Goal: Information Seeking & Learning: Check status

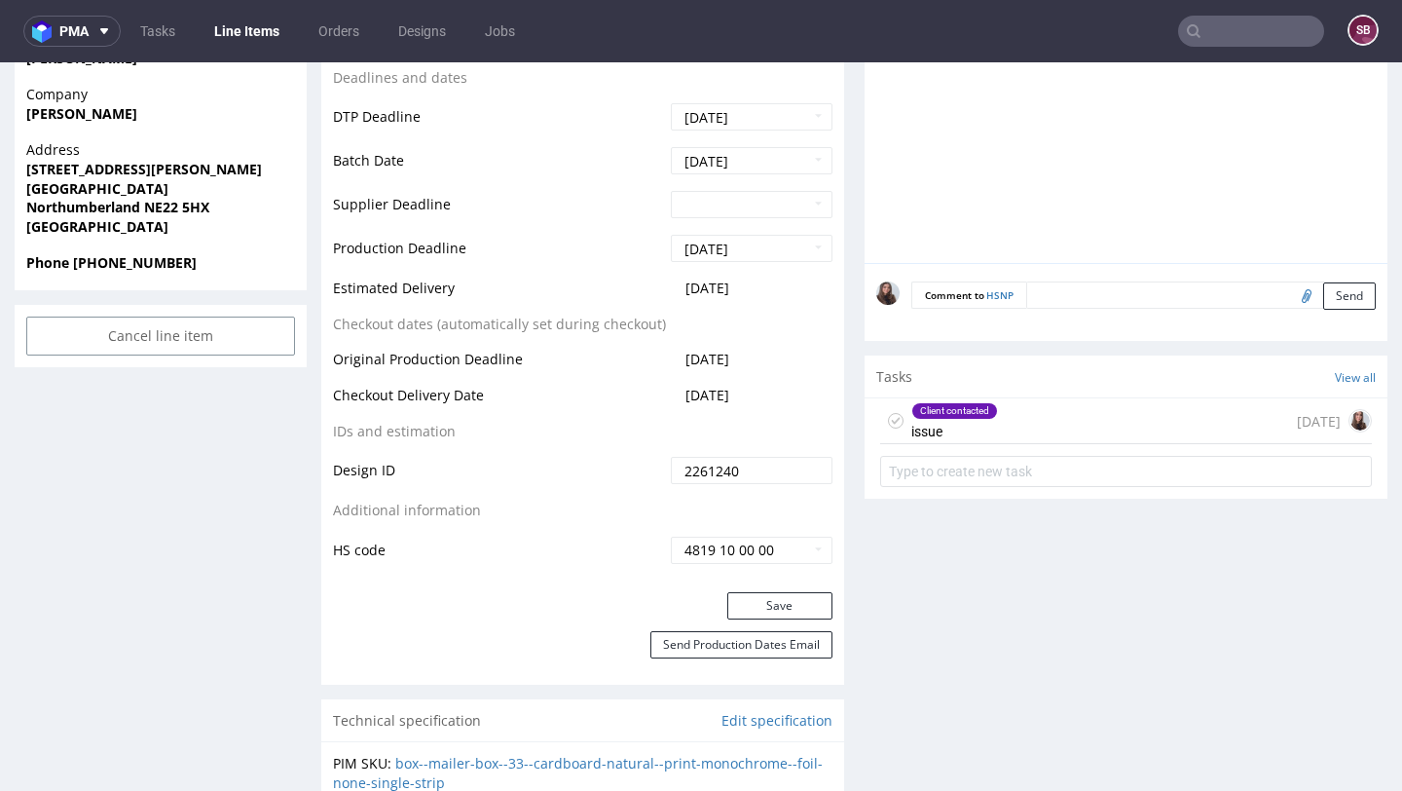
scroll to position [866, 0]
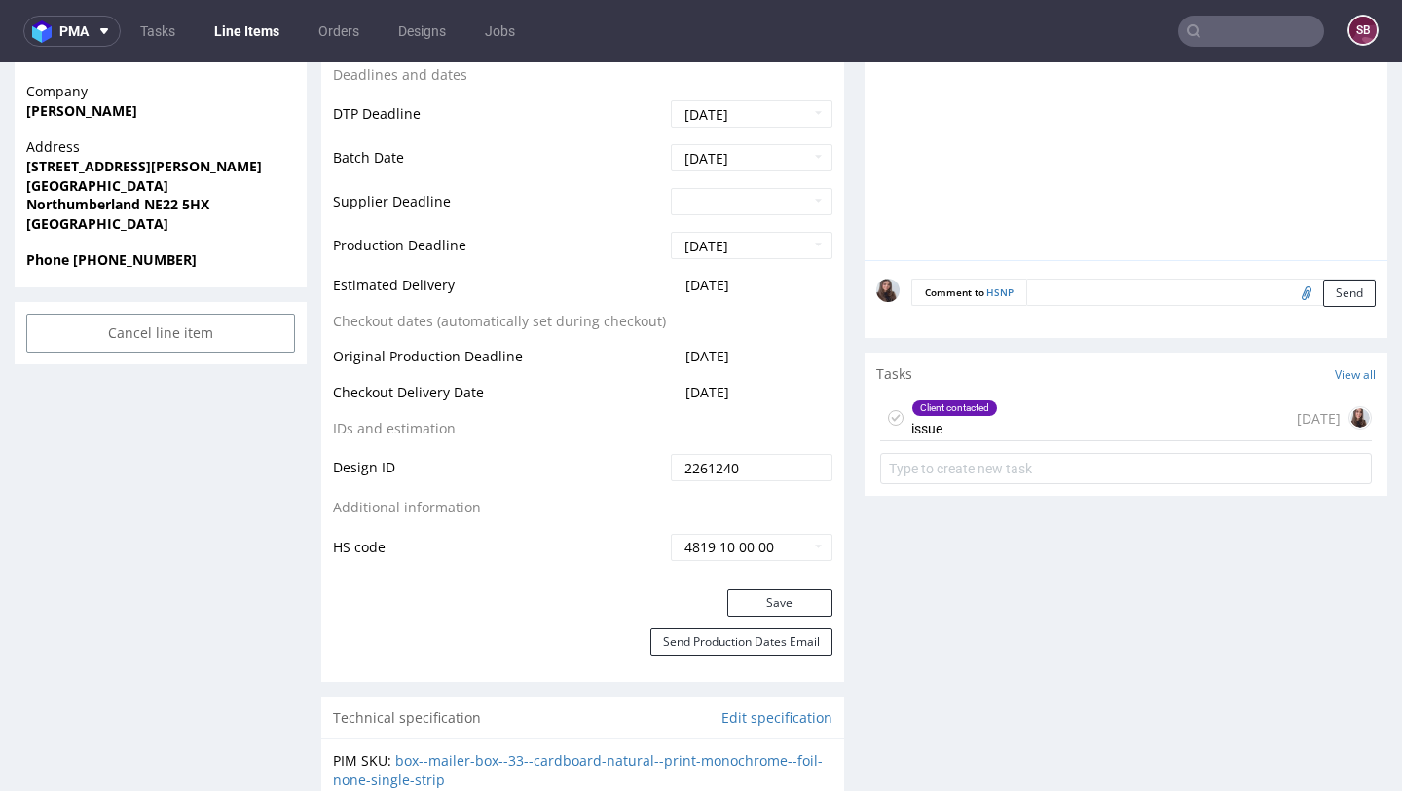
click at [970, 412] on div "Client contacted" at bounding box center [954, 408] width 85 height 16
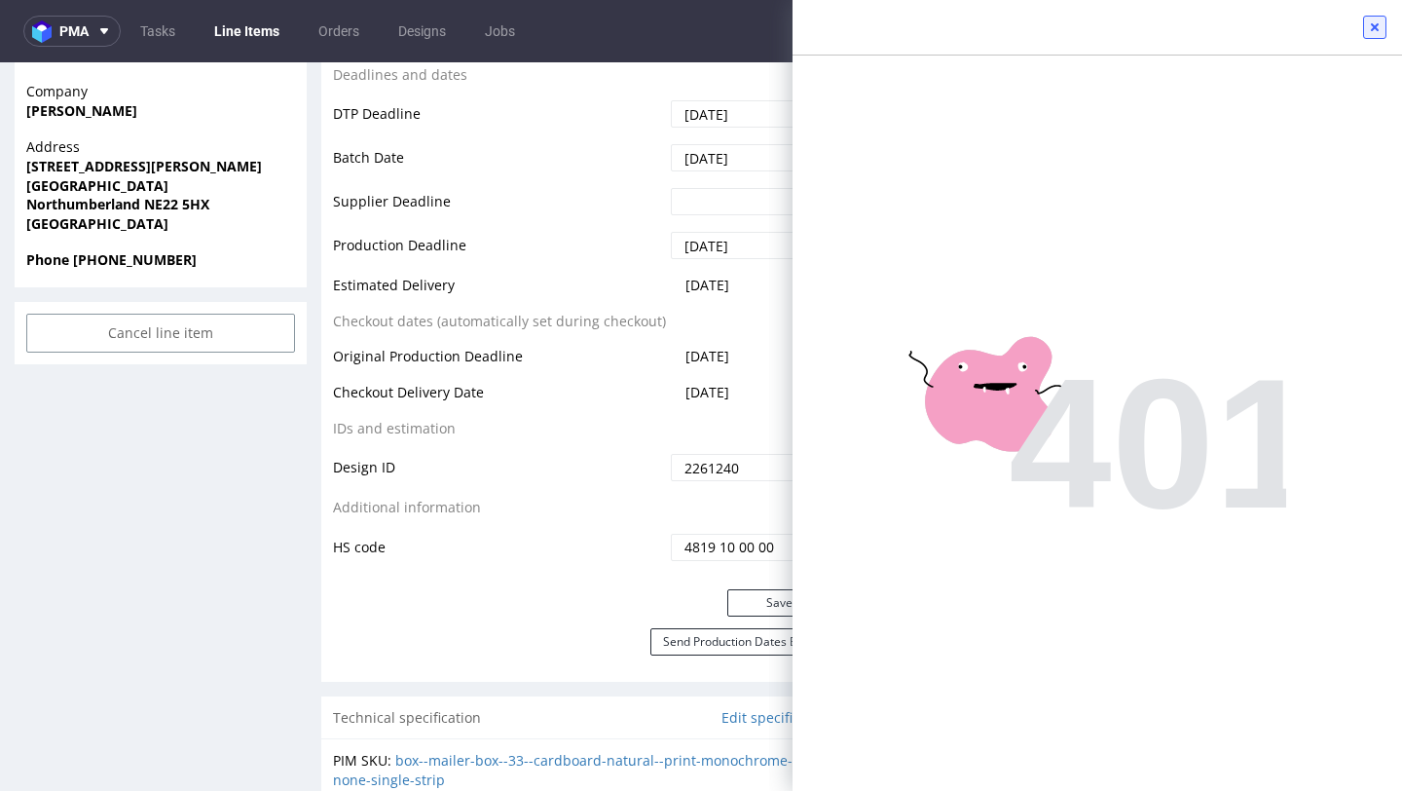
click at [1375, 33] on icon at bounding box center [1375, 27] width 16 height 16
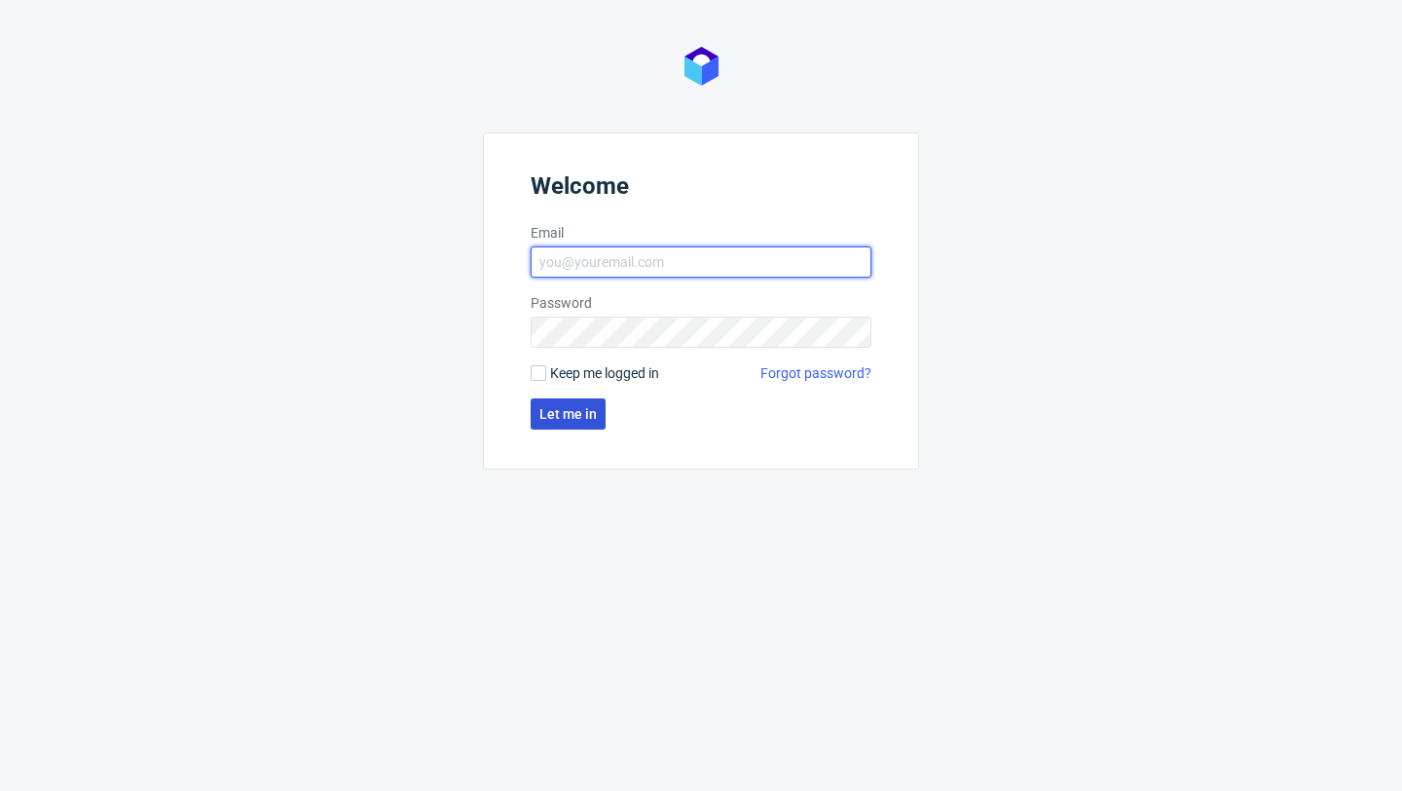
type input "[PERSON_NAME][EMAIL_ADDRESS][DOMAIN_NAME]"
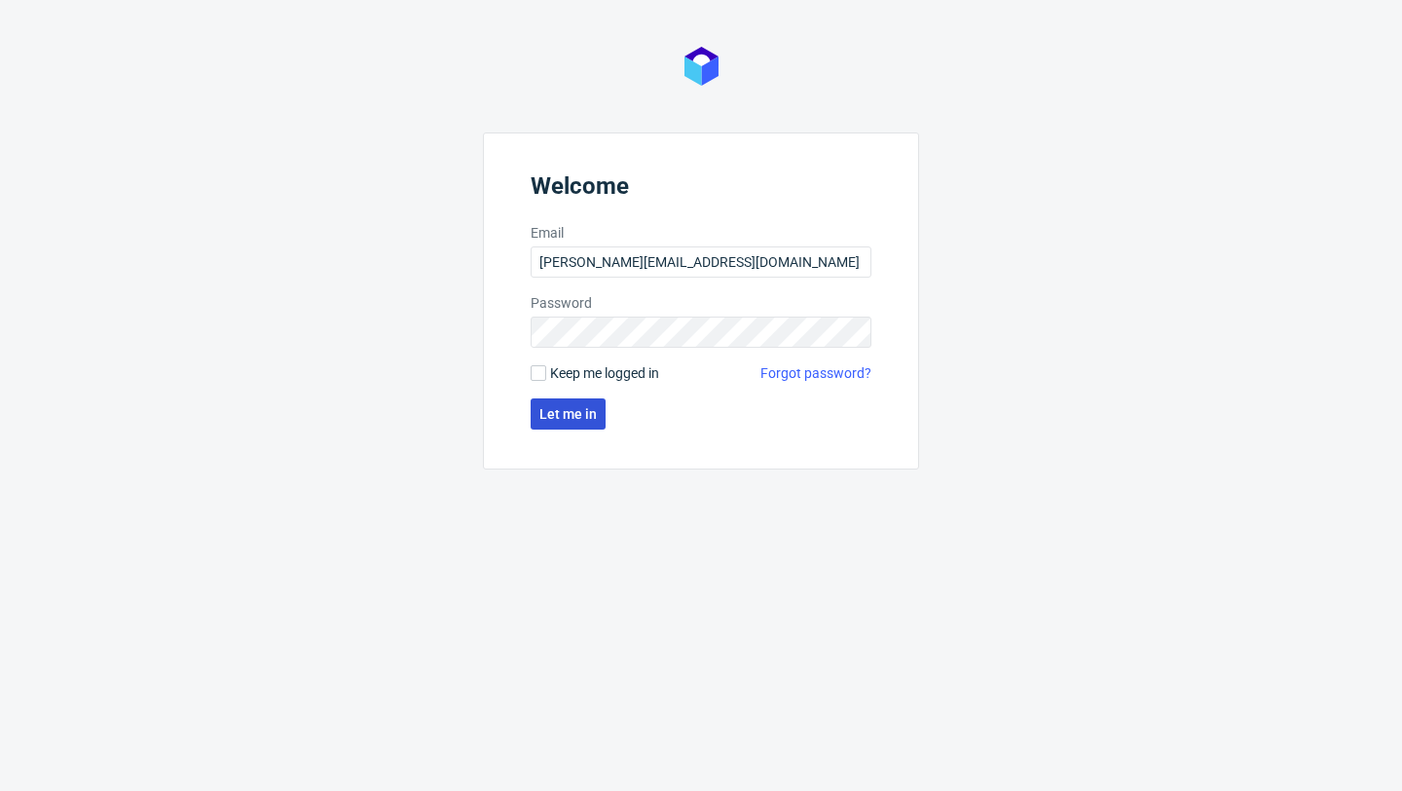
click at [571, 409] on span "Let me in" at bounding box center [567, 414] width 57 height 14
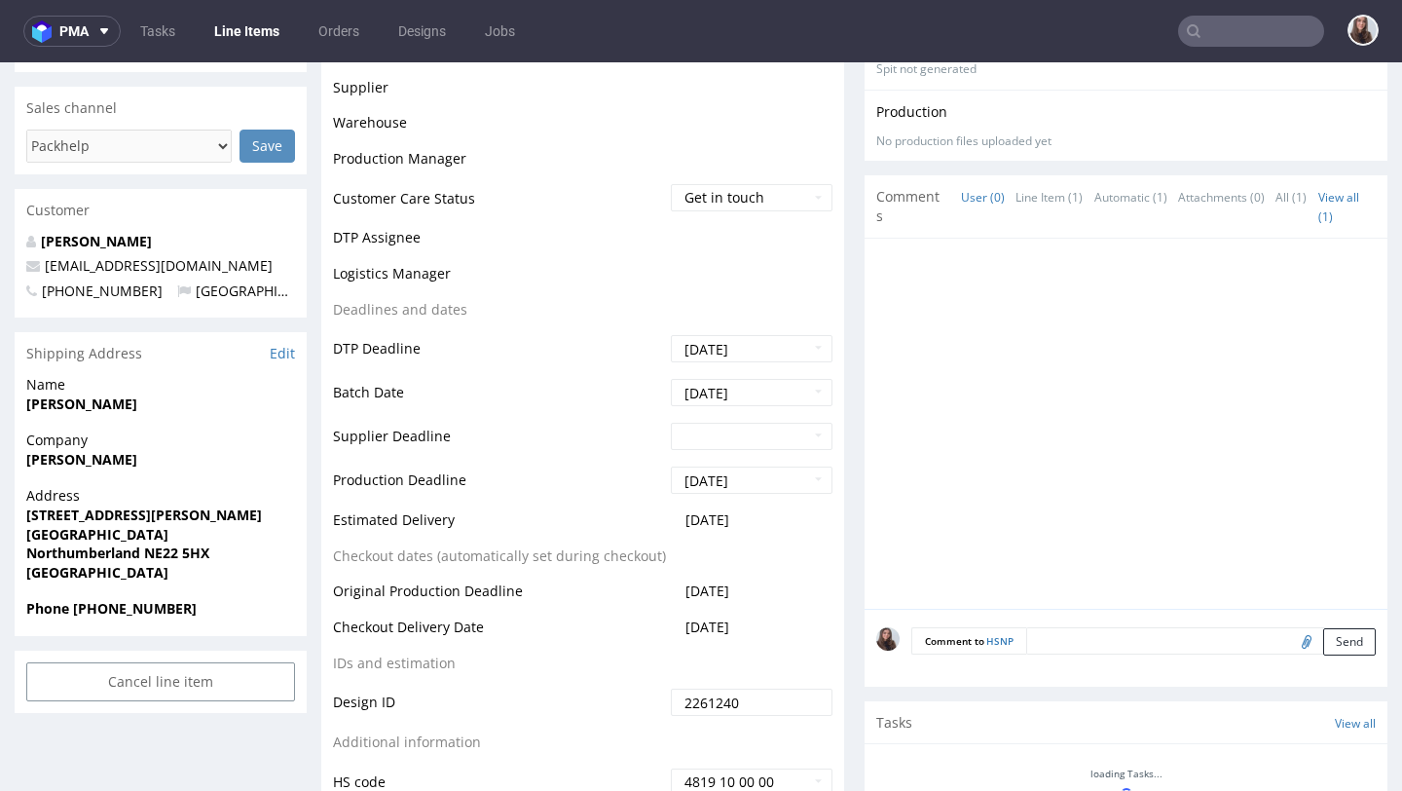
scroll to position [1015, 0]
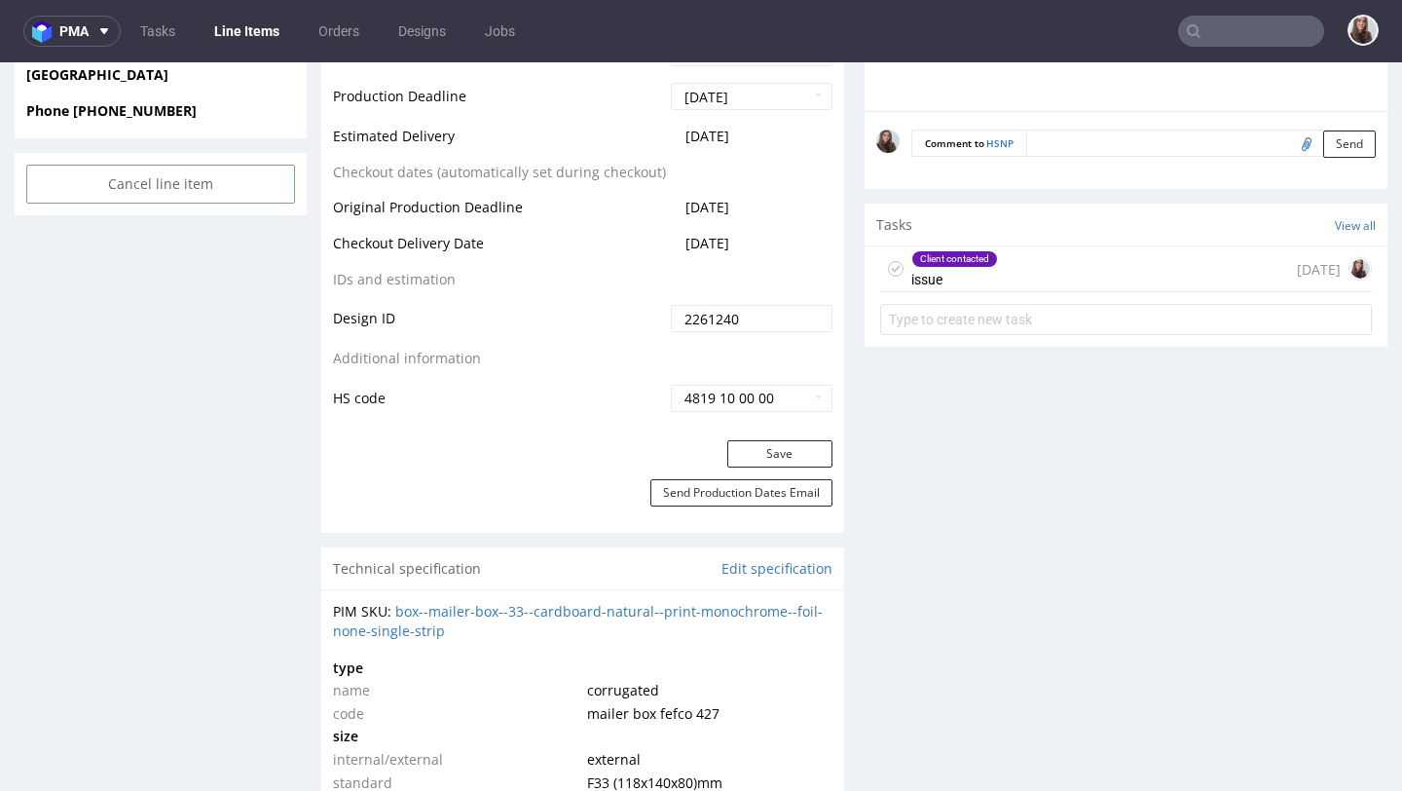
click at [966, 271] on div "Client contacted issue" at bounding box center [954, 268] width 87 height 45
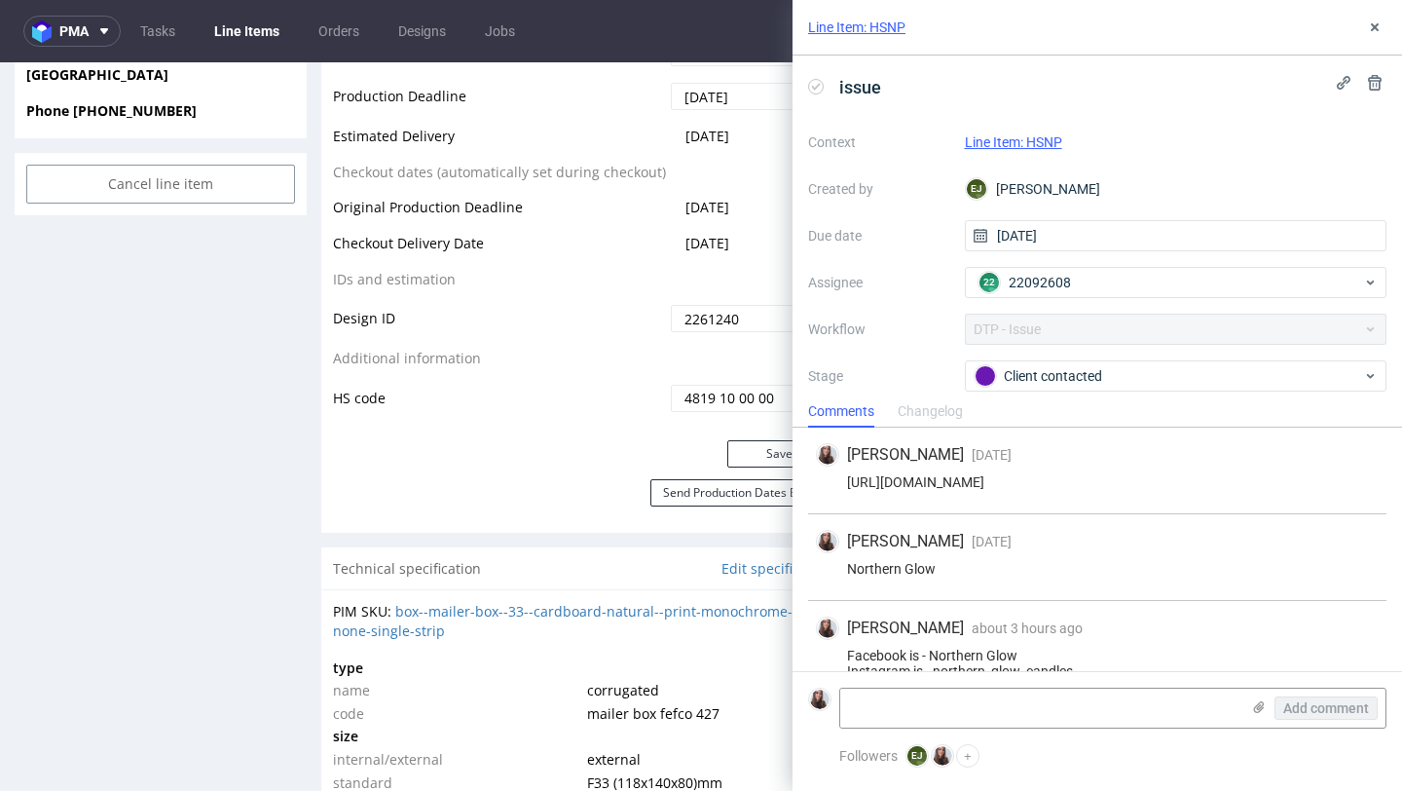
scroll to position [93, 0]
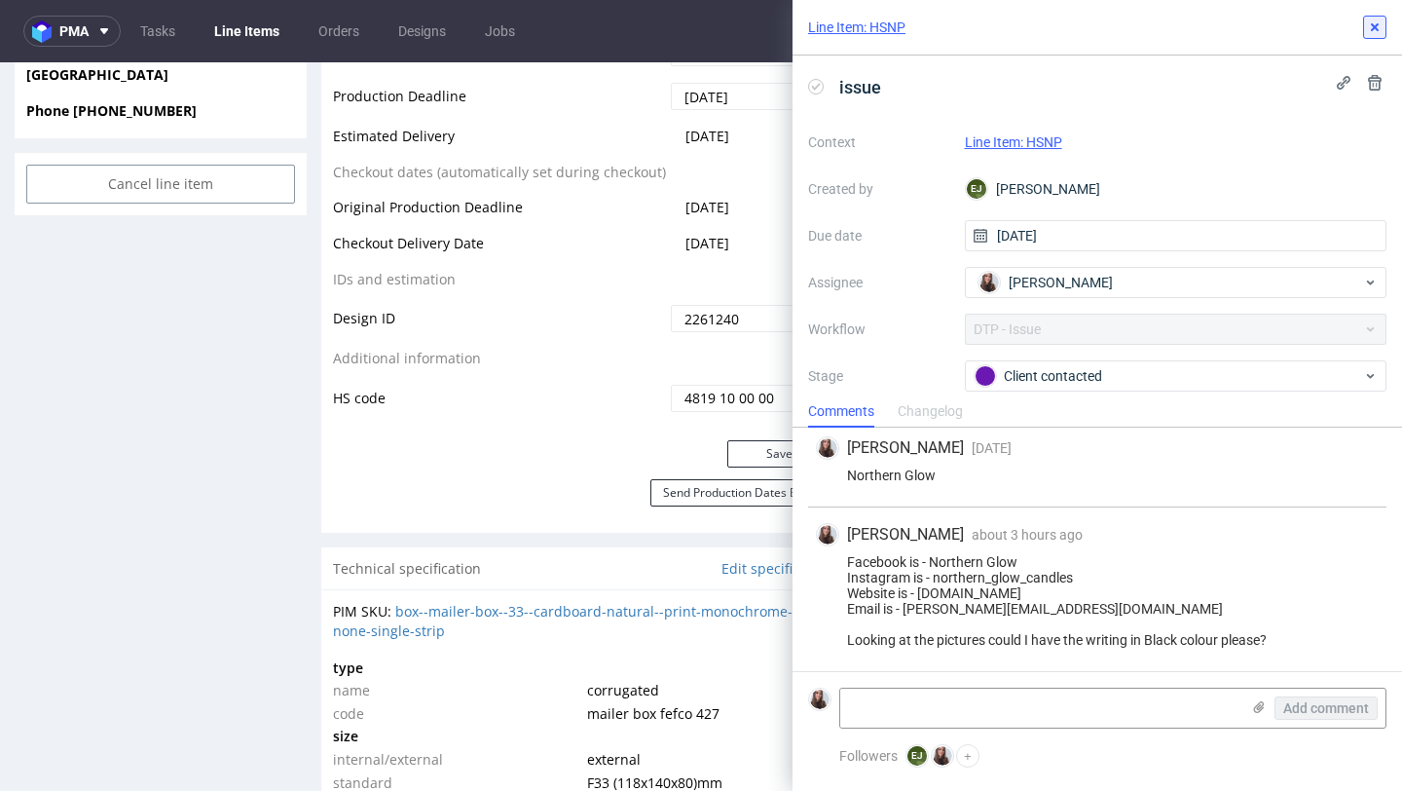
click at [1376, 26] on icon at bounding box center [1375, 27] width 16 height 16
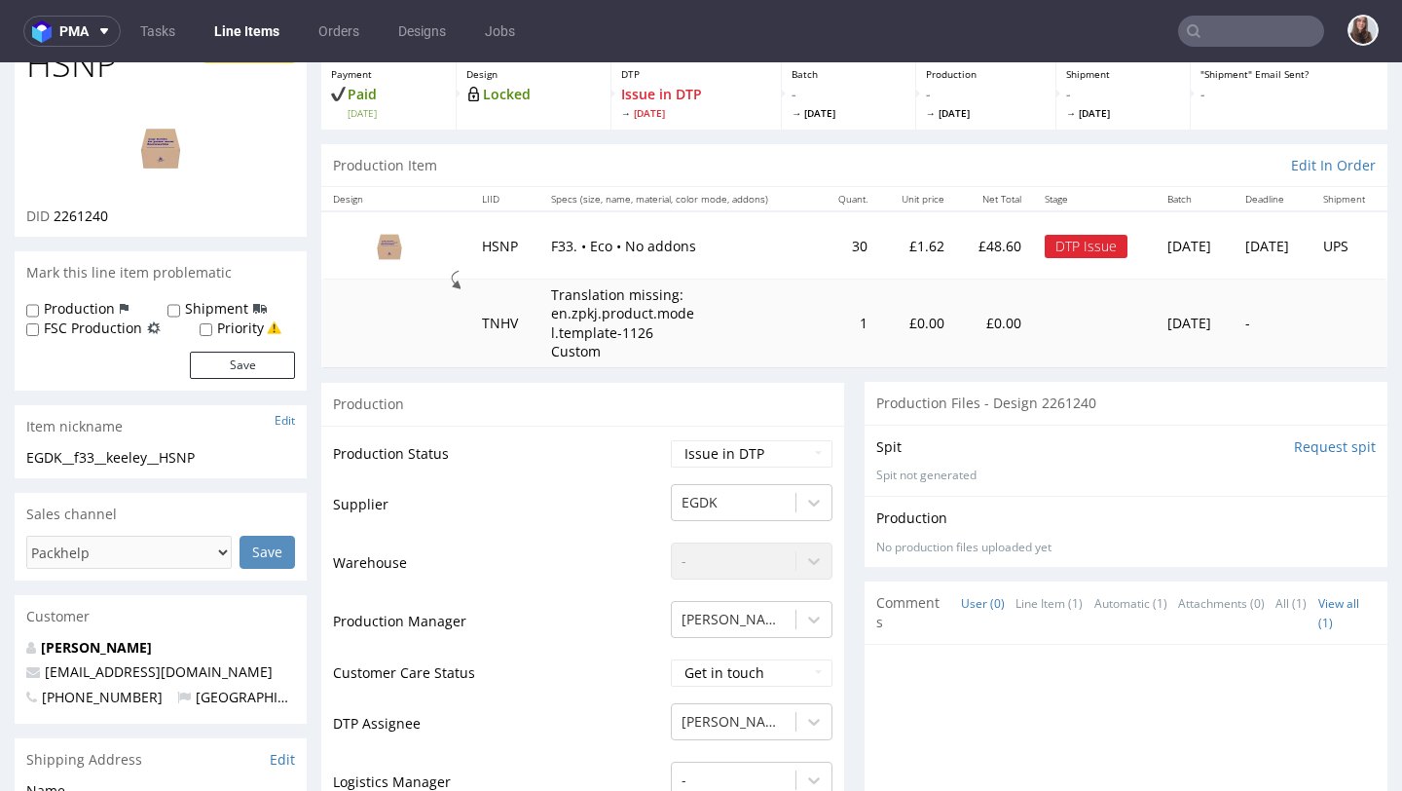
scroll to position [146, 0]
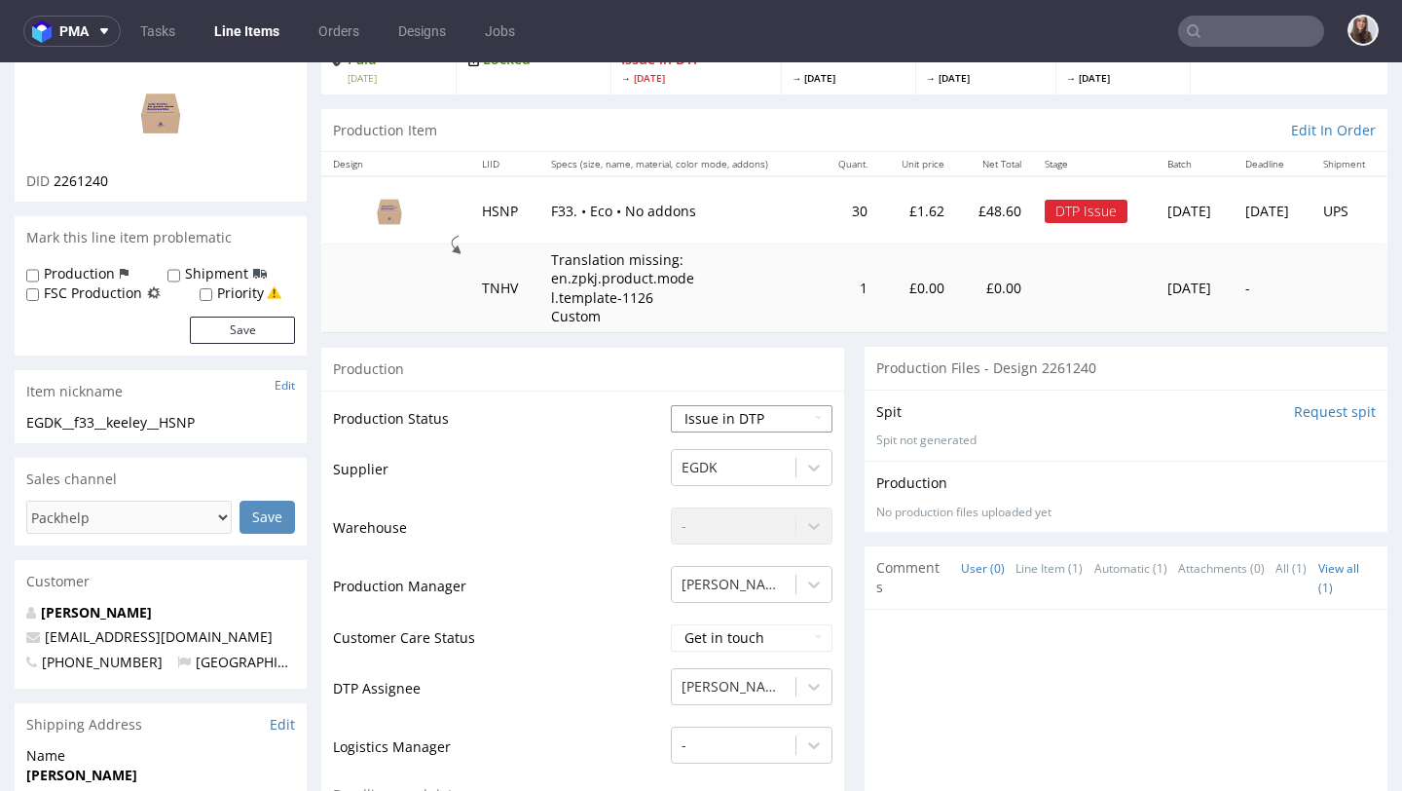
click at [724, 410] on select "Waiting for Artwork Waiting for Diecut Waiting for Mockup Waiting for DTP Waiti…" at bounding box center [752, 418] width 162 height 27
select select "back_for_dtp"
click at [671, 405] on select "Waiting for Artwork Waiting for Diecut Waiting for Mockup Waiting for DTP Waiti…" at bounding box center [752, 418] width 162 height 27
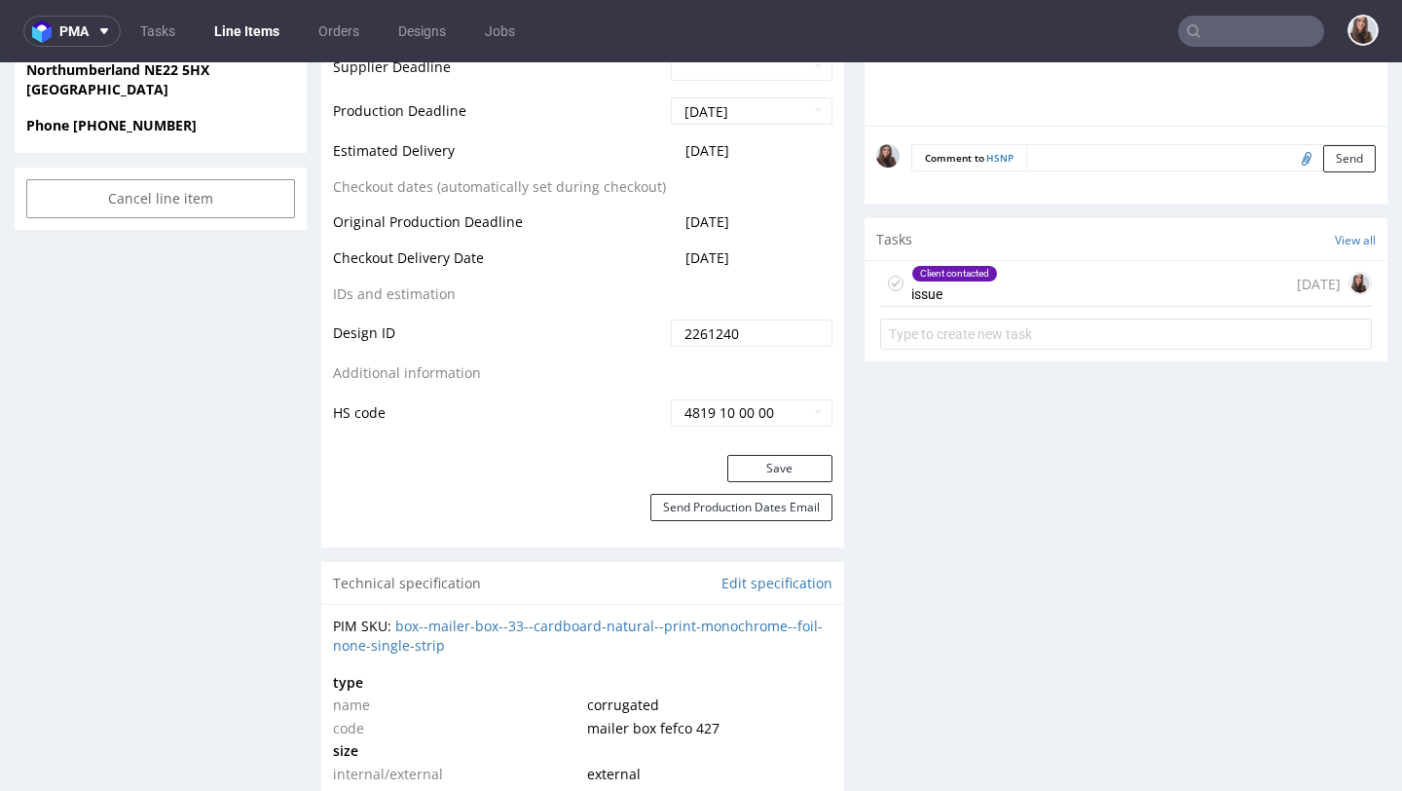
scroll to position [1001, 0]
click at [777, 465] on button "Save" at bounding box center [779, 467] width 105 height 27
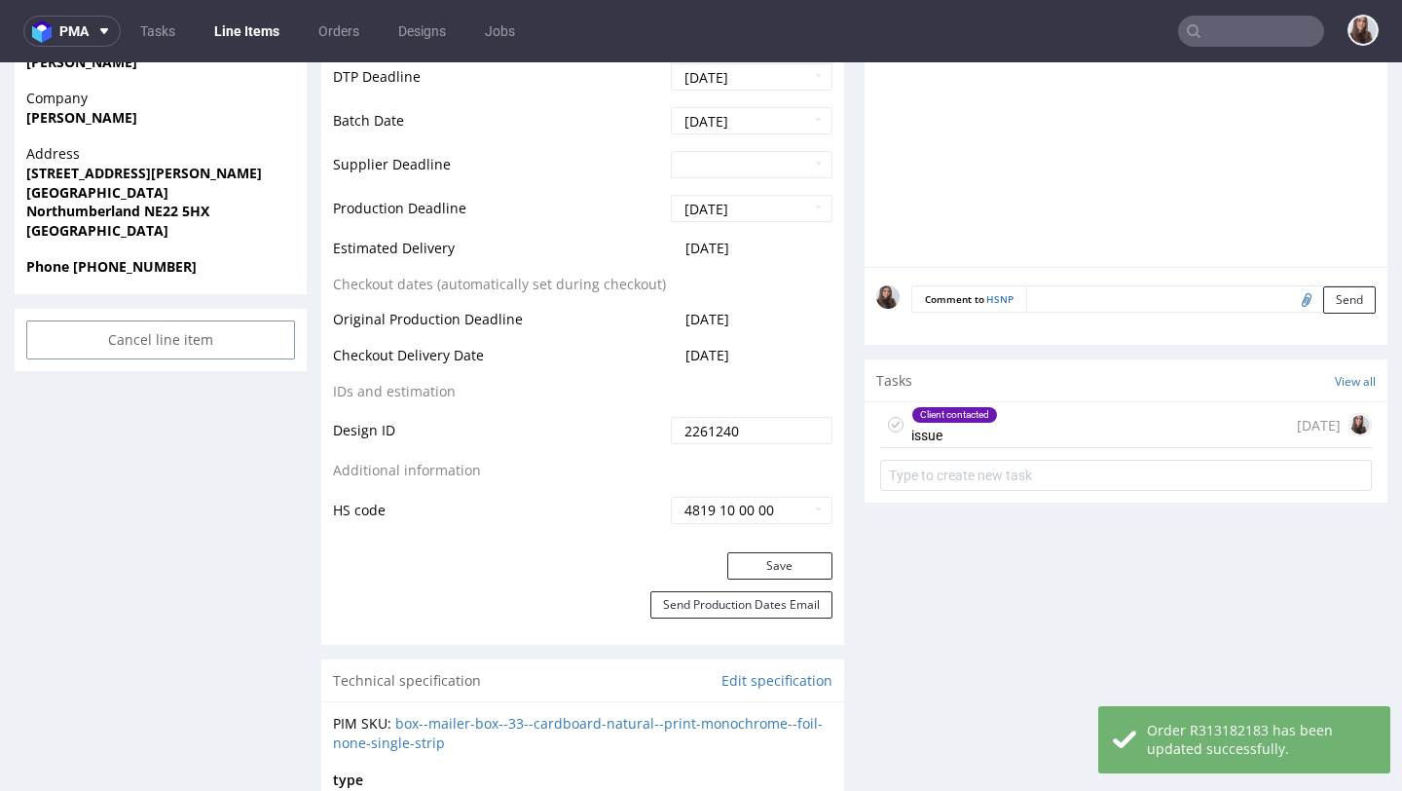
scroll to position [871, 0]
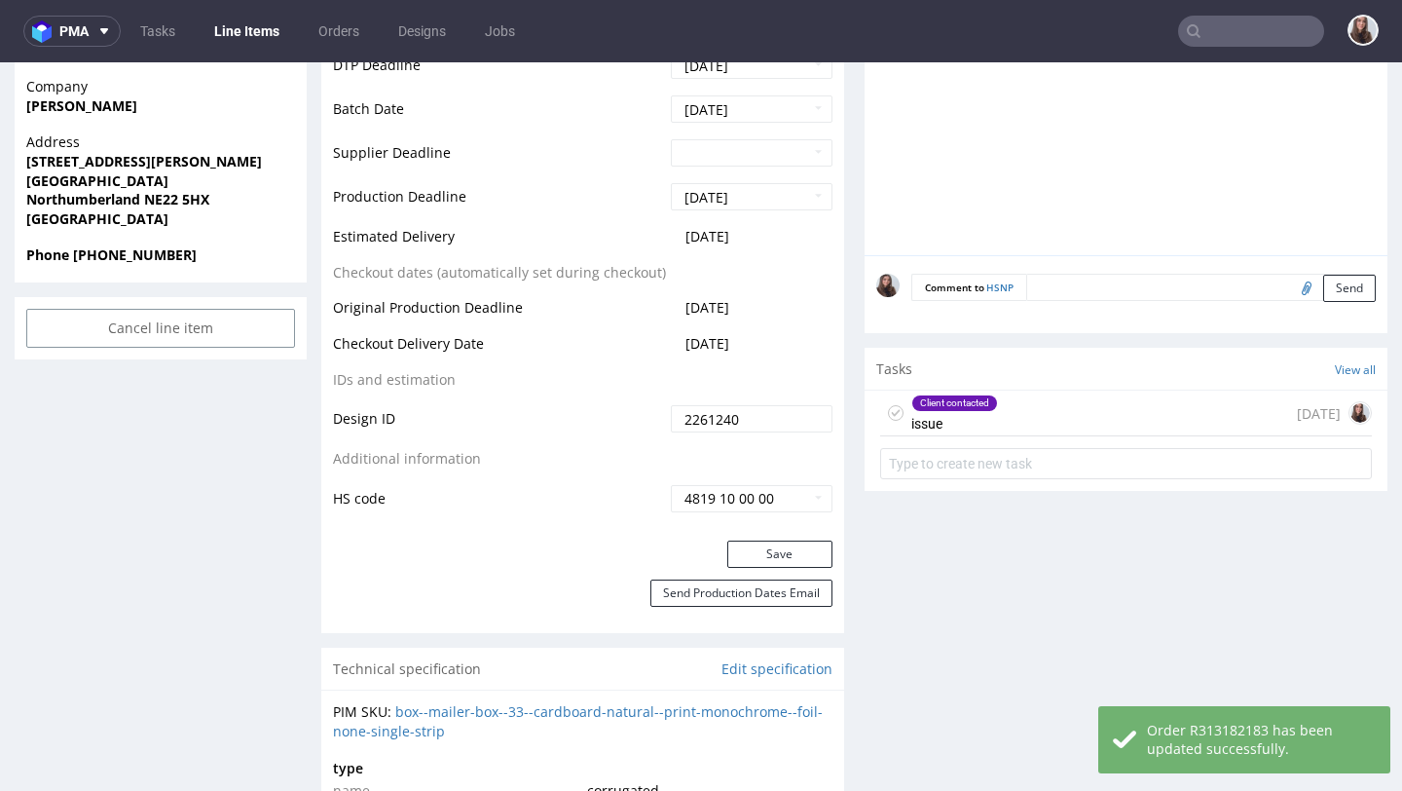
click at [960, 413] on div "Client contacted issue" at bounding box center [954, 412] width 87 height 45
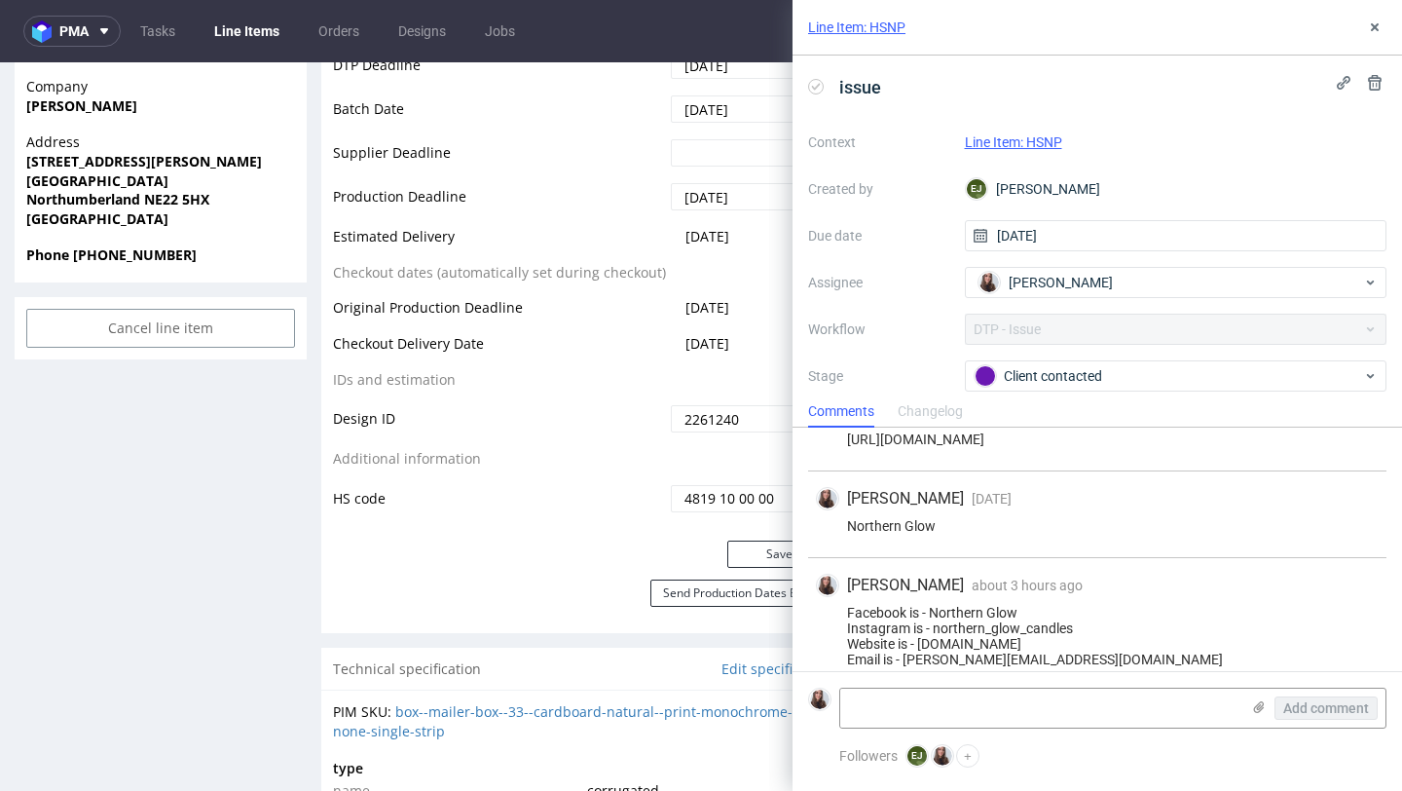
scroll to position [93, 0]
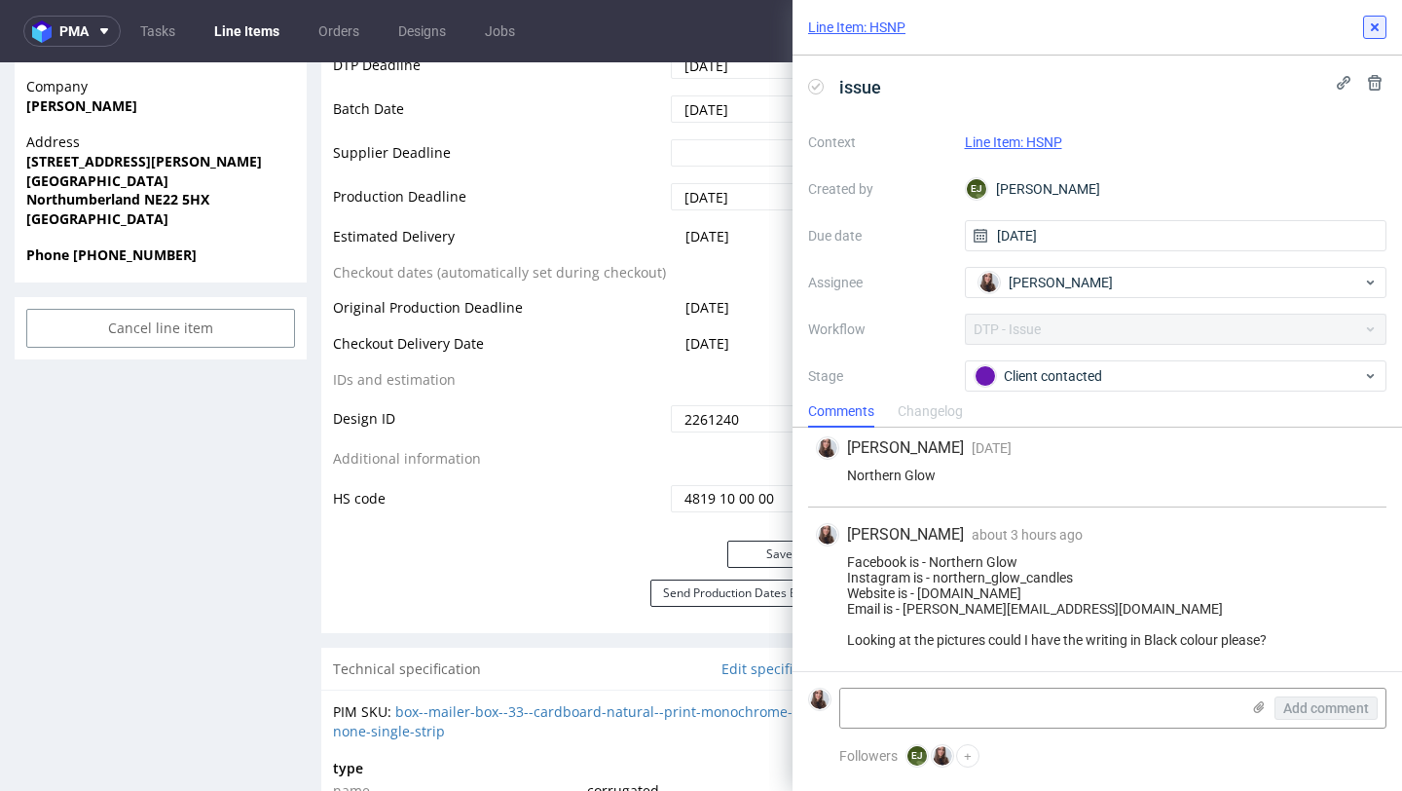
click at [1375, 25] on use at bounding box center [1375, 27] width 8 height 8
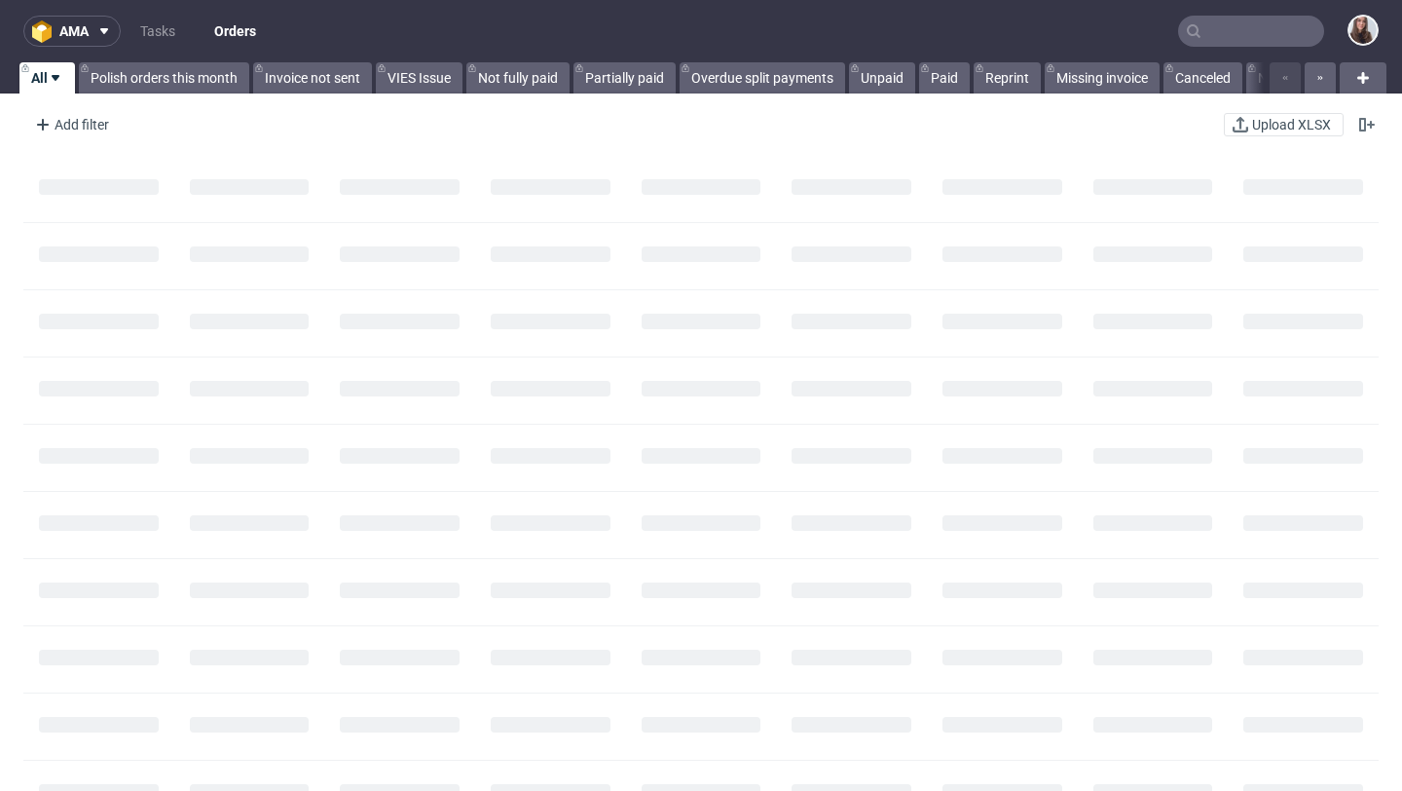
click at [1237, 35] on input "text" at bounding box center [1251, 31] width 146 height 31
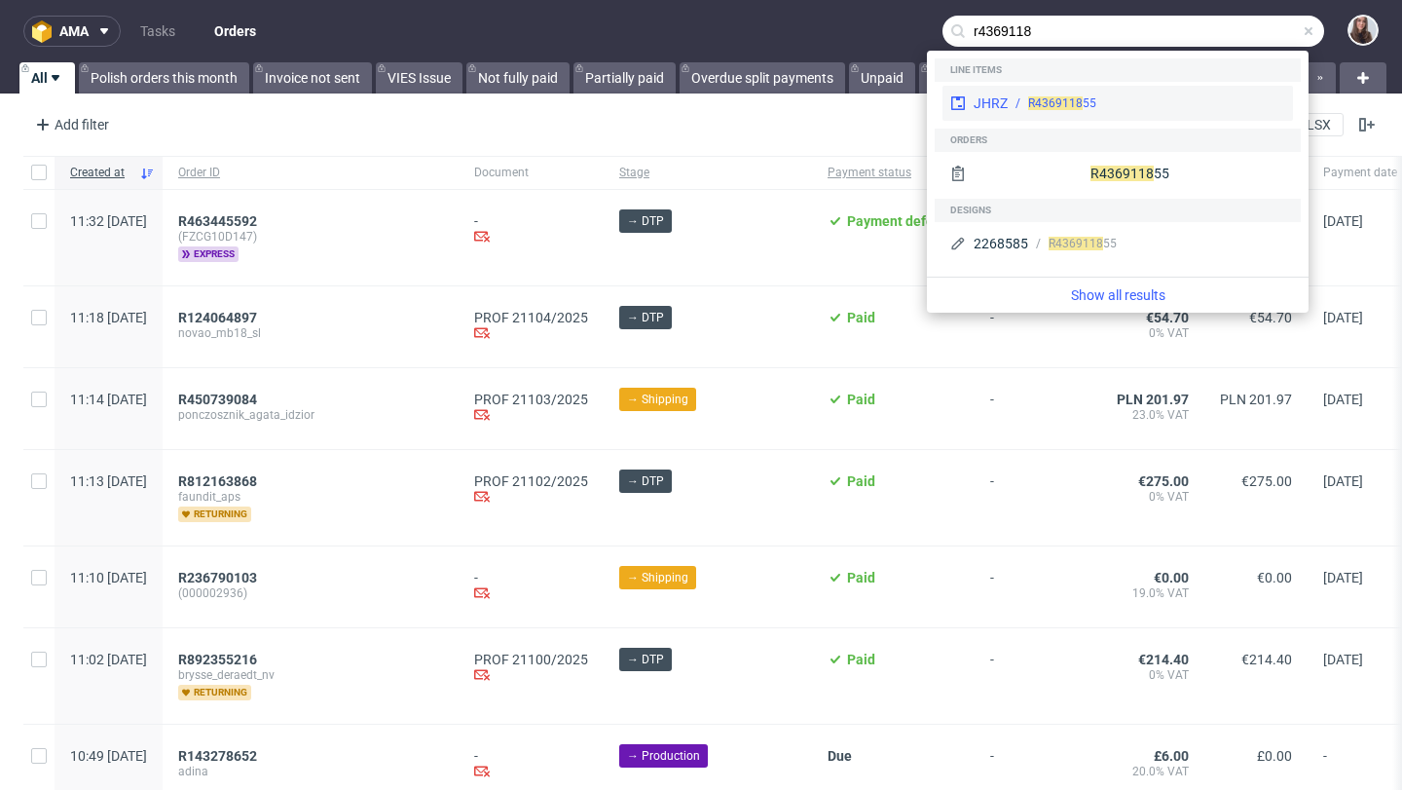
type input "r4369118"
click at [1097, 106] on div "R4369118 55" at bounding box center [1147, 103] width 278 height 18
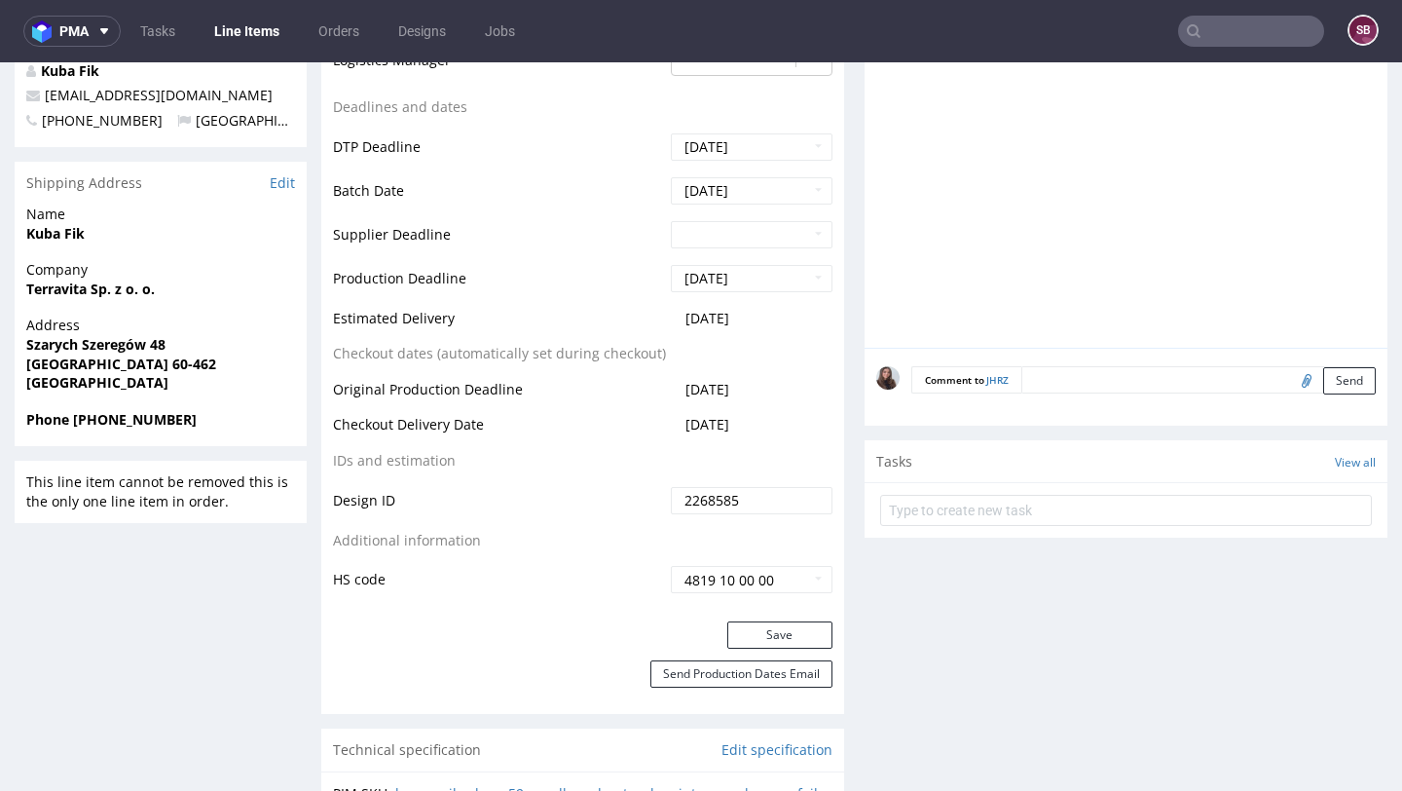
scroll to position [774, 0]
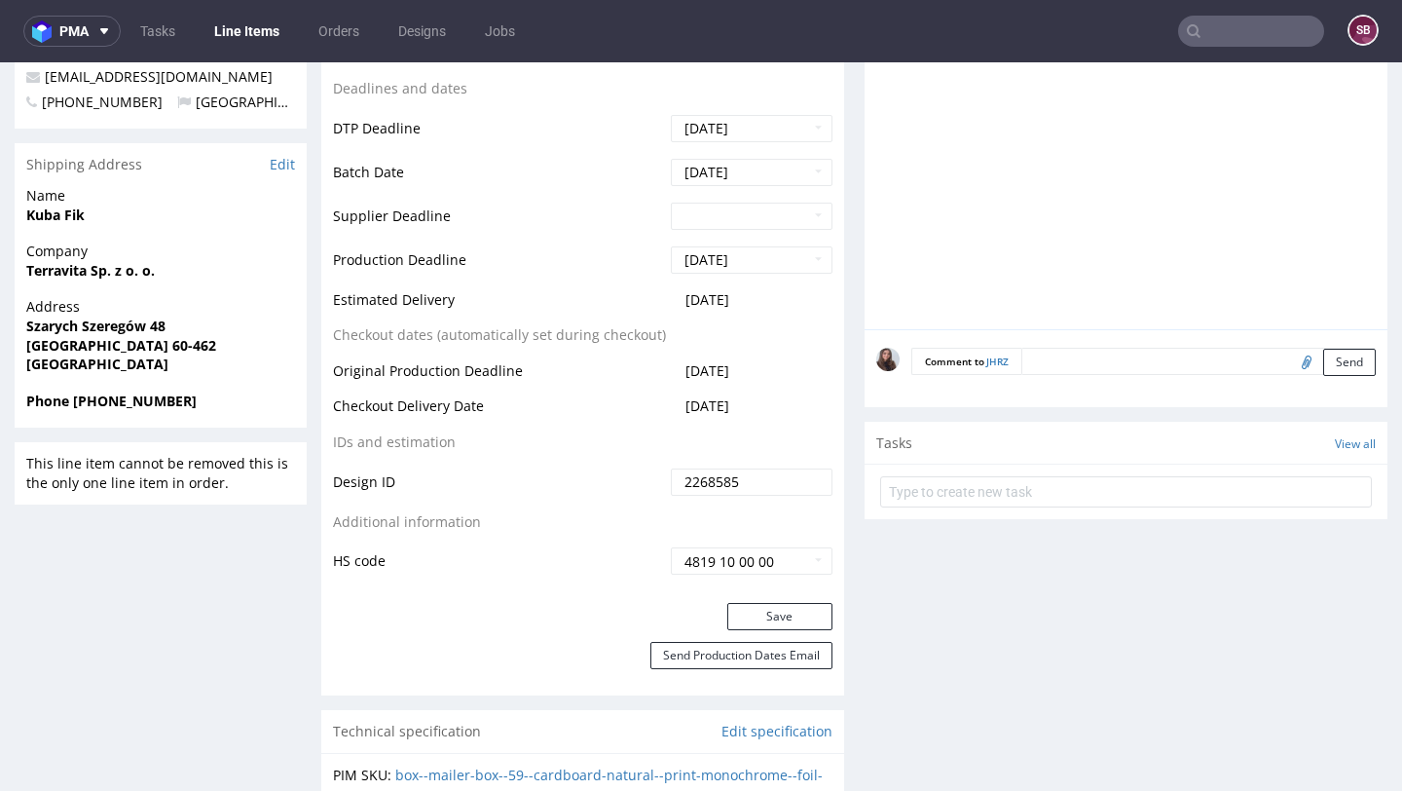
click at [1067, 351] on textarea at bounding box center [1198, 361] width 354 height 27
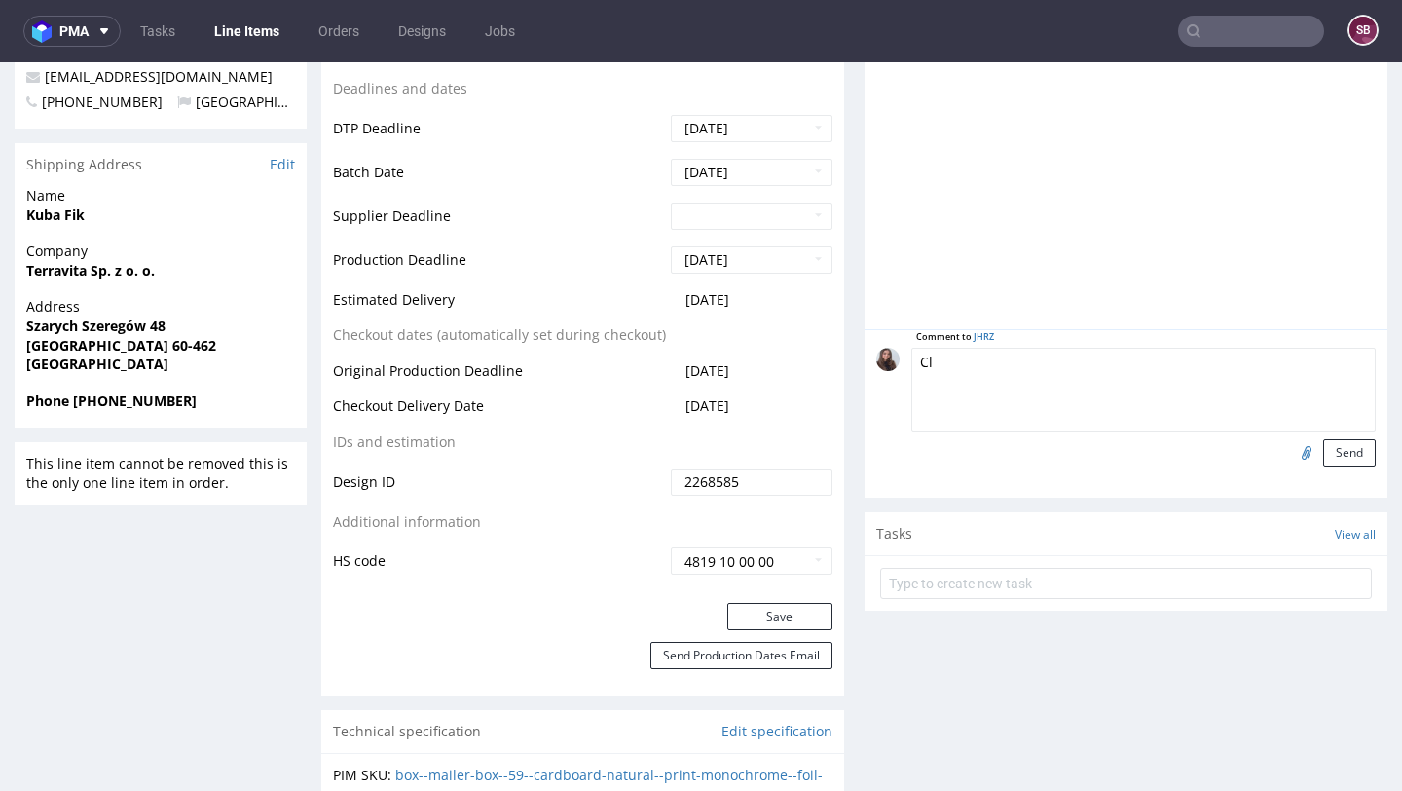
type textarea "C"
click at [1223, 381] on textarea "Klienka prosi o użycie grafiki z zamówienia" at bounding box center [1143, 390] width 464 height 84
paste textarea "https://platform.packhelp.com/pma/line-items/7263421/orders/R473008394"
type textarea "Klienka prosi o użycie grafiki z zamówienia https://platform.packhelp.com/pma/l…"
click at [1292, 449] on input "file" at bounding box center [1303, 451] width 27 height 25
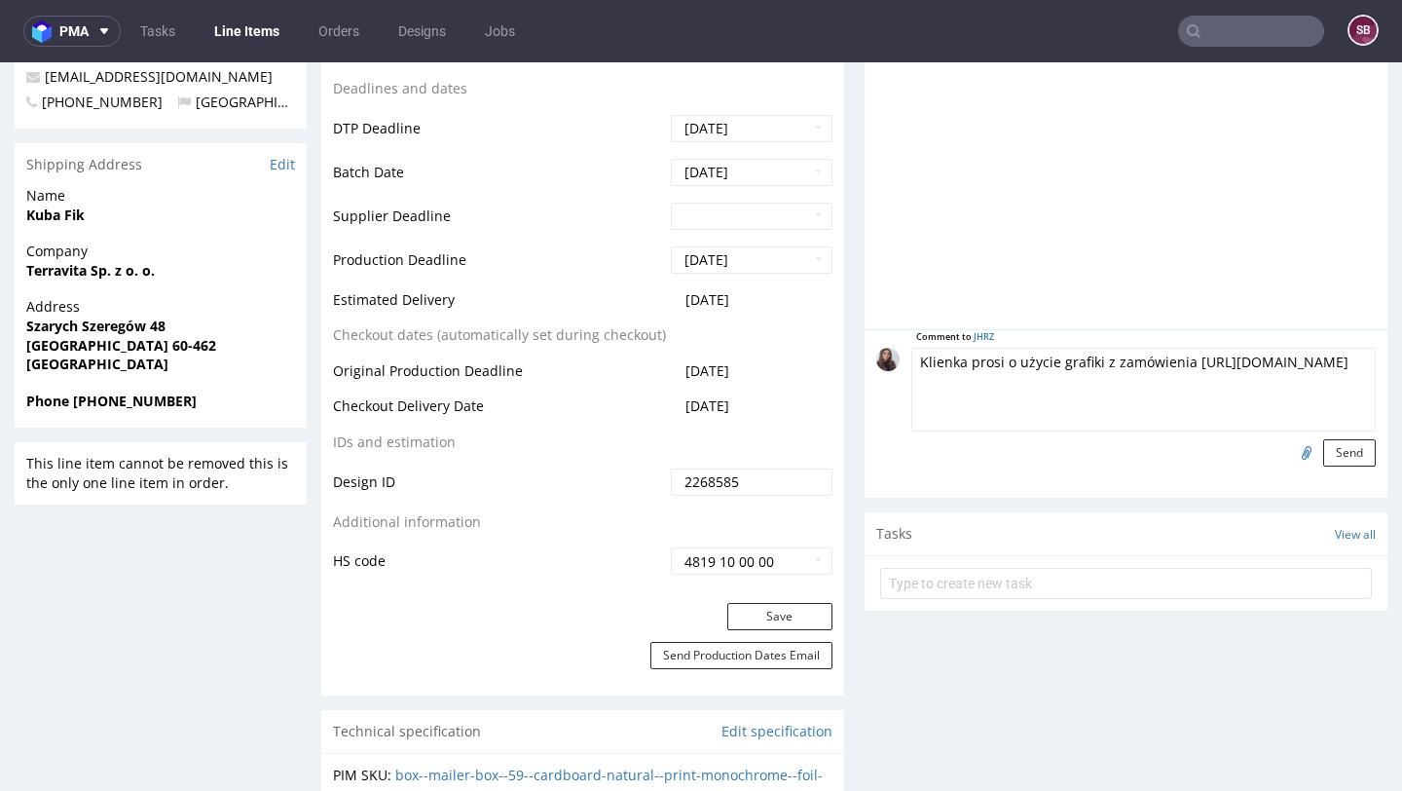
click at [1240, 400] on textarea "Klienka prosi o użycie grafiki z zamówienia https://platform.packhelp.com/pma/l…" at bounding box center [1143, 390] width 464 height 84
click at [1290, 453] on input "file" at bounding box center [1303, 451] width 27 height 25
type input "C:\fakepath\EGDK__f44__terravita__MMQY__d2235818__oR473008394 (1).pdf"
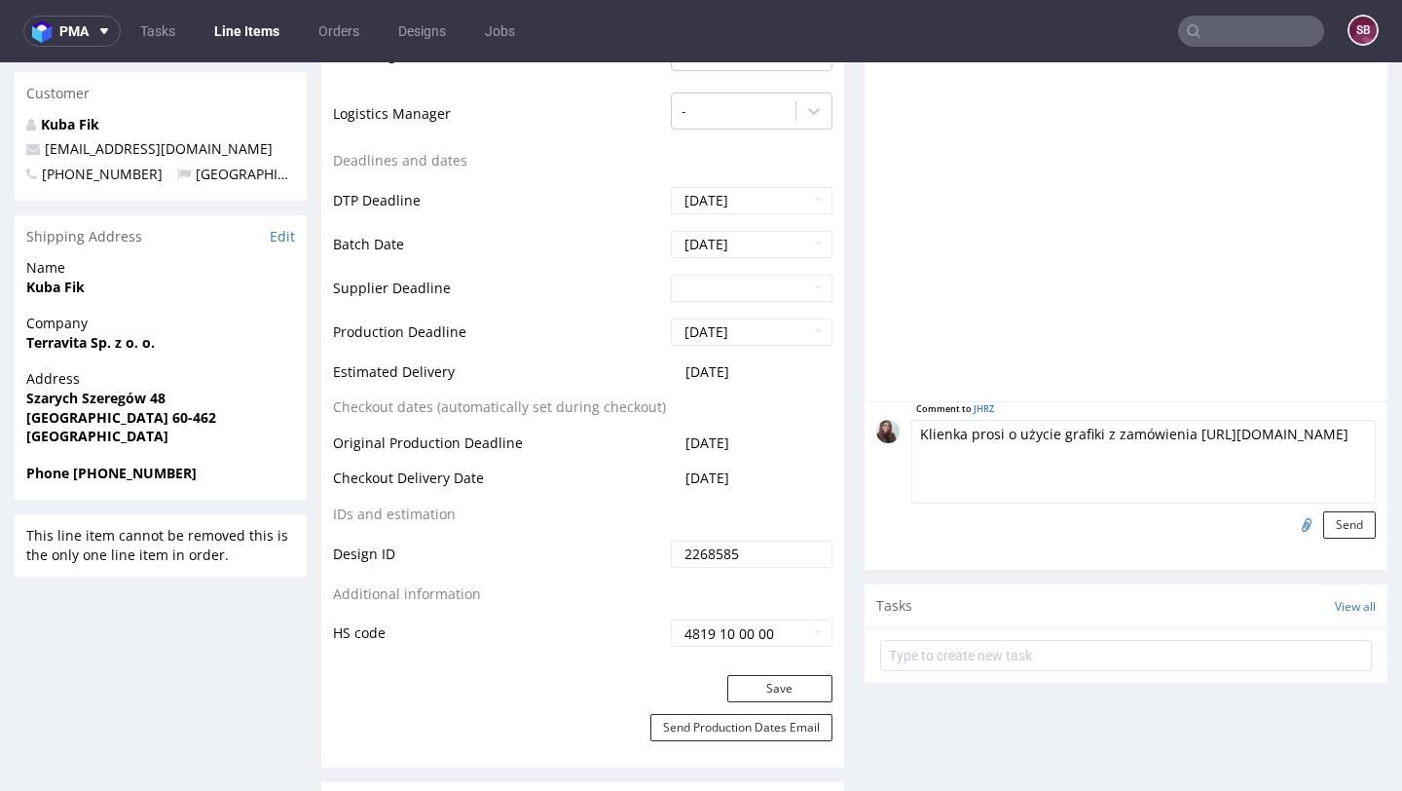
scroll to position [706, 0]
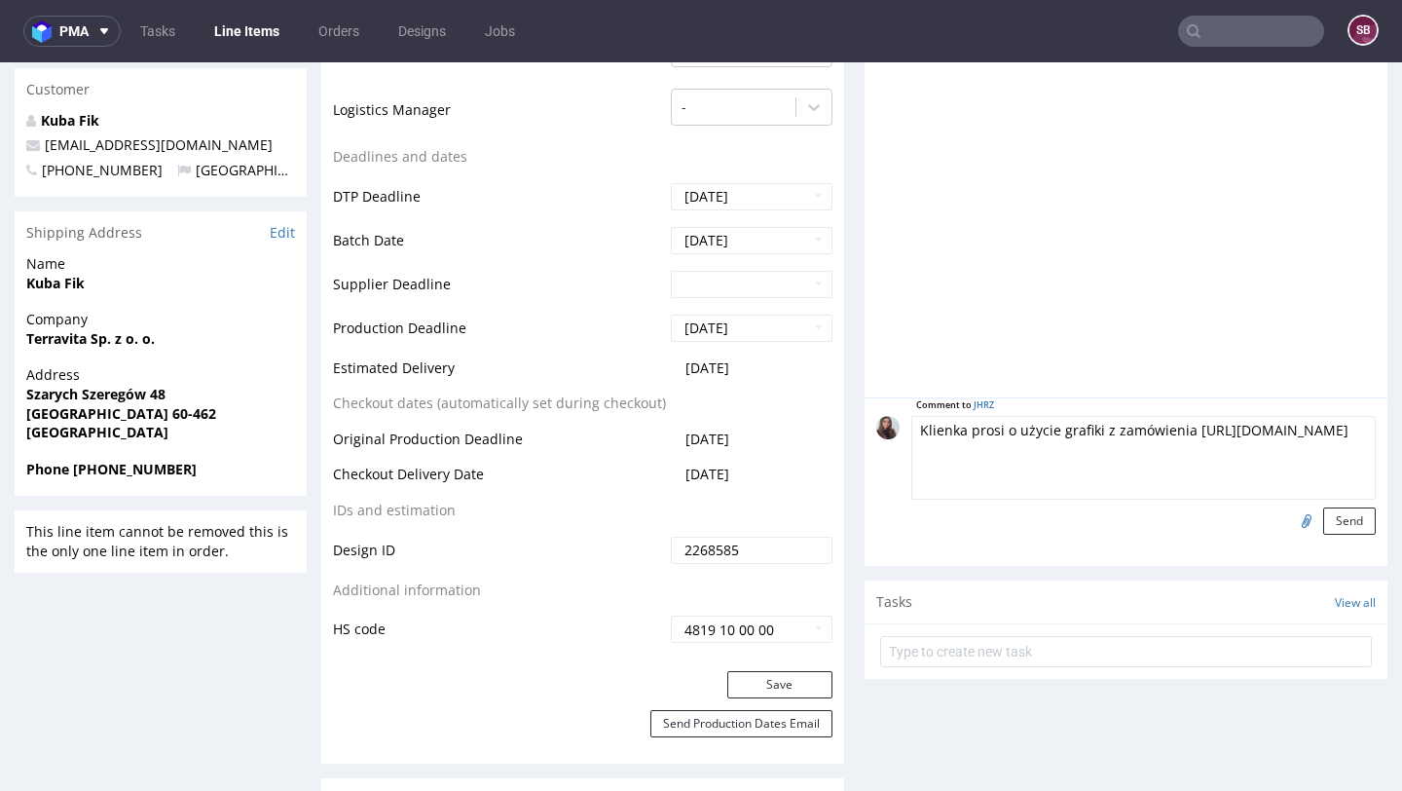
click at [1172, 476] on textarea "Klienka prosi o użycie grafiki z zamówienia https://platform.packhelp.com/pma/l…" at bounding box center [1143, 458] width 464 height 84
click at [962, 425] on textarea "Klienka prosi o użycie grafiki z zamówienia https://platform.packhelp.com/pma/l…" at bounding box center [1143, 458] width 464 height 84
click at [1188, 464] on textarea "Klienka miała problem z utworzeniem grafiki i prosi o użycie grafiki z zamówien…" at bounding box center [1143, 458] width 464 height 84
click at [1207, 452] on textarea "Klienka miała problem z utworzeniem grafiki i prosi o użycie grafiki z zamówien…" at bounding box center [1143, 458] width 464 height 84
drag, startPoint x: 1187, startPoint y: 467, endPoint x: 1149, endPoint y: 464, distance: 38.1
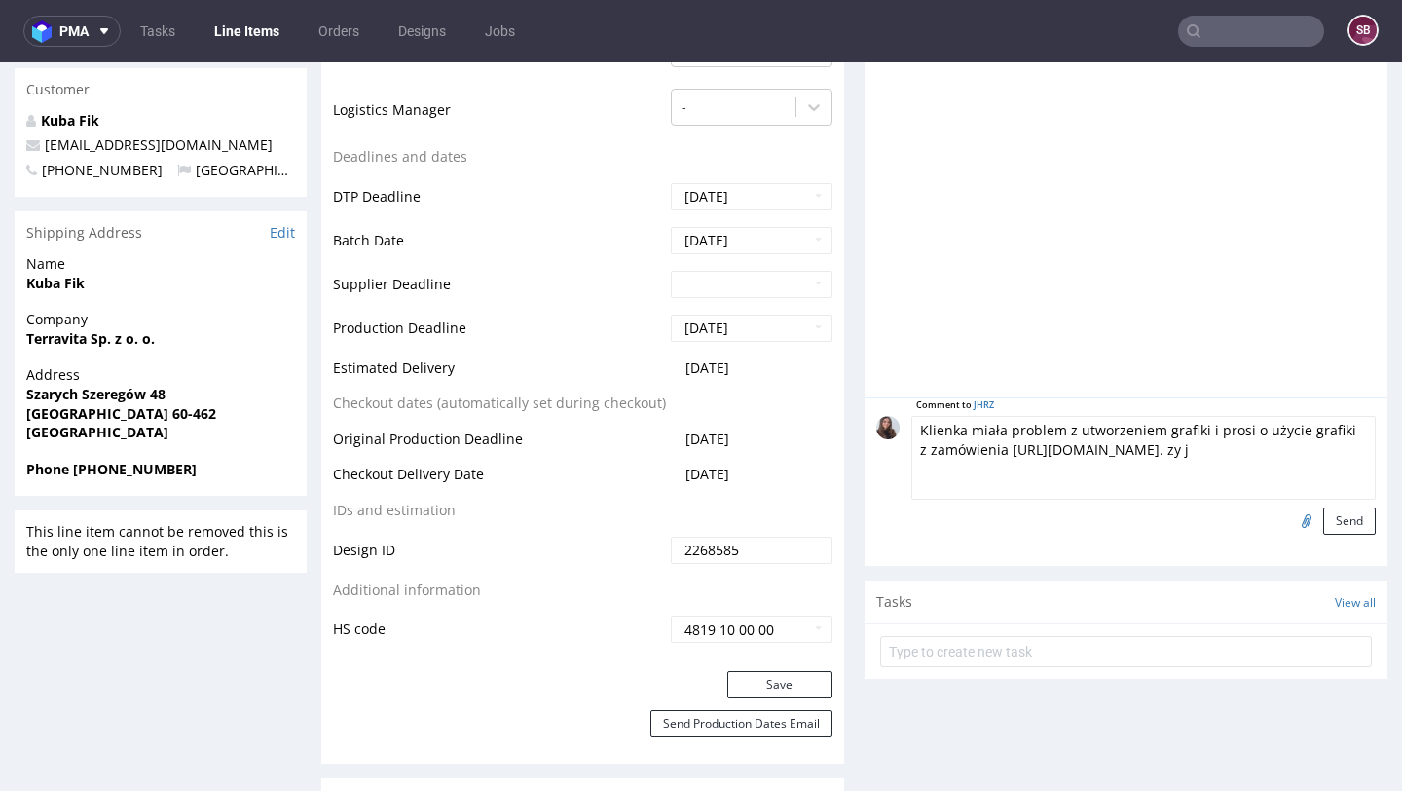
click at [1149, 464] on textarea "Klienka miała problem z utworzeniem grafiki i prosi o użycie grafiki z zamówien…" at bounding box center [1143, 458] width 464 height 84
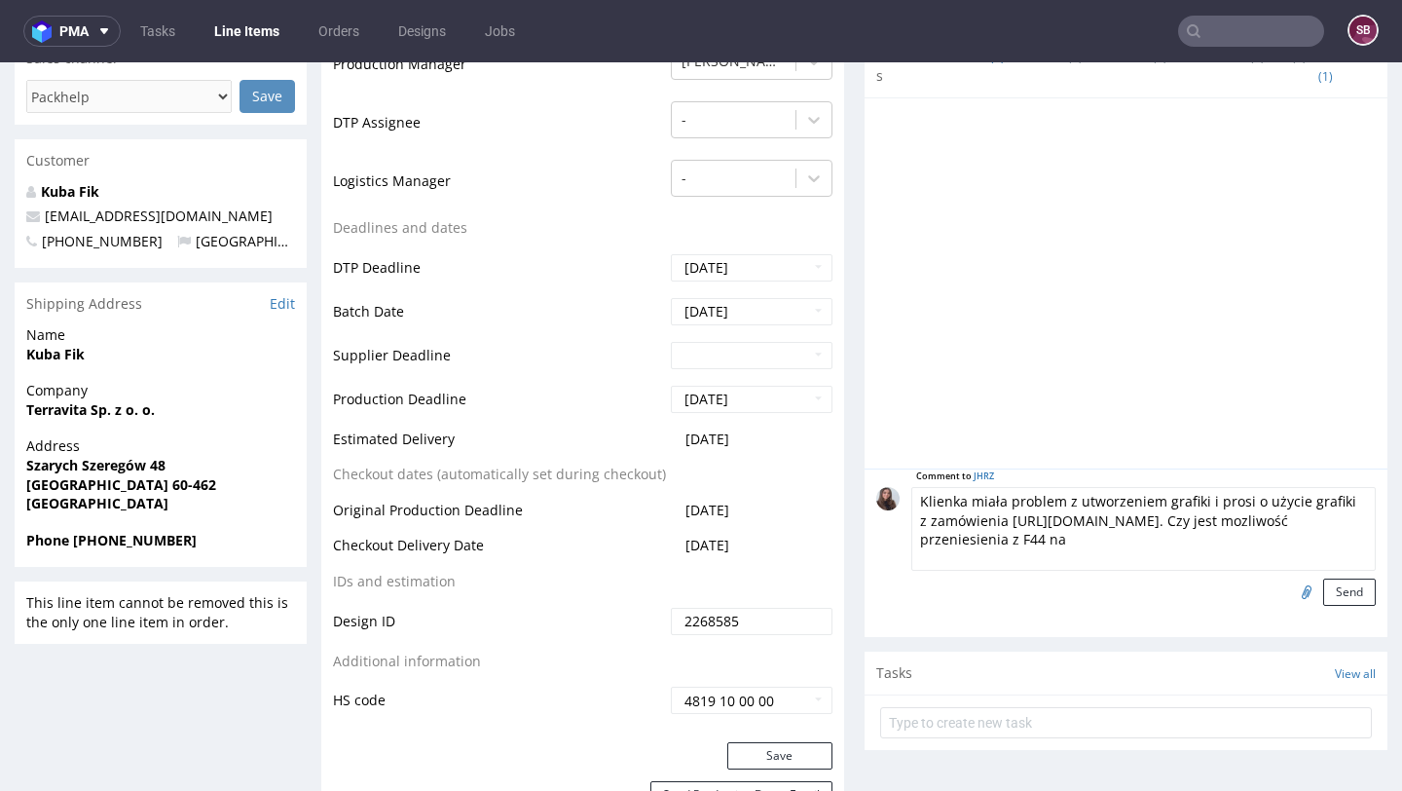
scroll to position [638, 0]
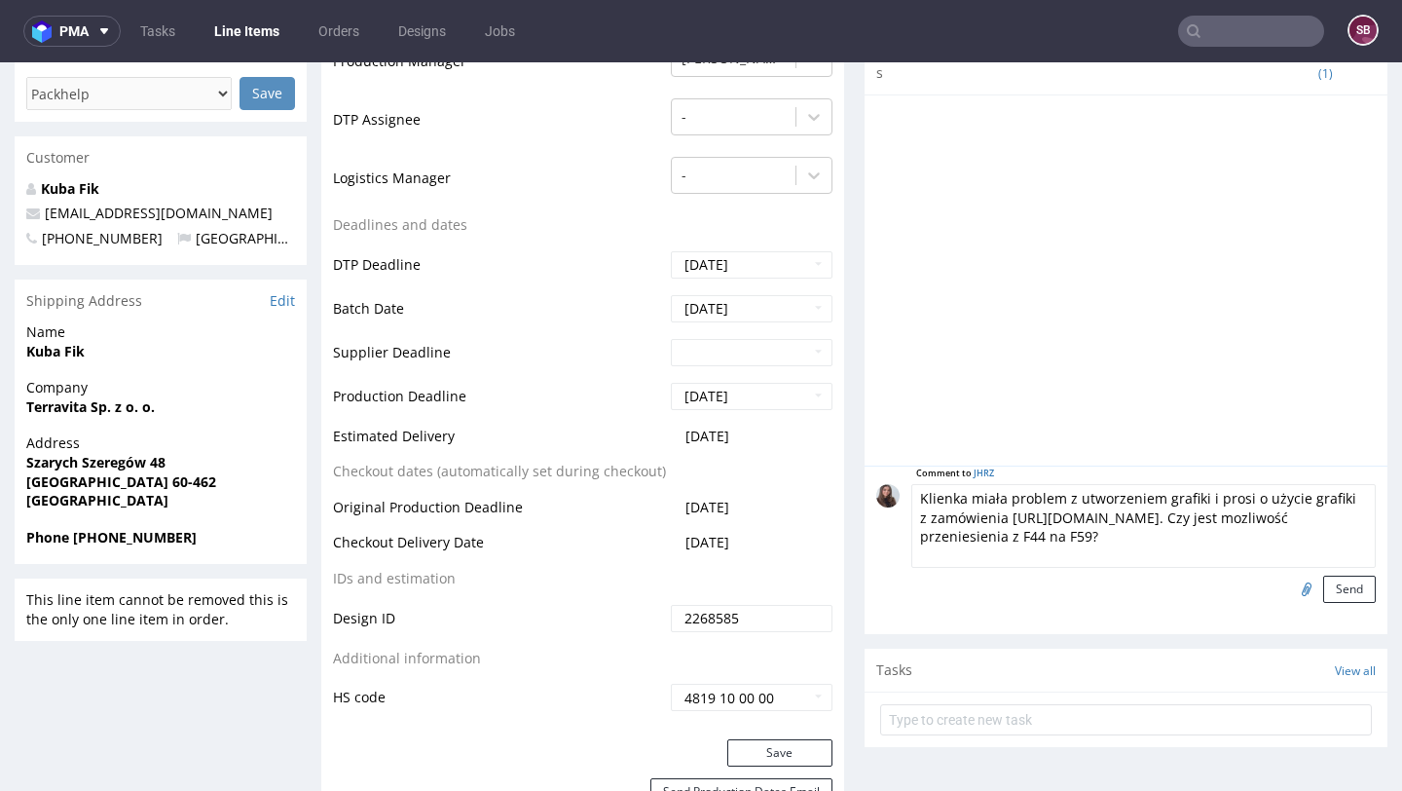
type textarea "Klienka miała problem z utworzeniem grafiki i prosi o użycie grafiki z zamówien…"
click at [1297, 580] on input "file" at bounding box center [1303, 587] width 27 height 25
click at [1337, 591] on button "Send" at bounding box center [1349, 588] width 53 height 27
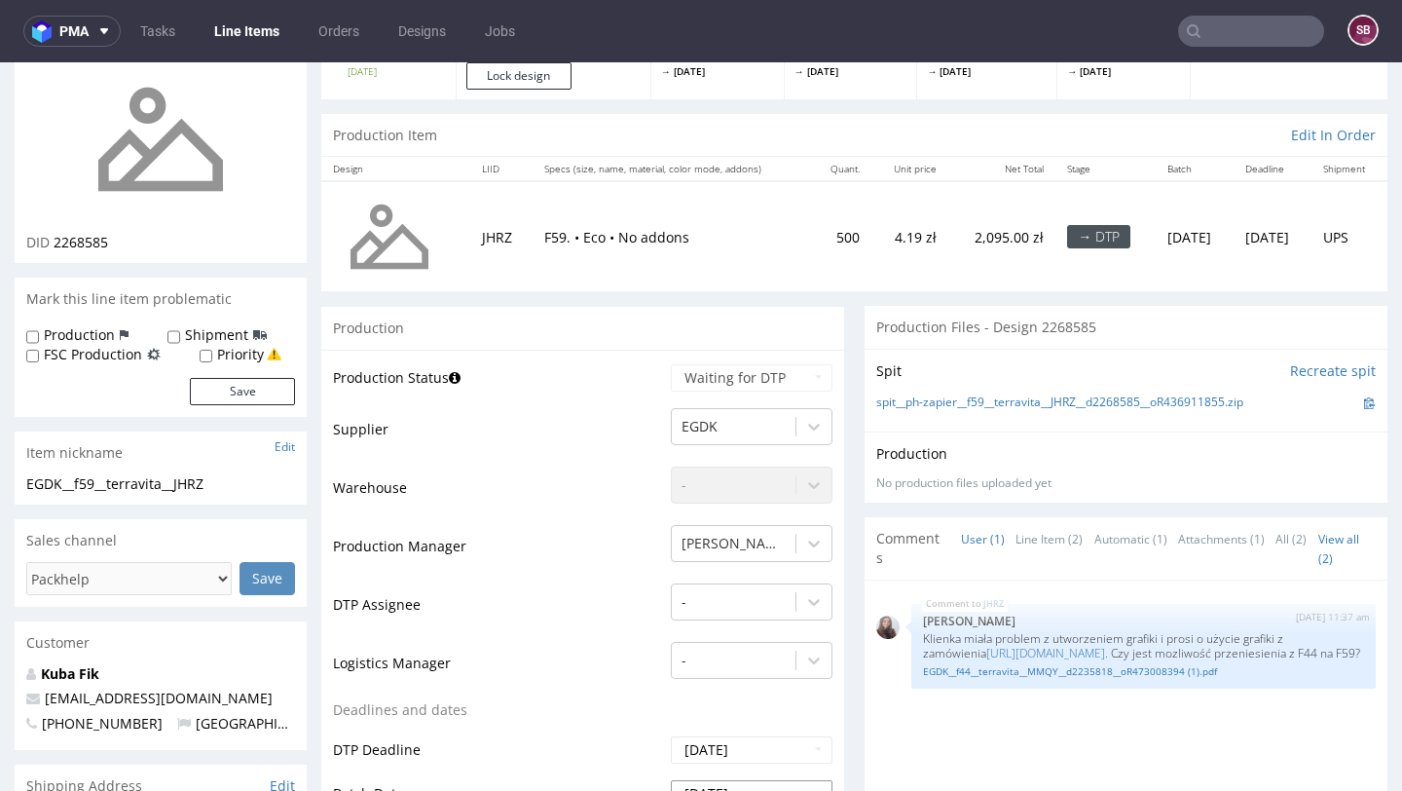
scroll to position [0, 0]
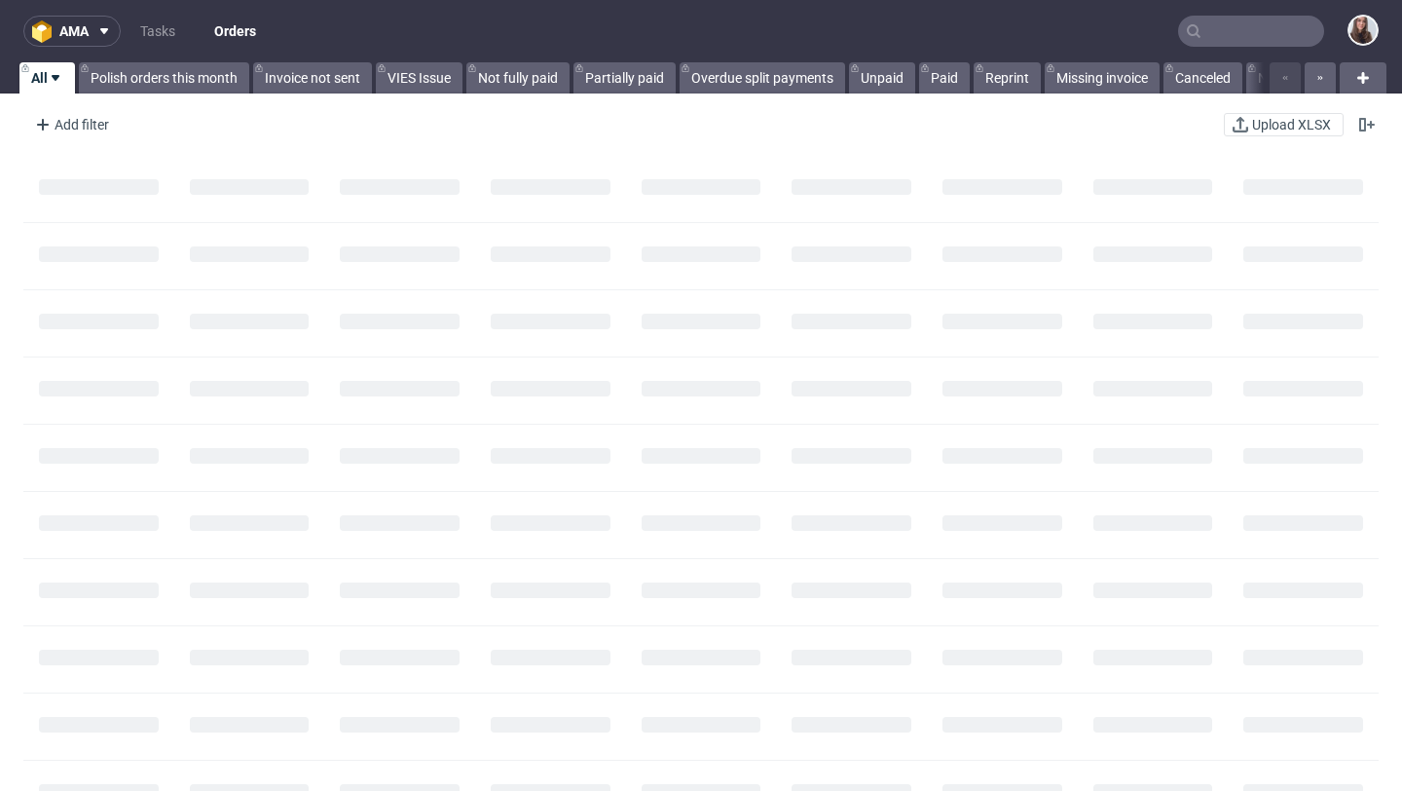
click at [1230, 35] on input "text" at bounding box center [1251, 31] width 146 height 31
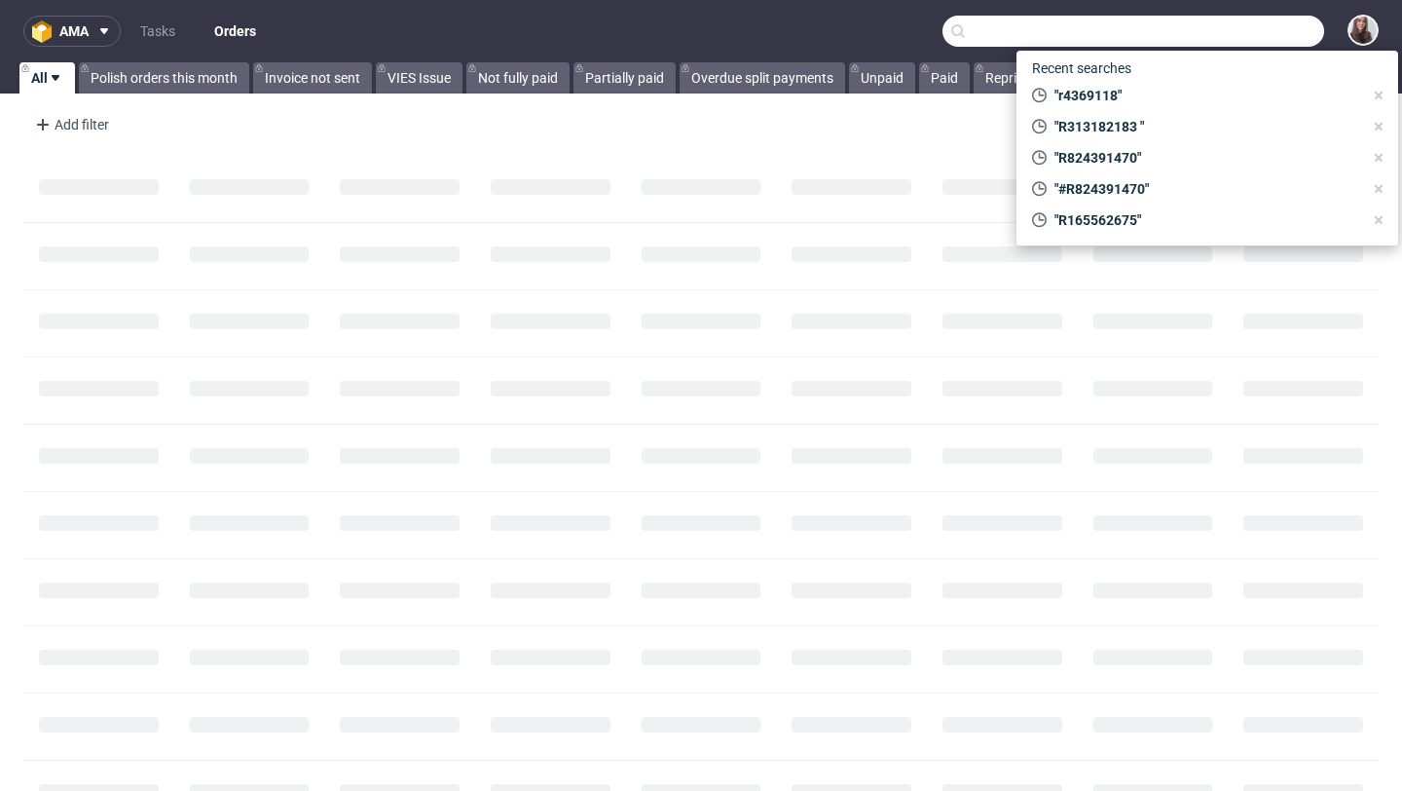
paste input "R473008394"
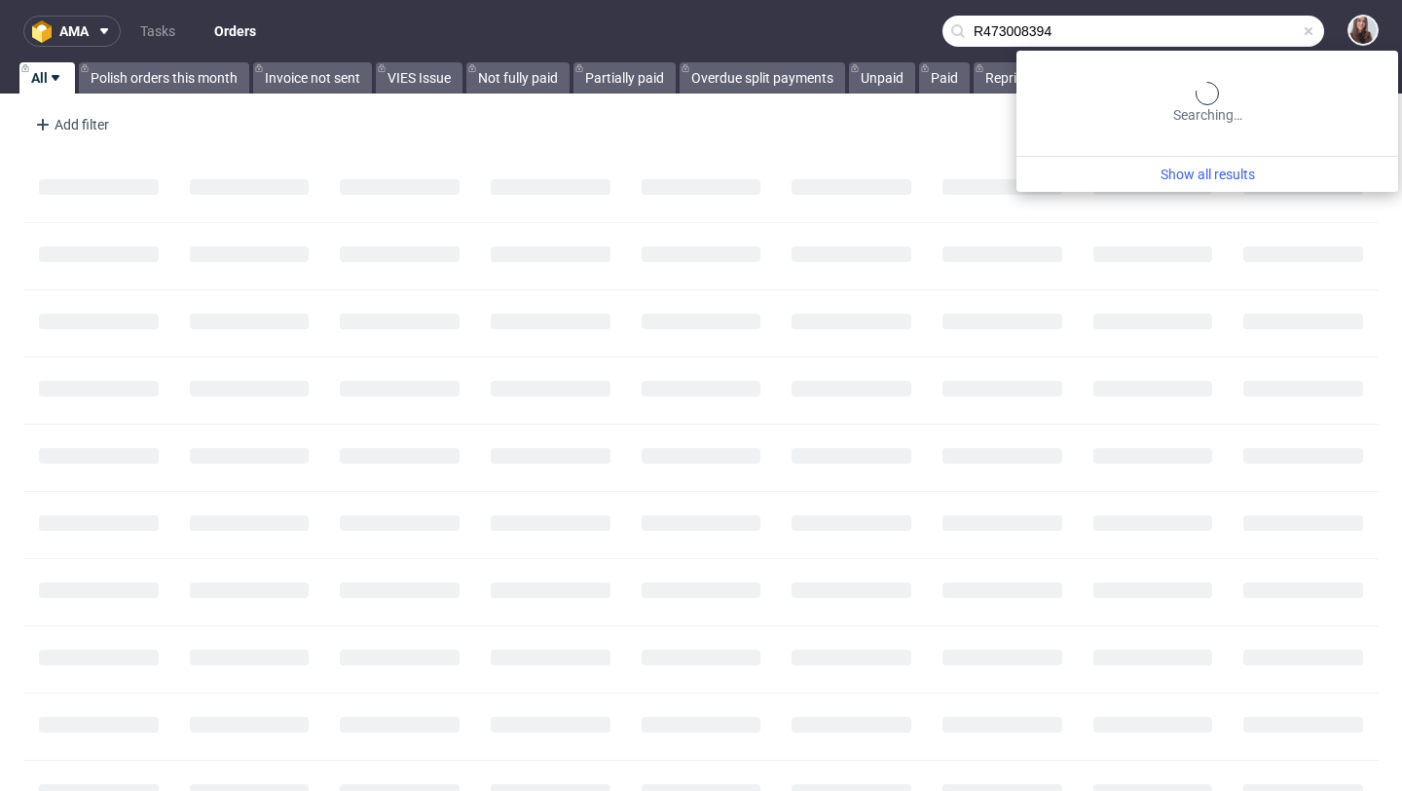
type input "R473008394"
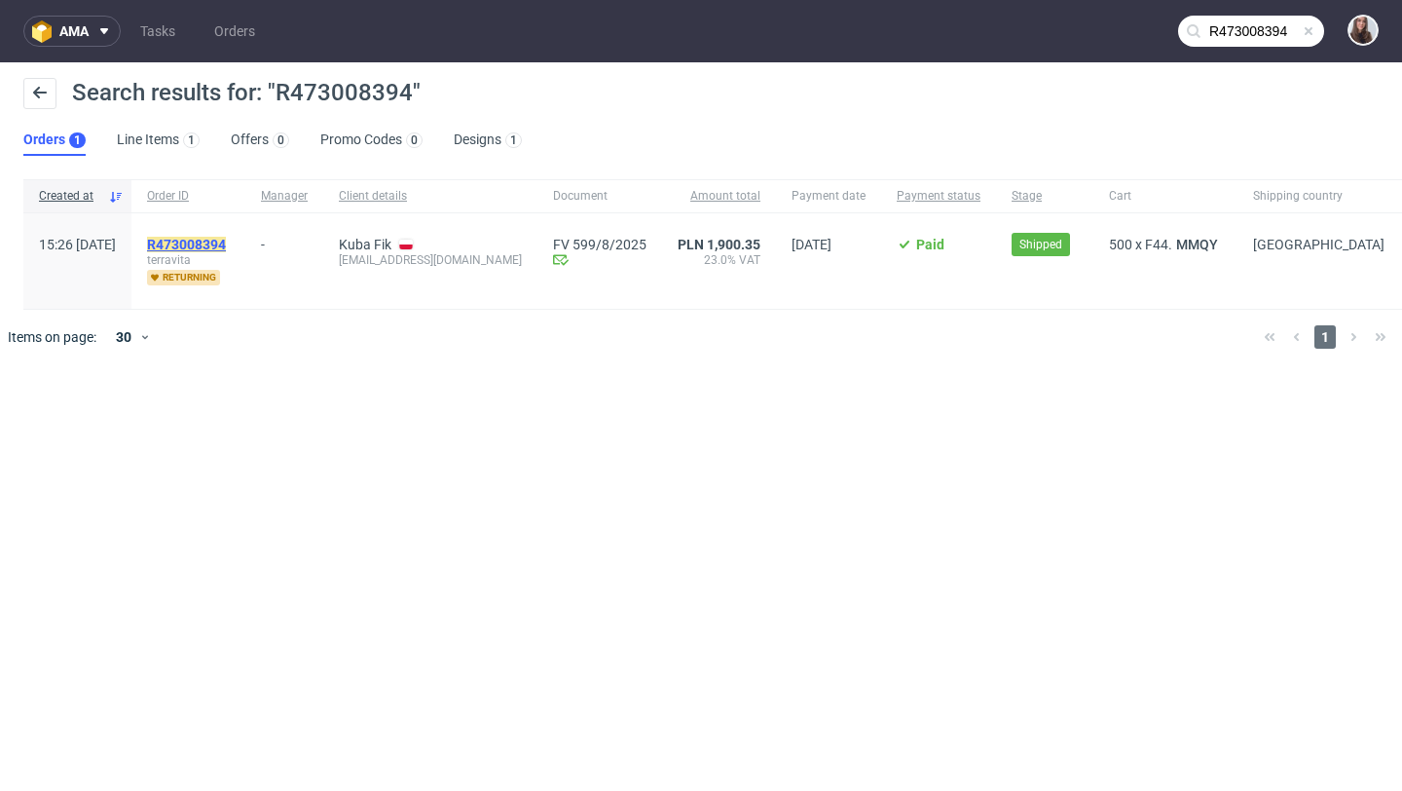
click at [226, 243] on mark "R473008394" at bounding box center [186, 245] width 79 height 16
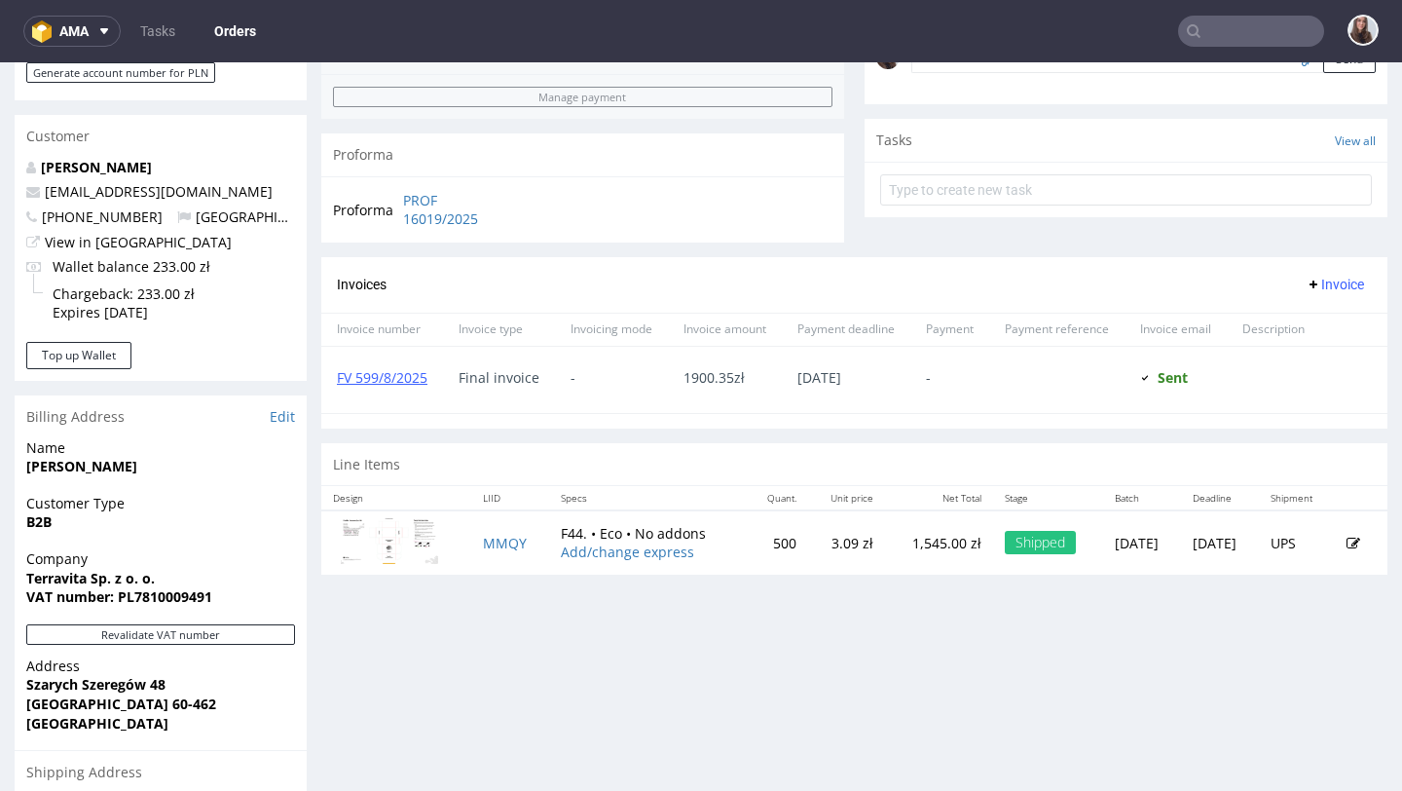
scroll to position [651, 0]
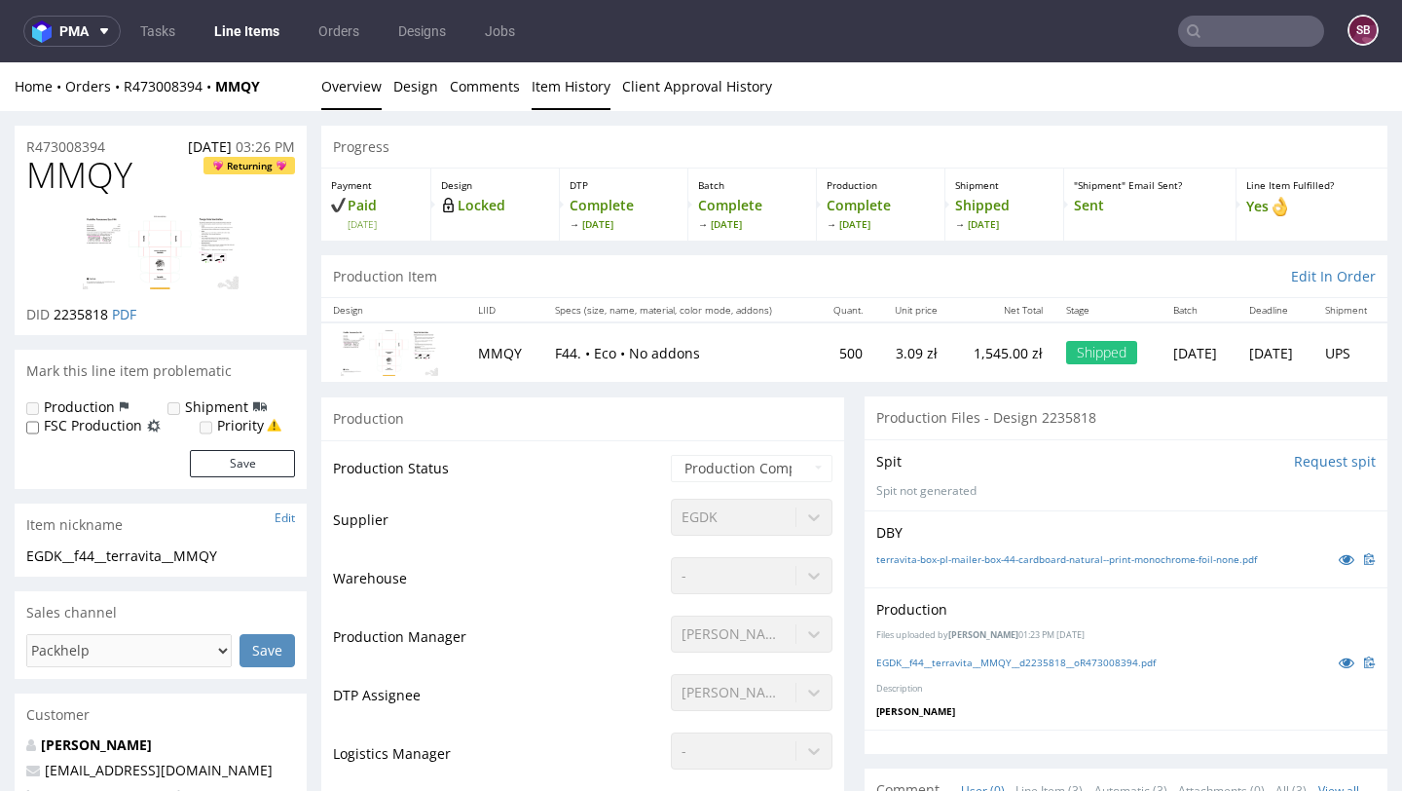
click at [568, 90] on link "Item History" at bounding box center [571, 86] width 79 height 48
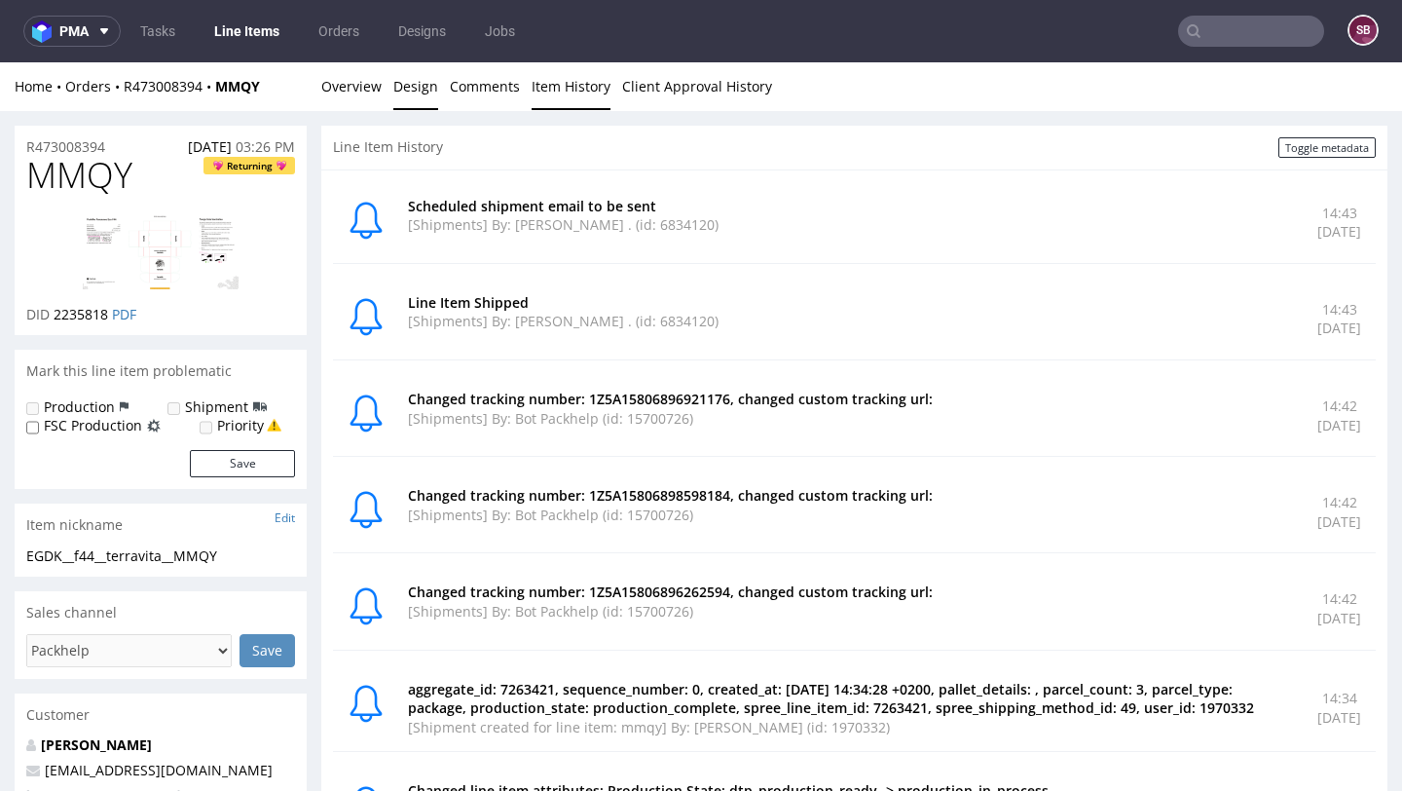
click at [400, 88] on link "Design" at bounding box center [415, 86] width 45 height 48
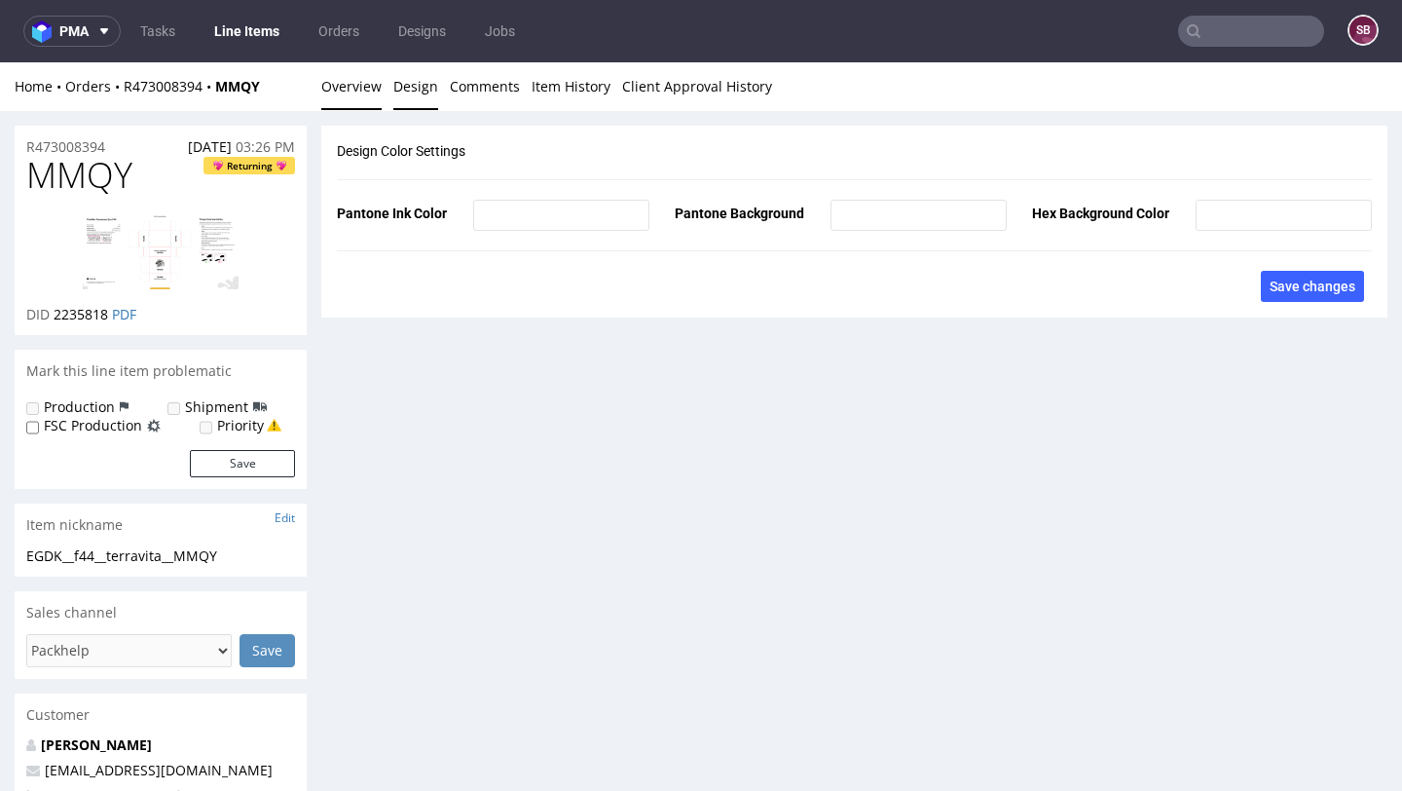
click at [368, 91] on link "Overview" at bounding box center [351, 86] width 60 height 48
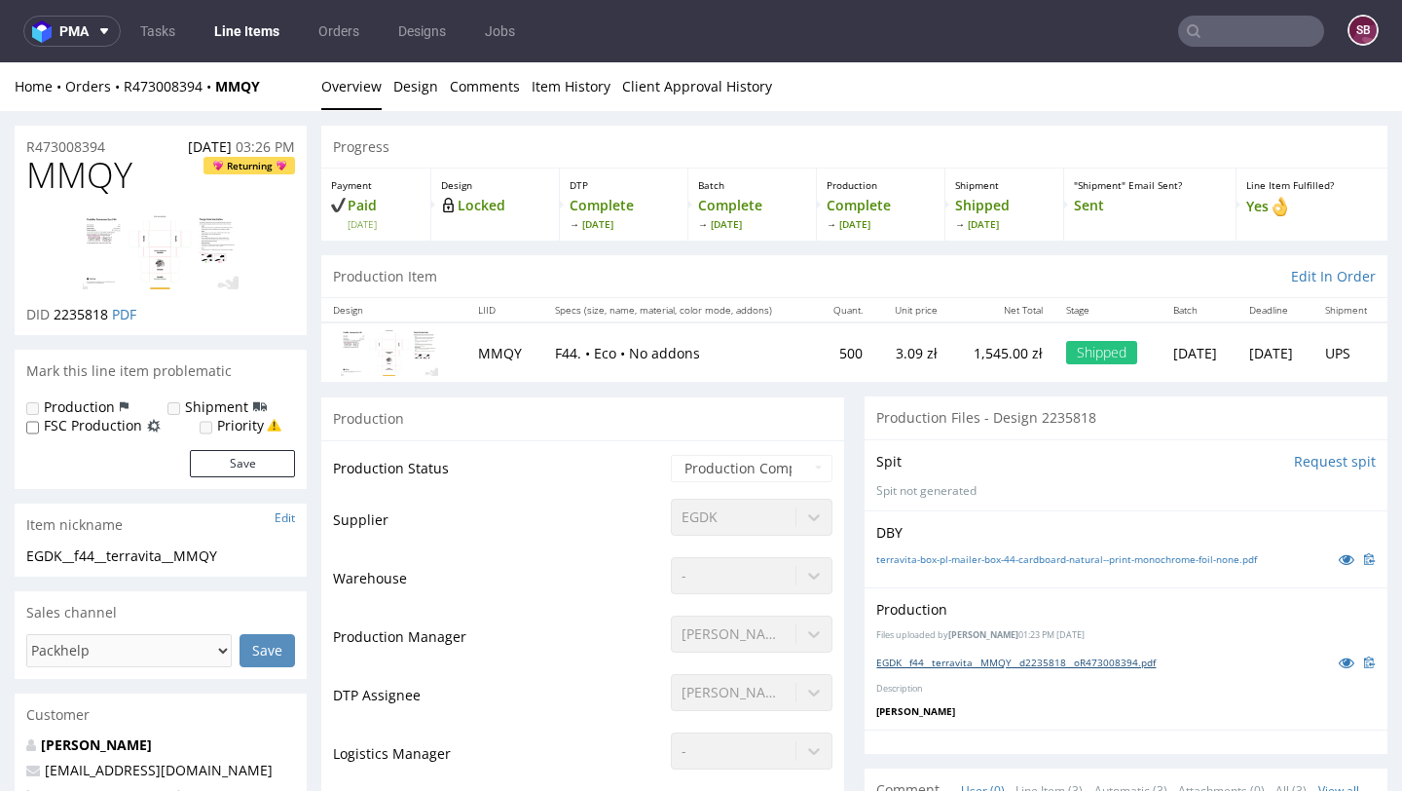
click at [1002, 657] on link "EGDK__f44__terravita__MMQY__d2235818__oR473008394.pdf" at bounding box center [1015, 662] width 279 height 14
drag, startPoint x: 138, startPoint y: 153, endPoint x: 5, endPoint y: 152, distance: 133.4
copy p "R473008394"
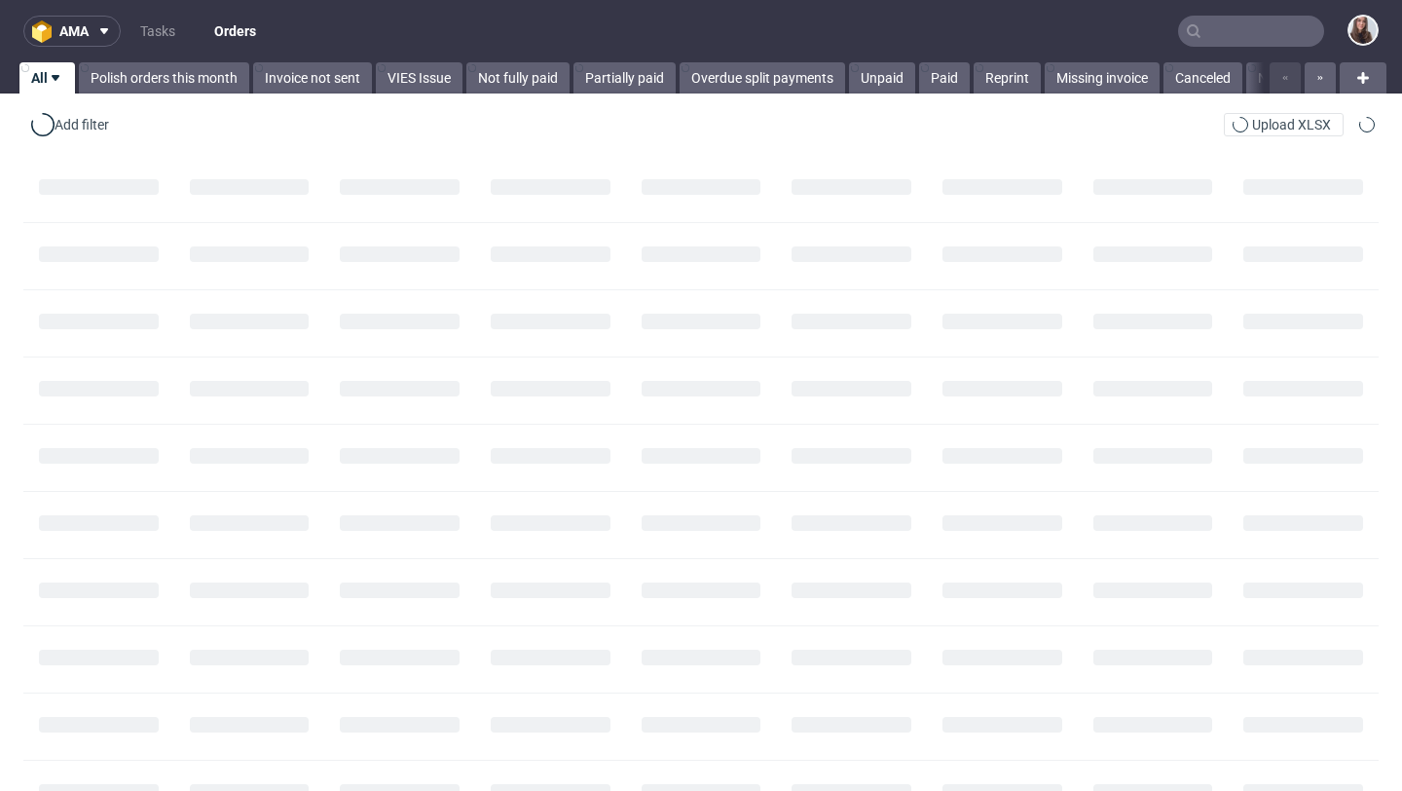
click at [1256, 34] on input "text" at bounding box center [1251, 31] width 146 height 31
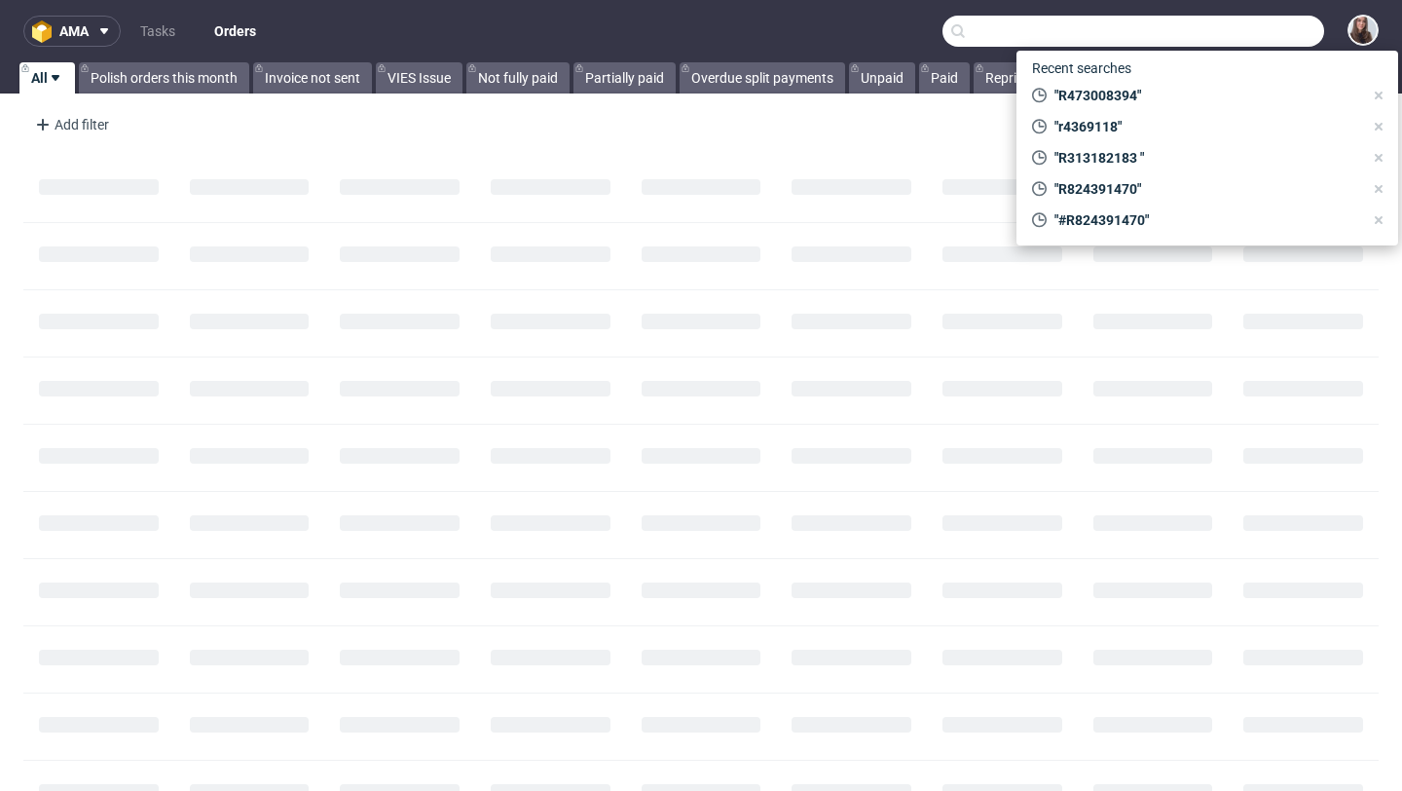
paste input "R599410793"
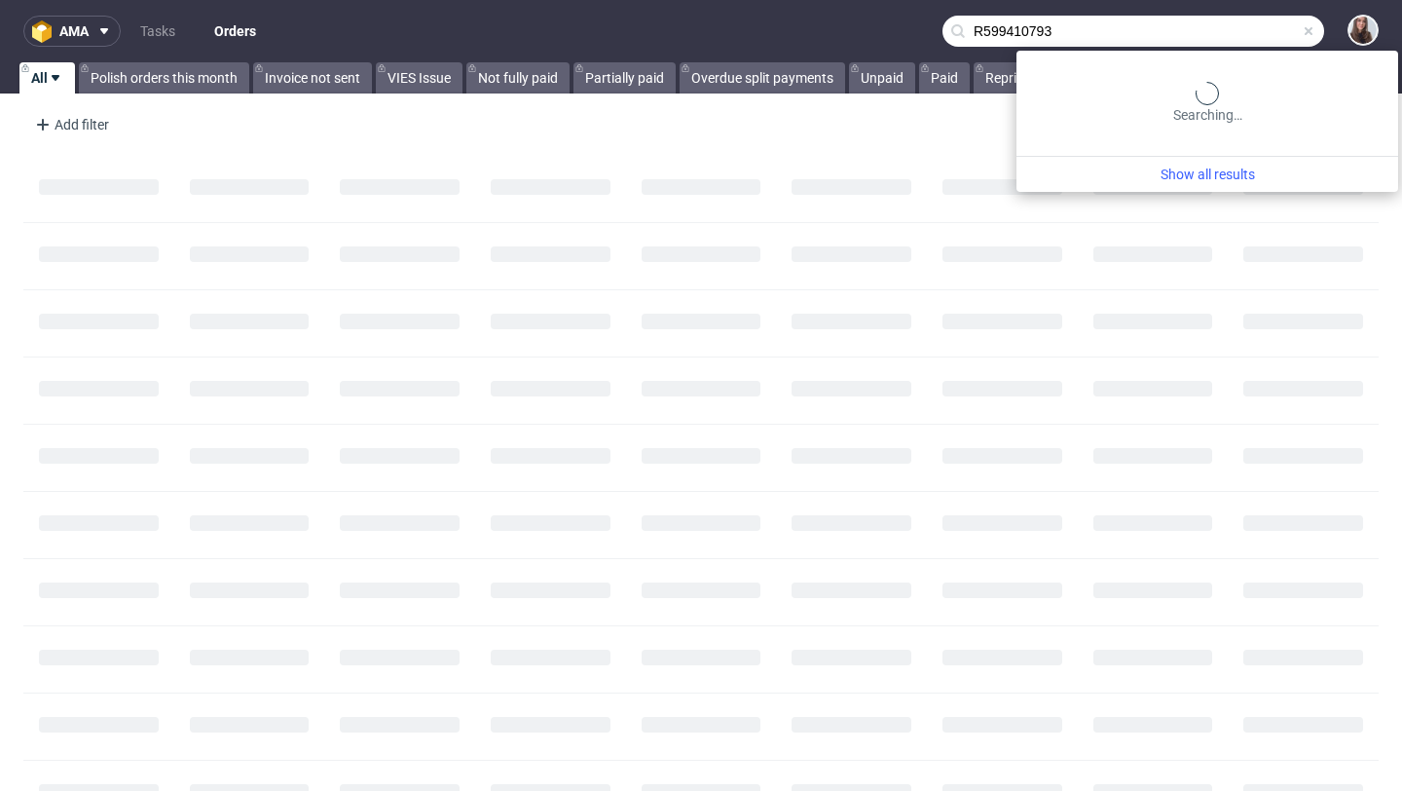
type input "R599410793"
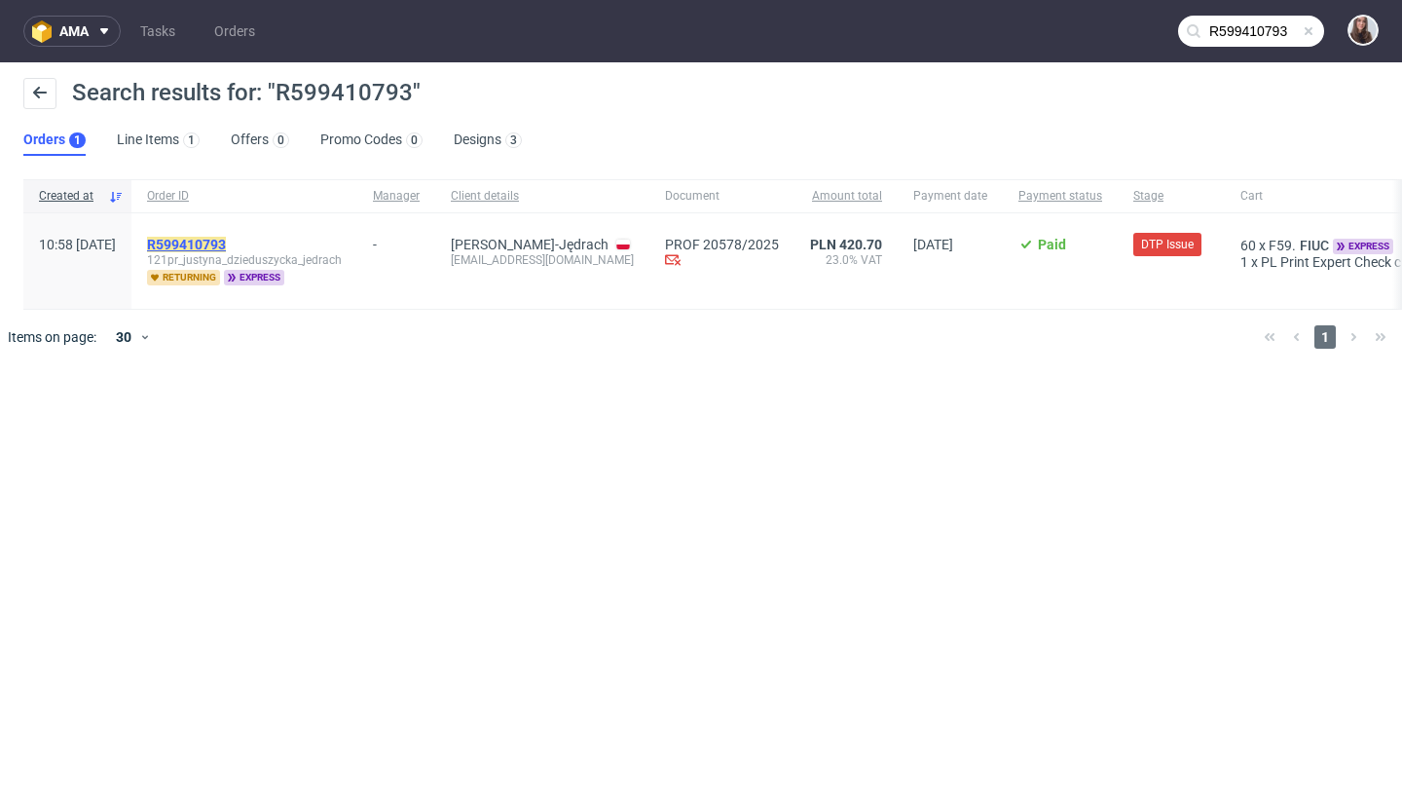
click at [226, 240] on mark "R599410793" at bounding box center [186, 245] width 79 height 16
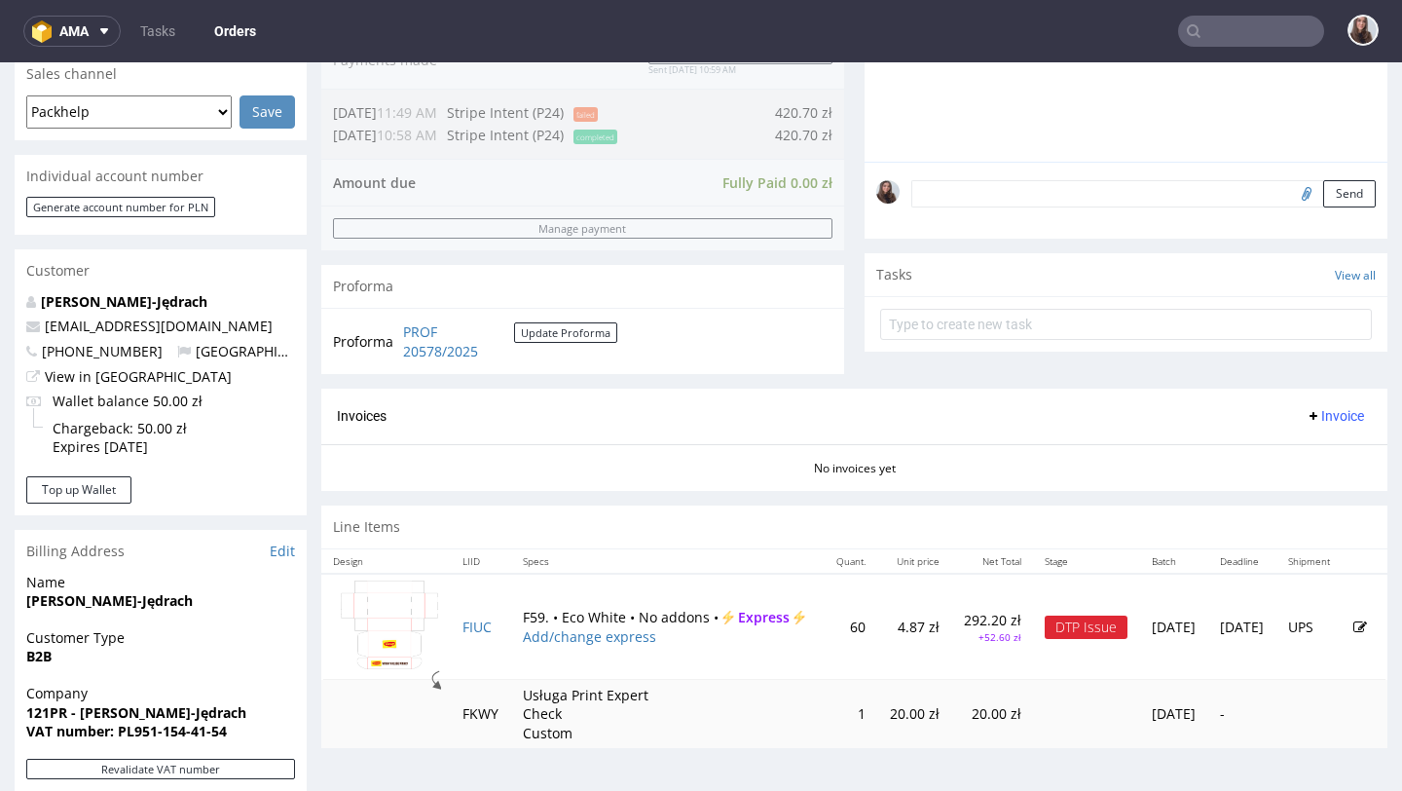
scroll to position [520, 0]
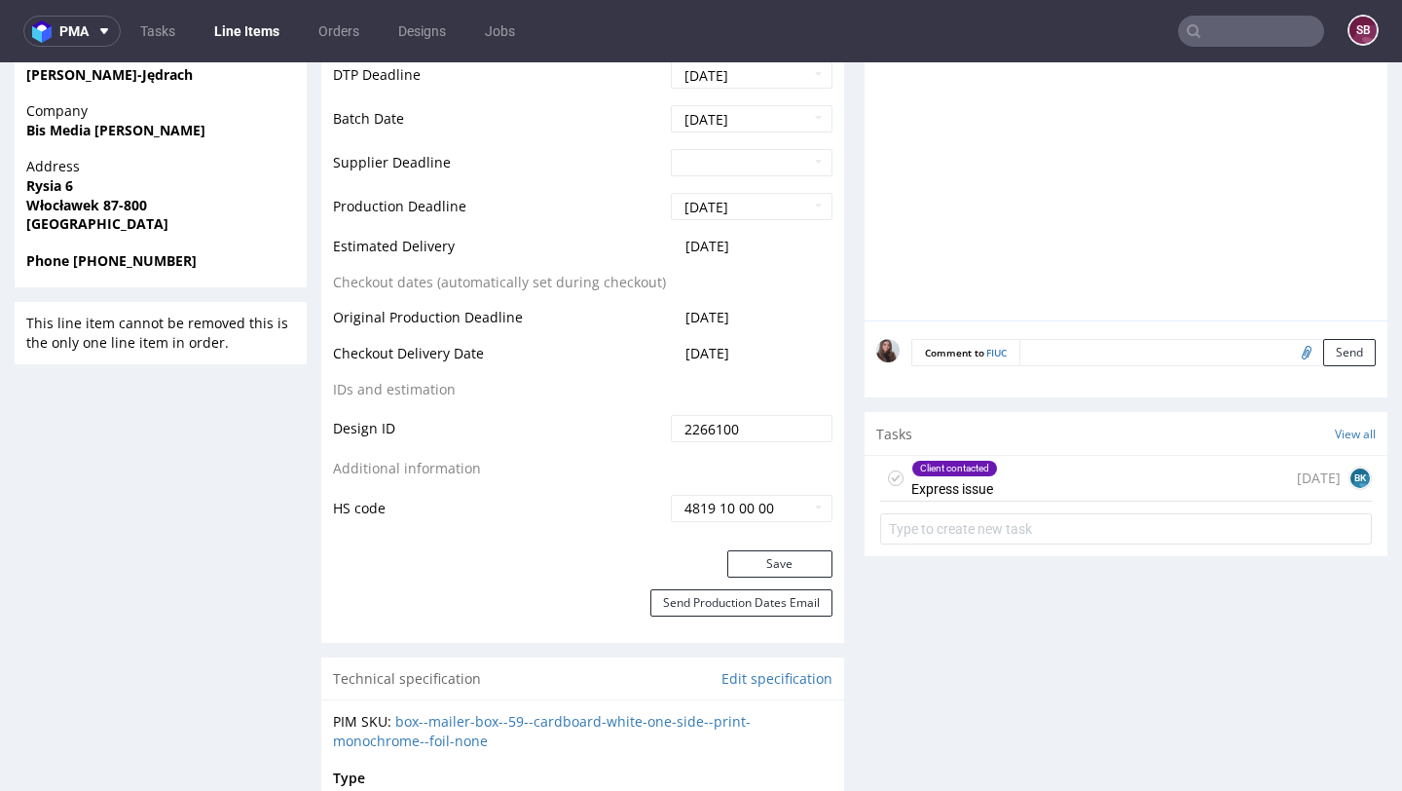
scroll to position [938, 0]
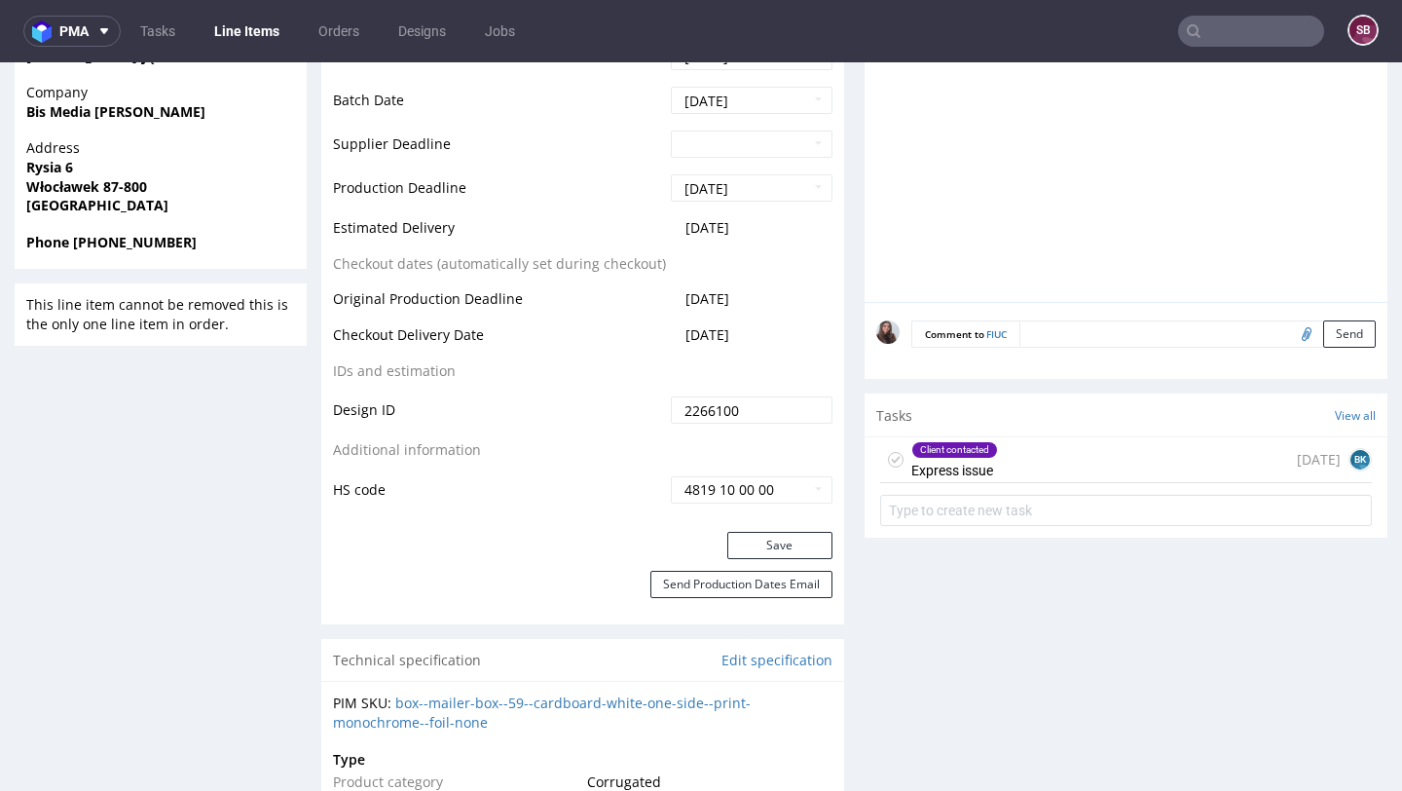
click at [1005, 473] on div "Client contacted Express issue [DATE] BK" at bounding box center [1126, 460] width 492 height 46
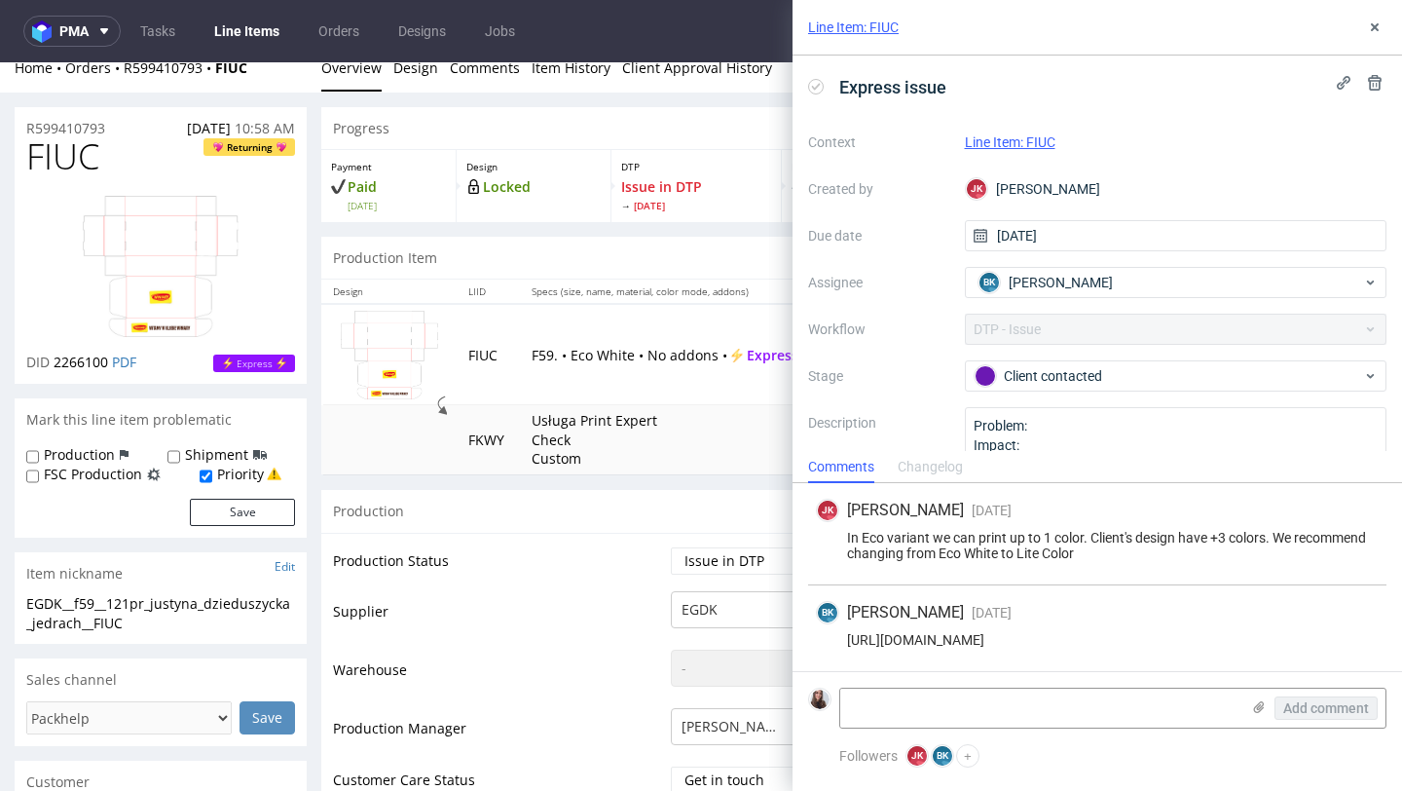
scroll to position [31, 0]
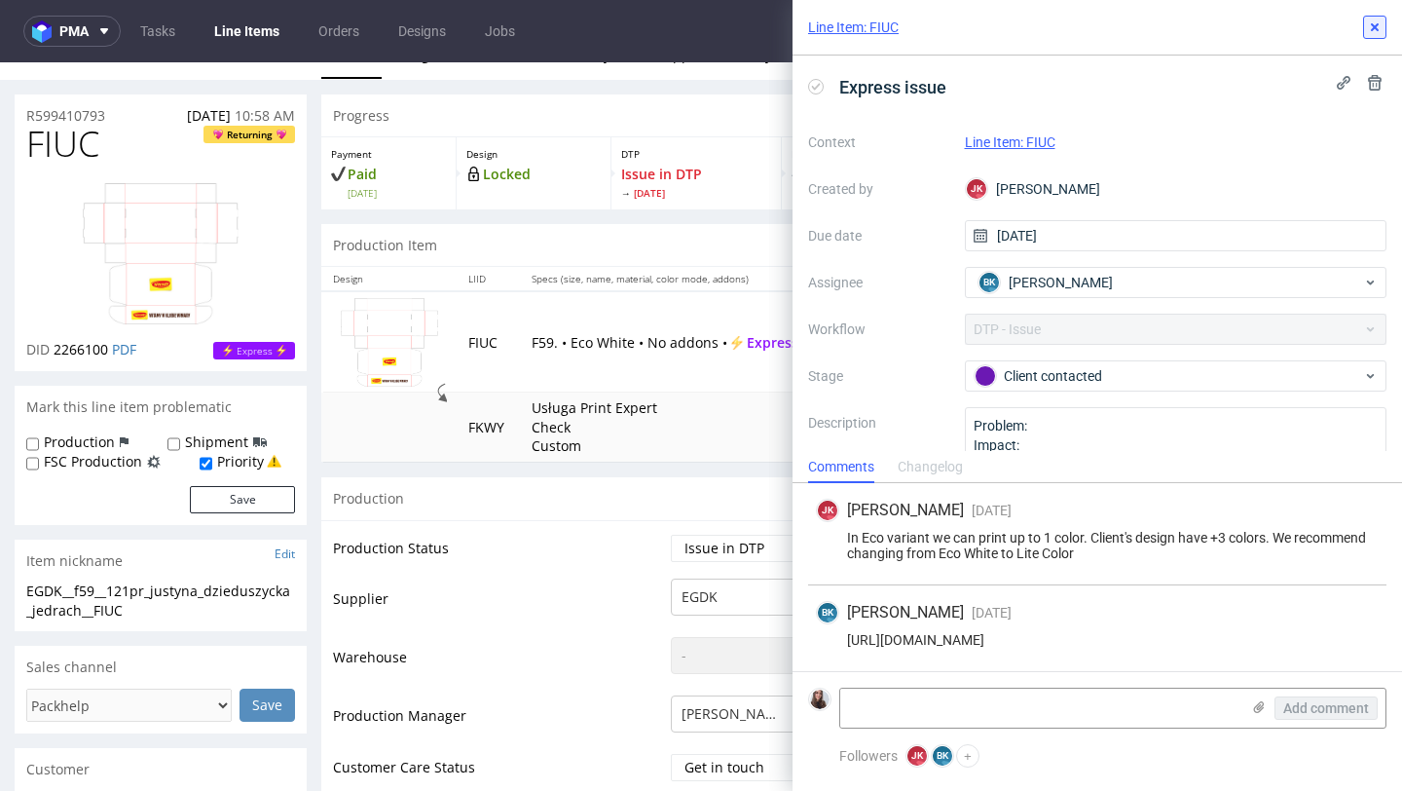
click at [1371, 25] on icon at bounding box center [1375, 27] width 16 height 16
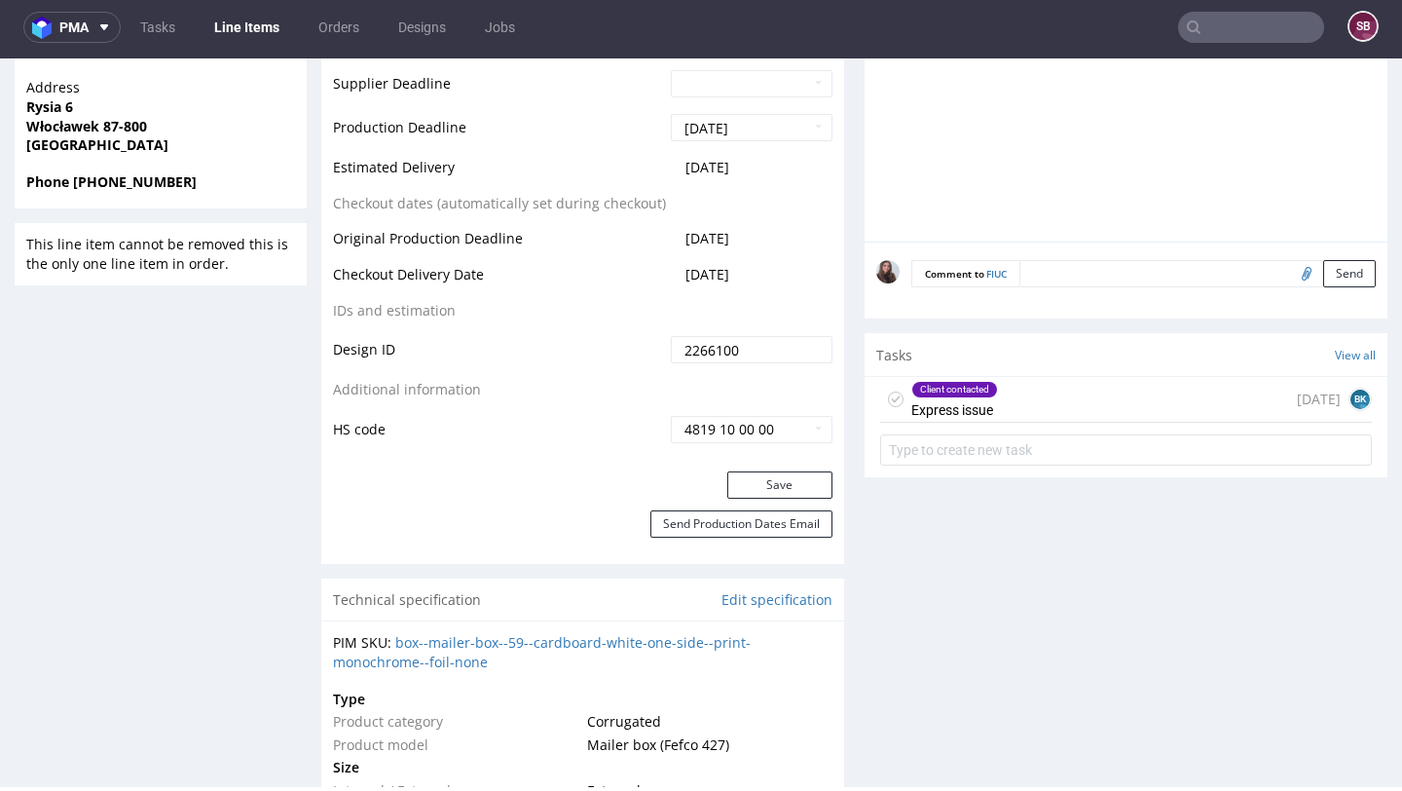
scroll to position [997, 0]
click at [981, 416] on div "Client contacted Express issue" at bounding box center [954, 396] width 87 height 45
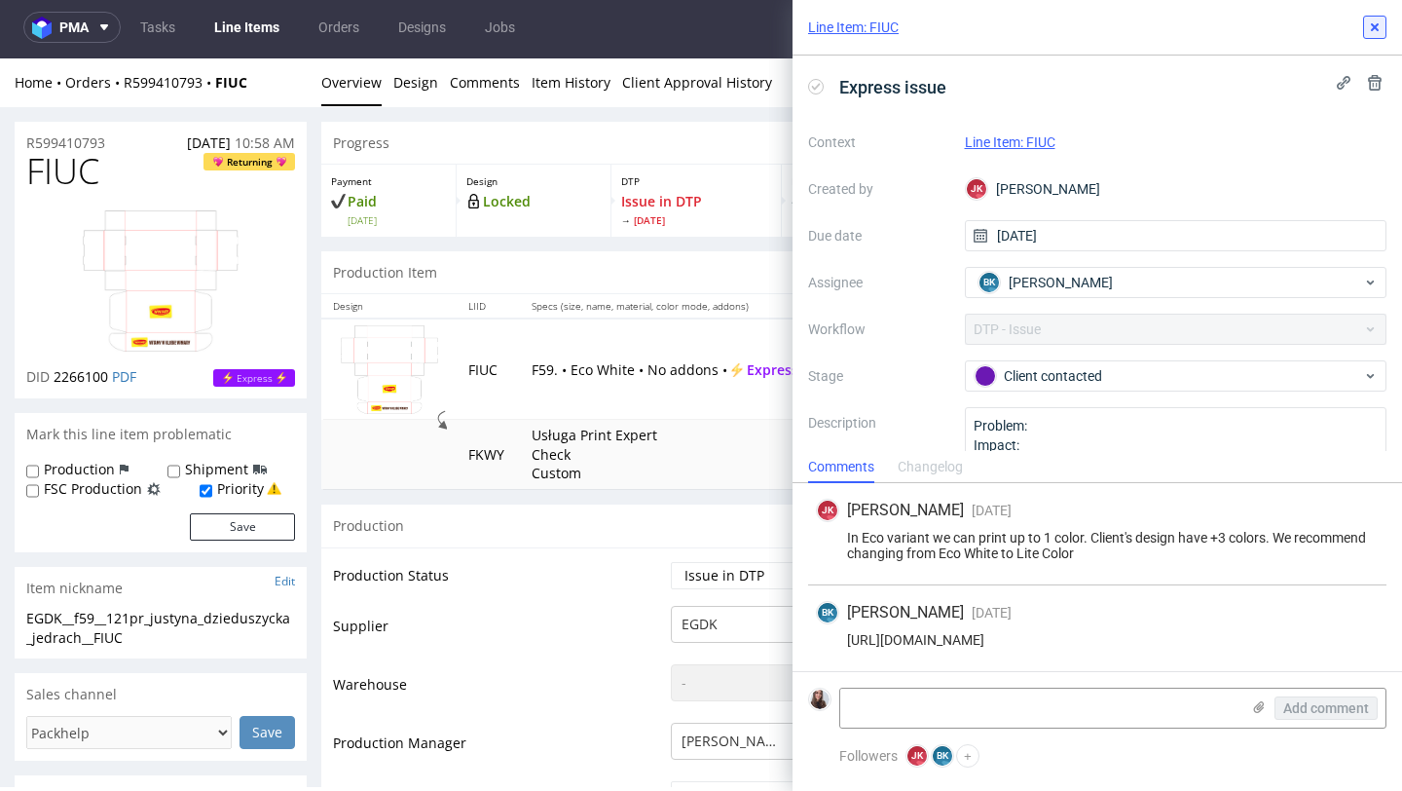
click at [1383, 30] on button at bounding box center [1374, 27] width 23 height 23
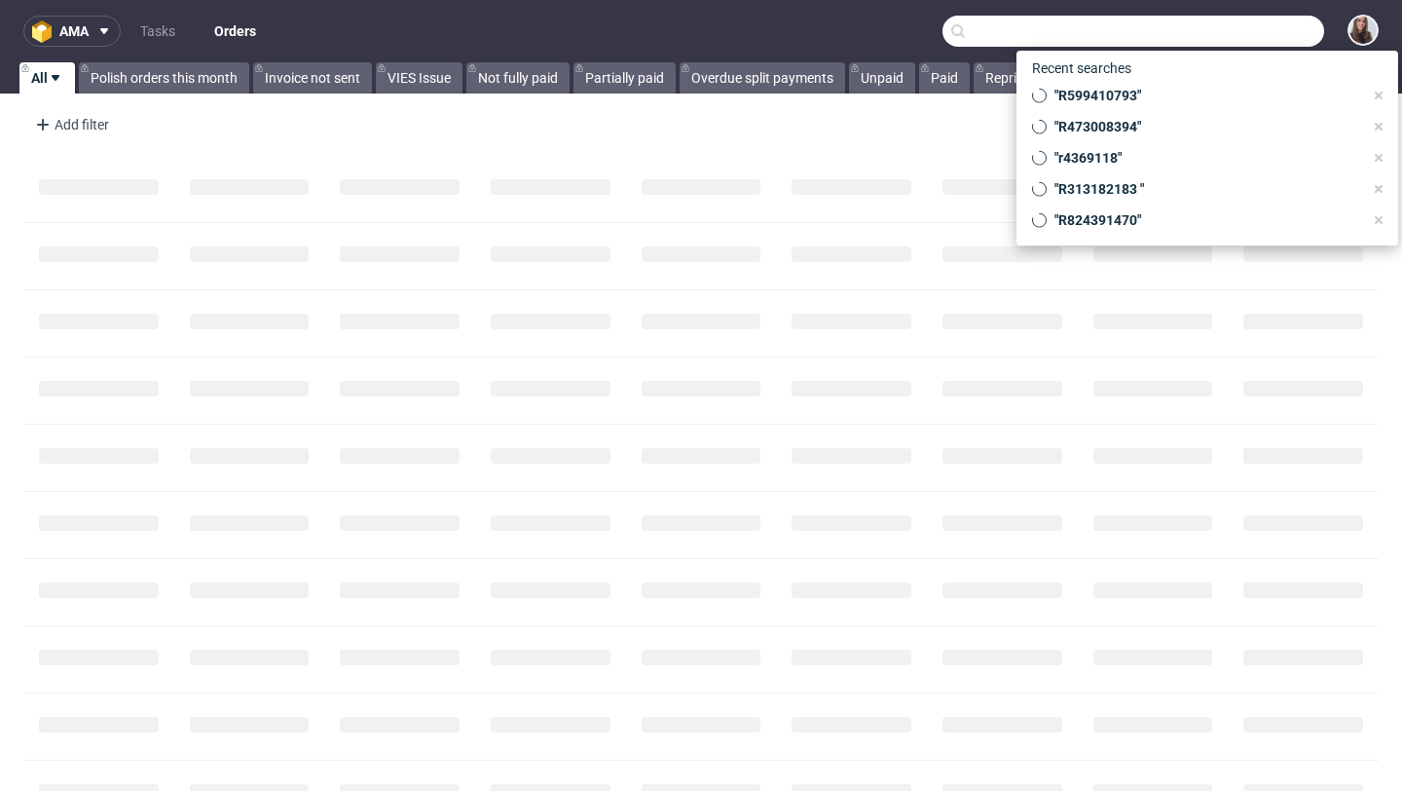
click at [1213, 35] on input "text" at bounding box center [1134, 31] width 382 height 31
paste input "[EMAIL_ADDRESS][PERSON_NAME][DOMAIN_NAME]"
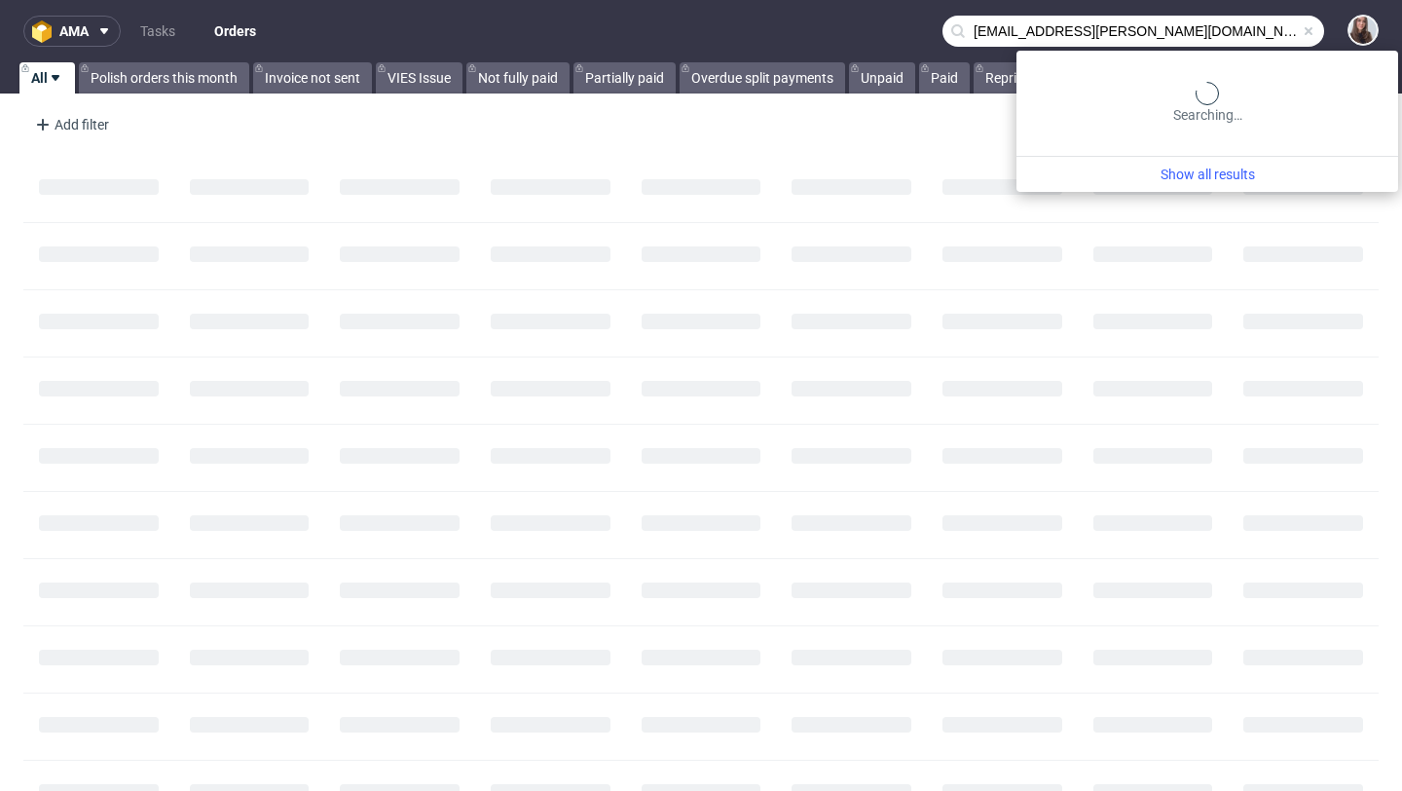
type input "[EMAIL_ADDRESS][PERSON_NAME][DOMAIN_NAME]"
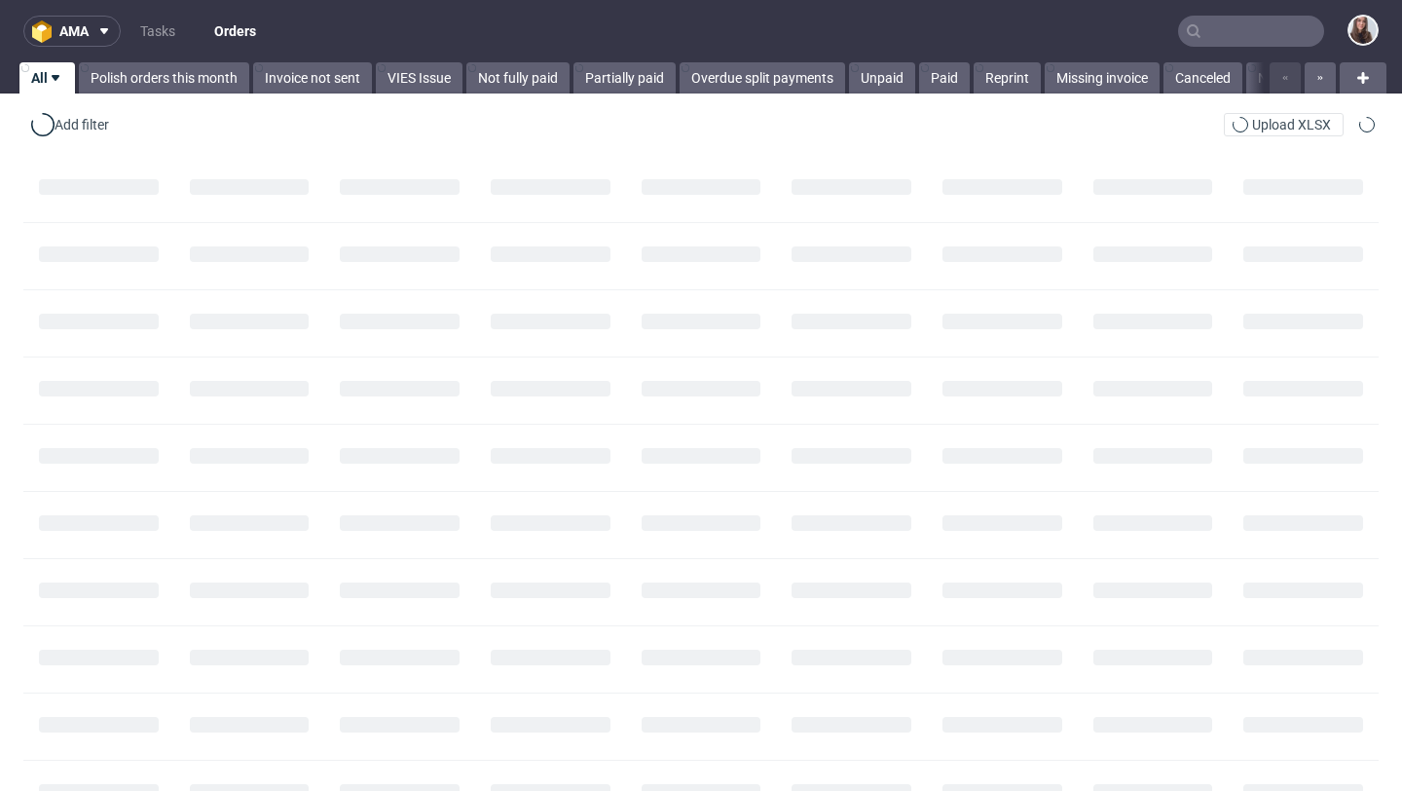
click at [1204, 29] on input "text" at bounding box center [1251, 31] width 146 height 31
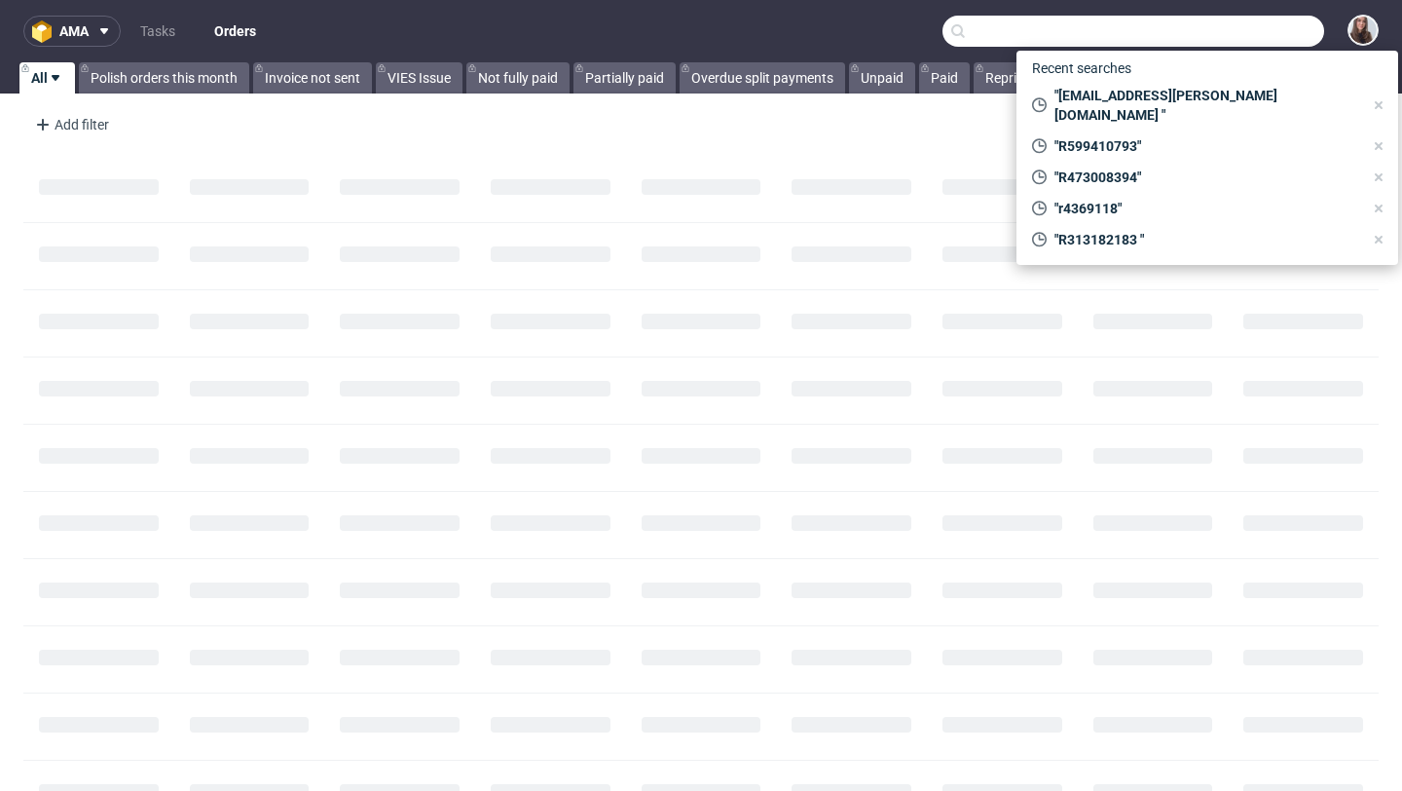
paste input "R824391470"
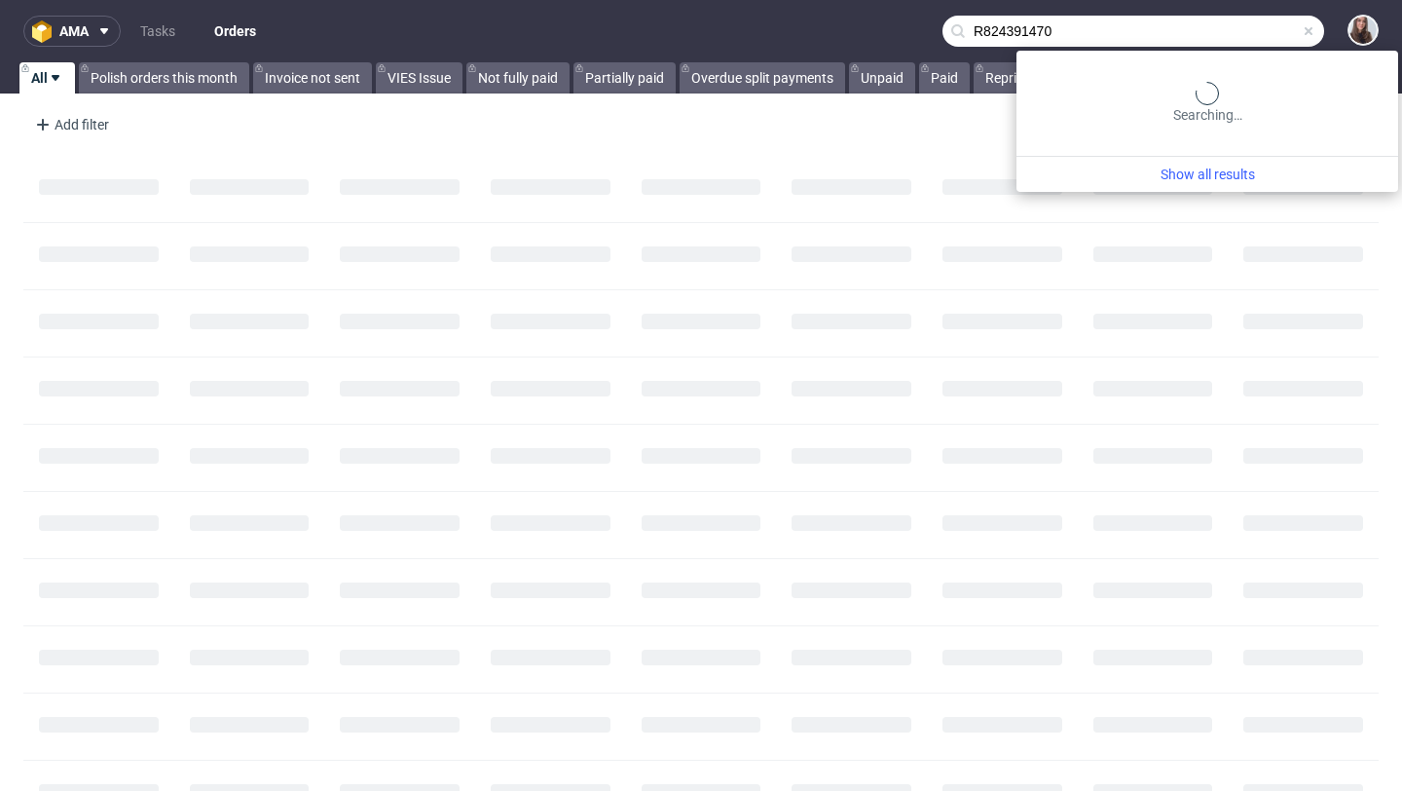
type input "R824391470"
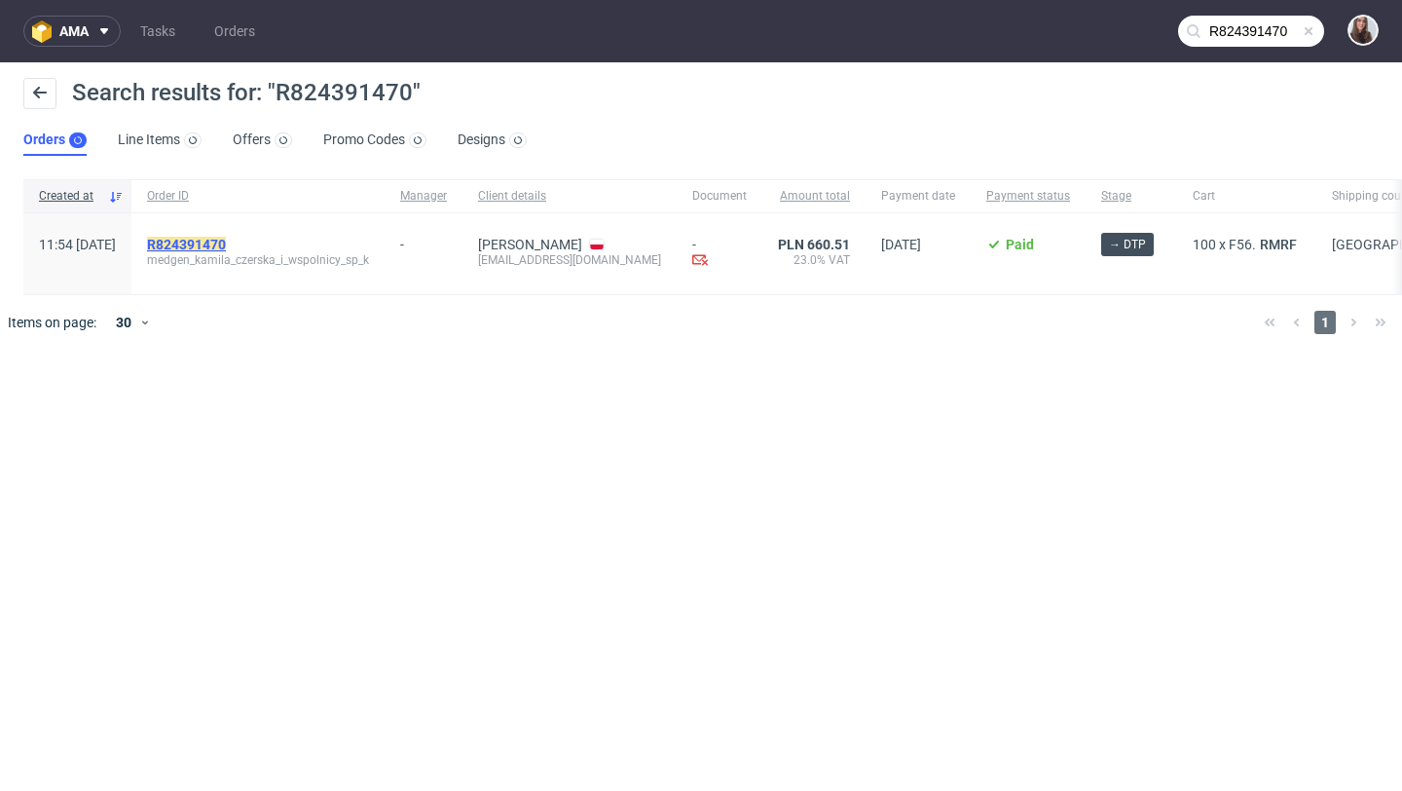
click at [226, 239] on mark "R824391470" at bounding box center [186, 245] width 79 height 16
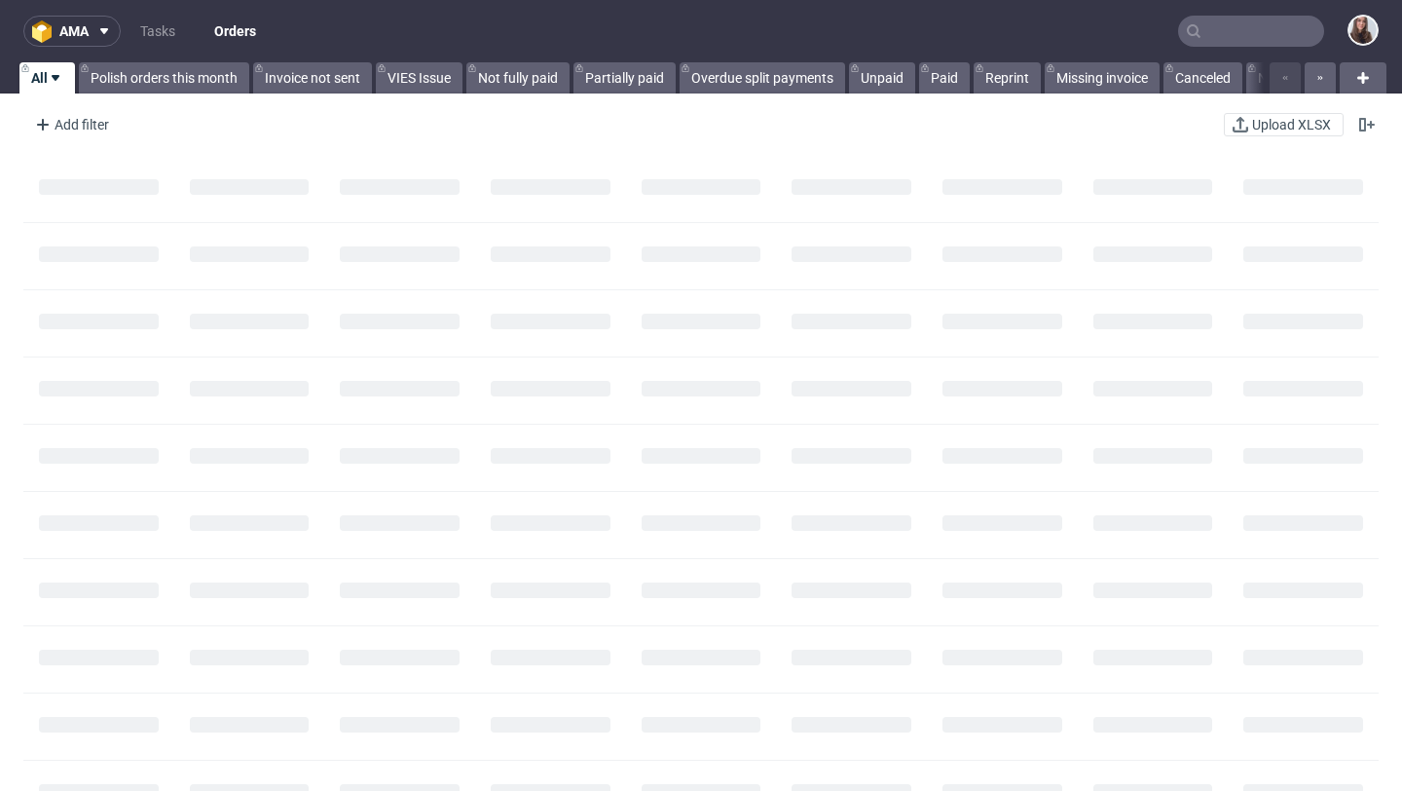
click at [1257, 30] on input "text" at bounding box center [1251, 31] width 146 height 31
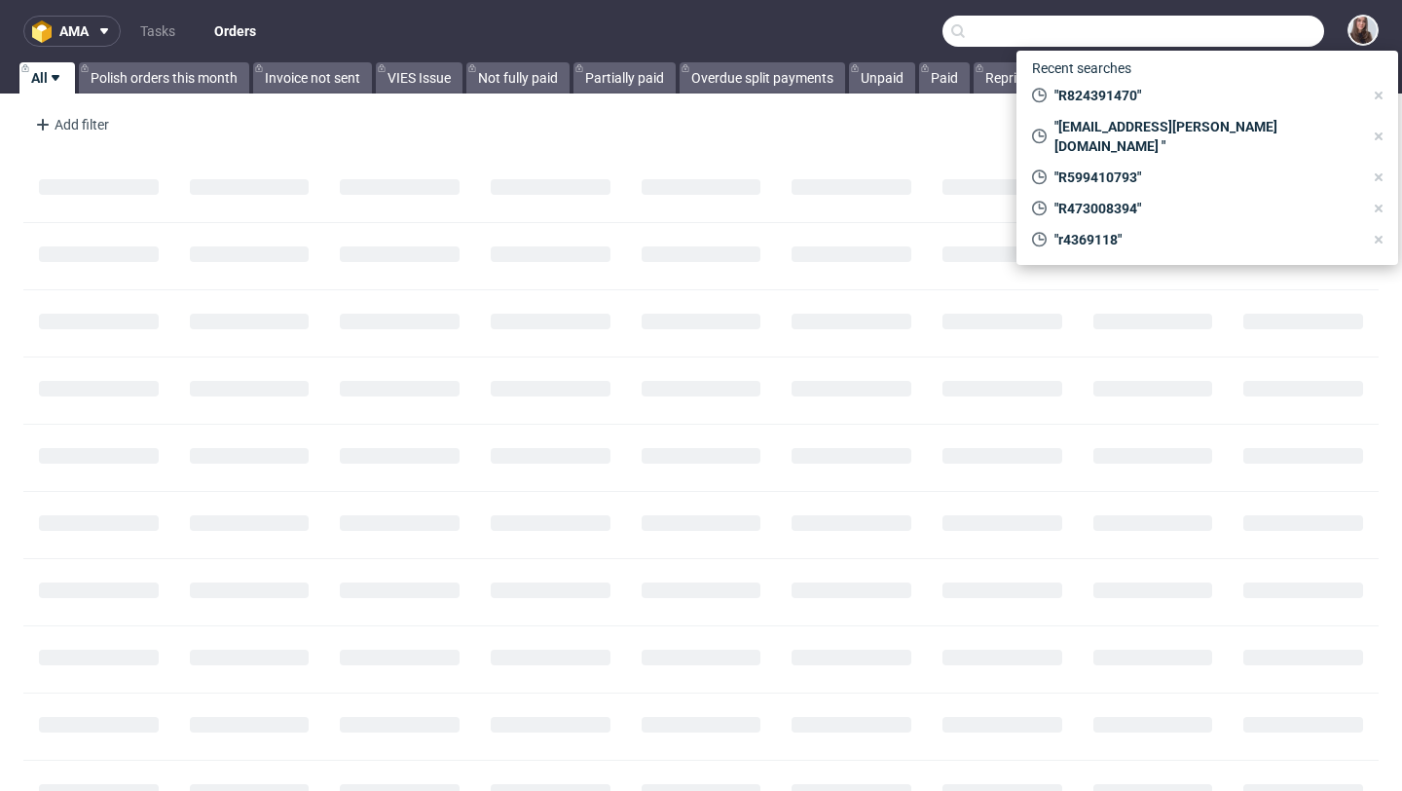
paste input "anders@stepsta.se"
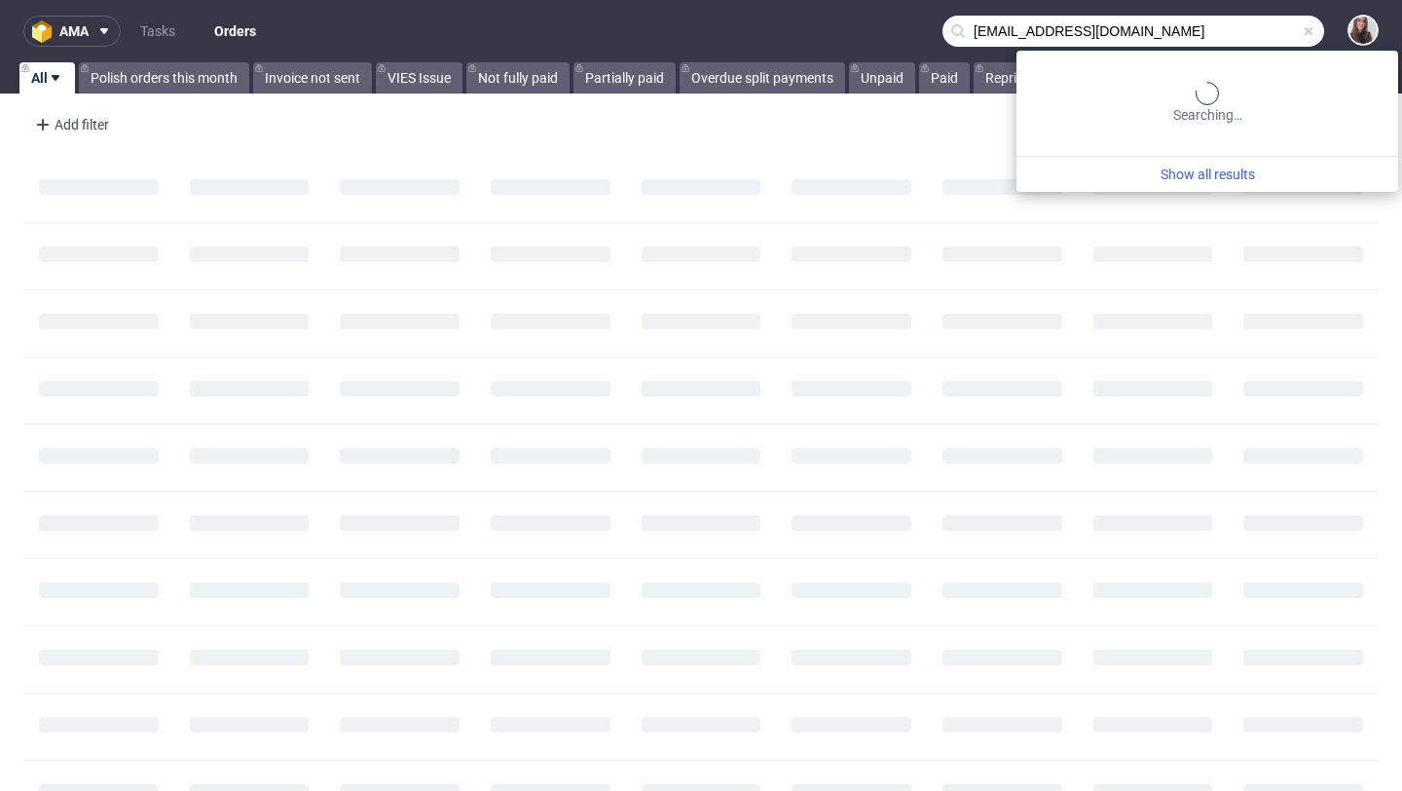
type input "anders@stepsta.se"
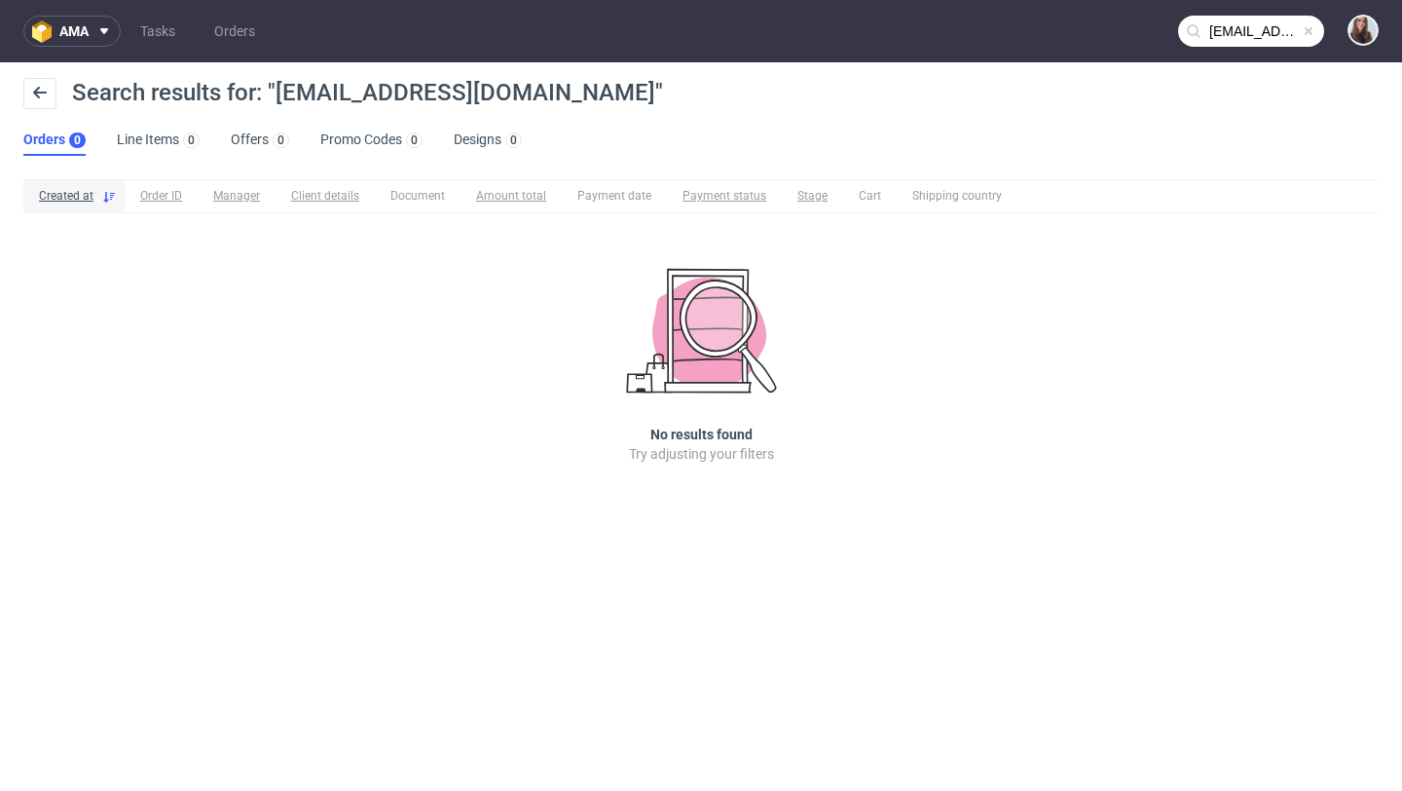
click at [1311, 30] on span at bounding box center [1309, 31] width 16 height 16
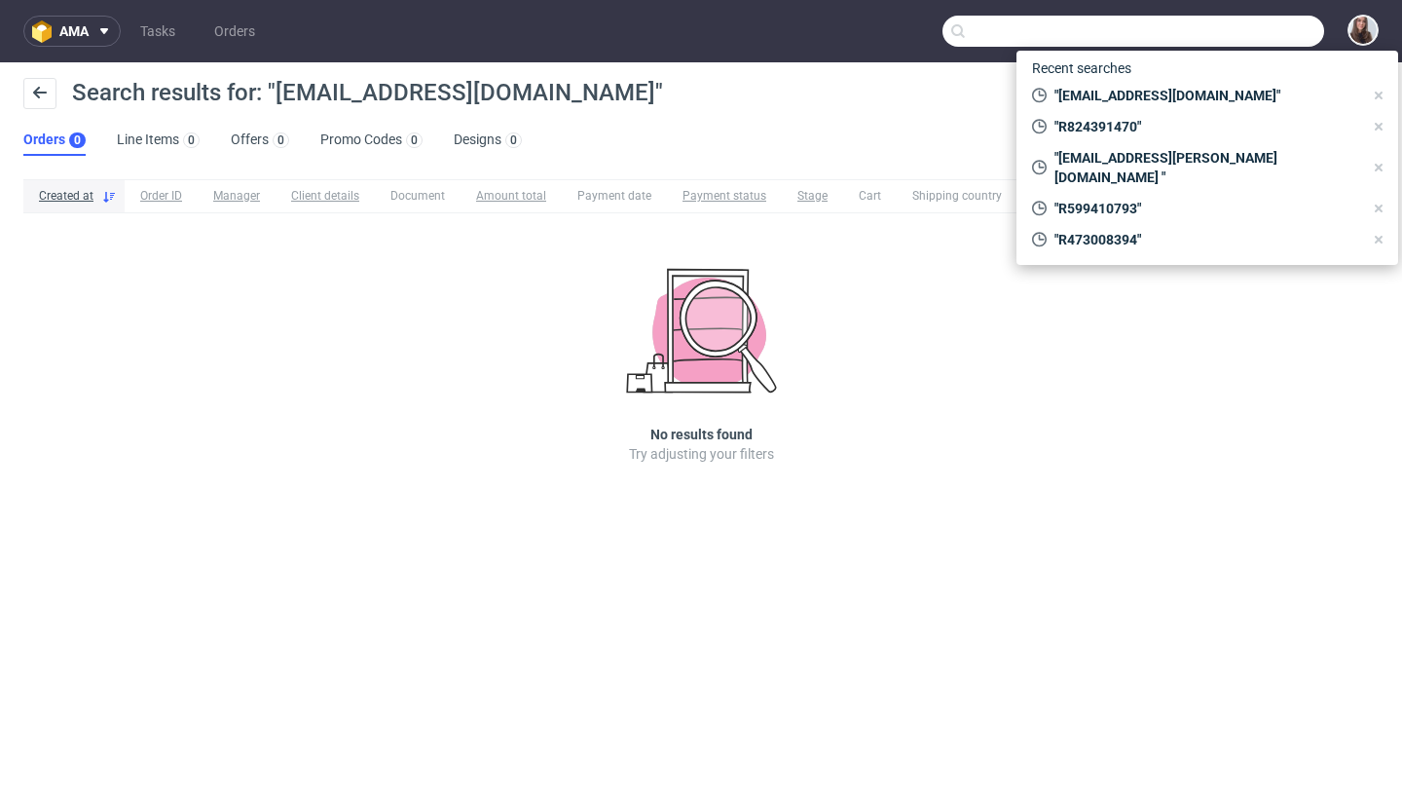
click at [1254, 33] on input "text" at bounding box center [1134, 31] width 382 height 31
paste input "R599410793"
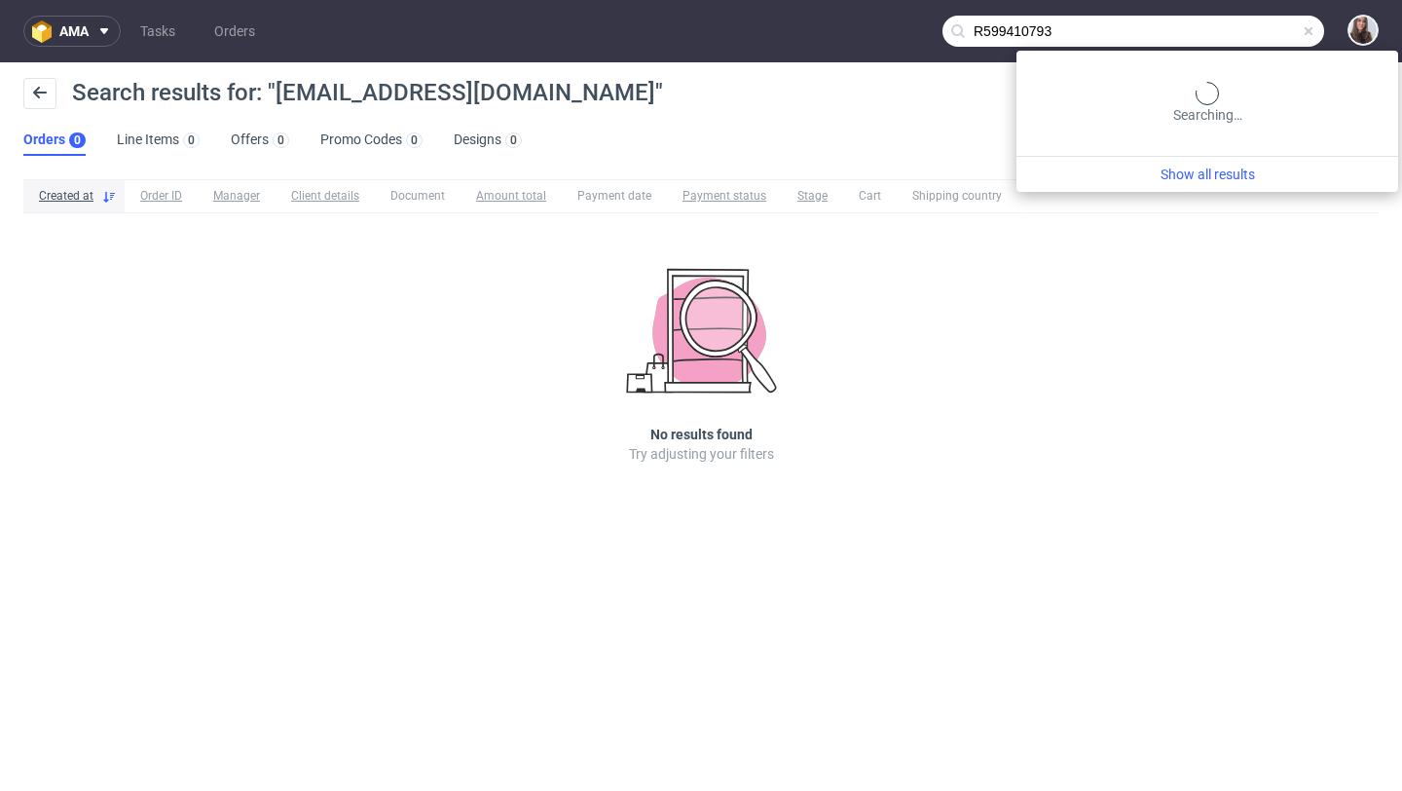
type input "R599410793"
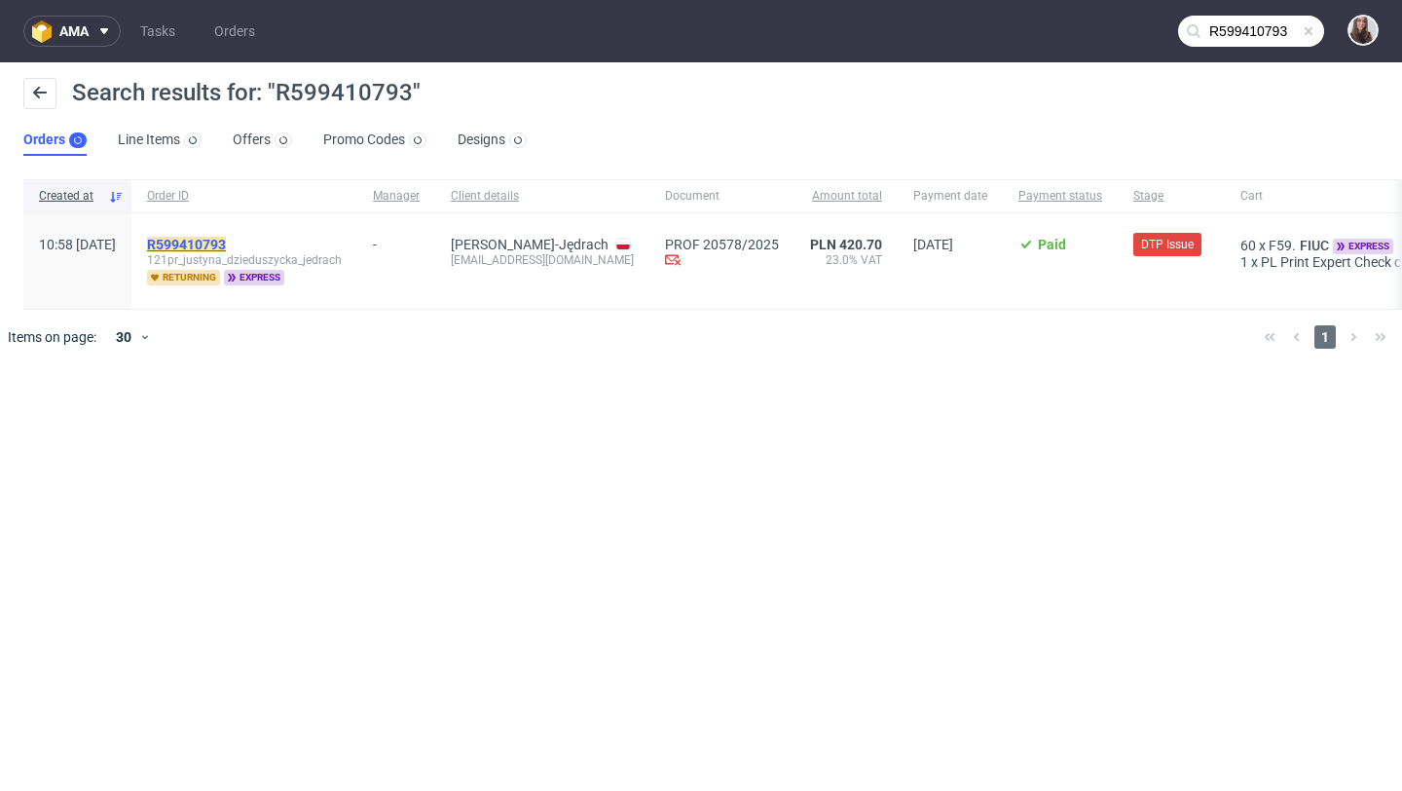
click at [226, 249] on mark "R599410793" at bounding box center [186, 245] width 79 height 16
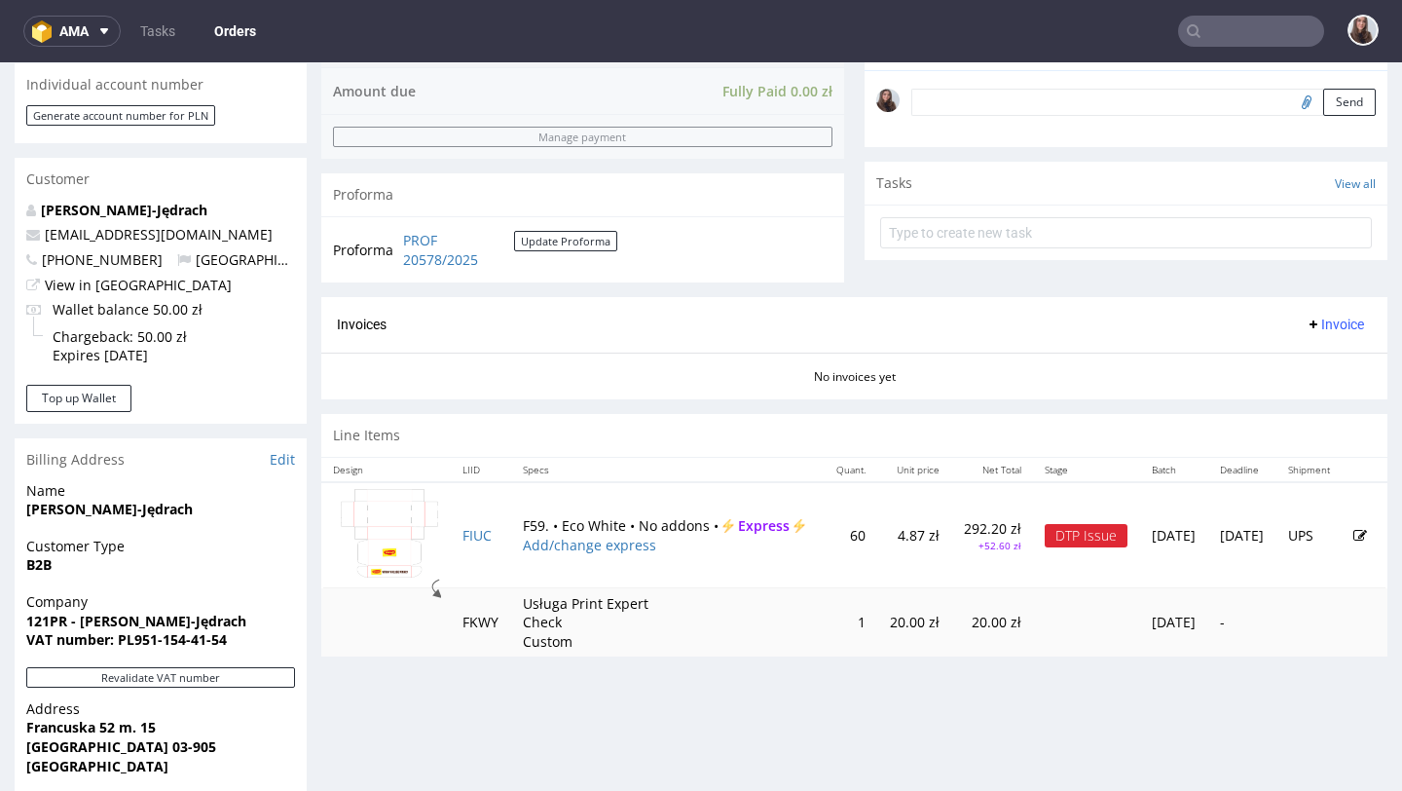
scroll to position [623, 0]
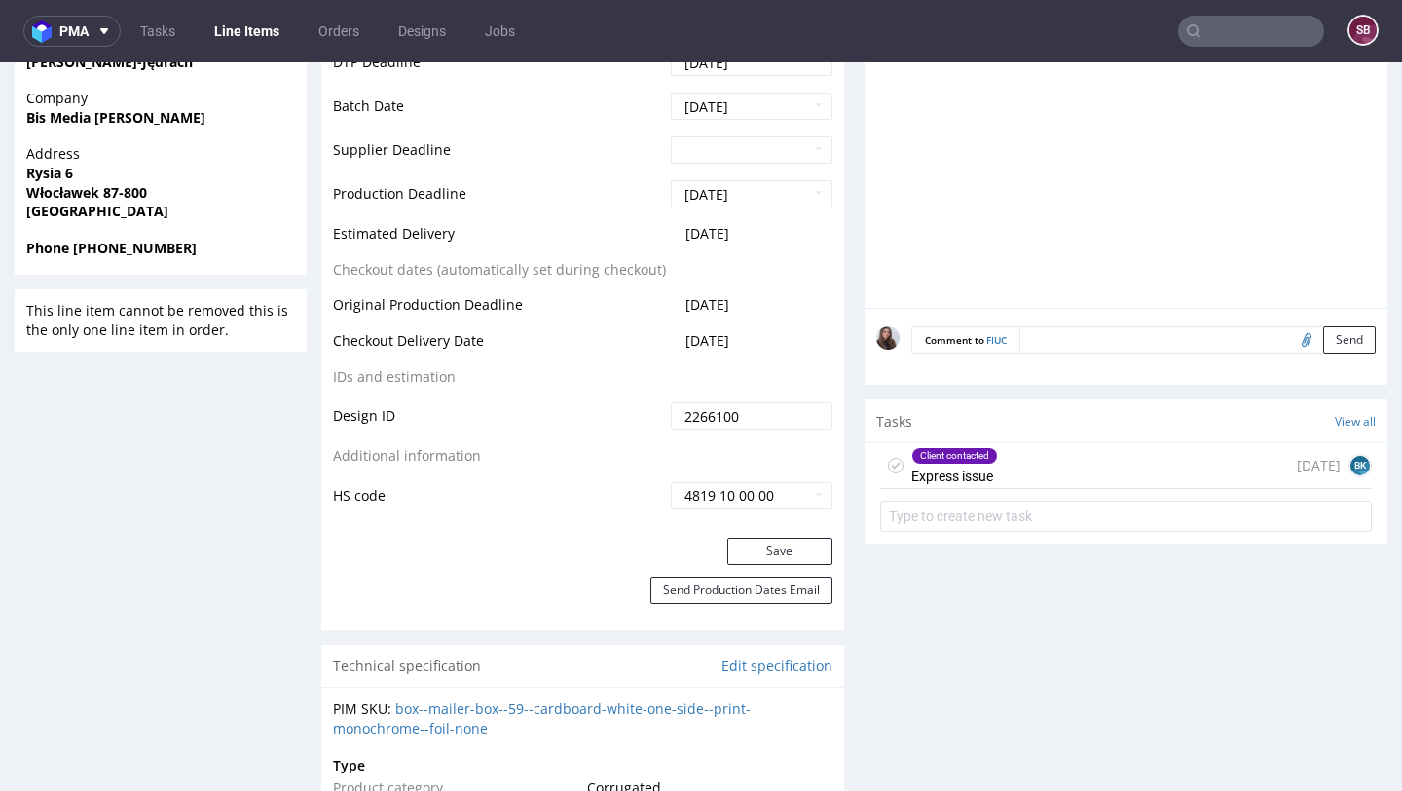
scroll to position [944, 0]
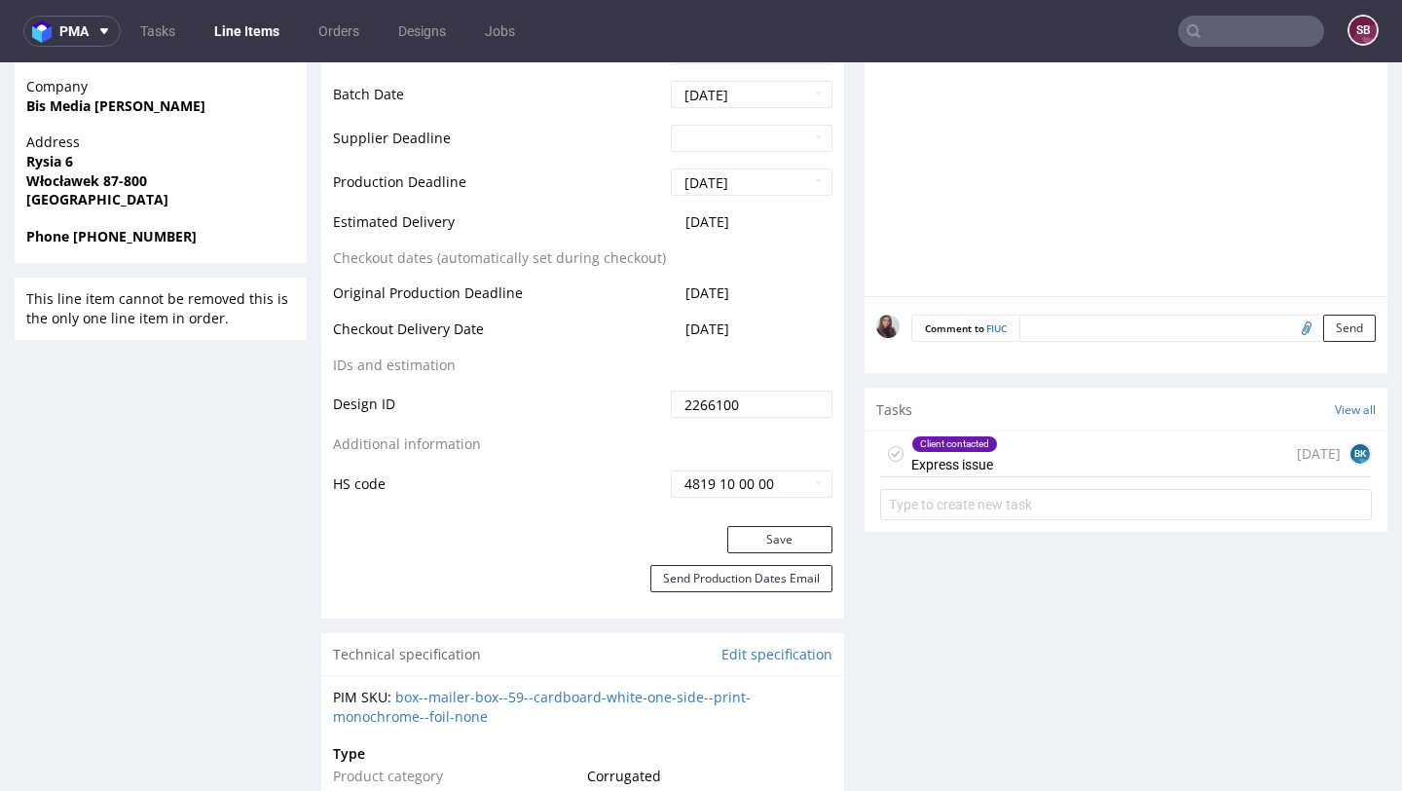
click at [1017, 473] on div "Client contacted Express issue 6 days ago BK" at bounding box center [1126, 454] width 492 height 46
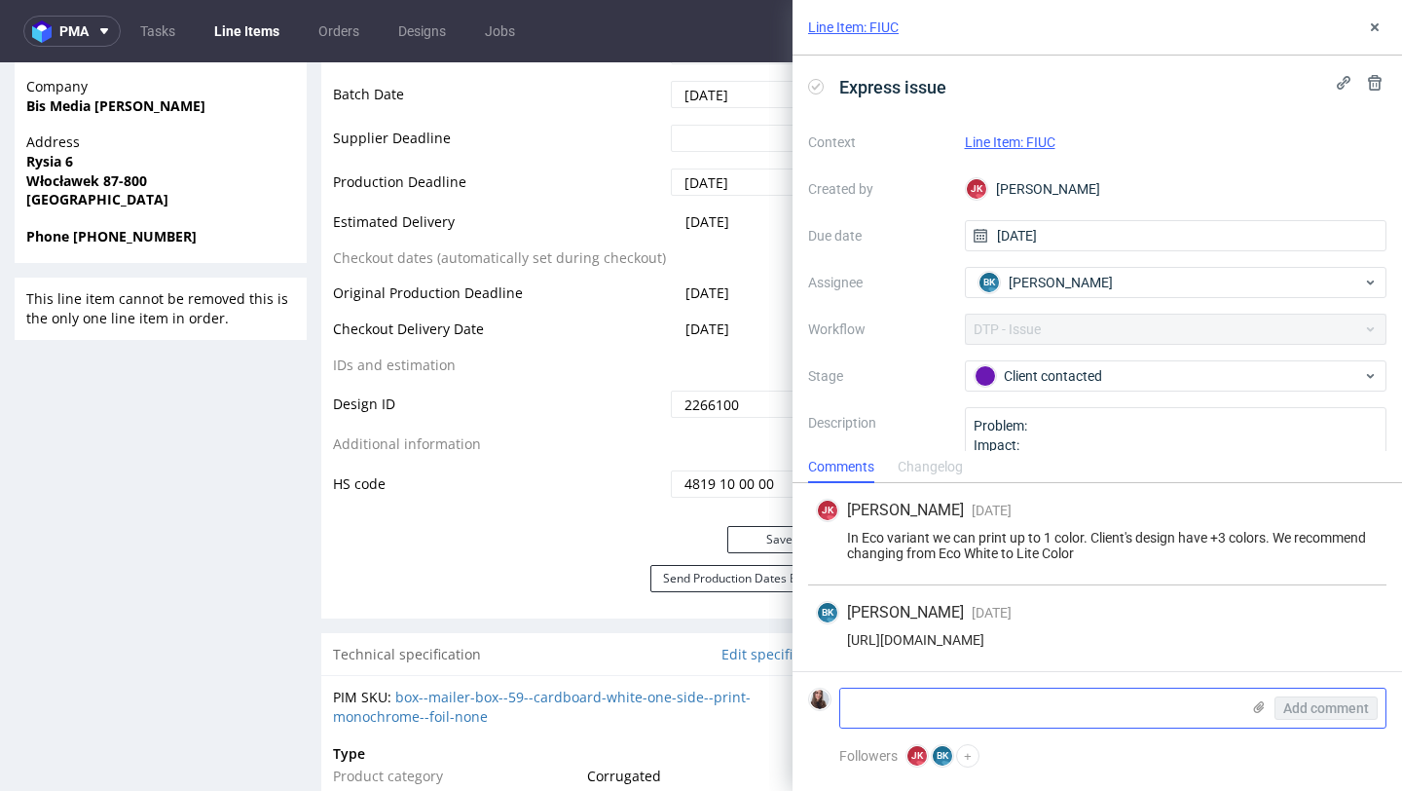
click at [952, 714] on textarea at bounding box center [1039, 707] width 399 height 39
type textarea "SKU changed to lite color"
click at [1134, 703] on textarea "SKU changed to lite color" at bounding box center [1039, 707] width 399 height 39
click at [1304, 703] on span "Add comment" at bounding box center [1326, 708] width 86 height 14
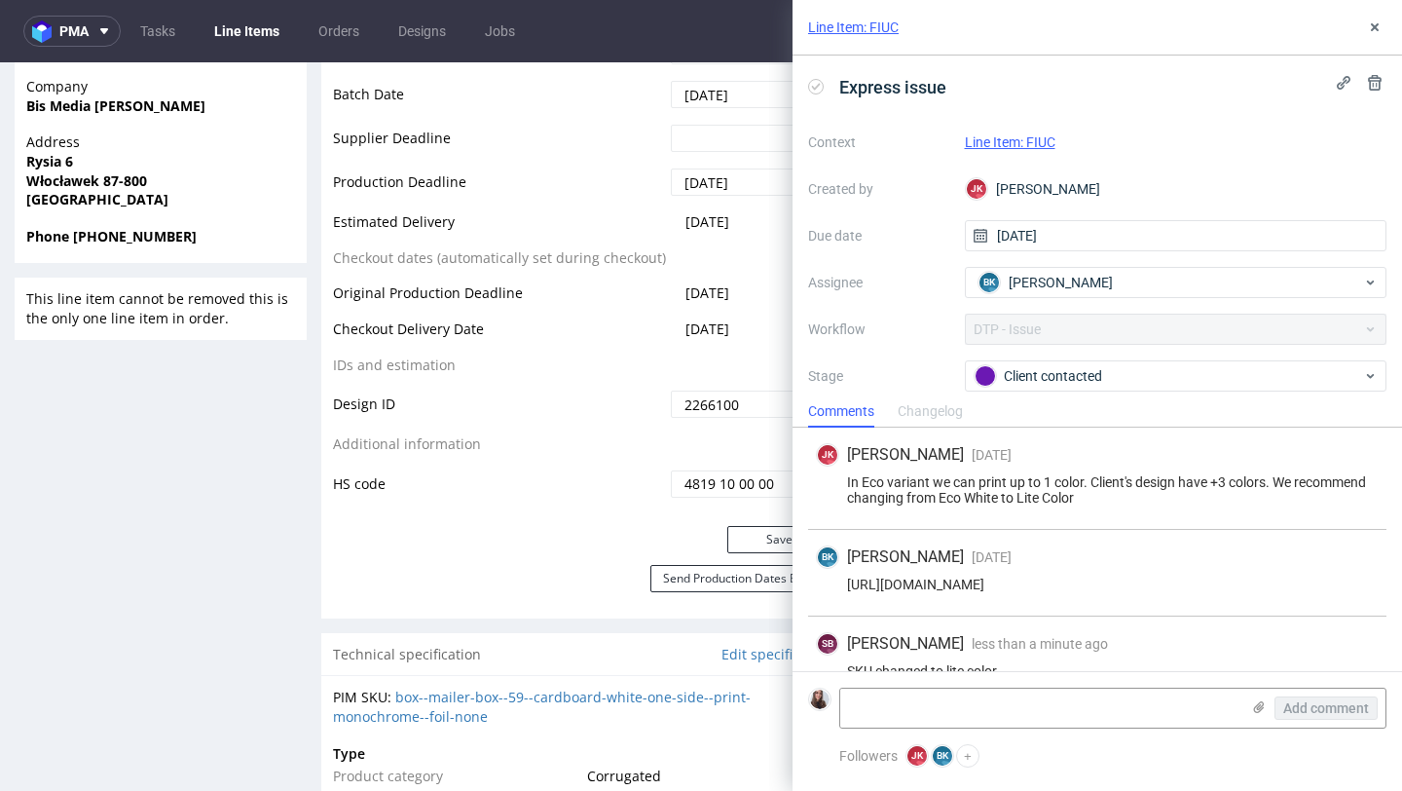
scroll to position [31, 0]
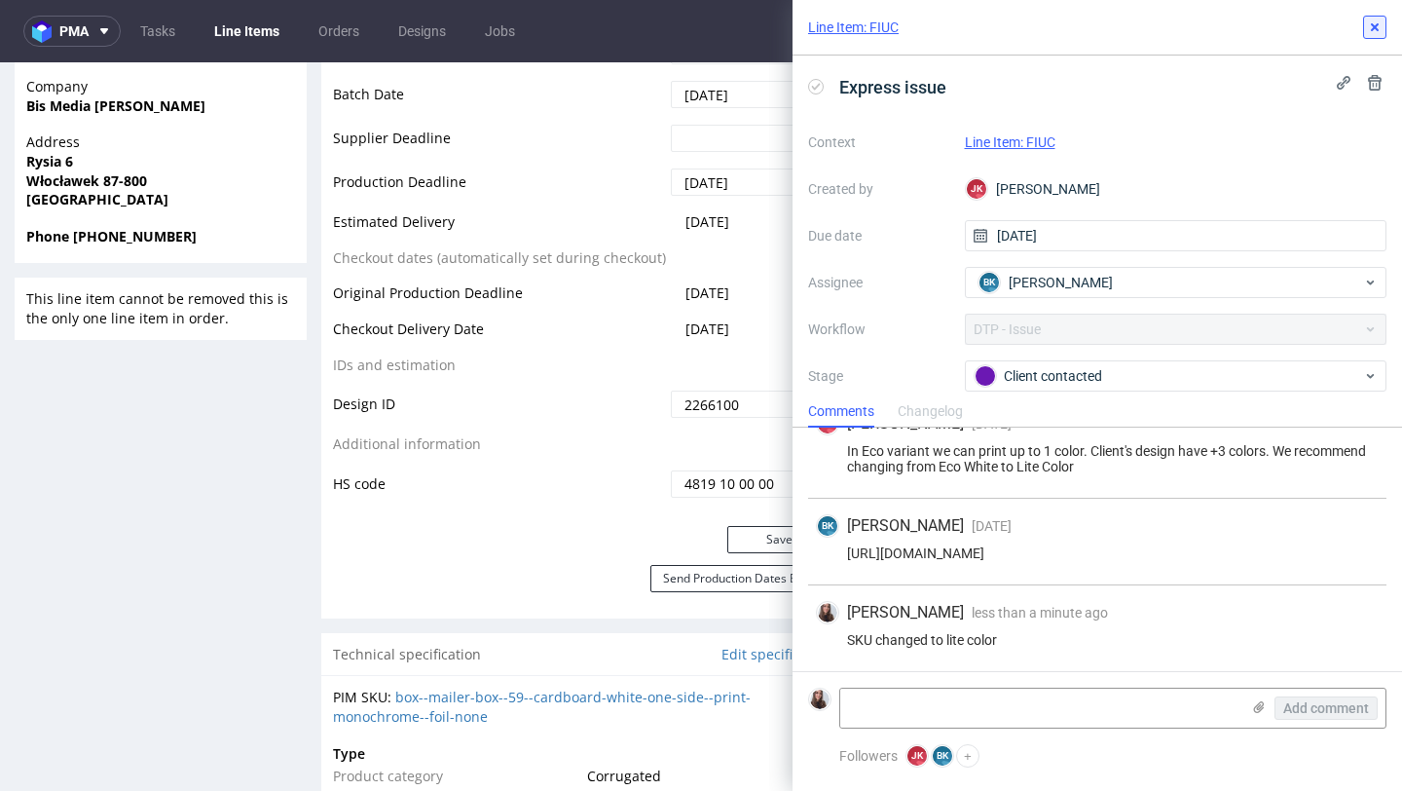
click at [1379, 25] on icon at bounding box center [1375, 27] width 16 height 16
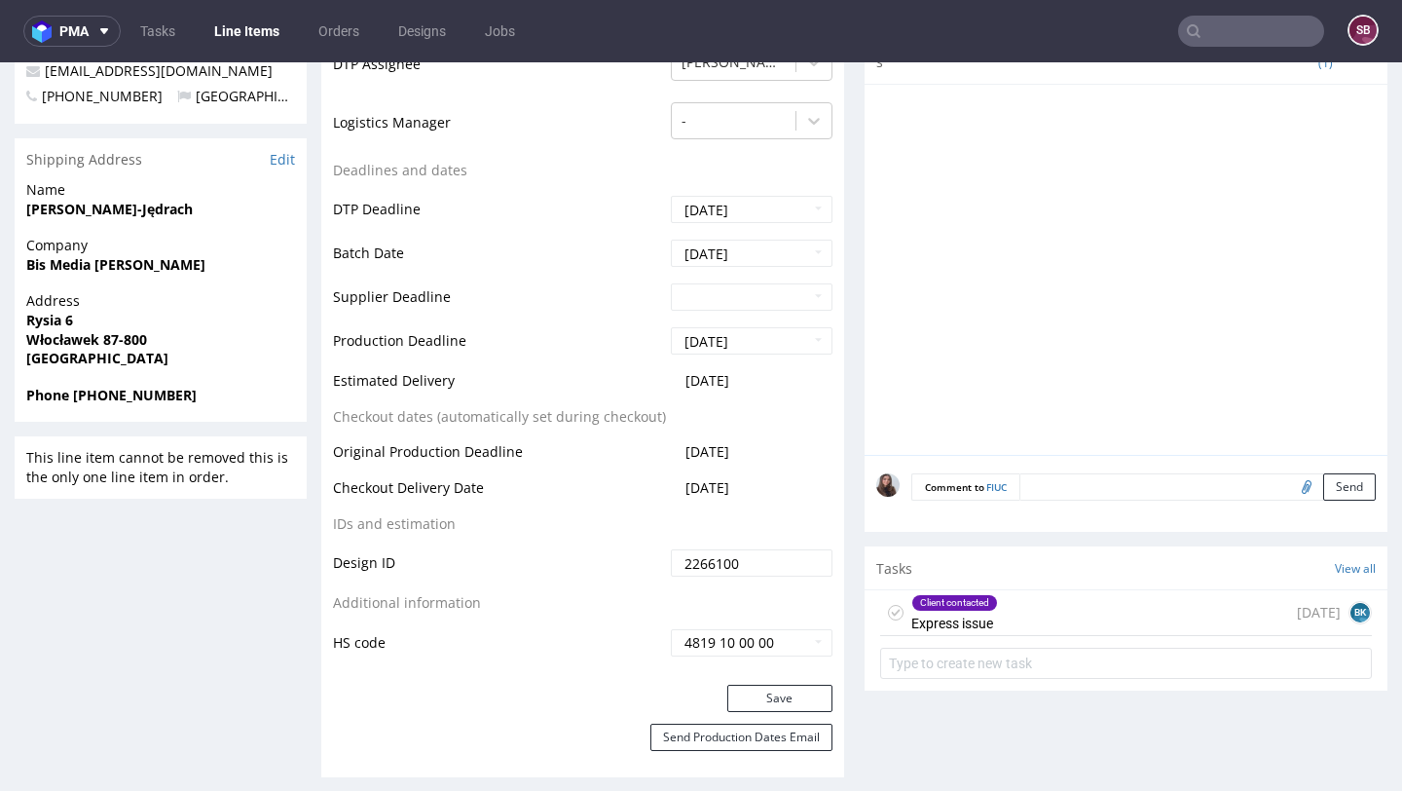
scroll to position [789, 0]
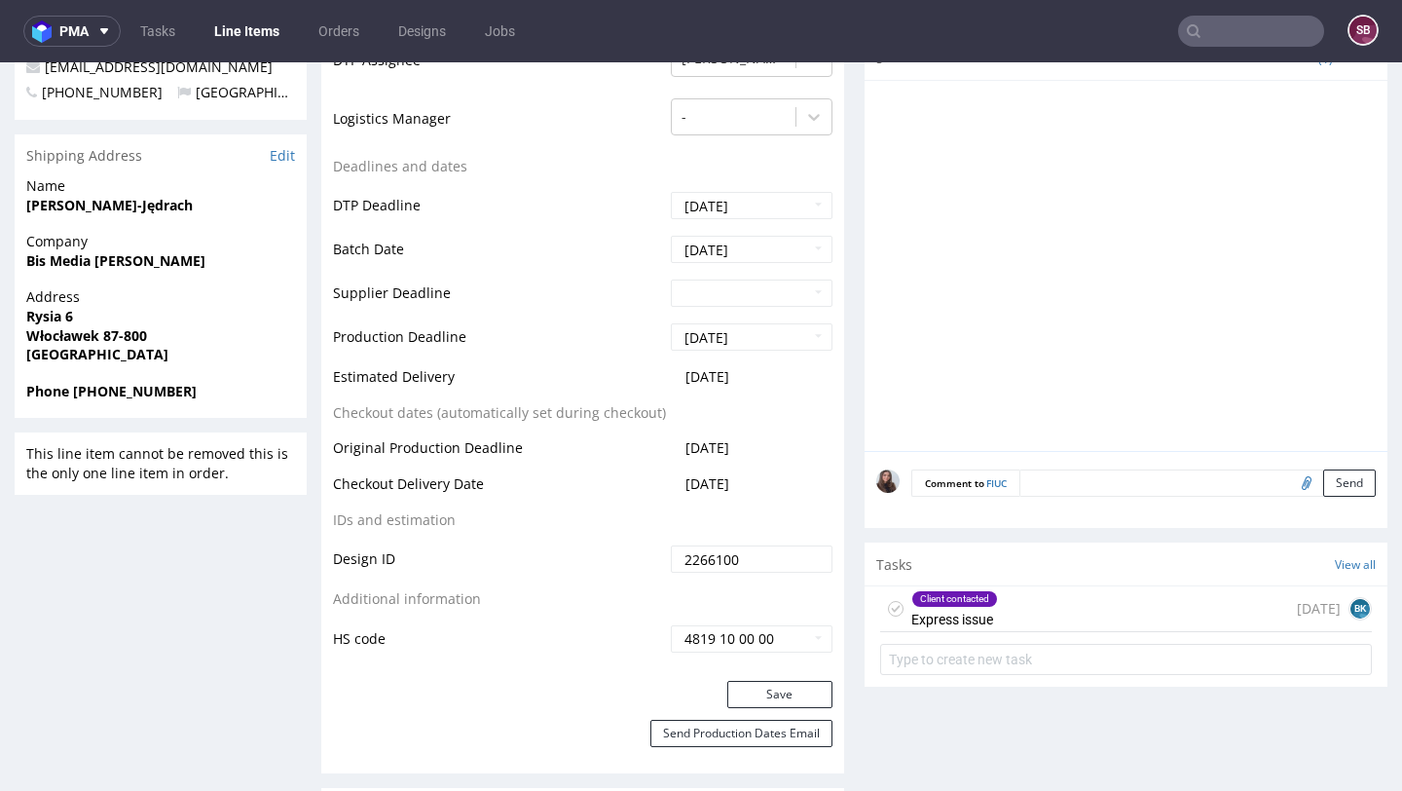
click at [1058, 485] on textarea at bounding box center [1197, 482] width 356 height 27
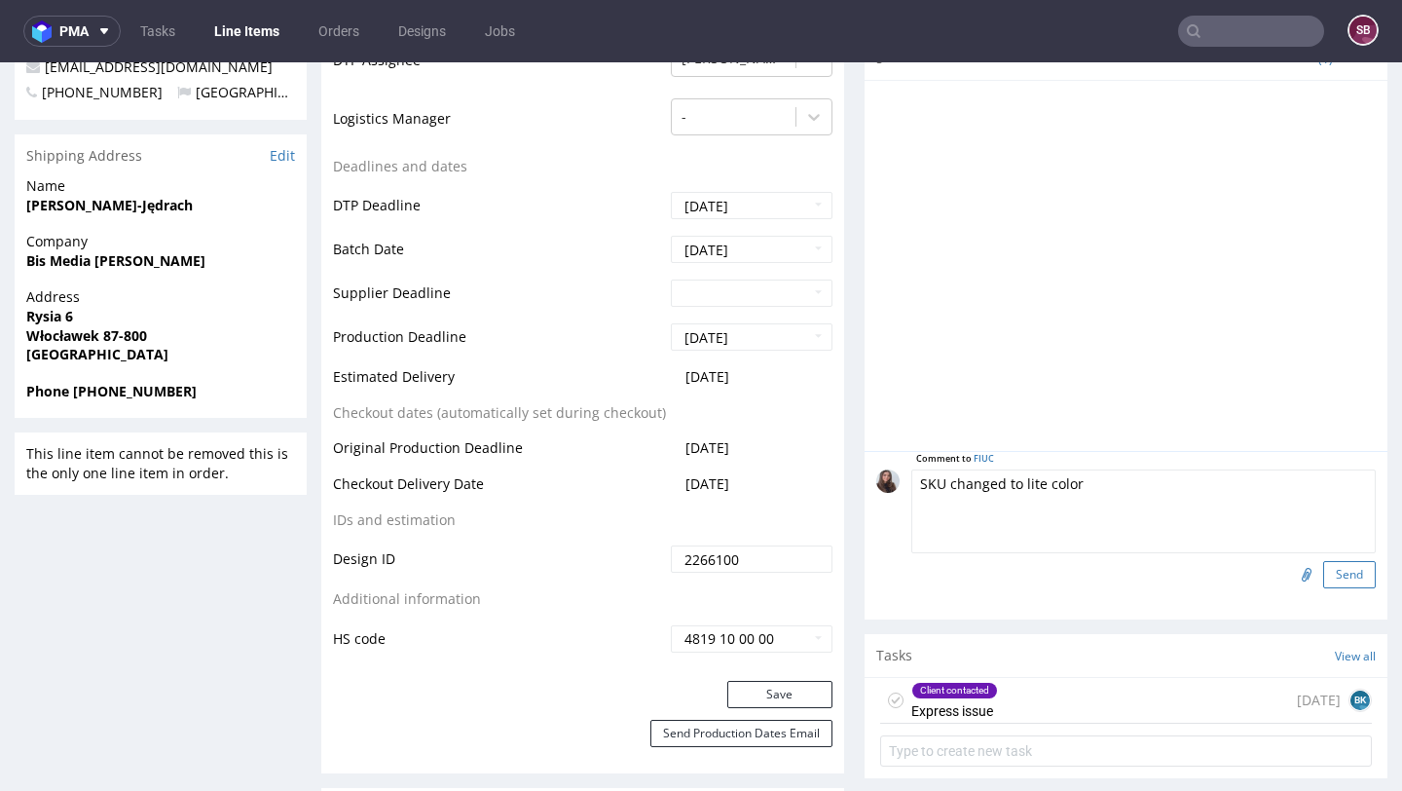
type textarea "SKU changed to lite color"
click at [1339, 584] on button "Send" at bounding box center [1349, 574] width 53 height 27
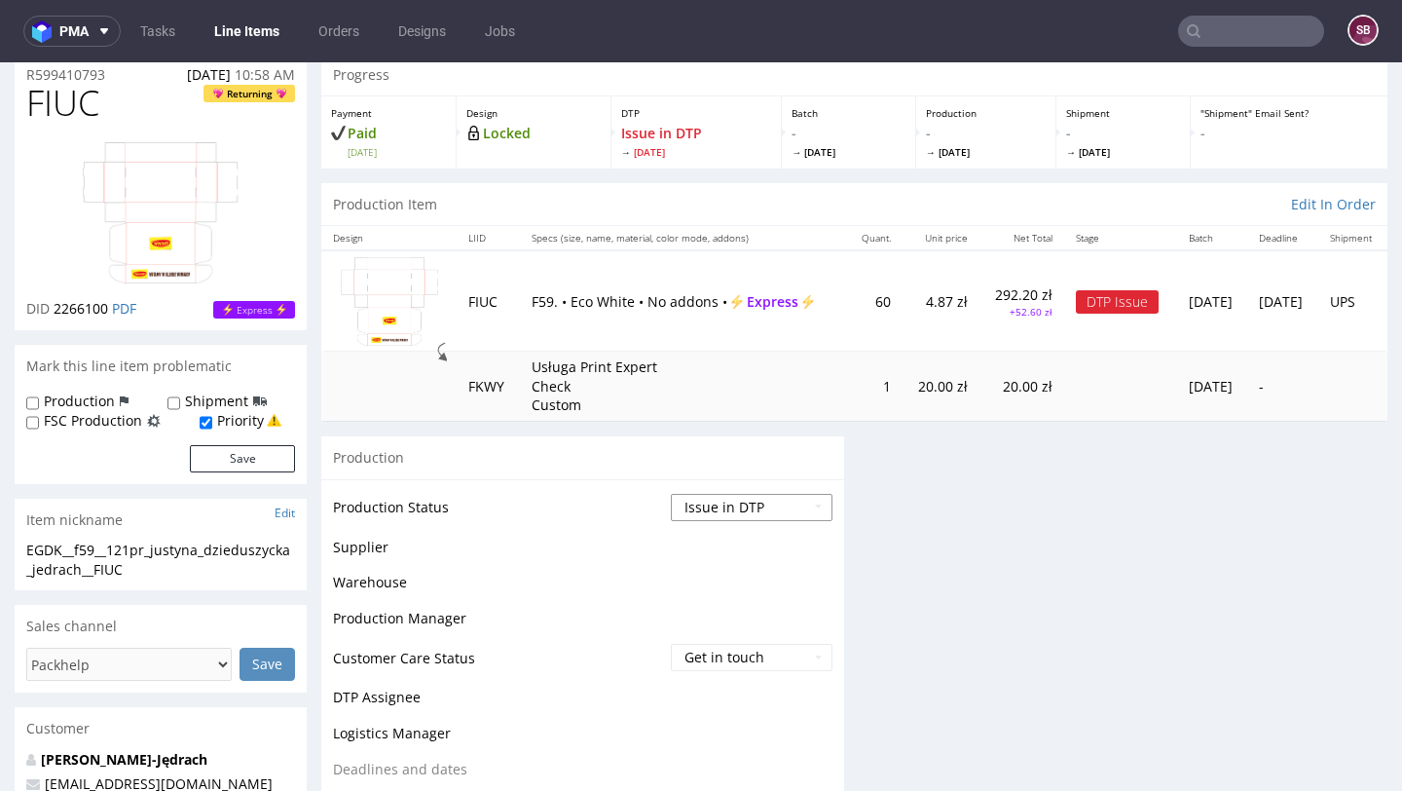
scroll to position [131, 0]
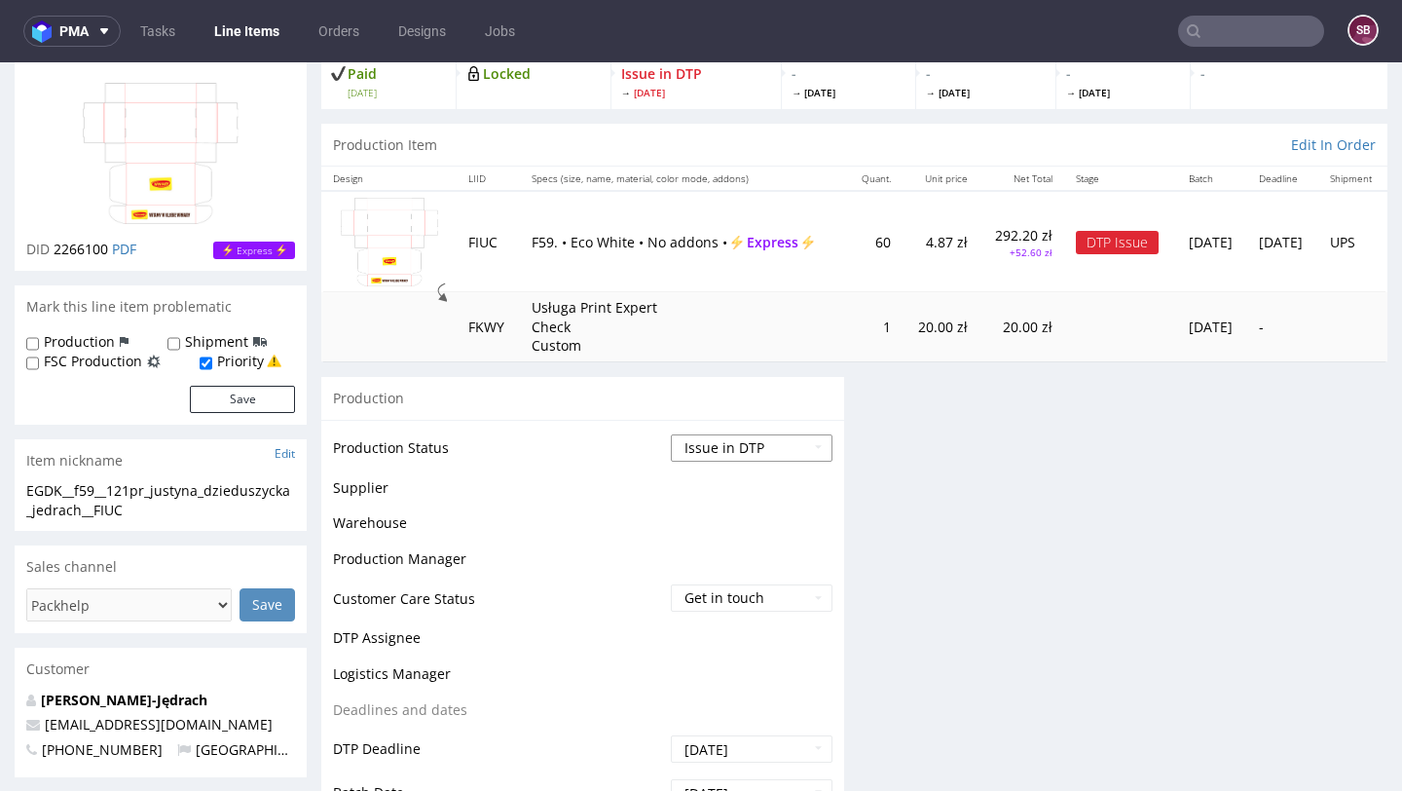
click at [741, 448] on select "Waiting for Artwork Waiting for Diecut Waiting for Mockup Waiting for DTP Waiti…" at bounding box center [752, 447] width 162 height 27
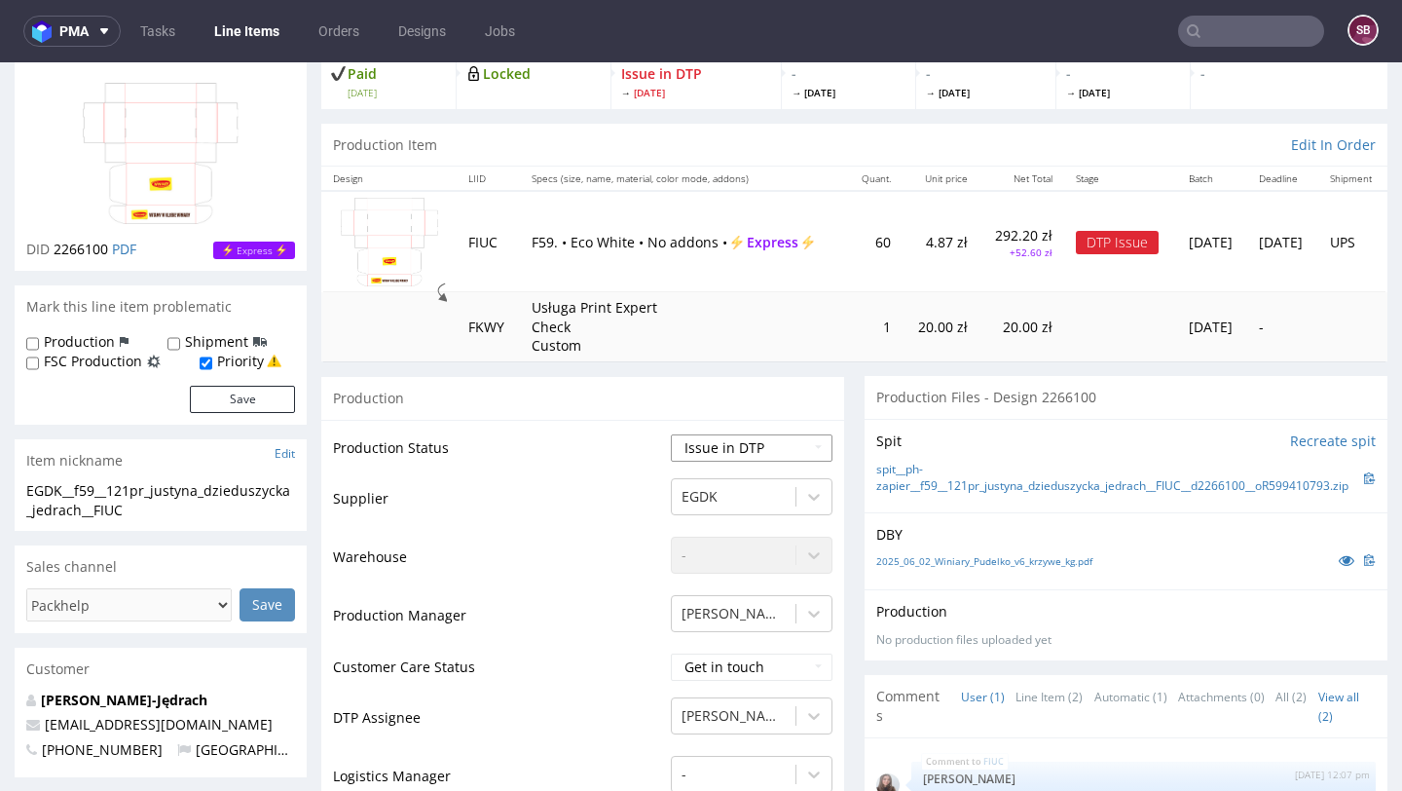
select select "back_for_dtp"
click at [671, 434] on select "Waiting for Artwork Waiting for Diecut Waiting for Mockup Waiting for DTP Waiti…" at bounding box center [752, 447] width 162 height 27
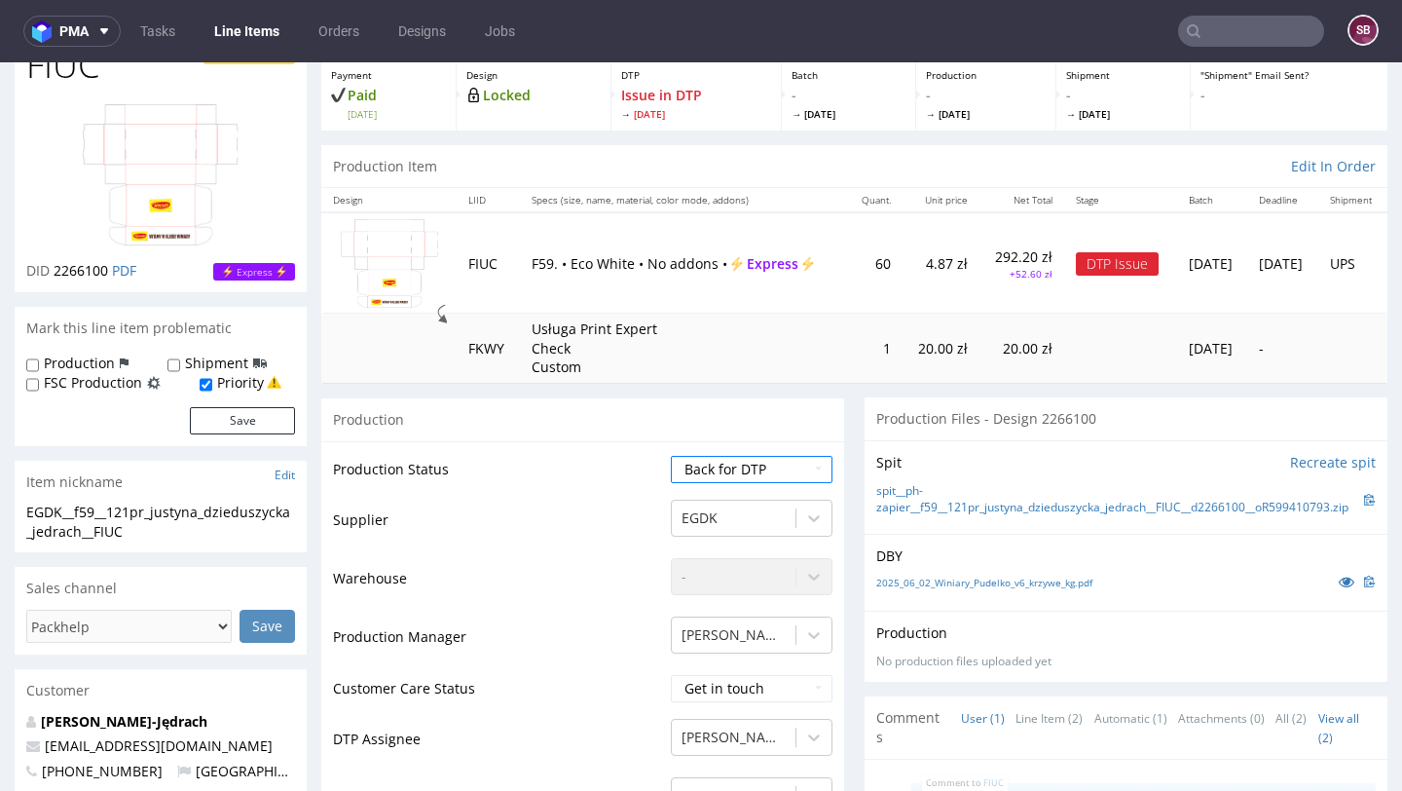
scroll to position [0, 0]
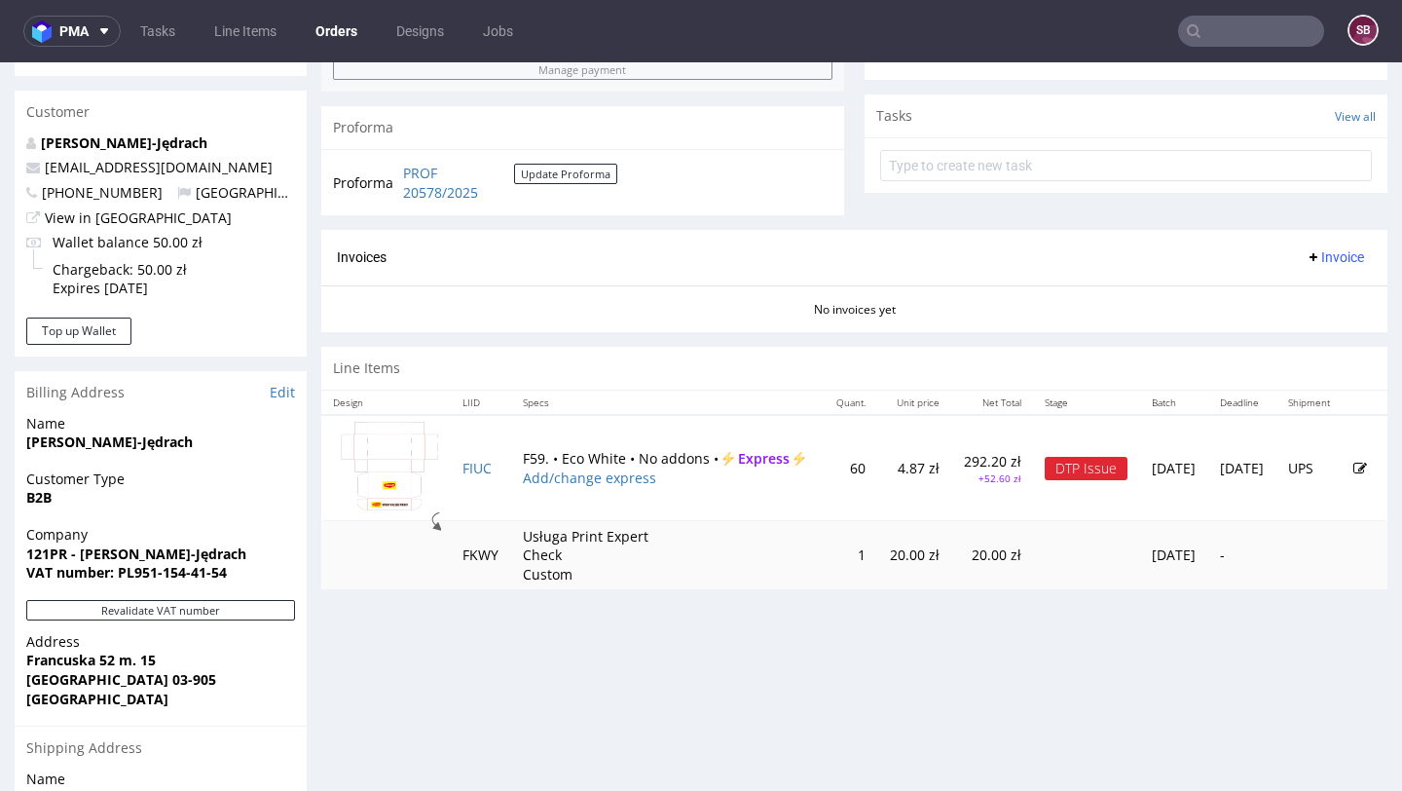
scroll to position [696, 0]
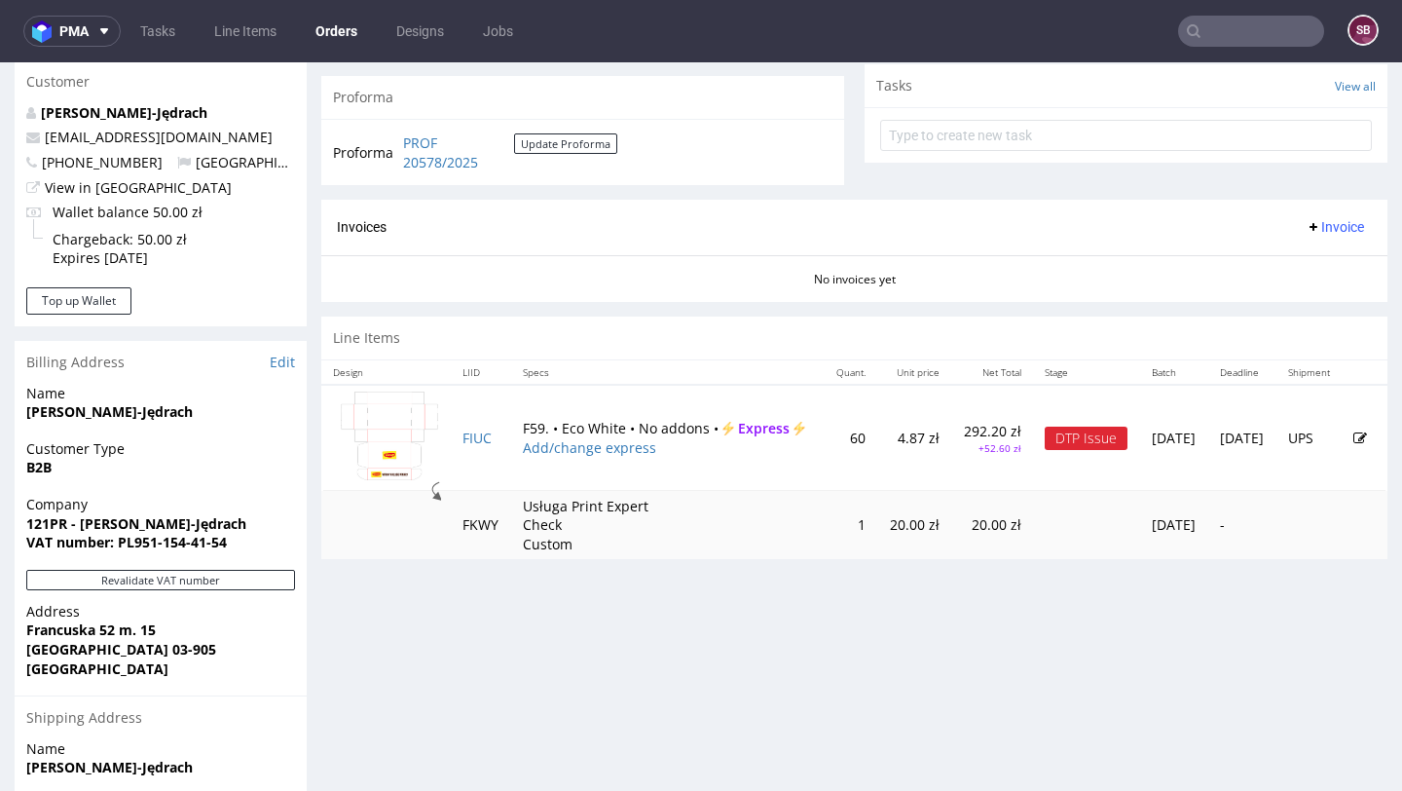
click at [1353, 436] on icon at bounding box center [1360, 438] width 14 height 14
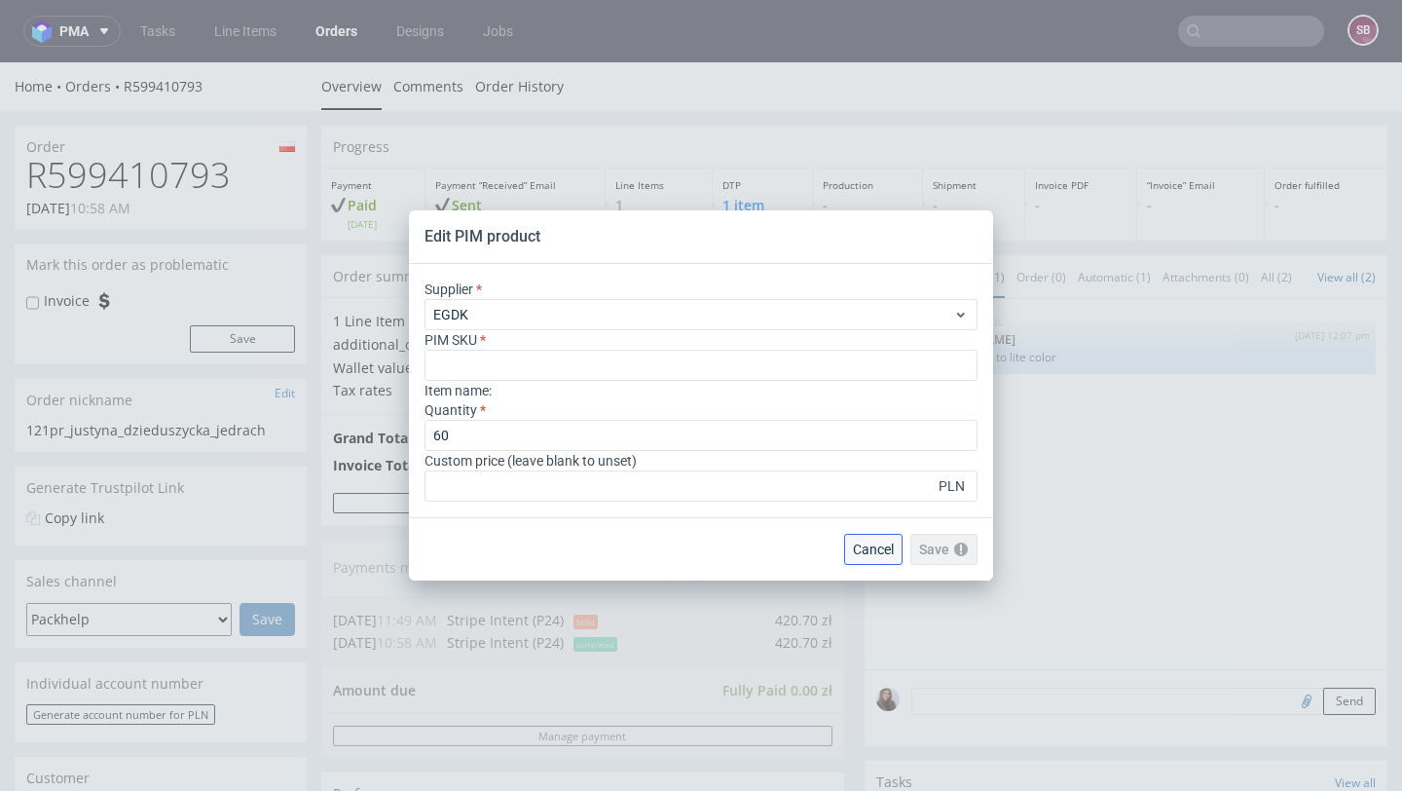
click at [868, 553] on span "Cancel" at bounding box center [873, 549] width 41 height 14
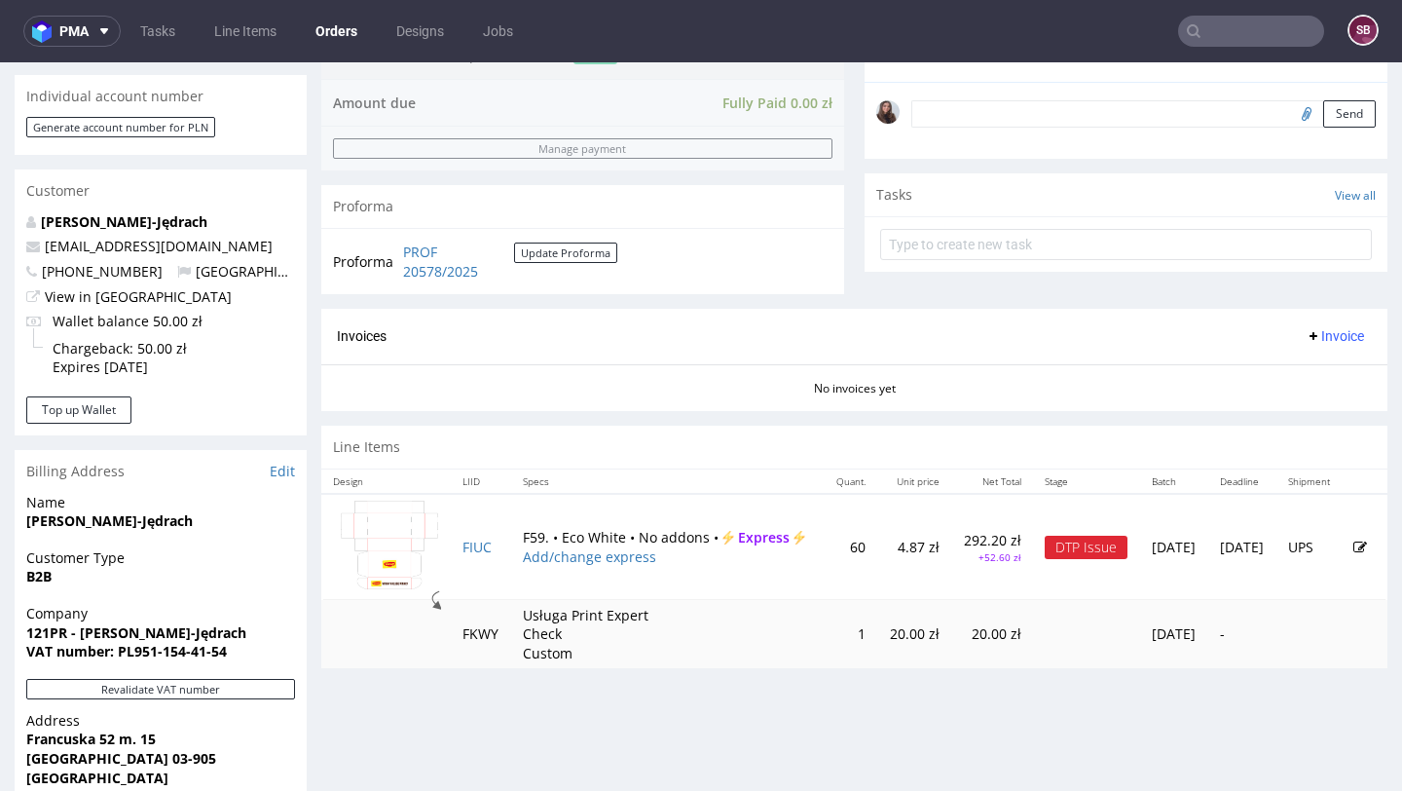
scroll to position [589, 0]
click at [1353, 540] on icon at bounding box center [1360, 545] width 14 height 14
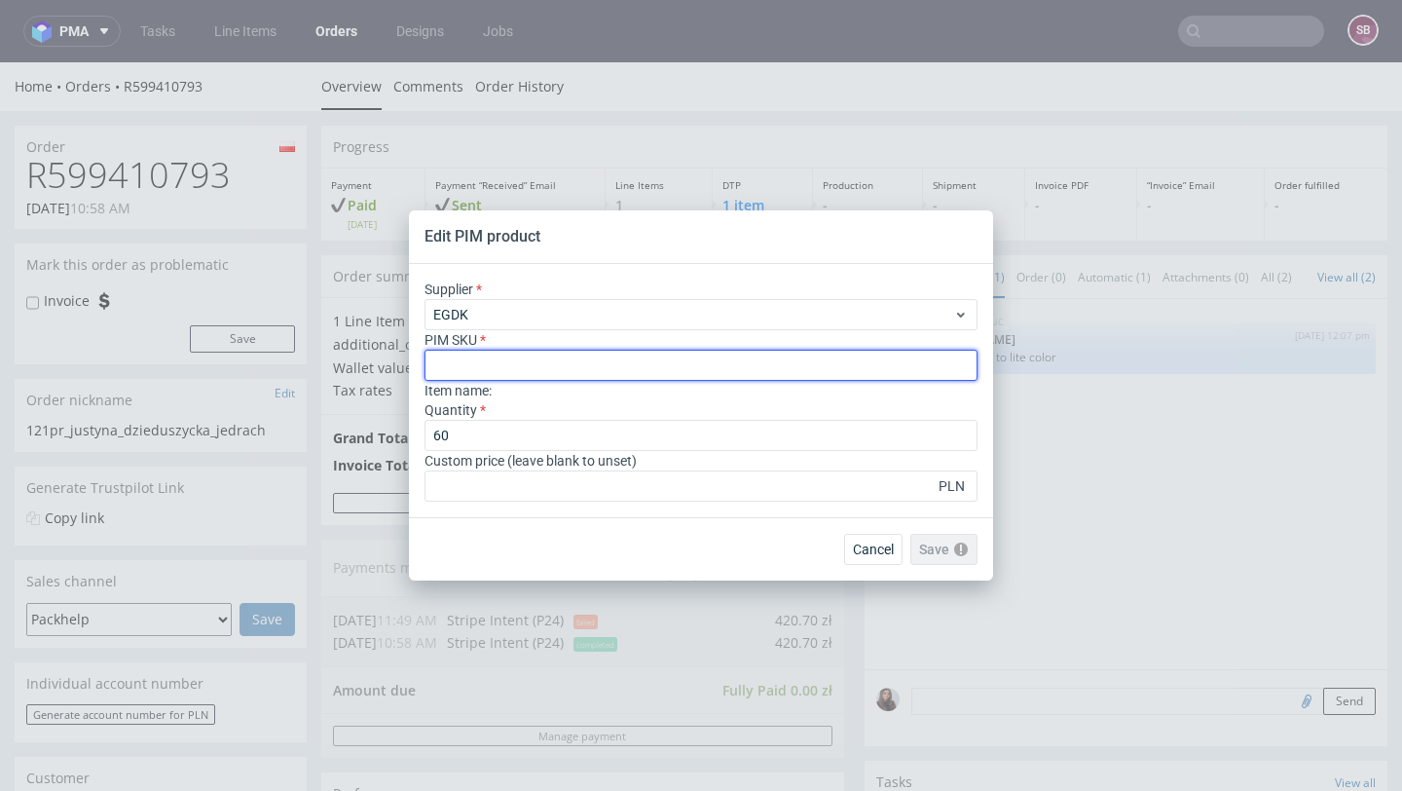
click at [460, 368] on input "text" at bounding box center [701, 365] width 553 height 31
paste input "box--mailer-box--59--cardboard-natural-white-one-side--print-eco-color--foil-no…"
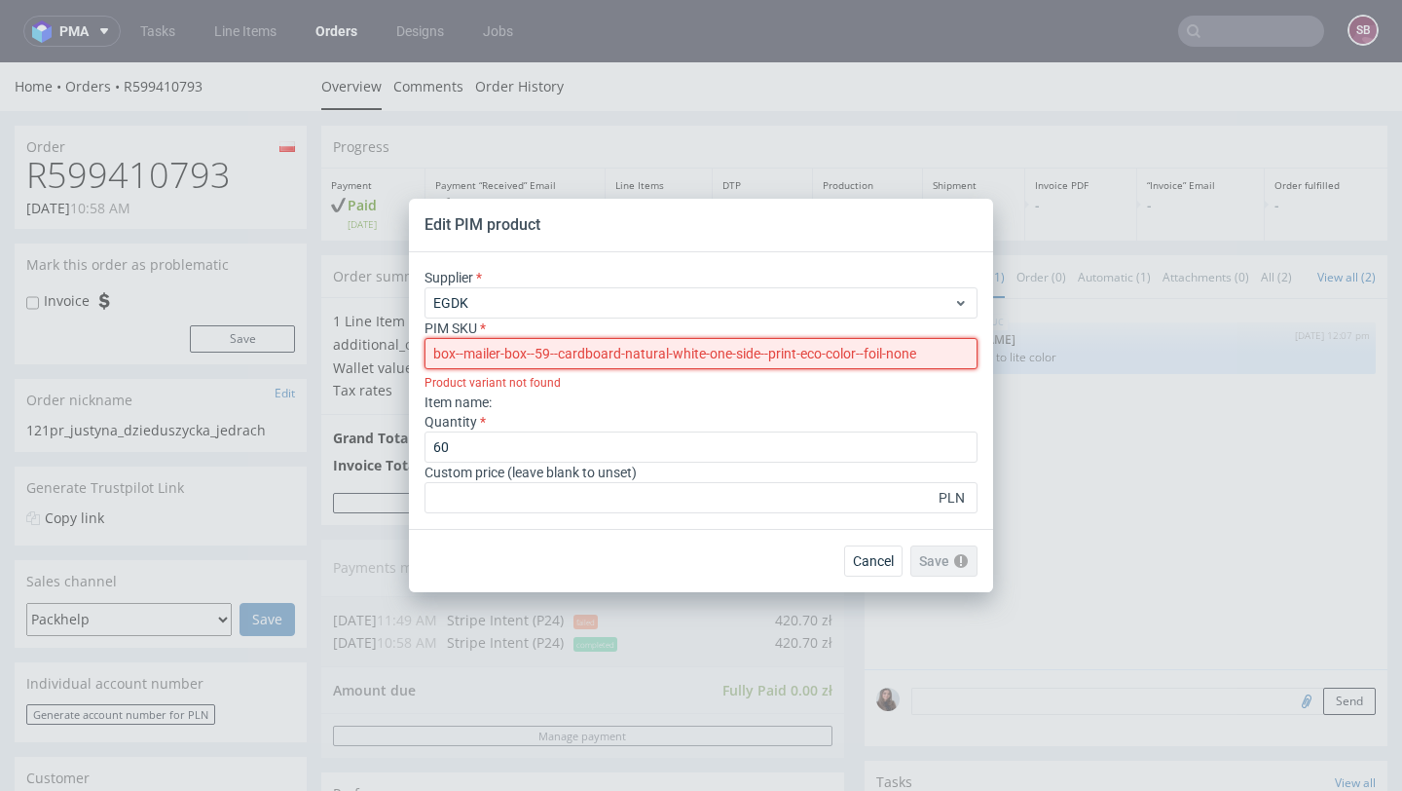
click at [437, 351] on input "box--mailer-box--59--cardboard-natural-white-one-side--print-eco-color--foil-no…" at bounding box center [701, 353] width 553 height 31
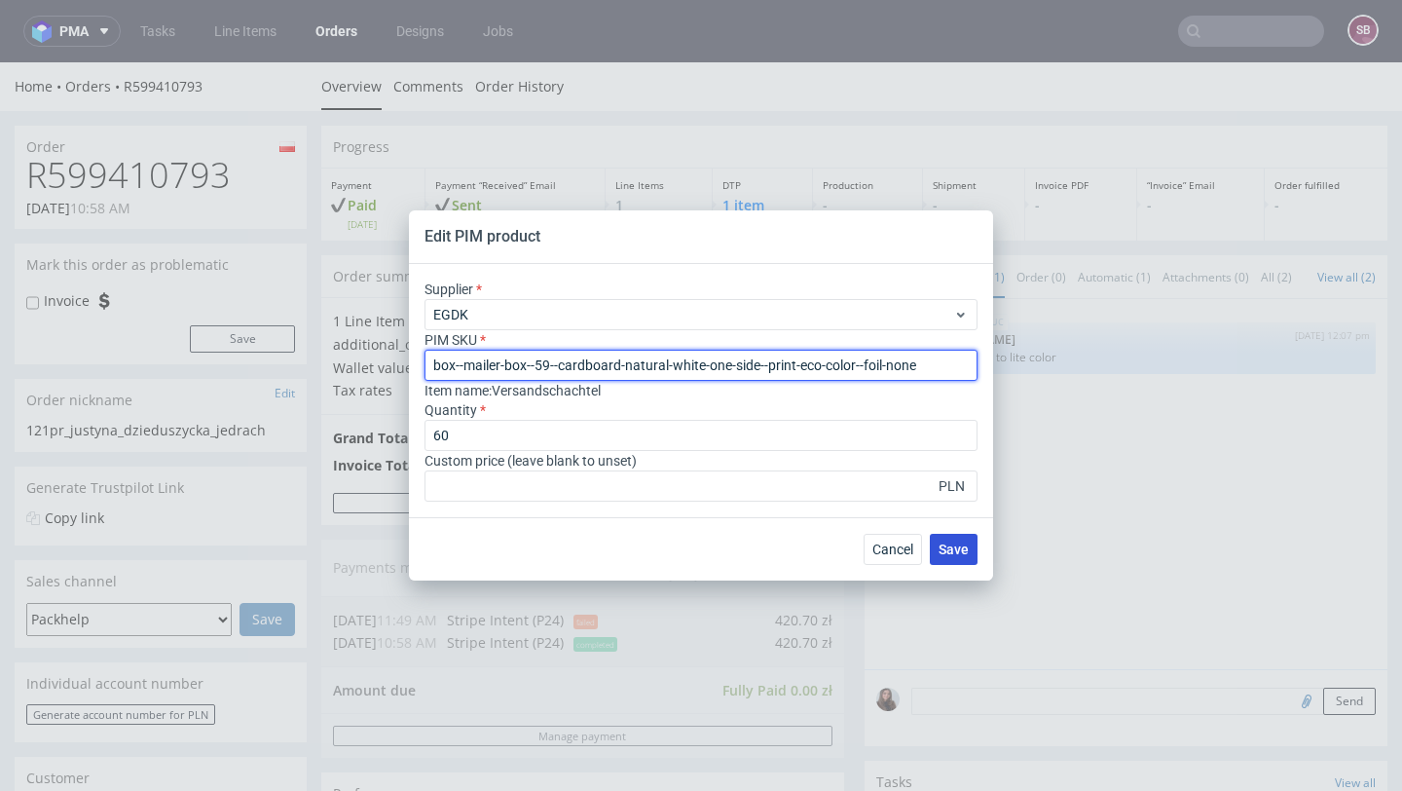
type input "box--mailer-box--59--cardboard-natural-white-one-side--print-eco-color--foil-no…"
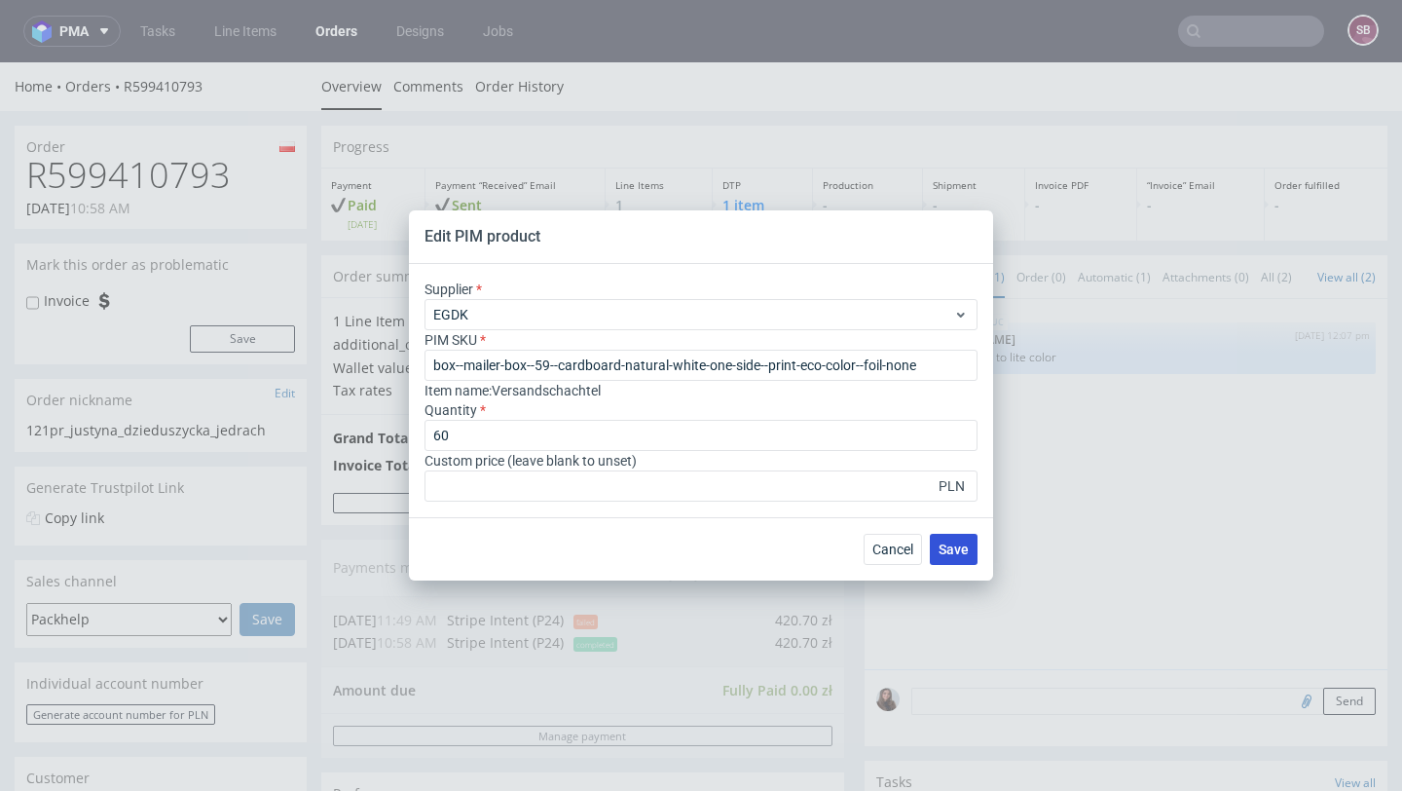
click at [957, 543] on span "Save" at bounding box center [954, 549] width 30 height 14
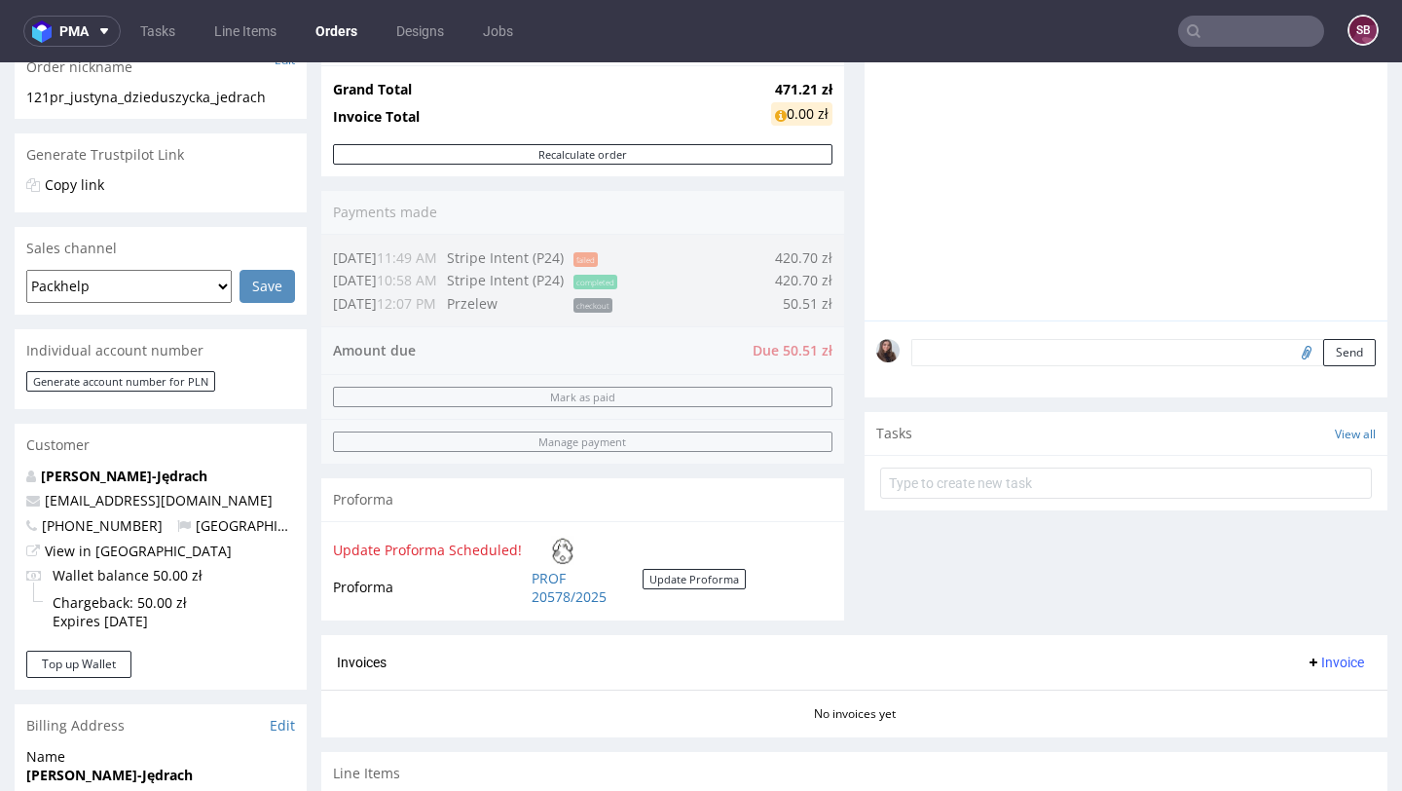
scroll to position [336, 0]
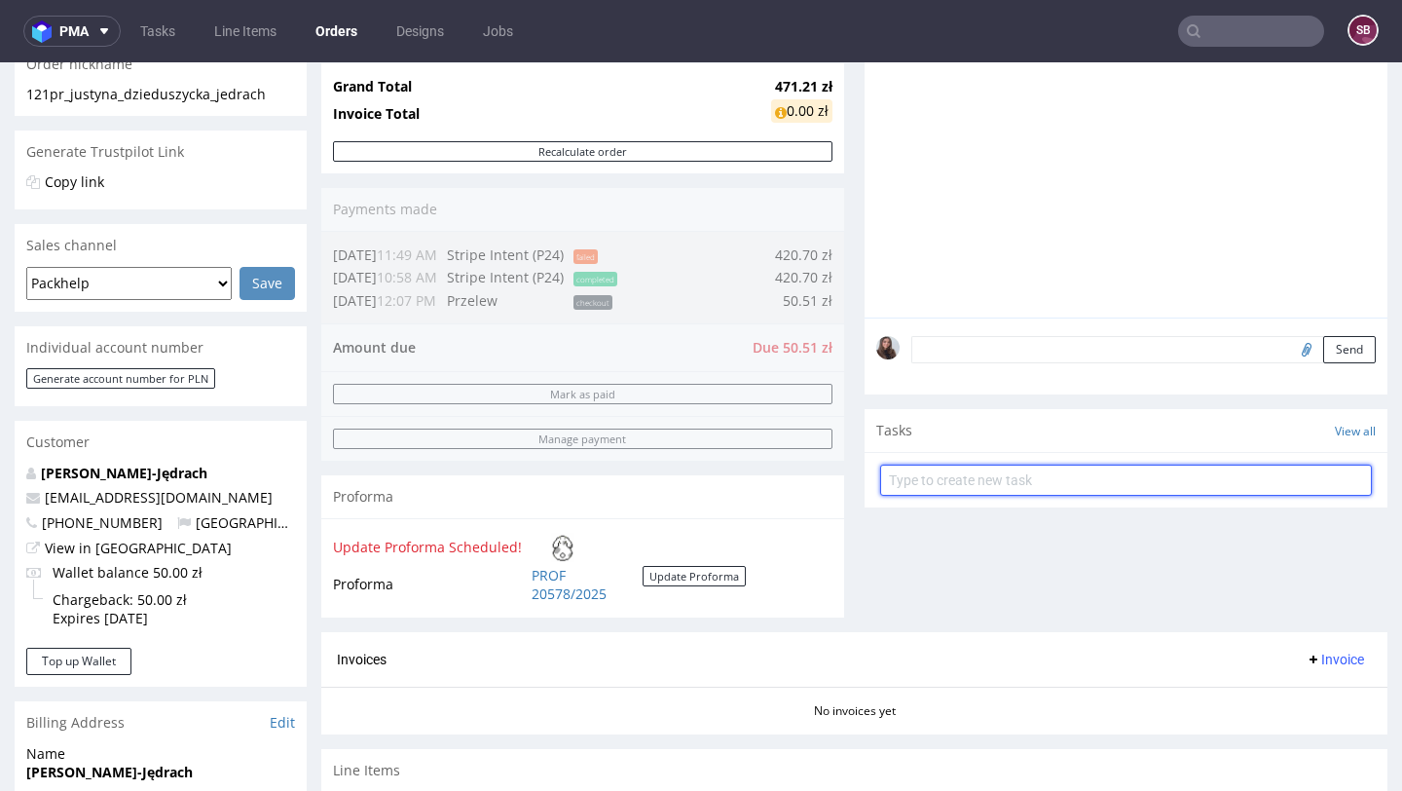
click at [974, 494] on input "text" at bounding box center [1126, 479] width 492 height 31
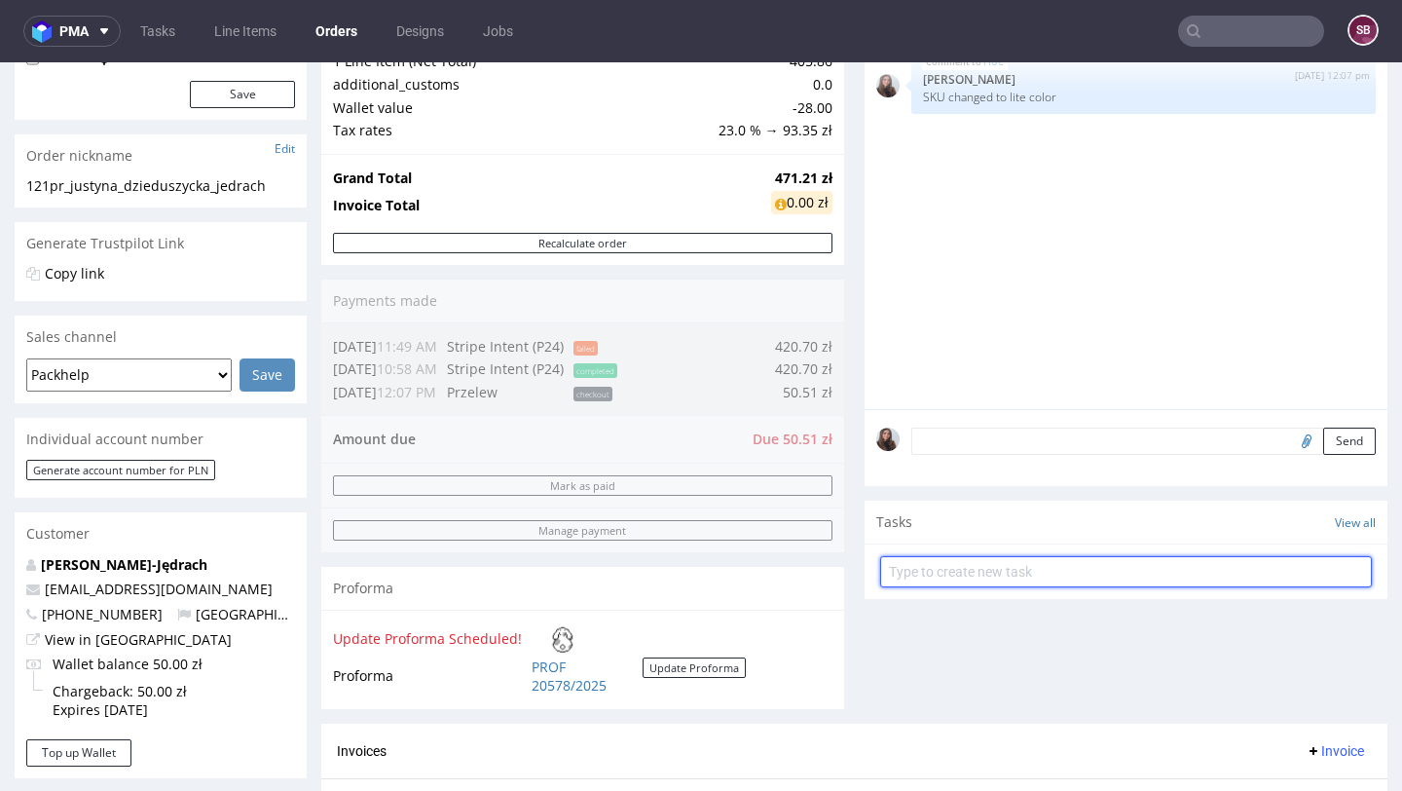
scroll to position [289, 0]
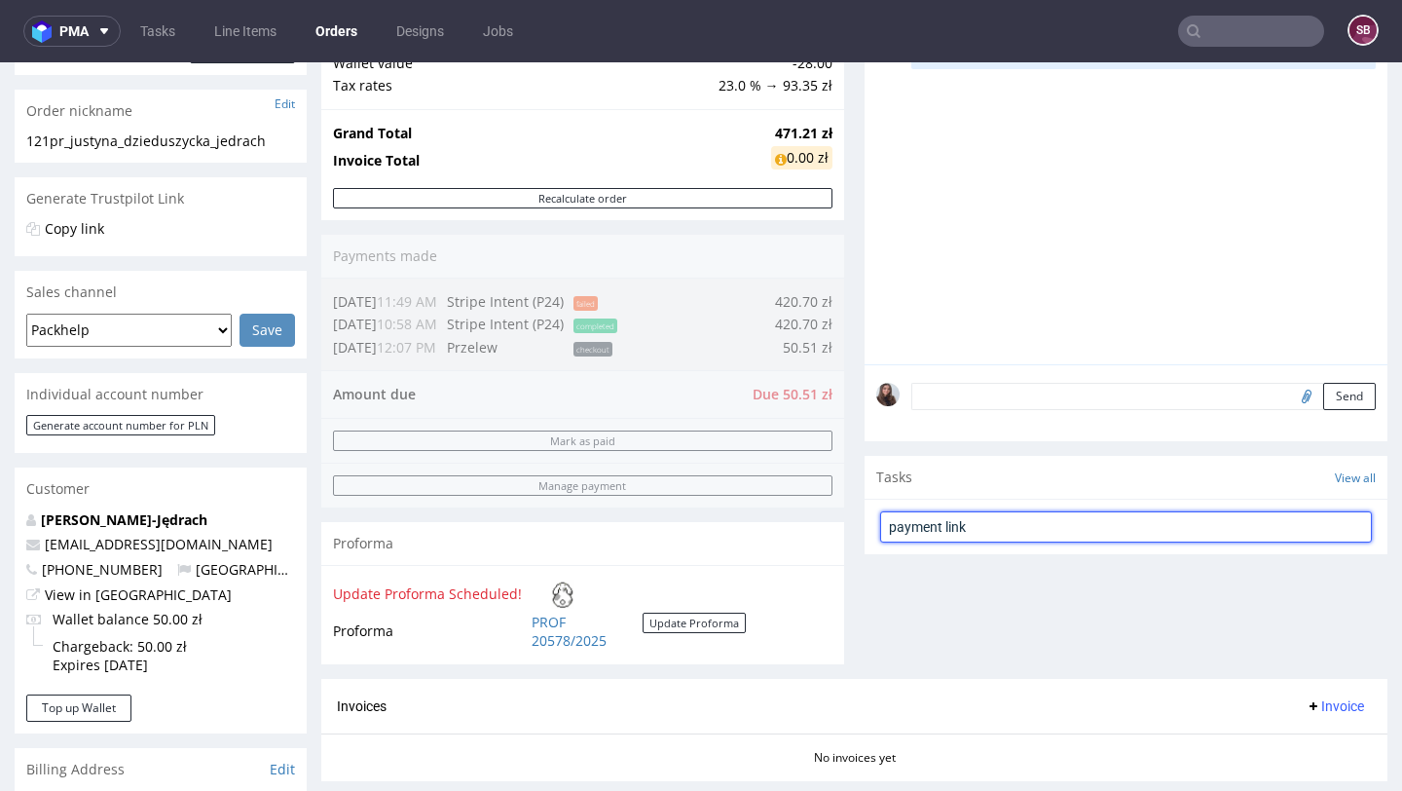
type input "payment link"
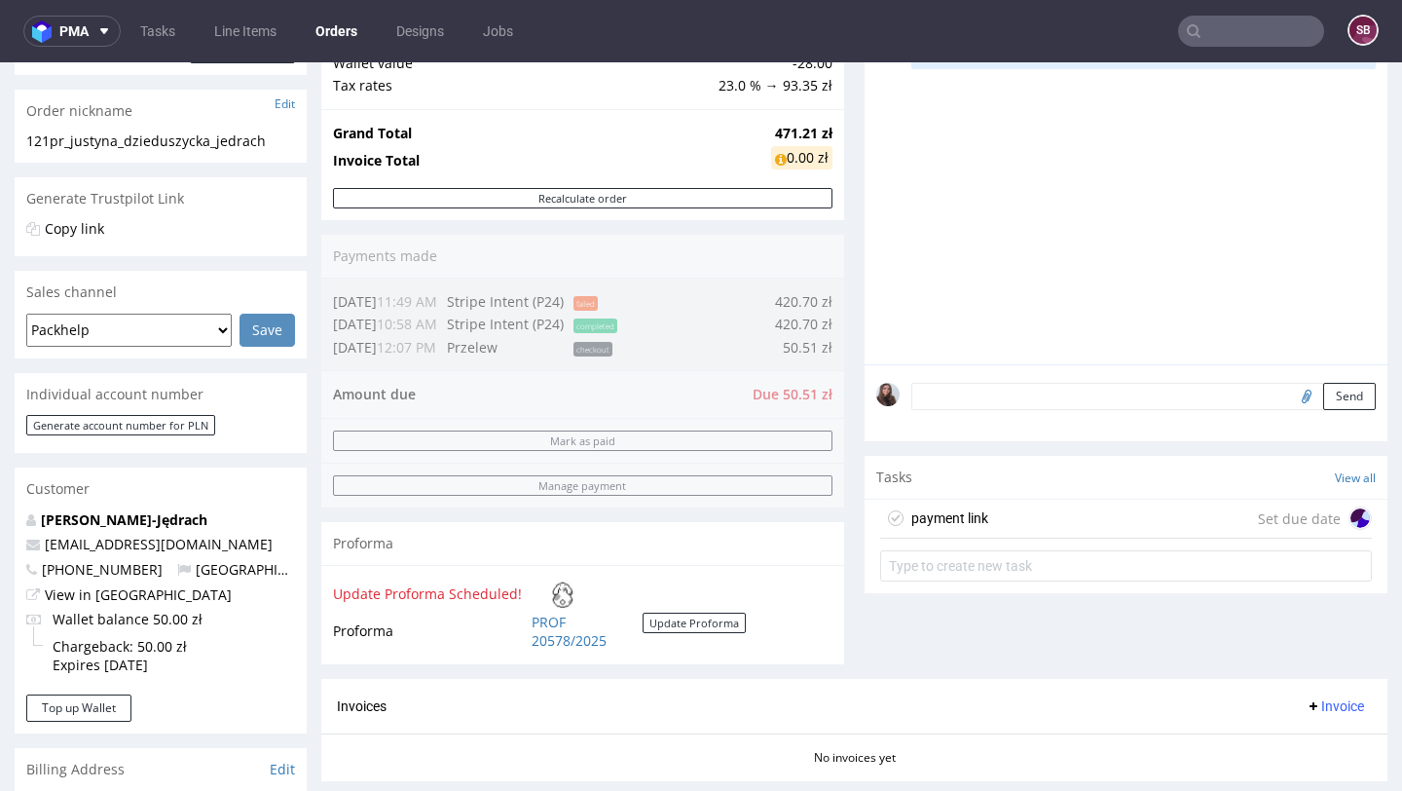
click at [1025, 531] on div "payment link Set due date" at bounding box center [1126, 519] width 492 height 39
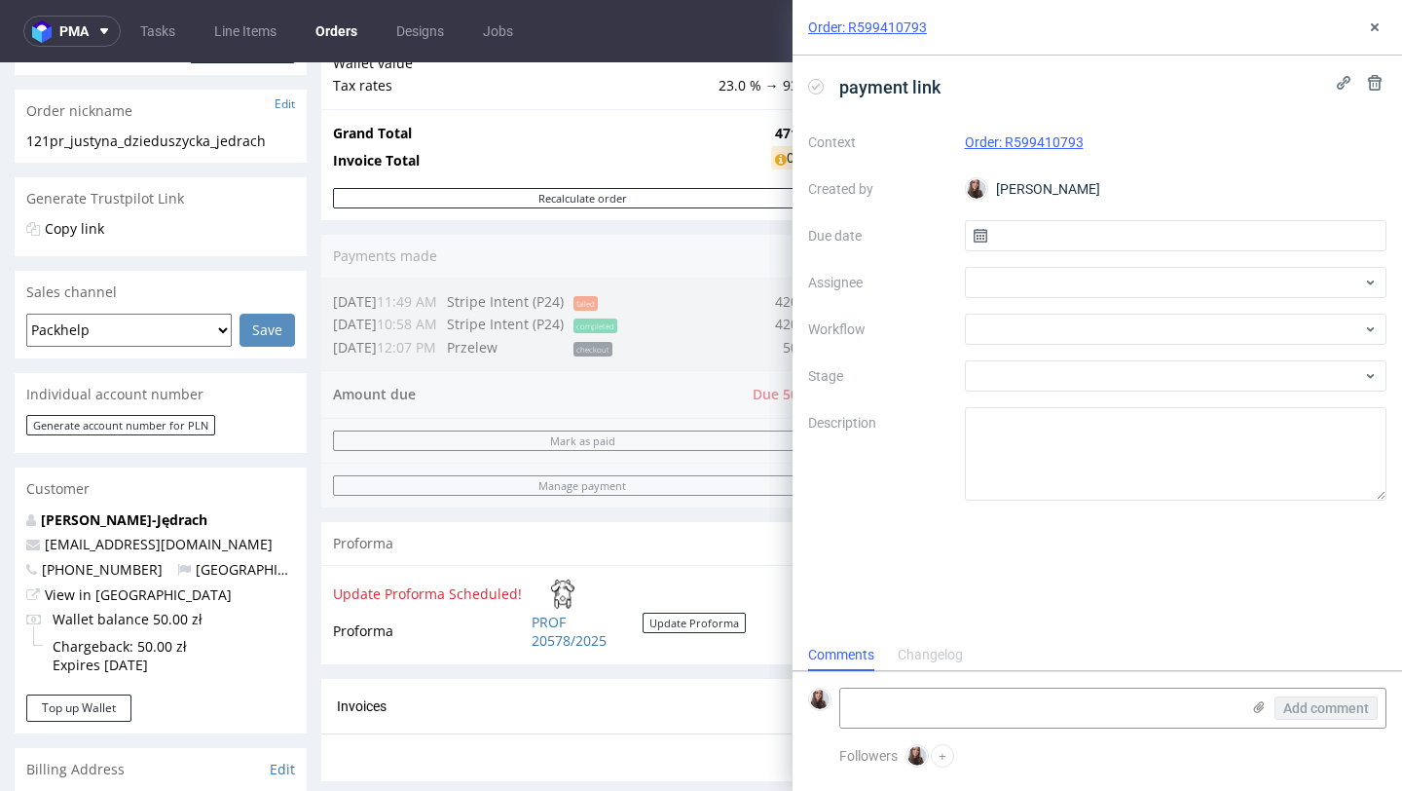
scroll to position [16, 0]
click at [1028, 229] on input "text" at bounding box center [1176, 235] width 423 height 31
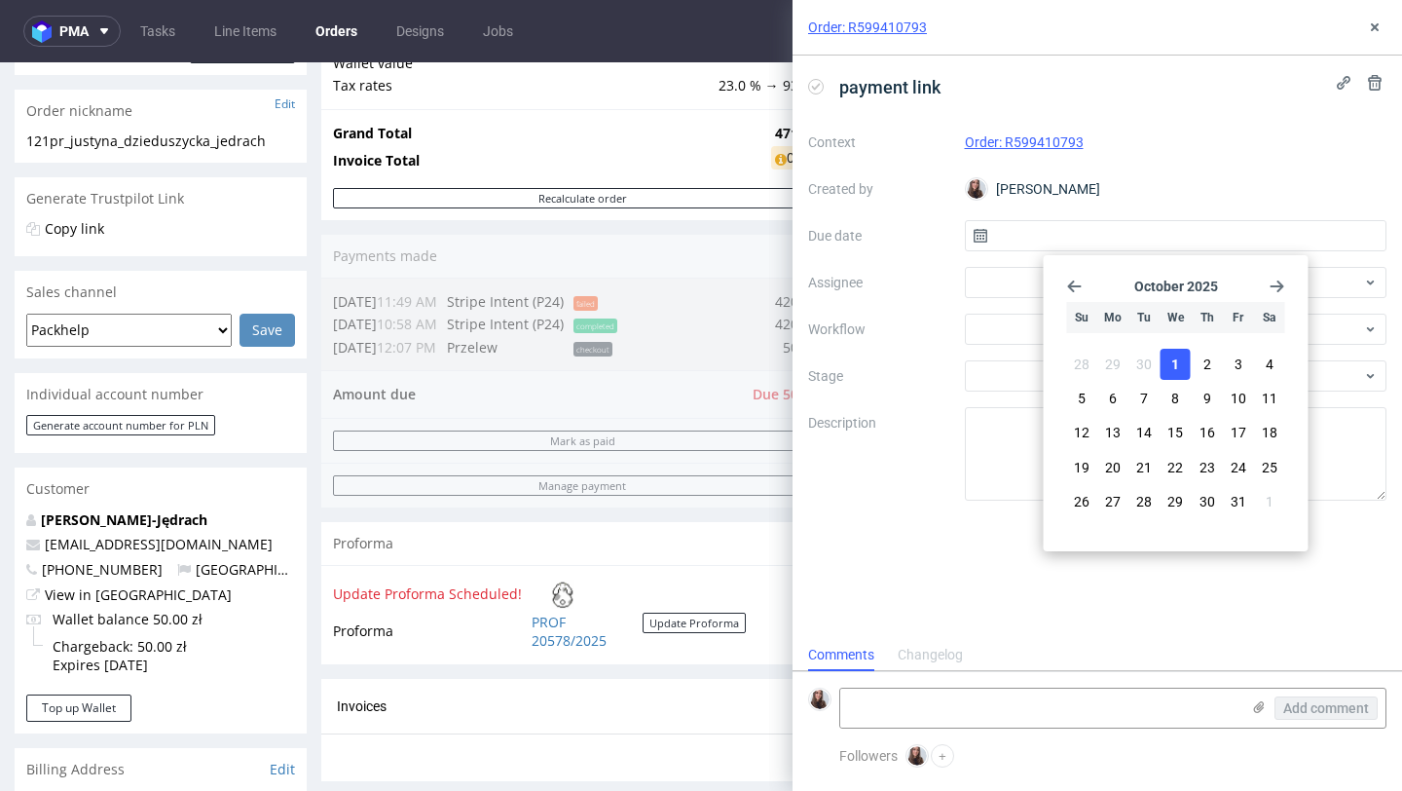
click at [1186, 355] on button "1" at bounding box center [1176, 364] width 30 height 31
type input "01/10/2025"
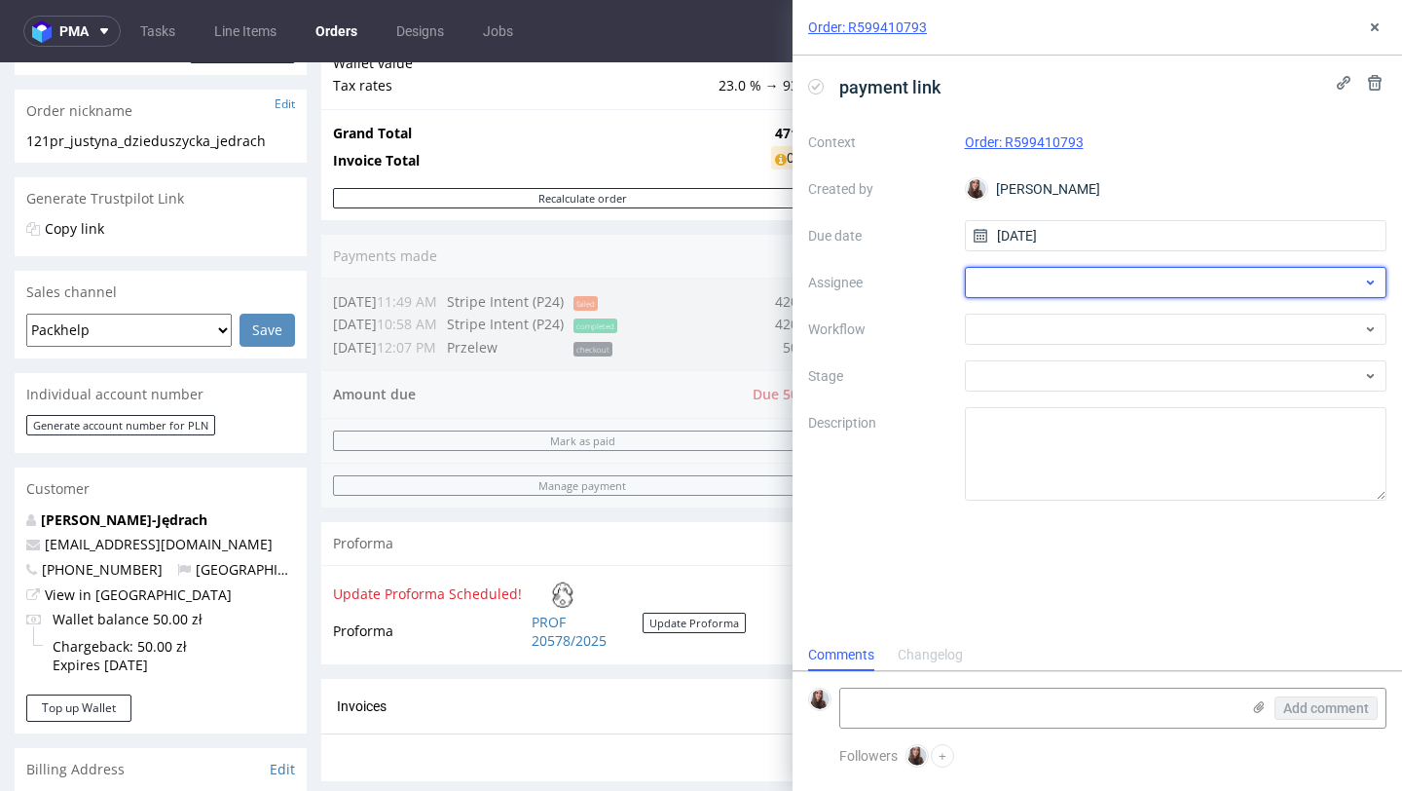
click at [1083, 288] on div at bounding box center [1176, 282] width 423 height 31
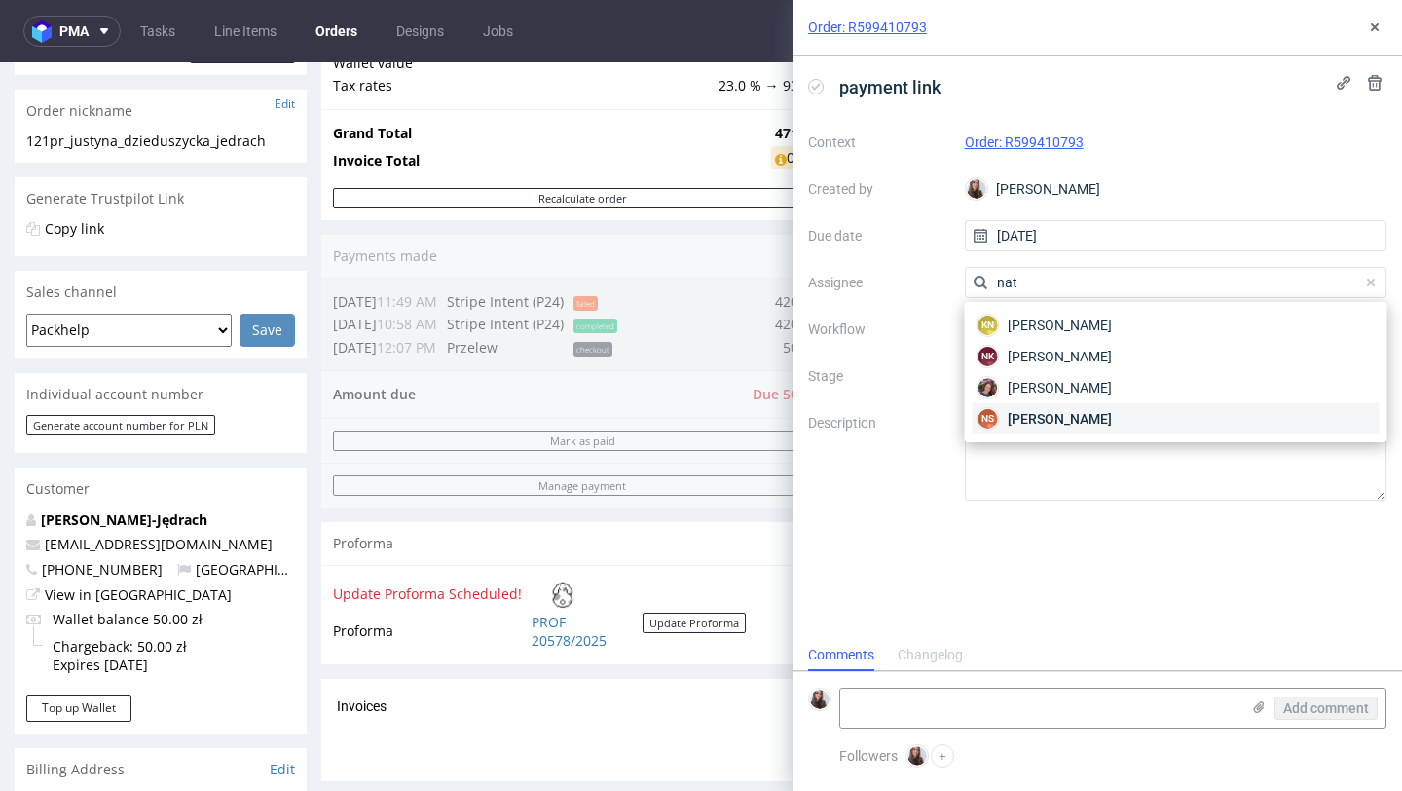
type input "nata"
click at [1112, 357] on span "Natalia Kaczorowska" at bounding box center [1060, 356] width 104 height 19
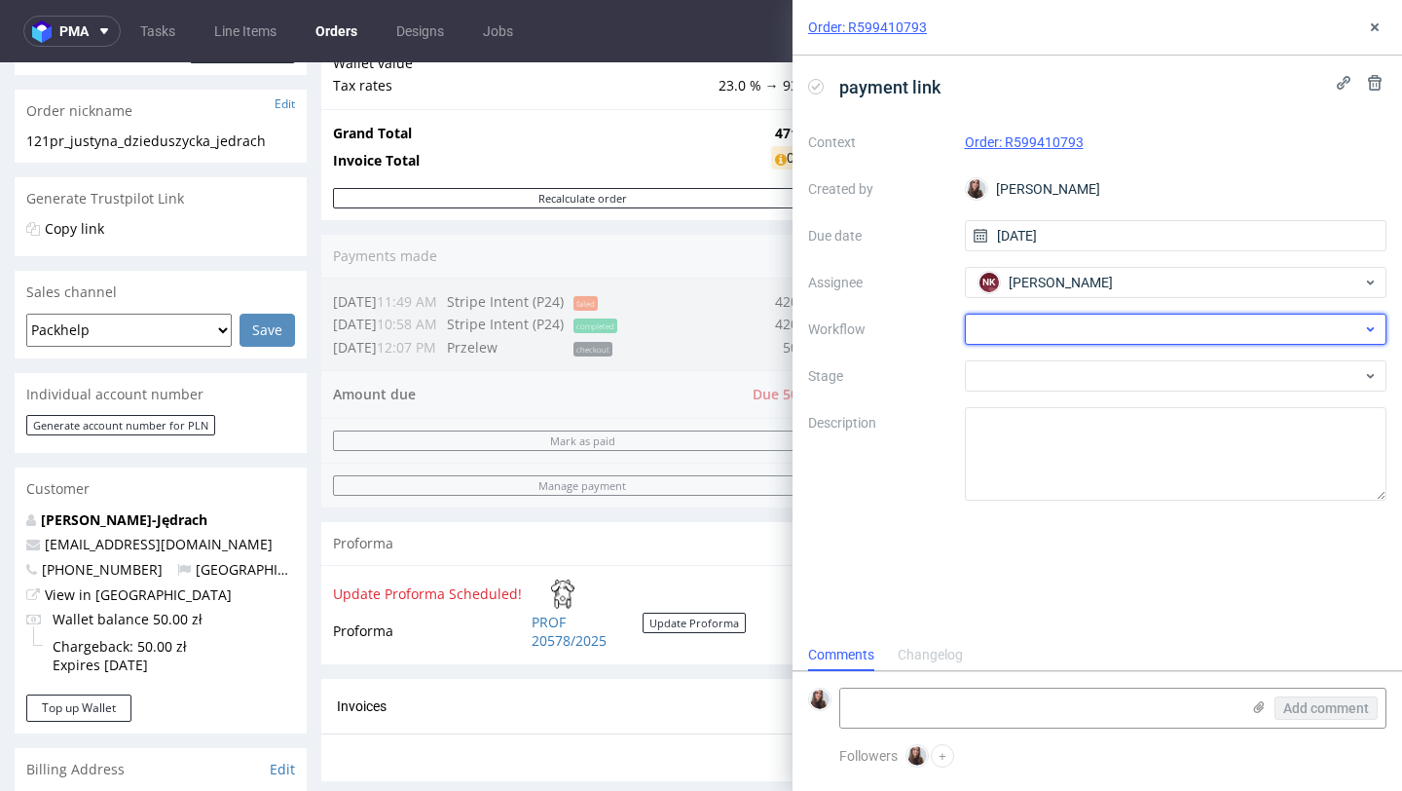
click at [1057, 335] on div at bounding box center [1176, 329] width 423 height 31
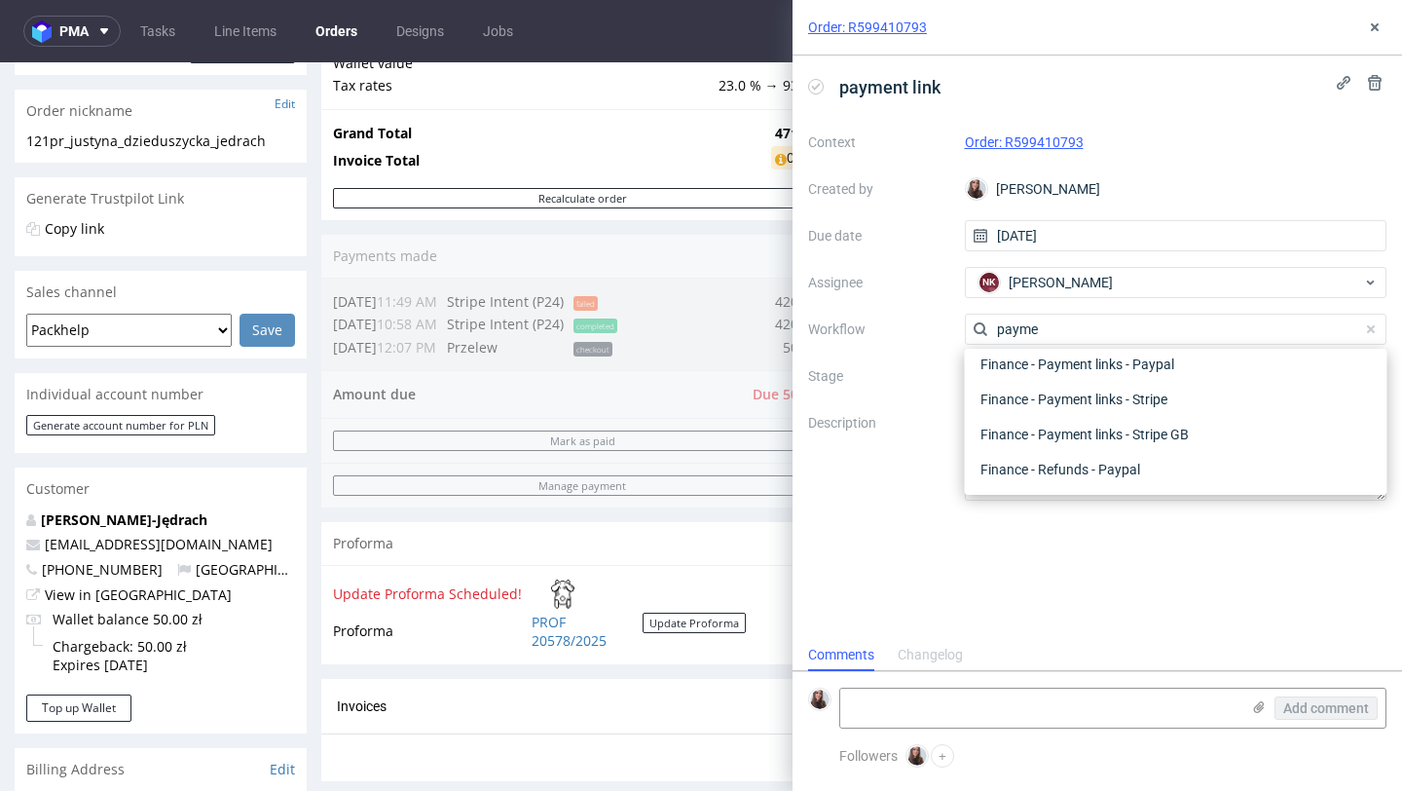
scroll to position [35, 0]
type input "paymen"
click at [1163, 430] on div "Finance - Payment links - Stripe" at bounding box center [1176, 434] width 407 height 35
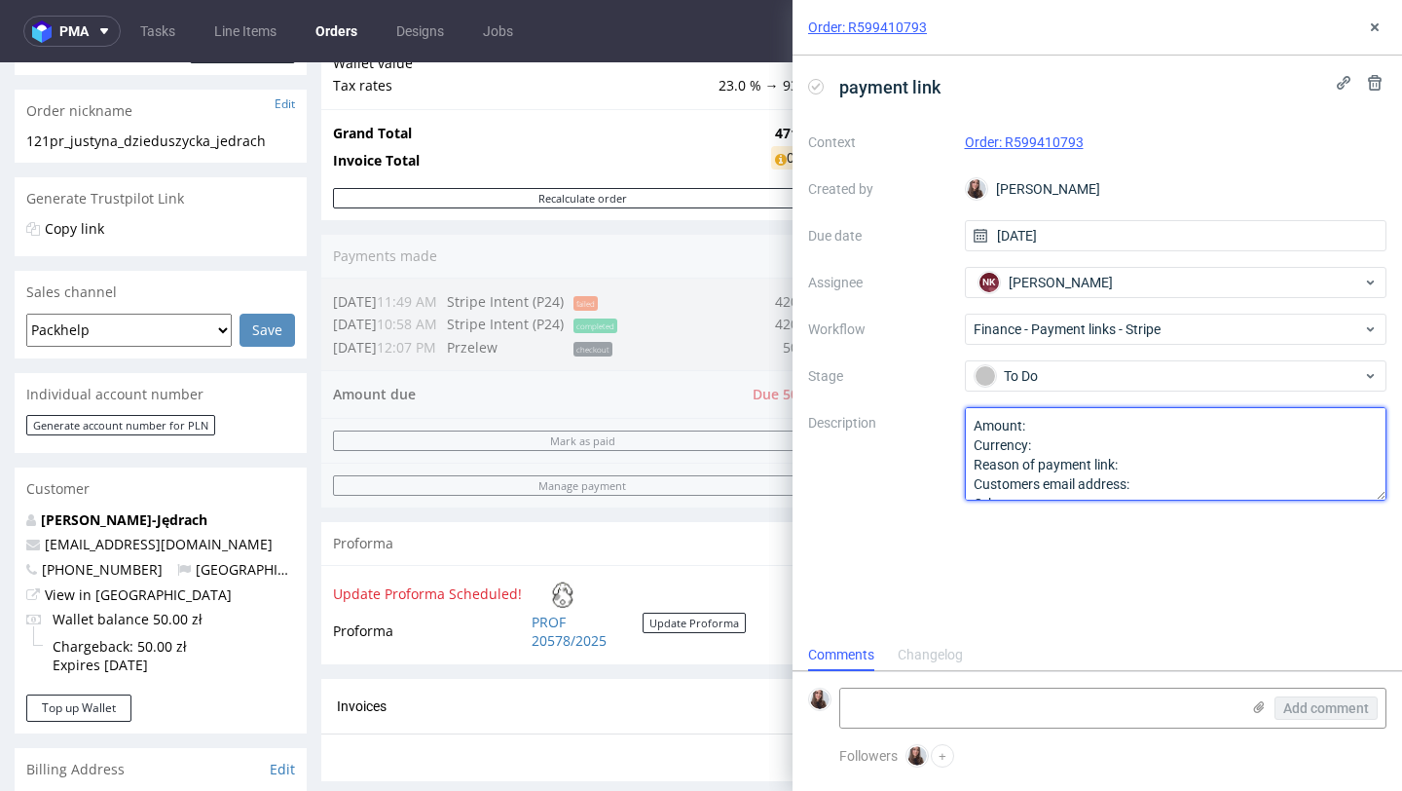
click at [1057, 421] on textarea "Amount: Currency: Reason of payment link: Customers email address: Other:" at bounding box center [1176, 453] width 423 height 93
click at [1067, 443] on textarea "Amount: Currency: Reason of payment link: Customers email address: Other:" at bounding box center [1176, 453] width 423 height 93
click at [1145, 463] on textarea "Amount: Currency: Reason of payment link: Customers email address: Other:" at bounding box center [1176, 453] width 423 height 93
click at [1173, 490] on textarea "Amount: 50, Currency:PLN Reason of payment link:SKU changed to lite color Custo…" at bounding box center [1176, 453] width 423 height 93
paste textarea "justyna.dzieduszycka@121pr.pl"
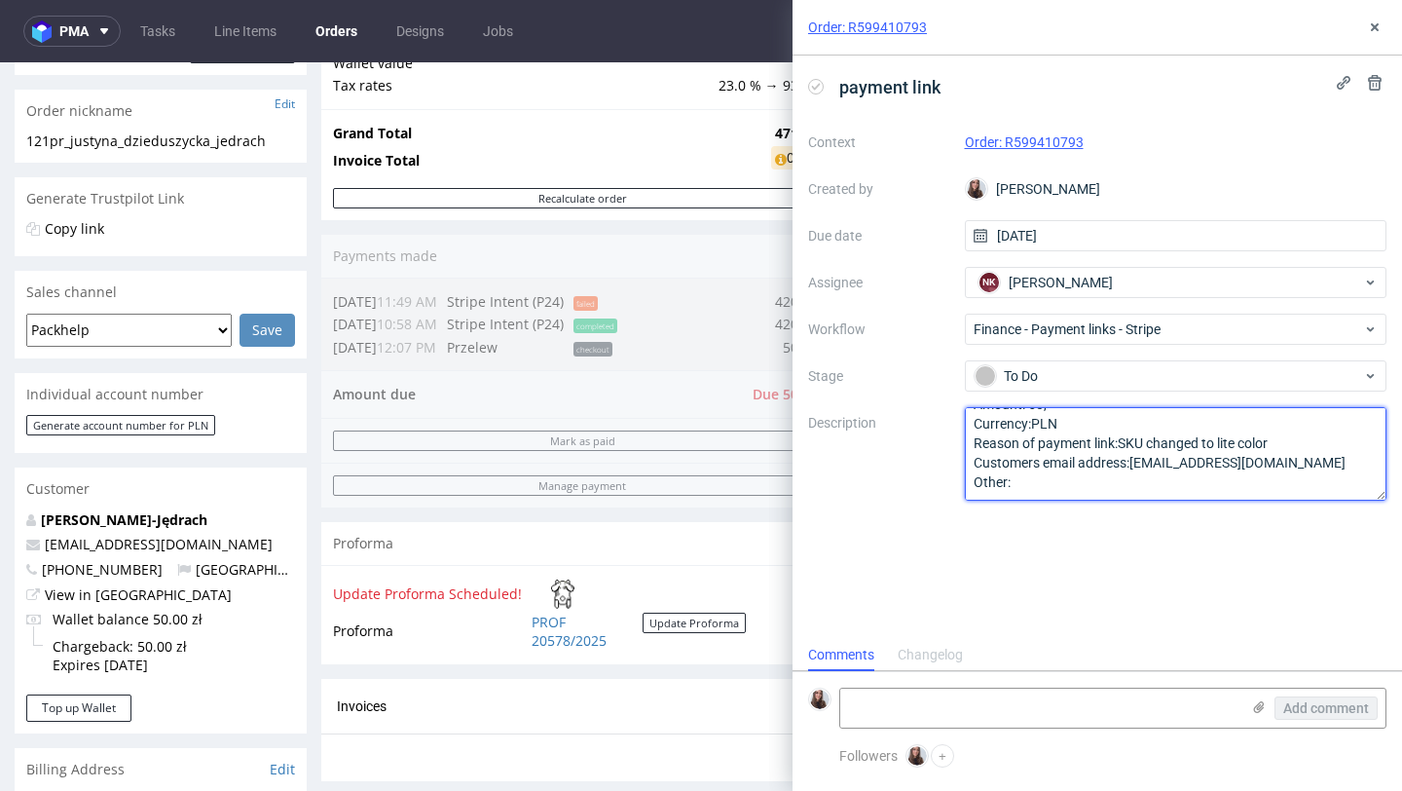
scroll to position [0, 0]
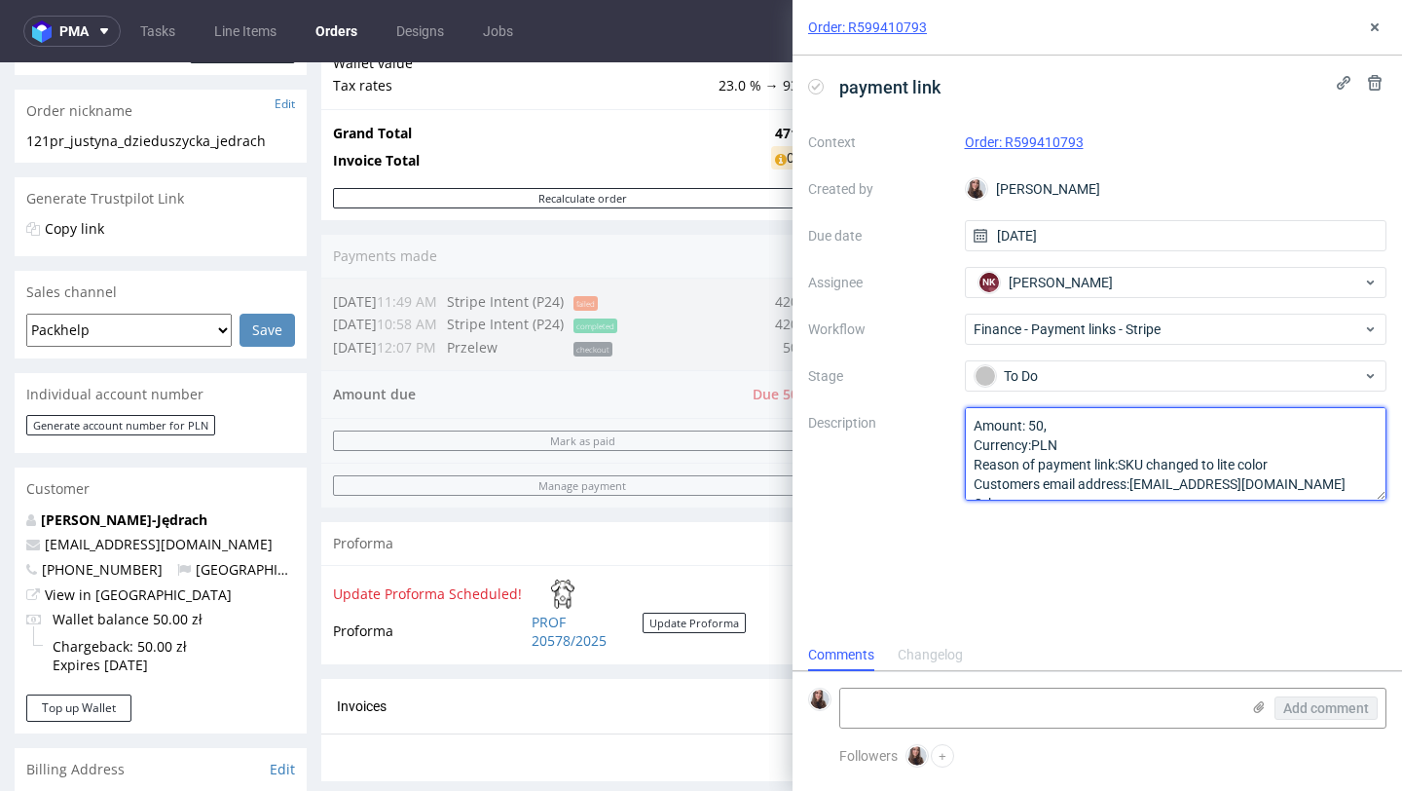
type textarea "Amount: 50, Currency:PLN Reason of payment link:SKU changed to lite color Custo…"
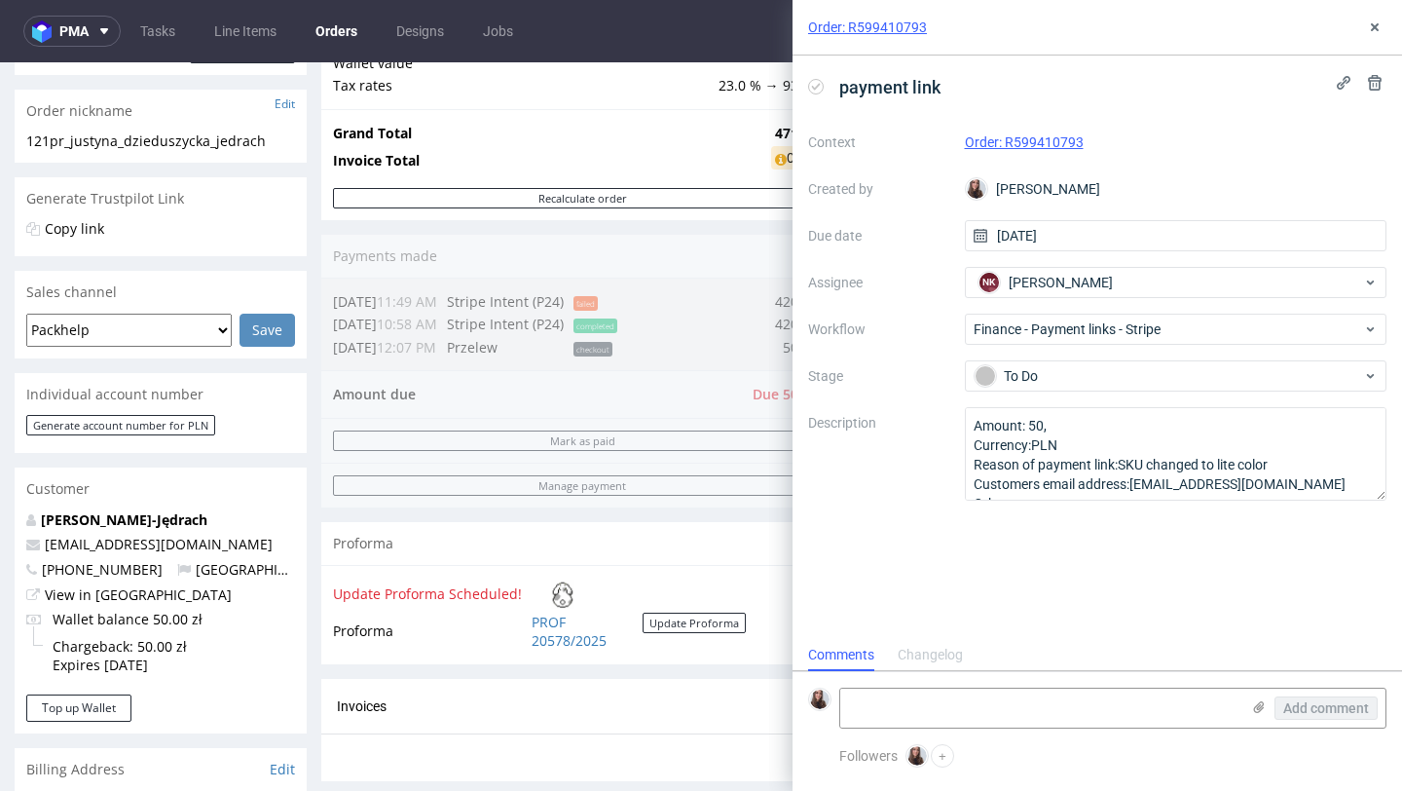
click at [1359, 27] on div "Order: R599410793" at bounding box center [1098, 28] width 610 height 56
click at [1373, 28] on use at bounding box center [1375, 27] width 8 height 8
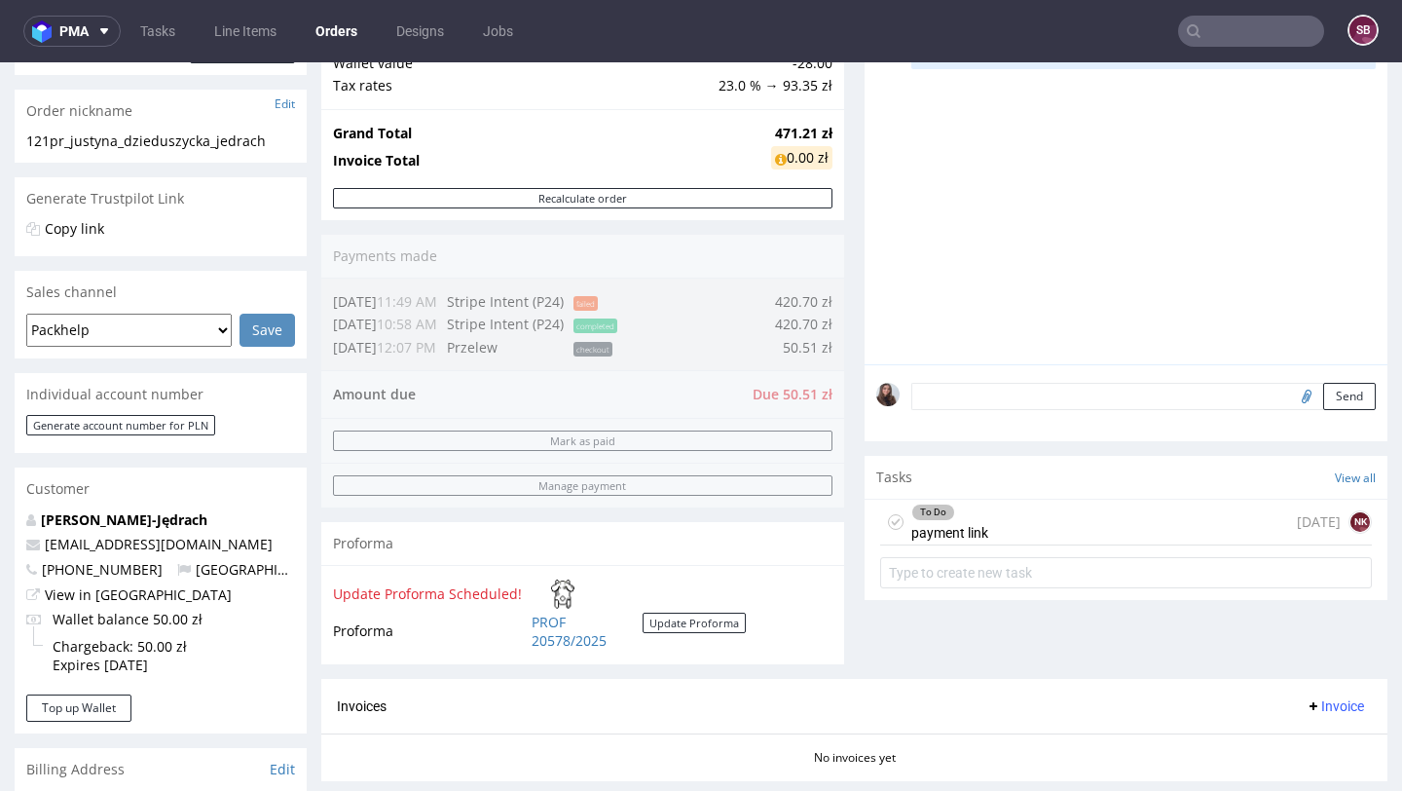
click at [1008, 537] on div "To Do payment link today NK" at bounding box center [1126, 523] width 492 height 46
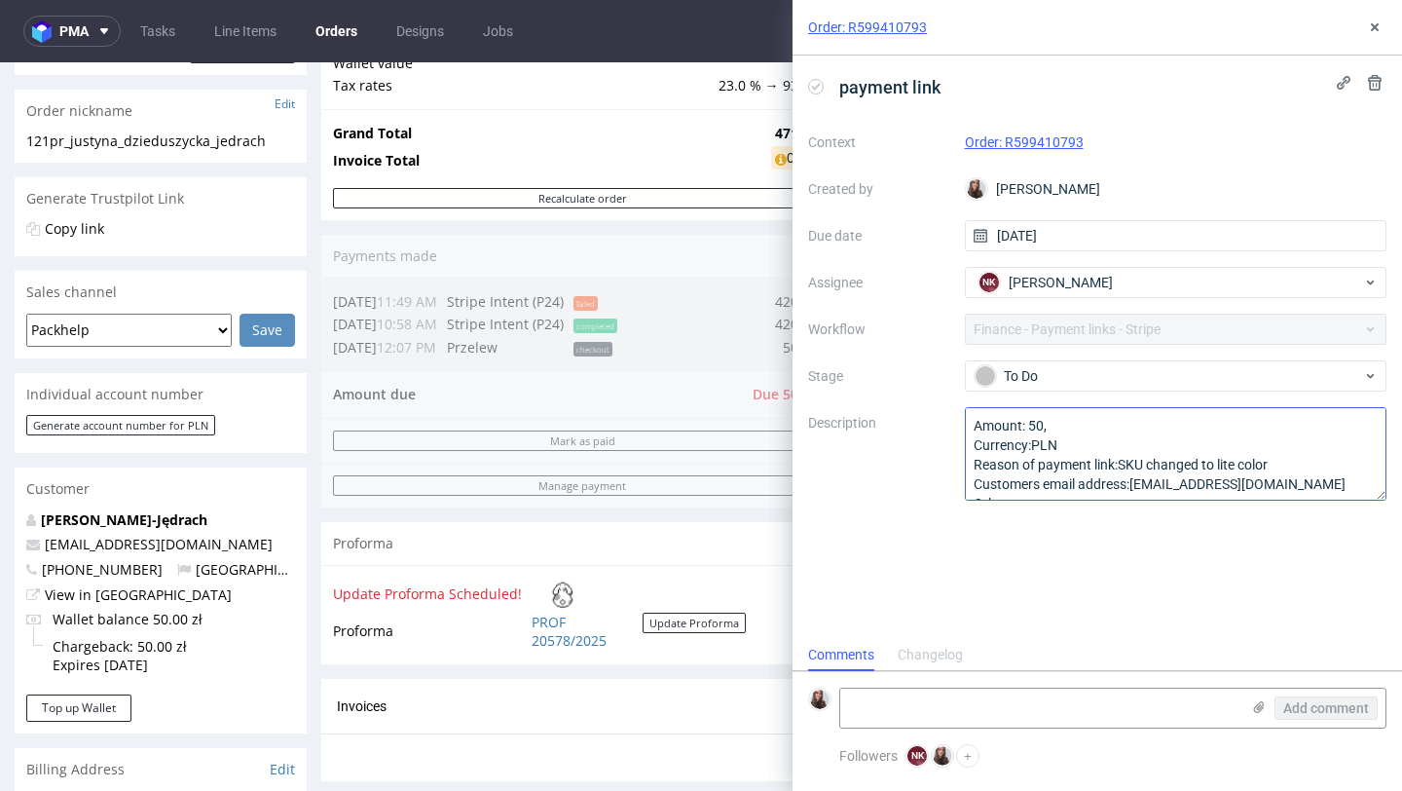
scroll to position [16, 0]
click at [1093, 413] on textarea "Amount: 50, Currency:PLN Reason of payment link:SKU changed to lite color Custo…" at bounding box center [1176, 453] width 423 height 93
click at [1093, 424] on textarea "Amount: 50, Currency:PLN Reason of payment link:SKU changed to lite color Custo…" at bounding box center [1176, 453] width 423 height 93
click at [1049, 424] on textarea "Amount: 50, Currency:PLN Reason of payment link:SKU changed to lite color Custo…" at bounding box center [1176, 453] width 423 height 93
type textarea "Amount: 50,51 Currency:PLN Reason of payment link:SKU changed to lite color Cus…"
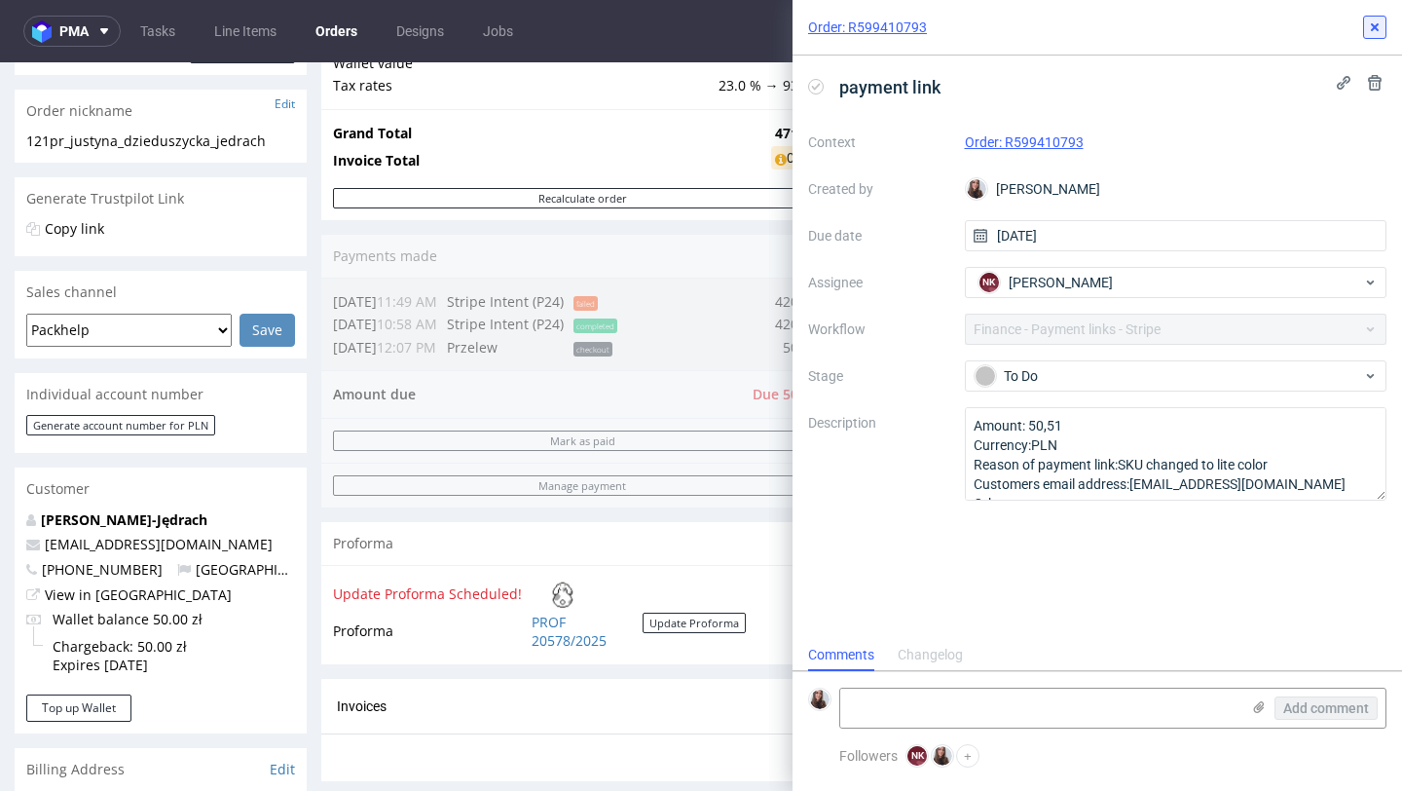
click at [1373, 26] on use at bounding box center [1375, 27] width 8 height 8
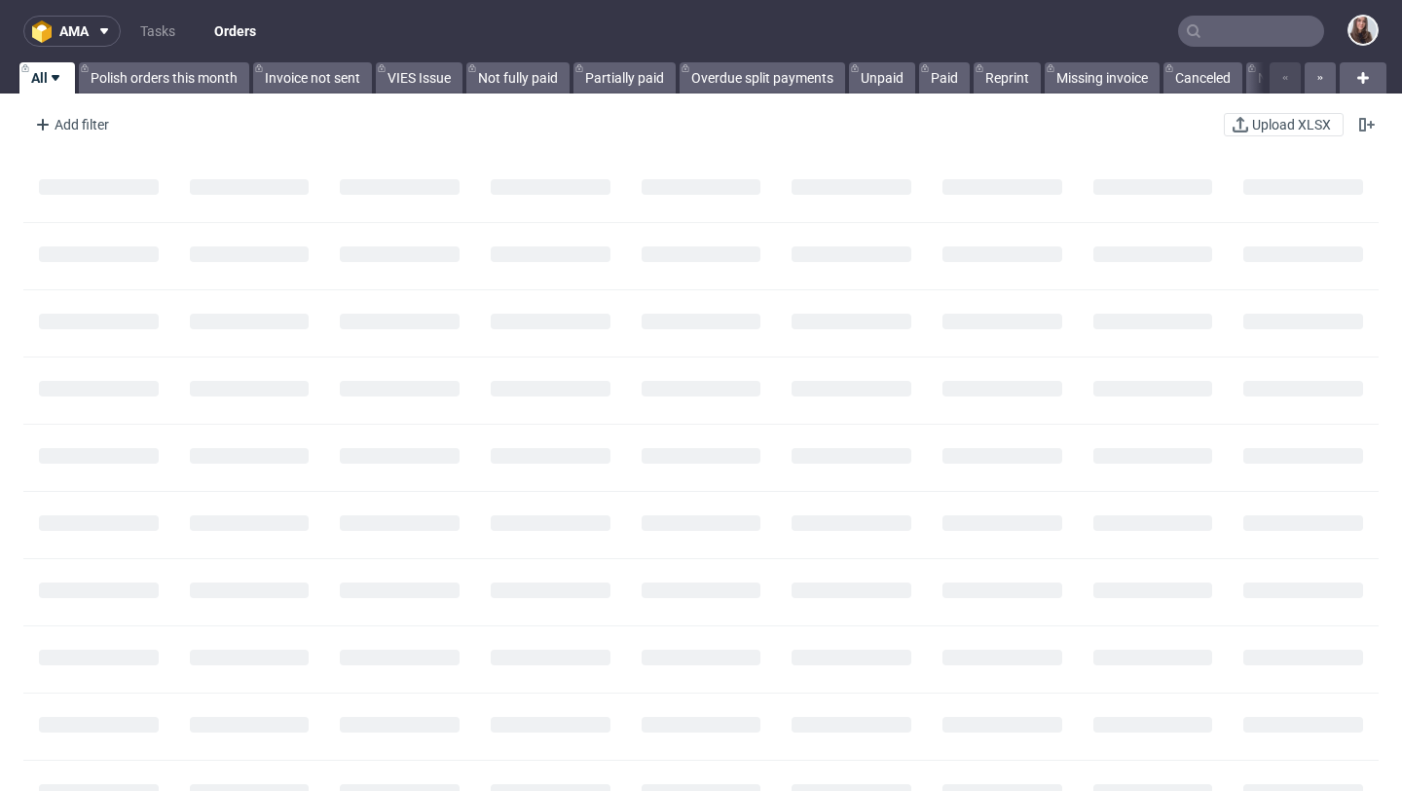
click at [1226, 21] on input "text" at bounding box center [1251, 31] width 146 height 31
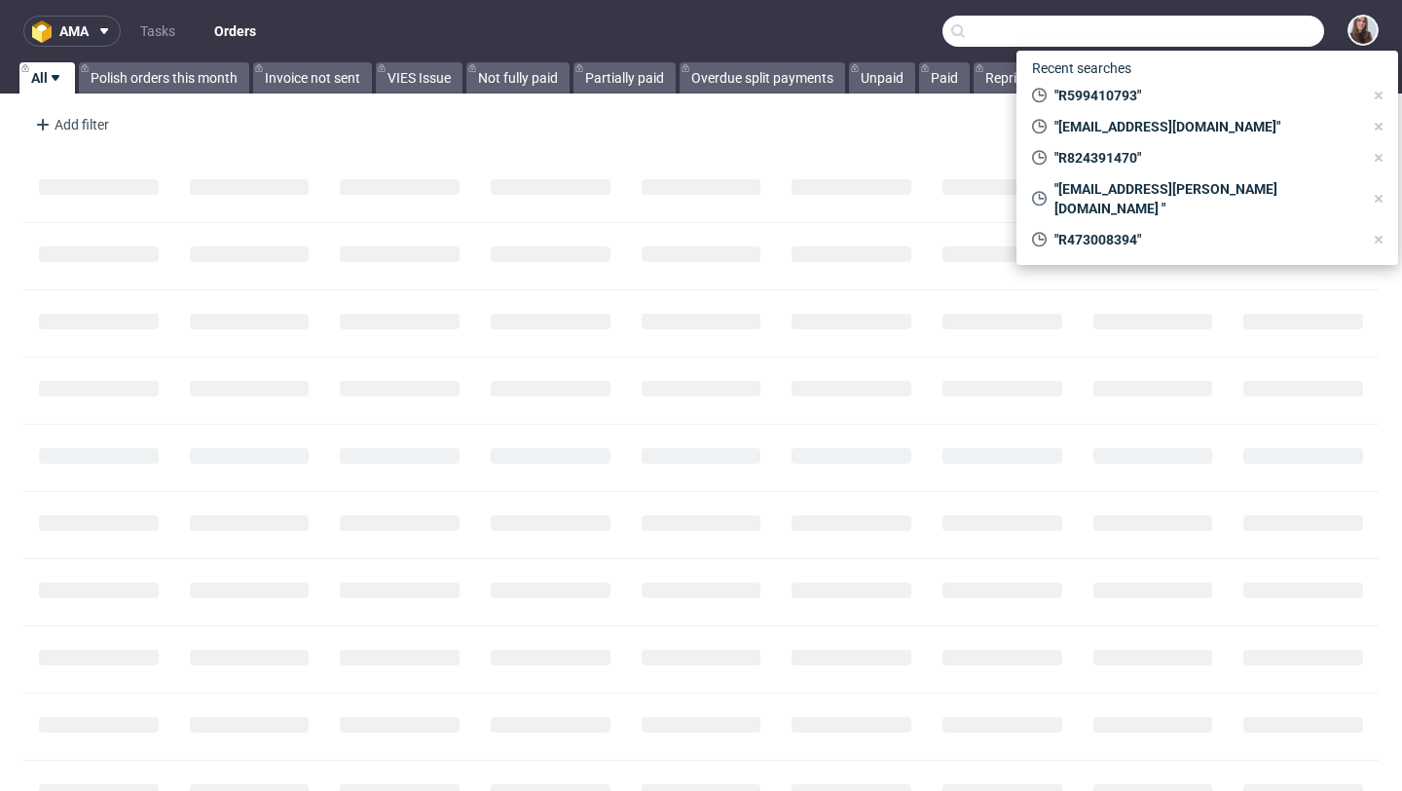
paste input "R222185185"
type input "R222185185"
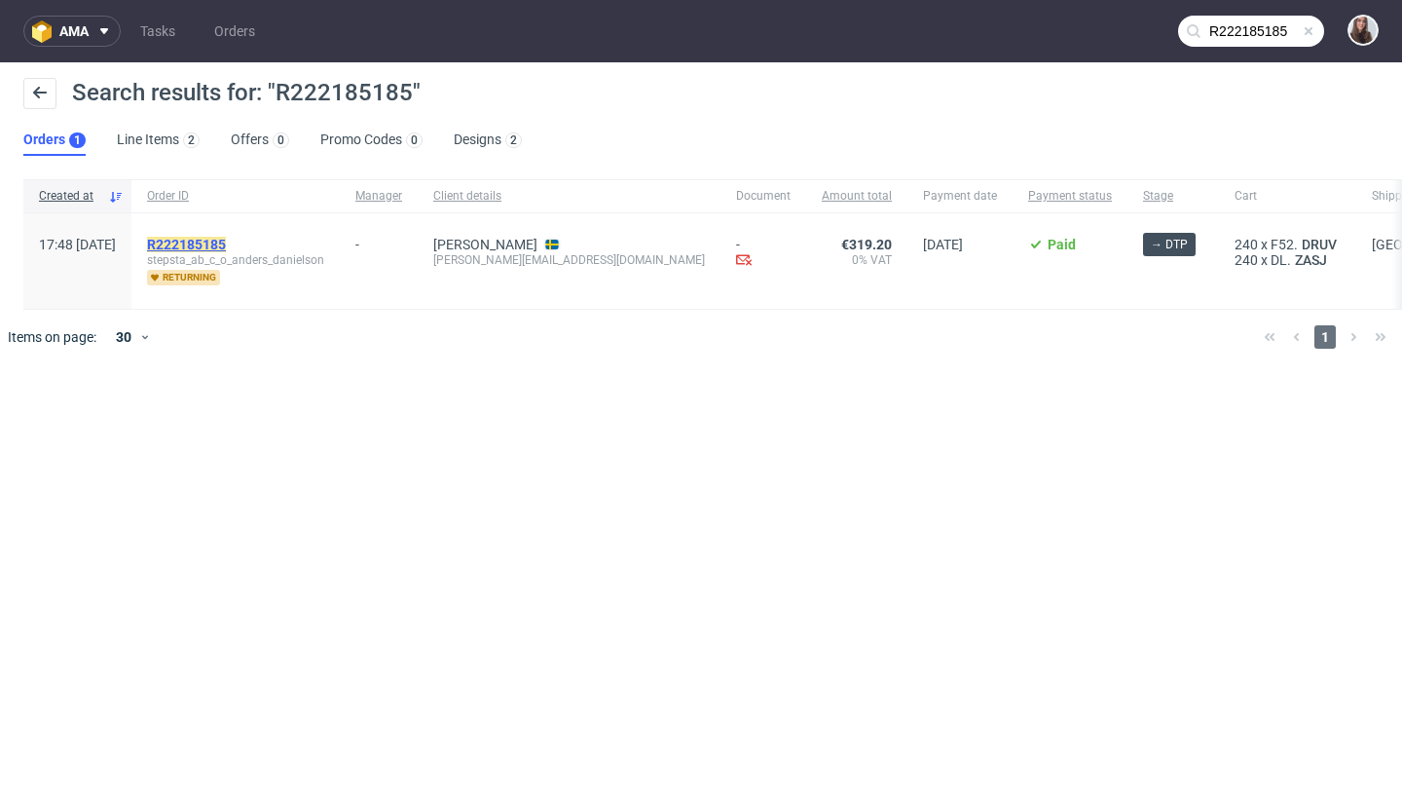
click at [226, 247] on mark "R222185185" at bounding box center [186, 245] width 79 height 16
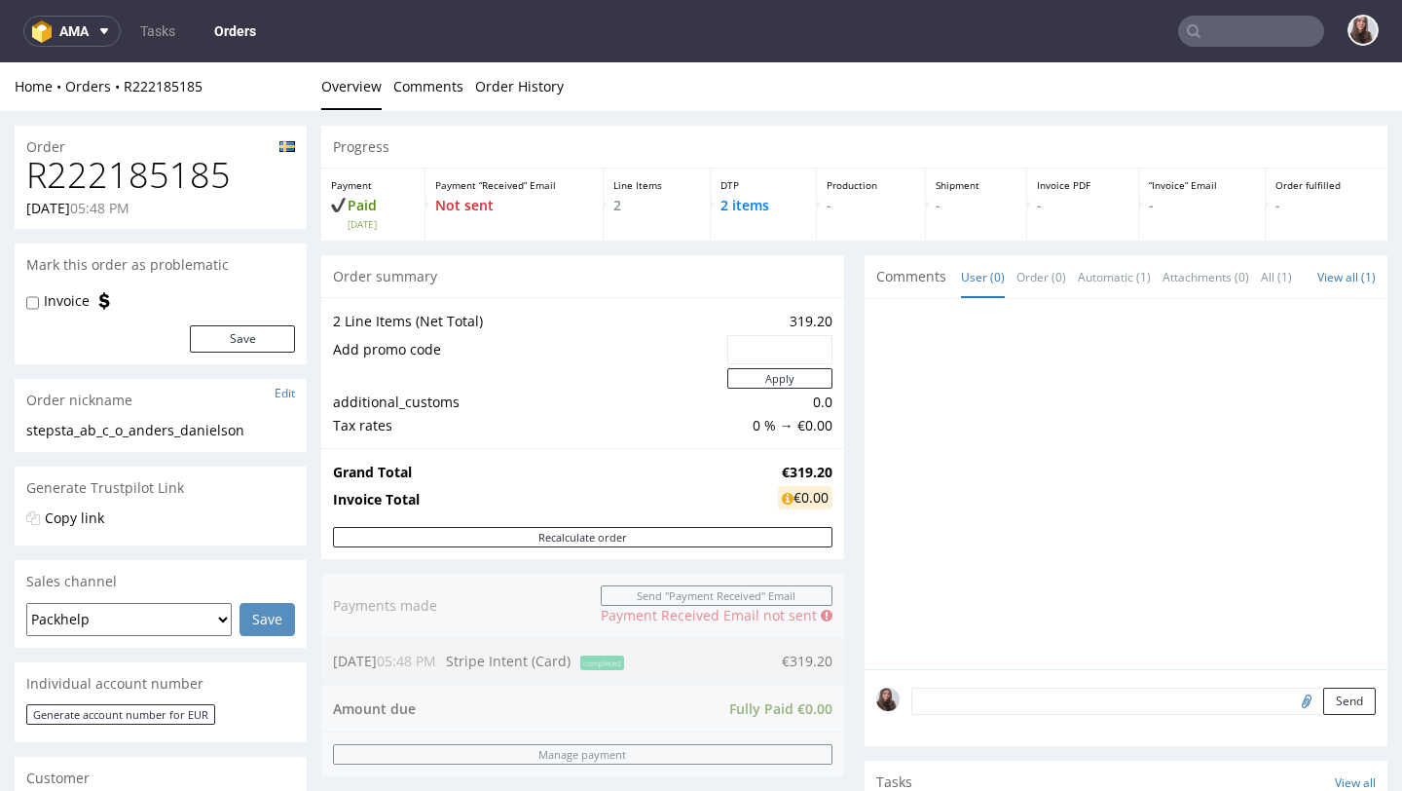
click at [1199, 34] on input "text" at bounding box center [1251, 31] width 146 height 31
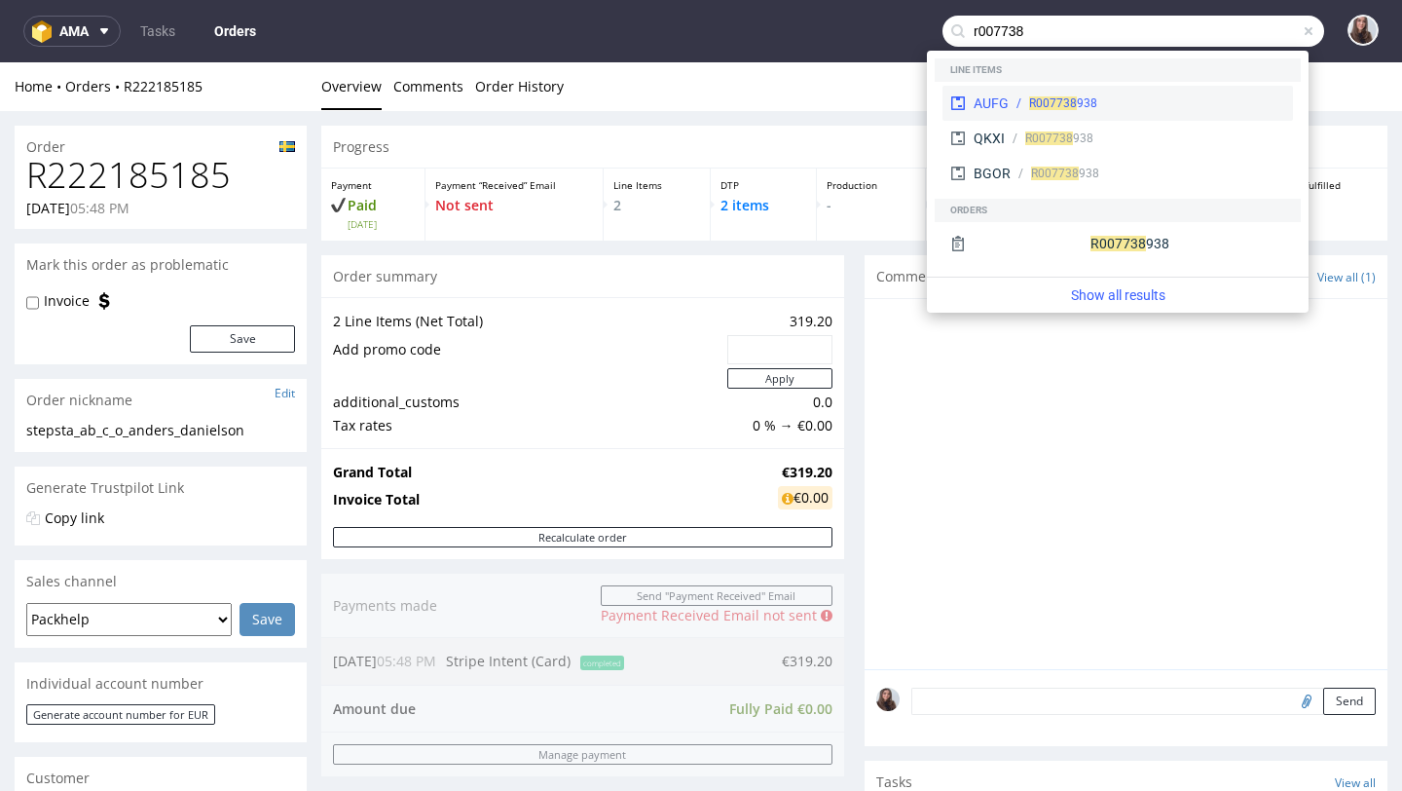
type input "r007738"
click at [1062, 96] on span "R007738" at bounding box center [1053, 103] width 48 height 14
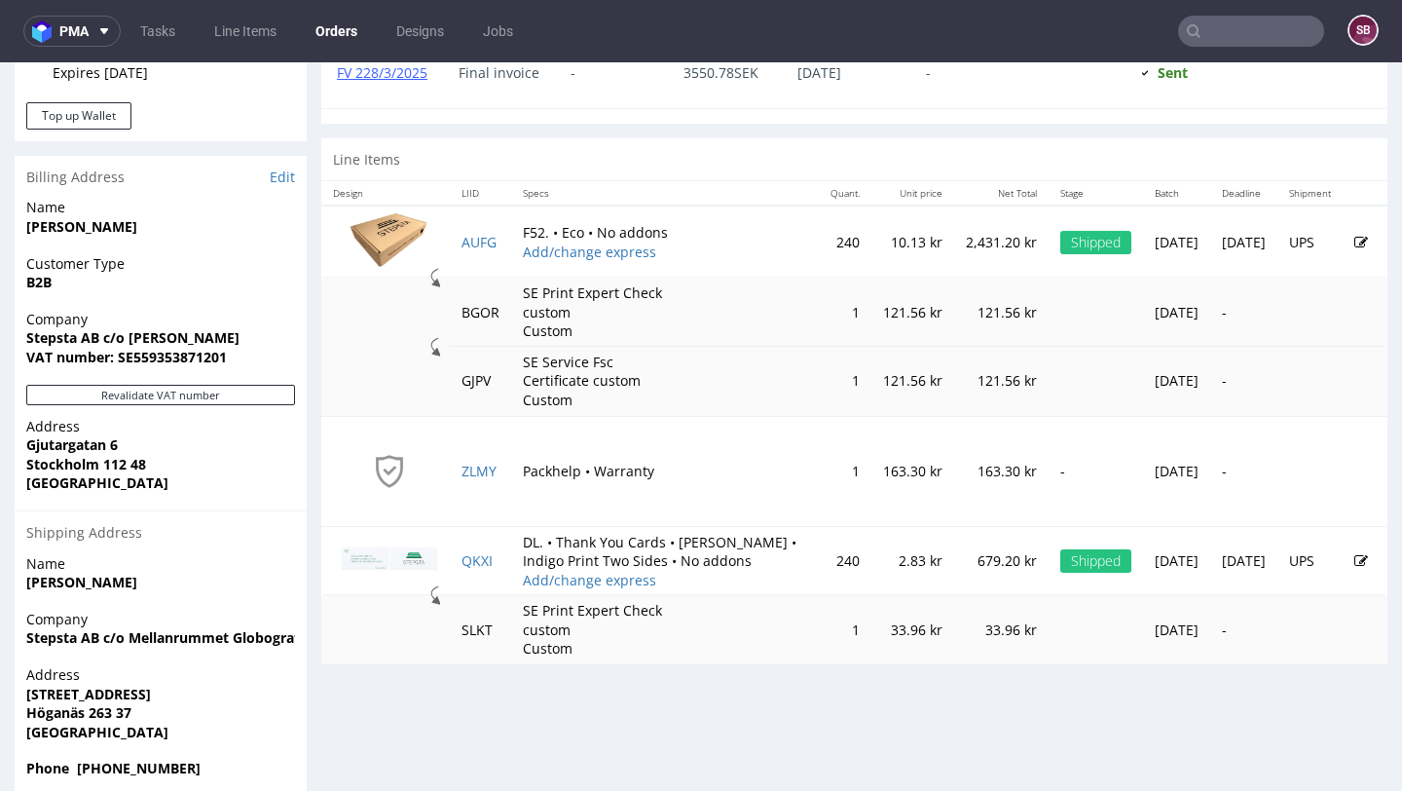
scroll to position [976, 0]
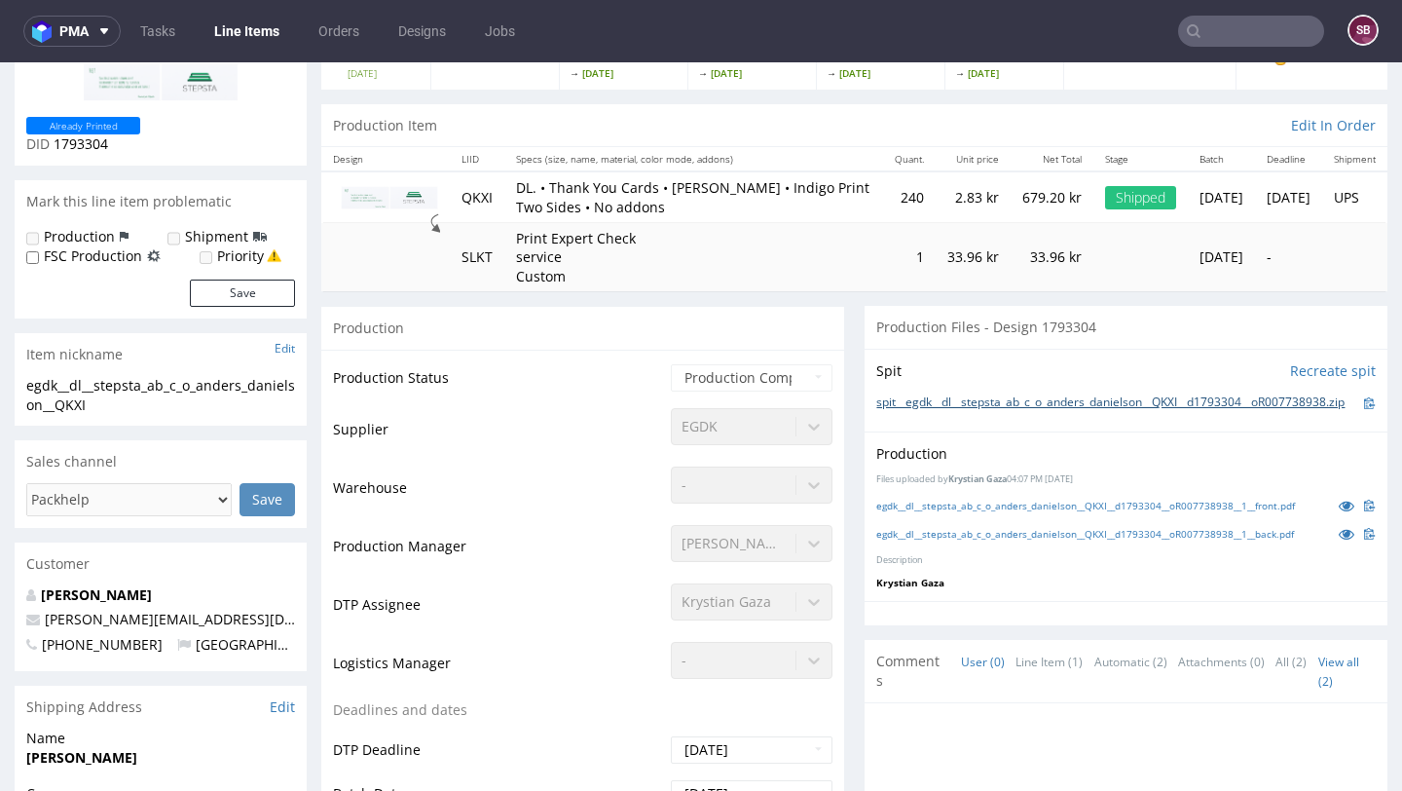
scroll to position [161, 0]
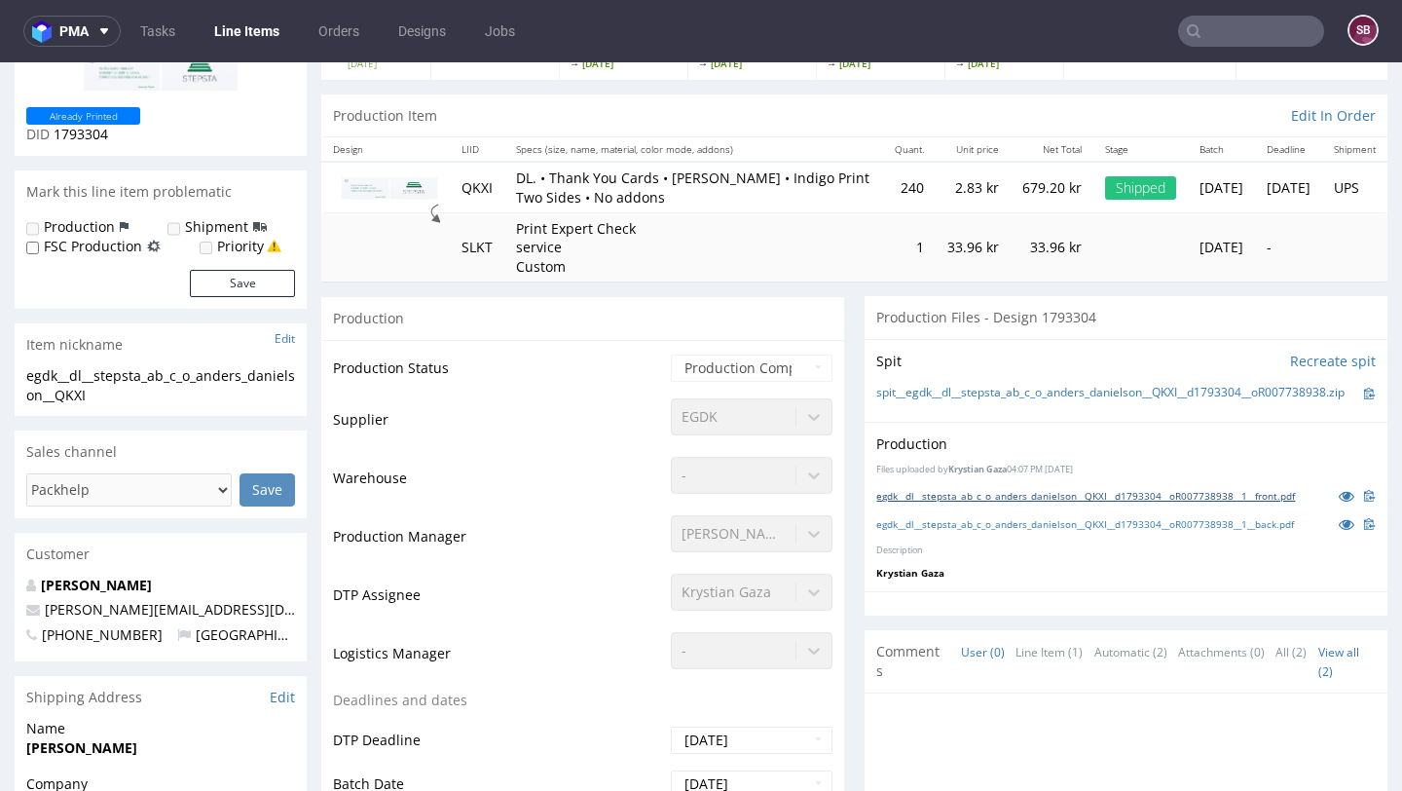
click at [954, 502] on link "egdk__dl__stepsta_ab_c_o_anders_danielson__QKXI__d1793304__oR007738938__1__fron…" at bounding box center [1085, 496] width 419 height 14
click at [985, 531] on link "egdk__dl__stepsta_ab_c_o_anders_danielson__QKXI__d1793304__oR007738938__1__back…" at bounding box center [1085, 524] width 418 height 14
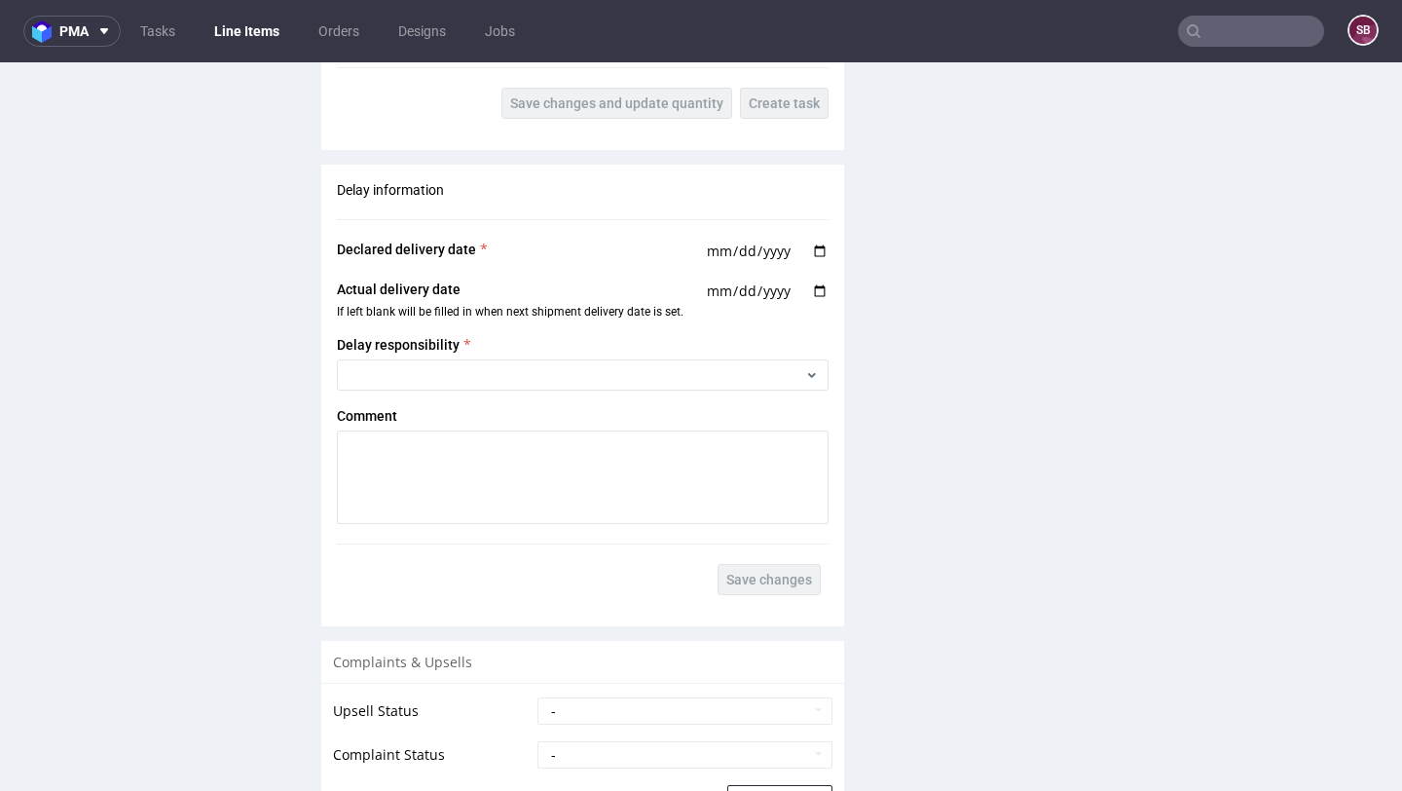
scroll to position [2896, 0]
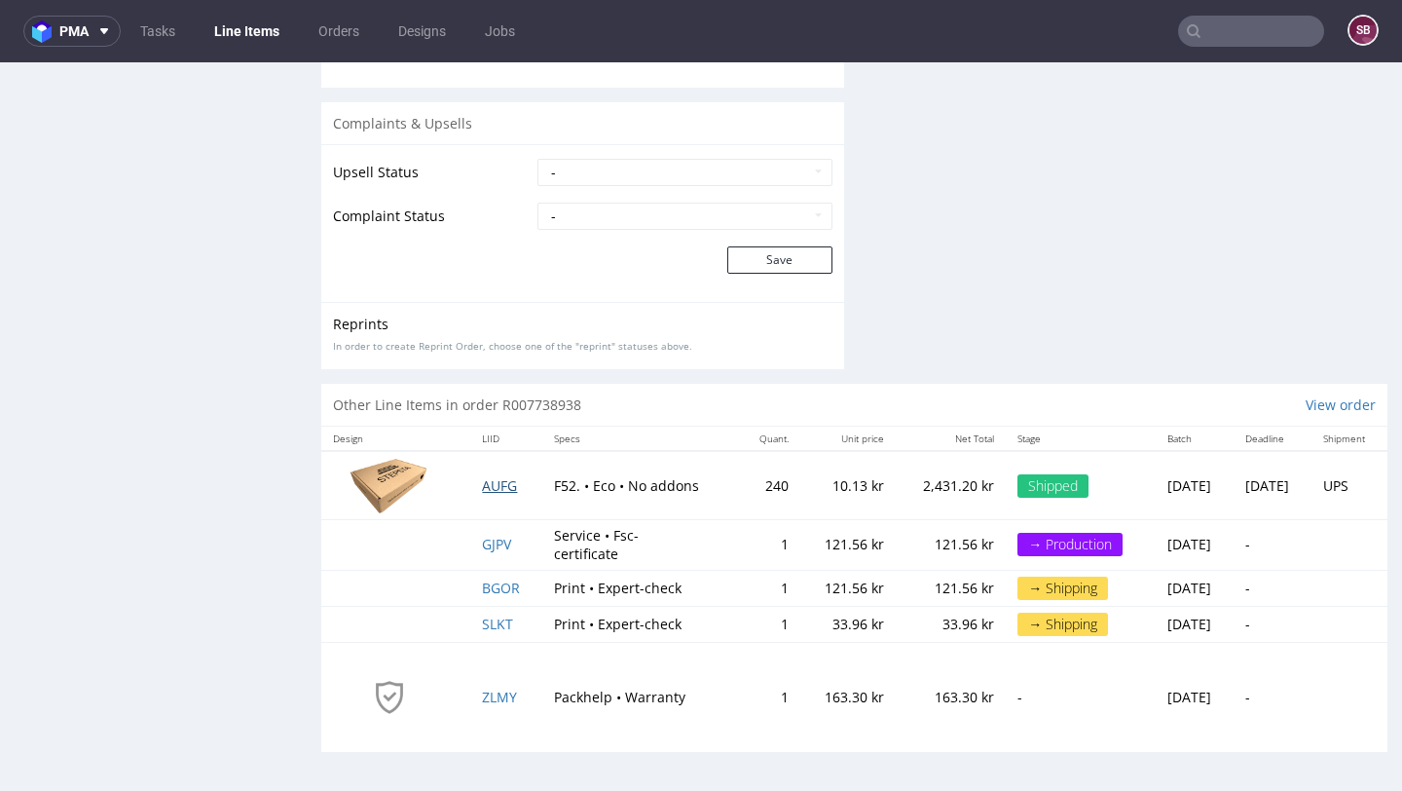
click at [495, 485] on span "AUFG" at bounding box center [499, 485] width 35 height 19
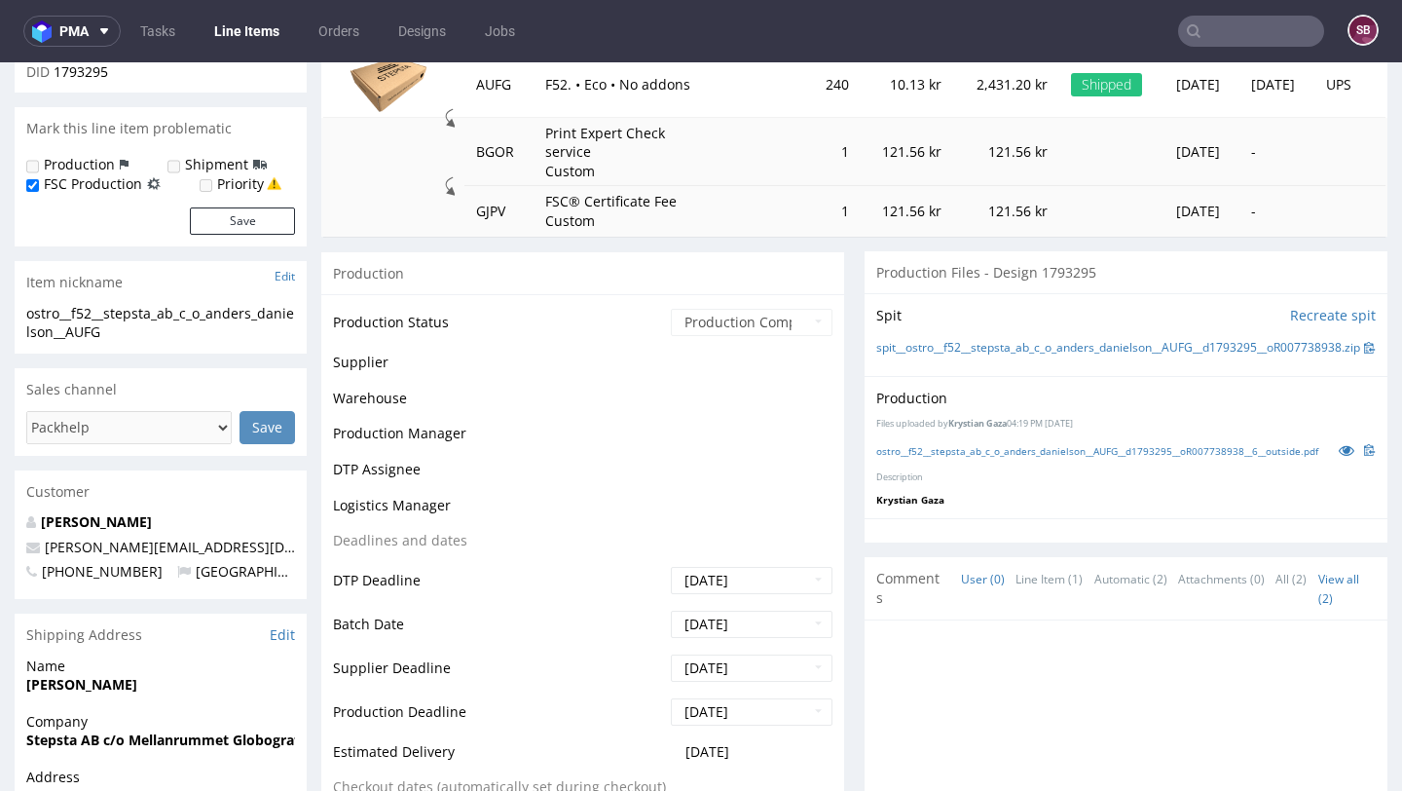
scroll to position [382, 0]
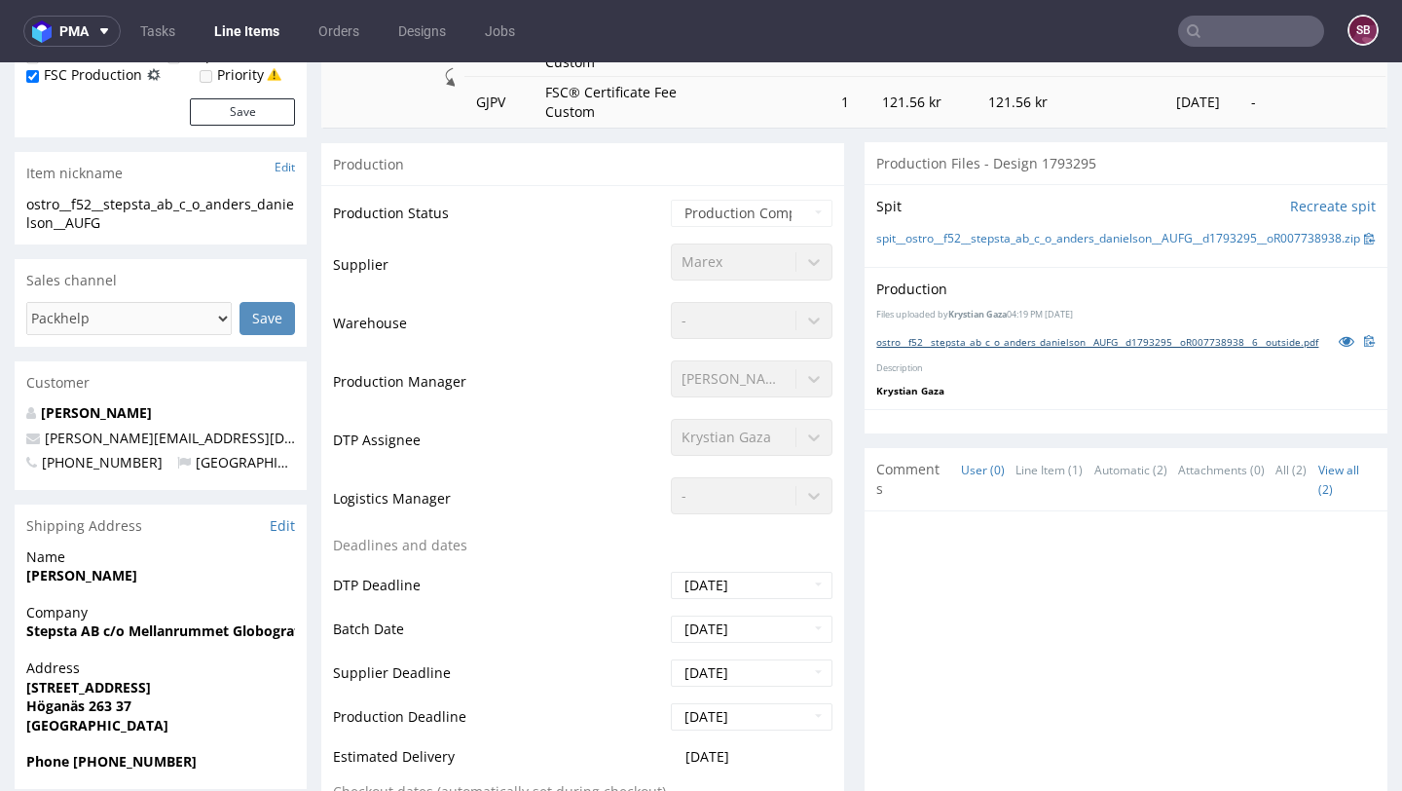
click at [958, 349] on link "ostro__f52__stepsta_ab_c_o_anders_danielson__AUFG__d1793295__oR007738938__6__ou…" at bounding box center [1097, 342] width 442 height 14
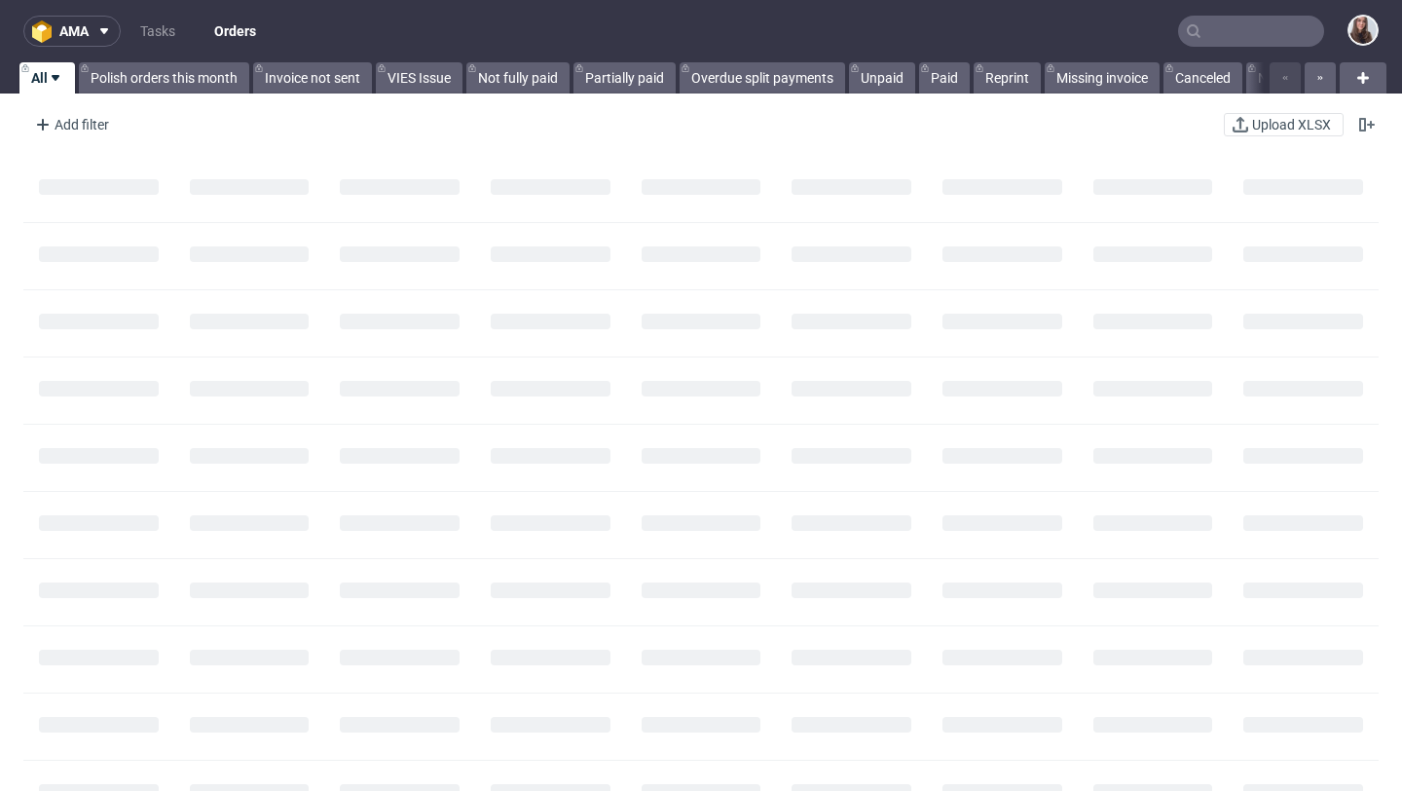
click at [1241, 41] on input "text" at bounding box center [1251, 31] width 146 height 31
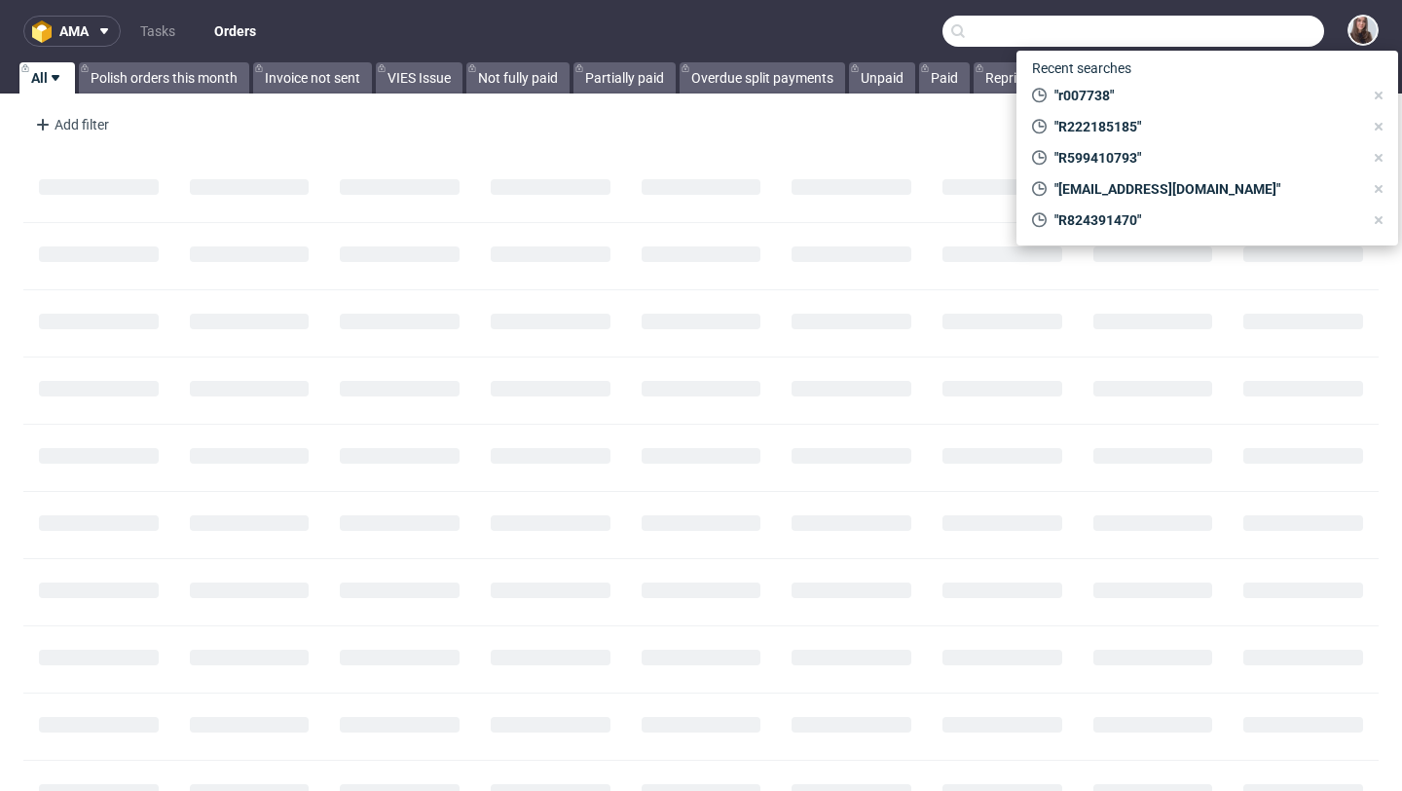
paste input "R222185185"
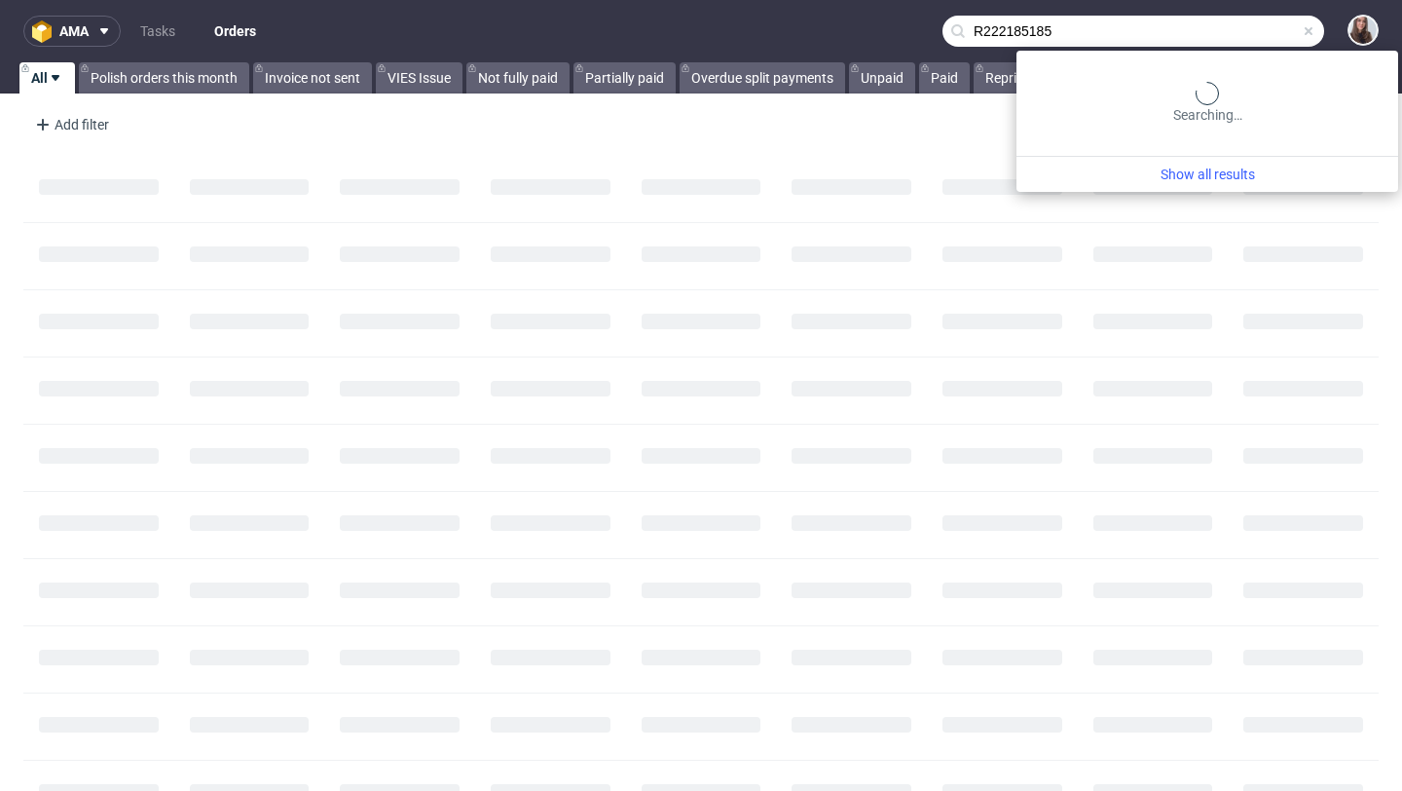
type input "R222185185"
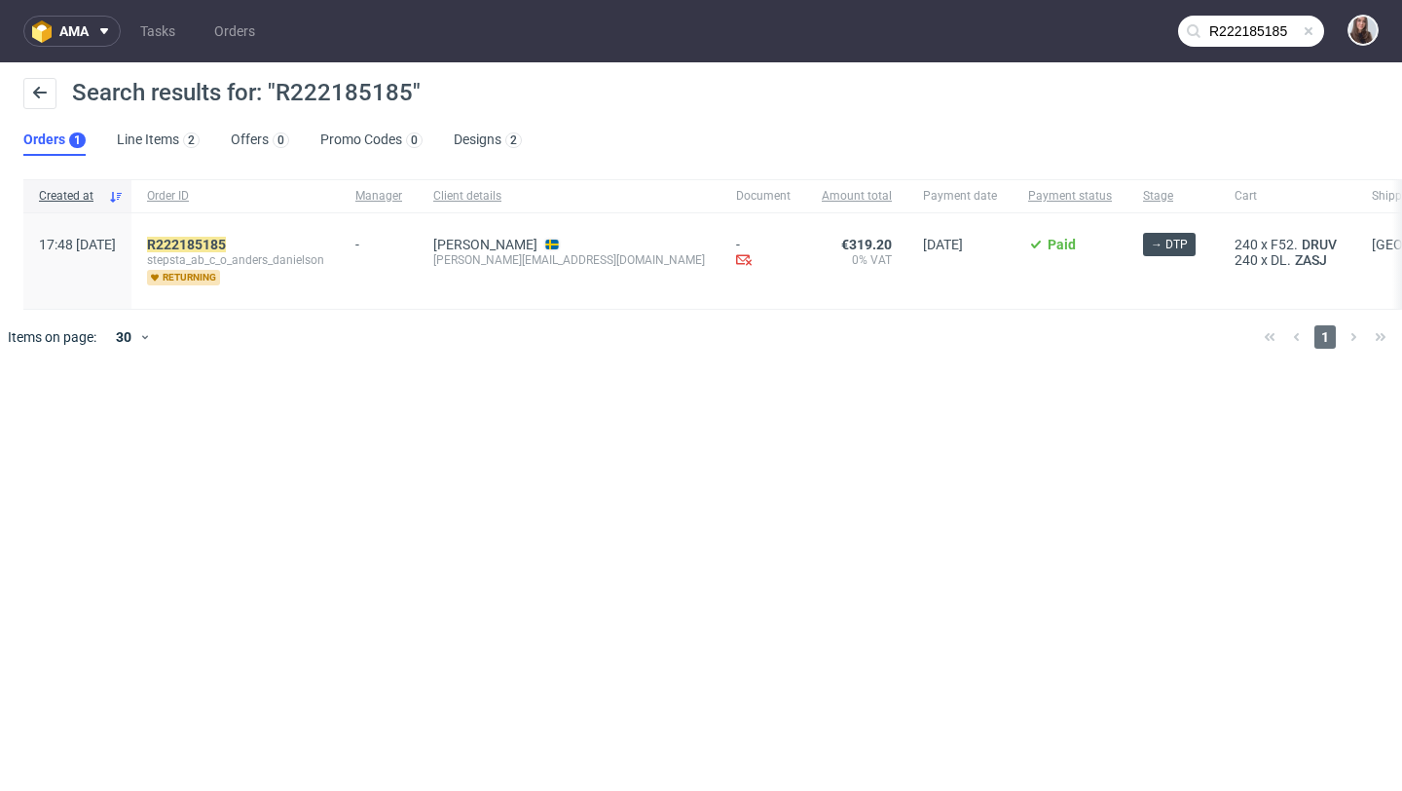
click at [257, 231] on div "R222185185 stepsta_ab_c_o_anders_danielson returning" at bounding box center [235, 260] width 208 height 95
click at [226, 250] on mark "R222185185" at bounding box center [186, 245] width 79 height 16
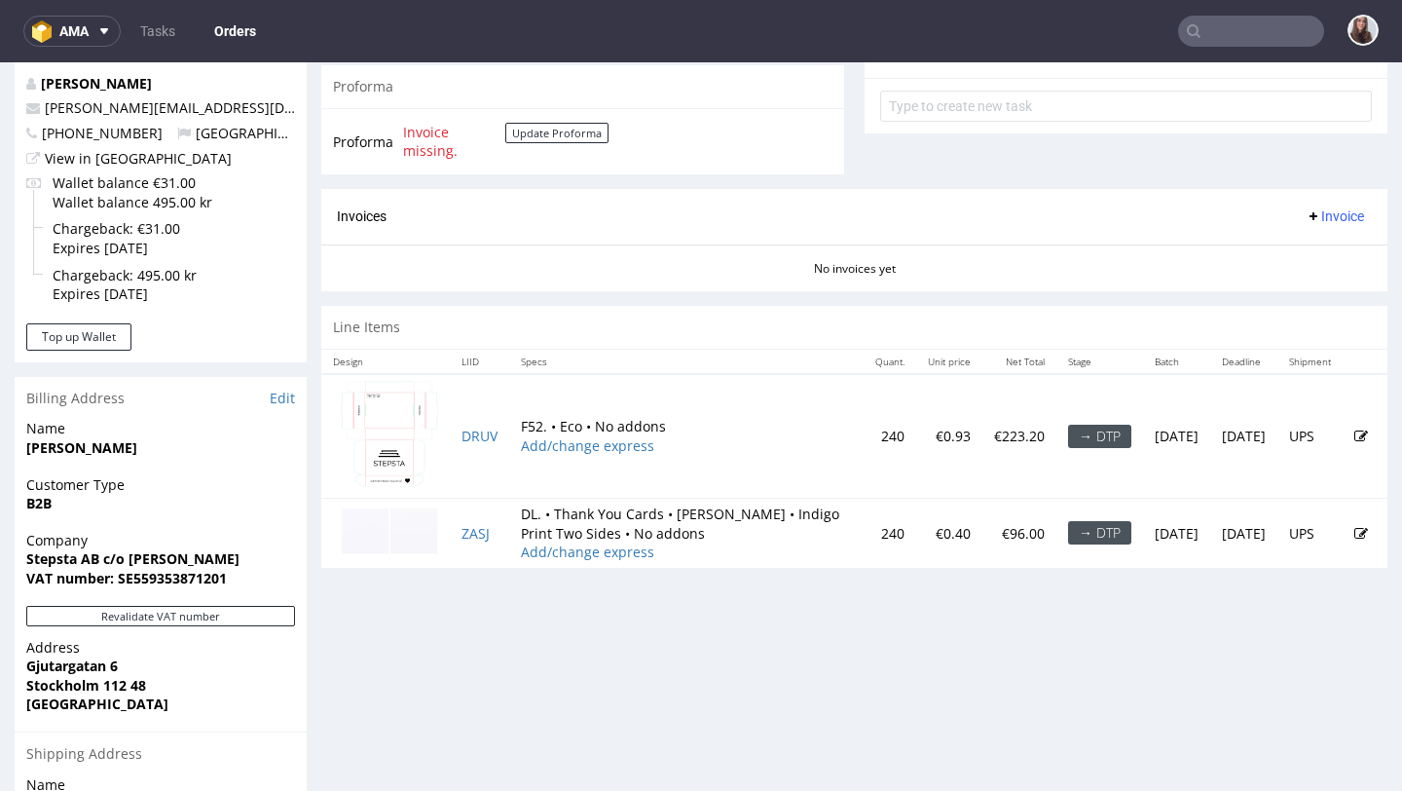
scroll to position [742, 0]
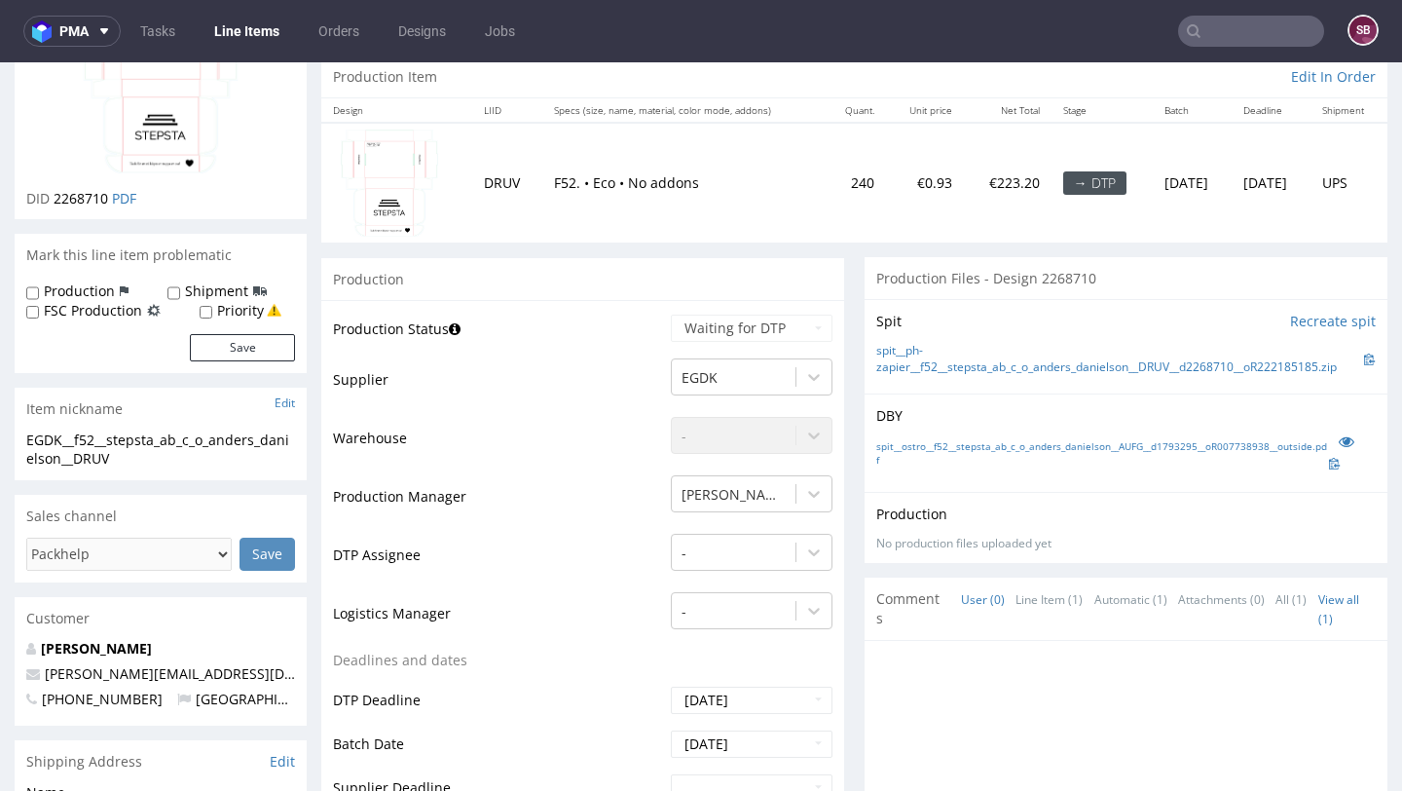
scroll to position [196, 0]
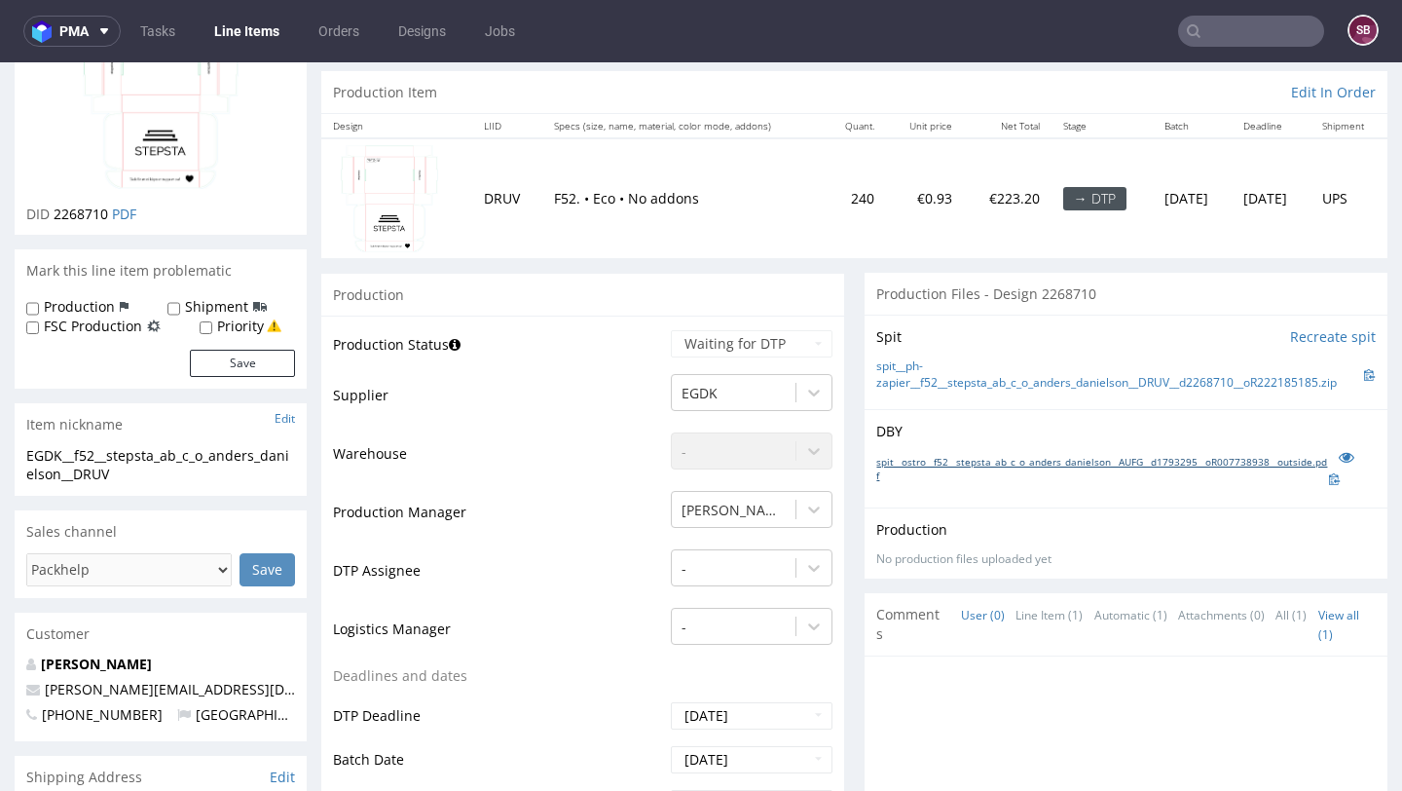
click at [943, 480] on link "spit__ostro__f52__stepsta_ab_c_o_anders_danielson__AUFG__d1793295__oR007738938_…" at bounding box center [1102, 468] width 453 height 27
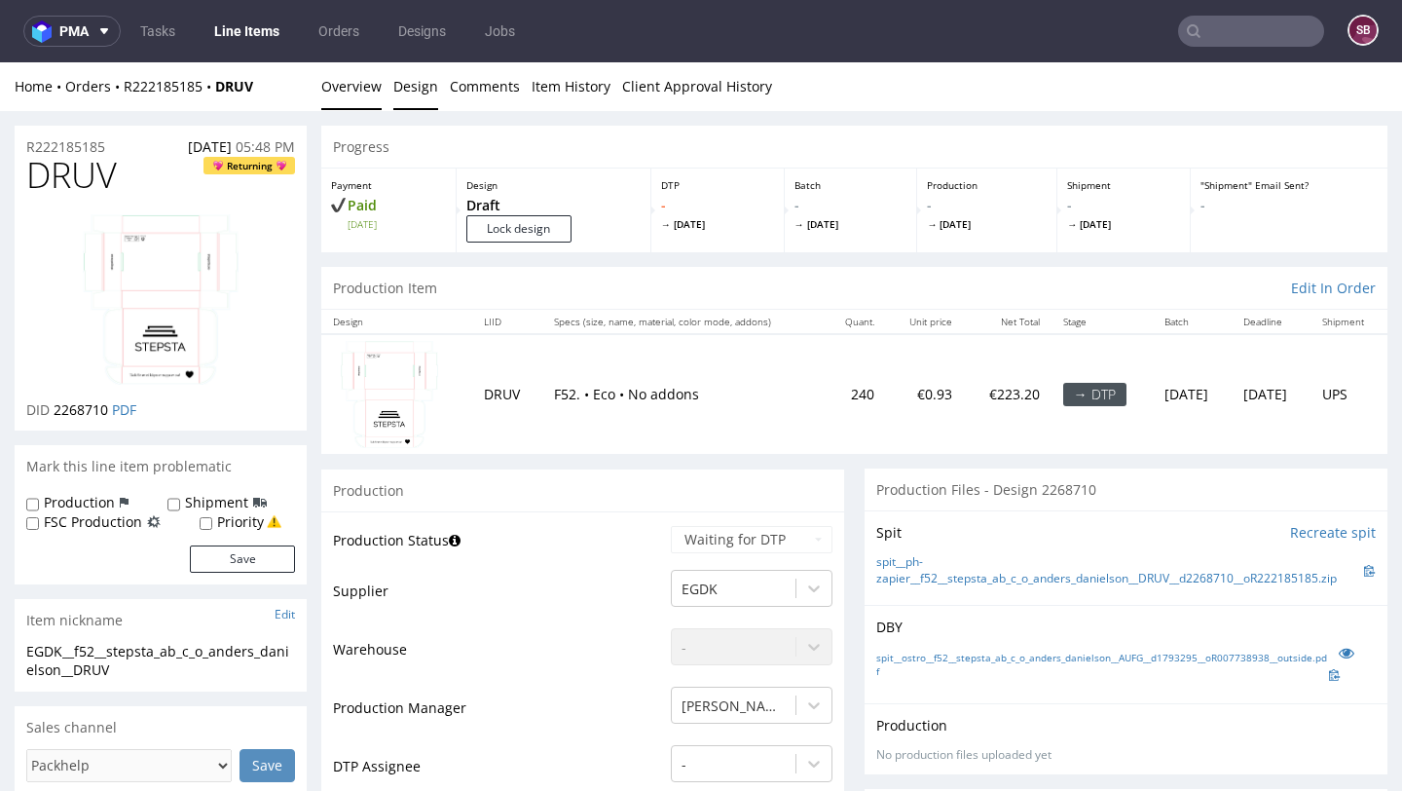
click at [419, 91] on link "Design" at bounding box center [415, 86] width 45 height 48
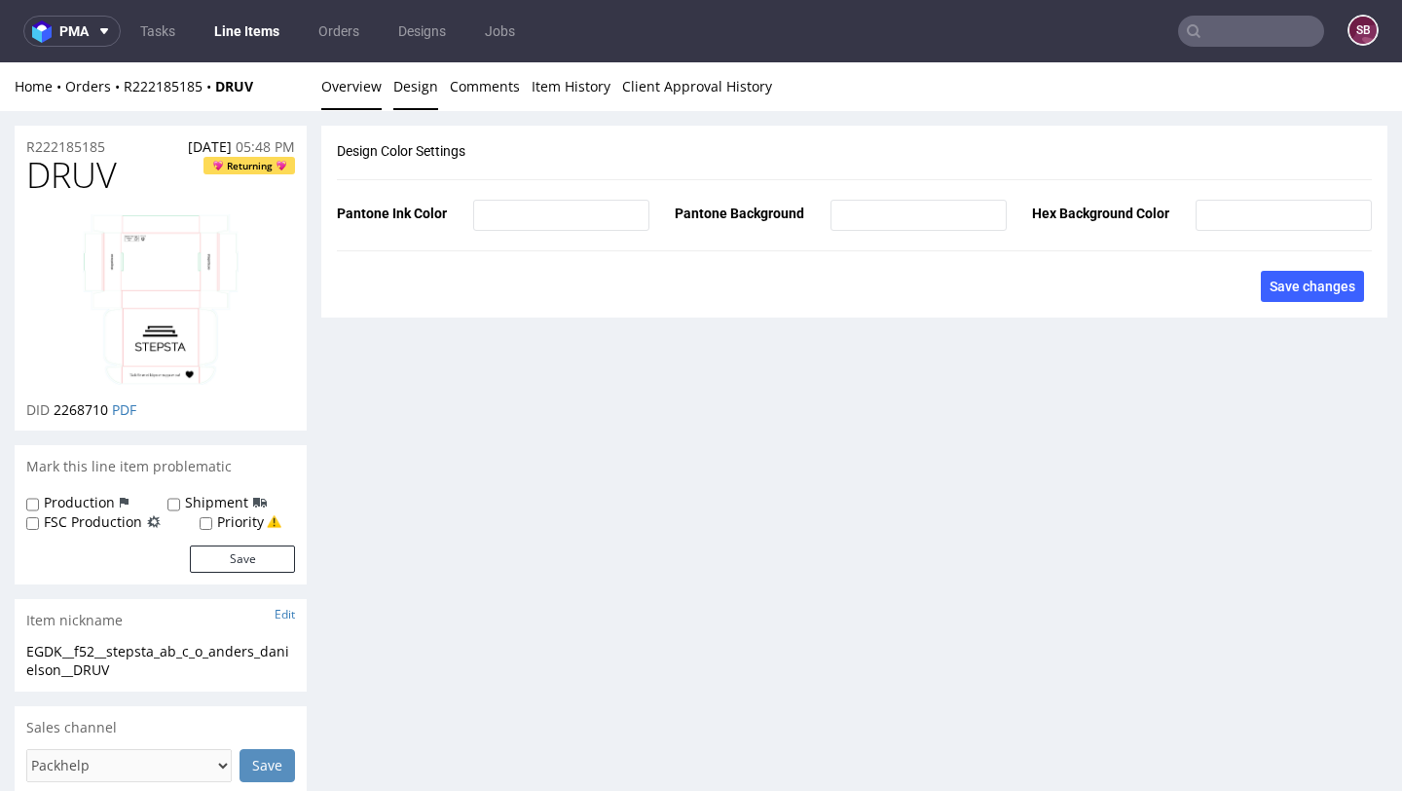
click at [356, 79] on link "Overview" at bounding box center [351, 86] width 60 height 48
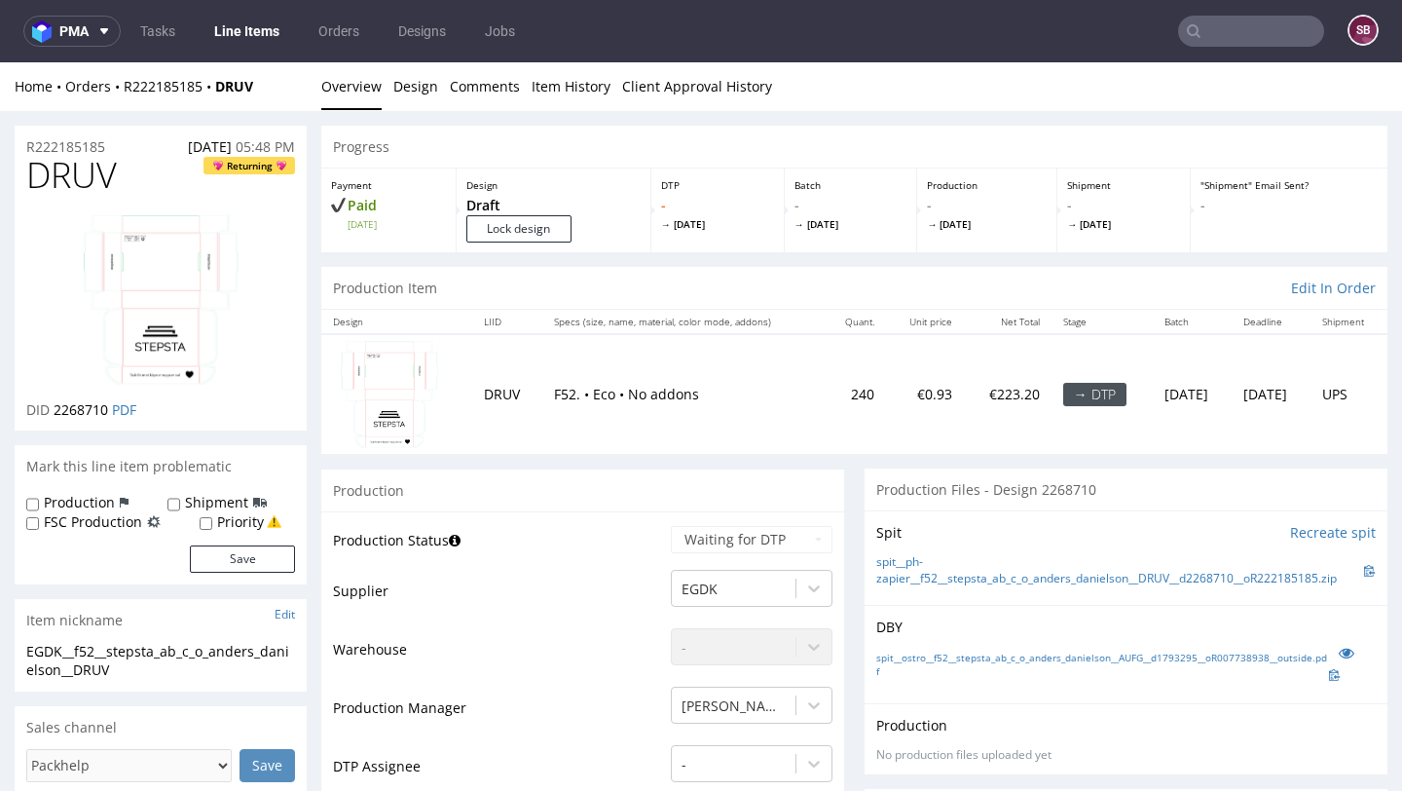
click at [392, 371] on img at bounding box center [389, 394] width 97 height 106
click at [171, 278] on img at bounding box center [161, 299] width 156 height 170
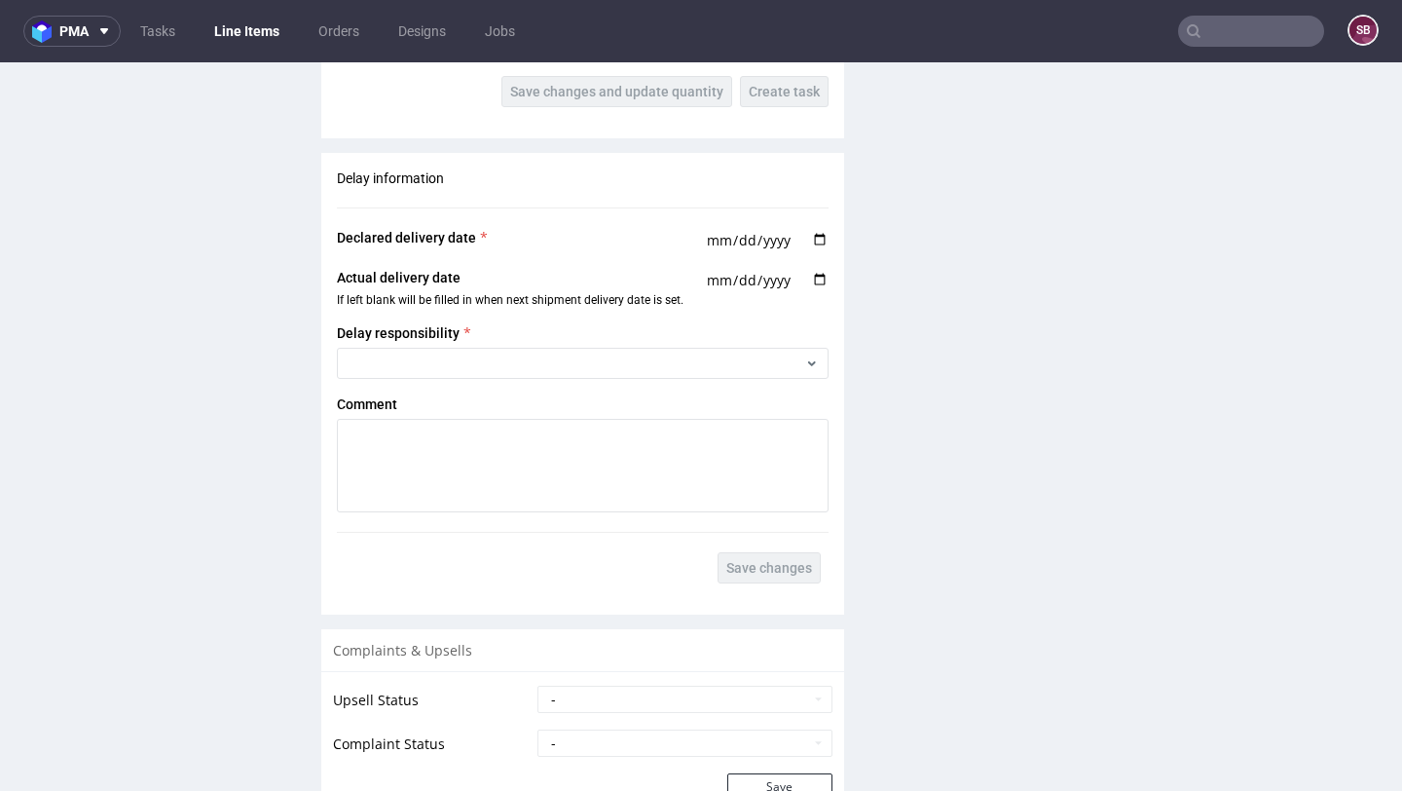
scroll to position [2811, 0]
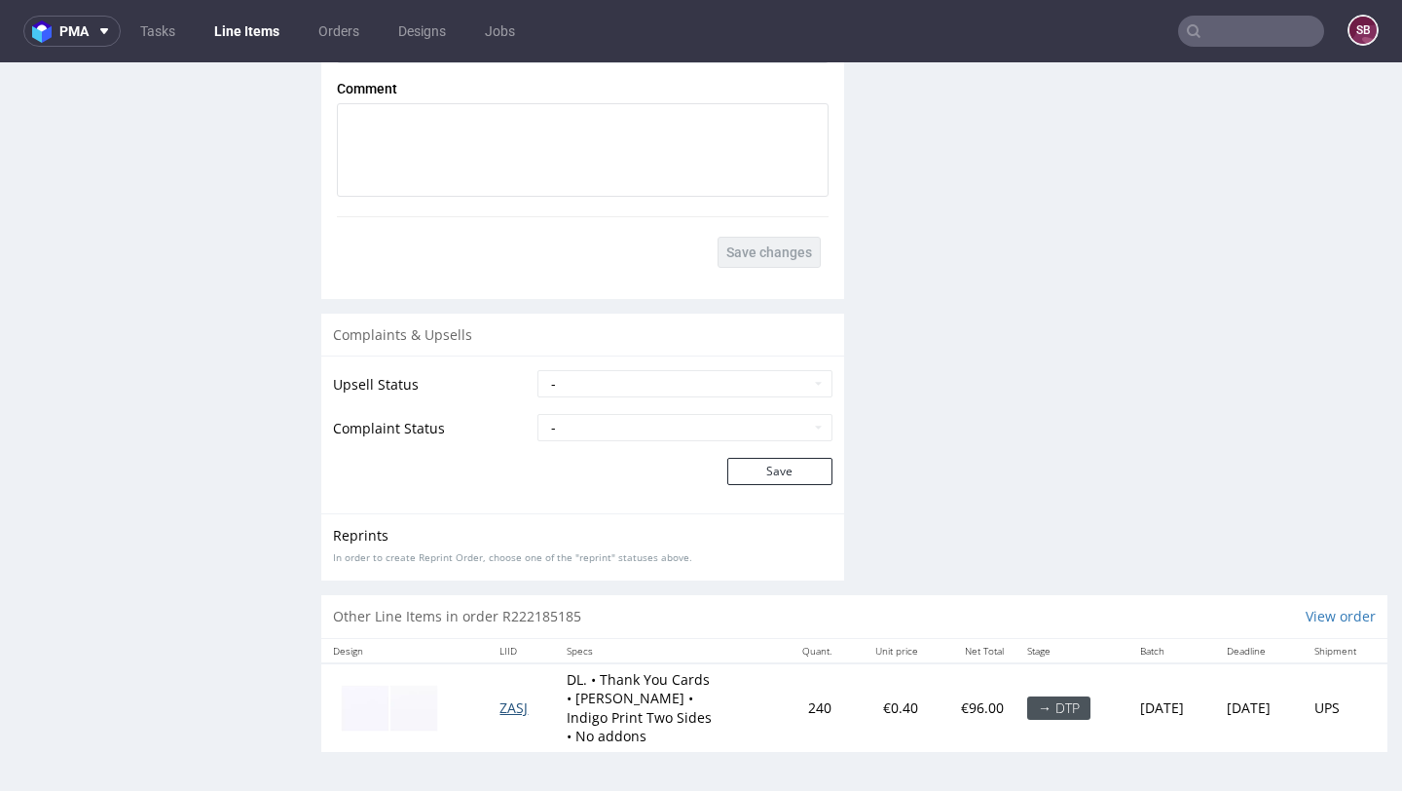
click at [514, 707] on span "ZASJ" at bounding box center [514, 707] width 28 height 19
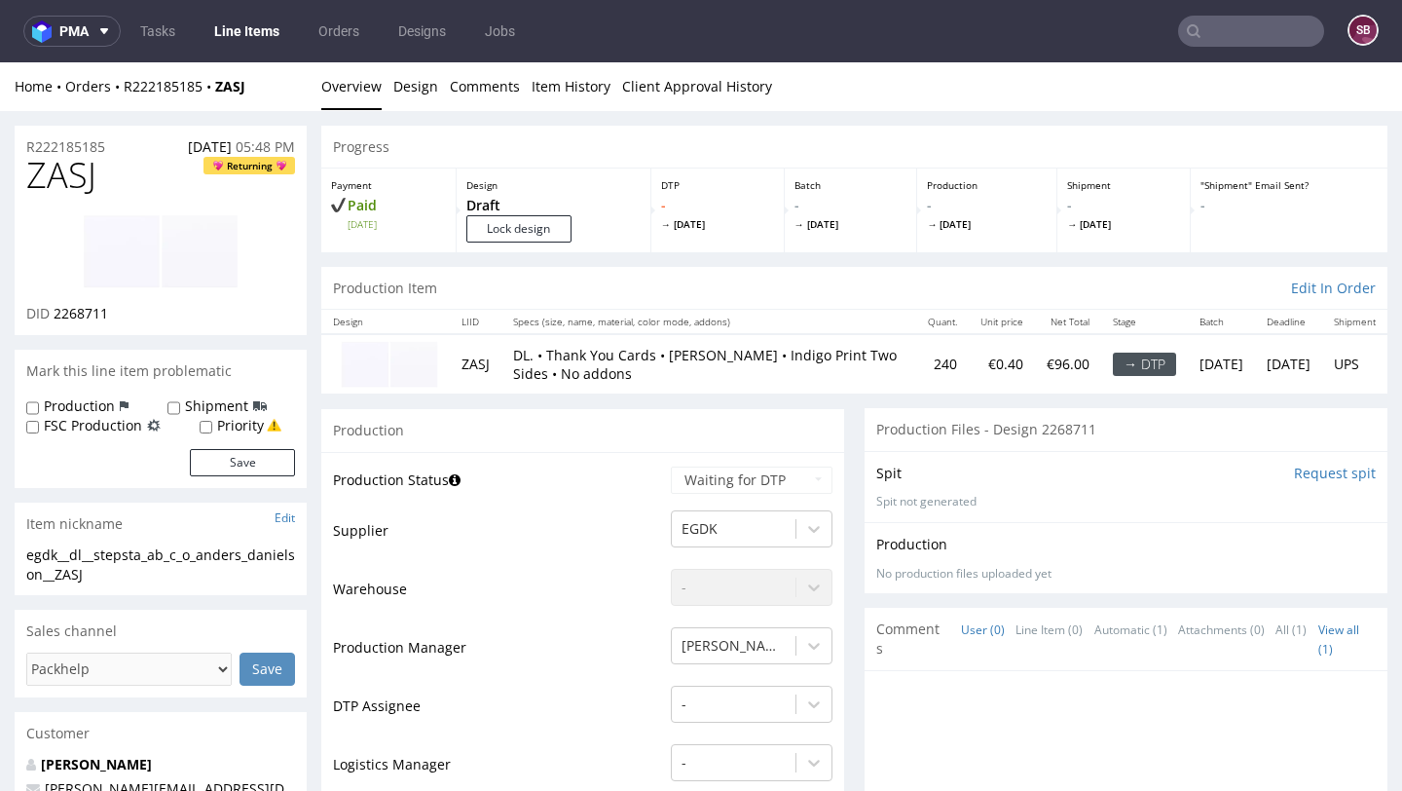
click at [415, 357] on img at bounding box center [389, 364] width 97 height 47
click at [192, 245] on img at bounding box center [161, 251] width 156 height 74
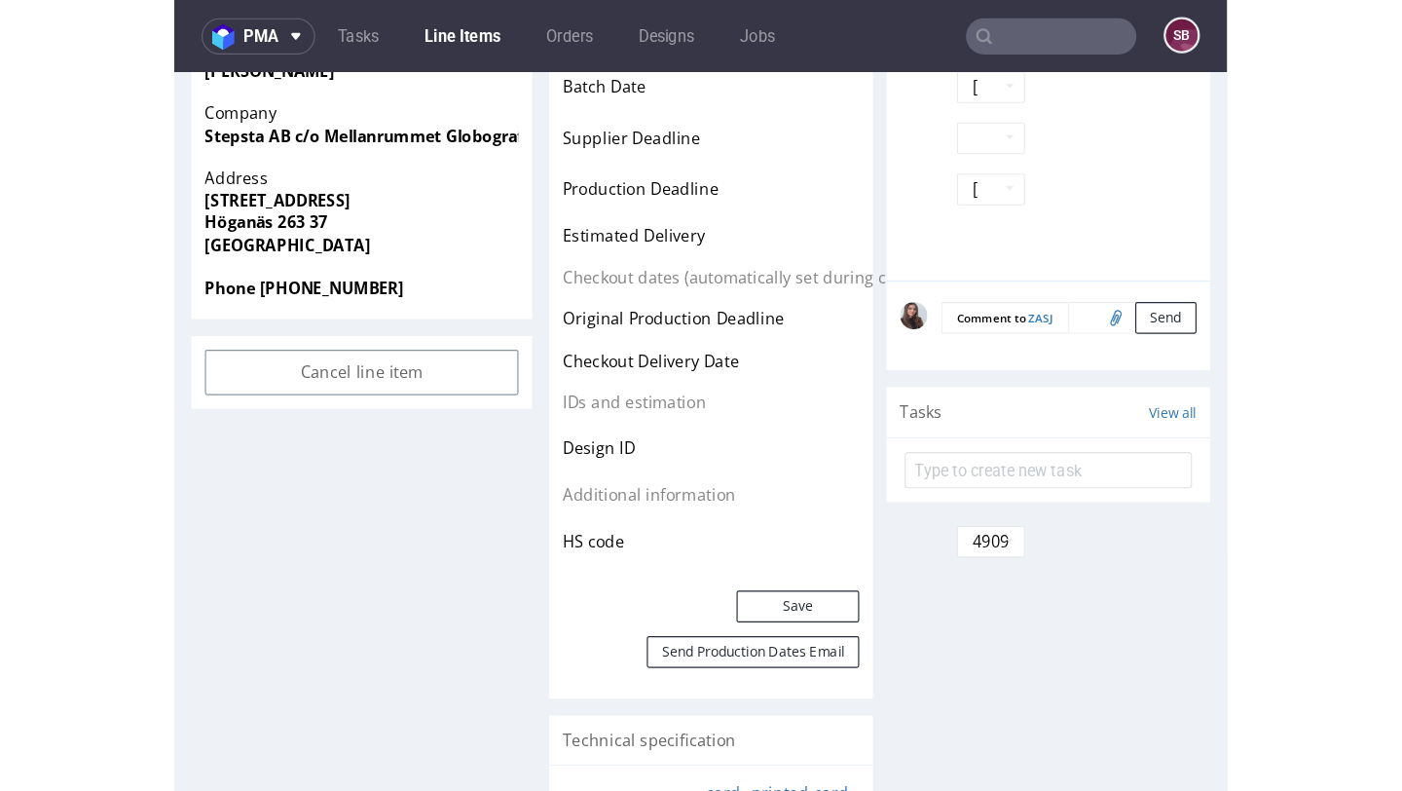
scroll to position [858, 0]
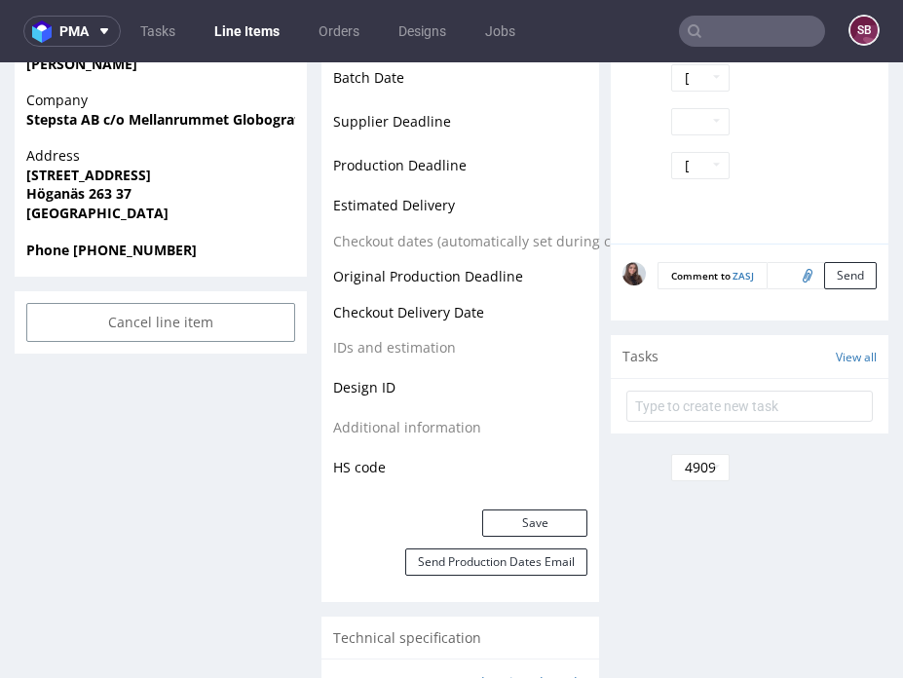
click at [791, 262] on input "file" at bounding box center [804, 274] width 27 height 25
type input "C:\fakepath\Zrzut ekranu 2025-09-24 o 12.45.03.png"
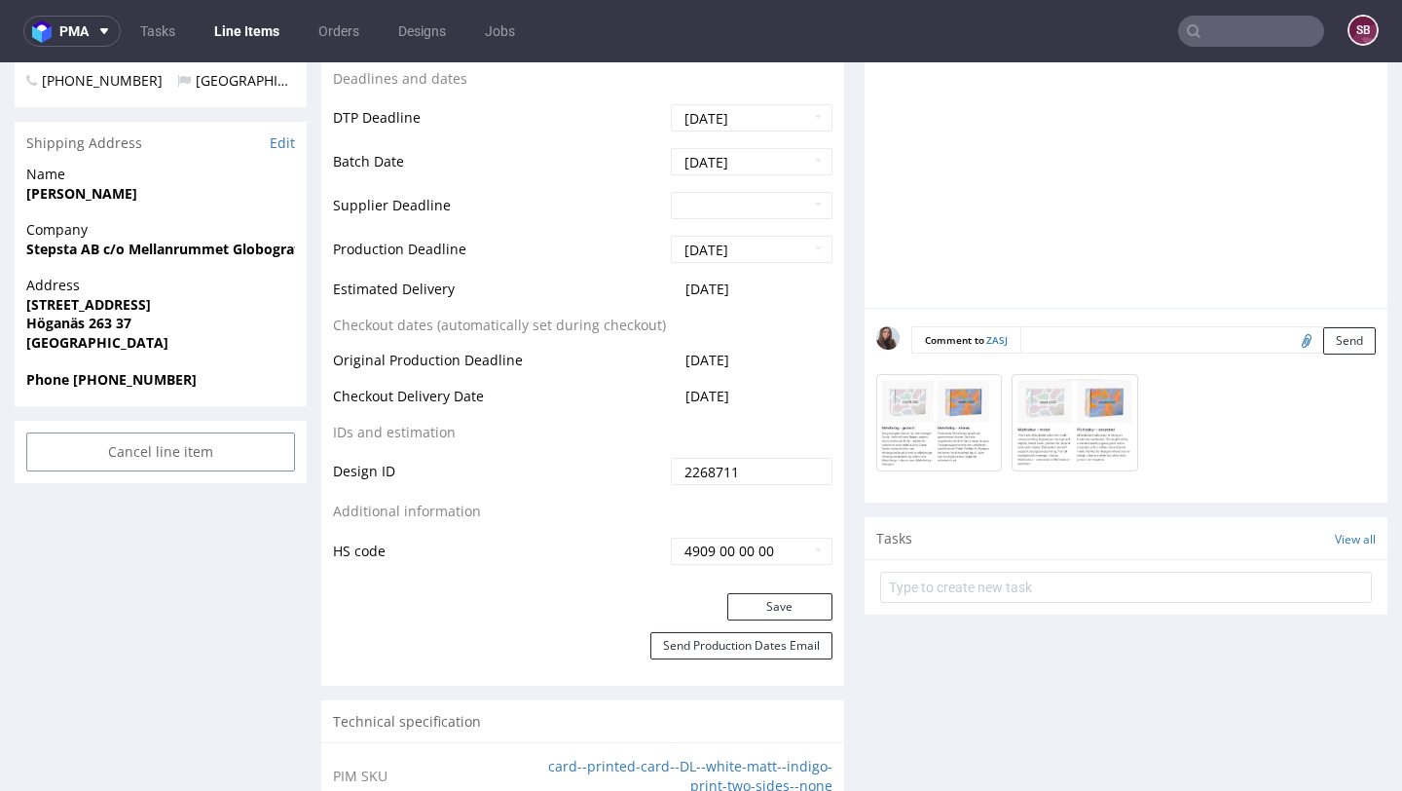
scroll to position [676, 0]
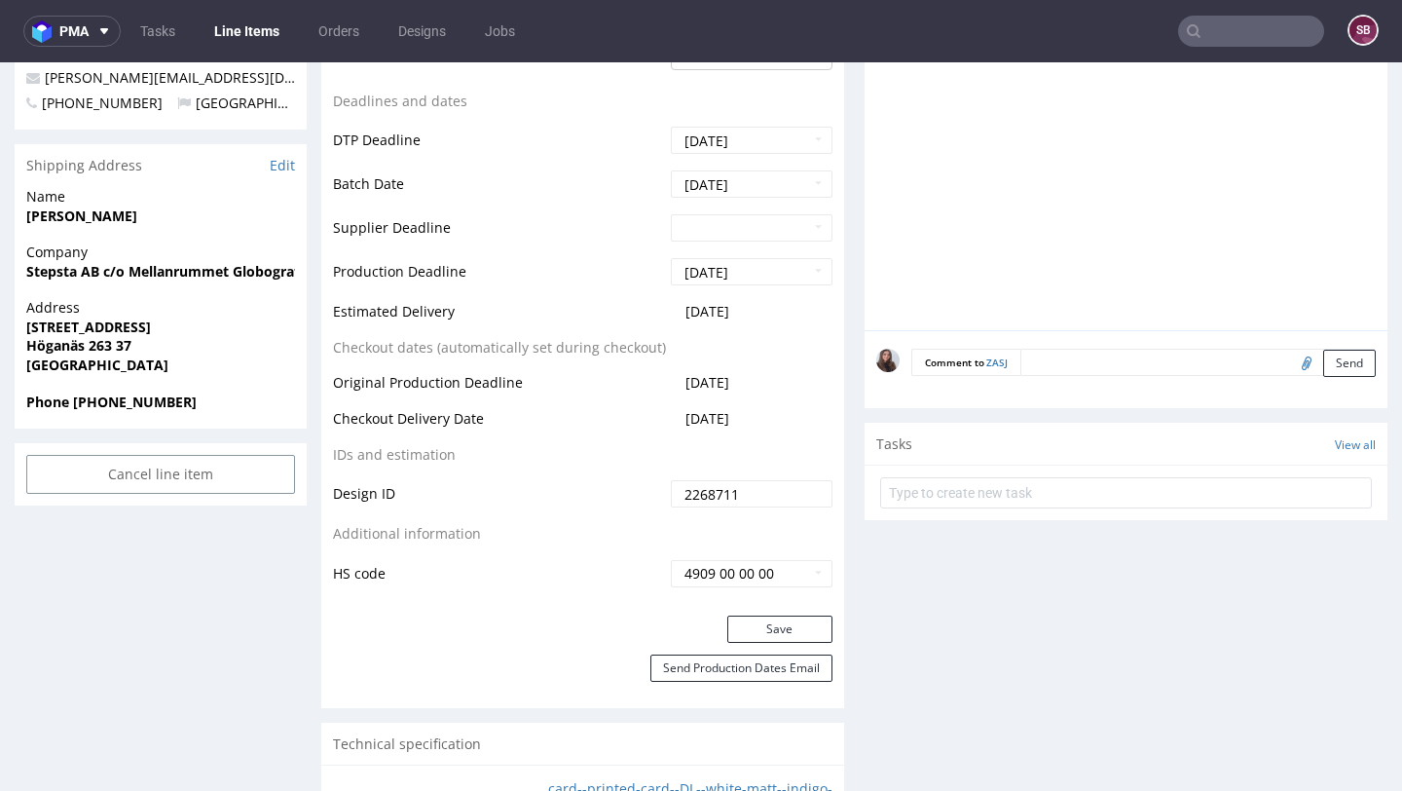
scroll to position [766, 0]
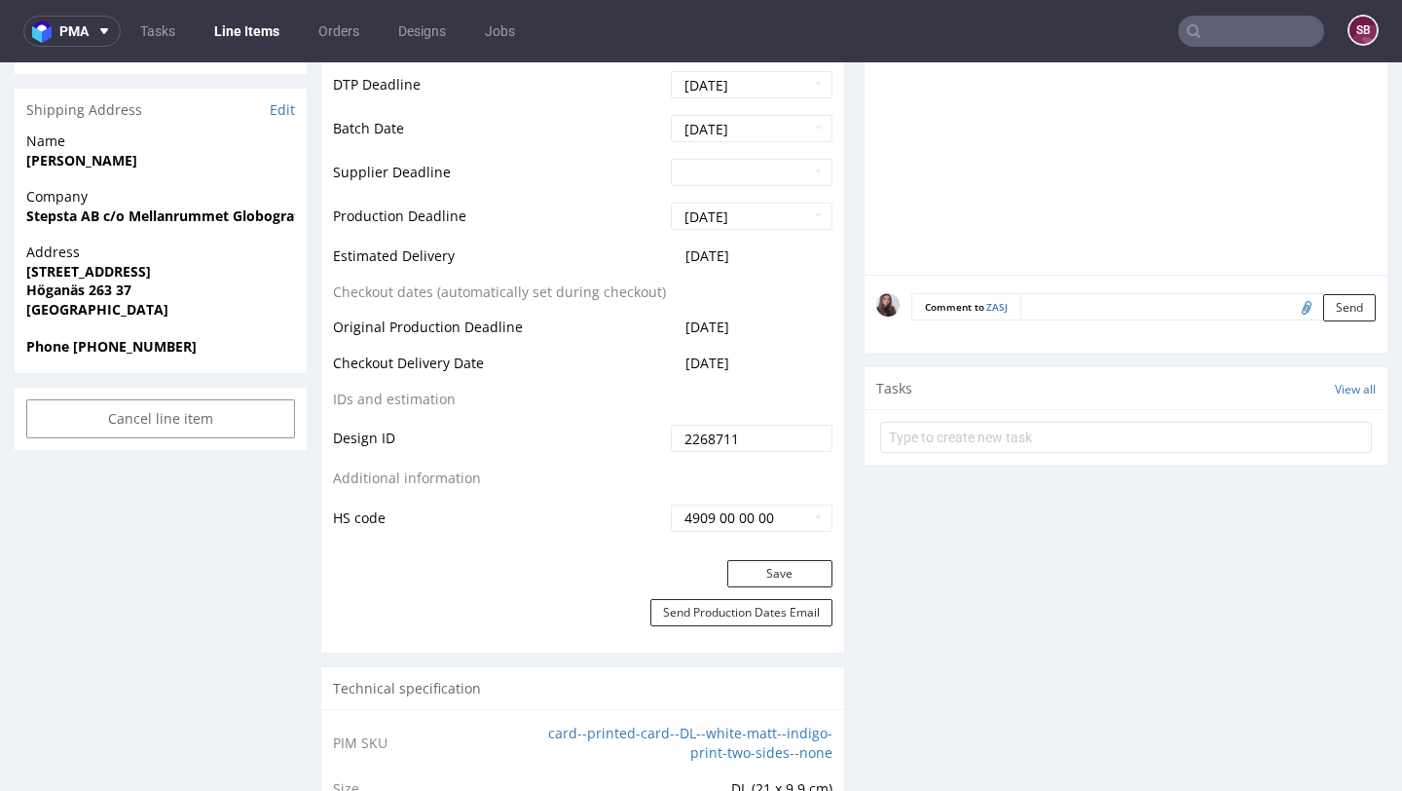
click at [1290, 306] on input "file" at bounding box center [1303, 306] width 27 height 25
type input "C:\fakepath\egdk__dl__stepsta_ab_c_o_anders_danielson__QKXI__d1793304__oR007738…"
click at [1323, 312] on button "Send" at bounding box center [1349, 307] width 53 height 27
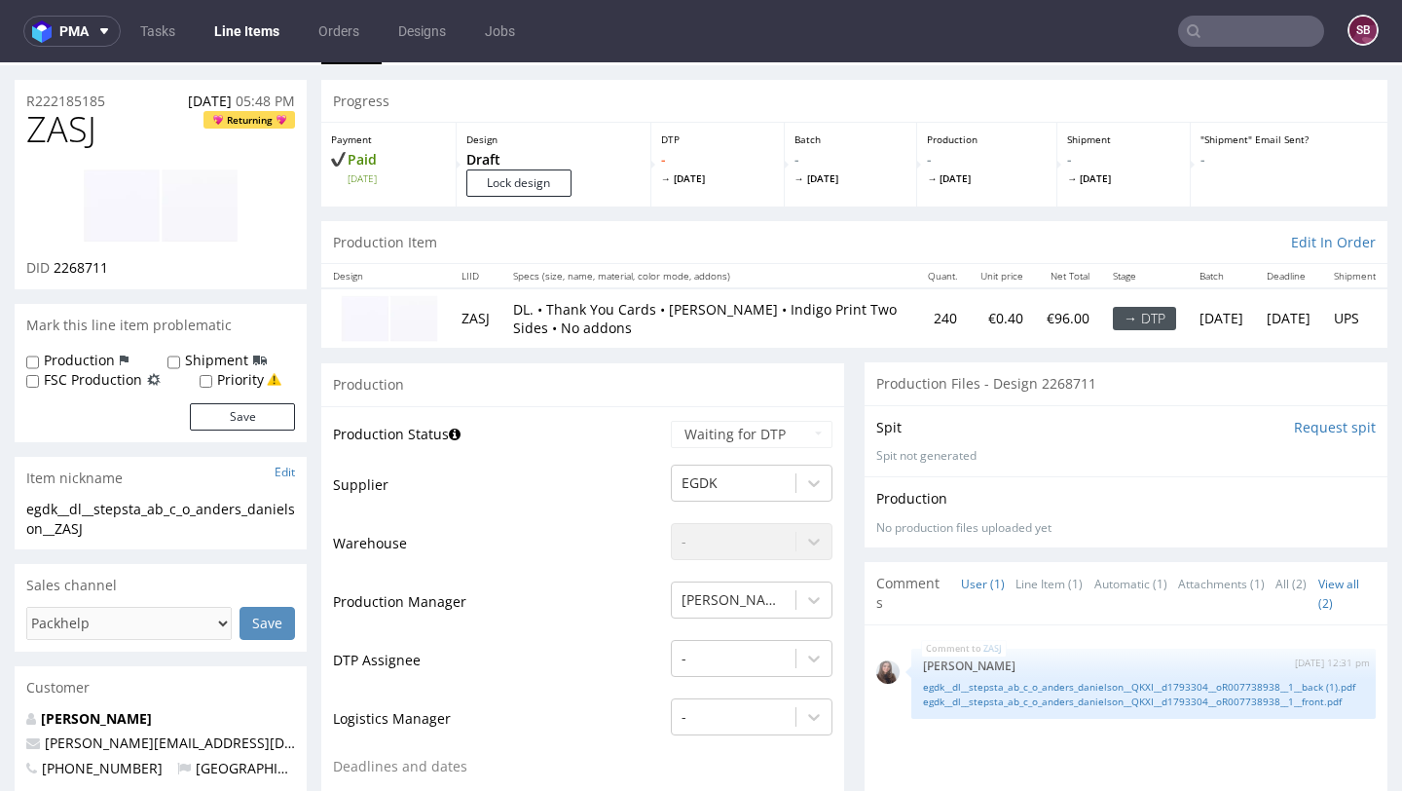
scroll to position [0, 0]
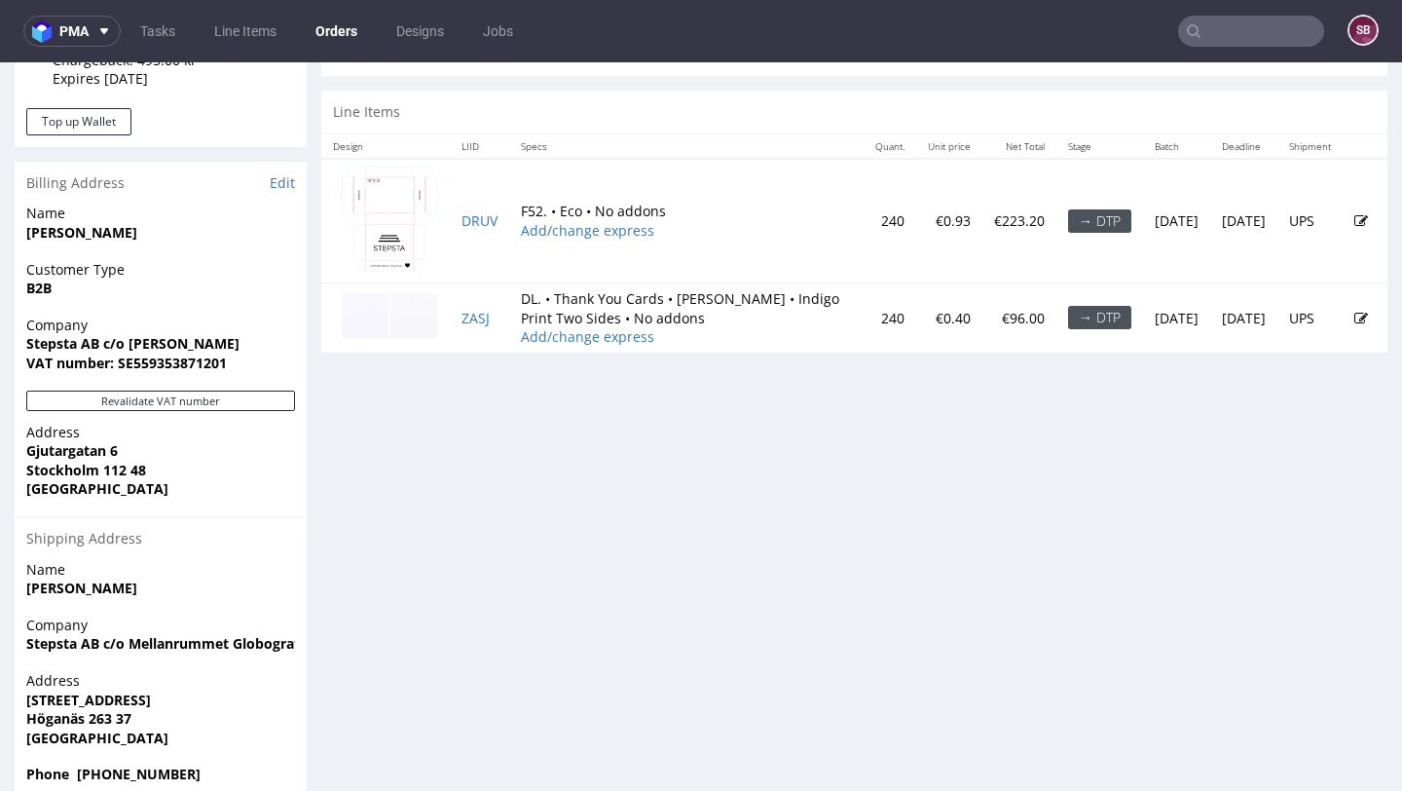
scroll to position [962, 0]
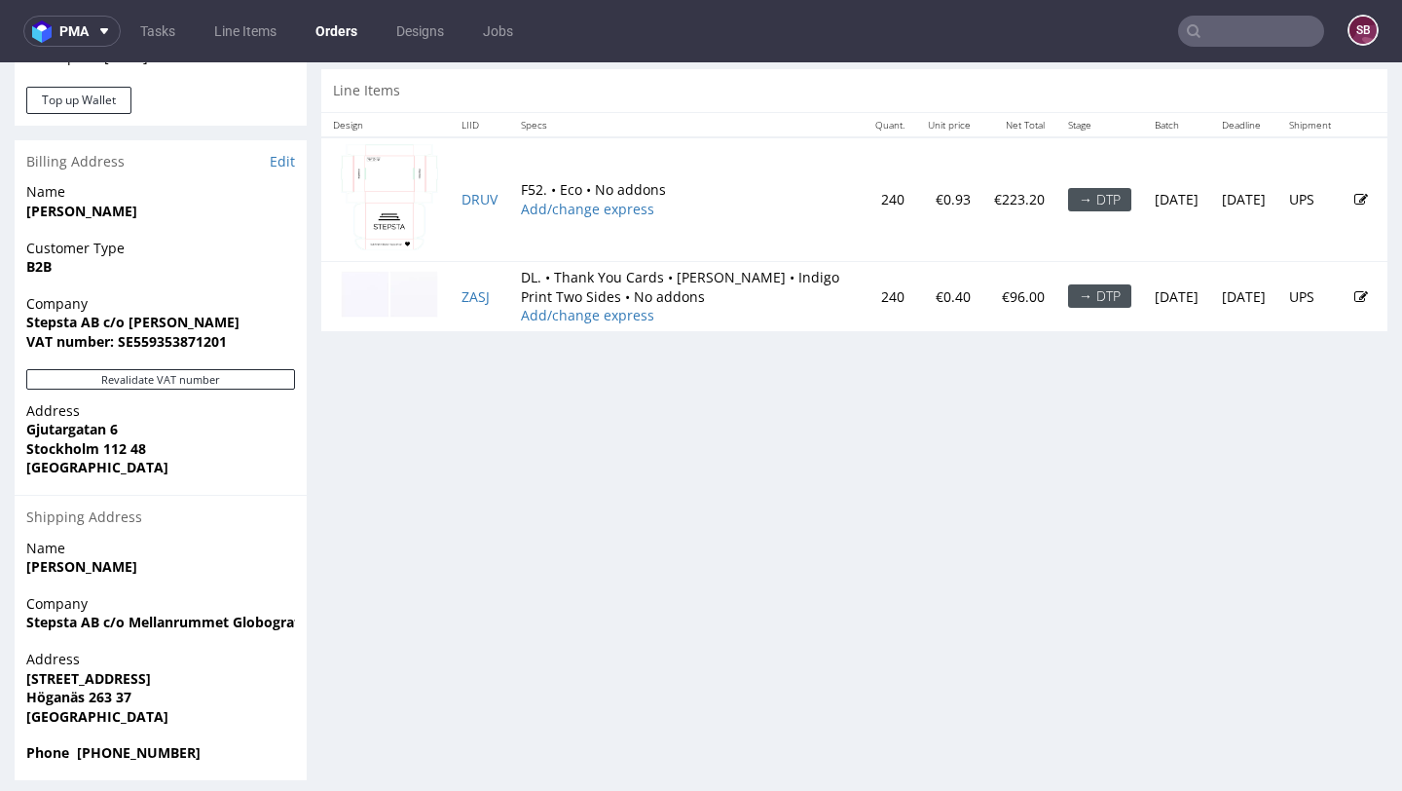
click at [484, 190] on td "DRUV" at bounding box center [479, 199] width 59 height 125
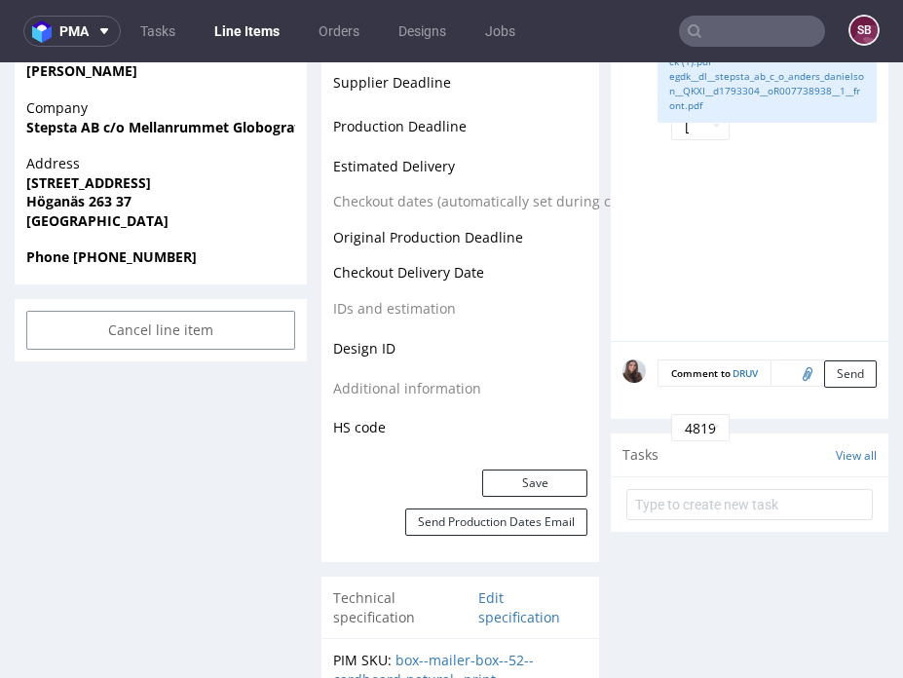
scroll to position [951, 0]
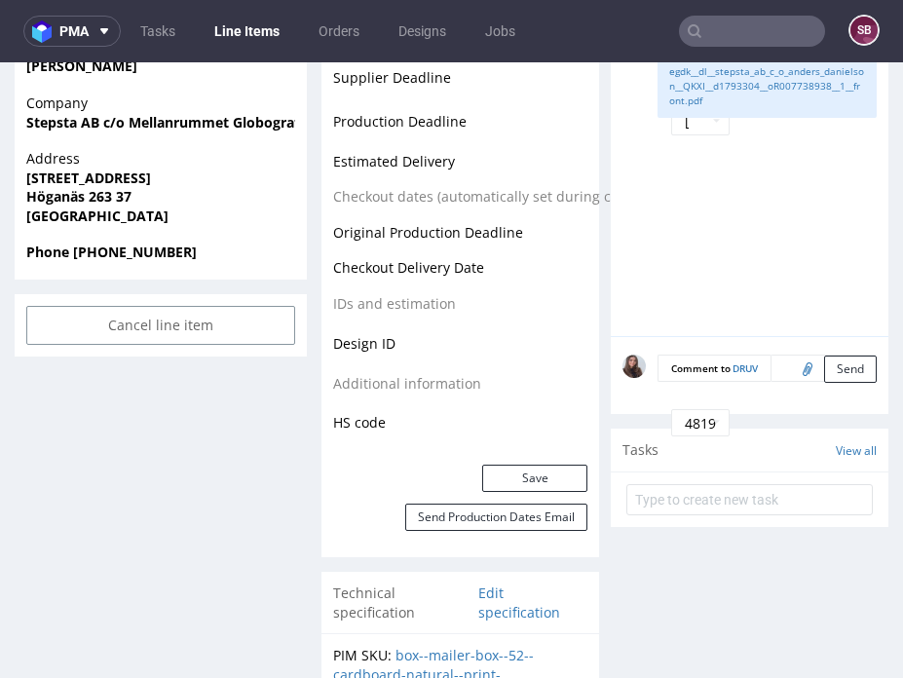
click at [791, 365] on input "file" at bounding box center [804, 367] width 27 height 25
type input "C:\fakepath\ostro__f52__stepsta_ab_c_o_anders_danielson__AUFG__d1793295__oR0077…"
click at [824, 368] on button "Send" at bounding box center [850, 368] width 53 height 27
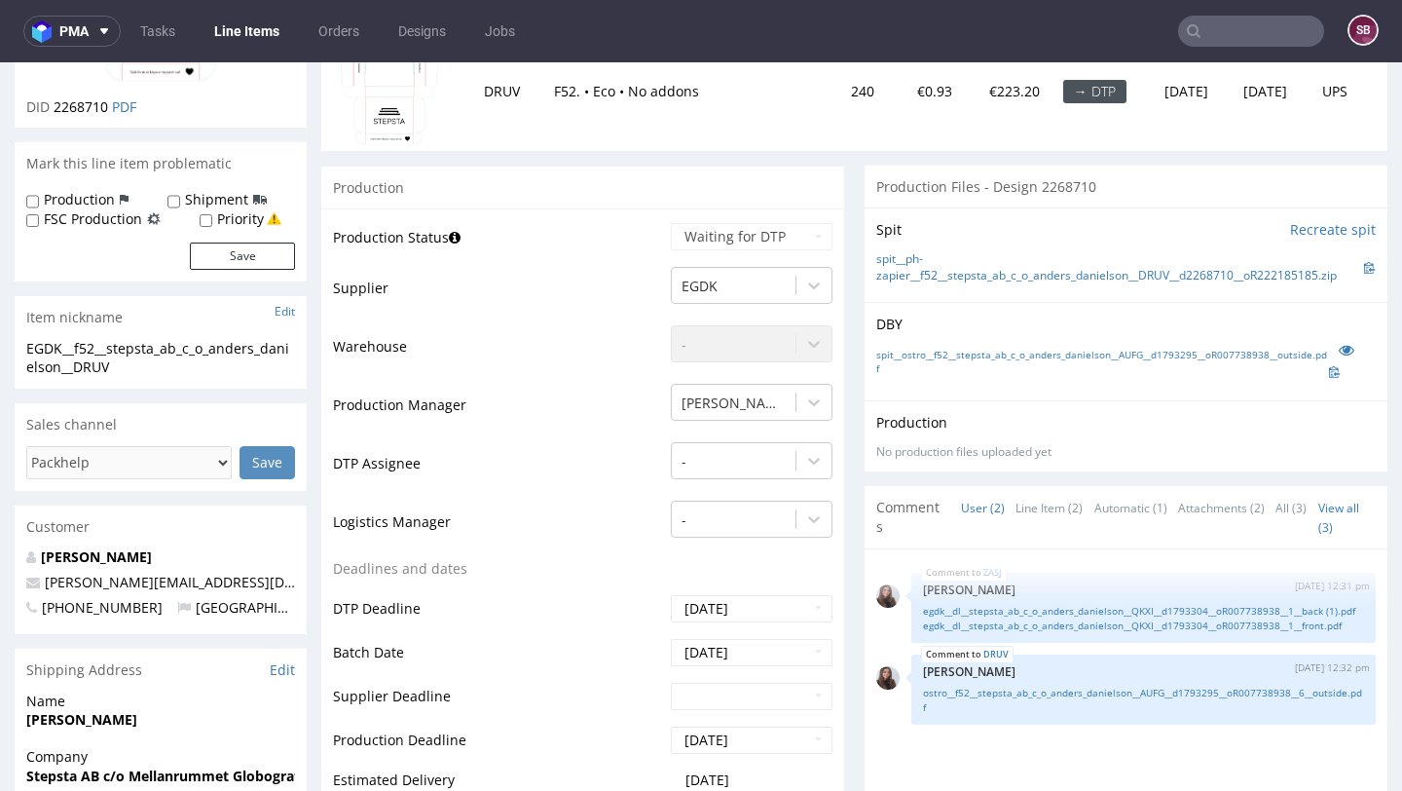
scroll to position [0, 0]
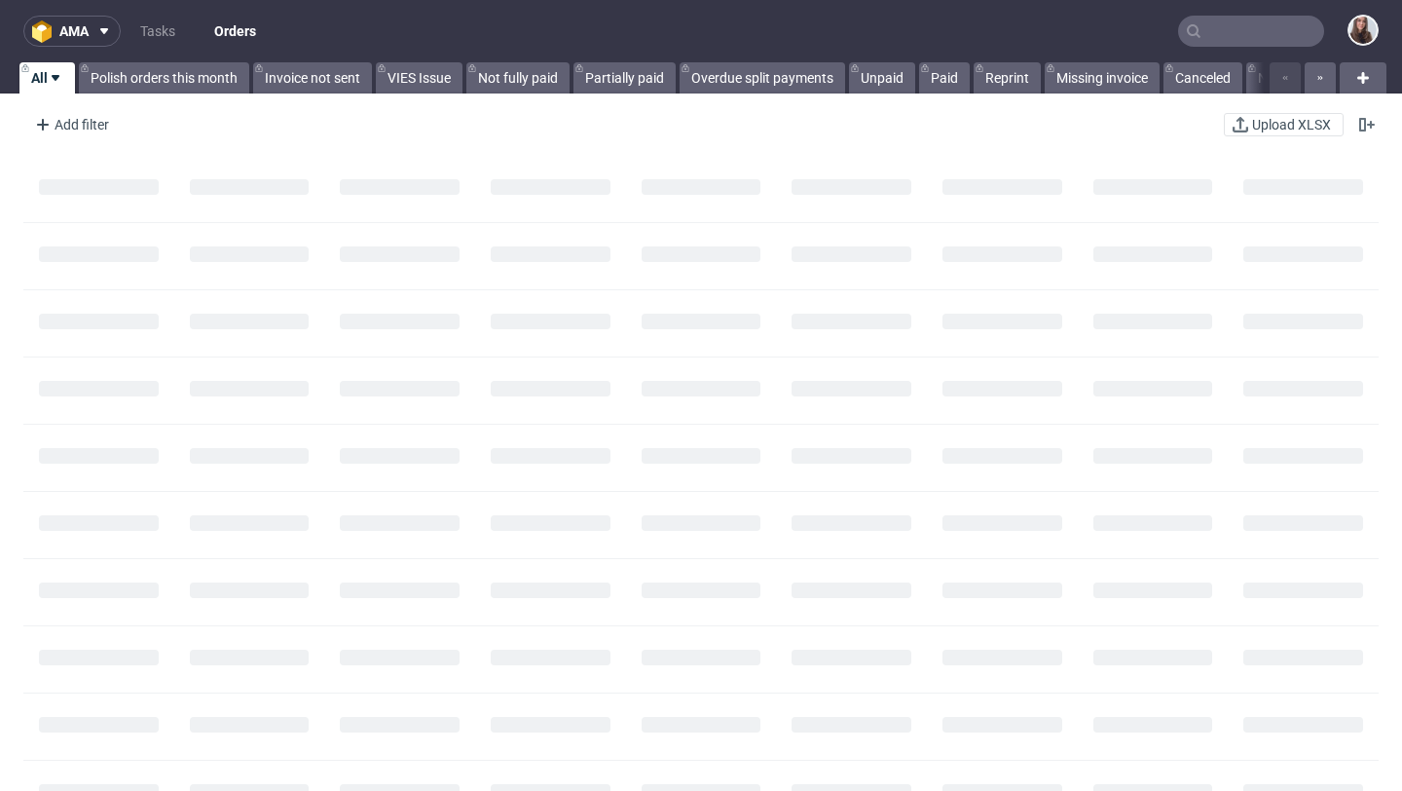
click at [1260, 29] on input "text" at bounding box center [1251, 31] width 146 height 31
paste input "R473064681"
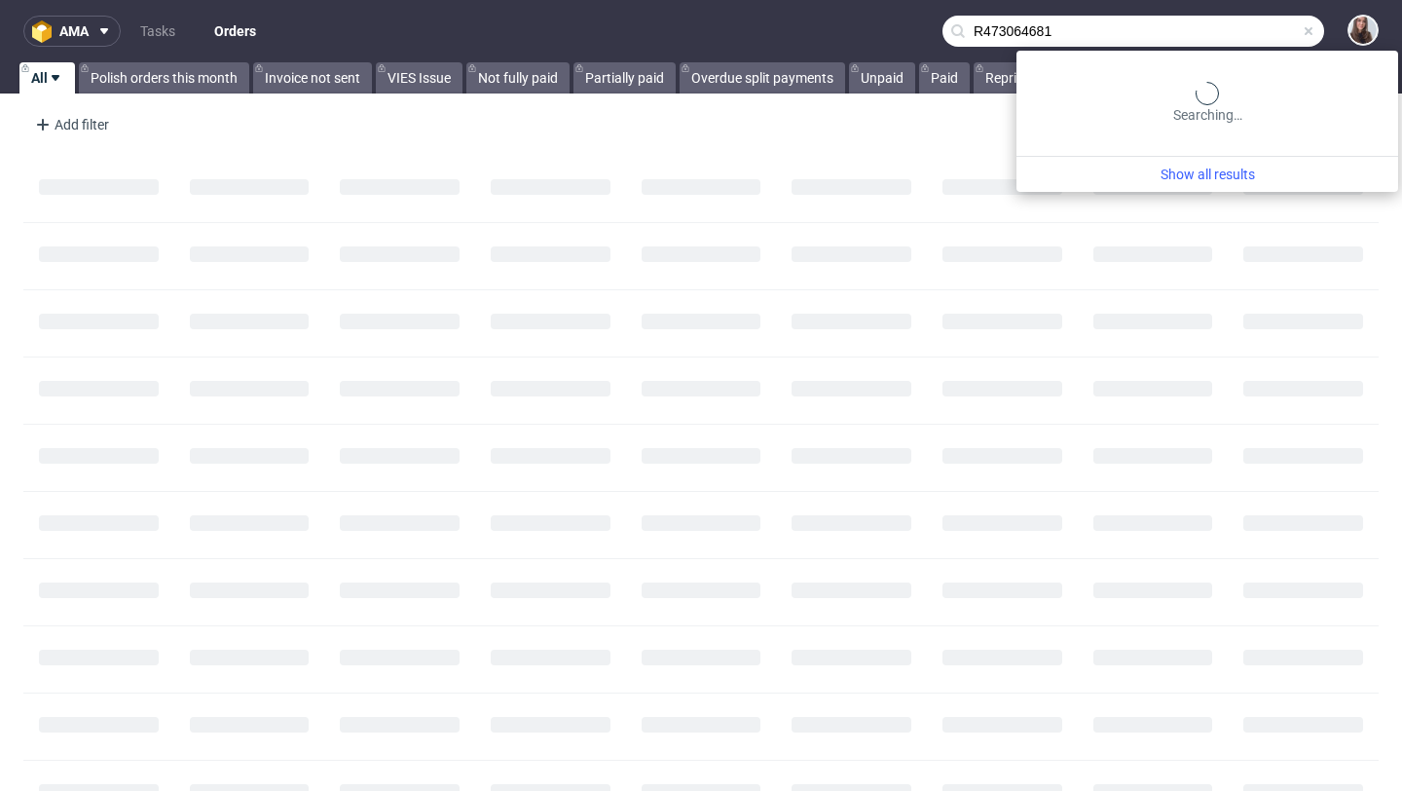
type input "R473064681"
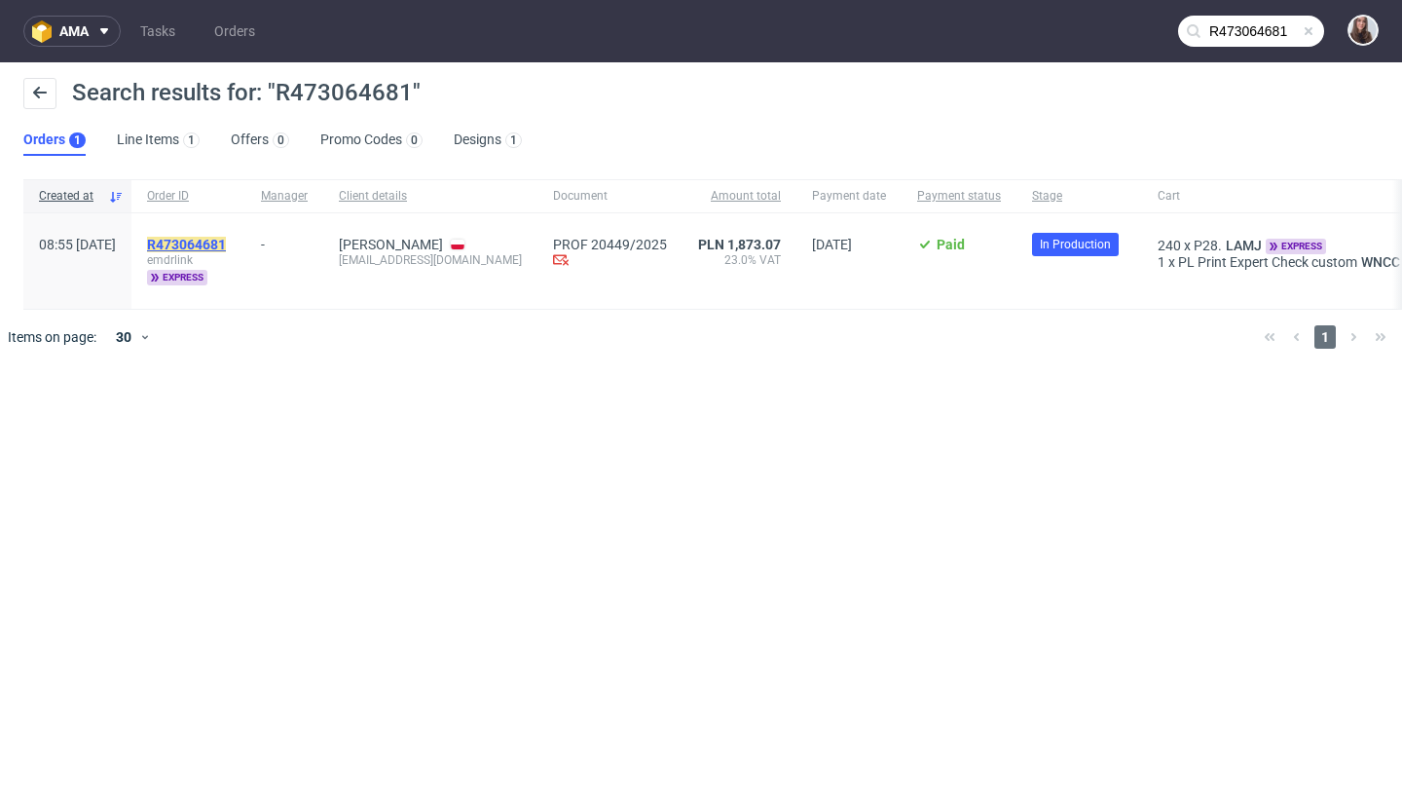
click at [226, 250] on mark "R473064681" at bounding box center [186, 245] width 79 height 16
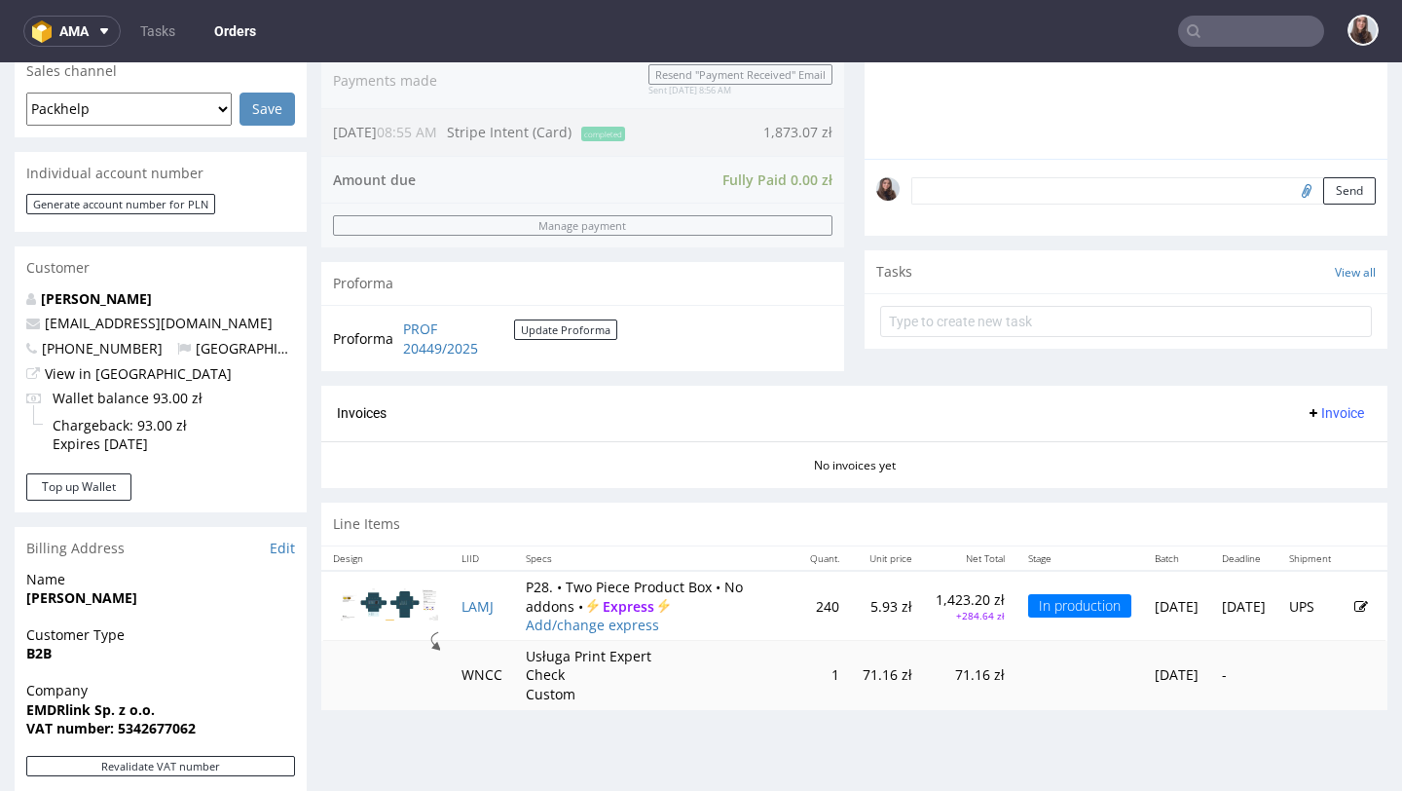
scroll to position [524, 0]
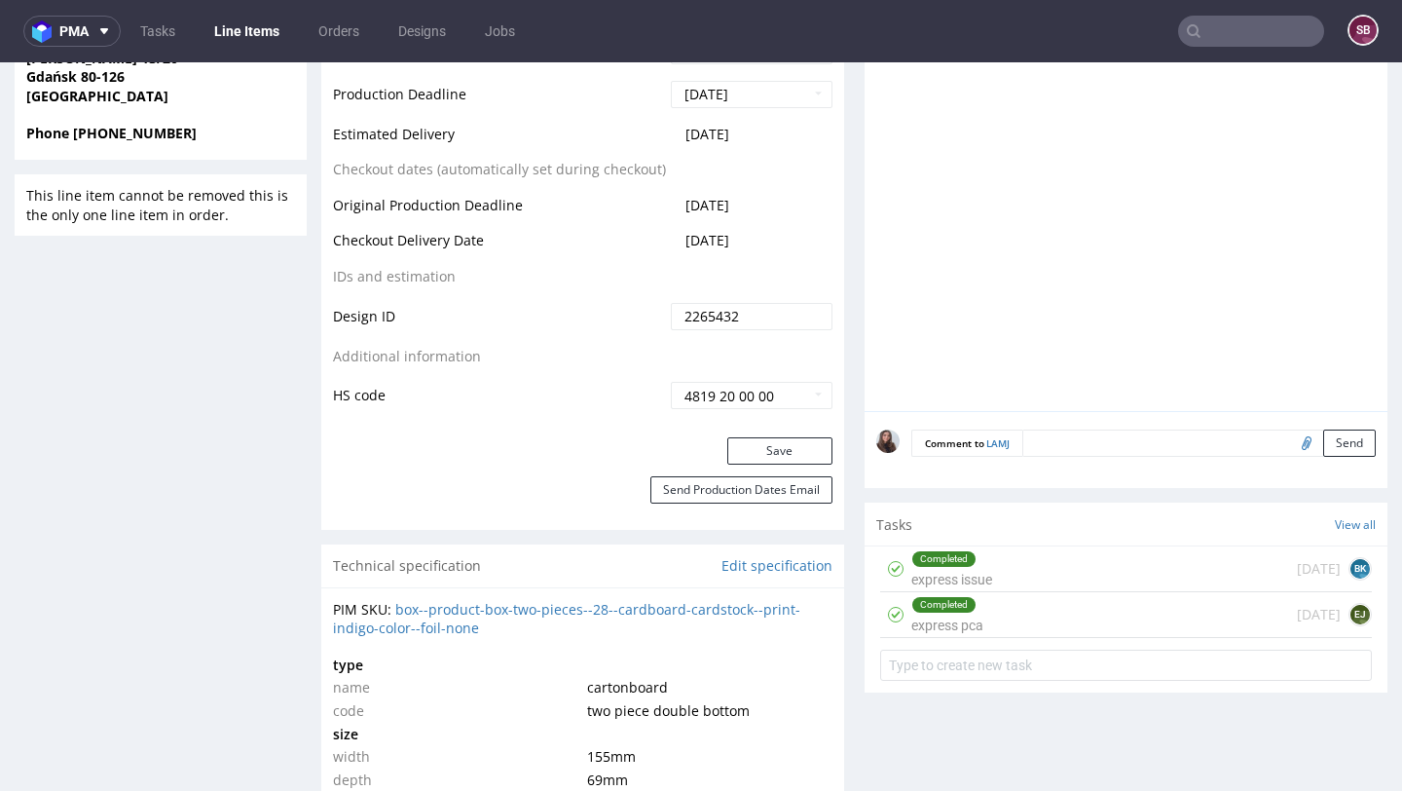
scroll to position [948, 0]
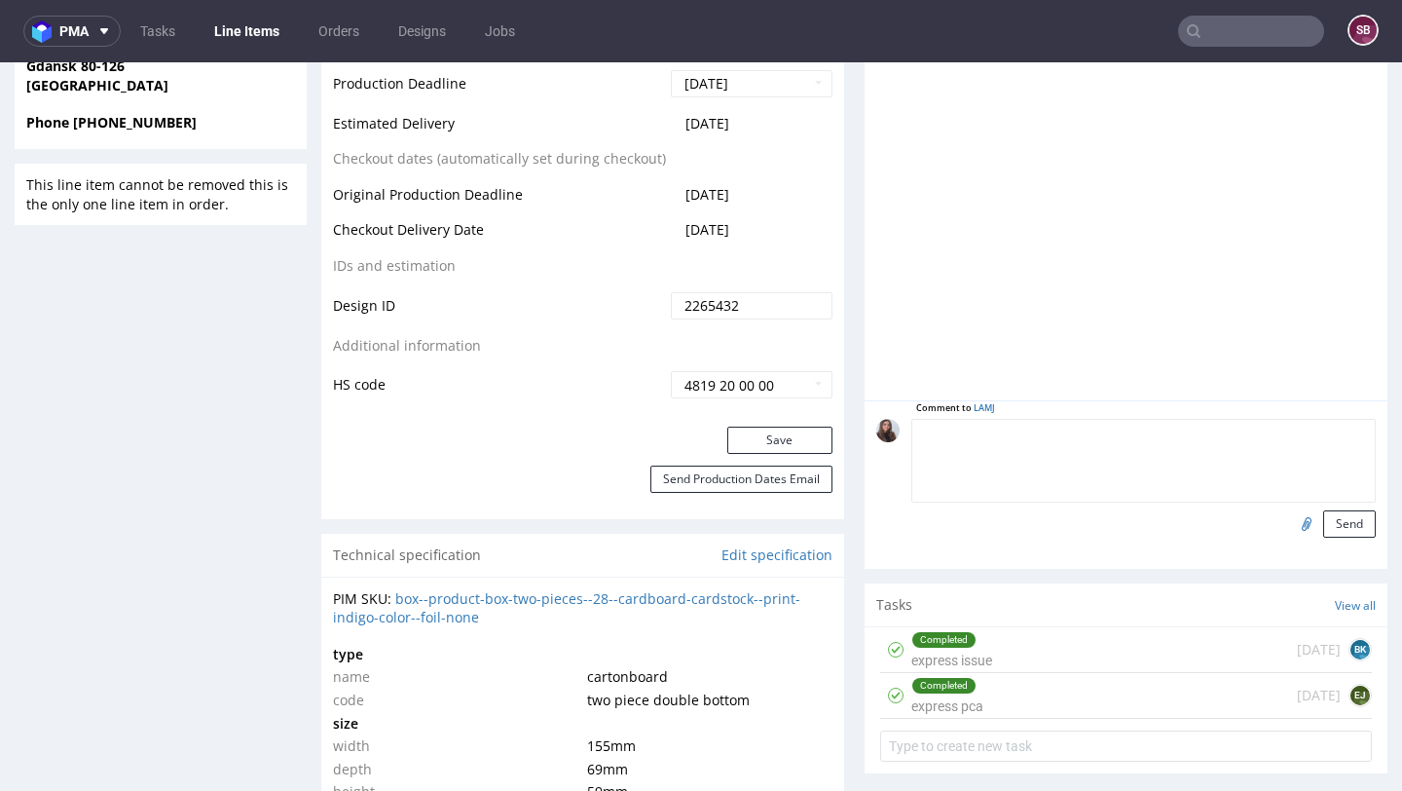
click at [1152, 432] on textarea at bounding box center [1143, 461] width 464 height 84
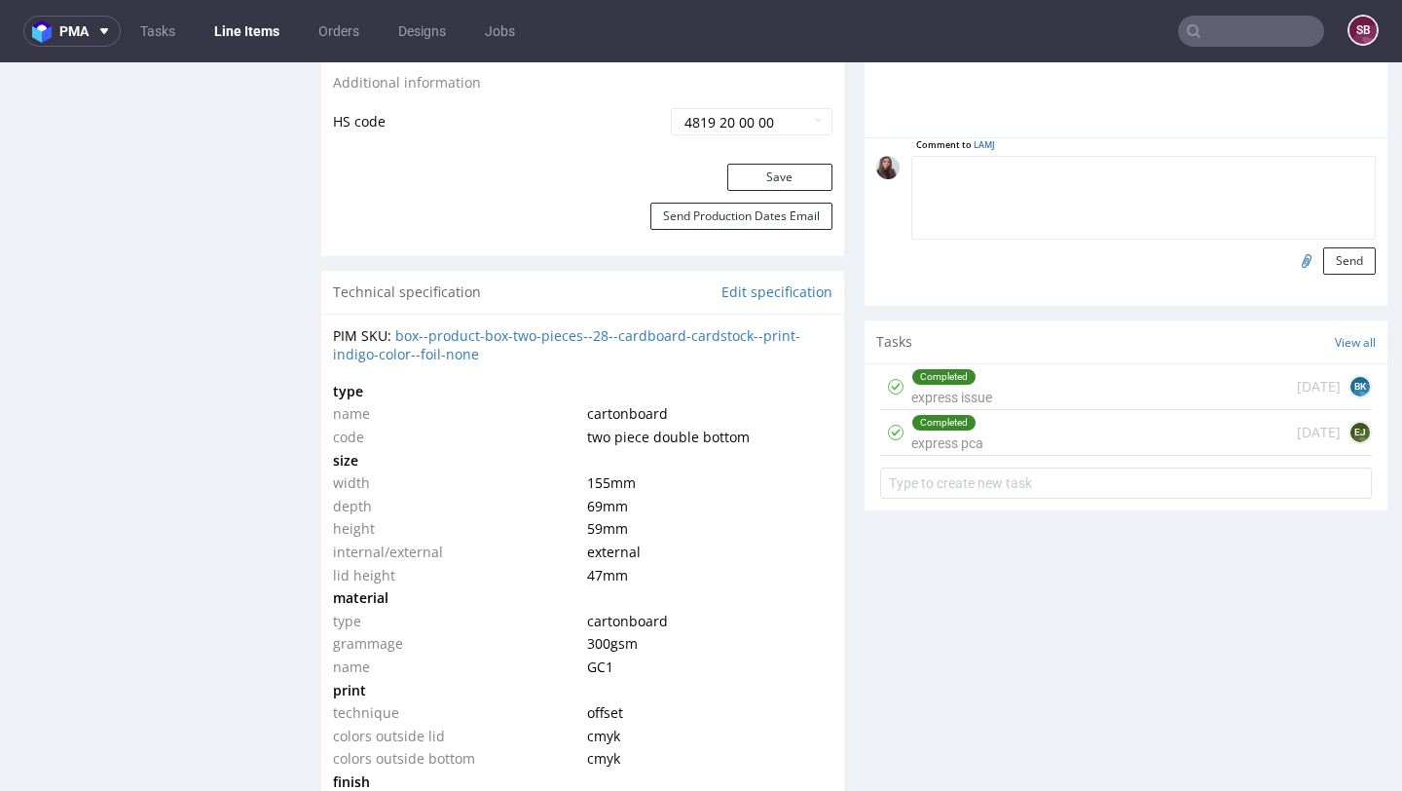
scroll to position [1217, 0]
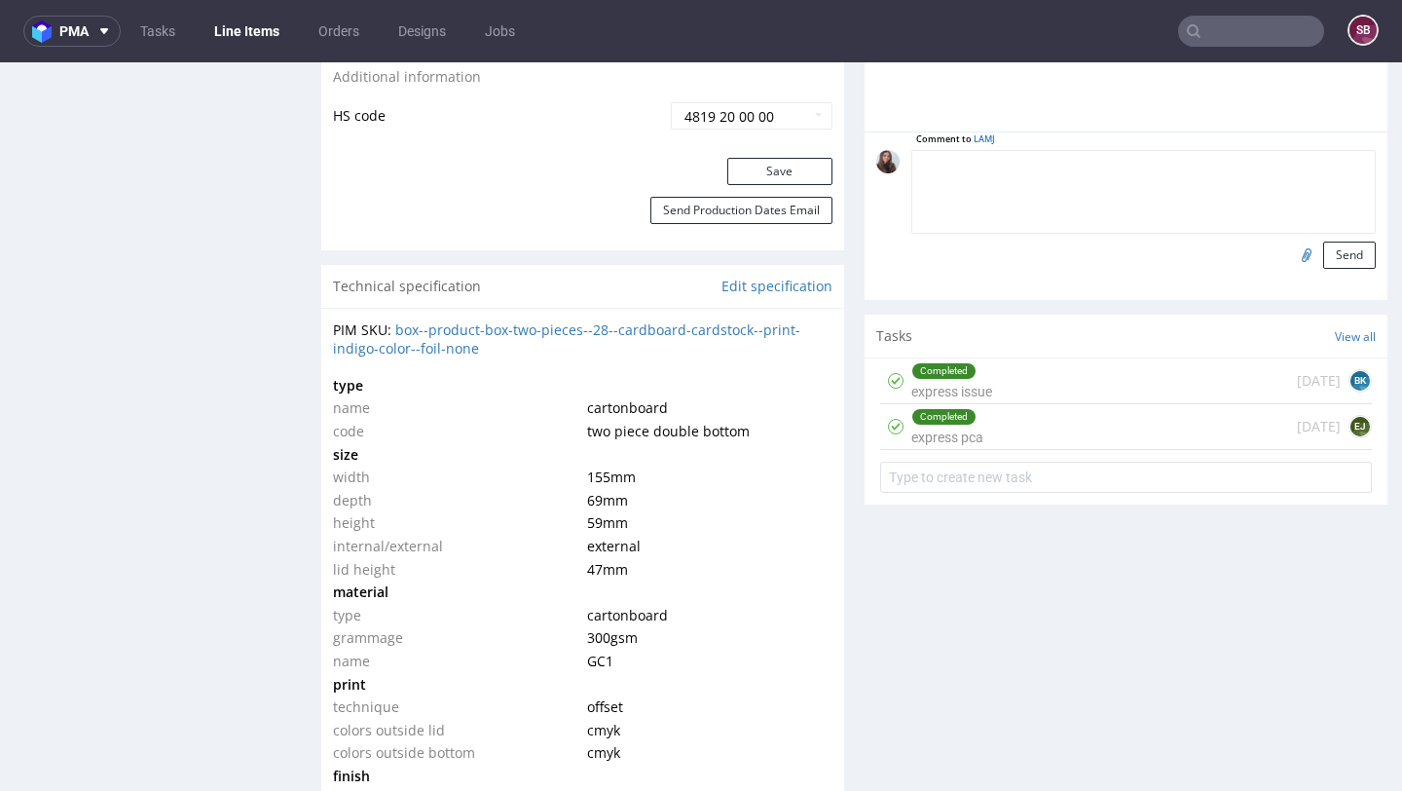
click at [958, 378] on div "Completed express issue" at bounding box center [951, 380] width 81 height 45
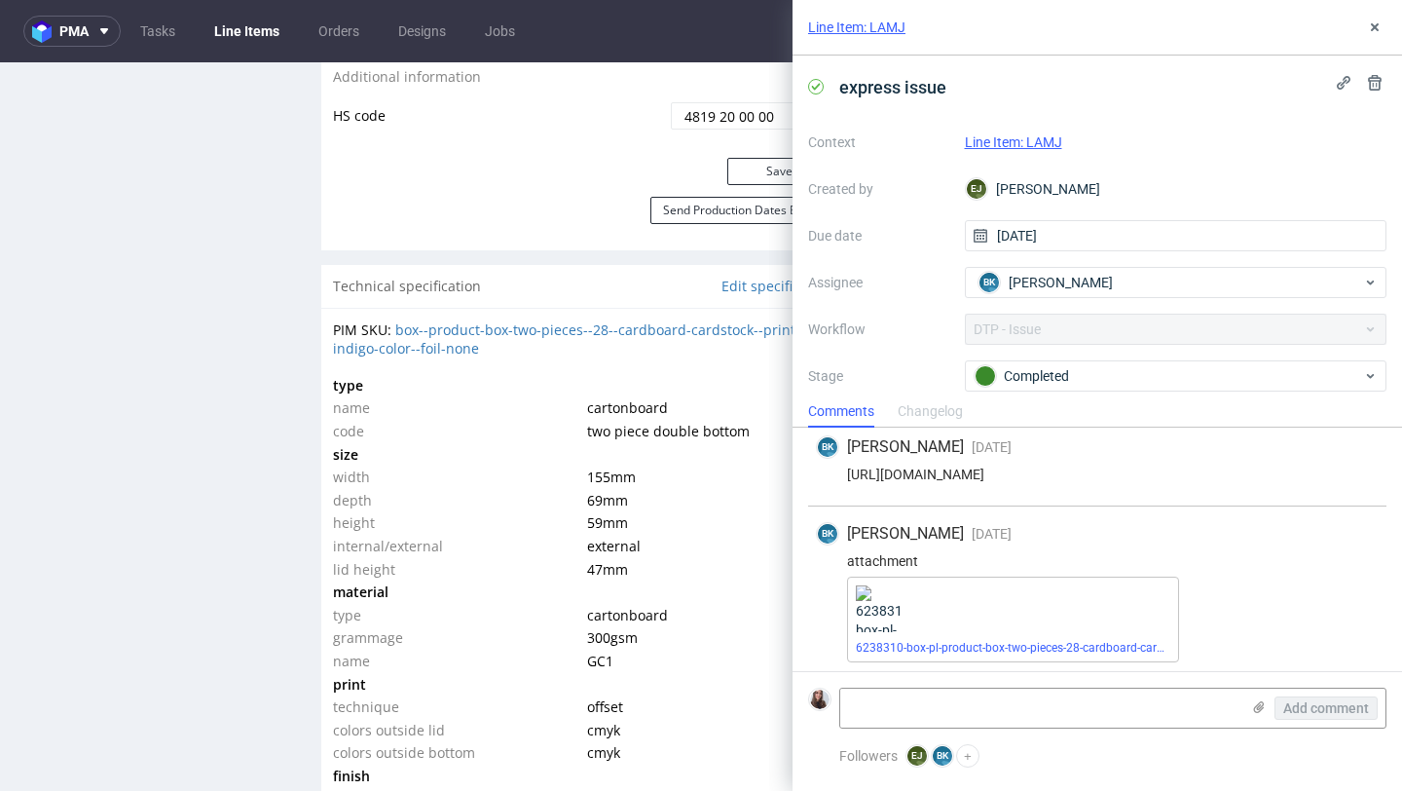
scroll to position [187, 0]
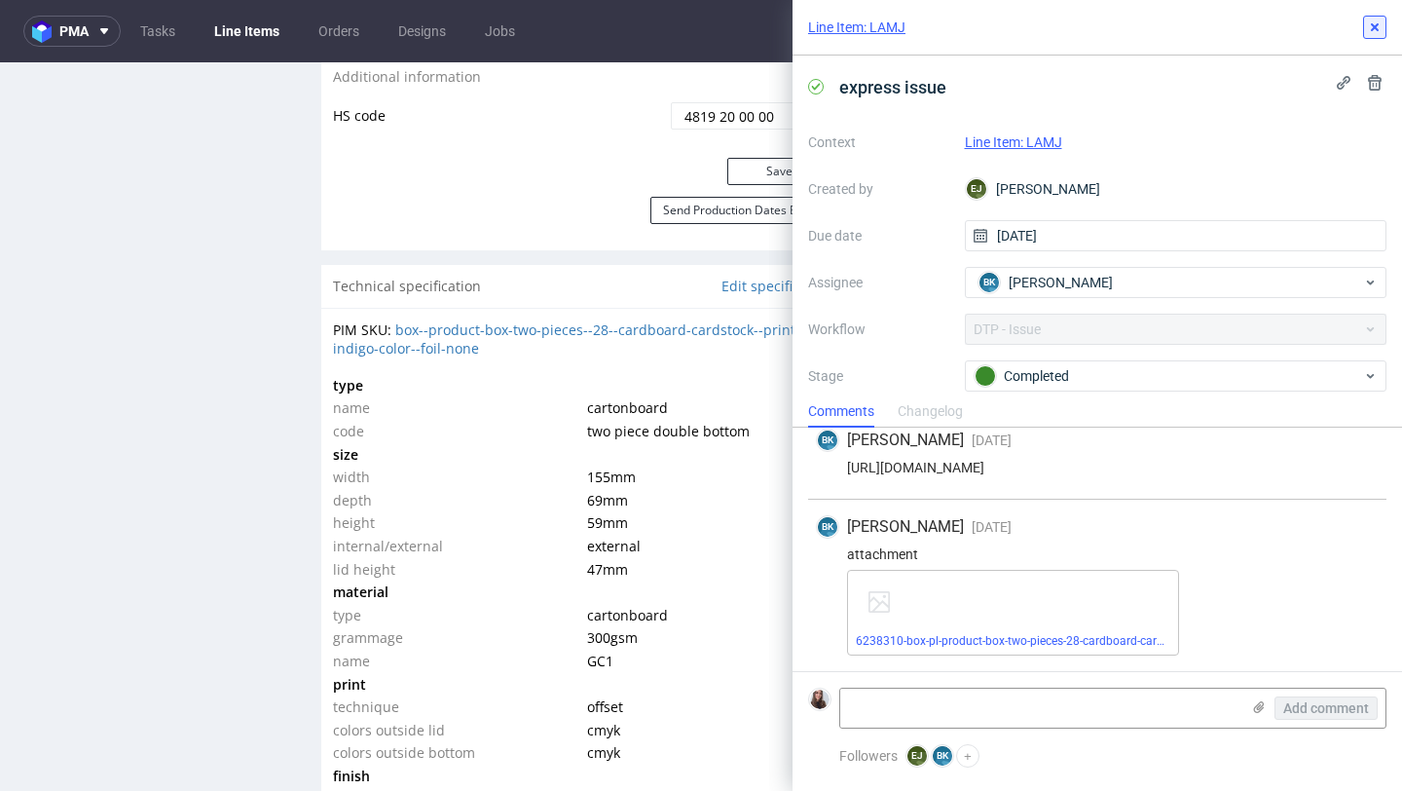
click at [1376, 18] on button at bounding box center [1374, 27] width 23 height 23
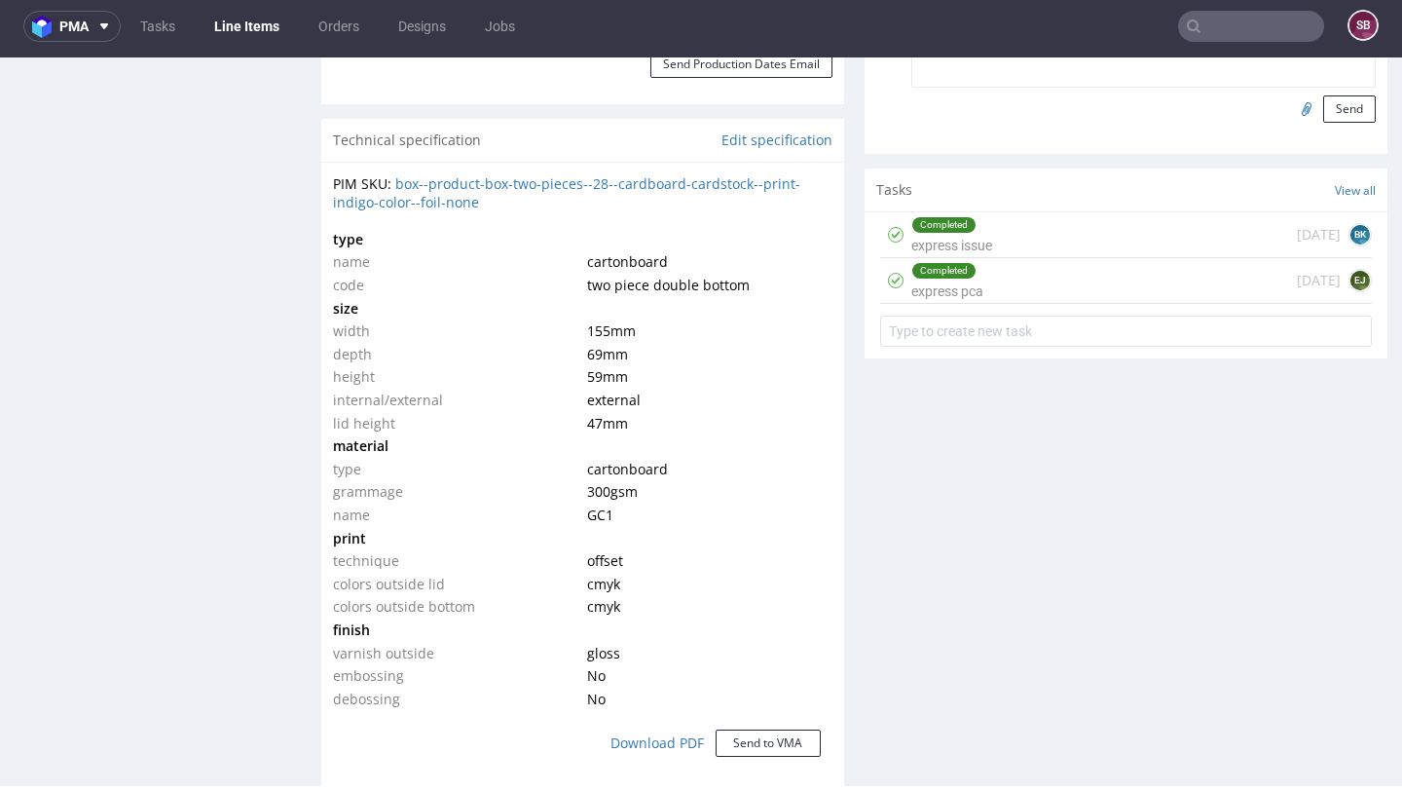
scroll to position [349, 0]
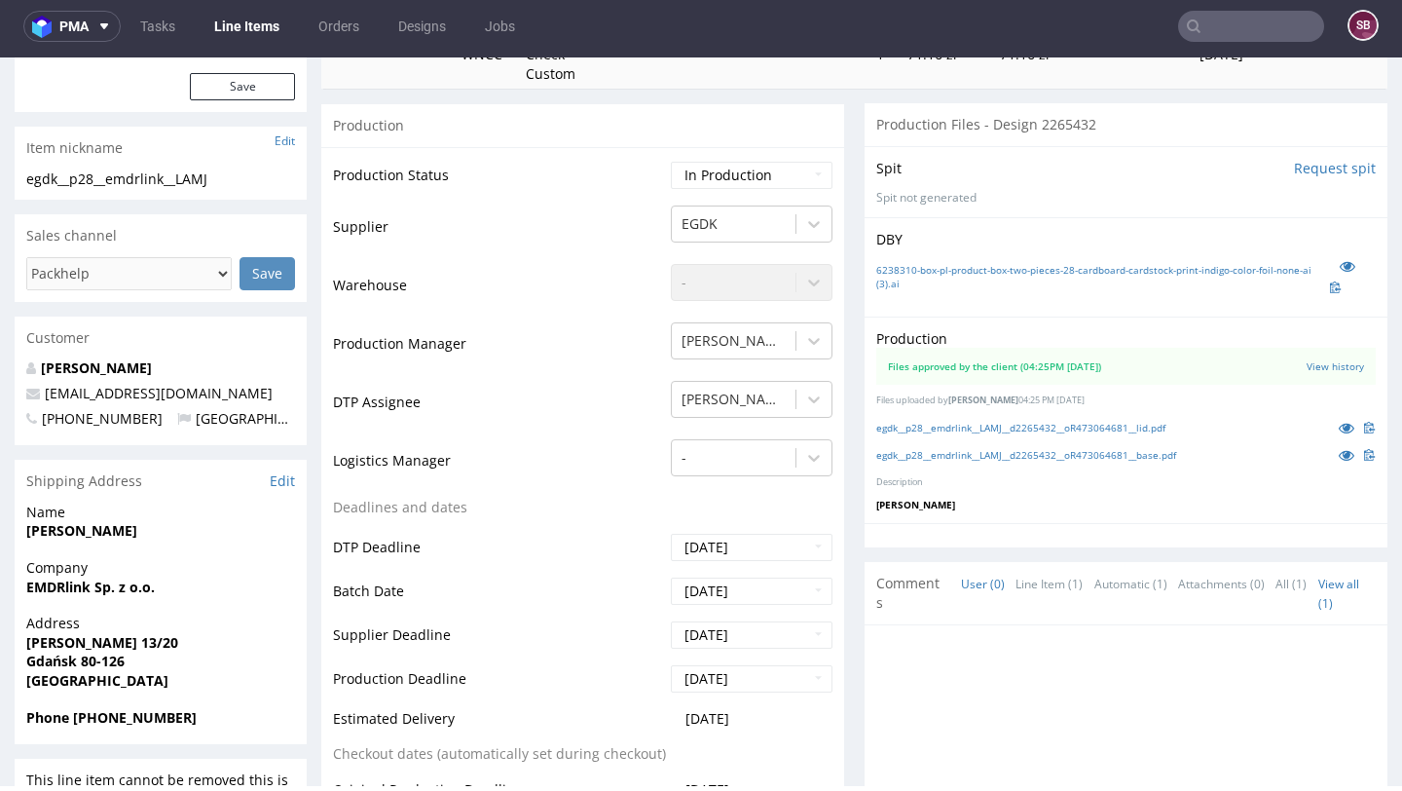
click at [1216, 19] on input "text" at bounding box center [1251, 26] width 146 height 31
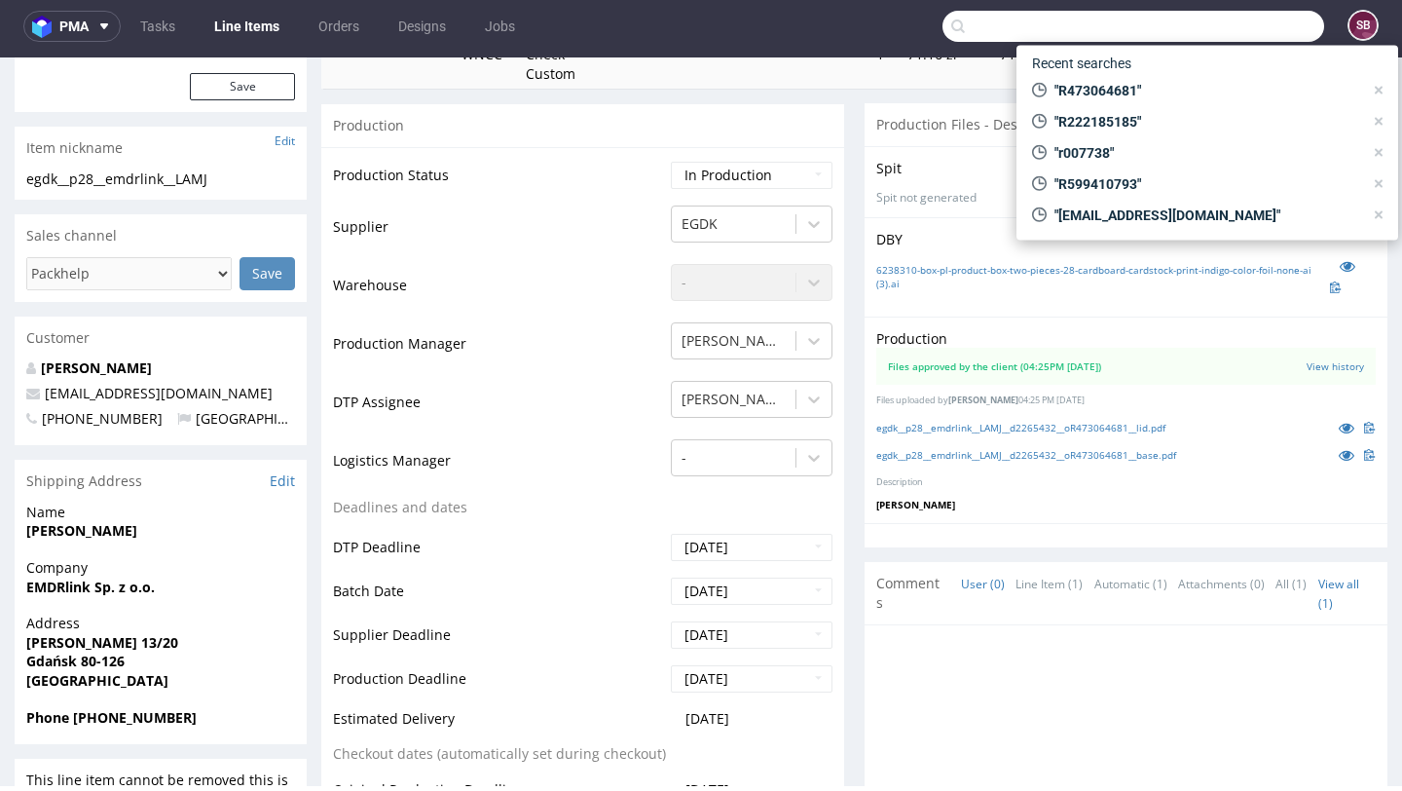
paste input "R567239945"
type input "R567239945"
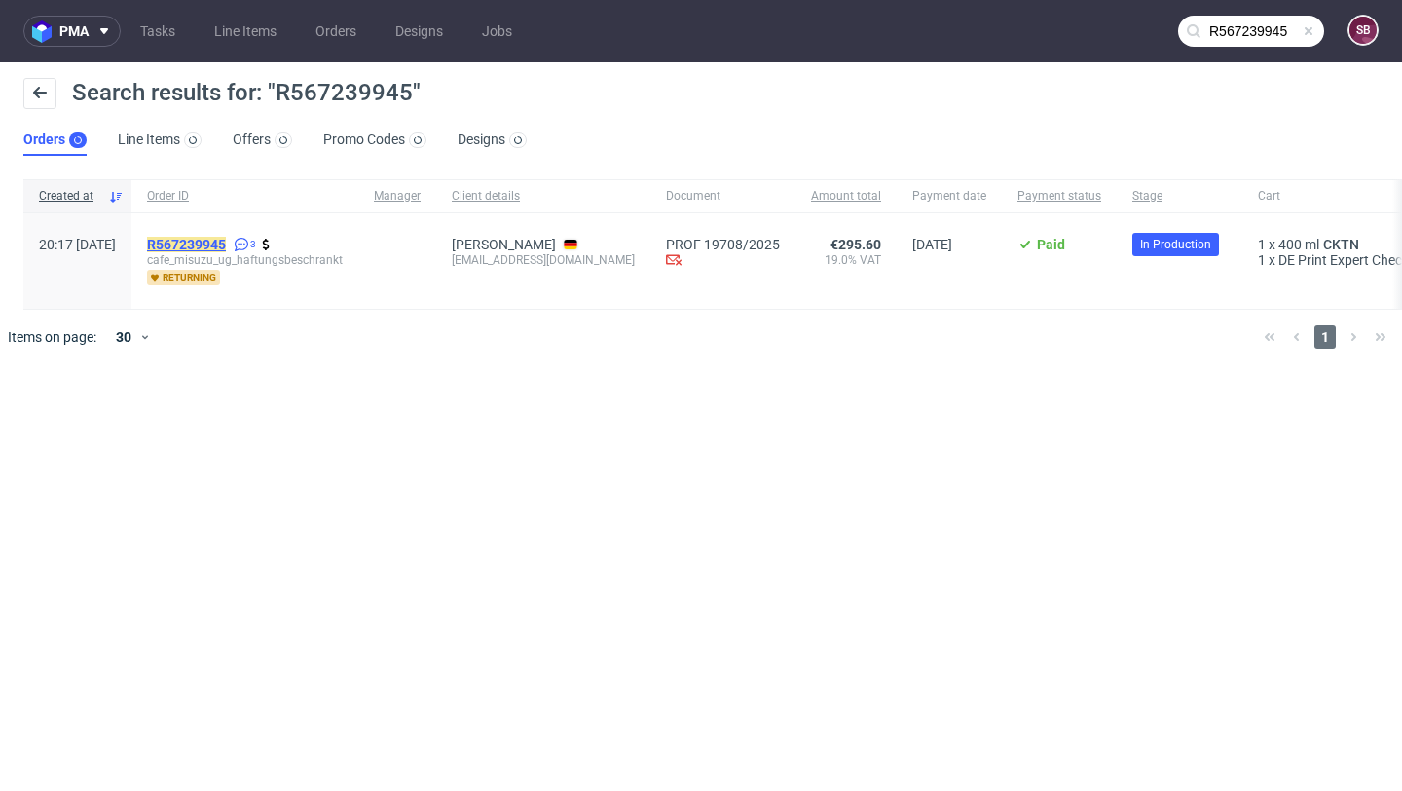
click at [226, 248] on mark "R567239945" at bounding box center [186, 245] width 79 height 16
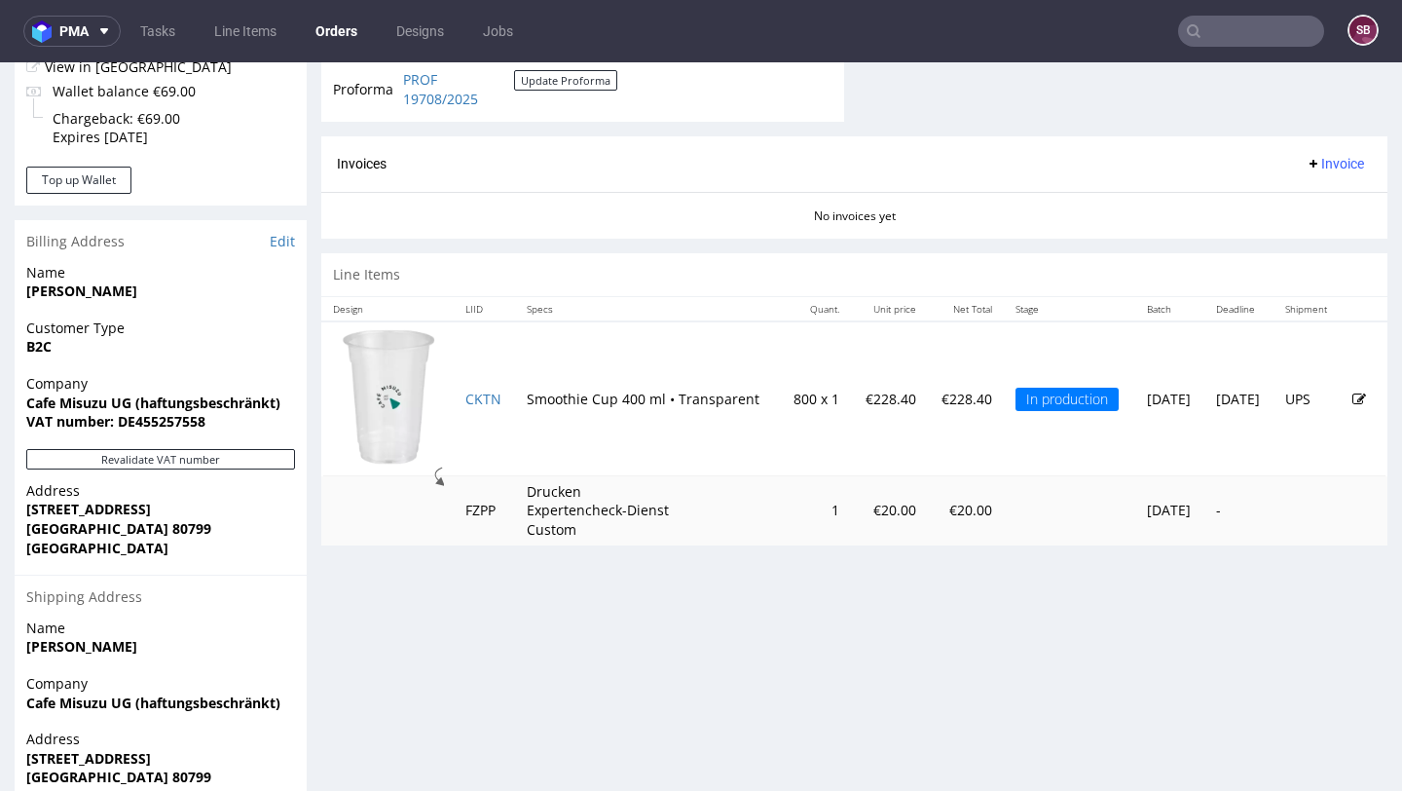
scroll to position [822, 0]
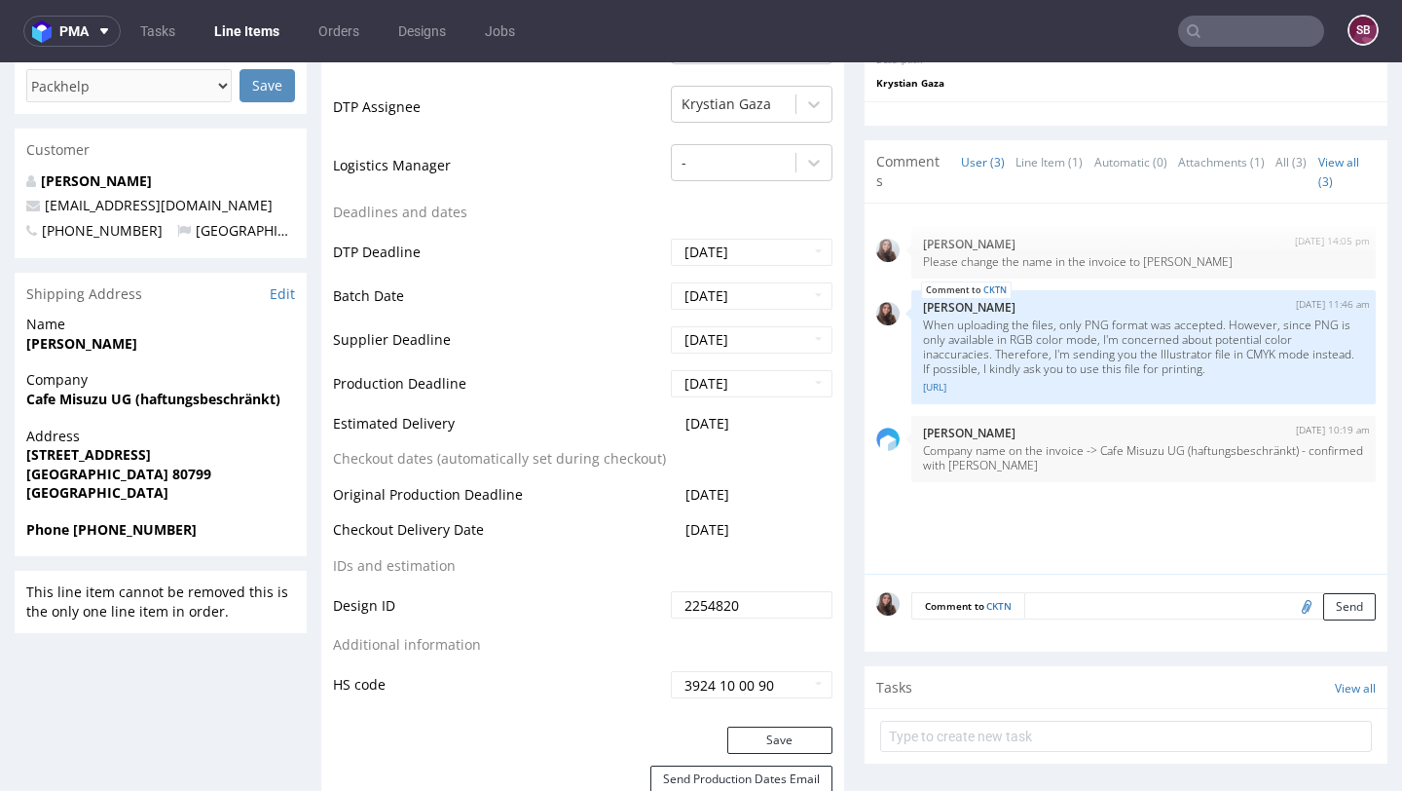
scroll to position [751, 0]
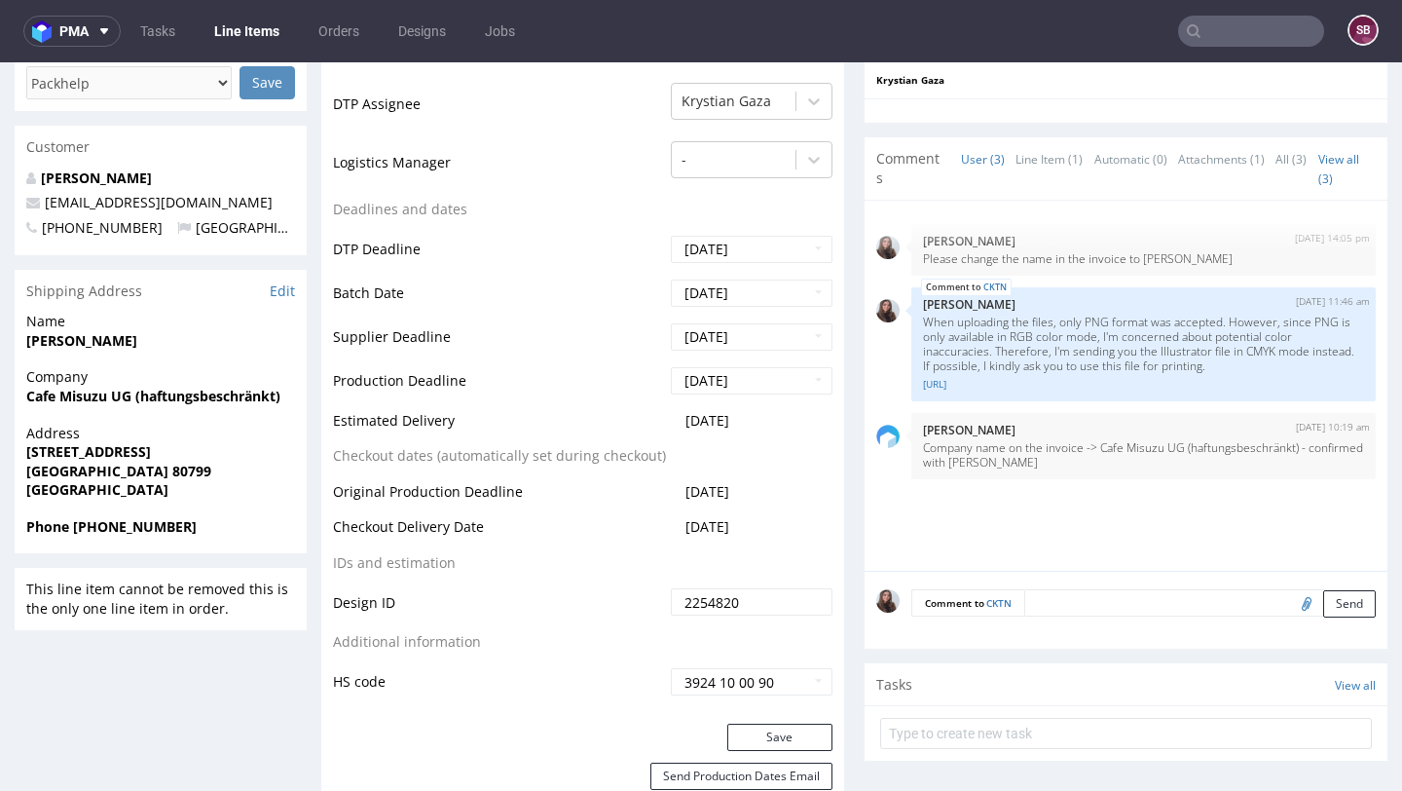
drag, startPoint x: 758, startPoint y: 527, endPoint x: 666, endPoint y: 516, distance: 92.2
click at [666, 516] on td "2025-10-30" at bounding box center [749, 533] width 167 height 36
copy span "2025-10-30"
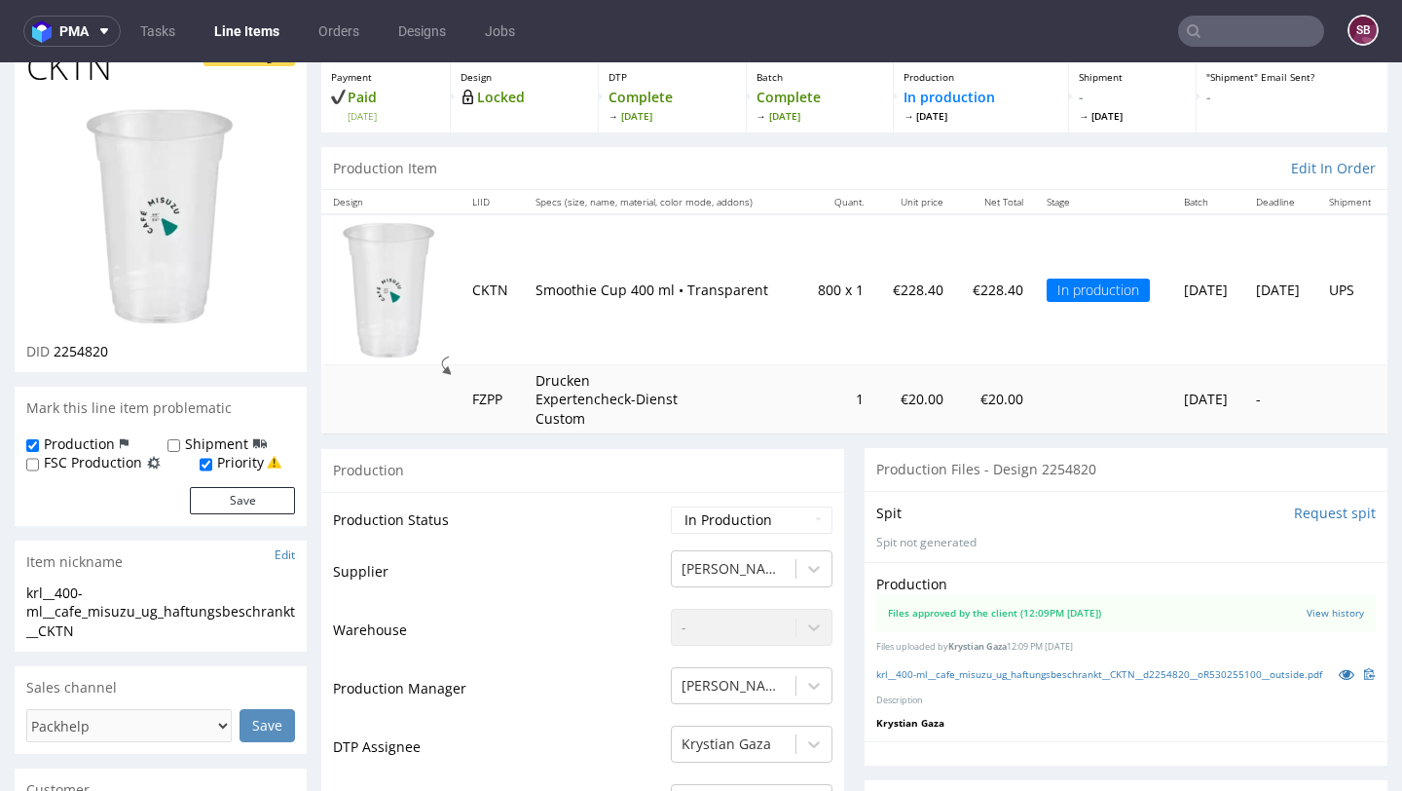
scroll to position [0, 0]
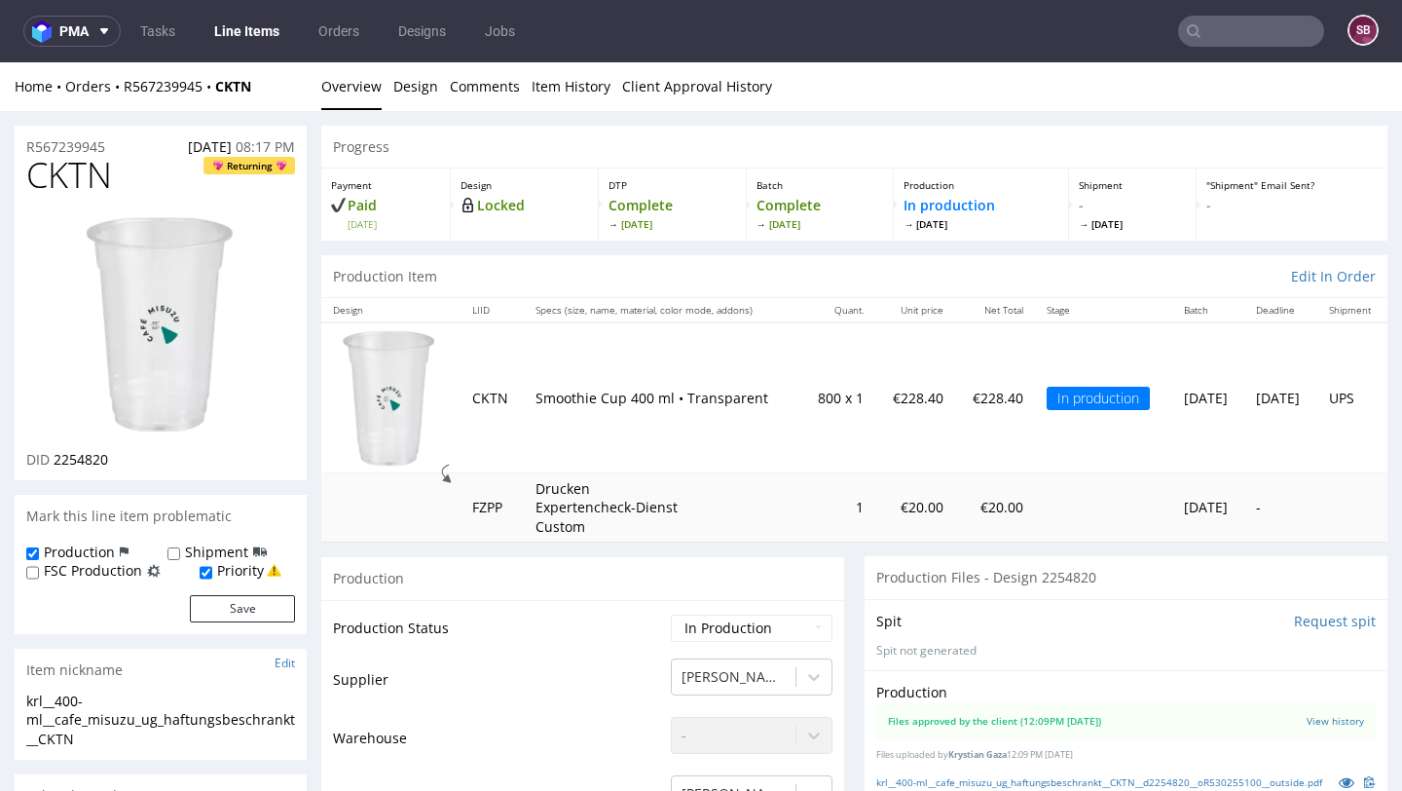
drag, startPoint x: 151, startPoint y: 140, endPoint x: 233, endPoint y: 145, distance: 81.9
click at [233, 145] on div "R567239945 08.09.2025 08:17 PM" at bounding box center [161, 141] width 292 height 31
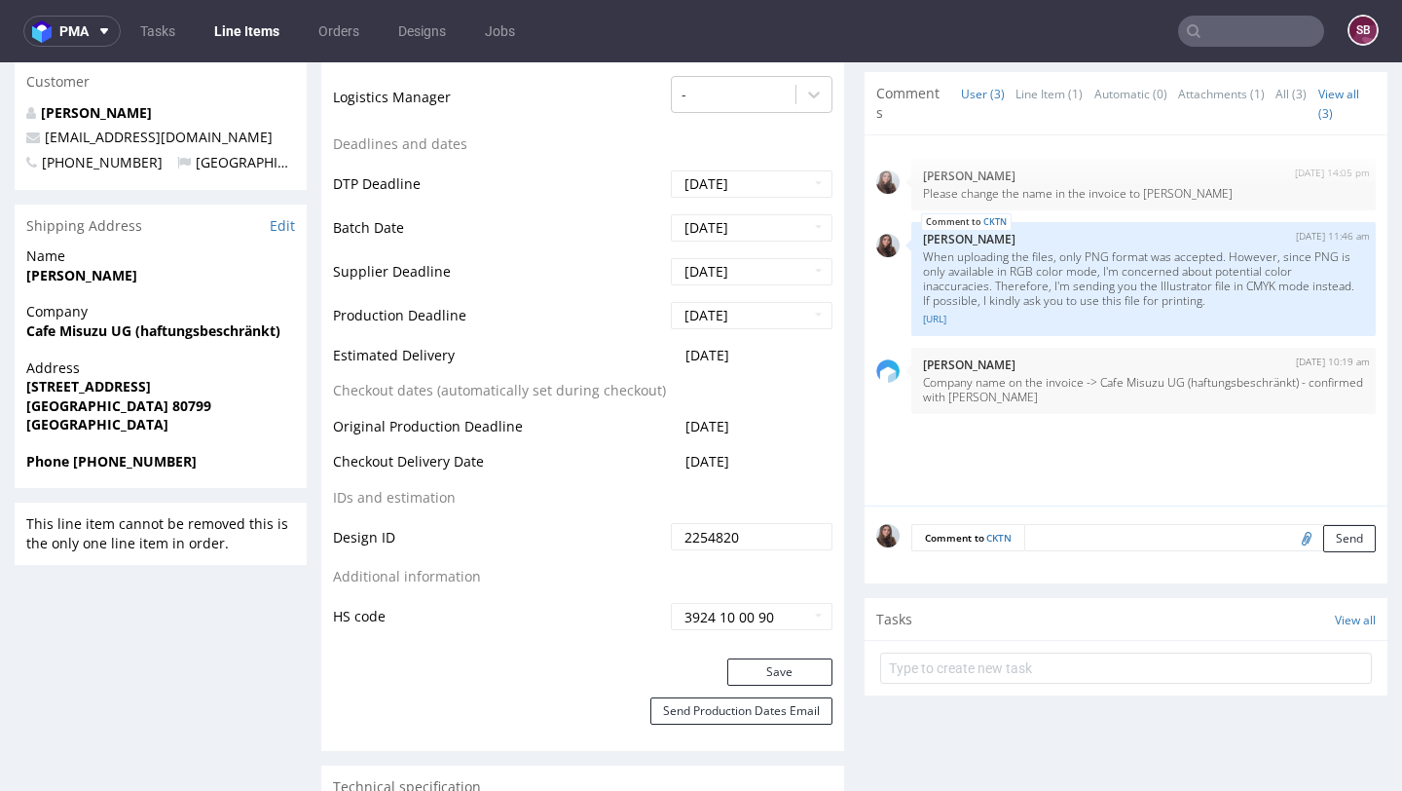
scroll to position [818, 0]
drag, startPoint x: 779, startPoint y: 463, endPoint x: 331, endPoint y: 454, distance: 448.0
click at [331, 454] on div "Production Status Waiting for Artwork Waiting for Diecut Waiting for Mockup Wai…" at bounding box center [582, 219] width 523 height 874
click at [333, 456] on td "Checkout Delivery Date" at bounding box center [499, 466] width 333 height 36
drag, startPoint x: 332, startPoint y: 456, endPoint x: 712, endPoint y: 447, distance: 379.9
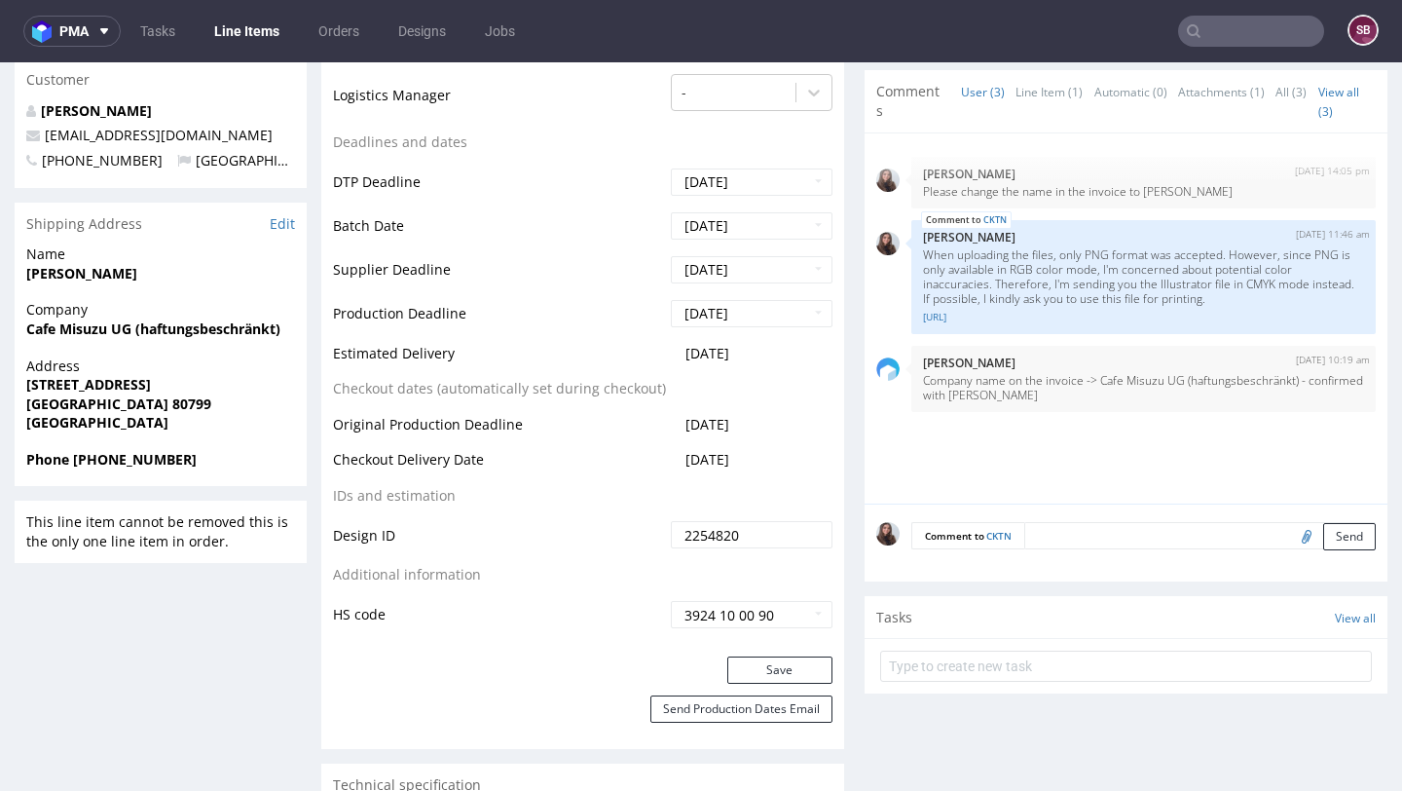
click at [712, 447] on tbody "Production Status Waiting for Artwork Waiting for Diecut Waiting for Mockup Wai…" at bounding box center [583, 212] width 500 height 835
drag, startPoint x: 762, startPoint y: 463, endPoint x: 336, endPoint y: 466, distance: 426.5
click at [336, 466] on tr "Checkout Delivery Date 2025-10-30" at bounding box center [583, 466] width 500 height 36
copy tr "Checkout Delivery Date 2025-10-30"
drag, startPoint x: 761, startPoint y: 352, endPoint x: 336, endPoint y: 356, distance: 425.5
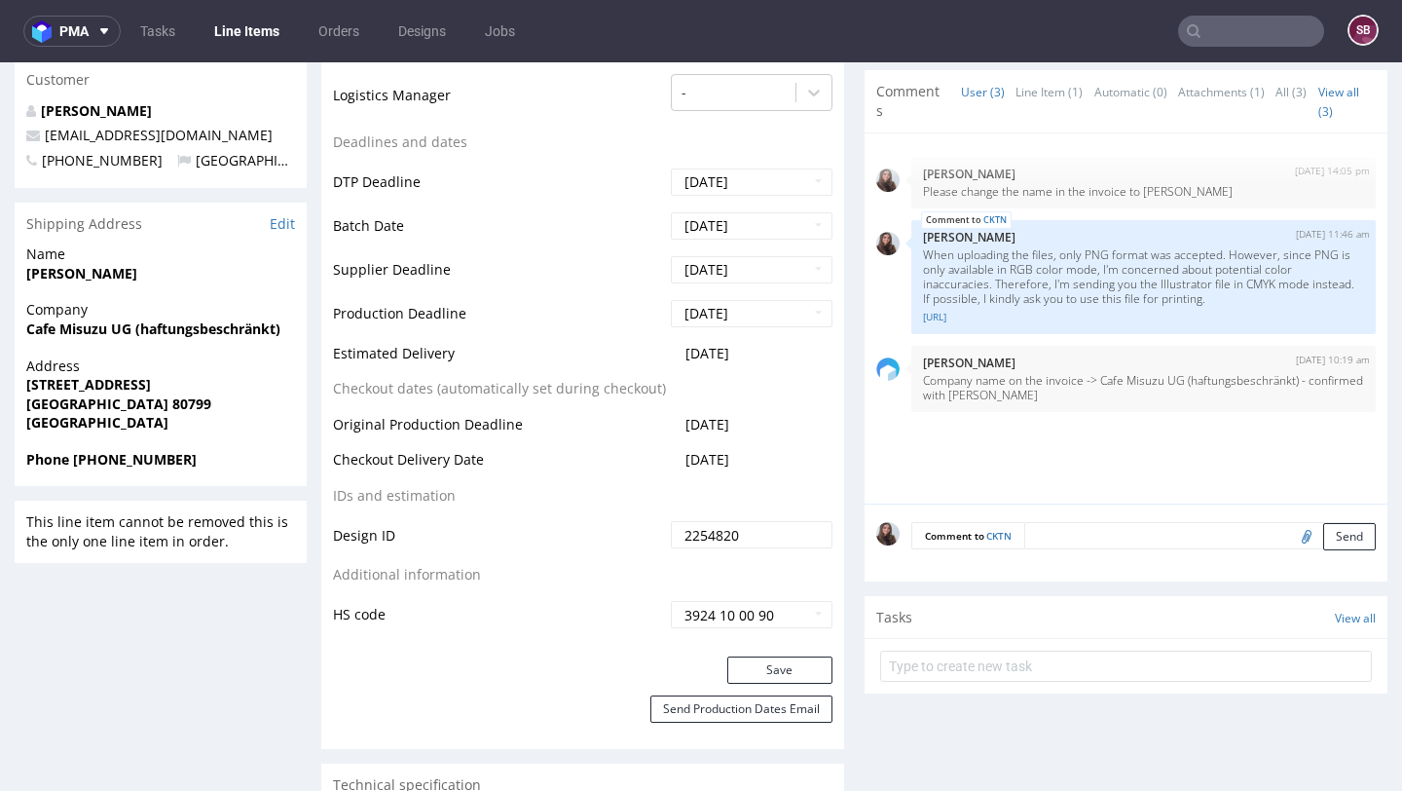
click at [336, 356] on tr "Estimated Delivery 2025-11-10" at bounding box center [583, 360] width 500 height 36
copy tr "Estimated Delivery 2025-11-10"
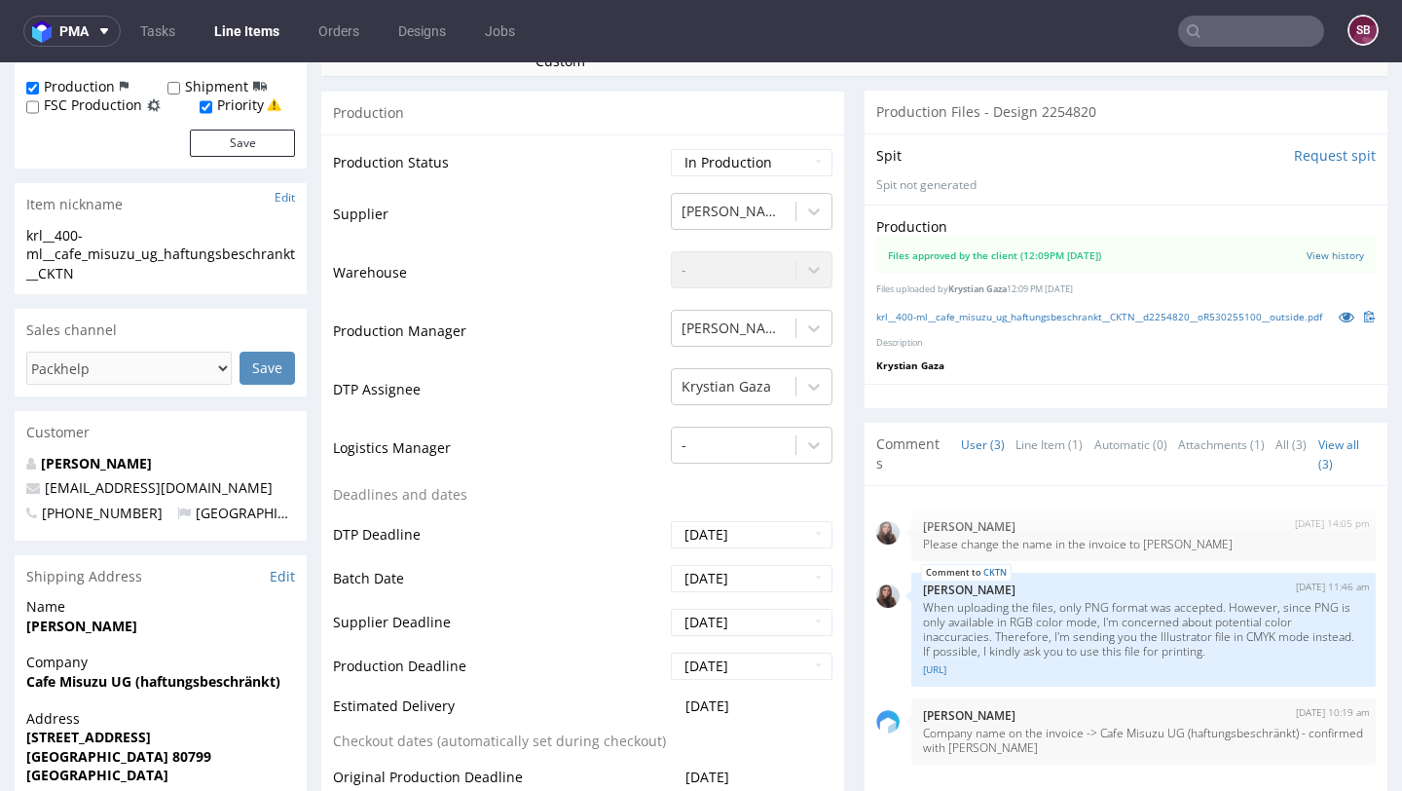
scroll to position [0, 0]
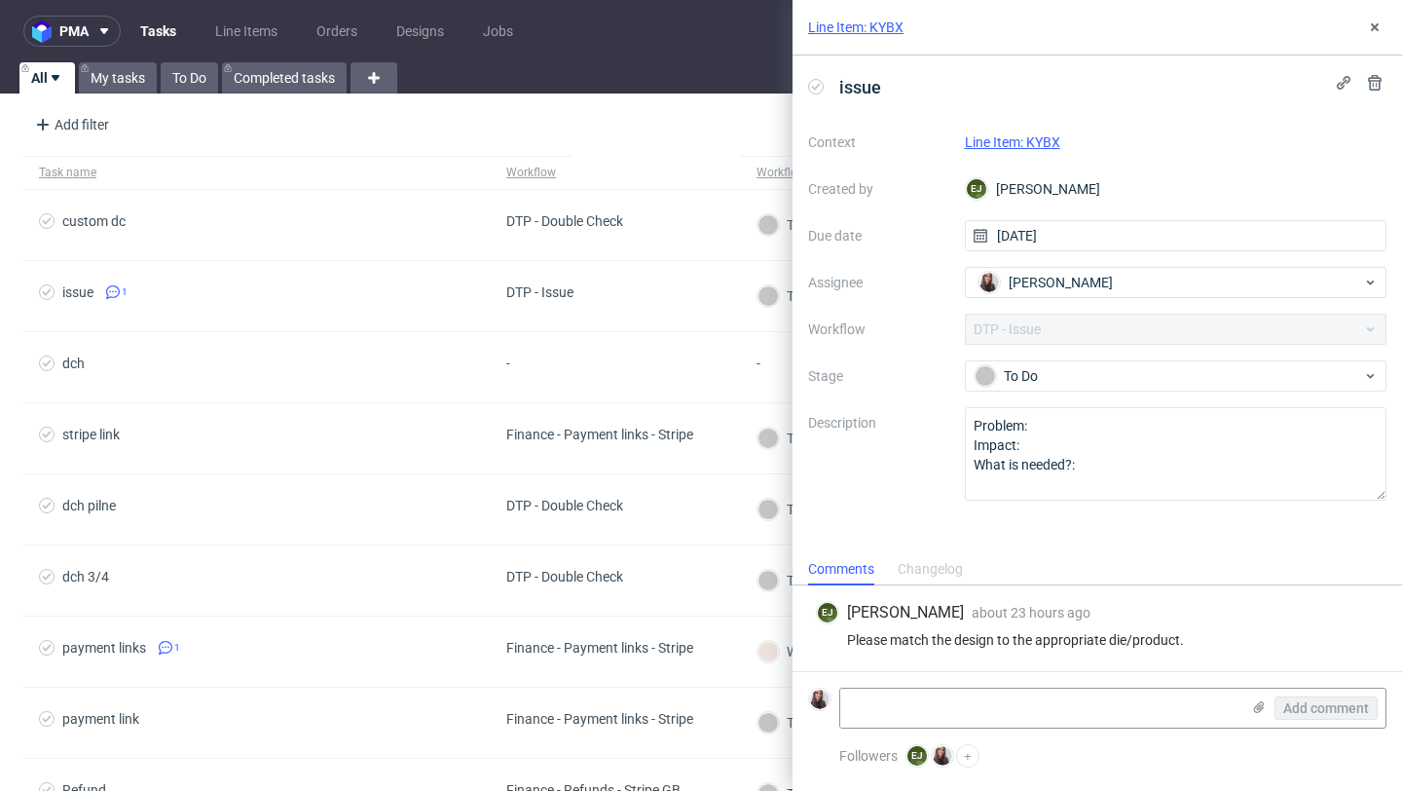
click at [1036, 144] on link "Line Item: KYBX" at bounding box center [1012, 142] width 95 height 16
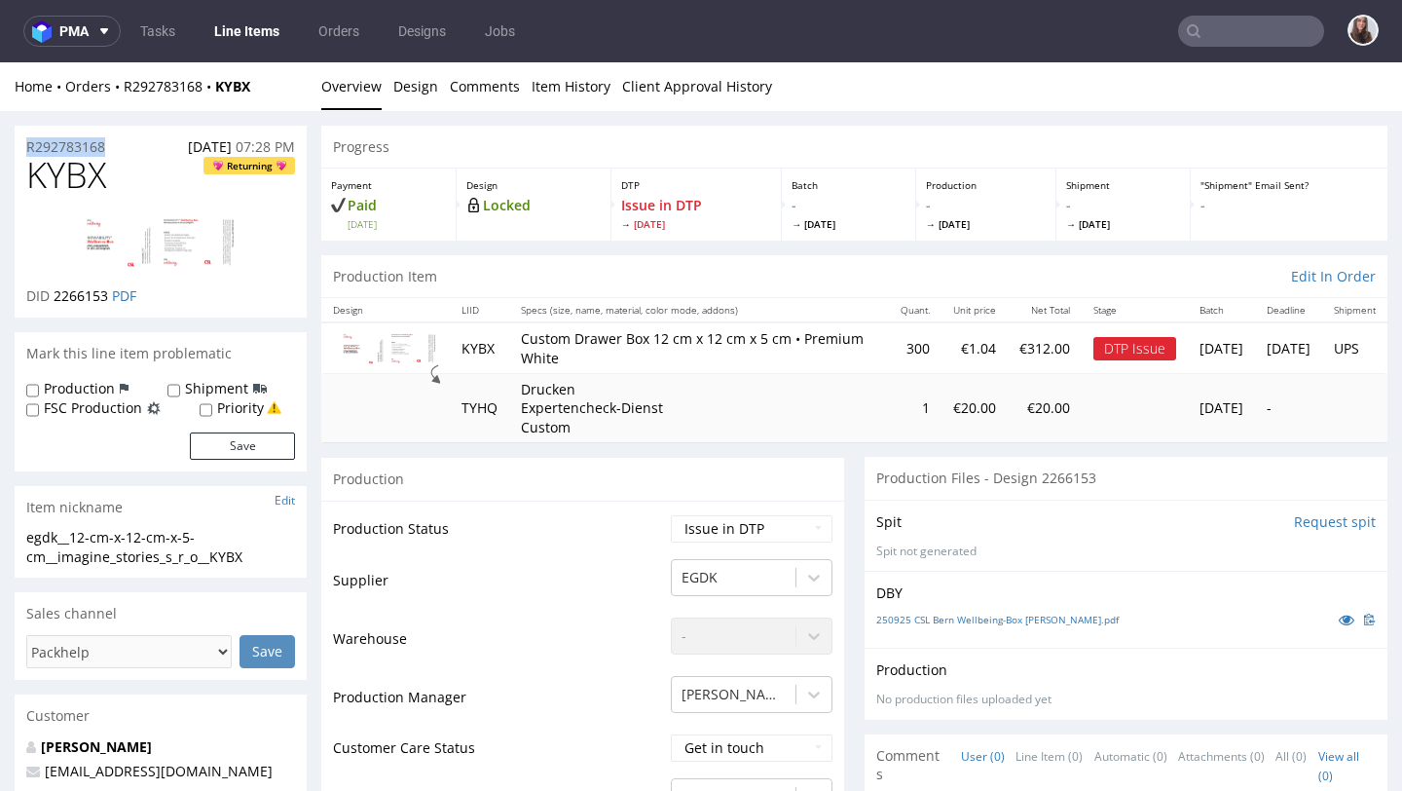
drag, startPoint x: 128, startPoint y: 146, endPoint x: 7, endPoint y: 146, distance: 120.7
copy p "R292783168"
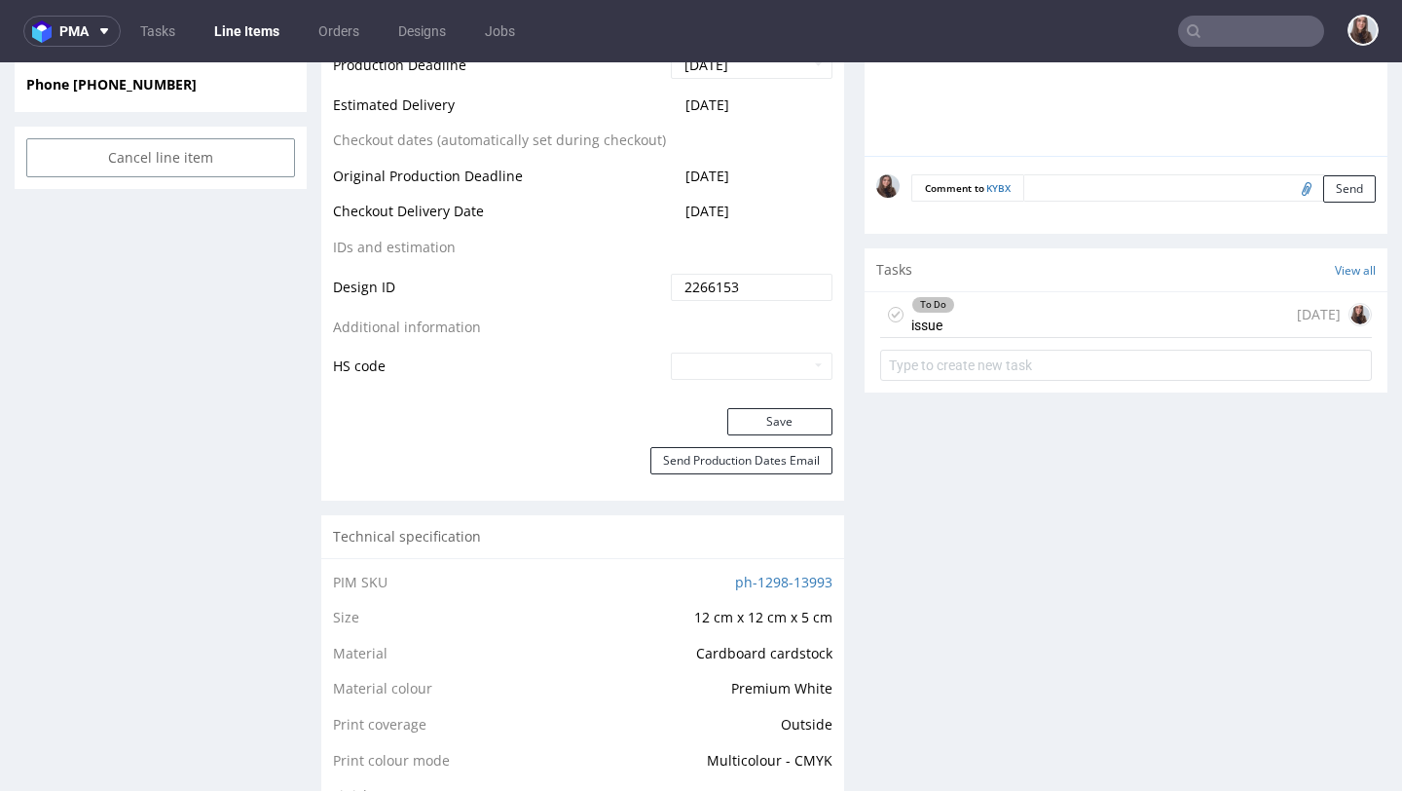
scroll to position [1029, 0]
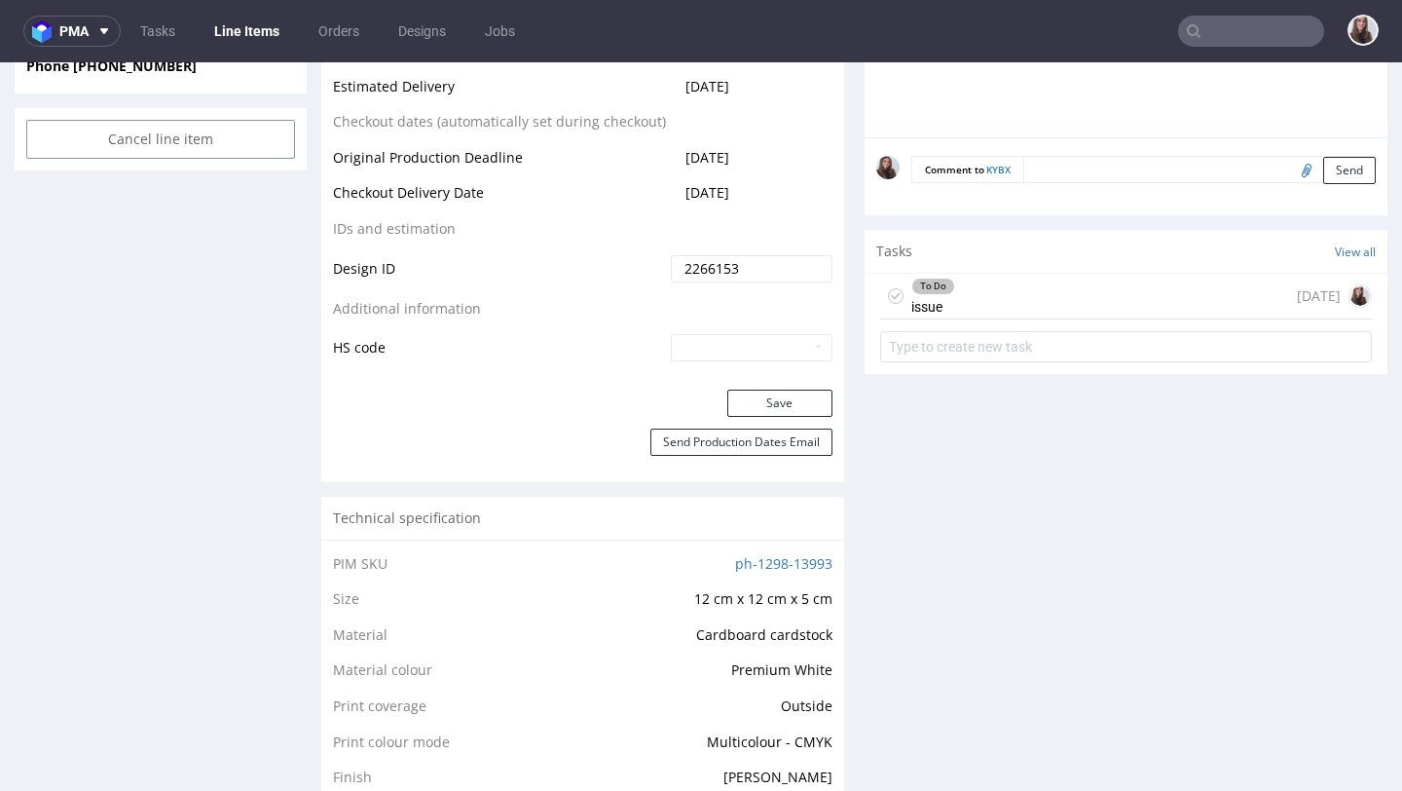
click at [954, 282] on div "To Do issue [DATE]" at bounding box center [1126, 297] width 492 height 46
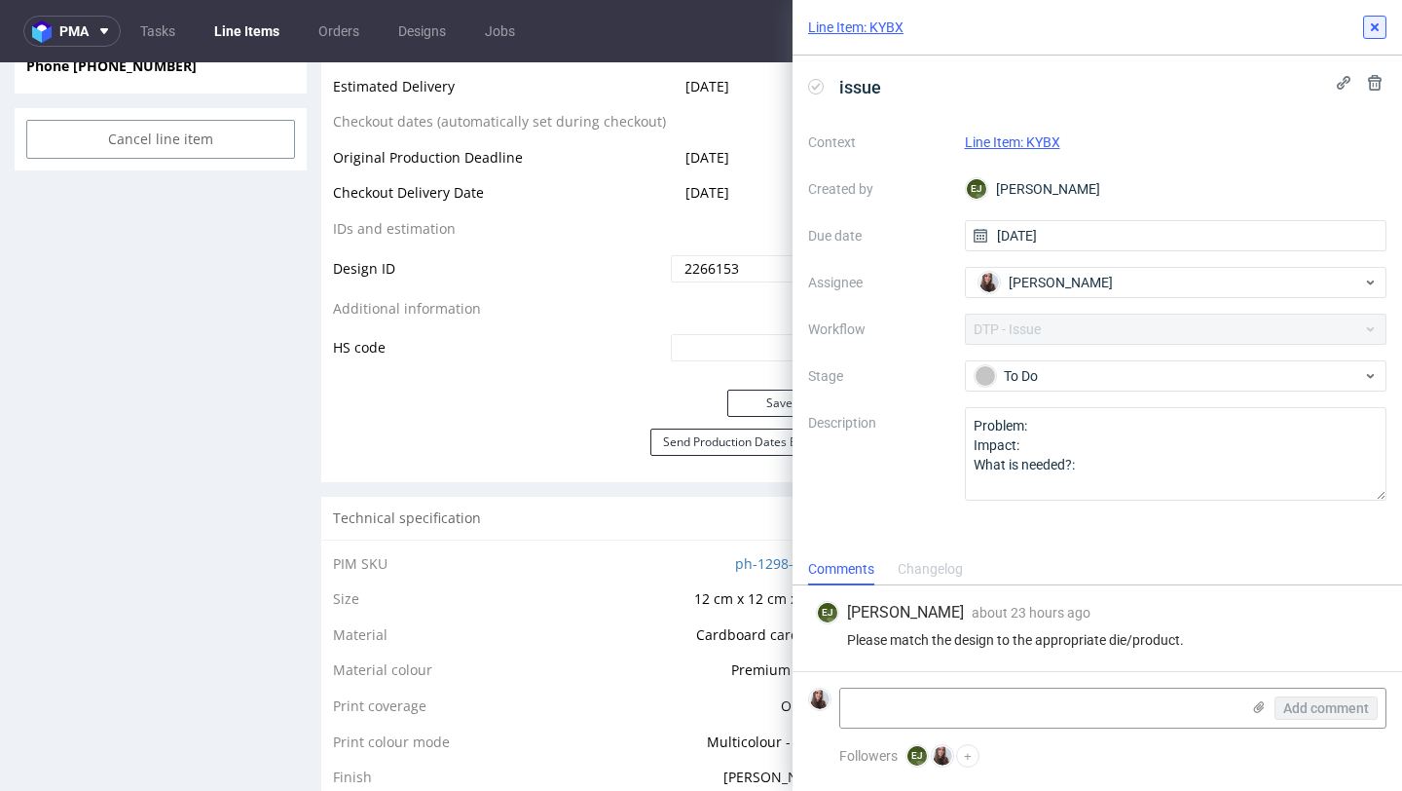
click at [1374, 30] on icon at bounding box center [1375, 27] width 16 height 16
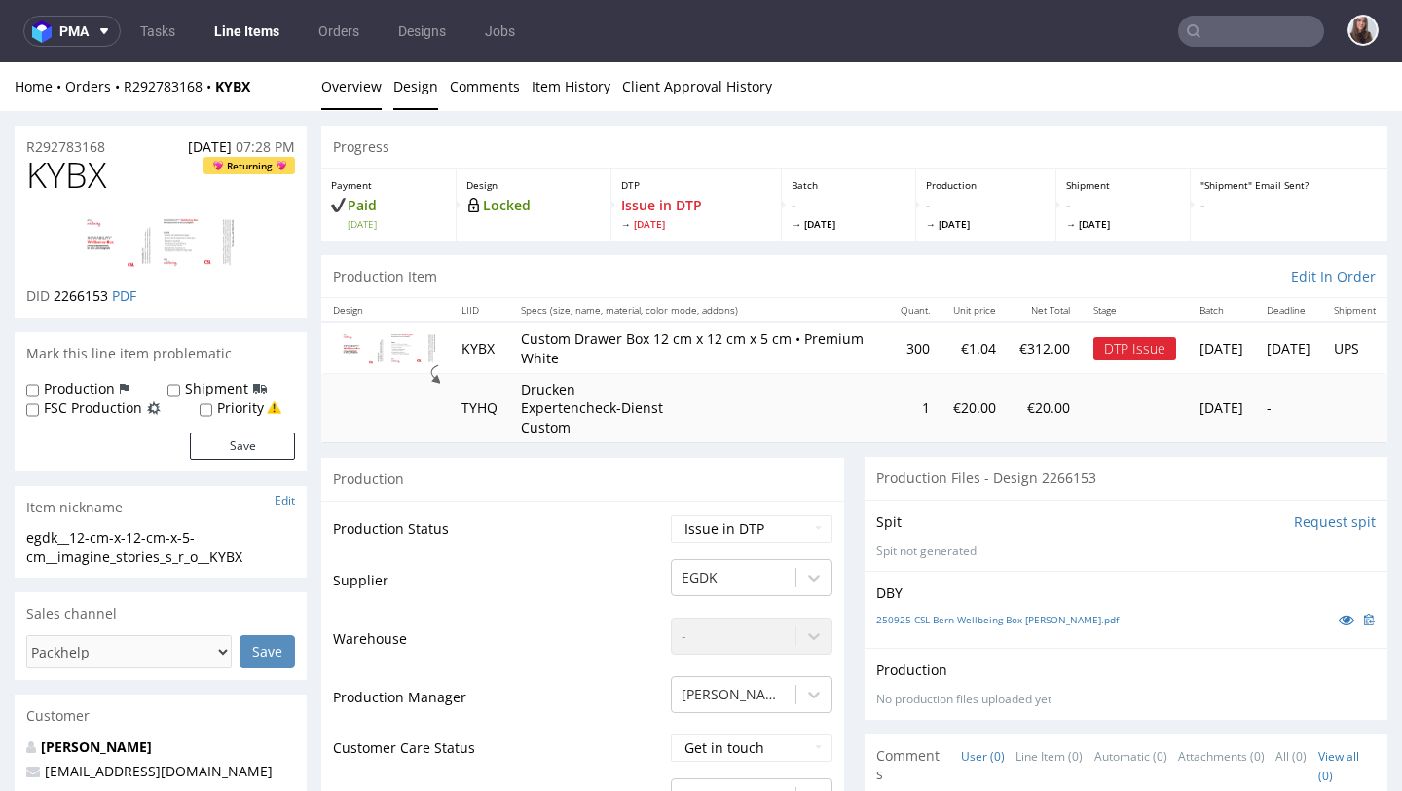
click at [426, 88] on link "Design" at bounding box center [415, 86] width 45 height 48
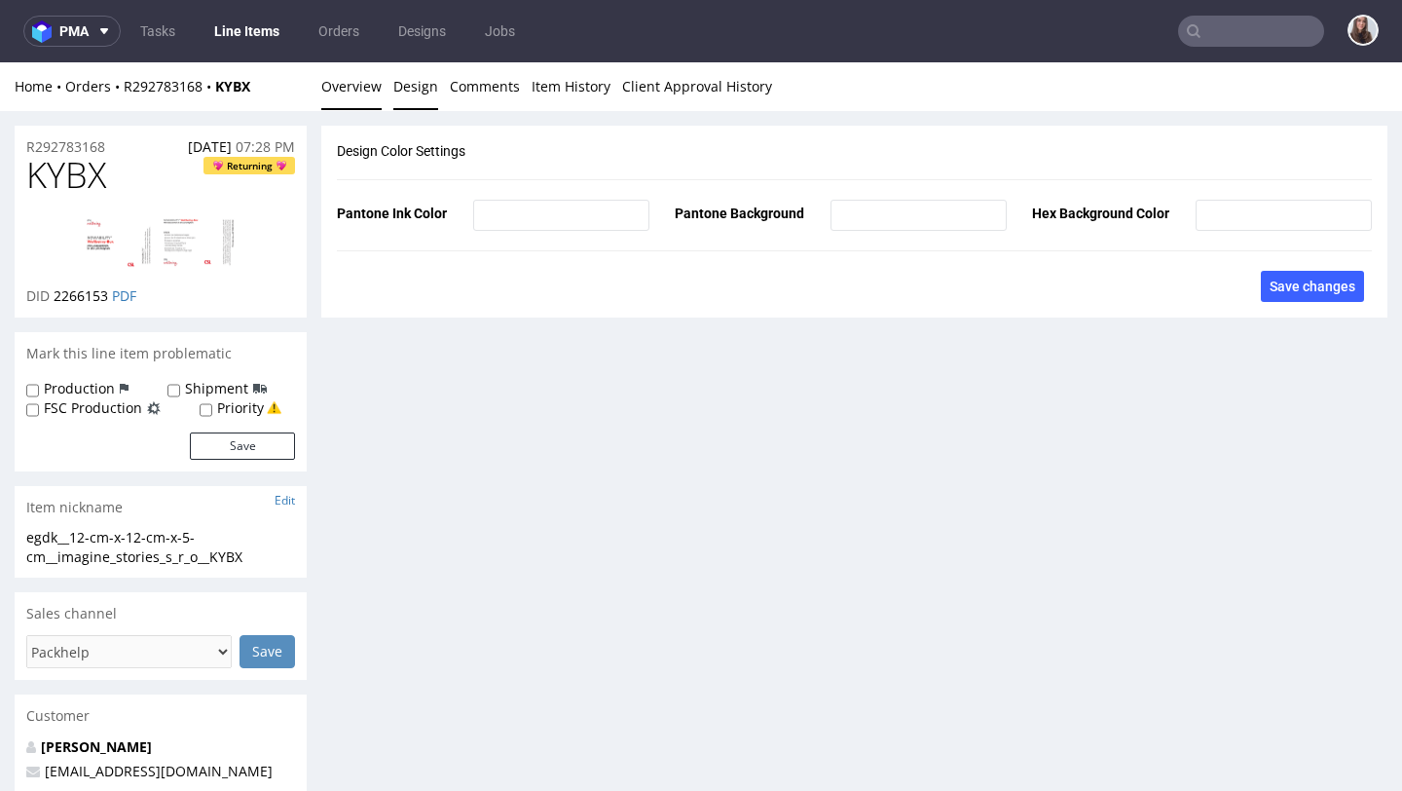
click at [368, 81] on link "Overview" at bounding box center [351, 86] width 60 height 48
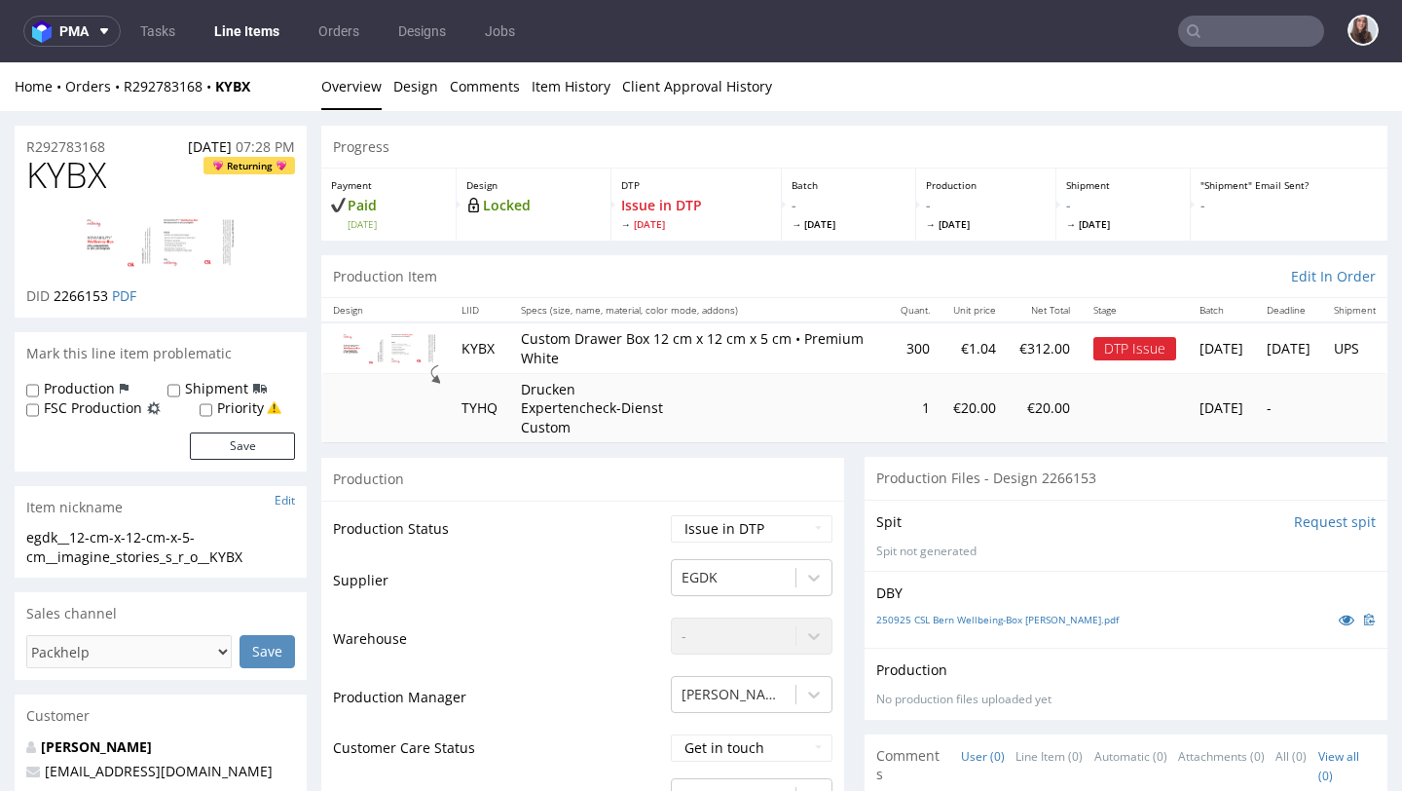
click at [189, 211] on link at bounding box center [161, 243] width 156 height 89
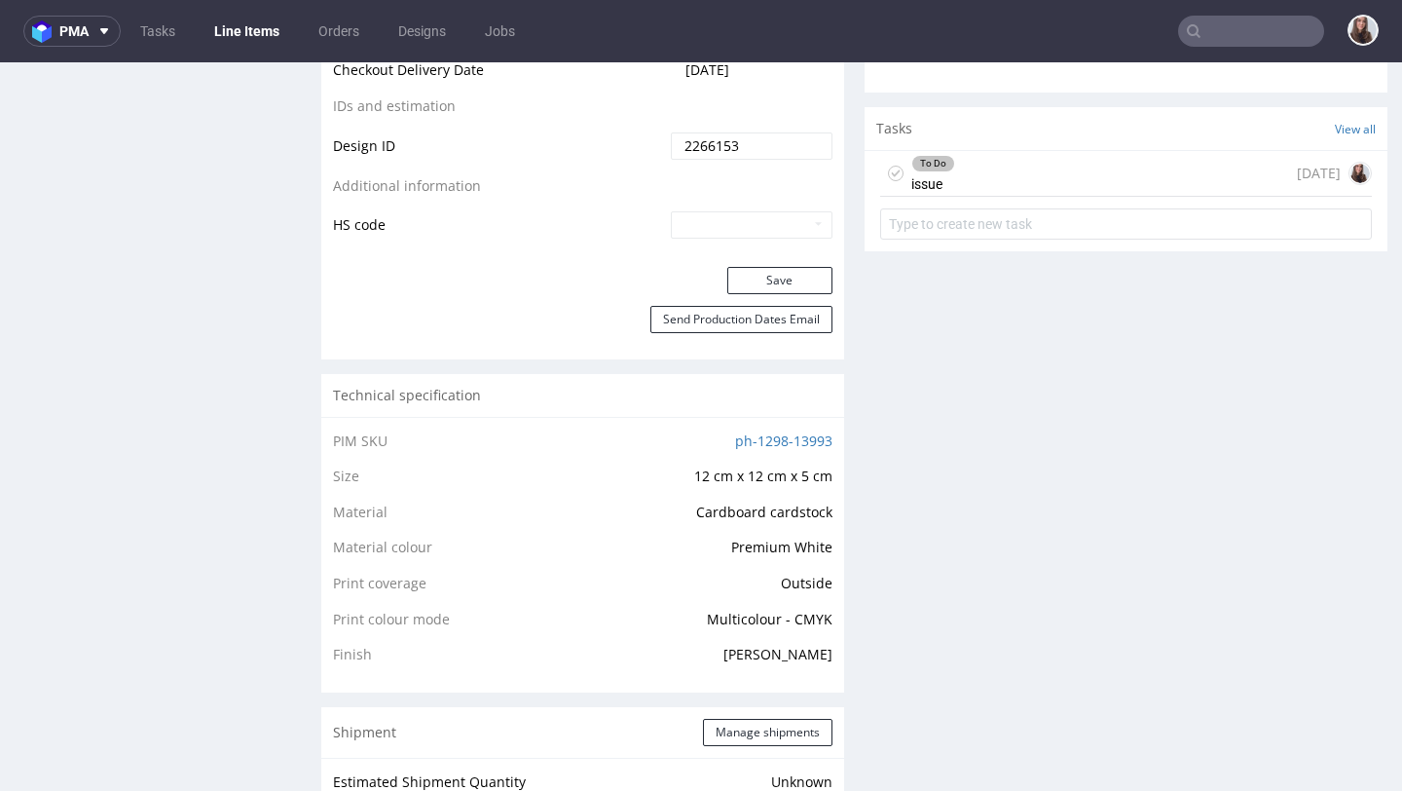
scroll to position [1160, 0]
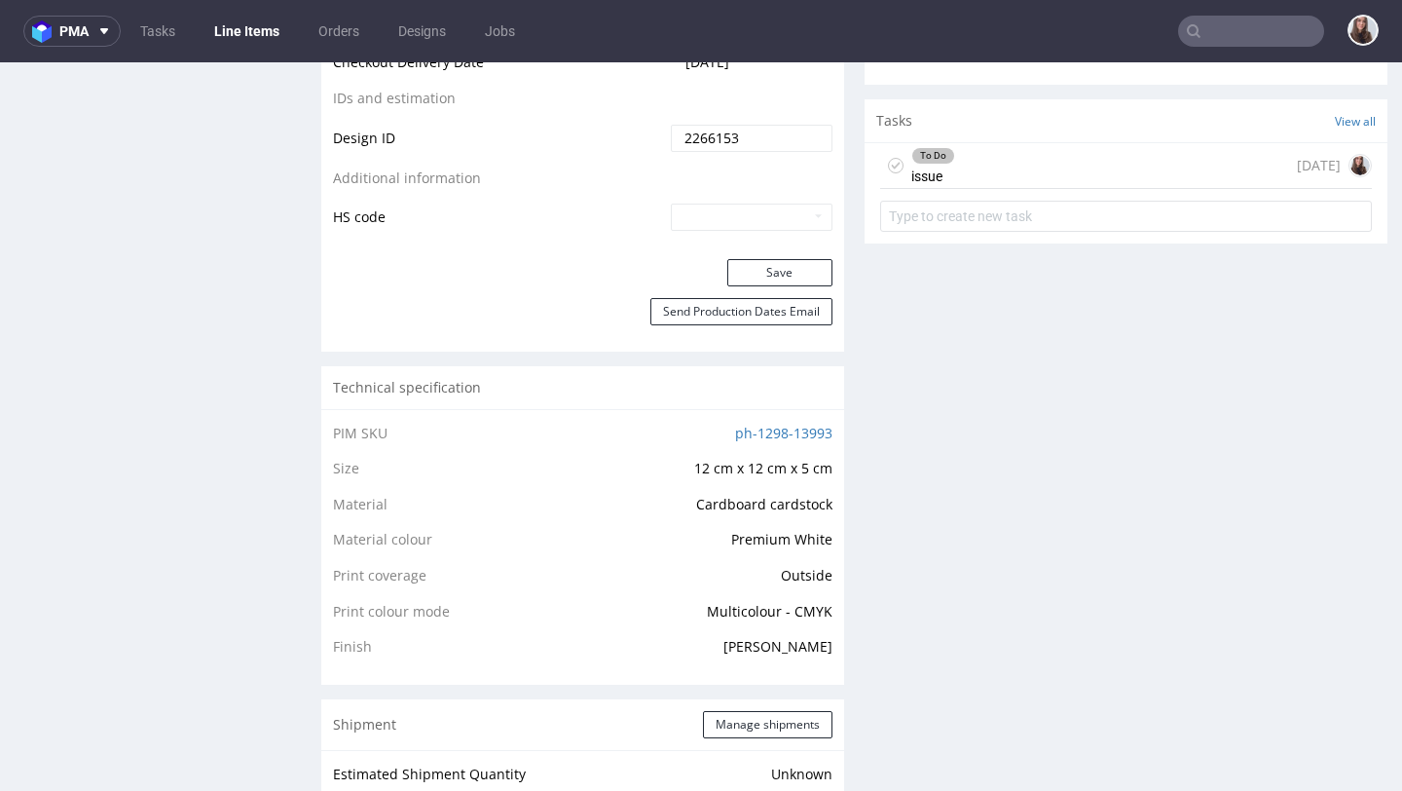
click at [1004, 167] on div "To Do issue [DATE]" at bounding box center [1126, 166] width 492 height 46
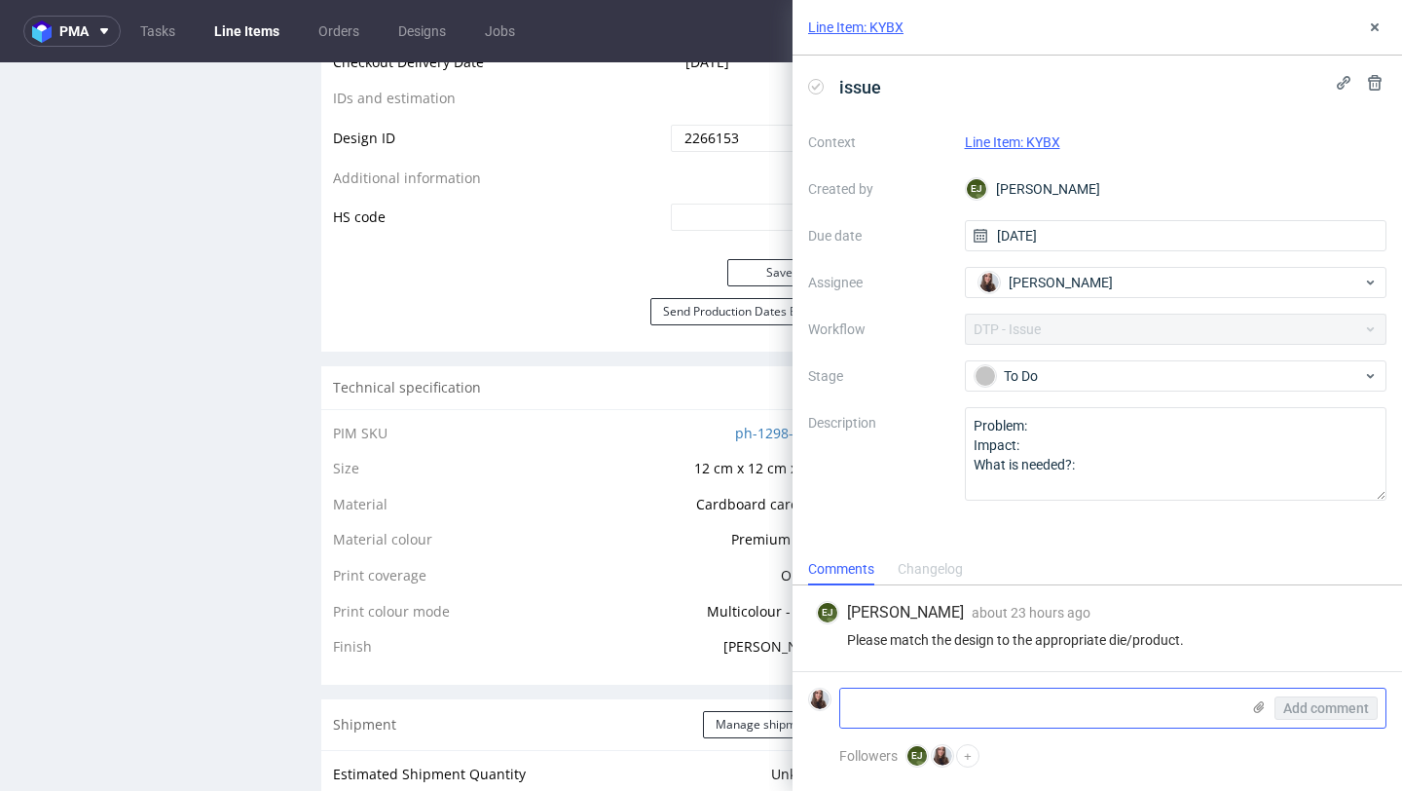
click at [909, 716] on textarea at bounding box center [1039, 707] width 399 height 39
paste textarea "[URL][DOMAIN_NAME]"
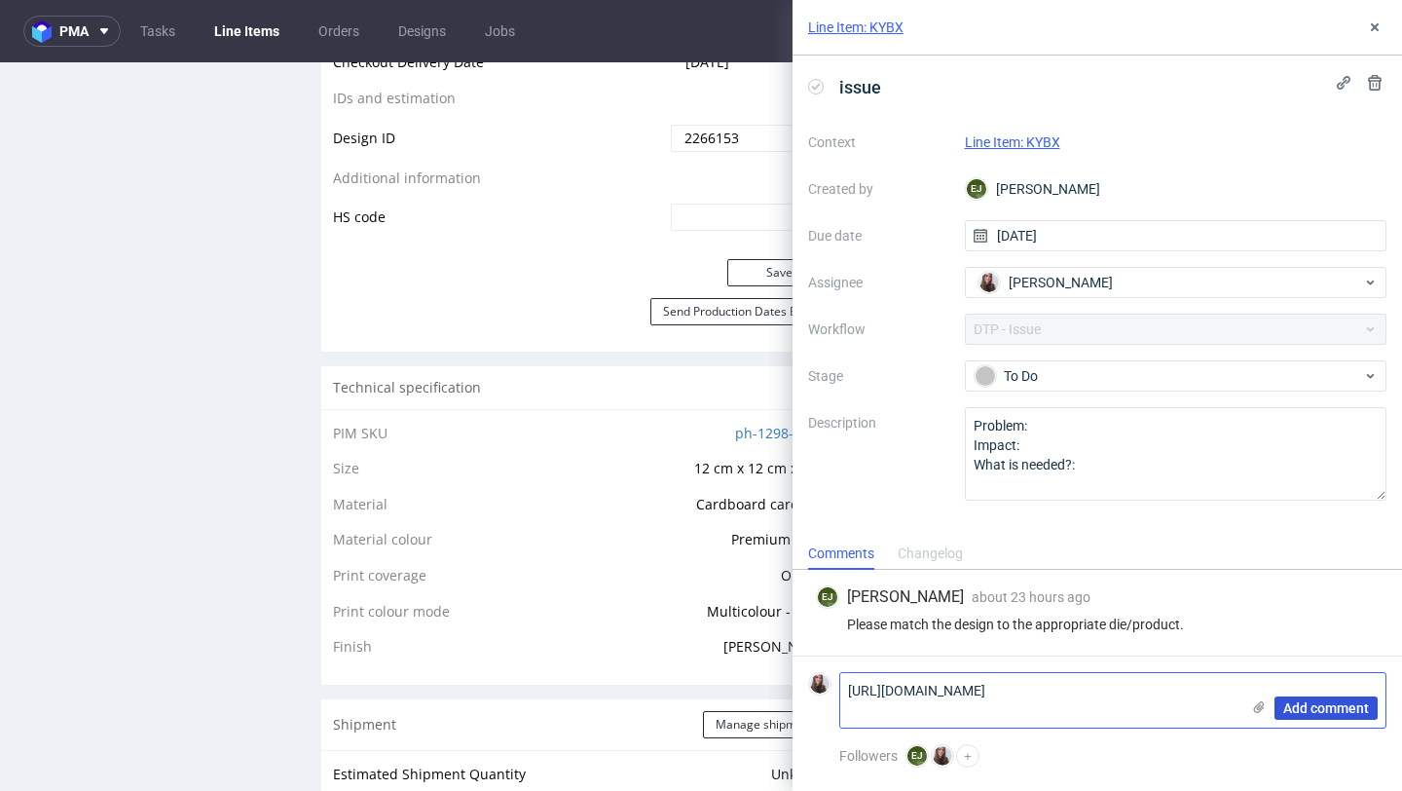
type textarea "[URL][DOMAIN_NAME]"
click at [1295, 707] on span "Add comment" at bounding box center [1326, 708] width 86 height 14
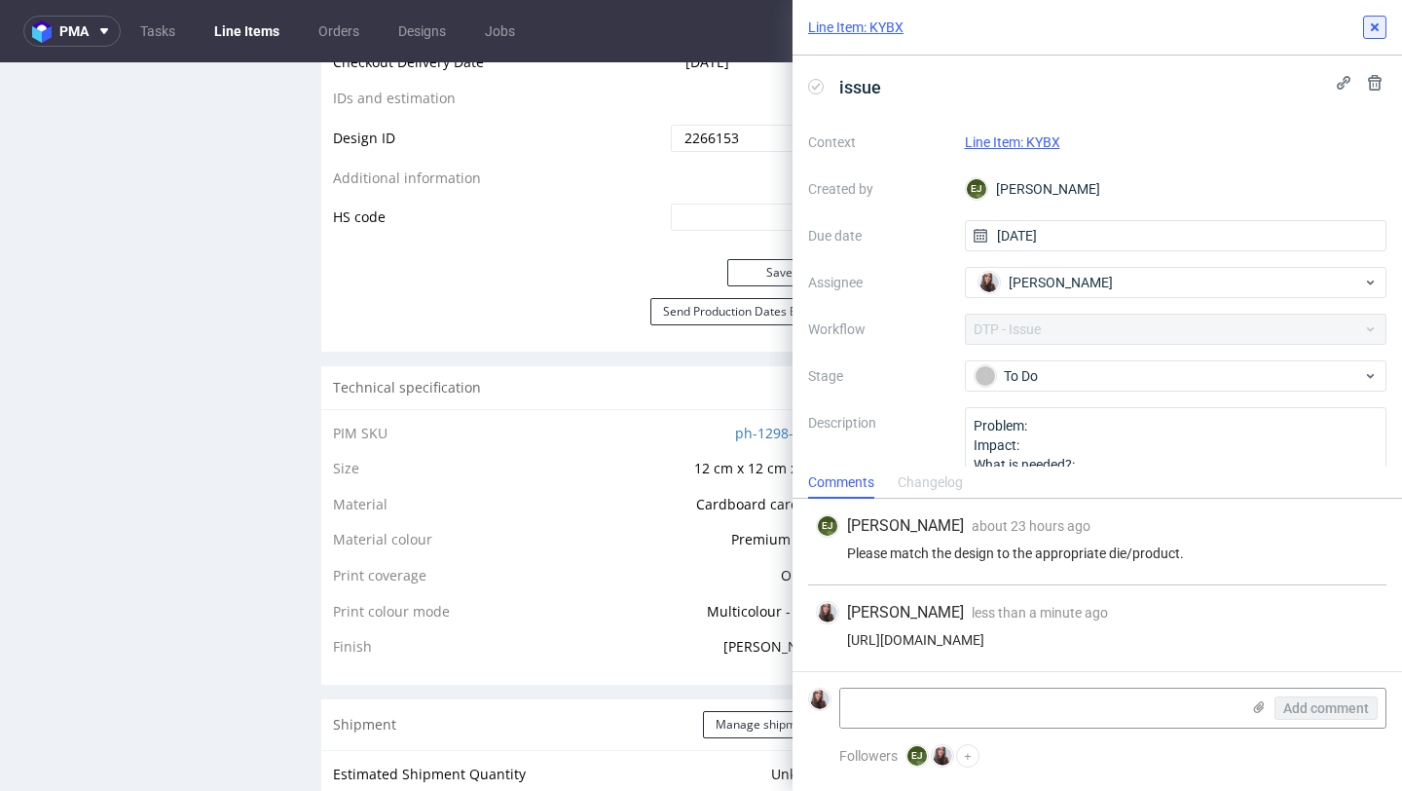
click at [1367, 28] on icon at bounding box center [1375, 27] width 16 height 16
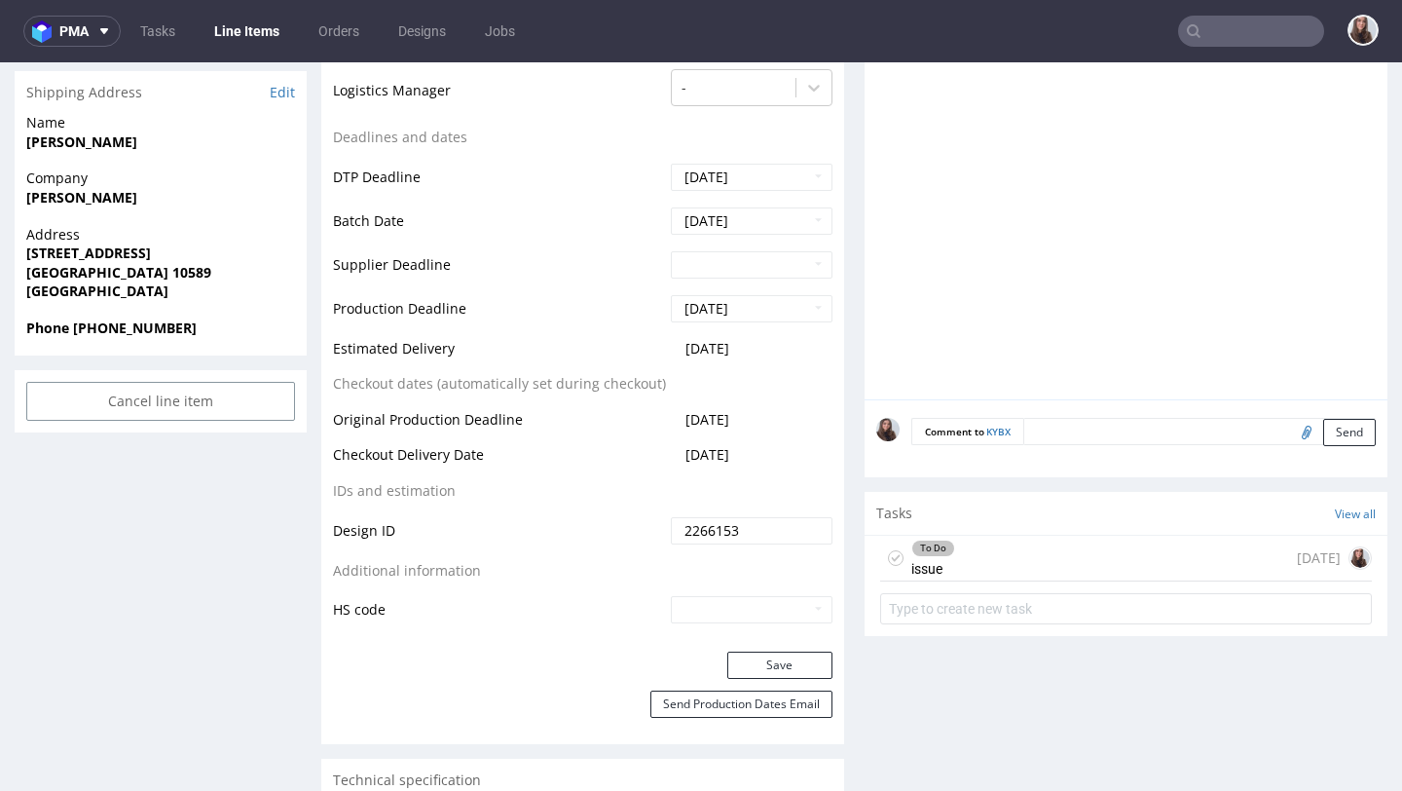
scroll to position [781, 0]
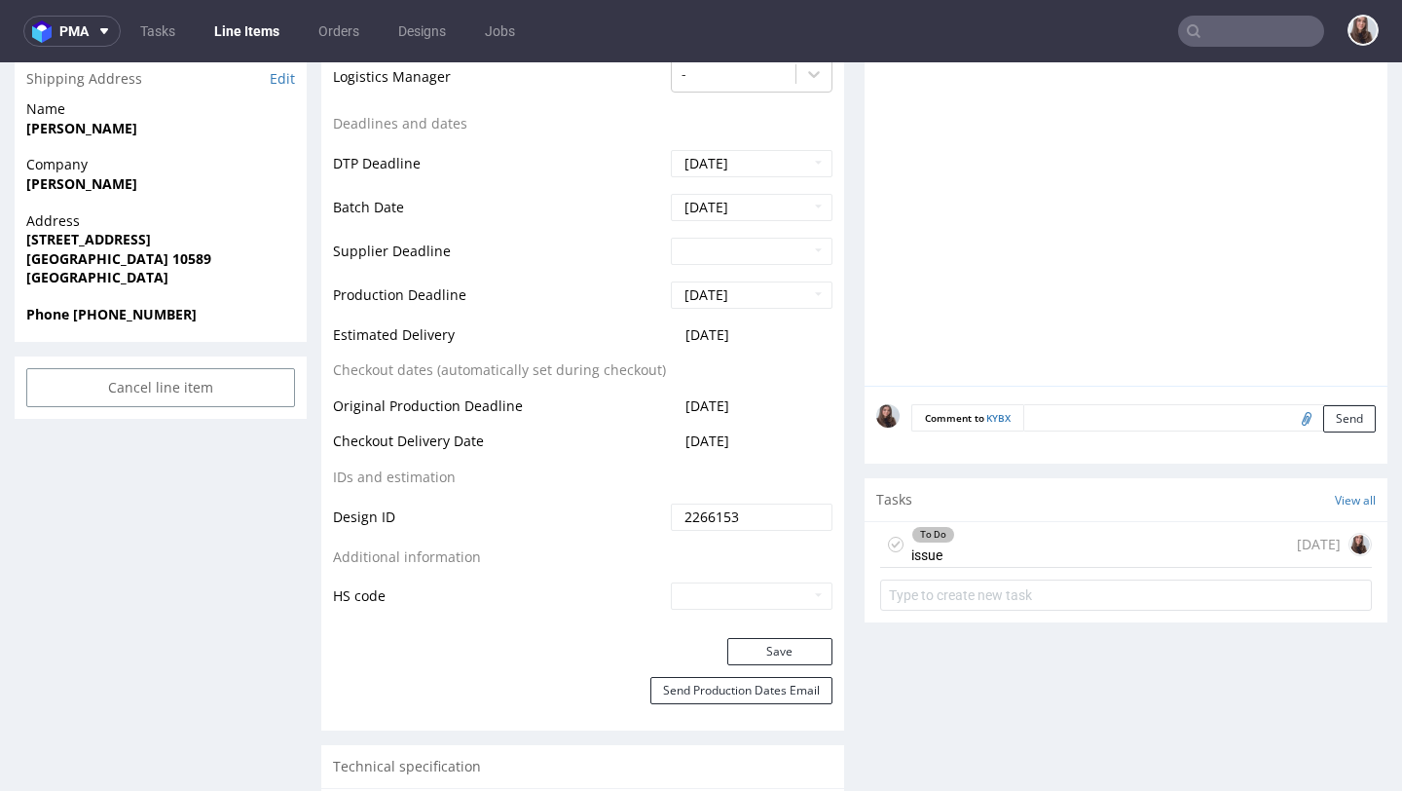
click at [985, 514] on div "Tasks View all" at bounding box center [1126, 499] width 523 height 43
click at [982, 536] on div "To Do issue [DATE]" at bounding box center [1126, 545] width 492 height 46
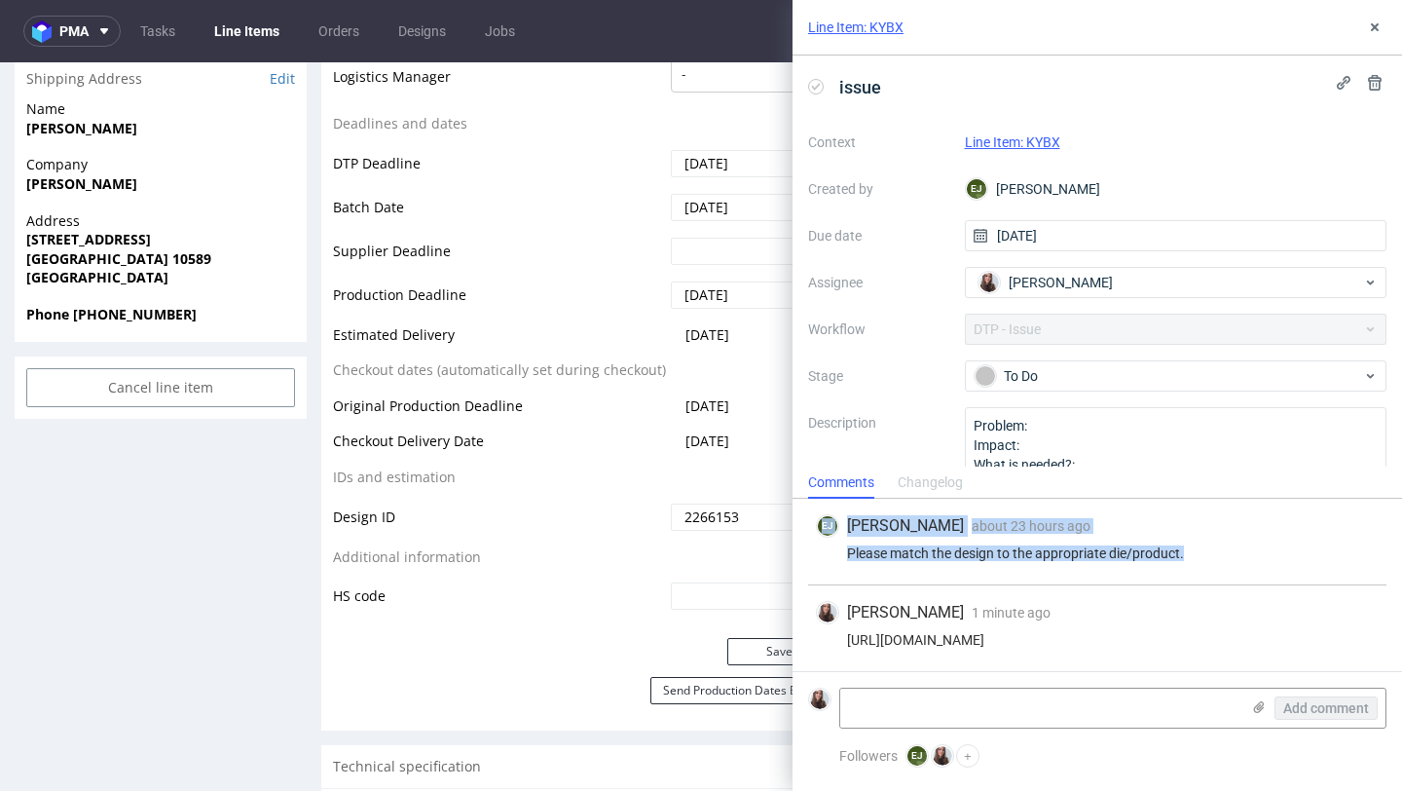
drag, startPoint x: 1159, startPoint y: 552, endPoint x: 841, endPoint y: 539, distance: 317.7
click at [841, 539] on div "[PERSON_NAME] about 23 hours ago [DATE] 14:08 Please match the design to the ap…" at bounding box center [1097, 542] width 578 height 87
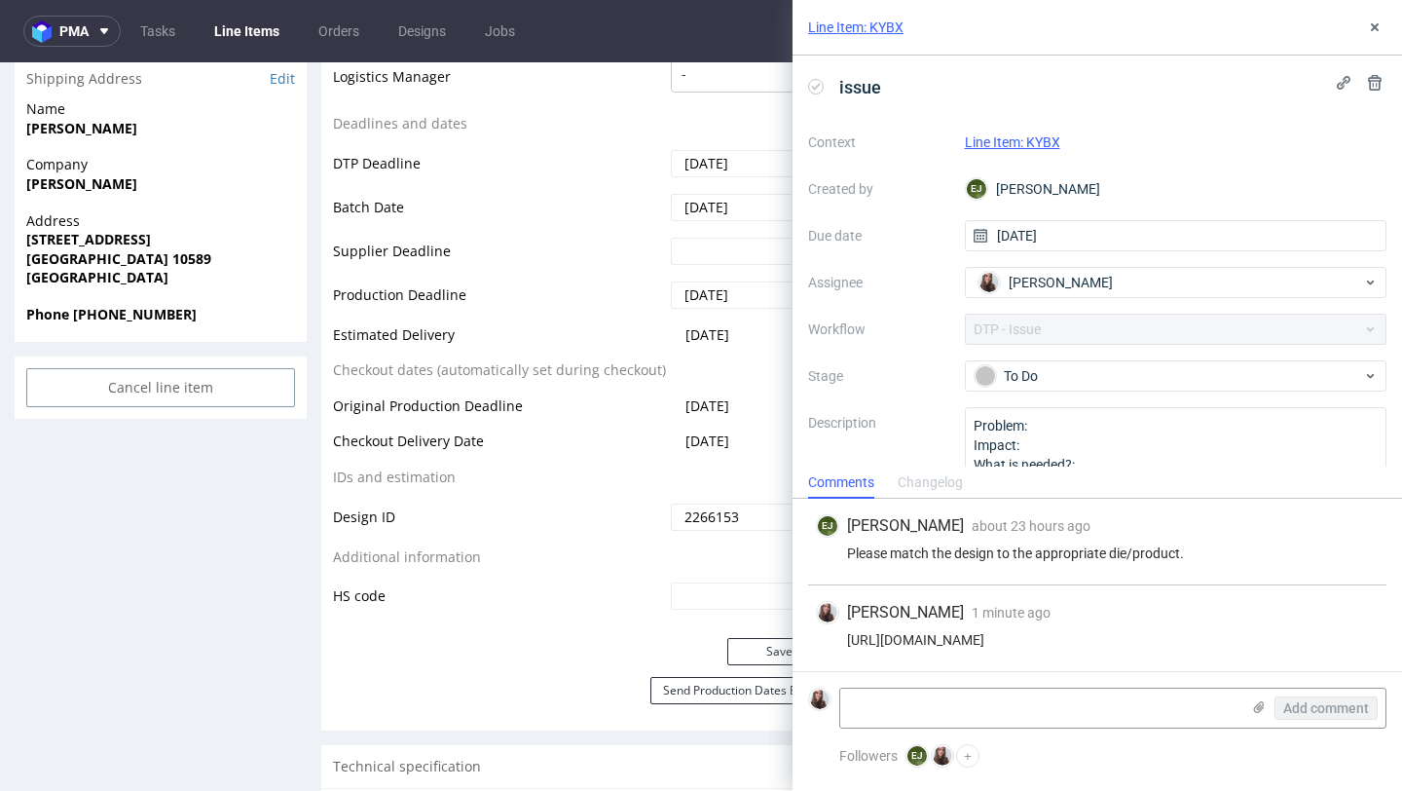
click at [839, 566] on div "[PERSON_NAME] about 23 hours ago [DATE] 14:08 Please match the design to the ap…" at bounding box center [1097, 542] width 578 height 87
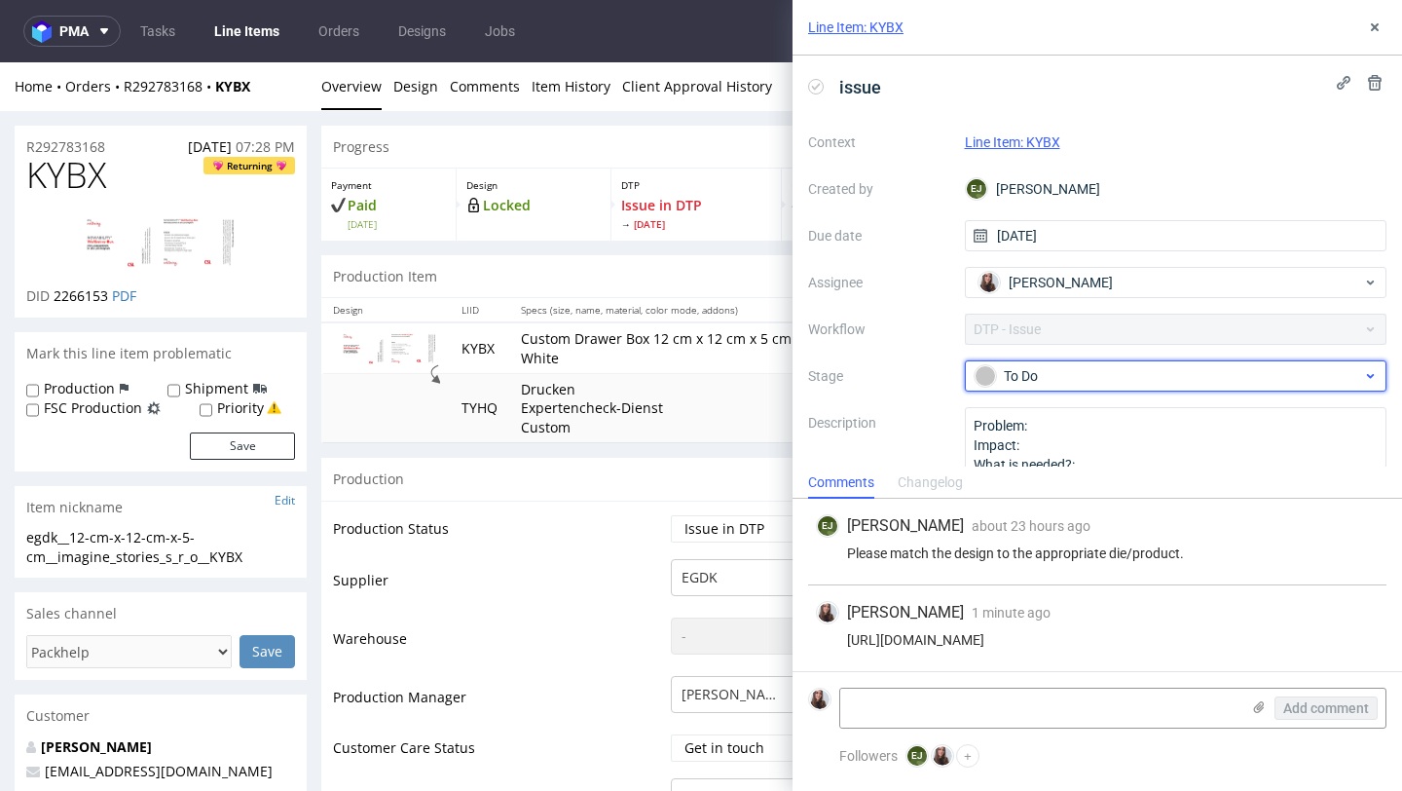
click at [1033, 369] on div "To Do" at bounding box center [1169, 375] width 388 height 21
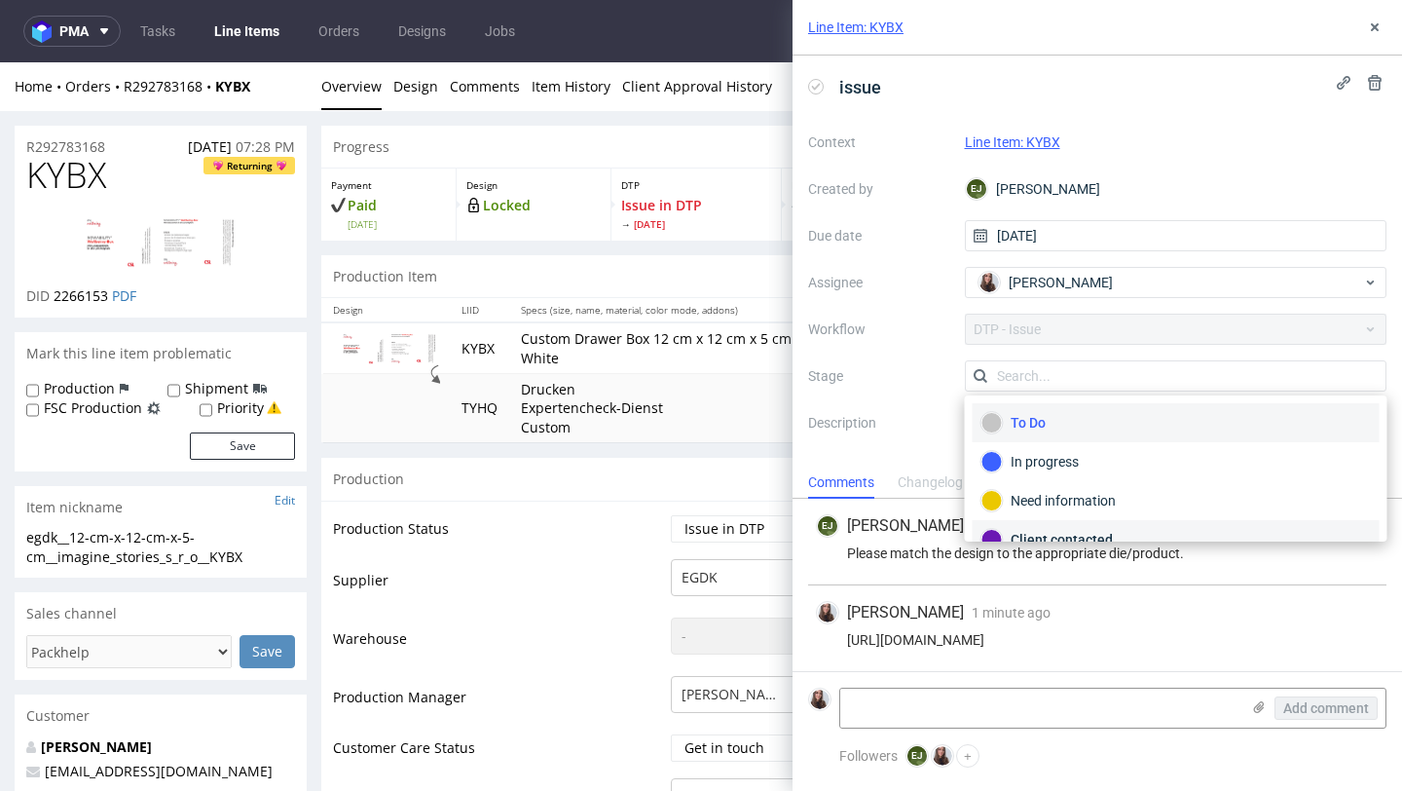
click at [1034, 533] on div "Client contacted" at bounding box center [1176, 539] width 389 height 21
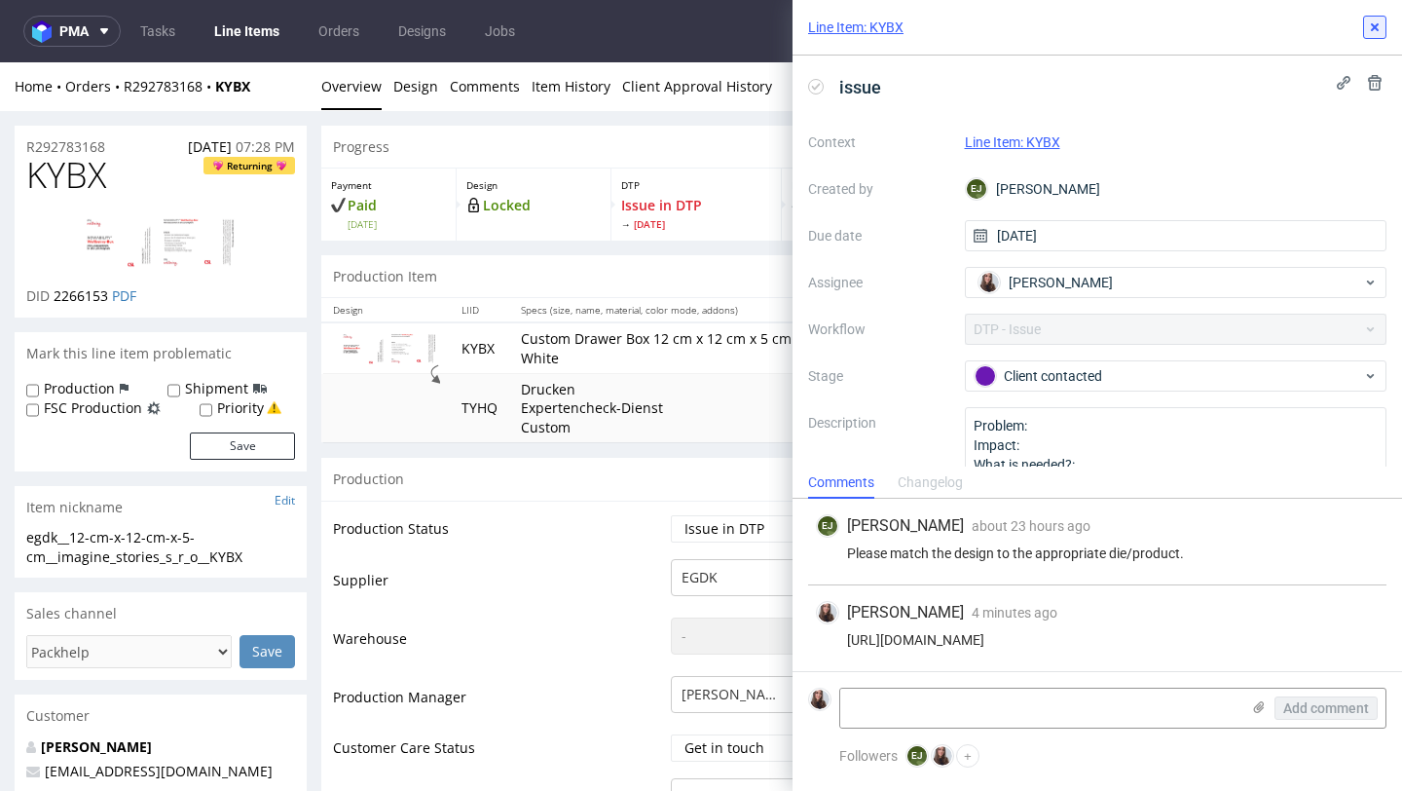
click at [1375, 19] on icon at bounding box center [1375, 27] width 16 height 16
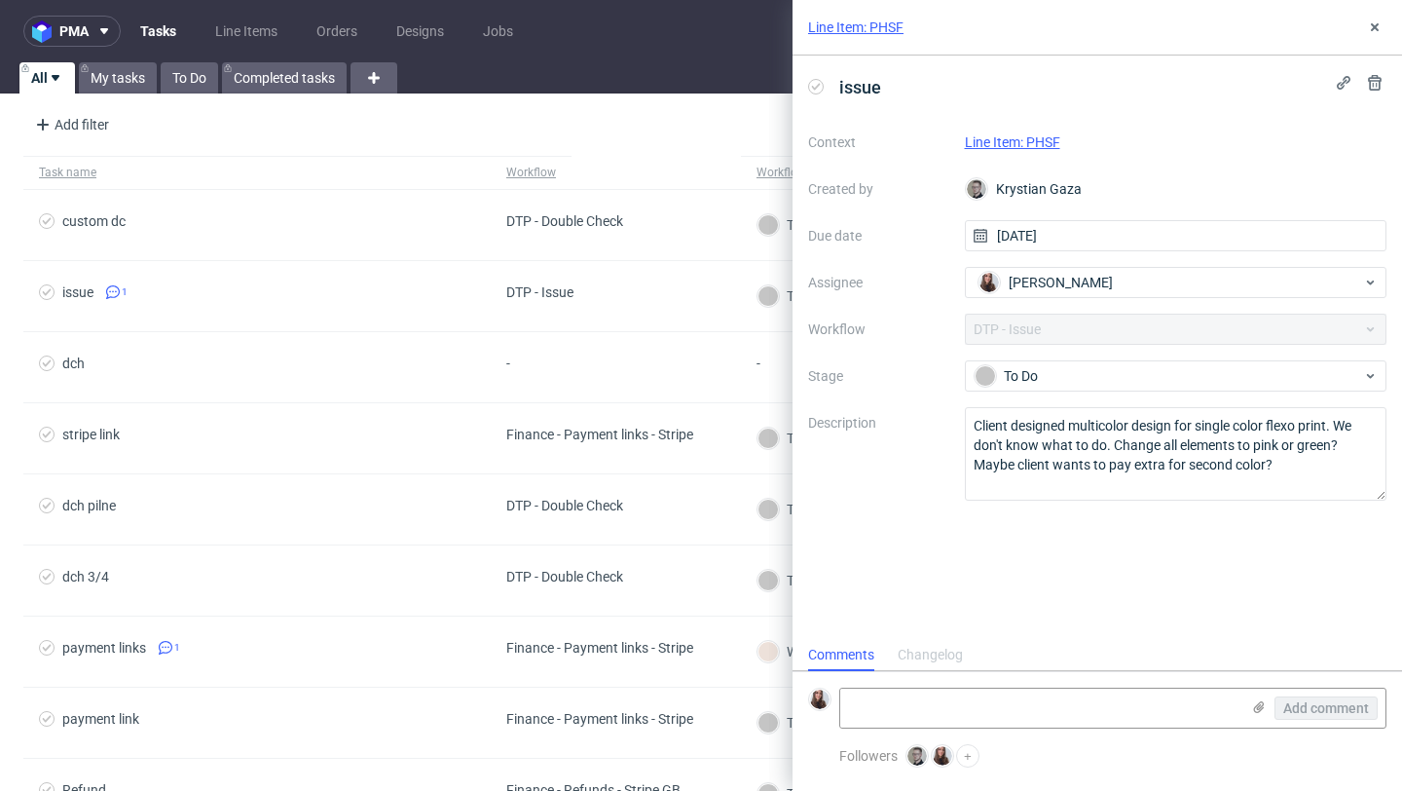
scroll to position [16, 0]
click at [1020, 140] on link "Line Item: PHSF" at bounding box center [1012, 142] width 95 height 16
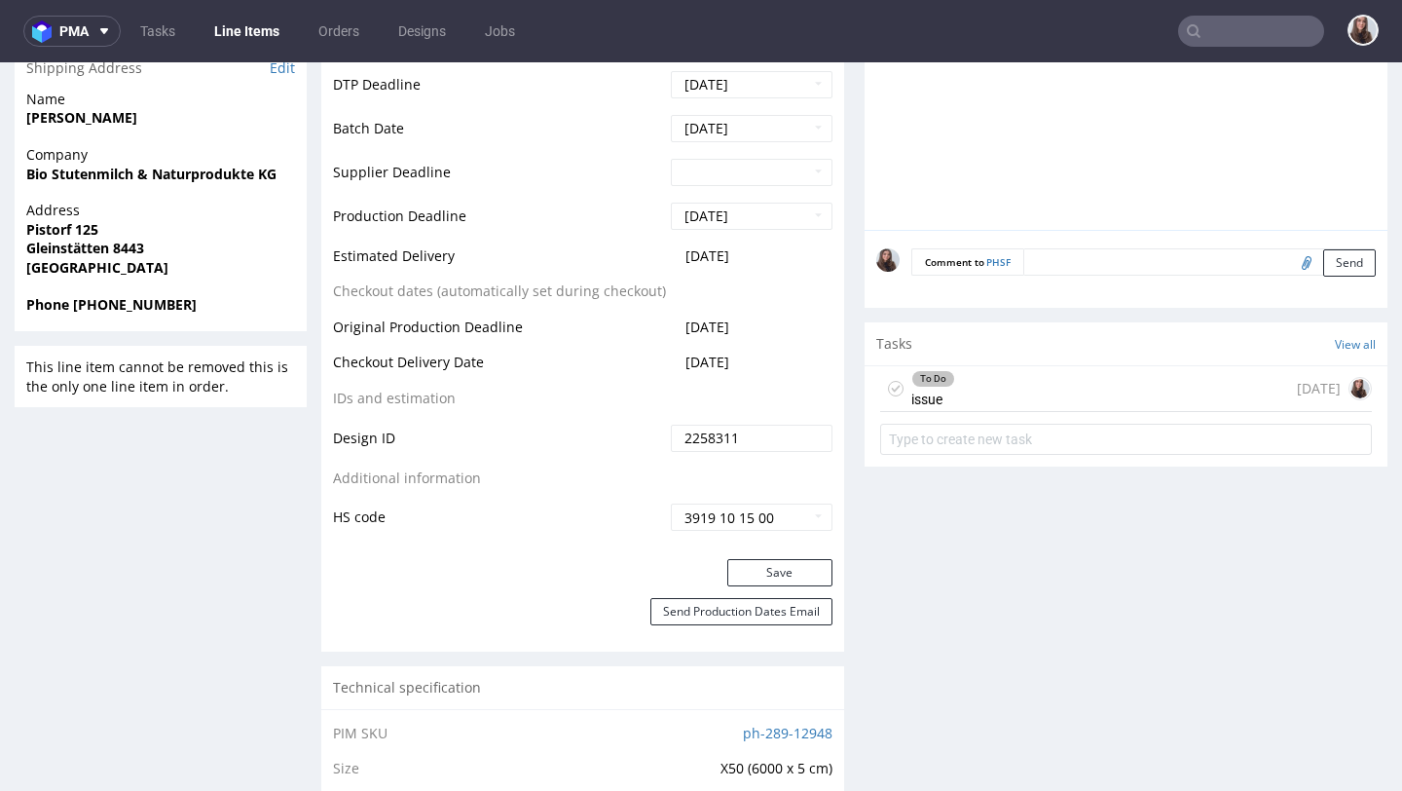
scroll to position [808, 0]
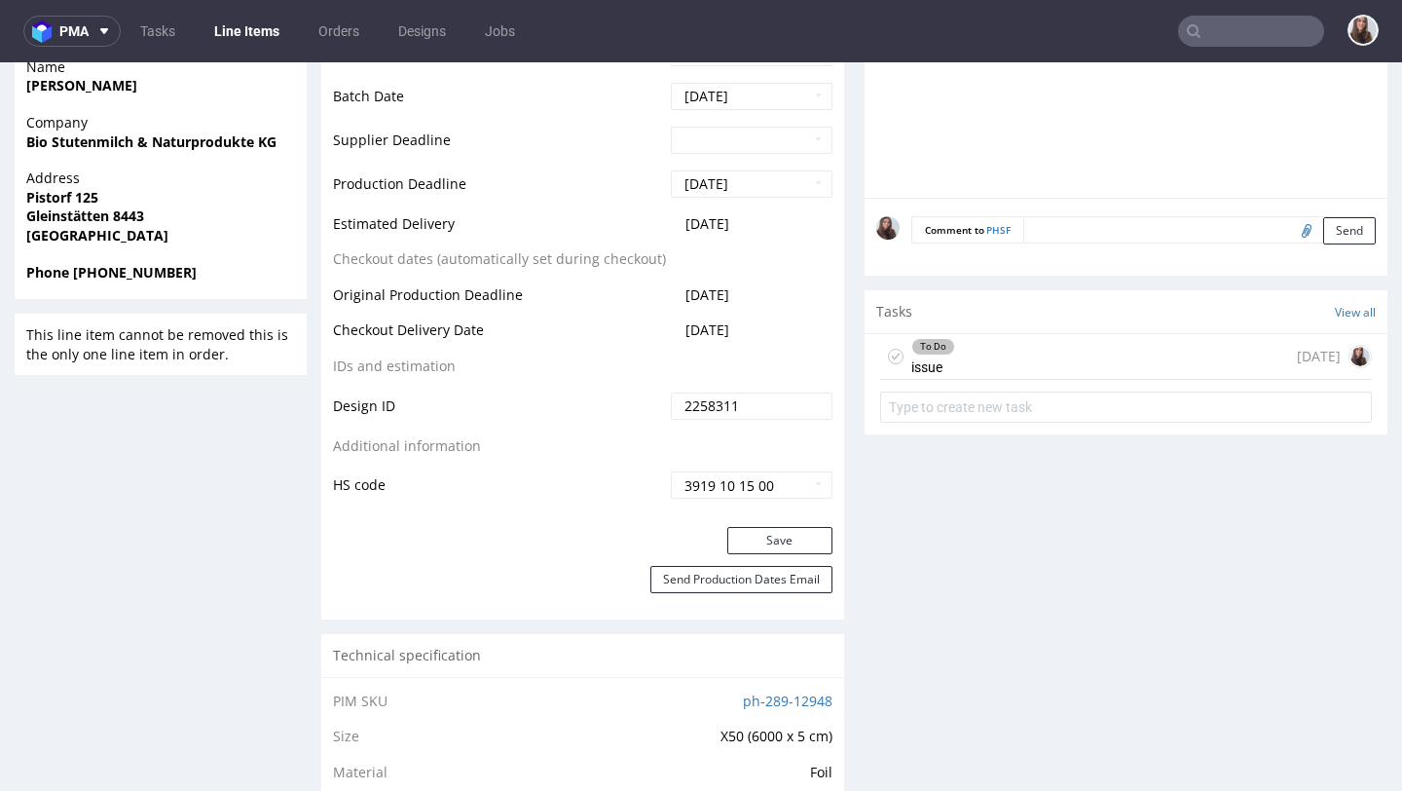
click at [959, 380] on div "To Do issue 1 day ago" at bounding box center [1126, 357] width 492 height 46
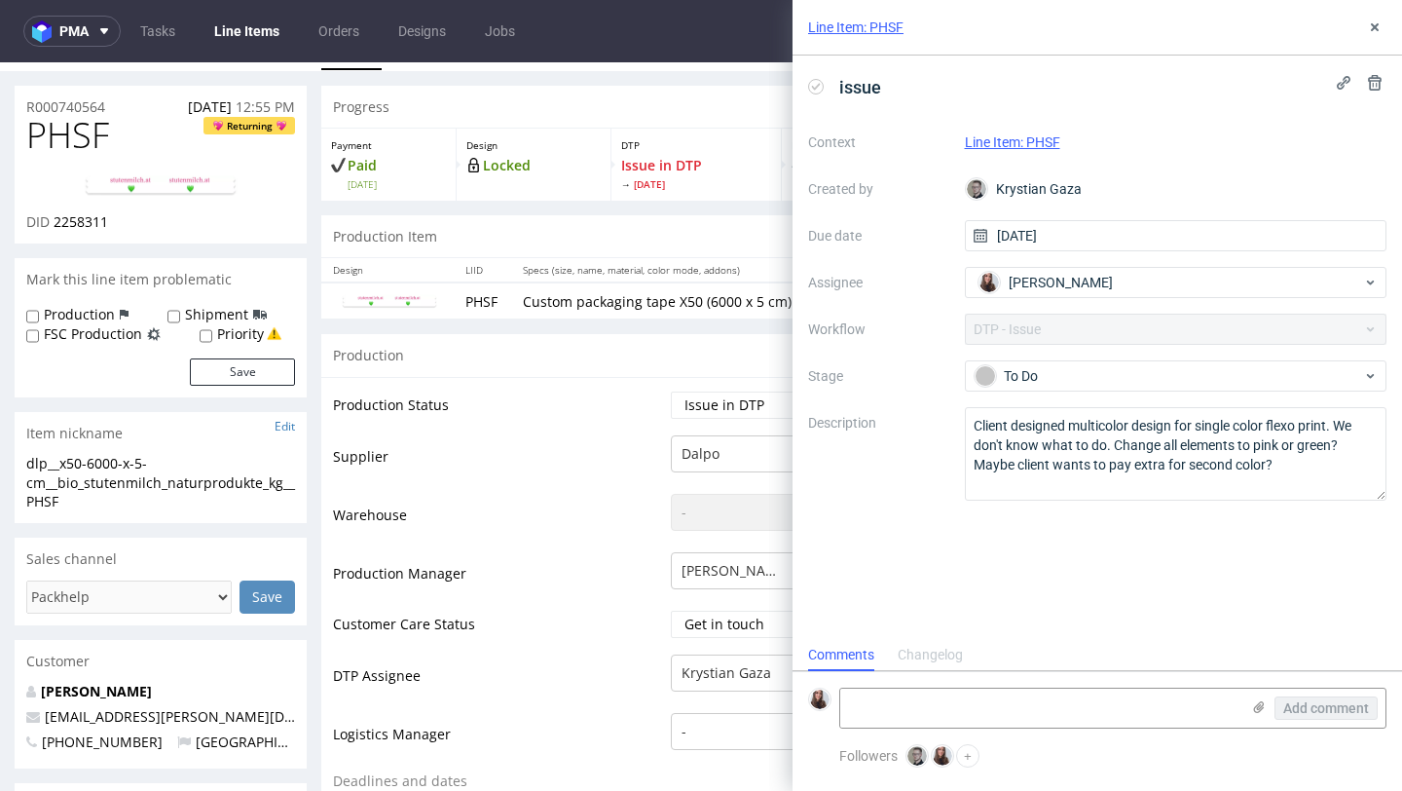
scroll to position [47, 0]
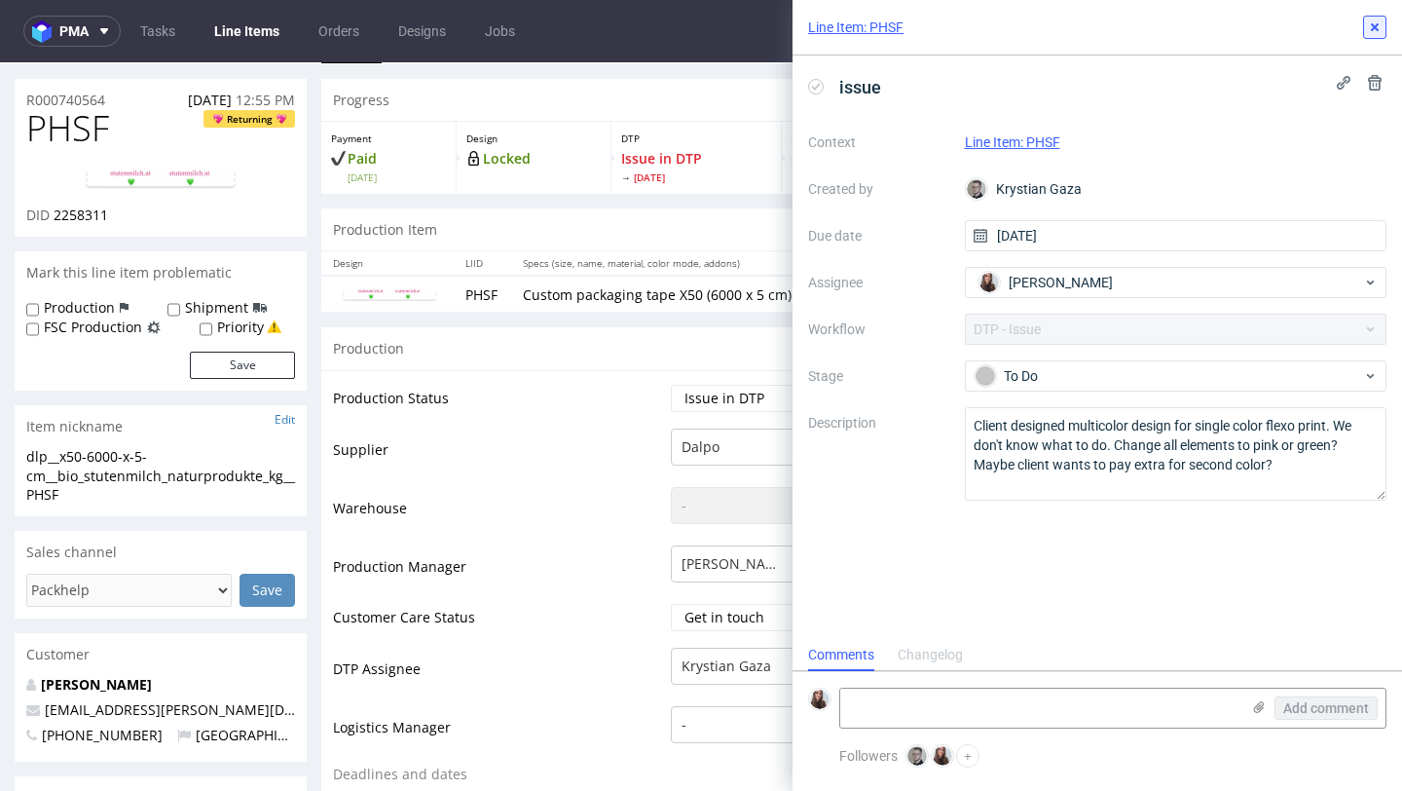
click at [1371, 25] on icon at bounding box center [1375, 27] width 16 height 16
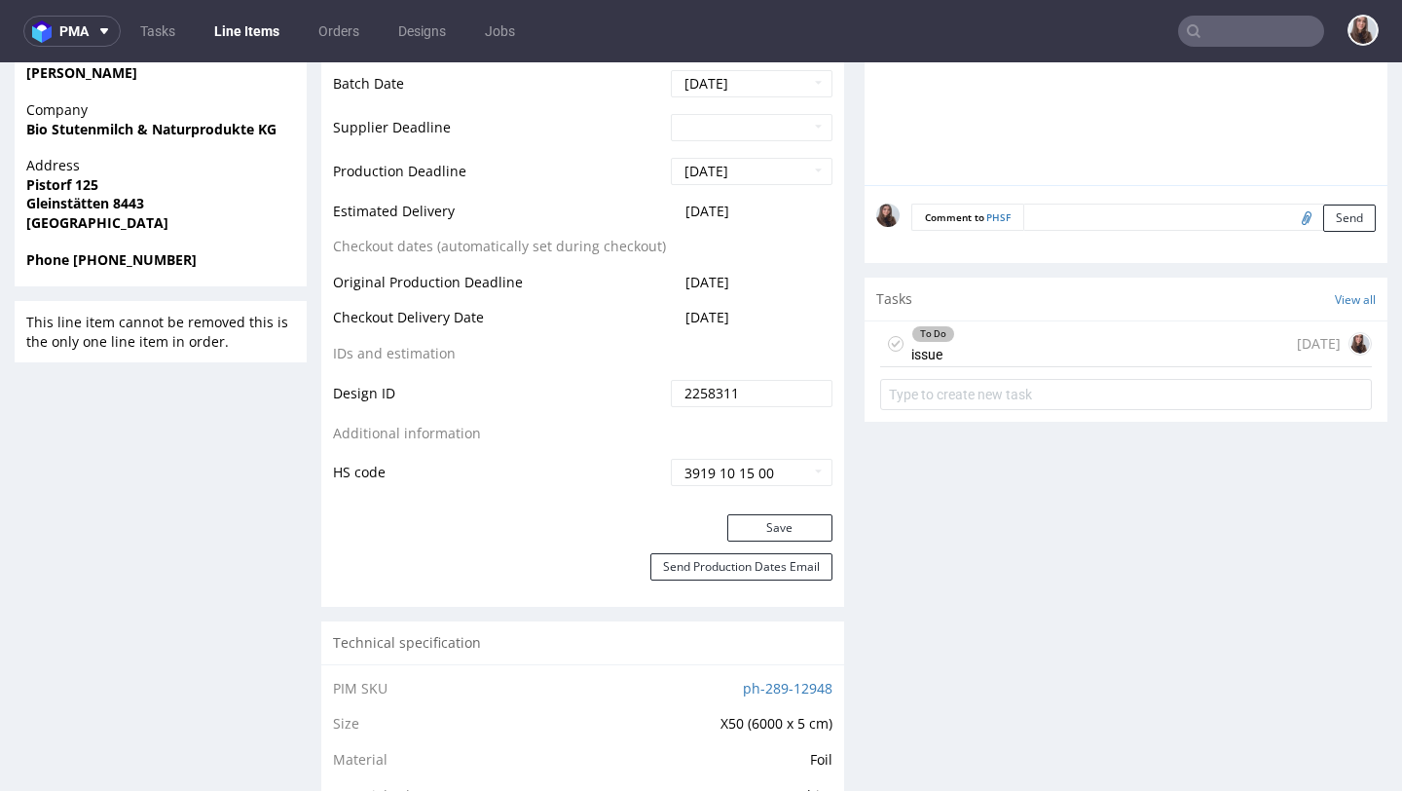
scroll to position [822, 0]
click at [988, 352] on div "To Do issue 1 day ago" at bounding box center [1126, 343] width 492 height 46
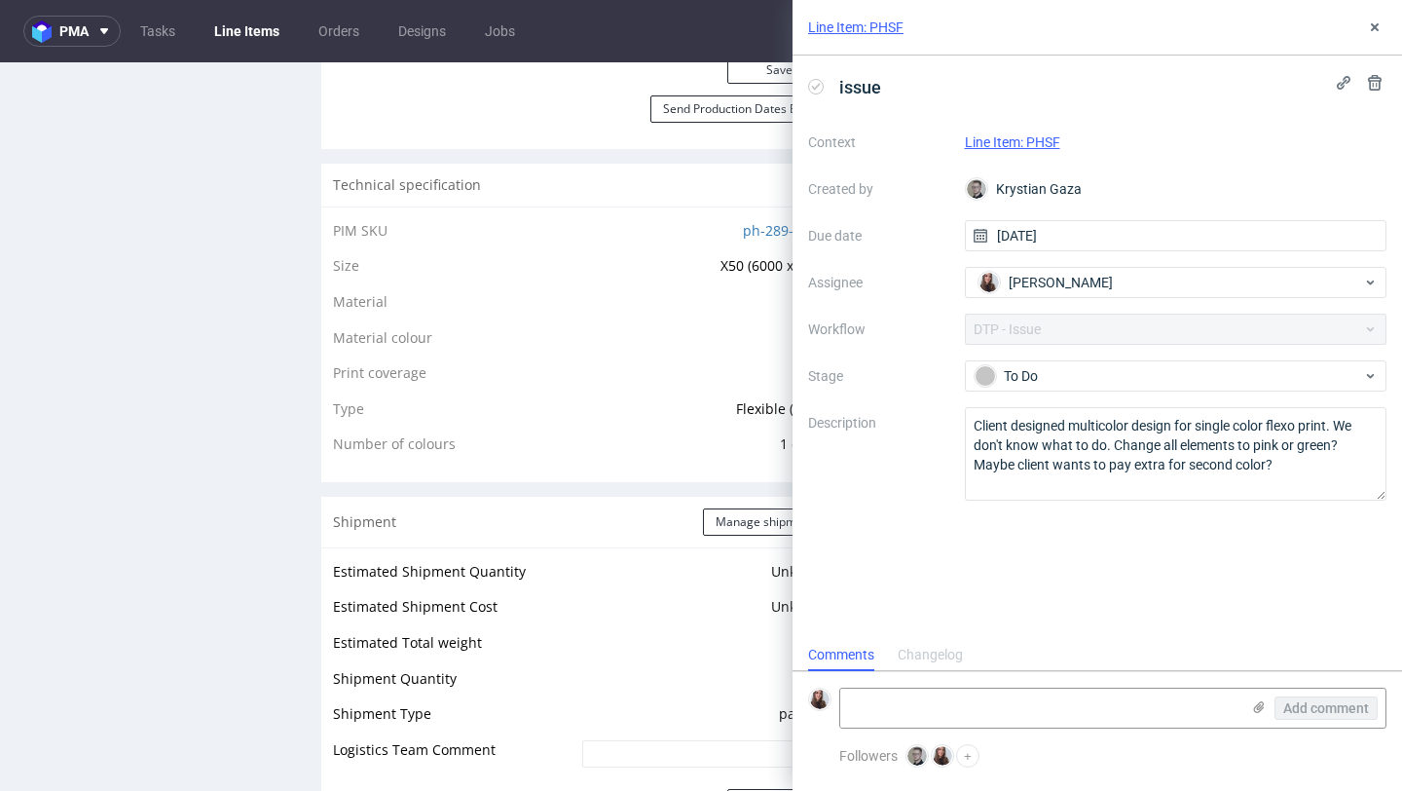
scroll to position [1294, 0]
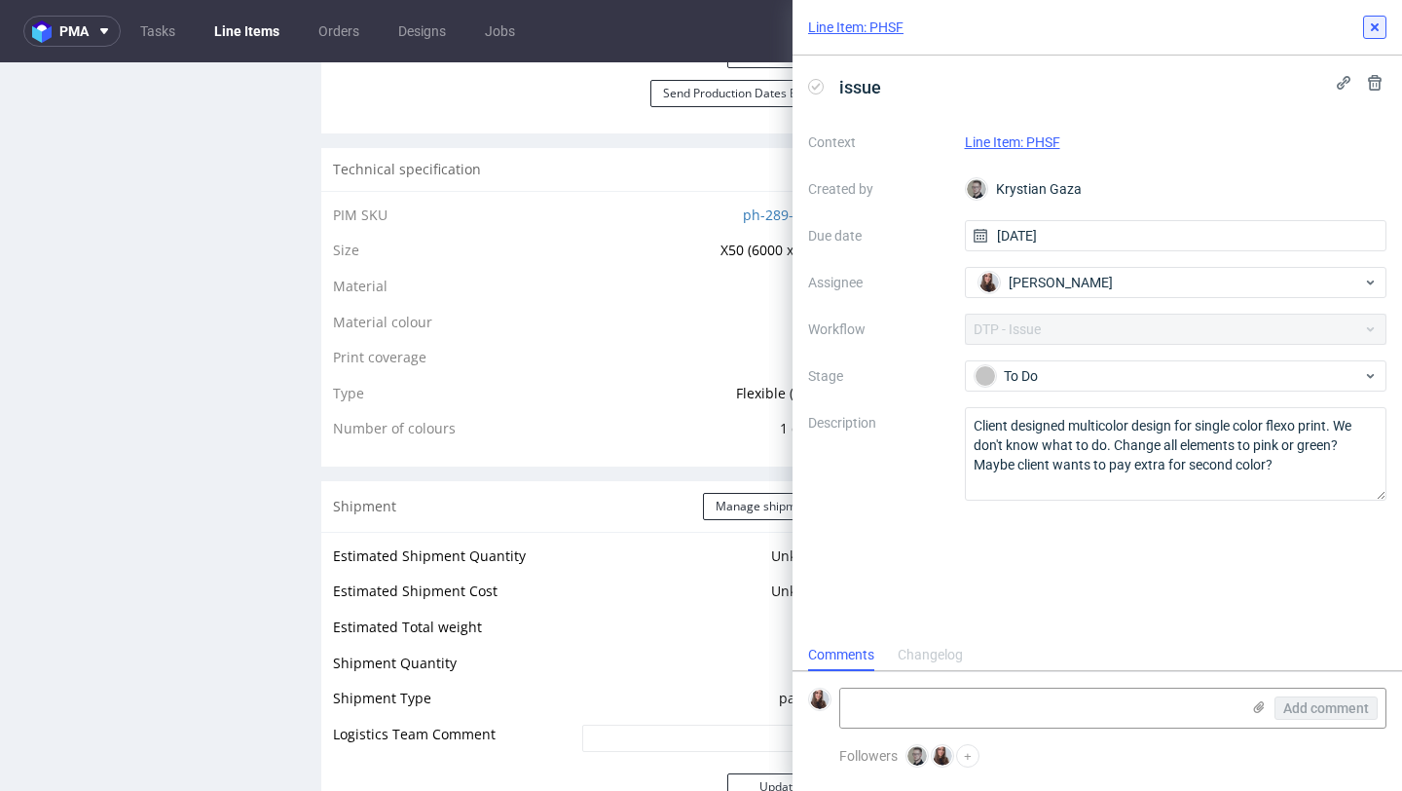
click at [1377, 32] on icon at bounding box center [1375, 27] width 16 height 16
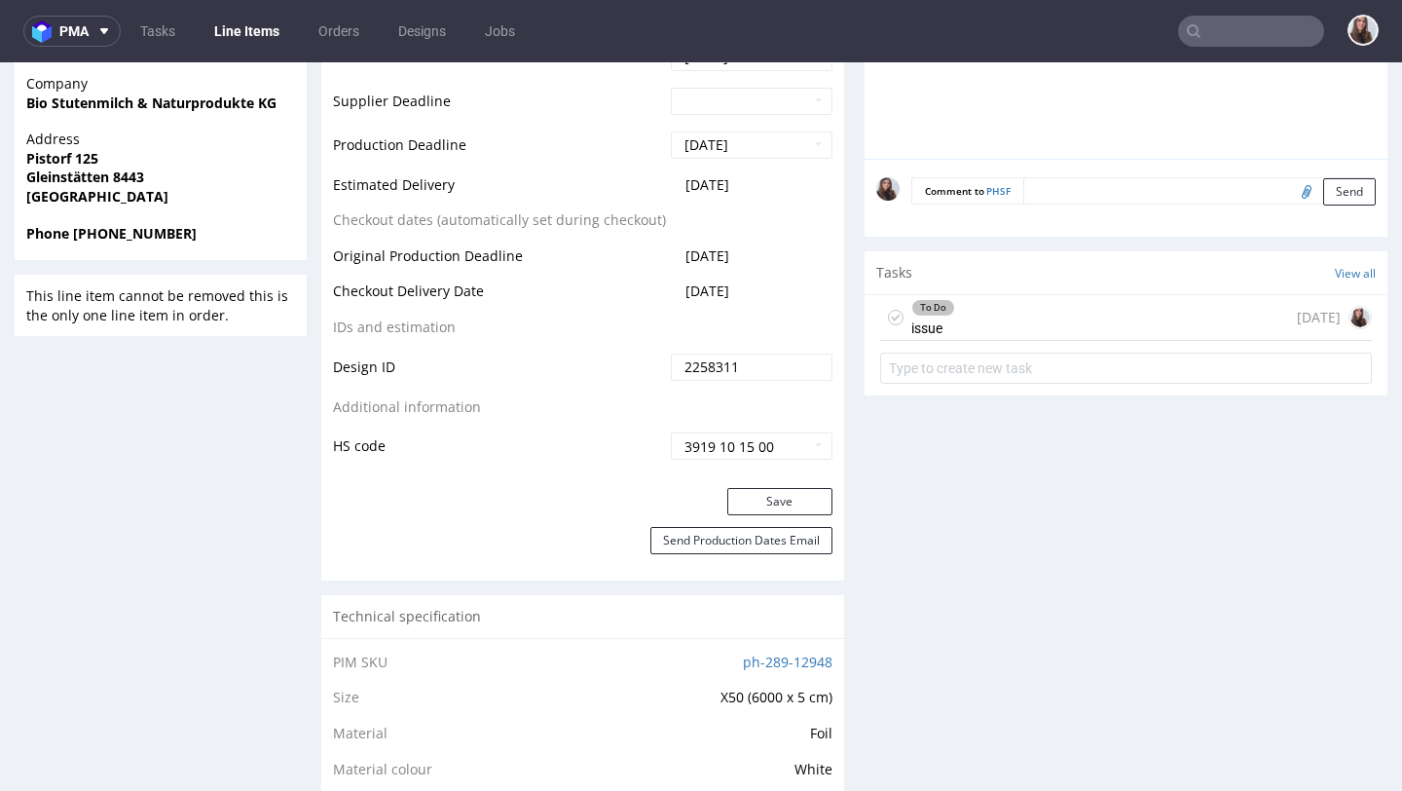
scroll to position [850, 0]
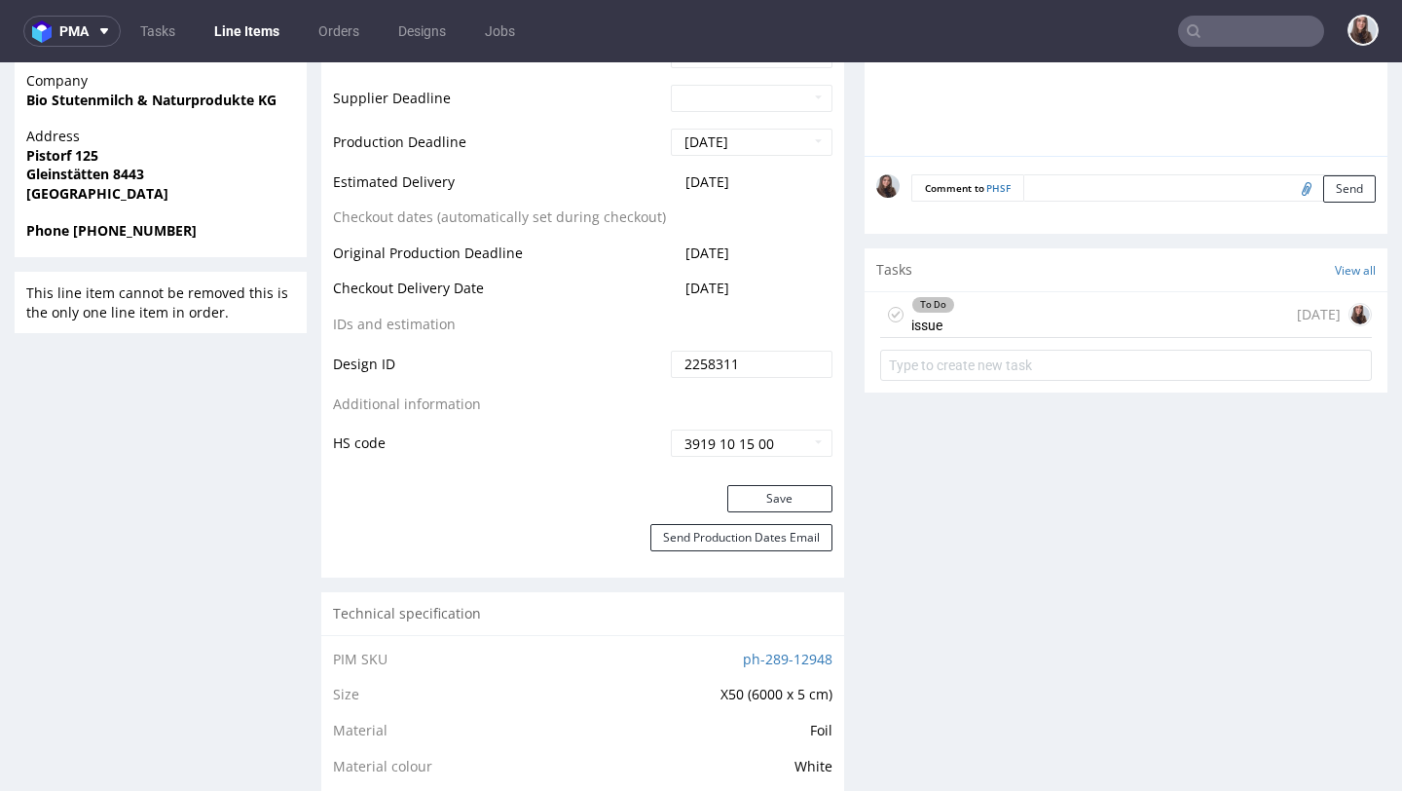
click at [944, 313] on div "To Do" at bounding box center [933, 305] width 42 height 16
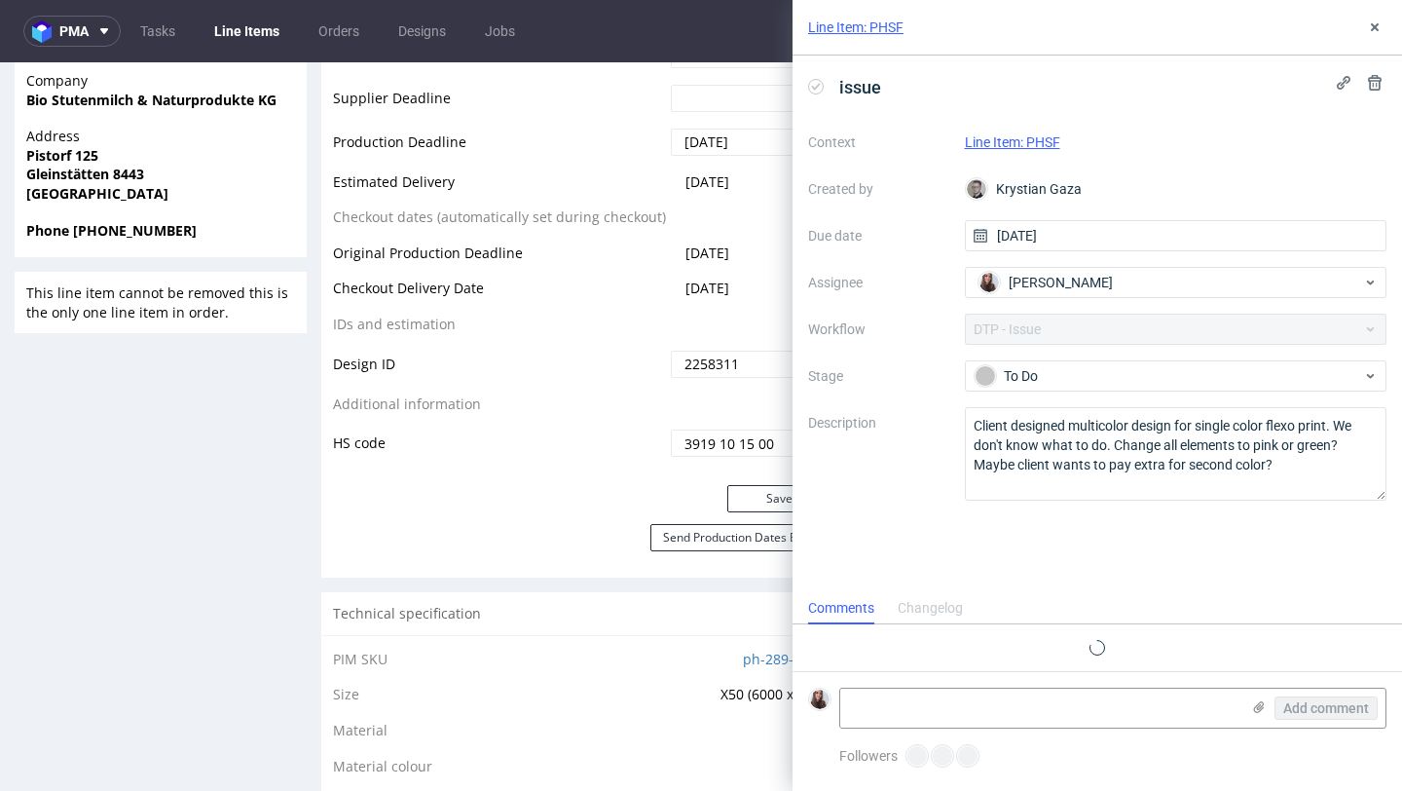
scroll to position [16, 0]
click at [1372, 19] on icon at bounding box center [1375, 27] width 16 height 16
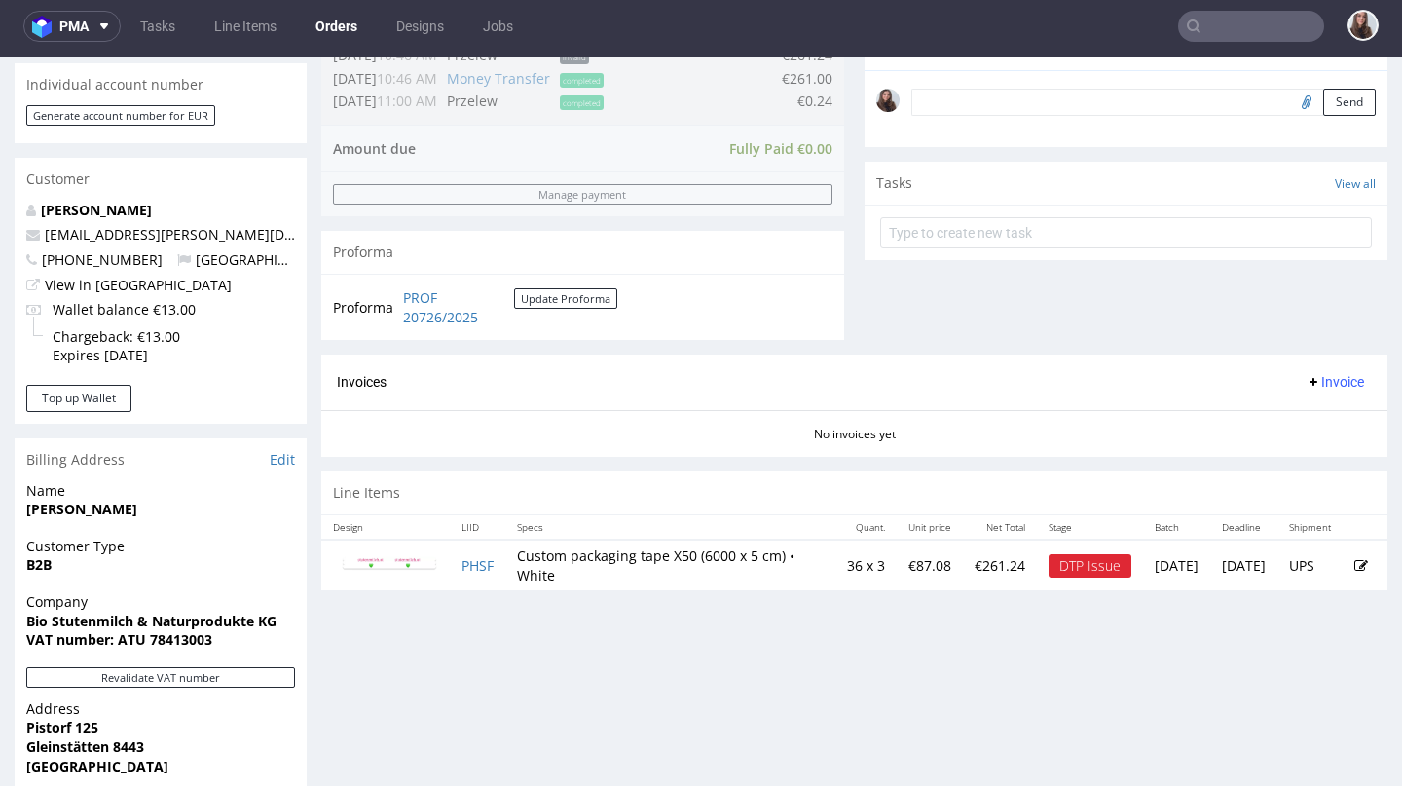
scroll to position [597, 0]
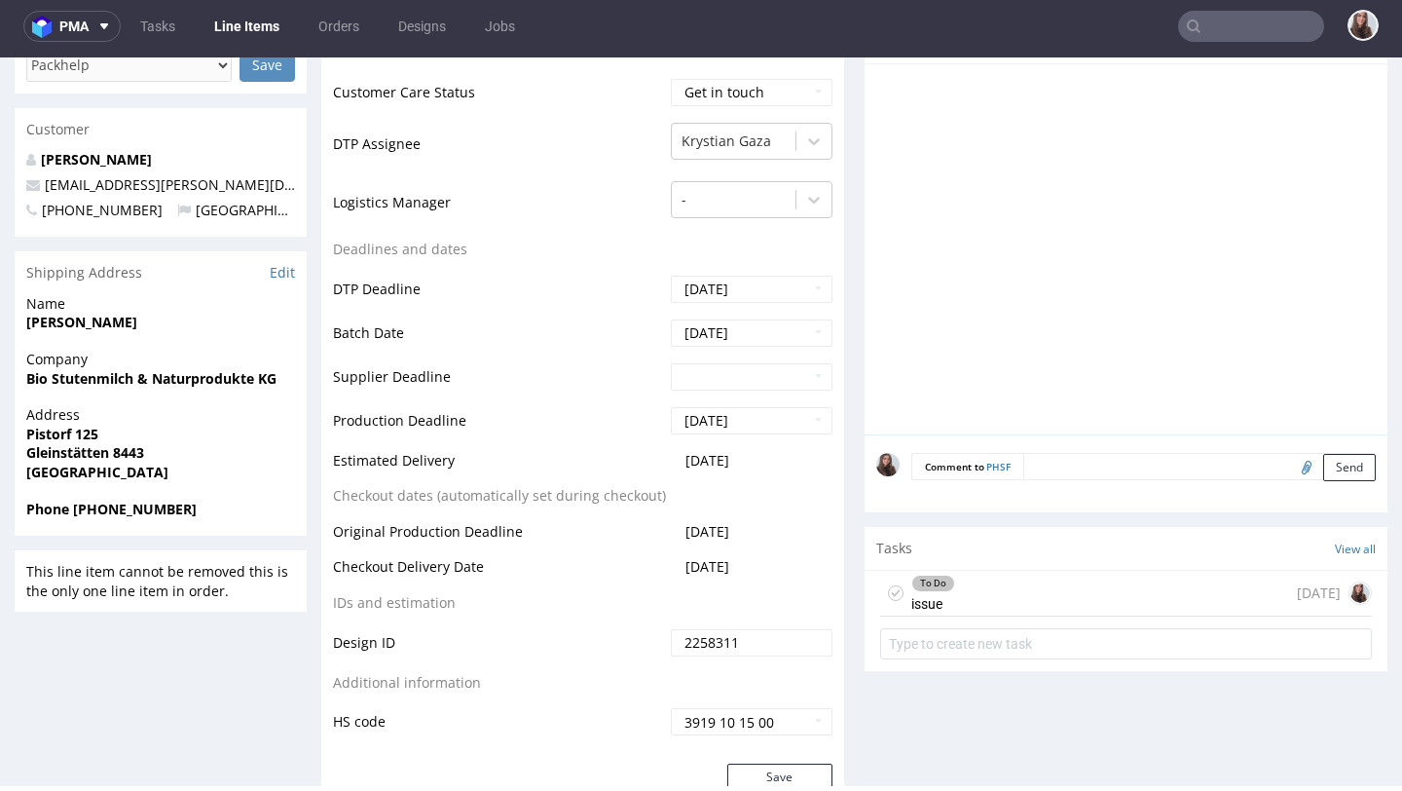
scroll to position [582, 0]
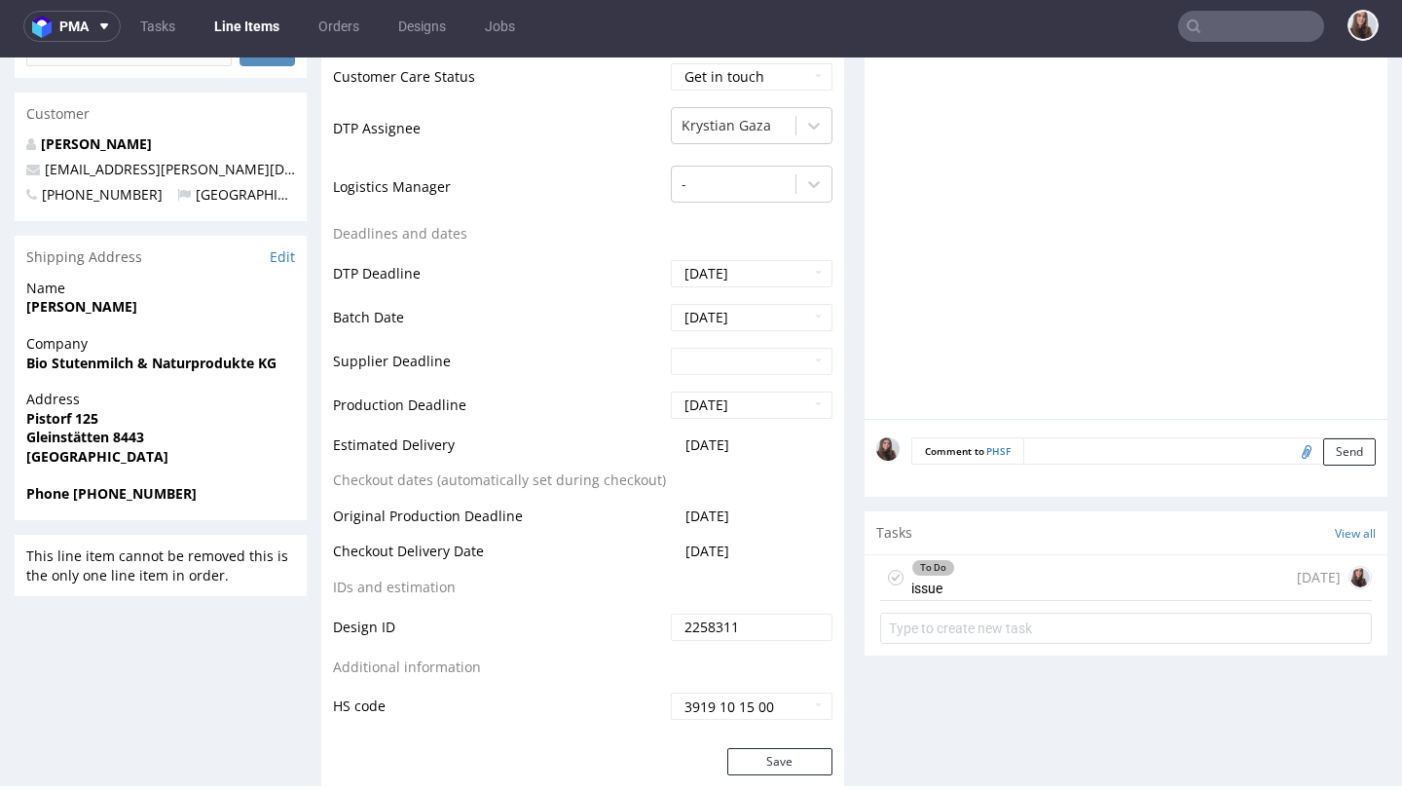
click at [1013, 600] on div "To Do issue 1 day ago" at bounding box center [1126, 578] width 492 height 46
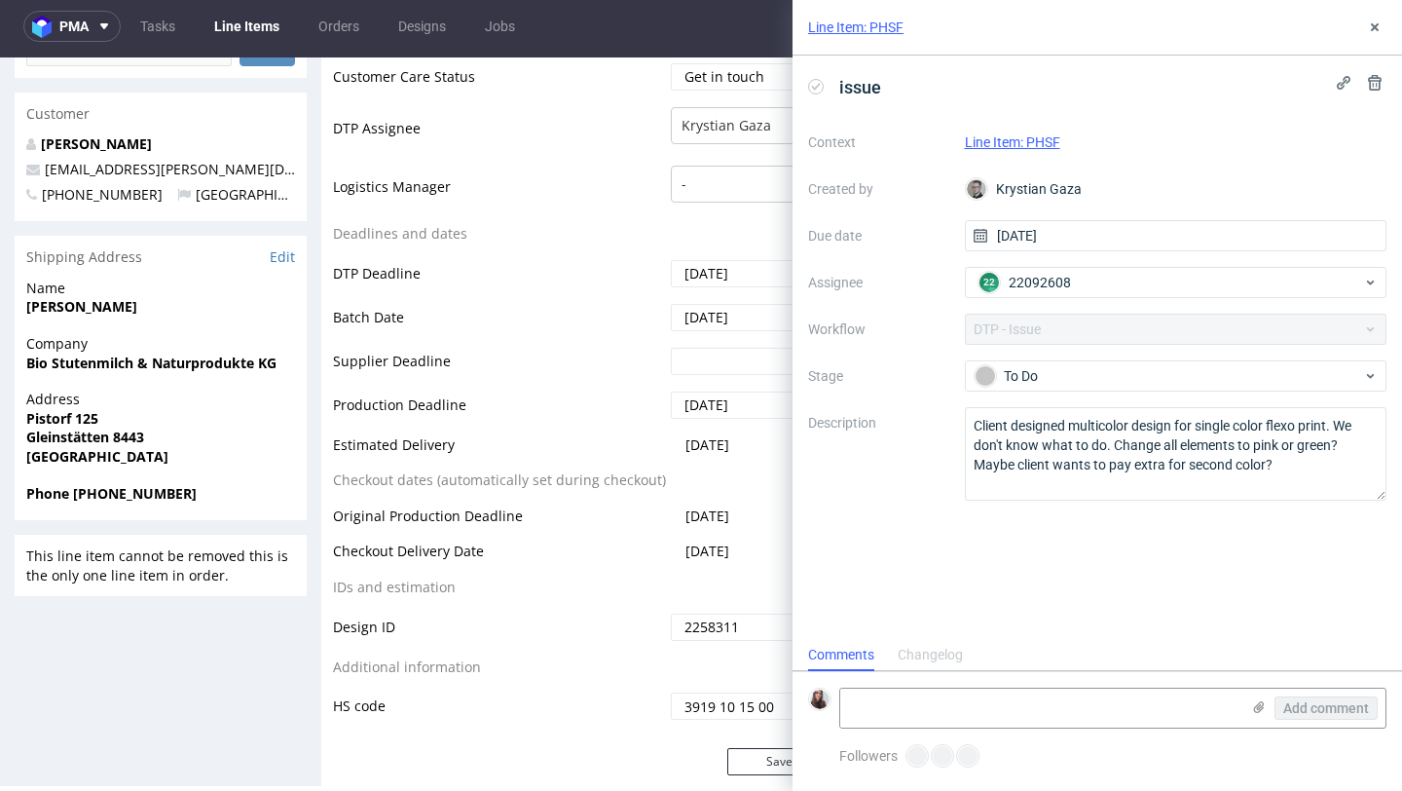
scroll to position [16, 0]
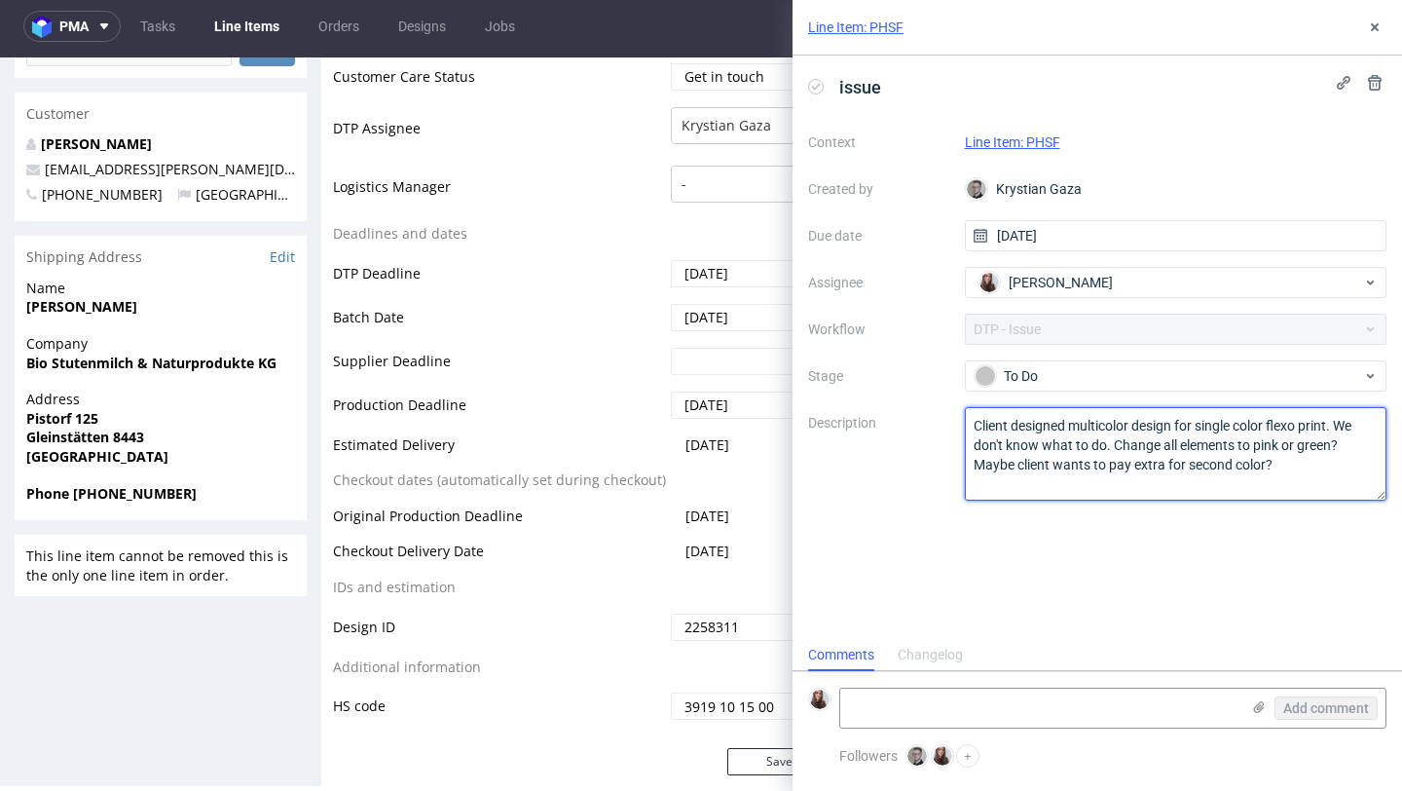
drag, startPoint x: 1283, startPoint y: 470, endPoint x: 942, endPoint y: 425, distance: 344.8
click at [942, 425] on div "Context Line Item: PHSF Created by Krystian Gaza Due date 30/09/2025 Assignee S…" at bounding box center [1097, 314] width 578 height 374
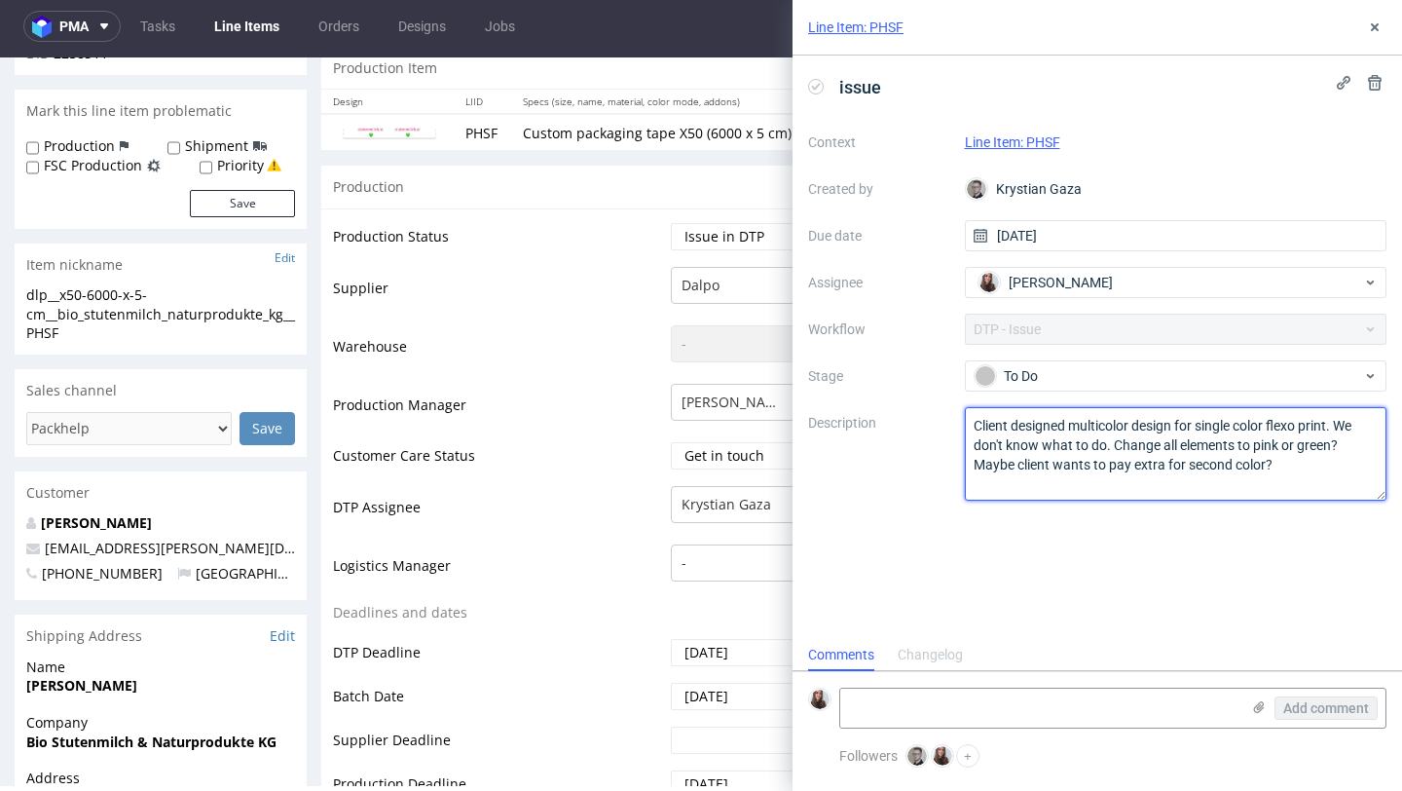
scroll to position [0, 0]
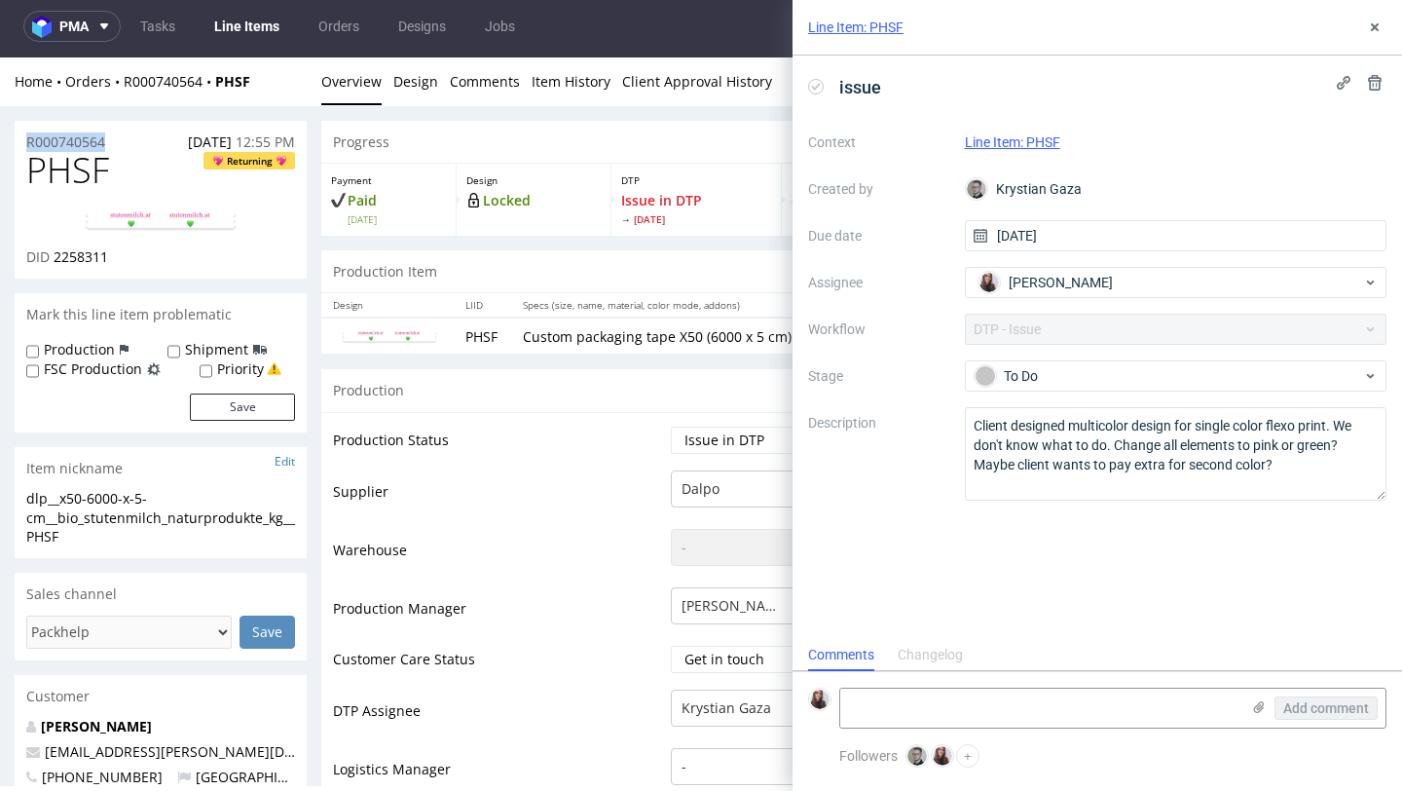
drag, startPoint x: 127, startPoint y: 139, endPoint x: 15, endPoint y: 137, distance: 112.0
click at [15, 137] on div "R000740564 08.09.2025 12:55 PM" at bounding box center [161, 136] width 292 height 31
copy p "R000740564"
click at [894, 708] on textarea at bounding box center [1039, 707] width 399 height 39
paste textarea "https://app-eu1.hubspot.com/contacts/25600958/record/0-5/239010875633/"
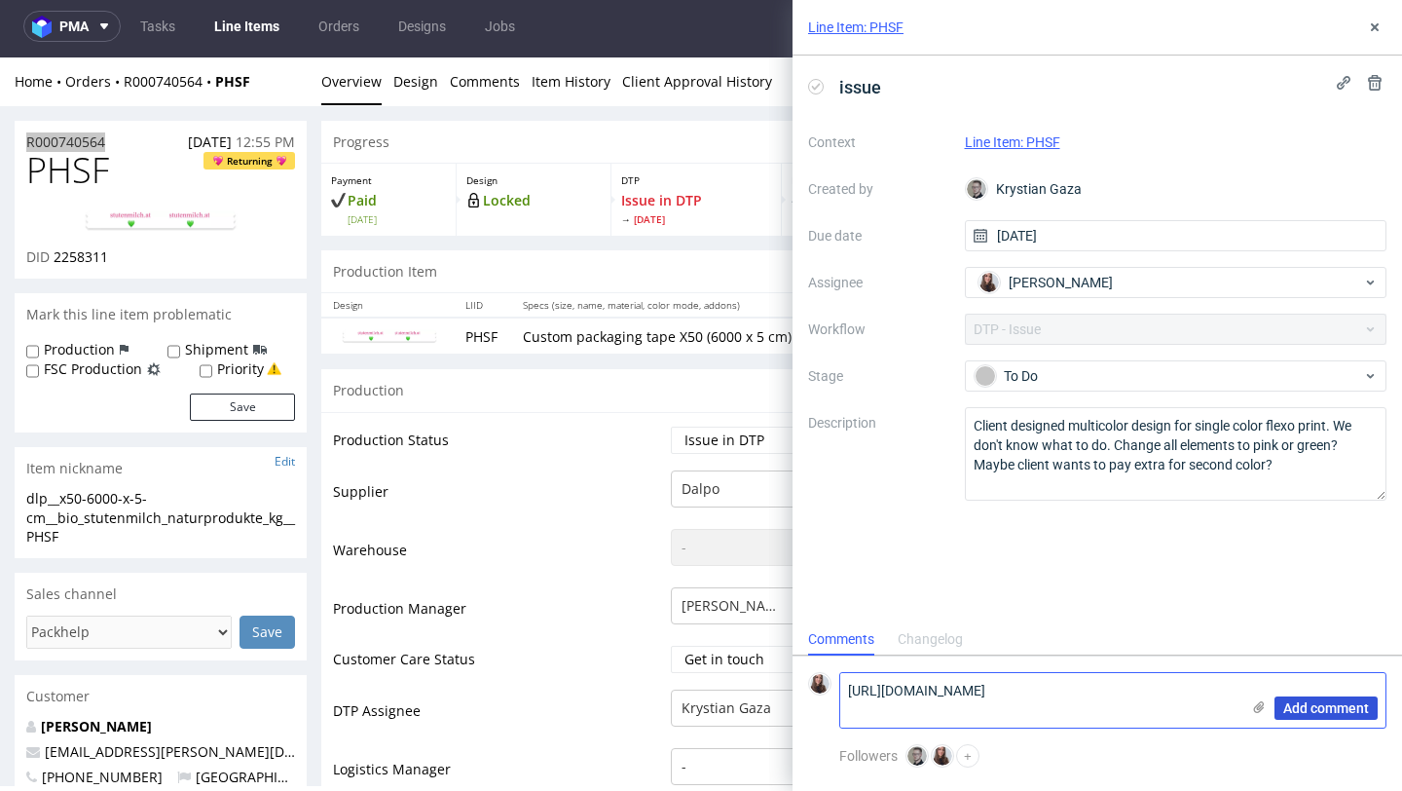
type textarea "https://app-eu1.hubspot.com/contacts/25600958/record/0-5/239010875633/"
click at [1330, 706] on span "Add comment" at bounding box center [1326, 708] width 86 height 14
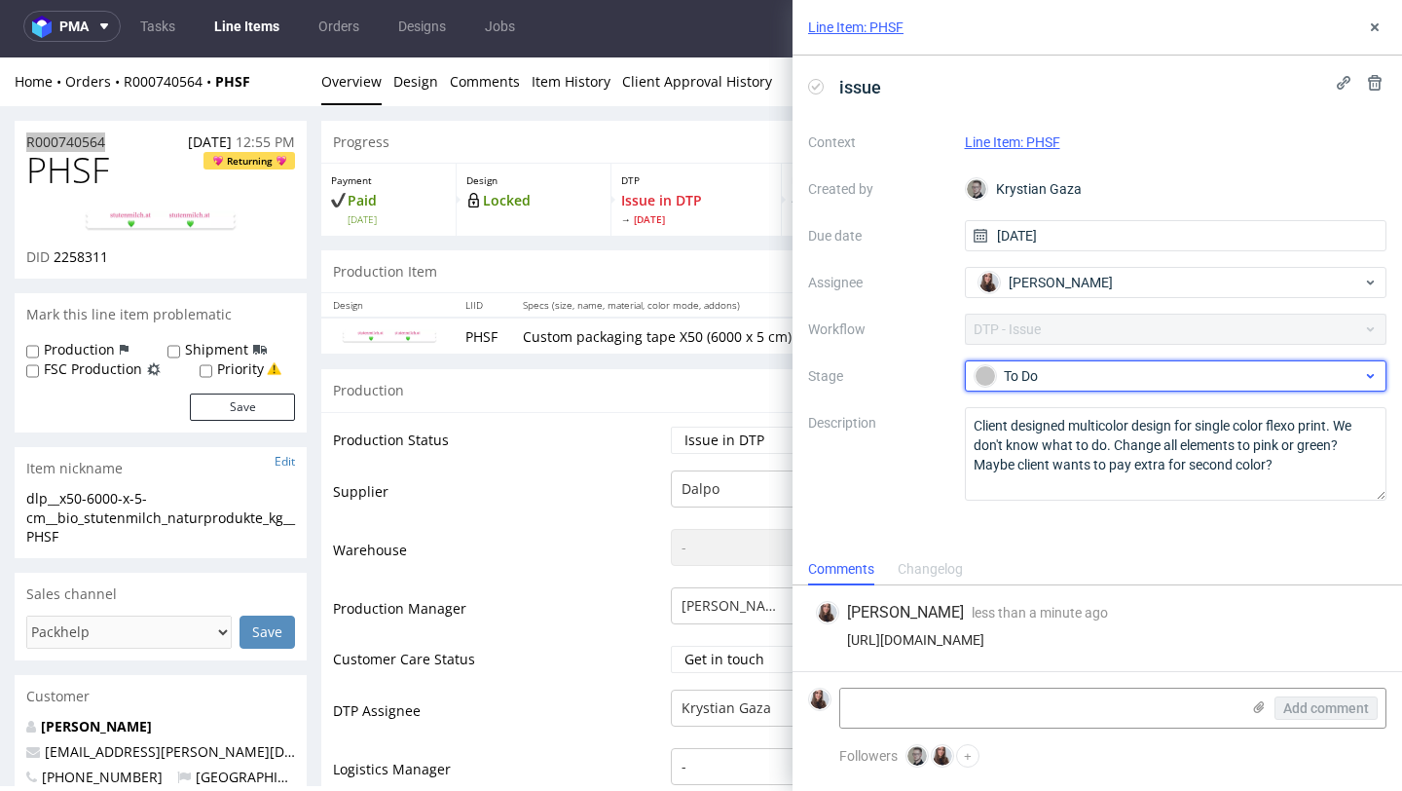
click at [1056, 371] on div "To Do" at bounding box center [1169, 375] width 388 height 21
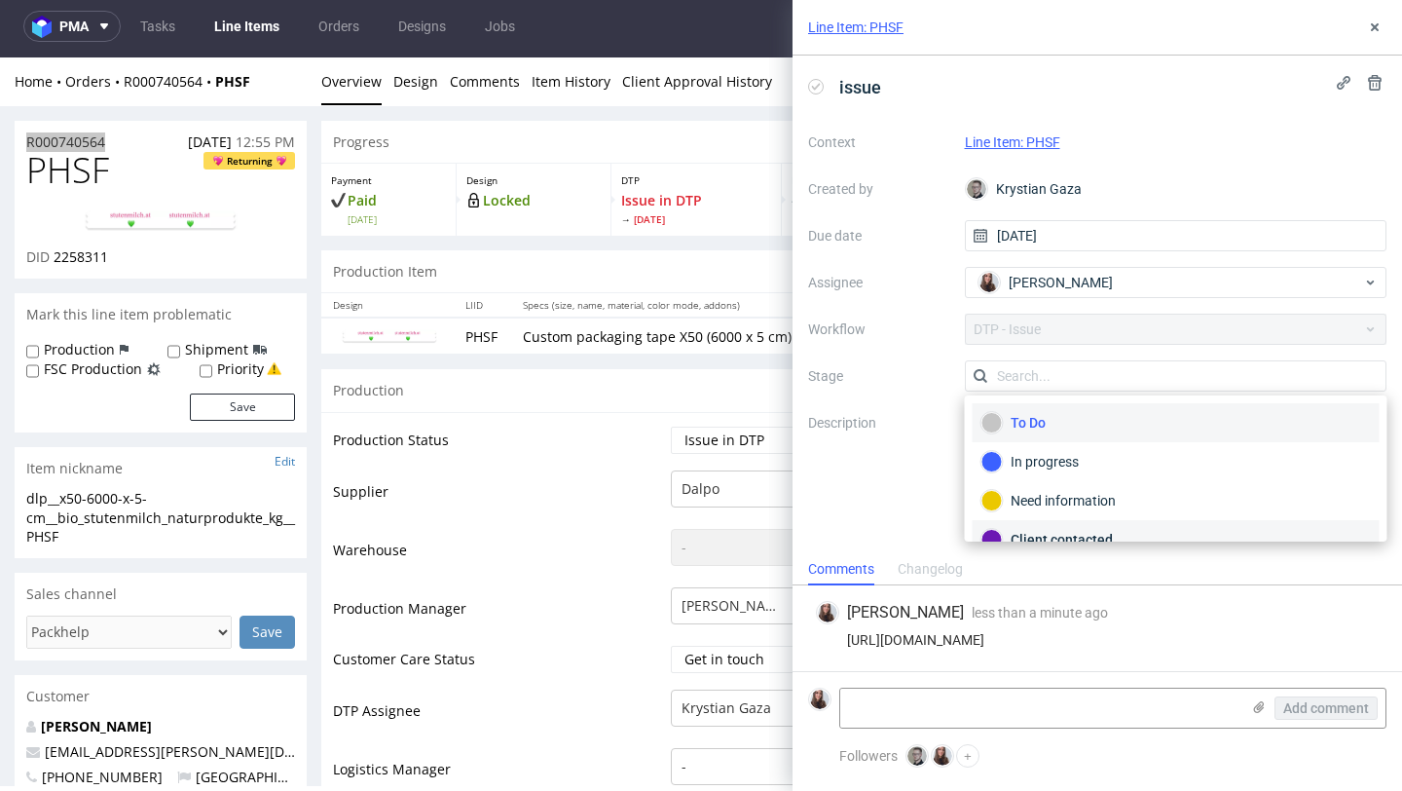
click at [1045, 536] on div "Client contacted" at bounding box center [1176, 539] width 389 height 21
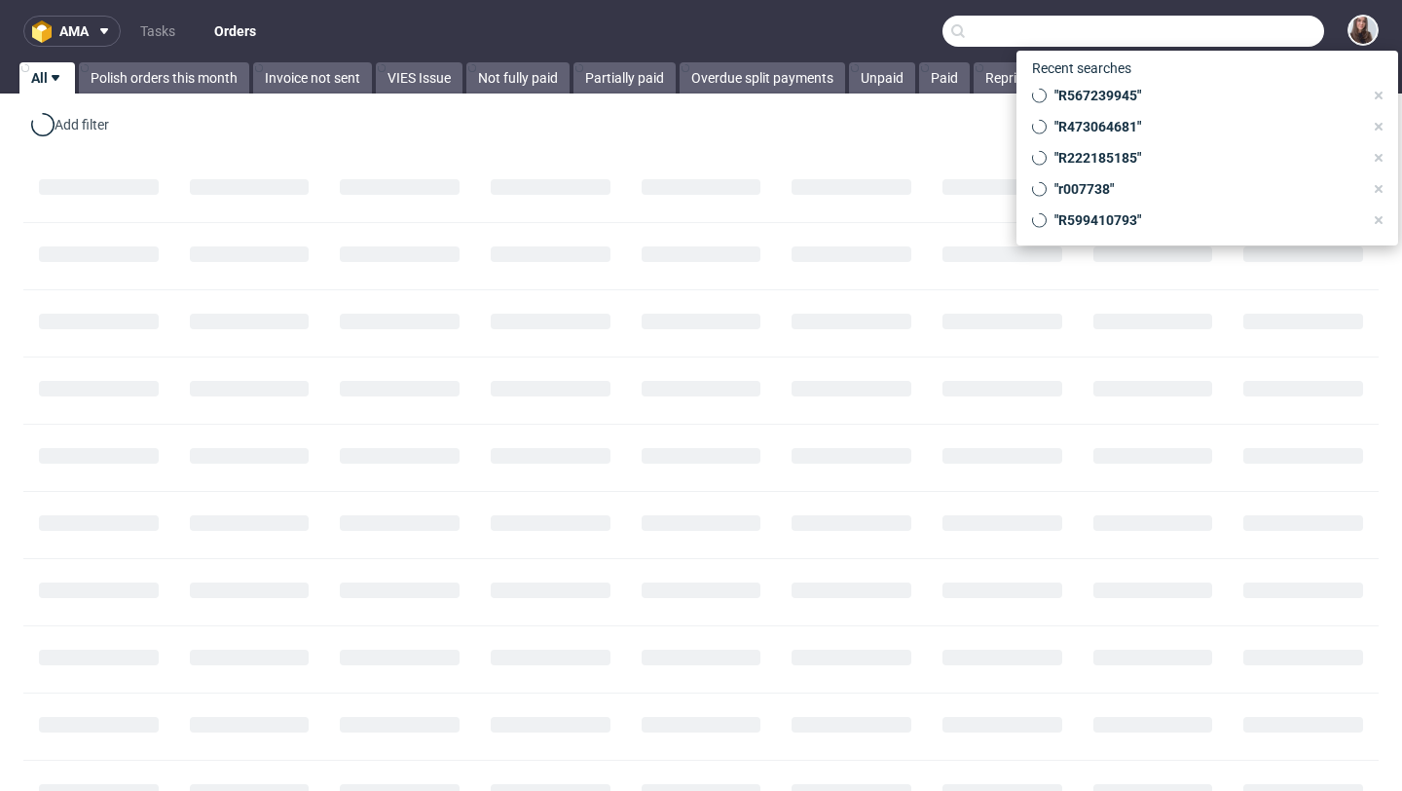
click at [1234, 29] on input "text" at bounding box center [1134, 31] width 382 height 31
paste input "R000740564"
type input "R000740564"
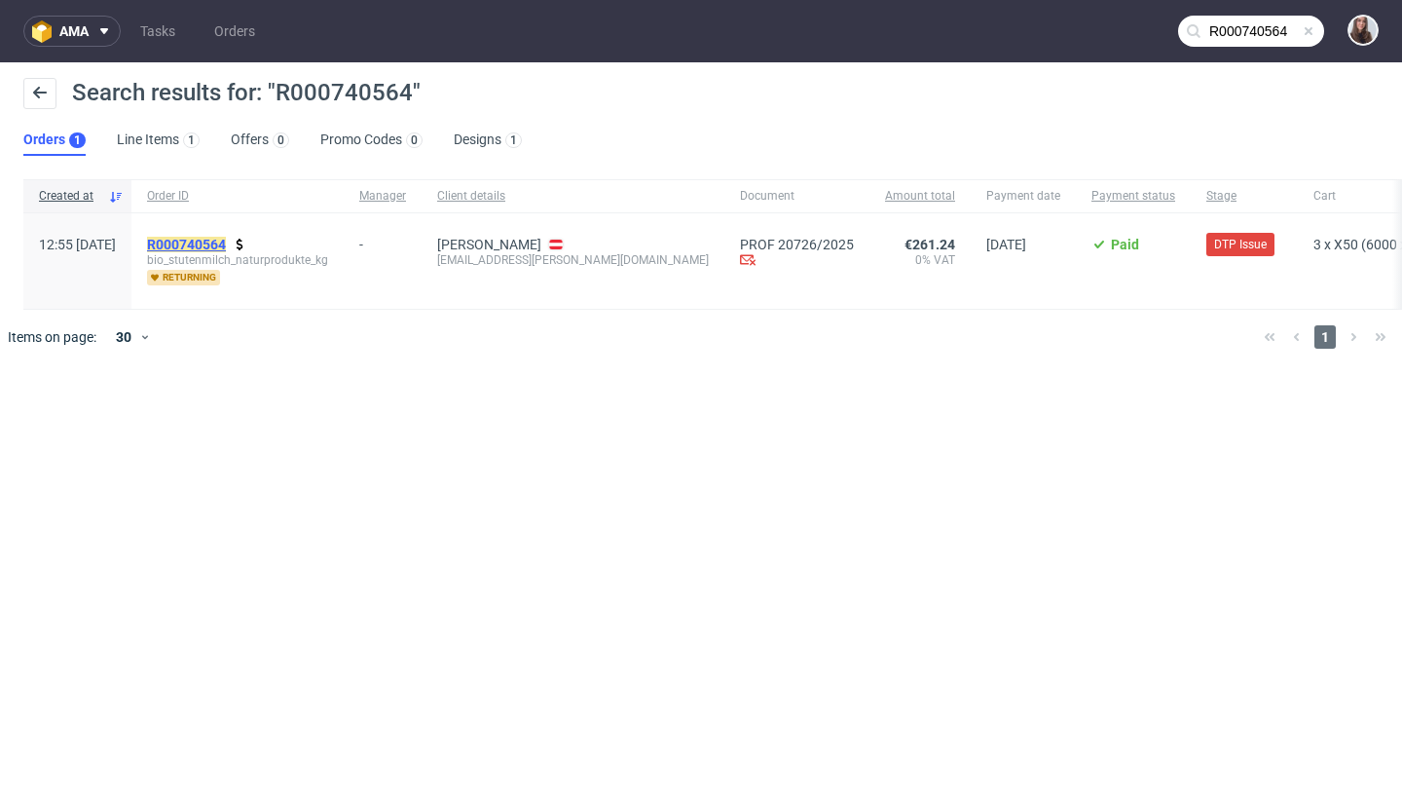
click at [226, 246] on mark "R000740564" at bounding box center [186, 245] width 79 height 16
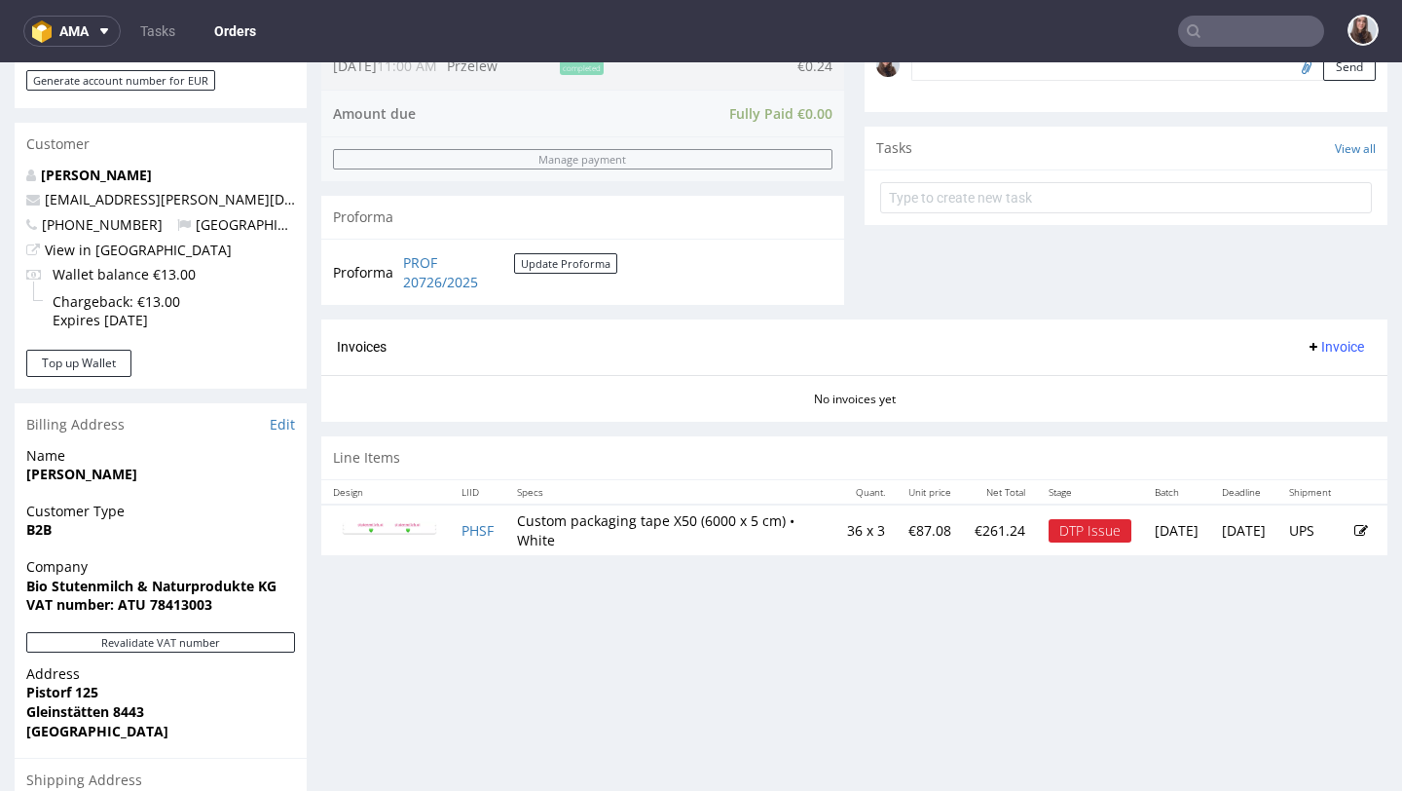
scroll to position [656, 0]
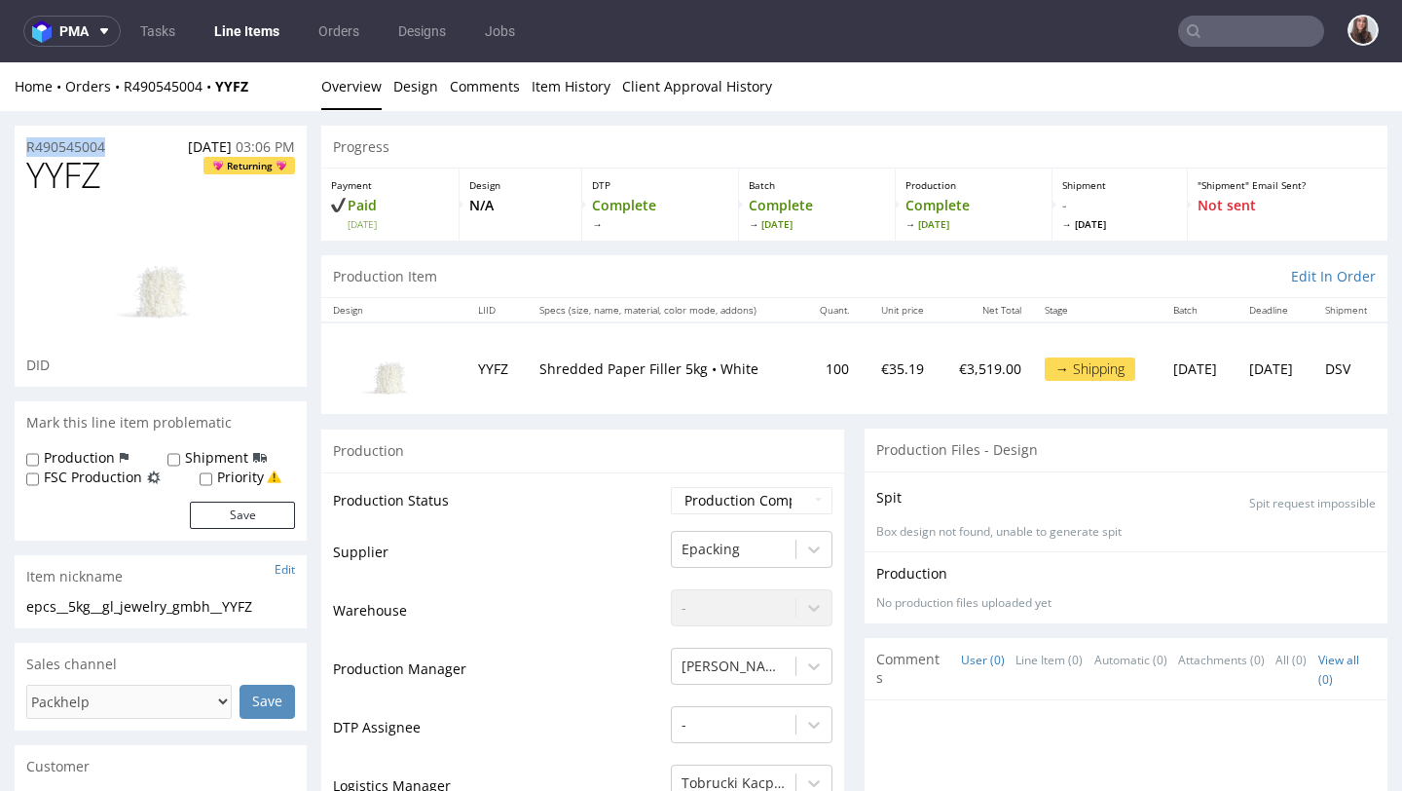
drag, startPoint x: 116, startPoint y: 144, endPoint x: 3, endPoint y: 150, distance: 113.1
copy p "R490545004"
click at [1230, 33] on input "text" at bounding box center [1251, 31] width 146 height 31
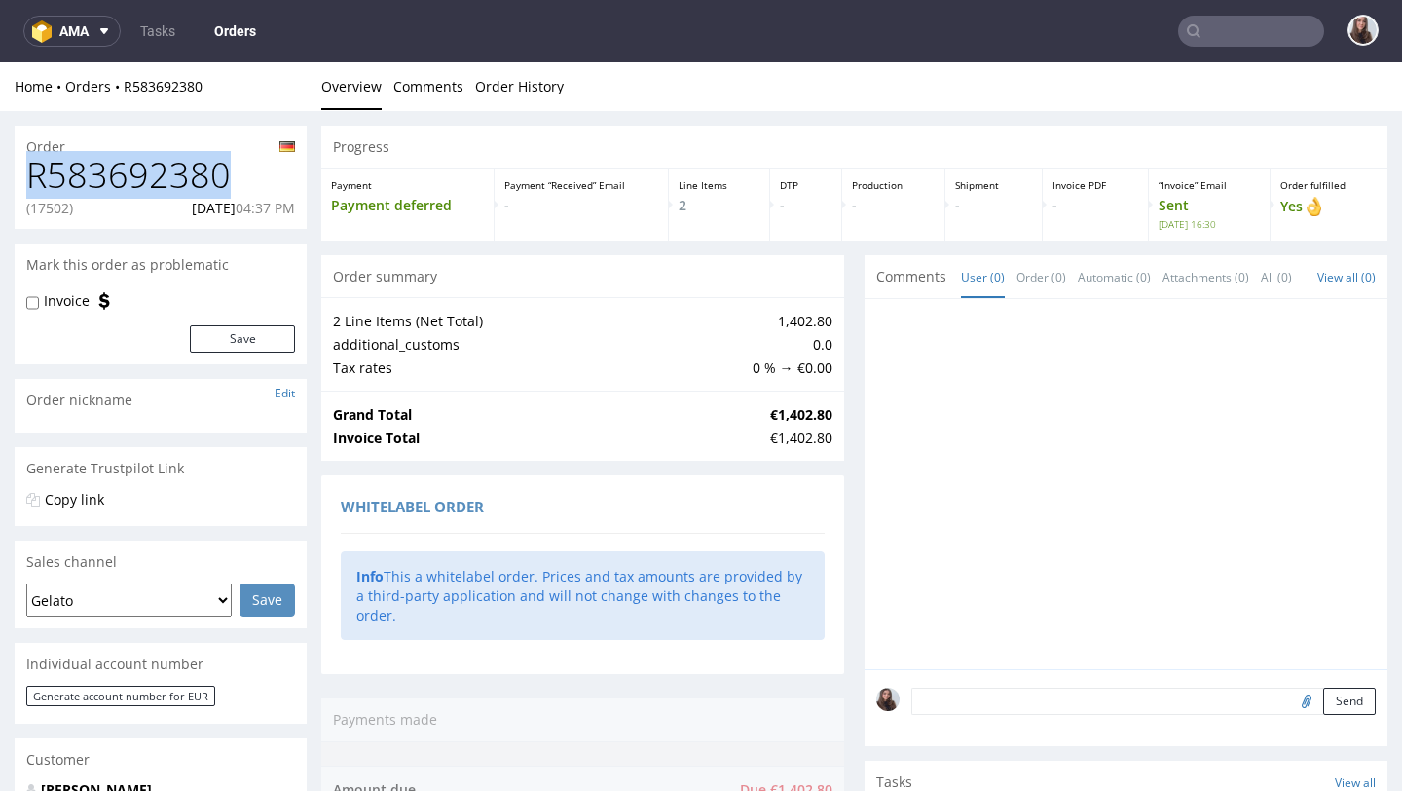
drag, startPoint x: 233, startPoint y: 187, endPoint x: 21, endPoint y: 182, distance: 211.4
click at [21, 182] on div "R583692380 [PHONE_NUMBER][DATE] 04:37 PM" at bounding box center [161, 192] width 292 height 73
copy h1 "R583692380"
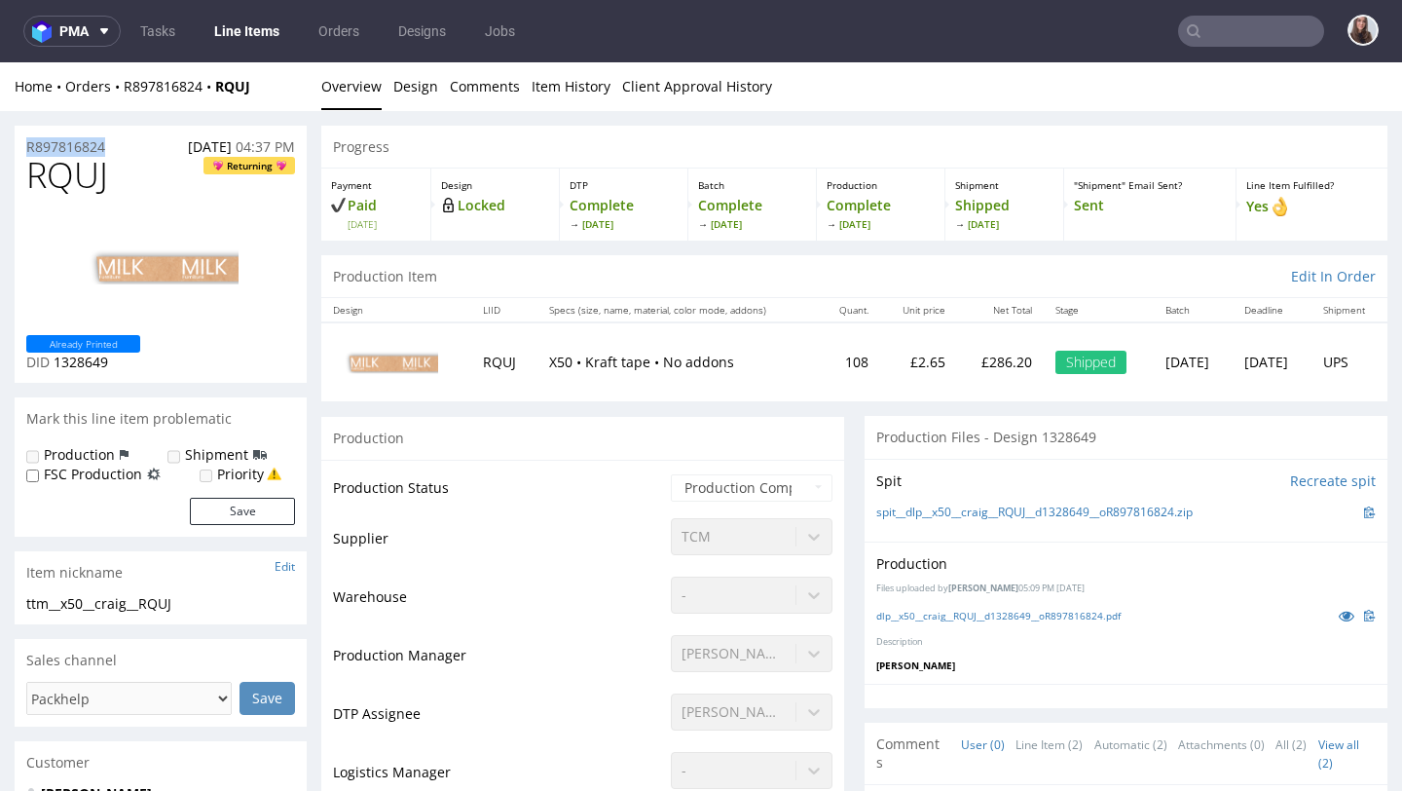
drag, startPoint x: 129, startPoint y: 138, endPoint x: 11, endPoint y: 138, distance: 117.8
copy p "R897816824"
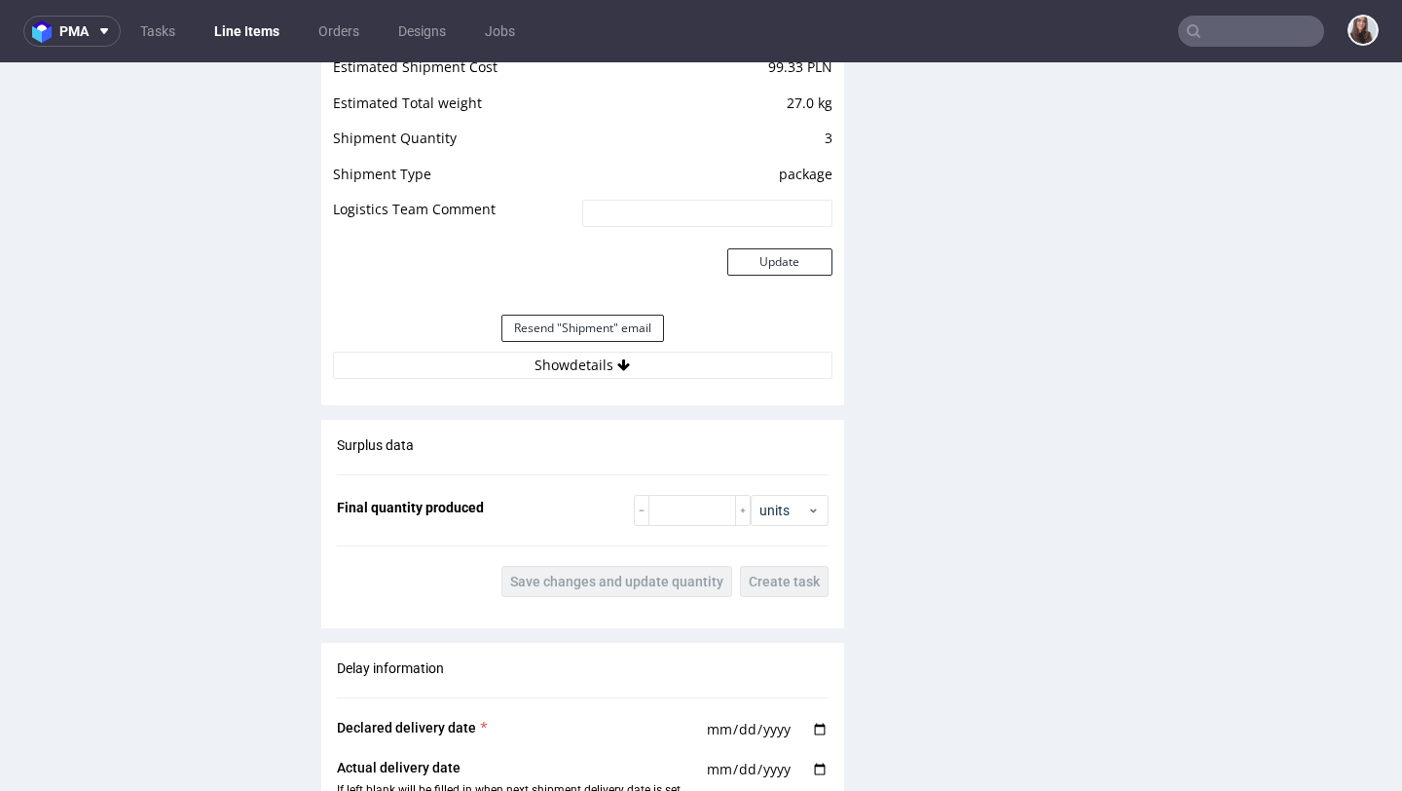
scroll to position [1829, 0]
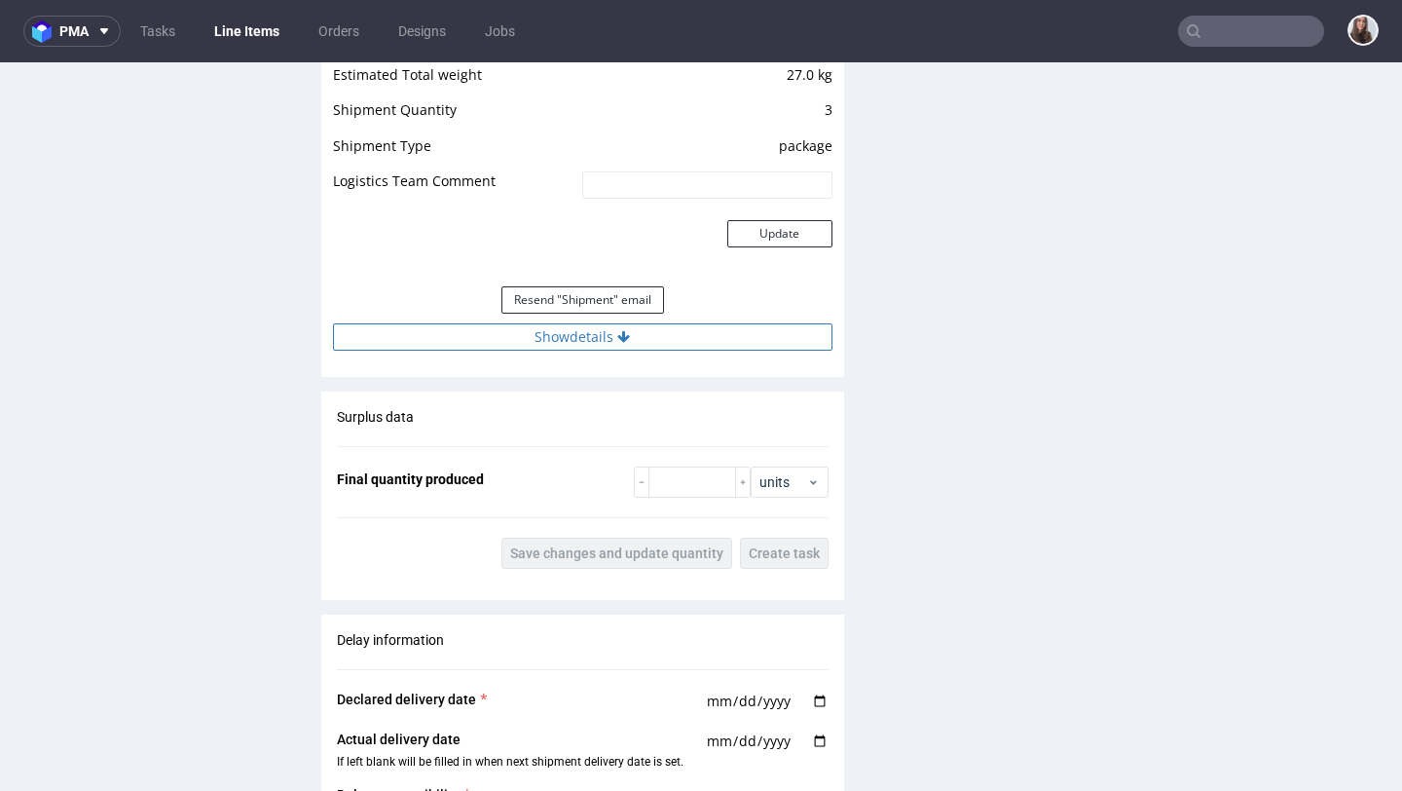
click at [649, 344] on button "Show details" at bounding box center [583, 336] width 500 height 27
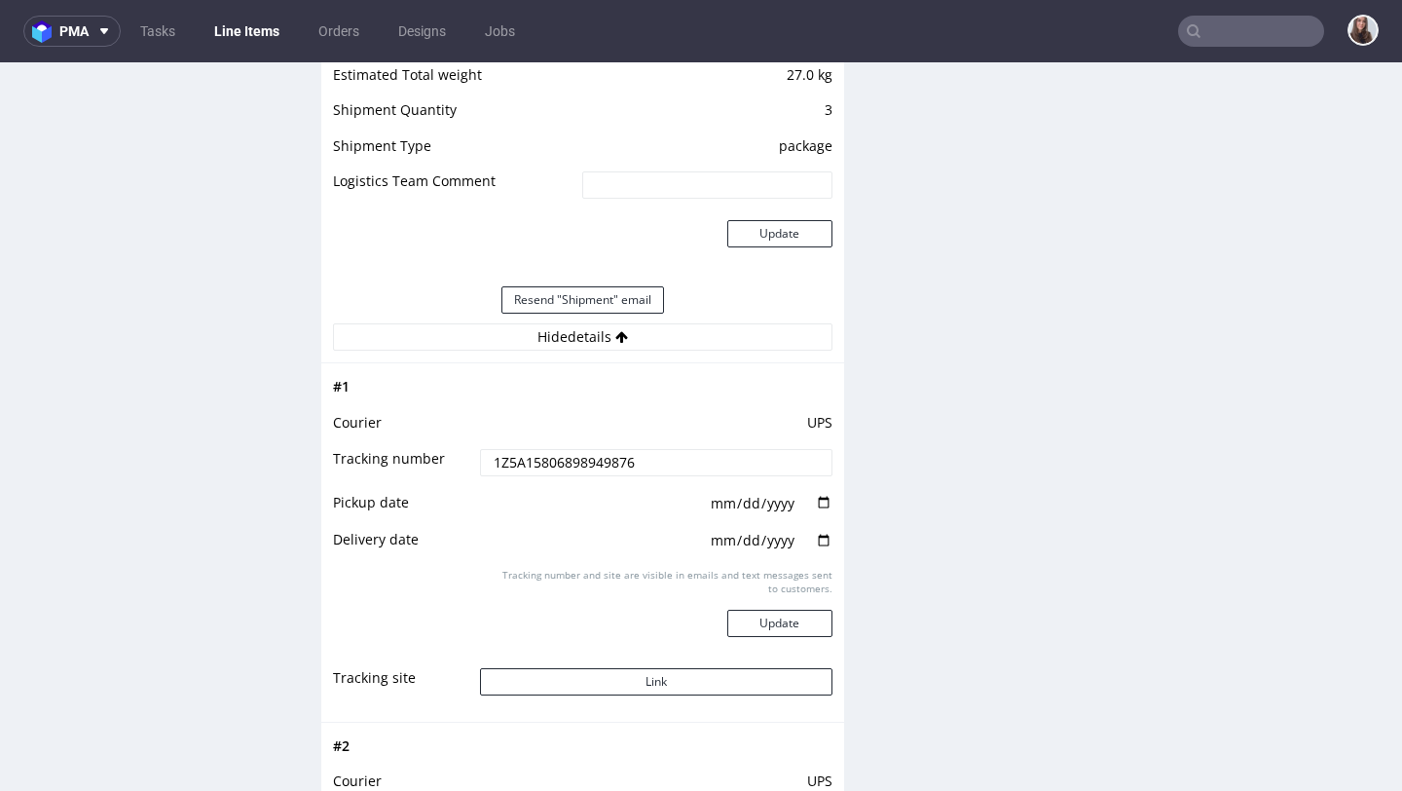
drag, startPoint x: 663, startPoint y: 463, endPoint x: 476, endPoint y: 463, distance: 187.0
click at [480, 463] on input "1Z5A15806898949876" at bounding box center [656, 462] width 352 height 27
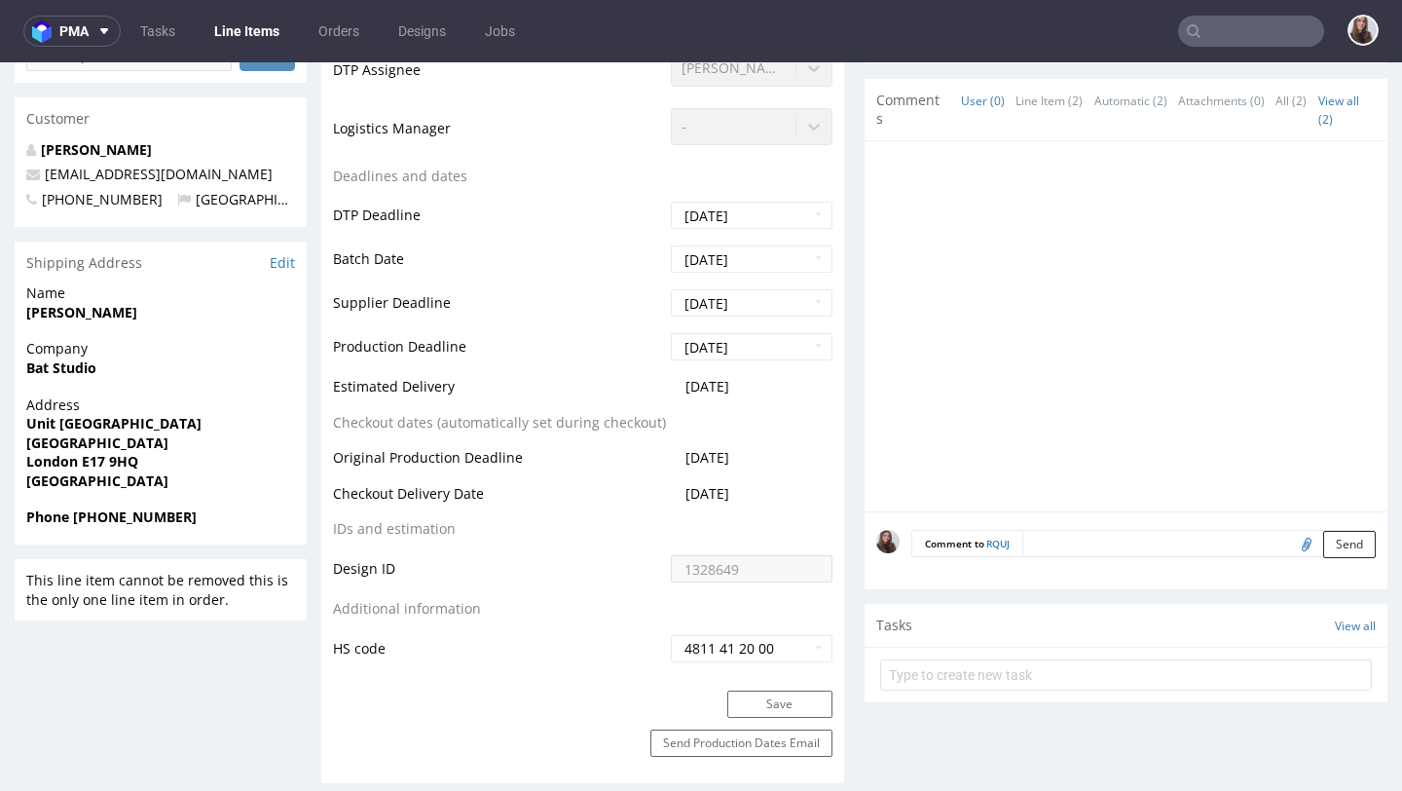
scroll to position [653, 0]
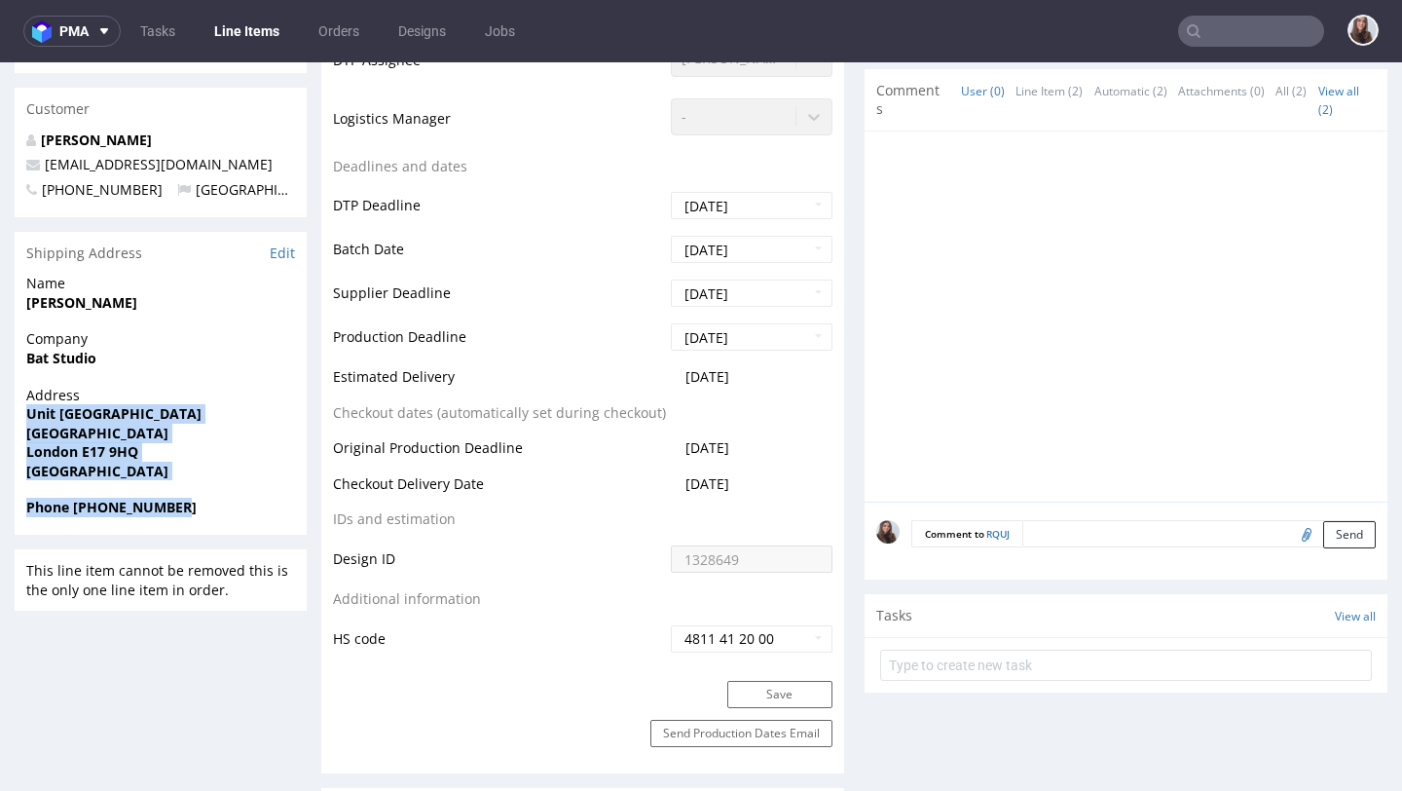
drag, startPoint x: 203, startPoint y: 505, endPoint x: 25, endPoint y: 414, distance: 199.5
click at [25, 414] on section "Shipping Address Edit Name [PERSON_NAME] Company Bat Studio Address [STREET_ADD…" at bounding box center [161, 384] width 292 height 304
copy section "[STREET_ADDRESS] Phone [PHONE_NUMBER]"
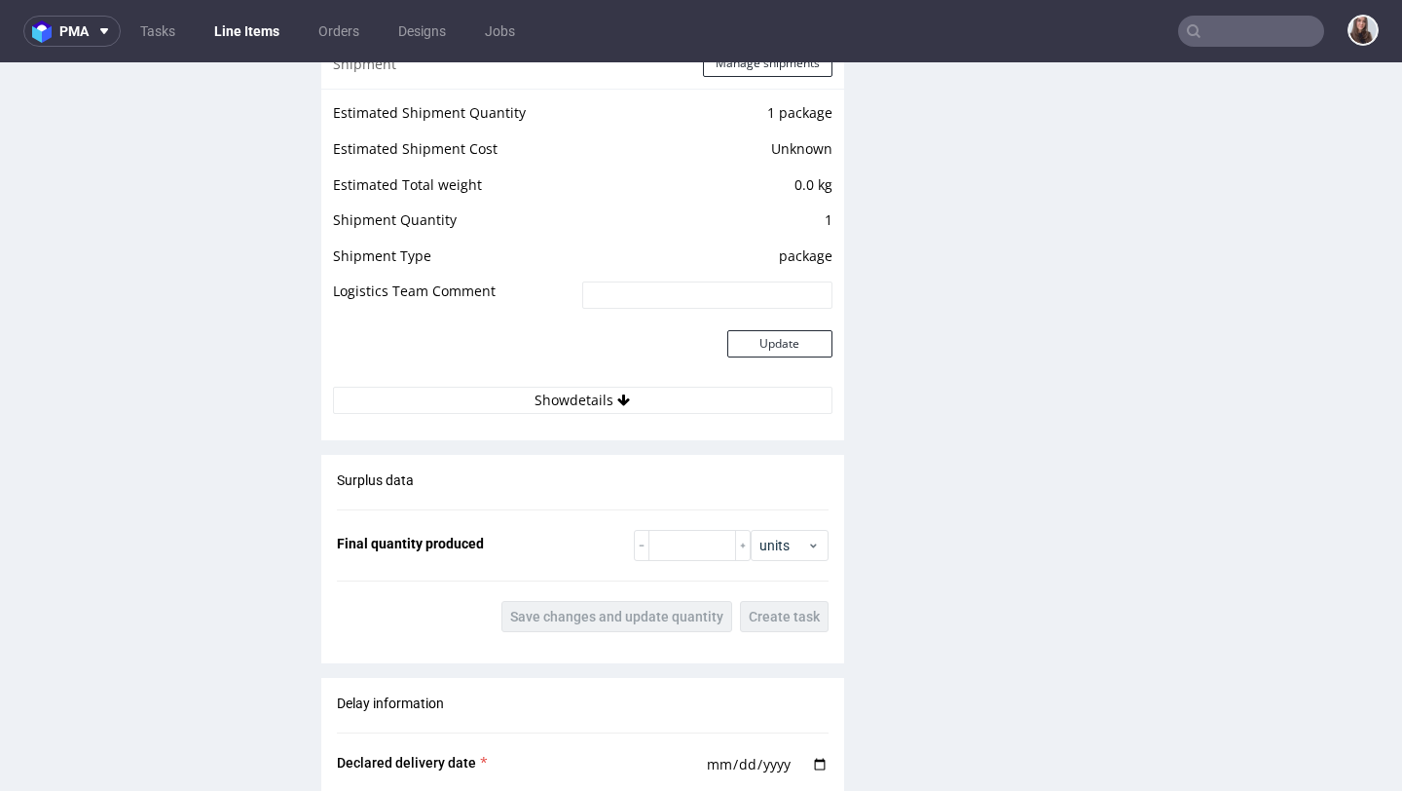
scroll to position [1934, 0]
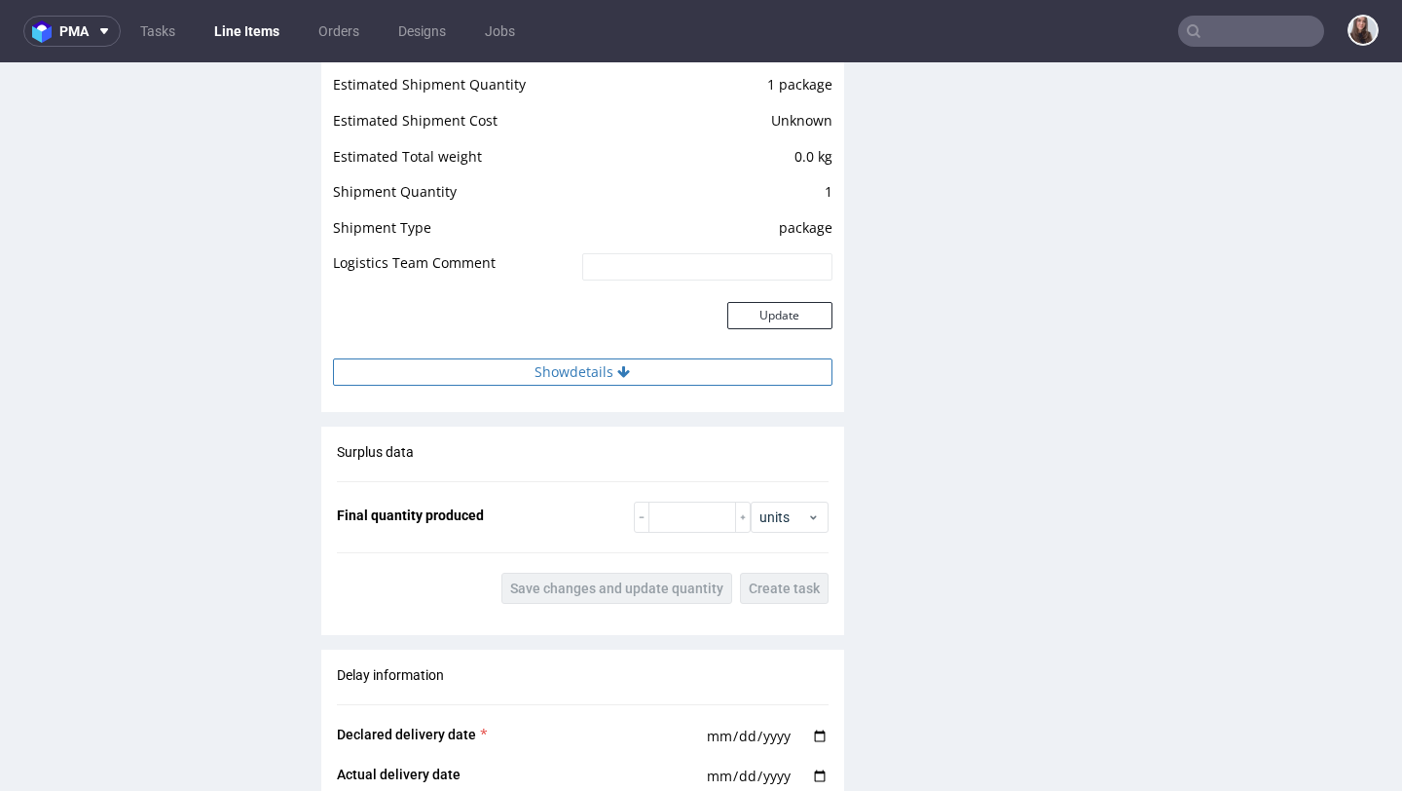
click at [584, 376] on button "Show details" at bounding box center [583, 371] width 500 height 27
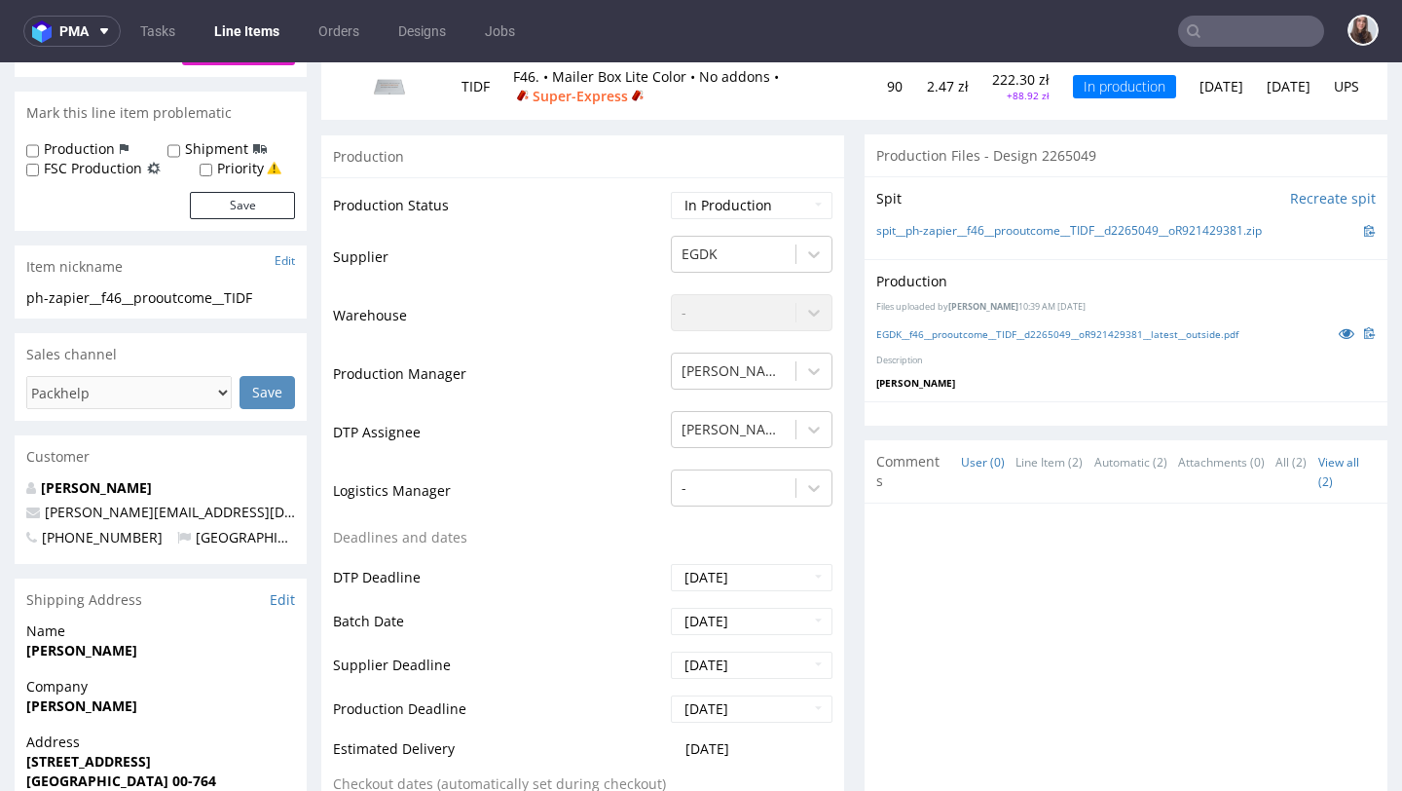
scroll to position [0, 0]
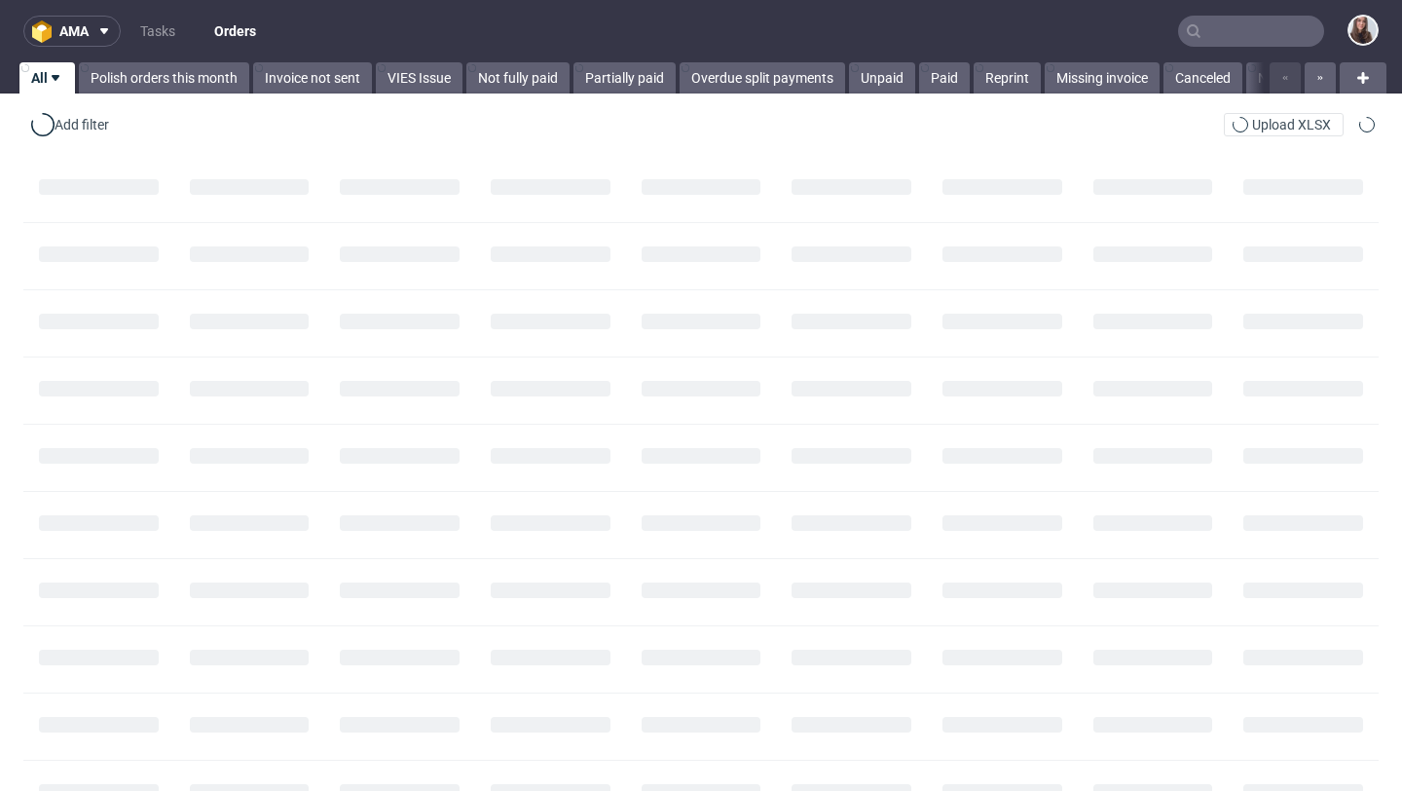
click at [1231, 27] on input "text" at bounding box center [1251, 31] width 146 height 31
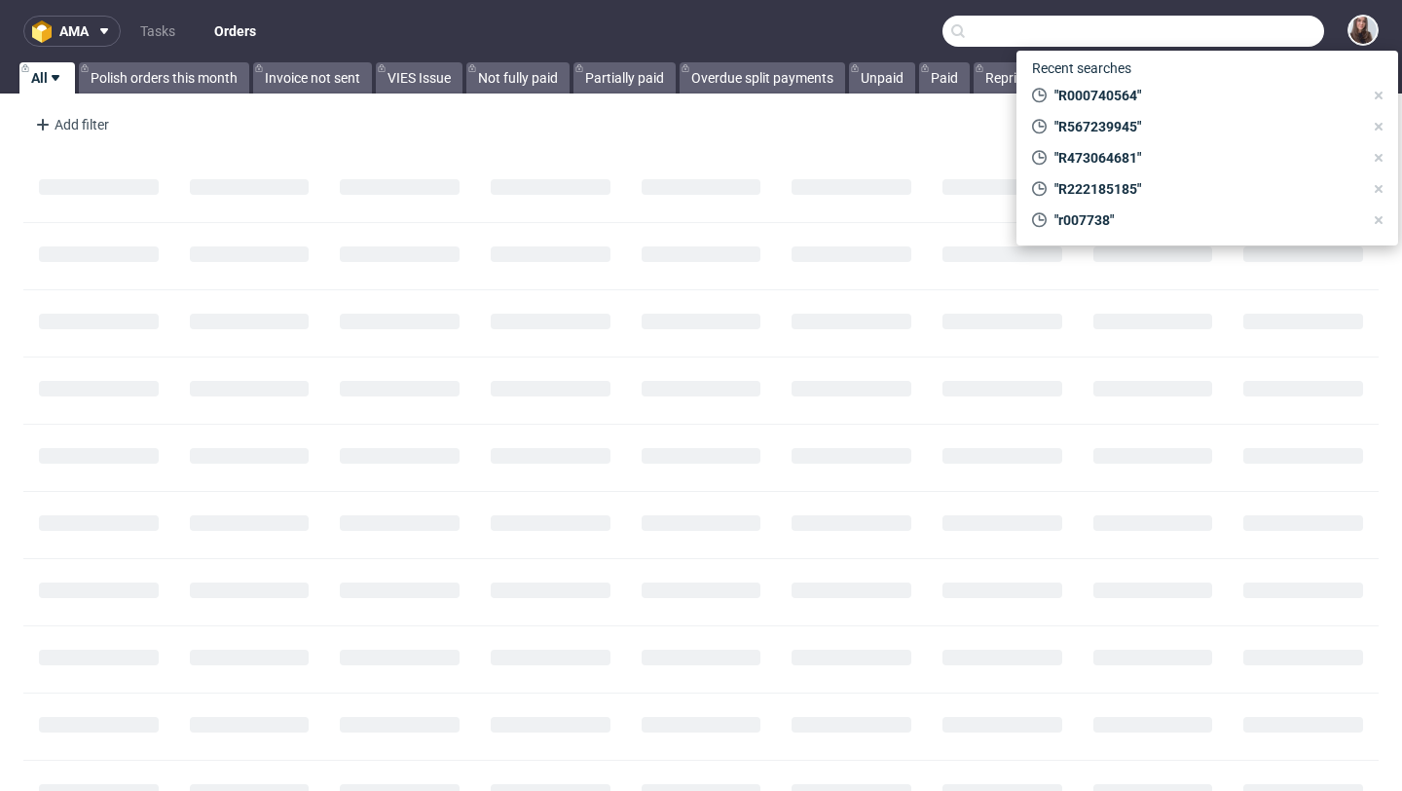
paste input "R993510084"
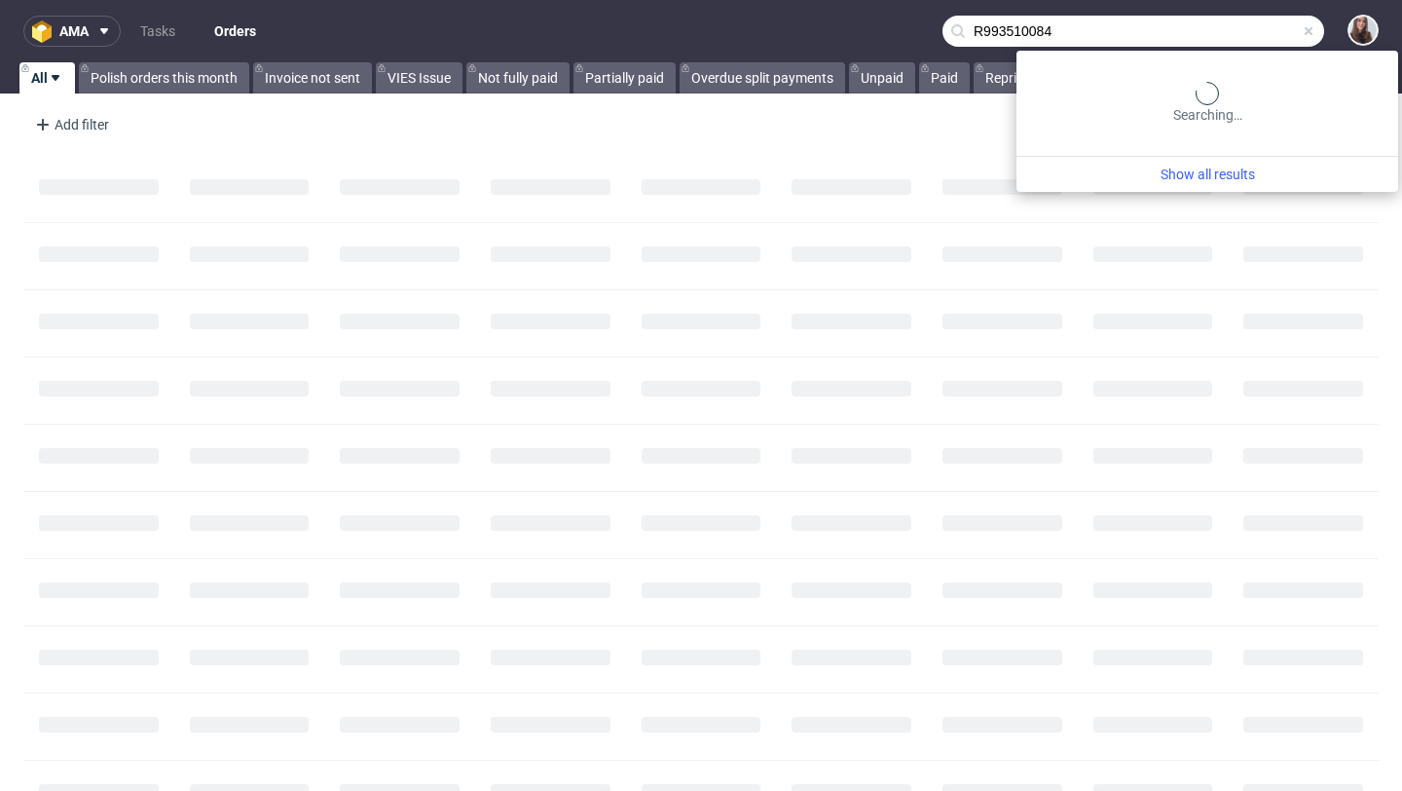
type input "R993510084"
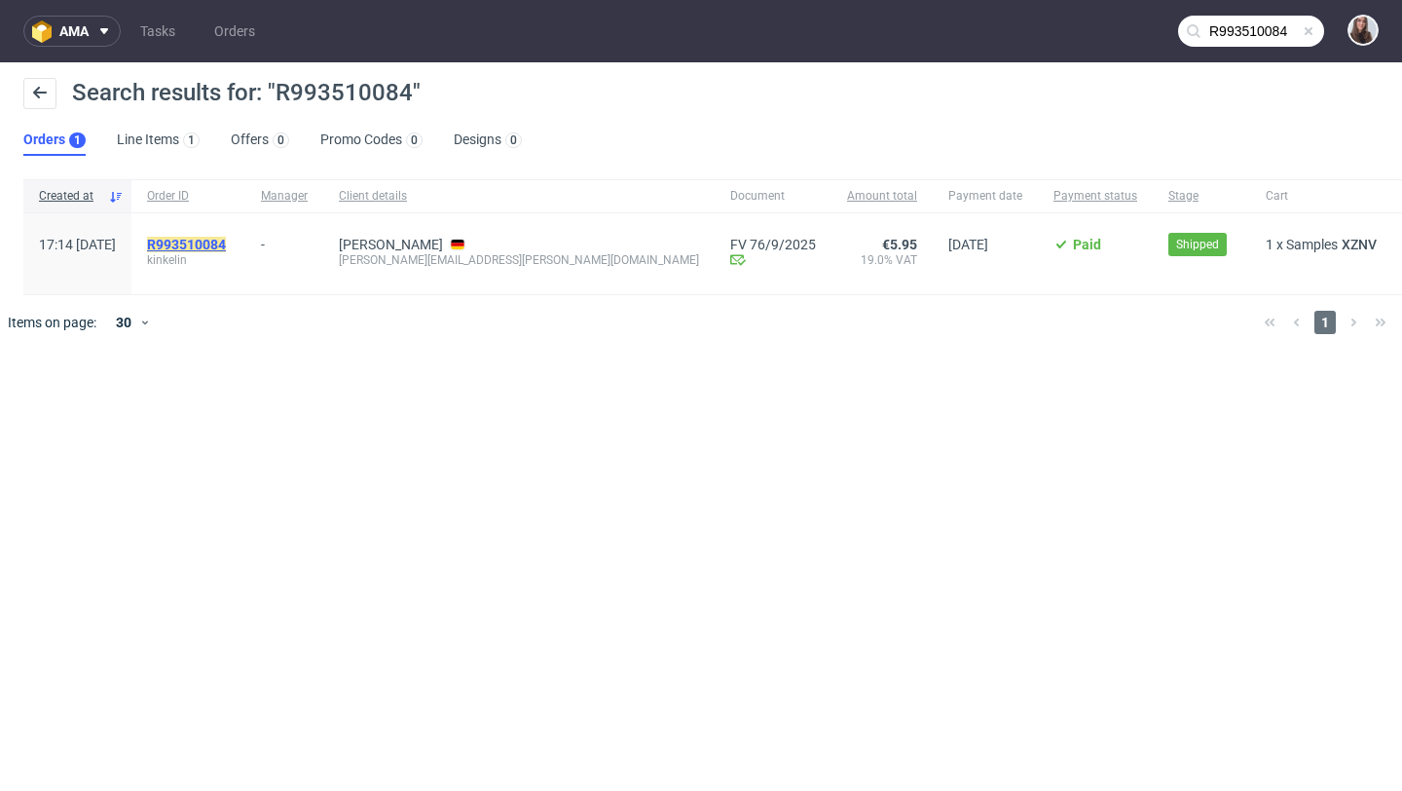
click at [226, 243] on mark "R993510084" at bounding box center [186, 245] width 79 height 16
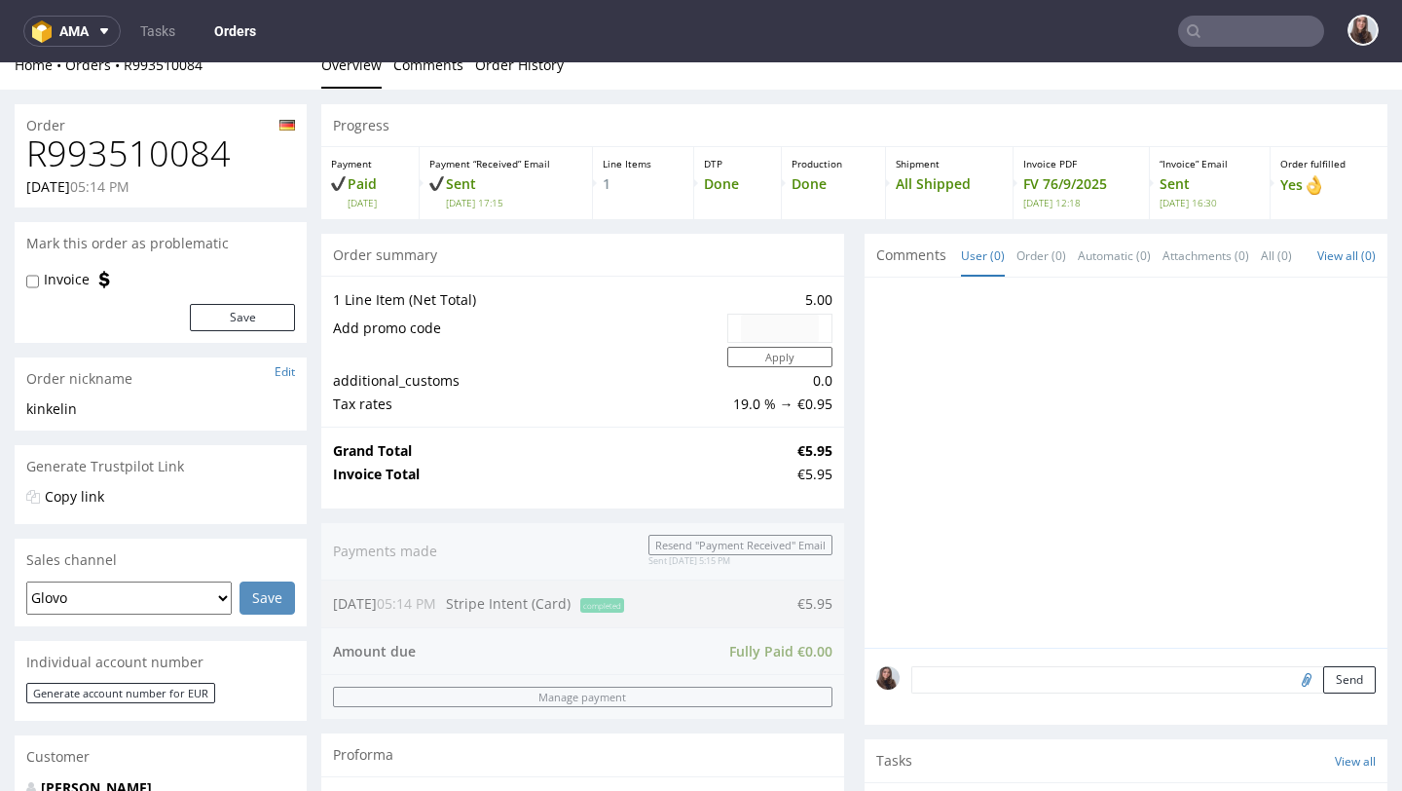
scroll to position [673, 0]
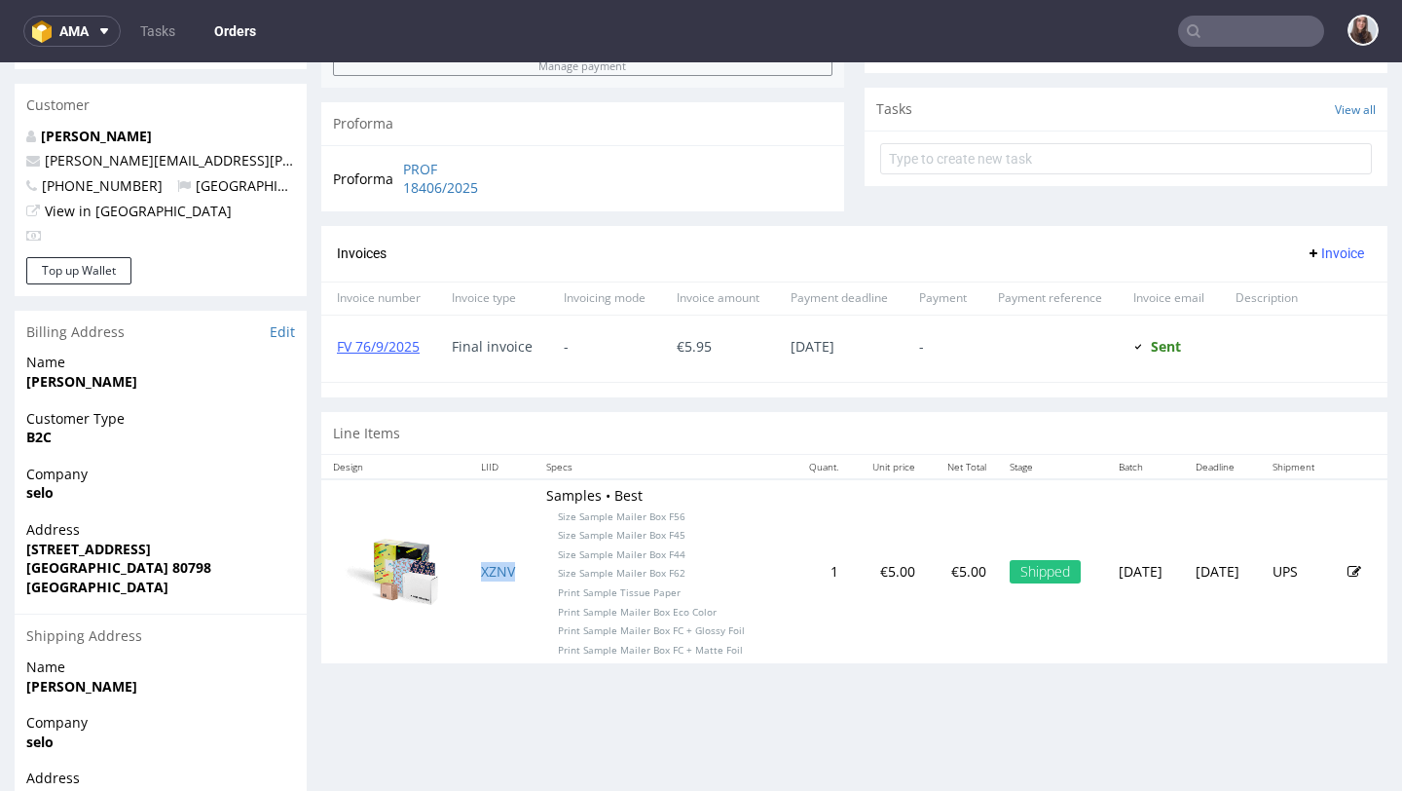
click at [492, 562] on td "XZNV" at bounding box center [502, 571] width 66 height 184
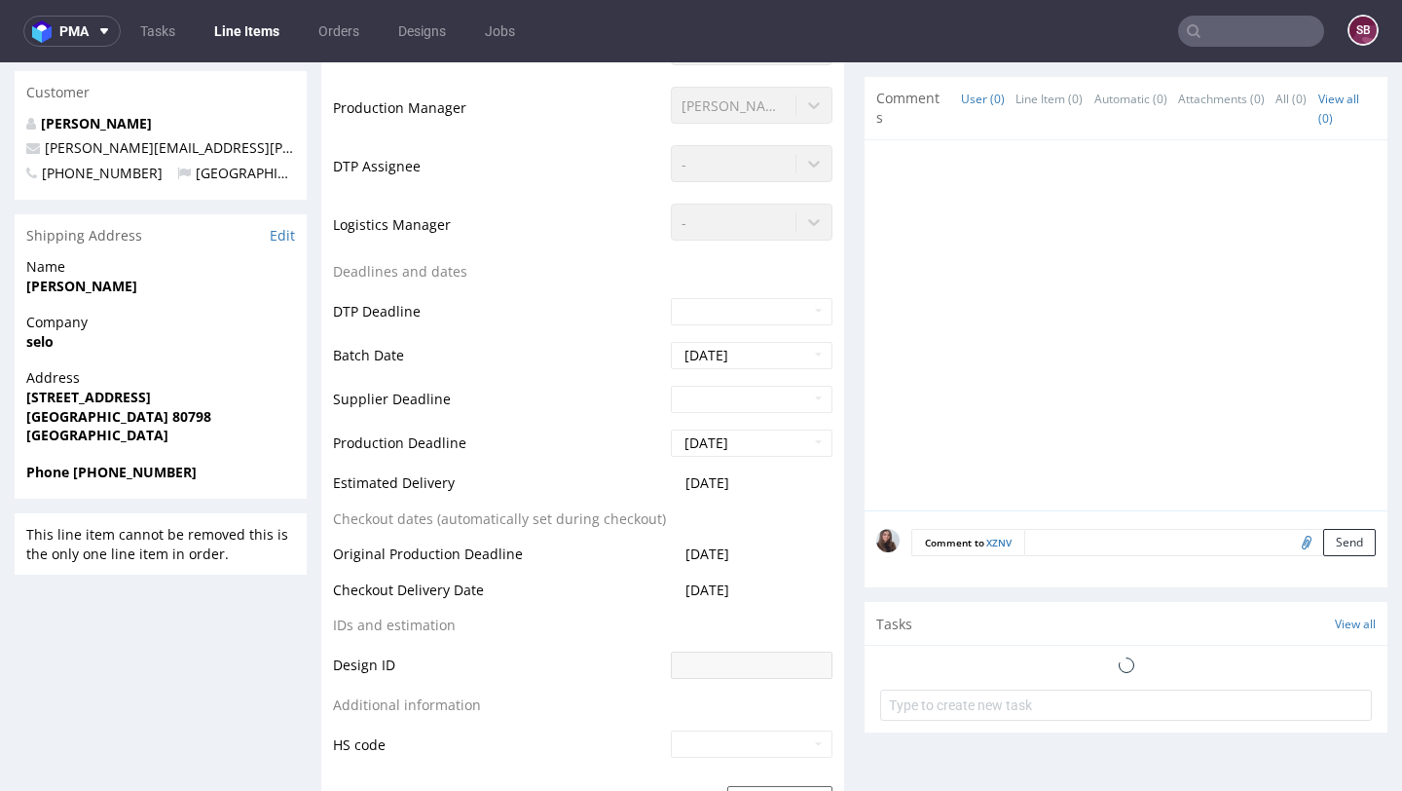
scroll to position [728, 0]
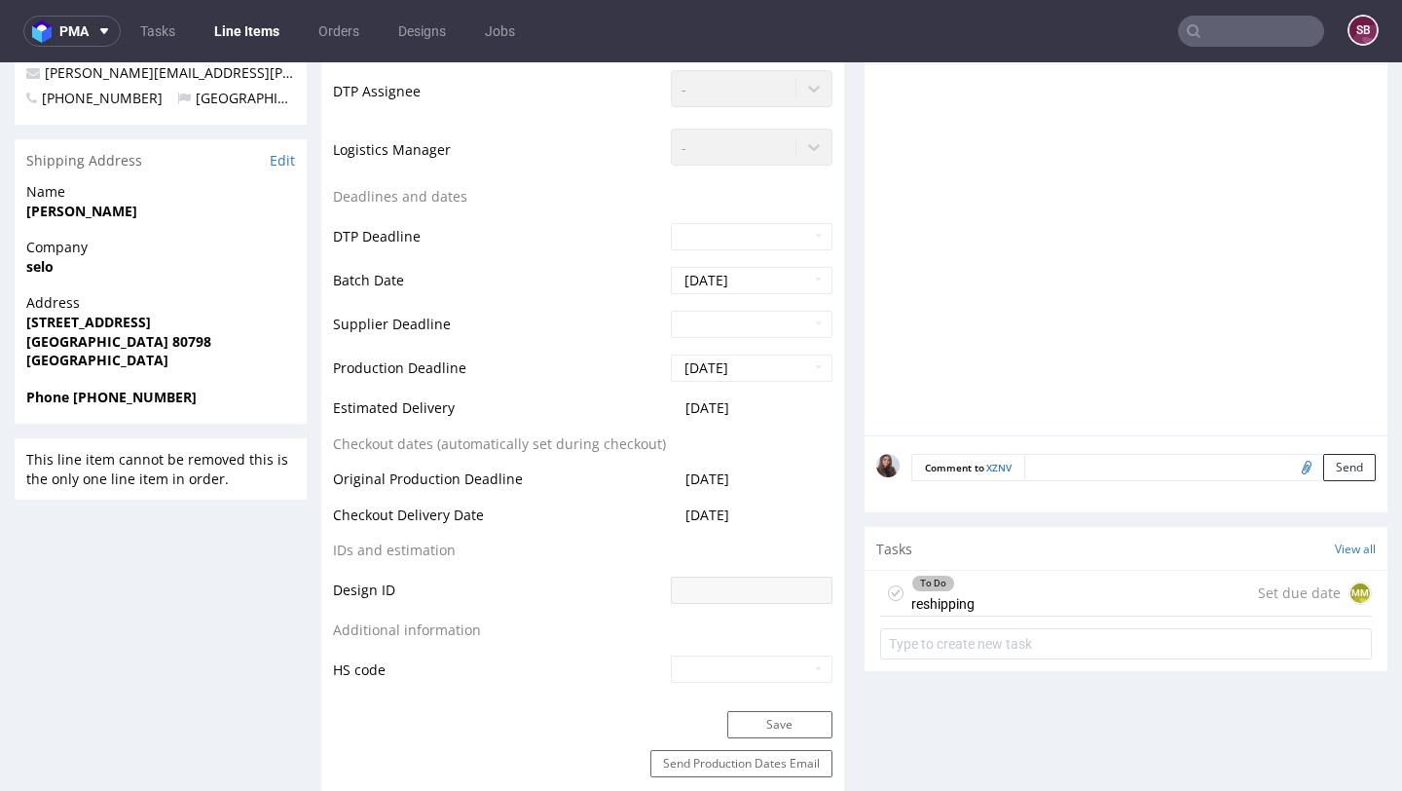
click at [1003, 590] on div "To Do reshipping Set due date MM" at bounding box center [1126, 594] width 492 height 46
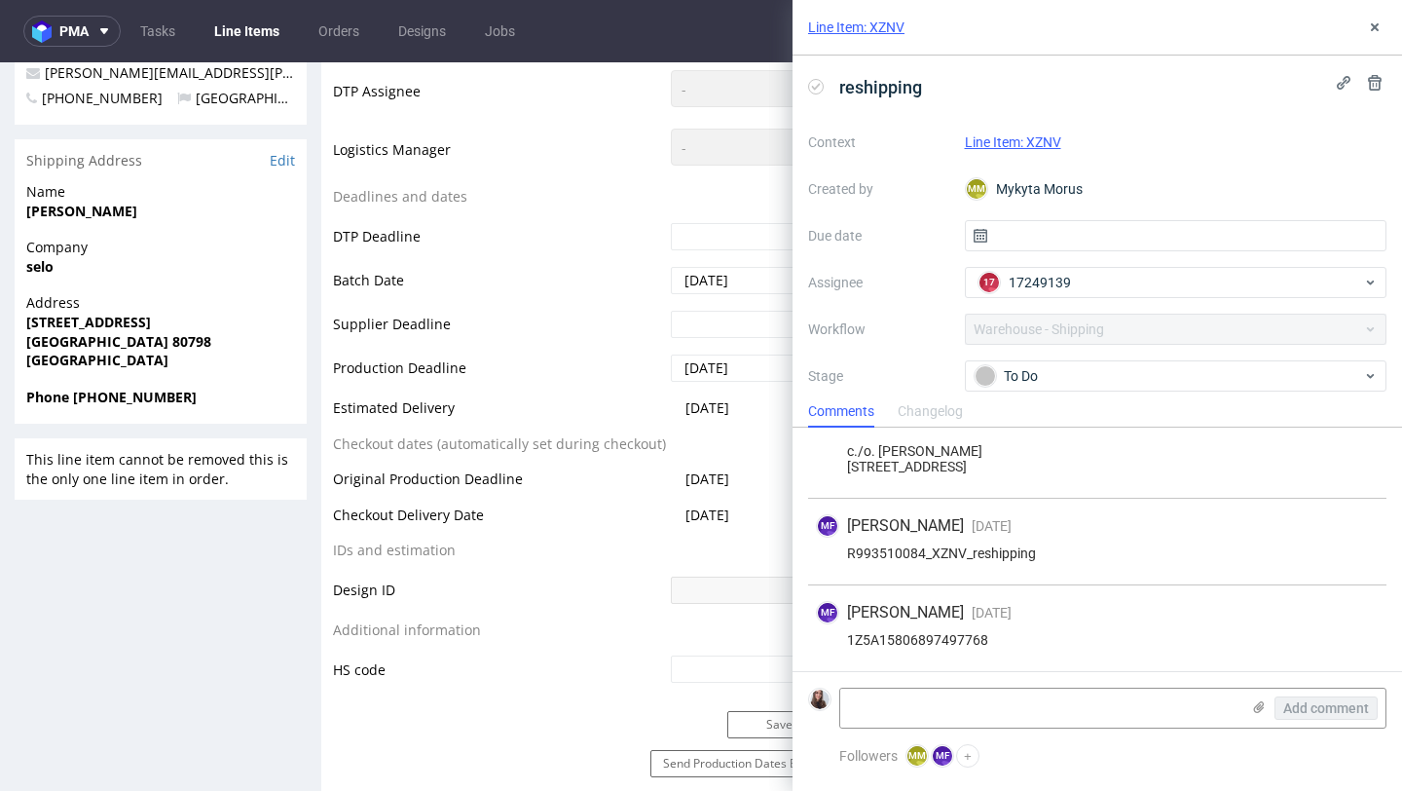
scroll to position [78, 0]
drag, startPoint x: 1005, startPoint y: 639, endPoint x: 851, endPoint y: 643, distance: 153.9
click at [851, 643] on div "1Z5A15806897497768" at bounding box center [1097, 640] width 563 height 16
copy div "[US_VEHICLE_IDENTIFICATION_NUMBER]"
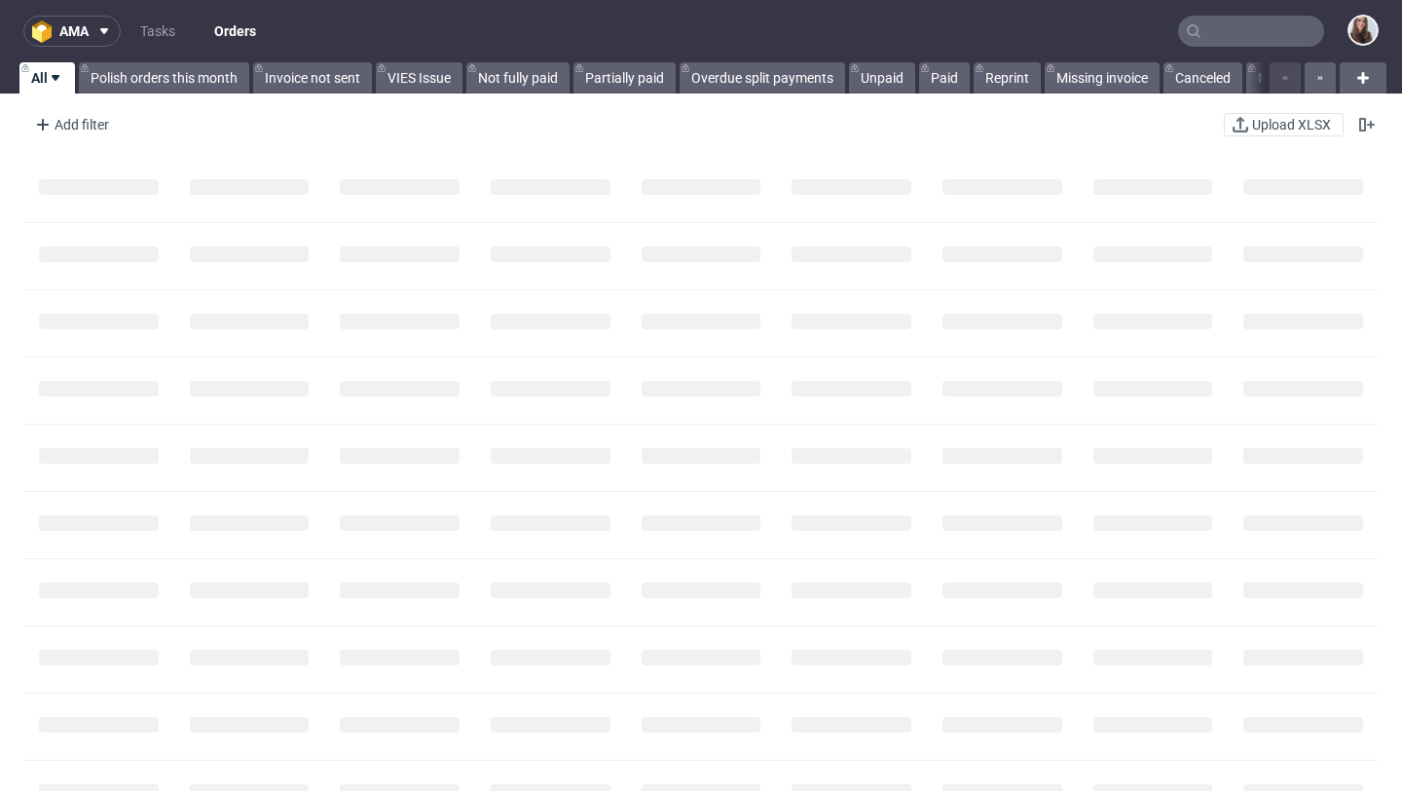
click at [1217, 36] on input "text" at bounding box center [1251, 31] width 146 height 31
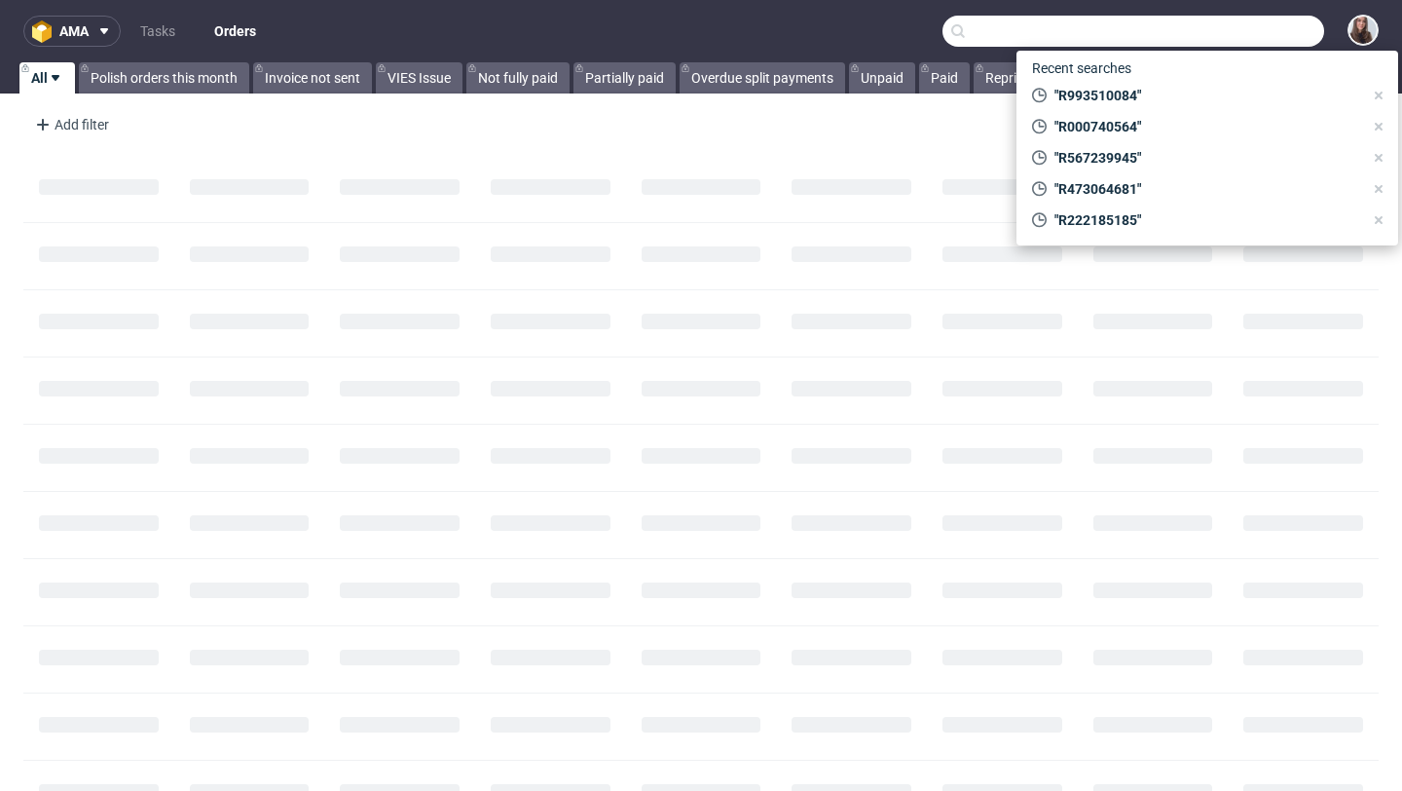
paste input "R567239945"
type input "R567239945"
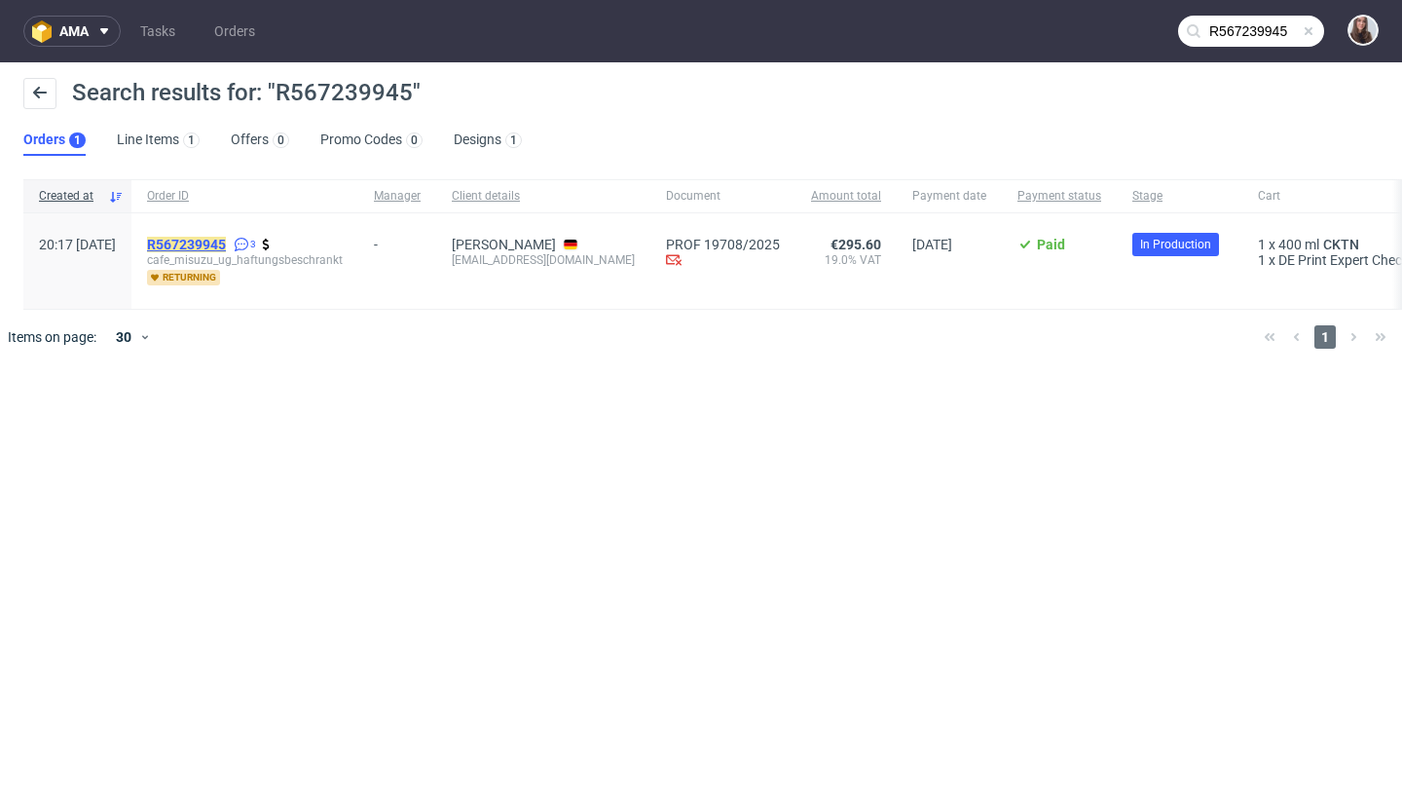
click at [226, 244] on mark "R567239945" at bounding box center [186, 245] width 79 height 16
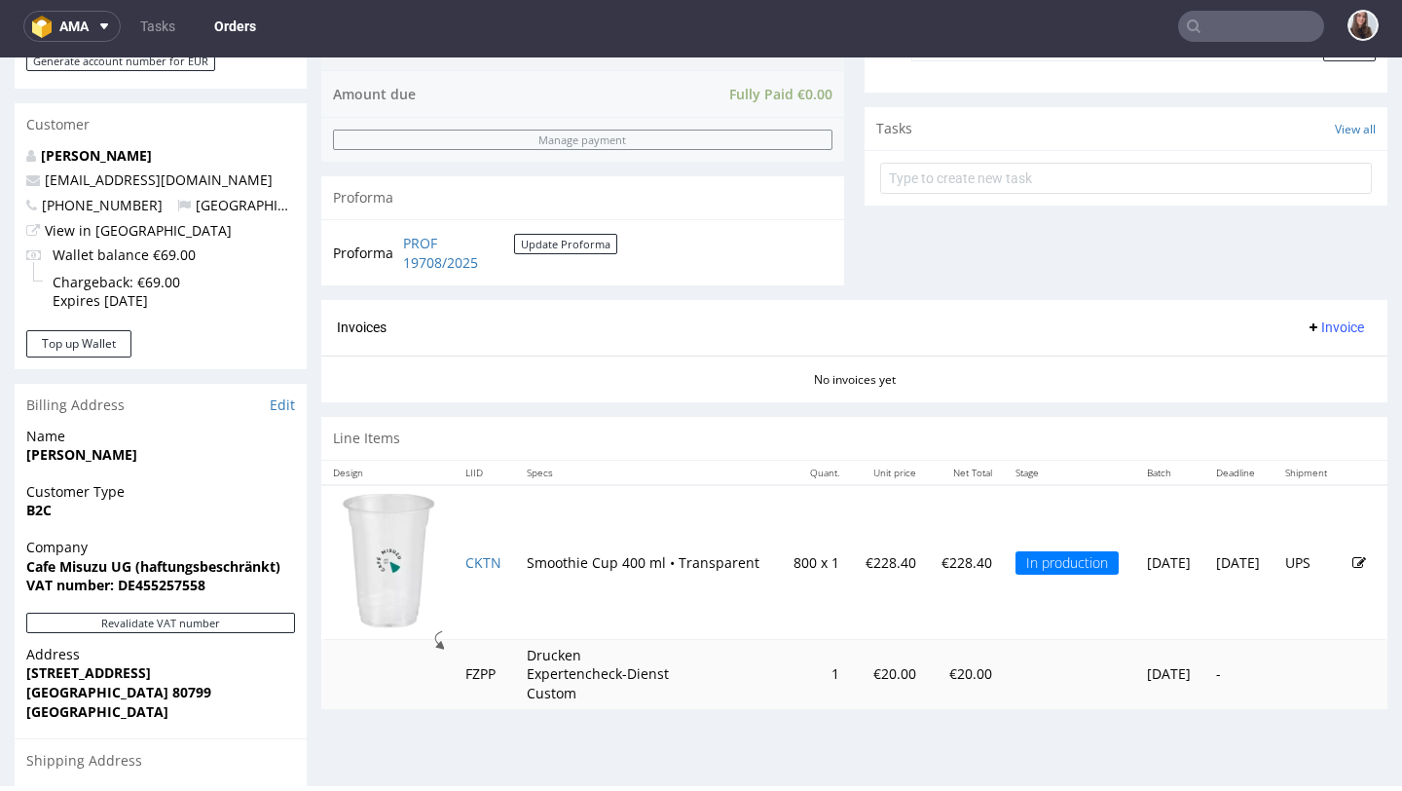
scroll to position [711, 0]
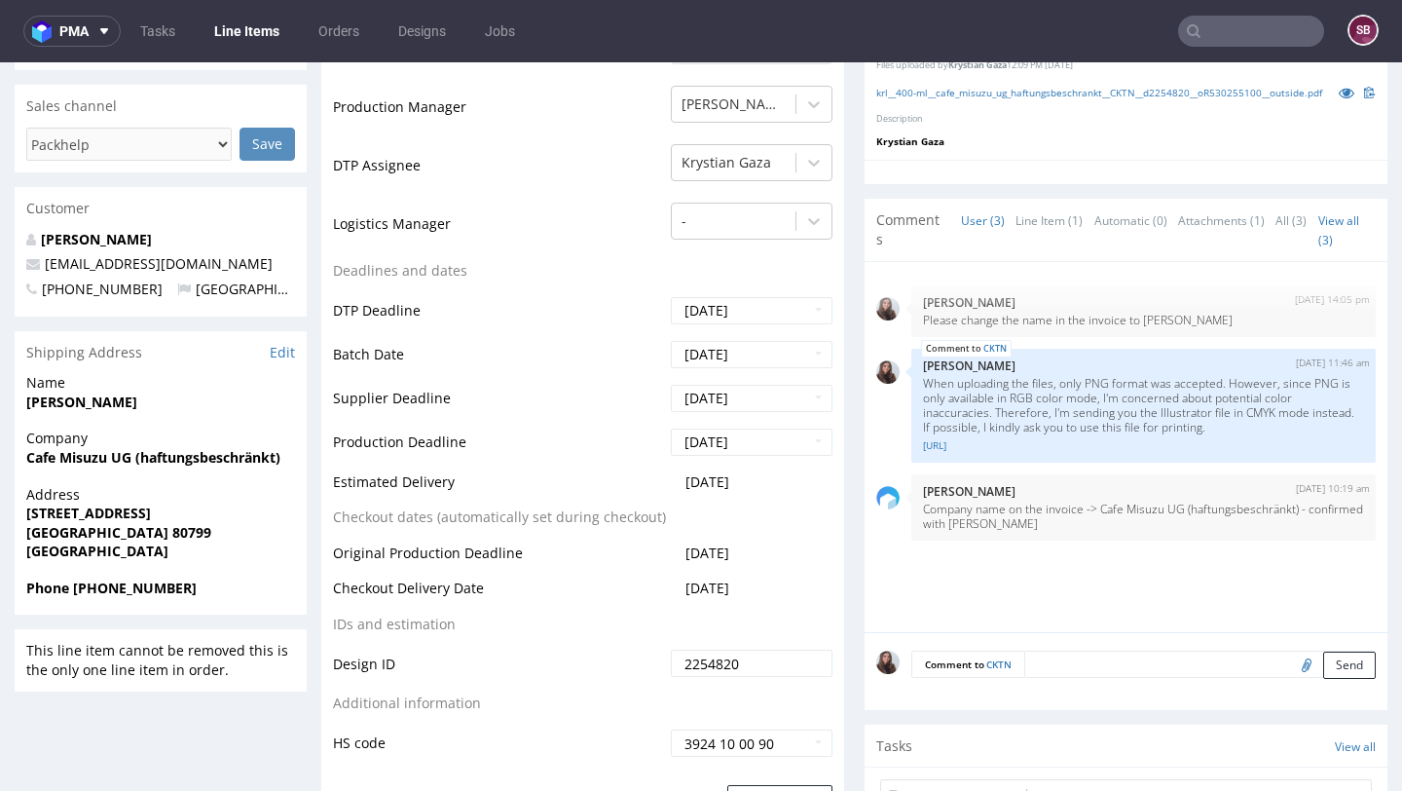
scroll to position [692, 0]
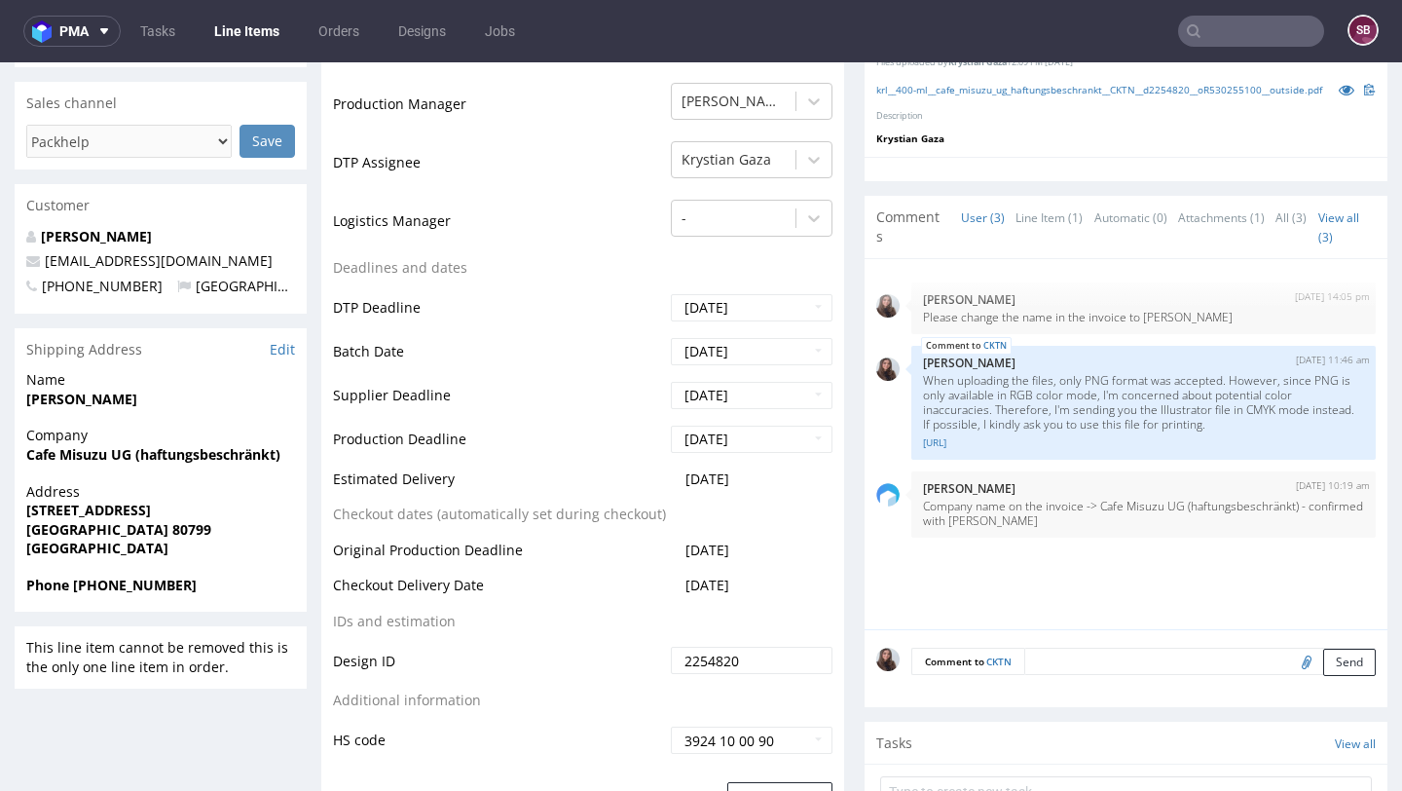
drag, startPoint x: 758, startPoint y: 477, endPoint x: 664, endPoint y: 476, distance: 93.5
click at [666, 476] on td "2025-11-10" at bounding box center [749, 485] width 167 height 36
copy span "2025-11-10"
click at [536, 373] on td "Batch Date" at bounding box center [499, 358] width 333 height 44
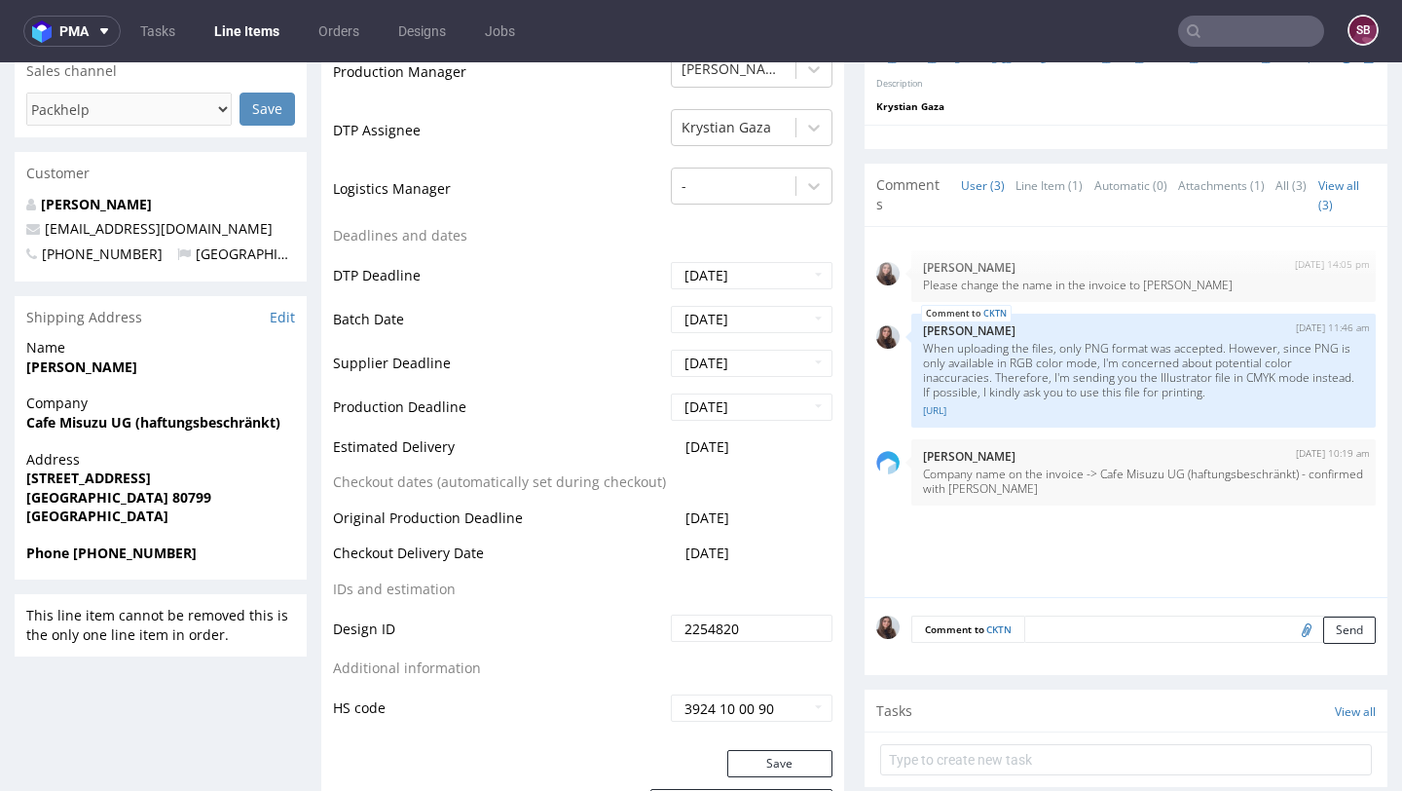
scroll to position [728, 0]
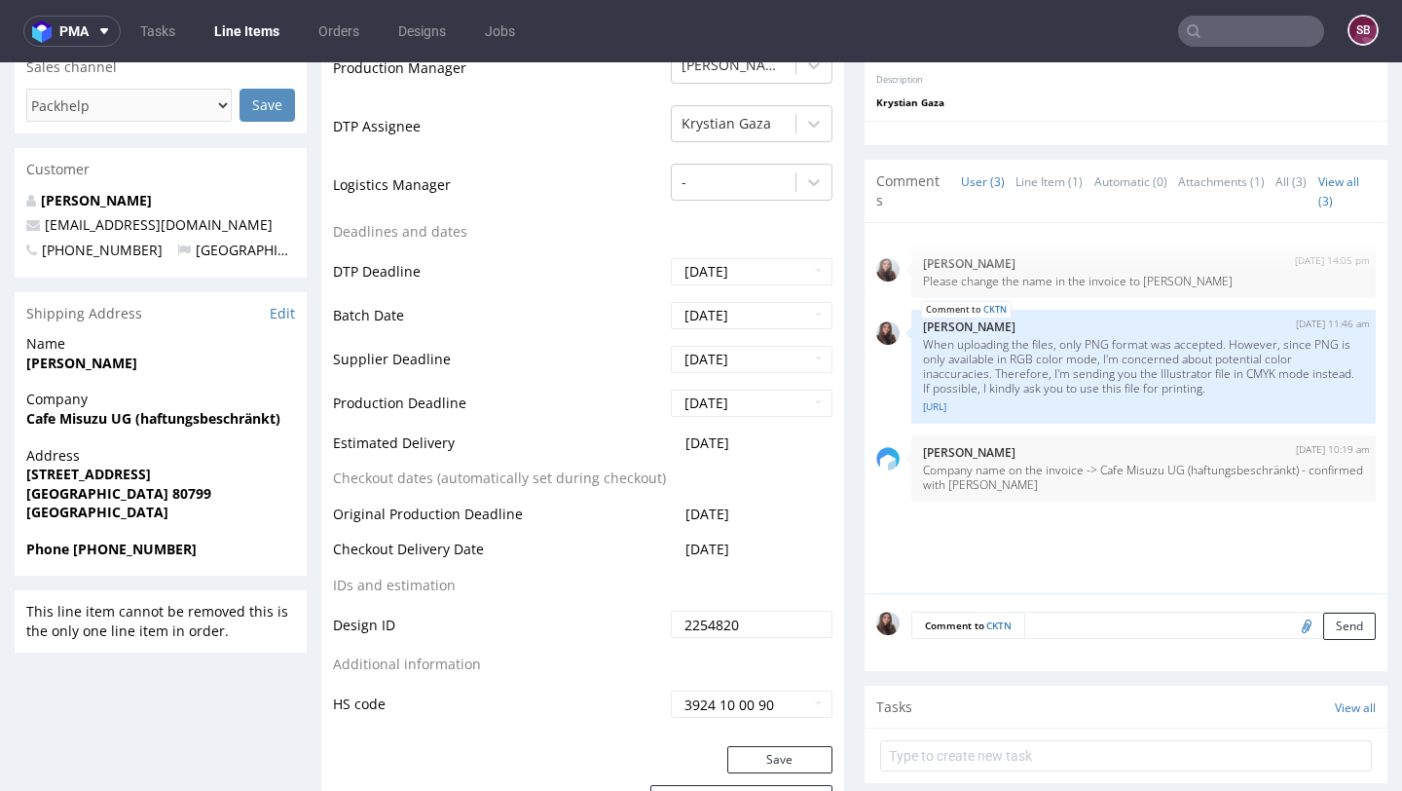
drag, startPoint x: 781, startPoint y: 549, endPoint x: 642, endPoint y: 554, distance: 139.3
click at [642, 554] on tr "Checkout Delivery Date 2025-10-30" at bounding box center [583, 555] width 500 height 36
drag, startPoint x: 780, startPoint y: 438, endPoint x: 647, endPoint y: 443, distance: 133.5
click at [647, 443] on tr "Estimated Delivery 2025-11-10" at bounding box center [583, 449] width 500 height 36
click at [647, 443] on td "Estimated Delivery" at bounding box center [499, 449] width 333 height 36
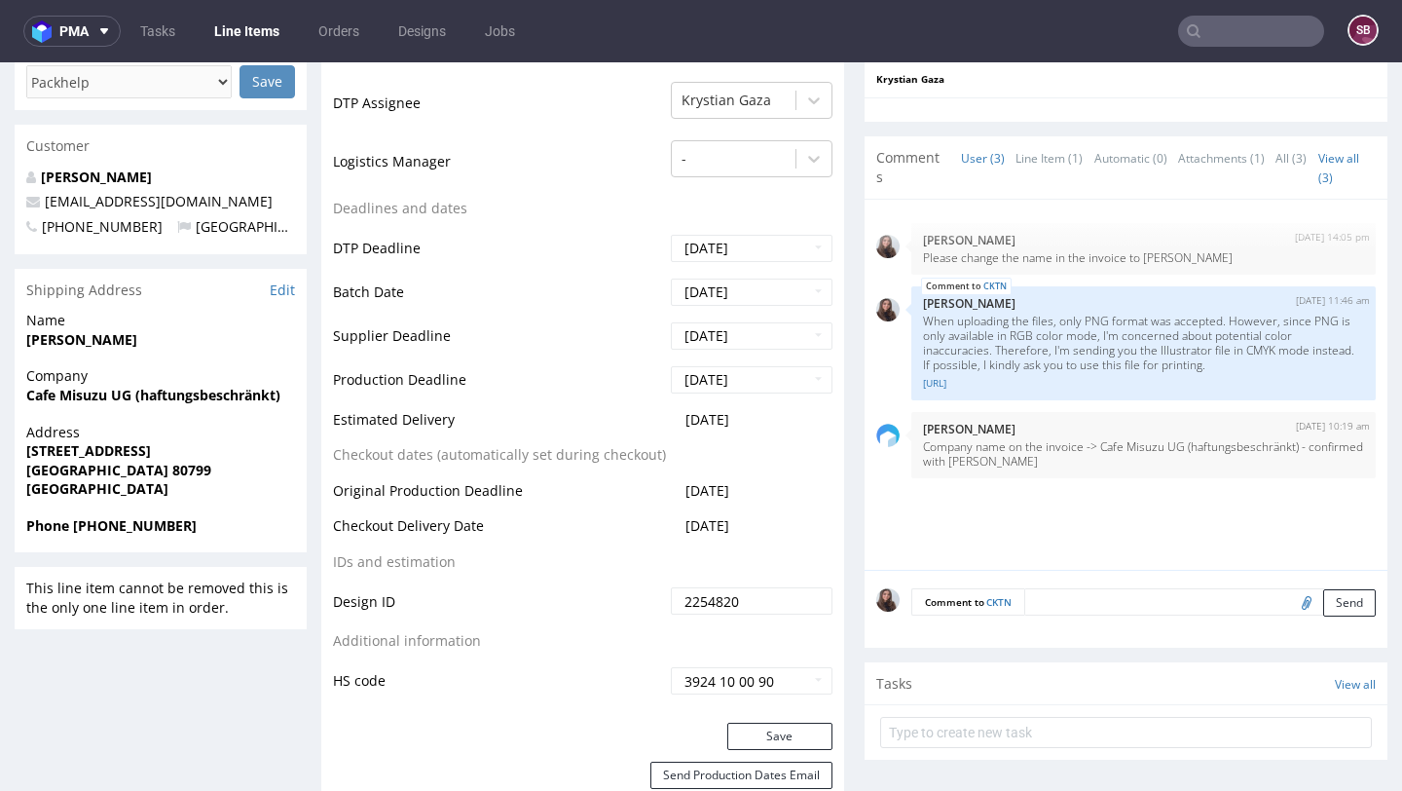
scroll to position [768, 0]
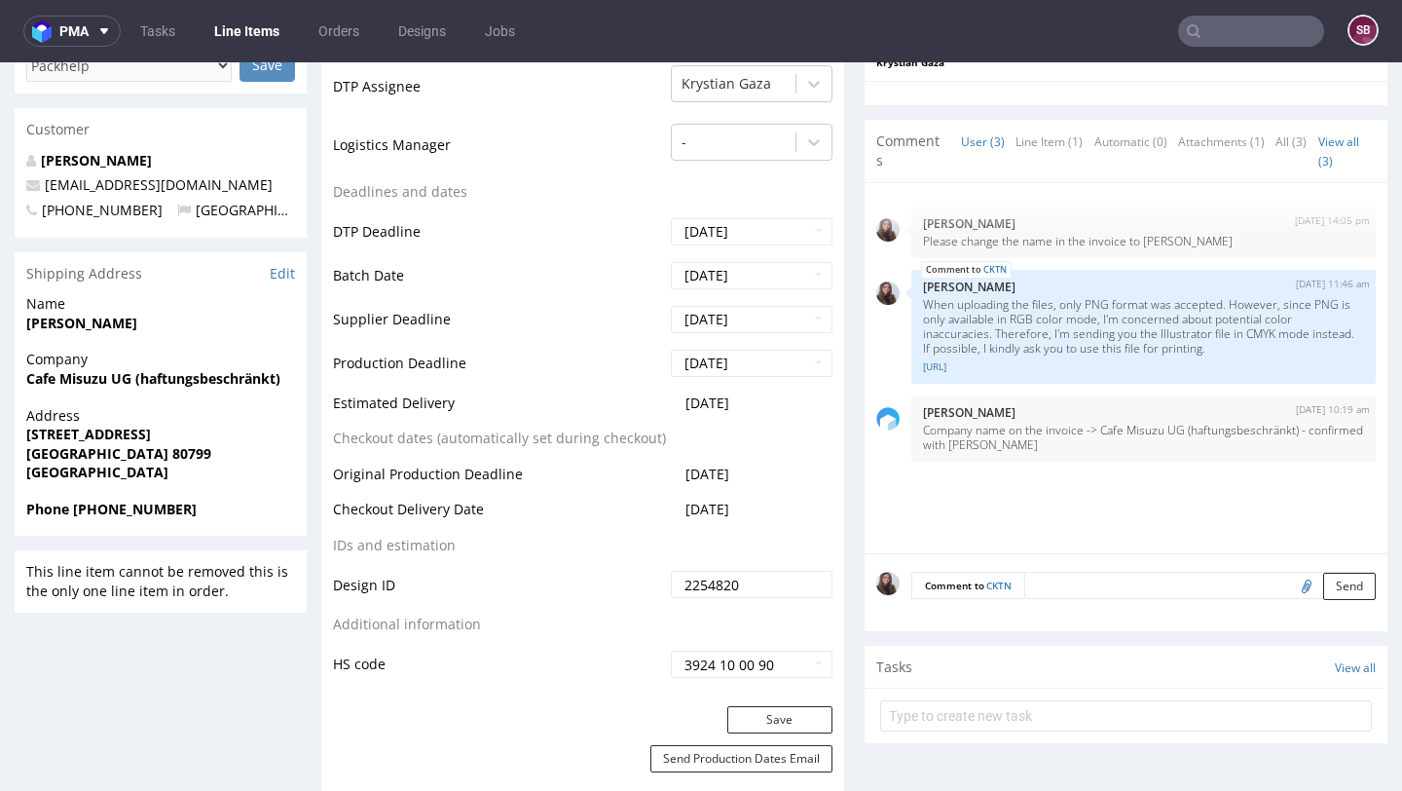
drag, startPoint x: 760, startPoint y: 406, endPoint x: 662, endPoint y: 404, distance: 98.4
click at [666, 404] on td "2025-11-10" at bounding box center [749, 409] width 167 height 36
click at [502, 402] on td "Estimated Delivery" at bounding box center [499, 409] width 333 height 36
drag, startPoint x: 765, startPoint y: 412, endPoint x: 657, endPoint y: 404, distance: 108.4
click at [666, 404] on td "2025-11-10" at bounding box center [749, 409] width 167 height 36
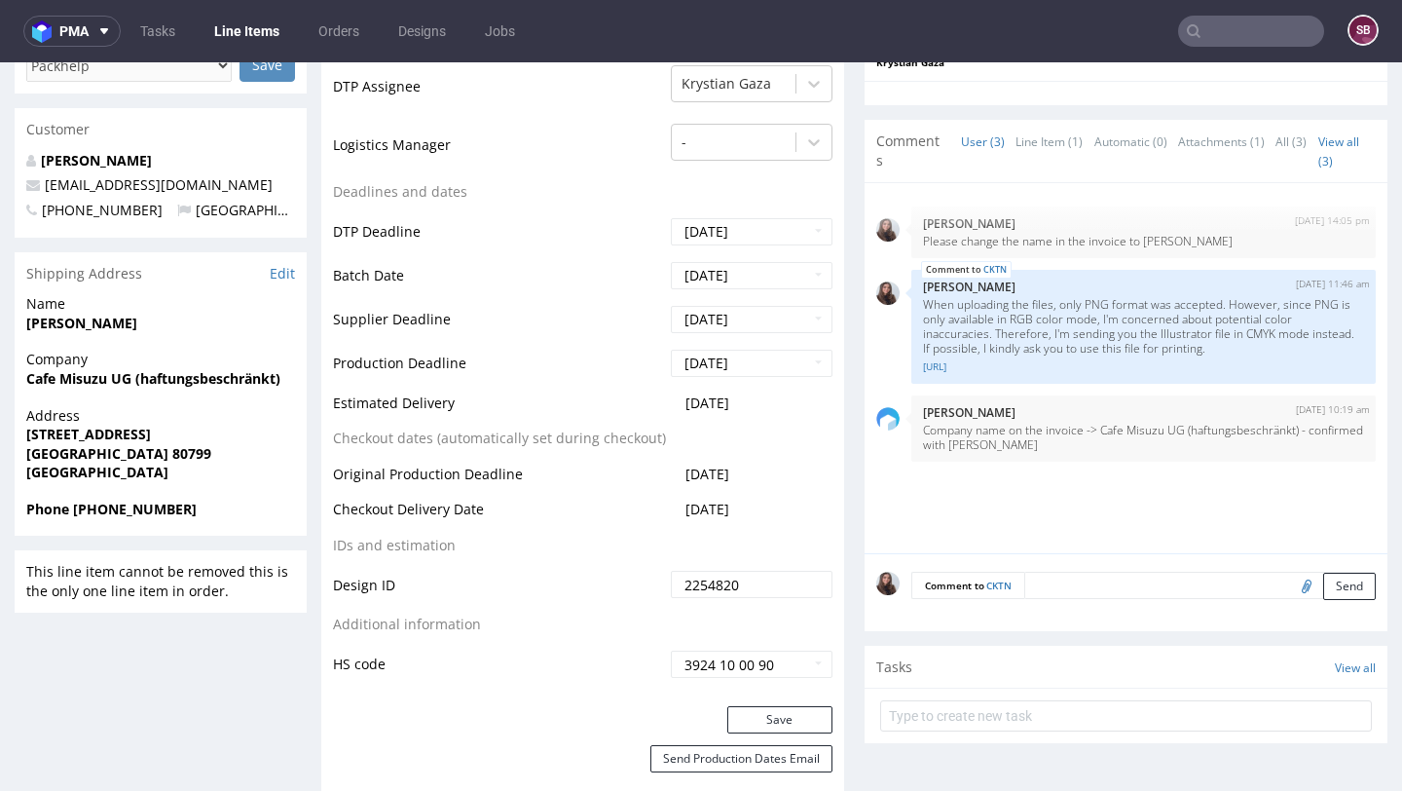
click at [762, 400] on td "2025-11-10" at bounding box center [749, 409] width 167 height 36
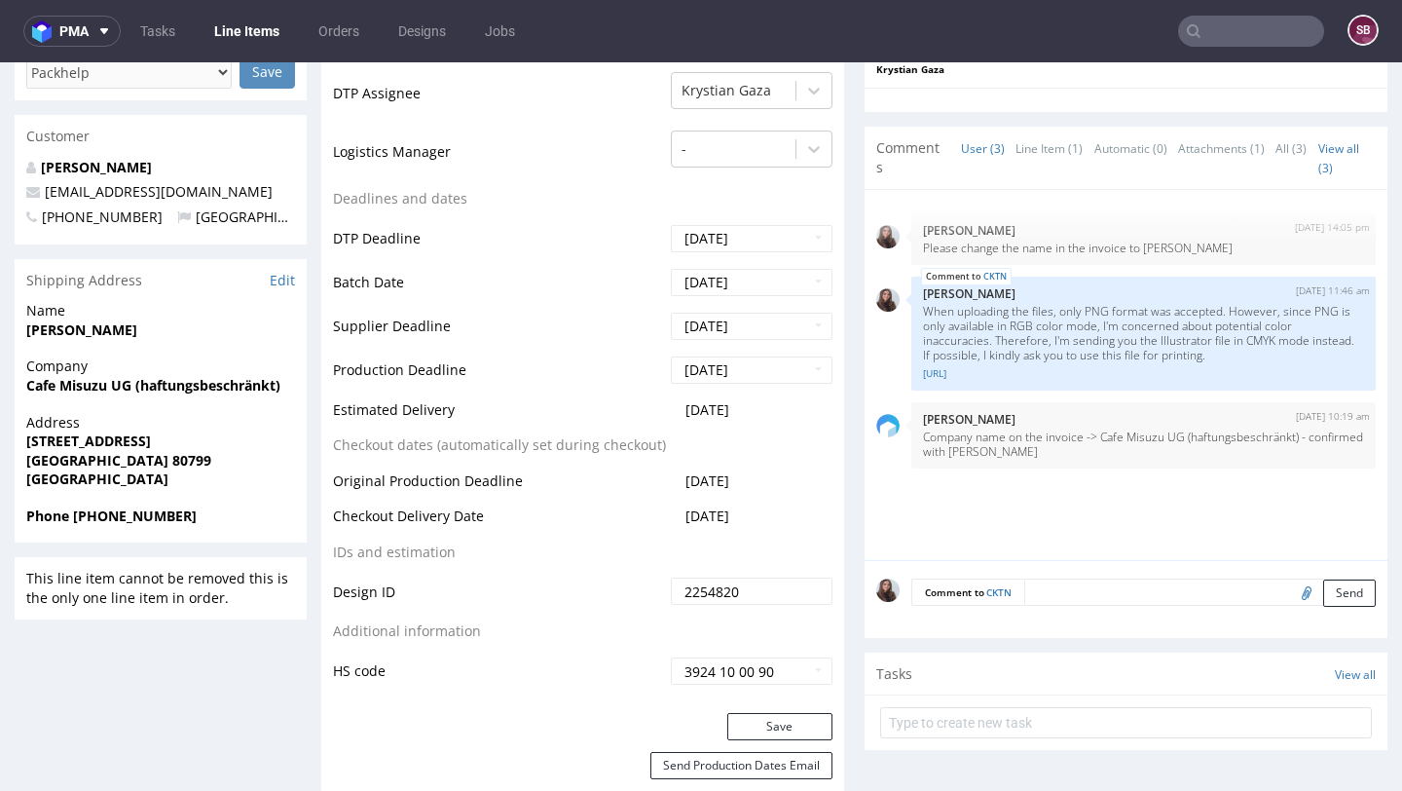
scroll to position [747, 0]
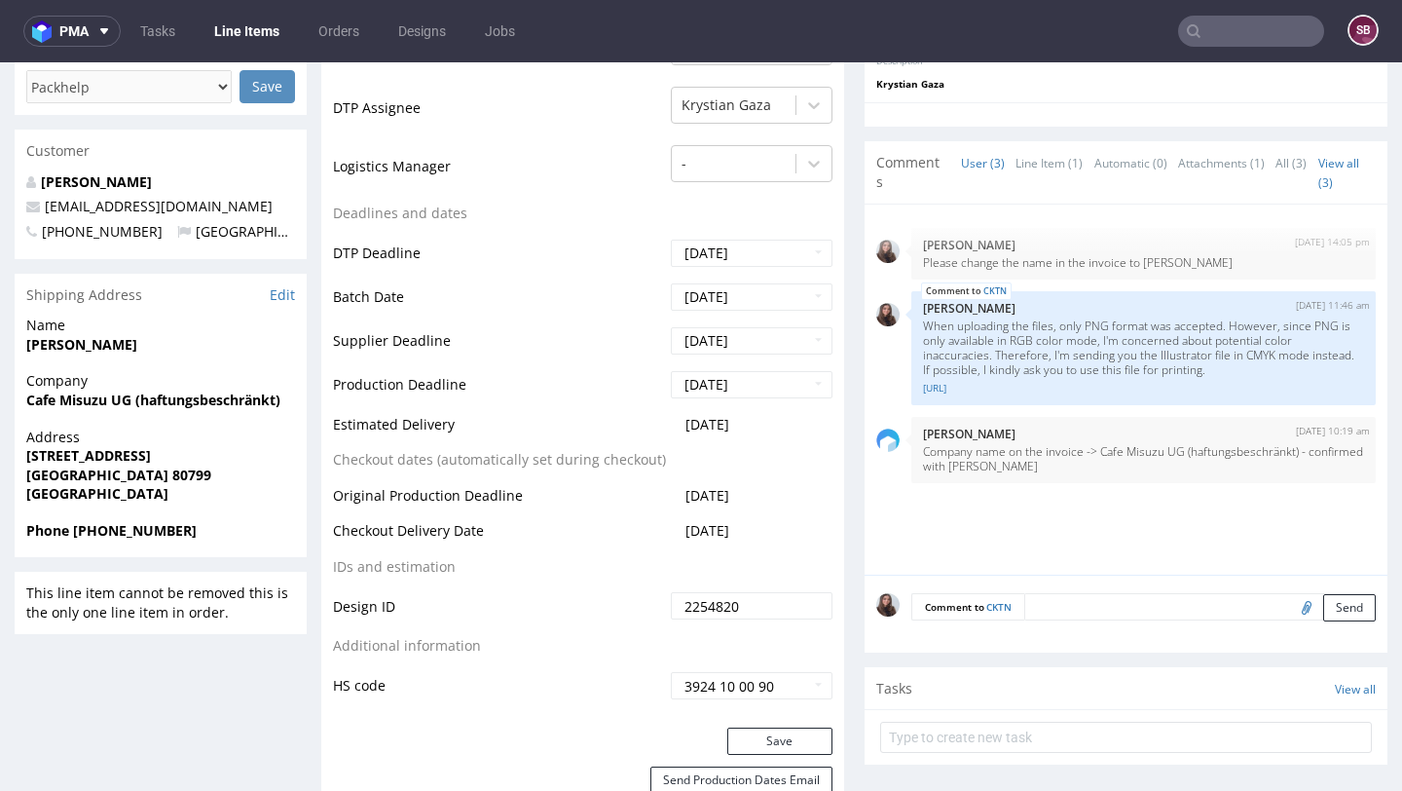
click at [759, 422] on td "2025-11-10" at bounding box center [749, 431] width 167 height 36
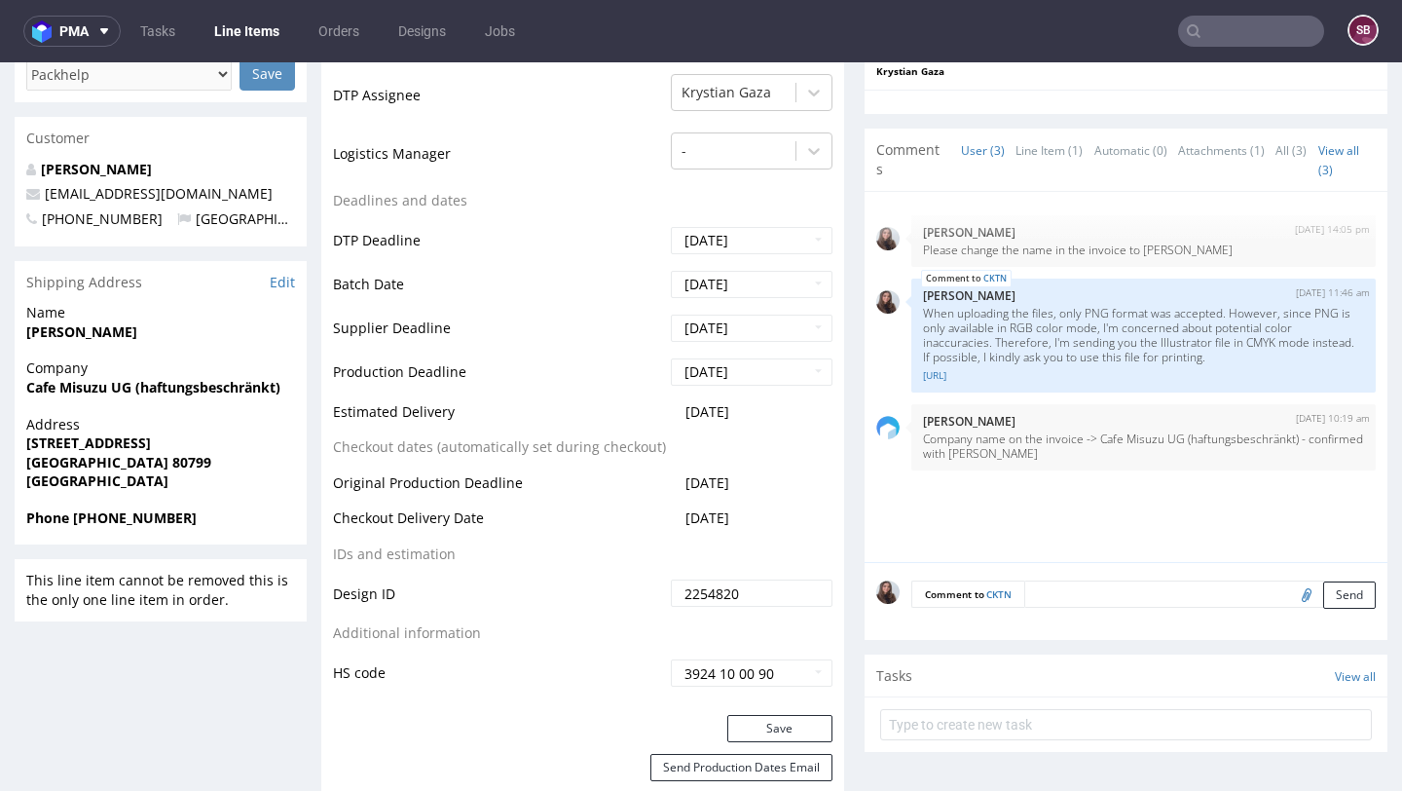
scroll to position [828, 0]
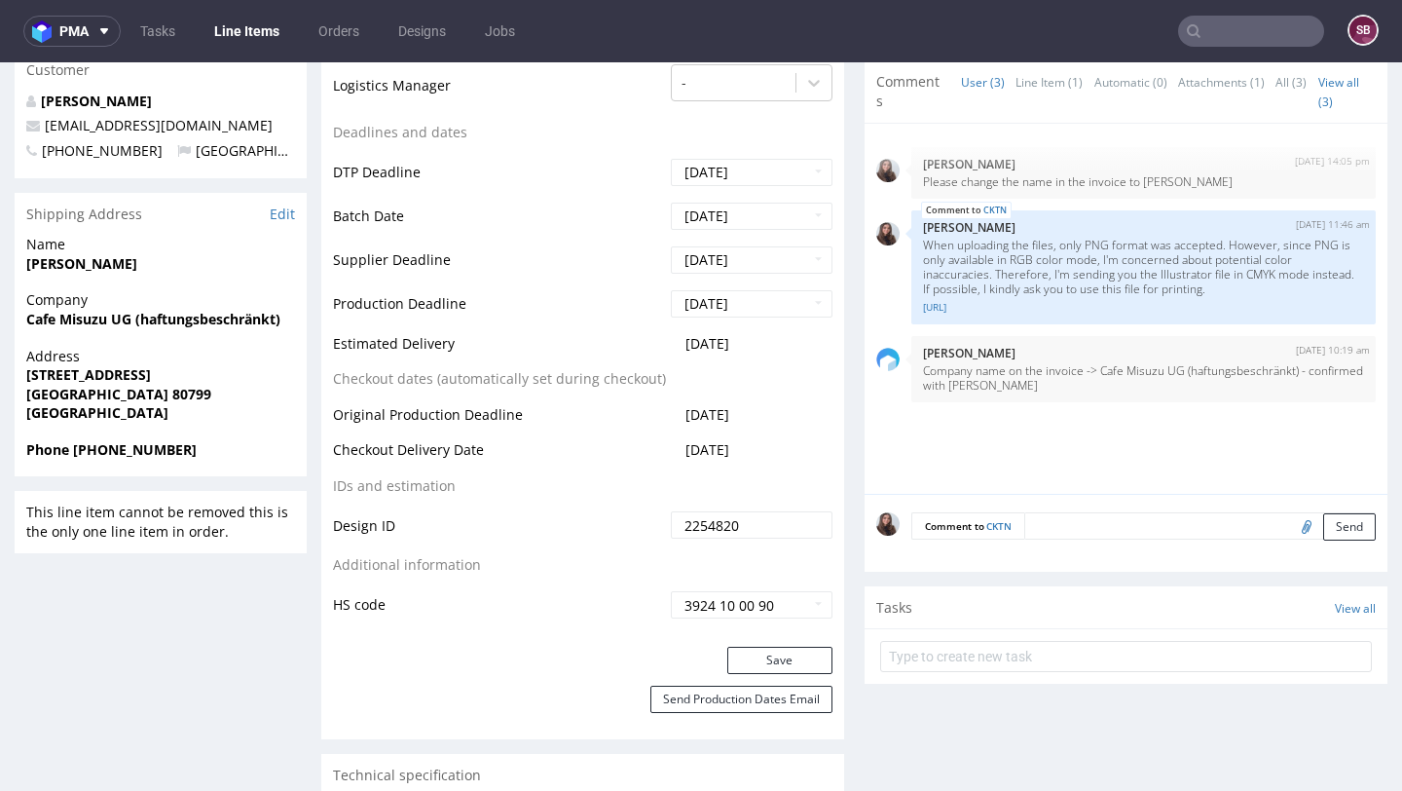
drag, startPoint x: 775, startPoint y: 441, endPoint x: 656, endPoint y: 449, distance: 119.0
click at [656, 449] on tr "Checkout Delivery Date 2025-10-30" at bounding box center [583, 456] width 500 height 36
drag, startPoint x: 759, startPoint y: 350, endPoint x: 661, endPoint y: 340, distance: 97.9
click at [666, 340] on td "2025-11-10" at bounding box center [749, 350] width 167 height 36
click at [772, 447] on td "2025-10-30" at bounding box center [749, 456] width 167 height 36
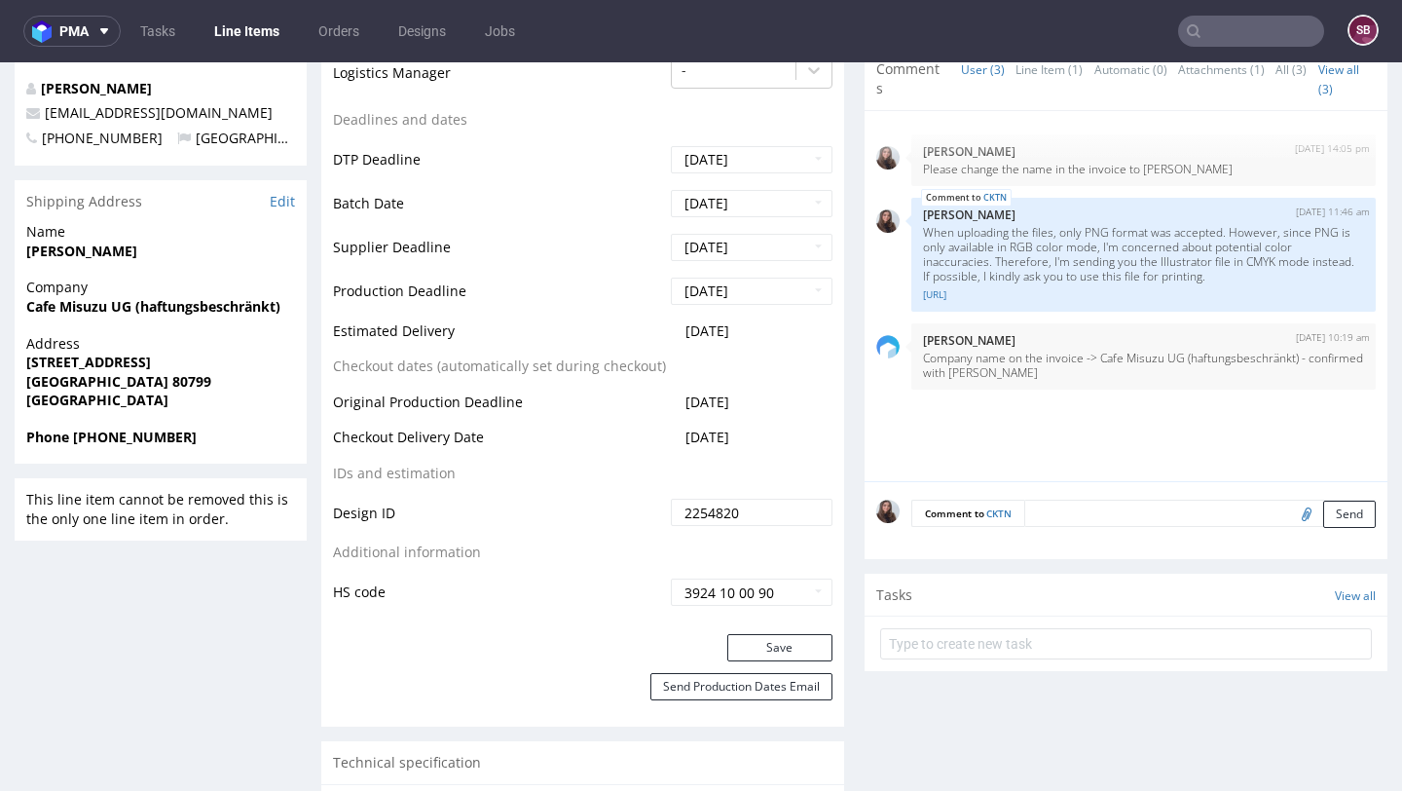
scroll to position [838, 0]
click at [767, 434] on td "2025-10-30" at bounding box center [749, 445] width 167 height 36
drag, startPoint x: 768, startPoint y: 440, endPoint x: 651, endPoint y: 441, distance: 116.9
click at [651, 441] on tr "Checkout Delivery Date 2025-10-30" at bounding box center [583, 445] width 500 height 36
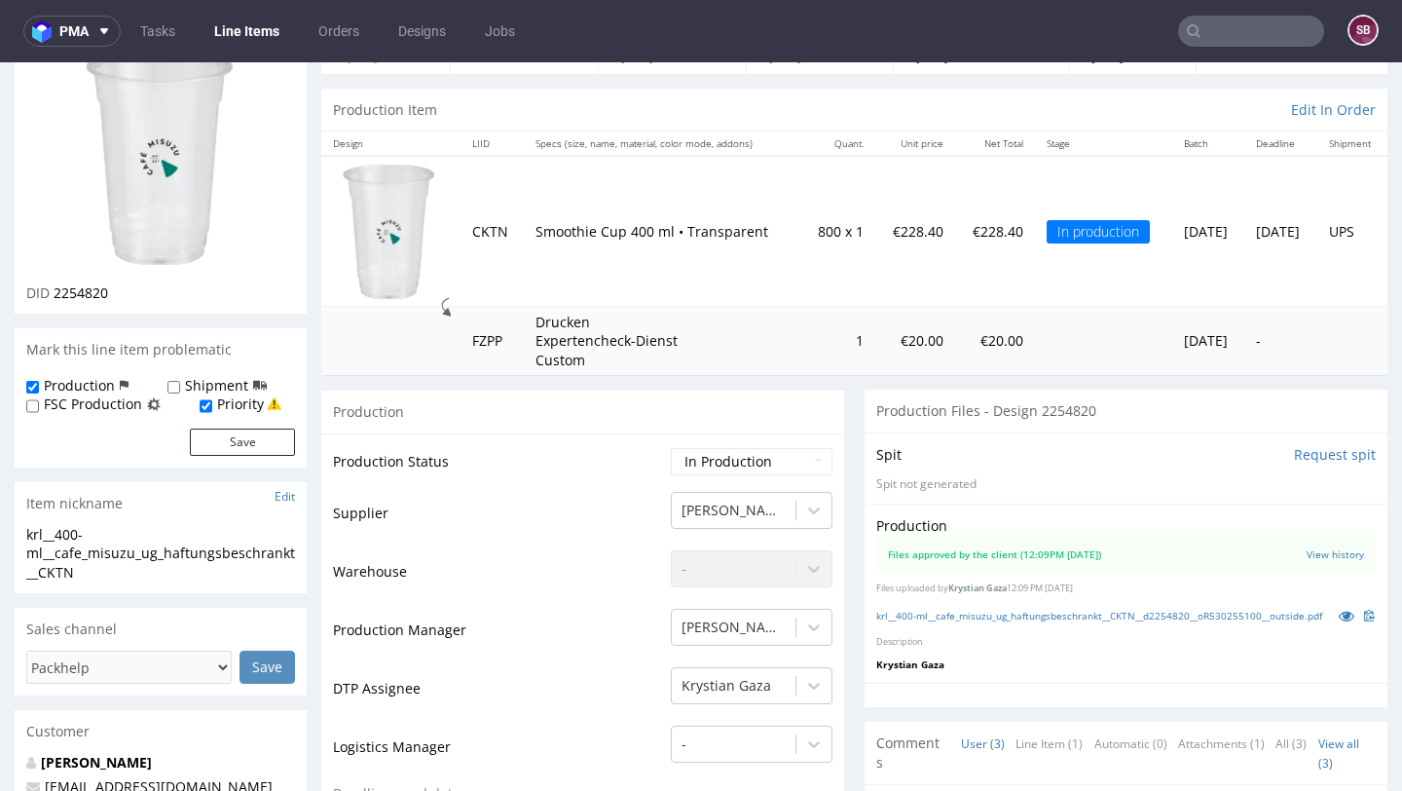
scroll to position [0, 0]
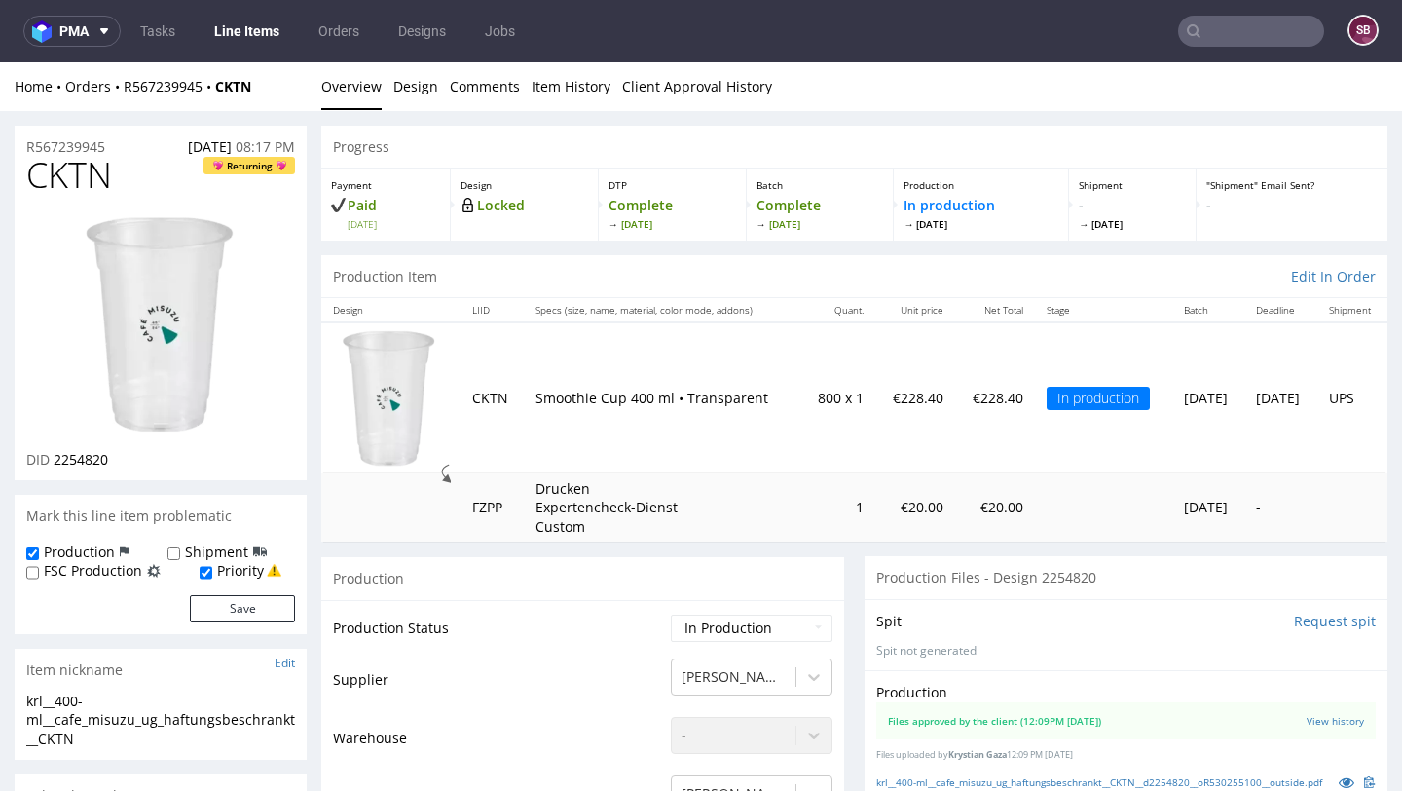
drag, startPoint x: 406, startPoint y: 225, endPoint x: 329, endPoint y: 226, distance: 76.9
click at [329, 226] on div "Payment Paid Fri 12 Sep" at bounding box center [386, 204] width 130 height 72
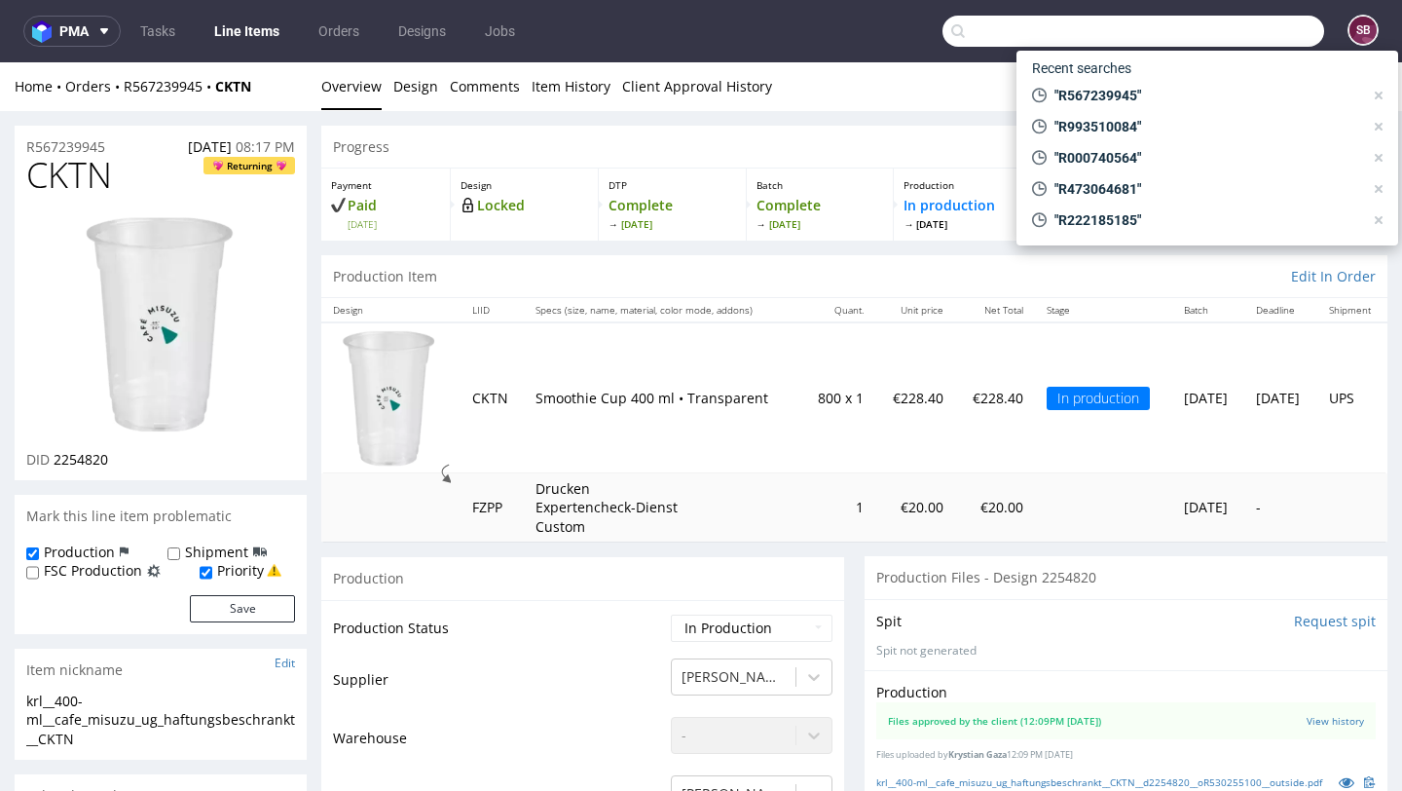
click at [1227, 33] on input "text" at bounding box center [1134, 31] width 382 height 31
click at [1049, 23] on input "text" at bounding box center [1134, 31] width 382 height 31
click at [1026, 31] on input "text" at bounding box center [1134, 31] width 382 height 31
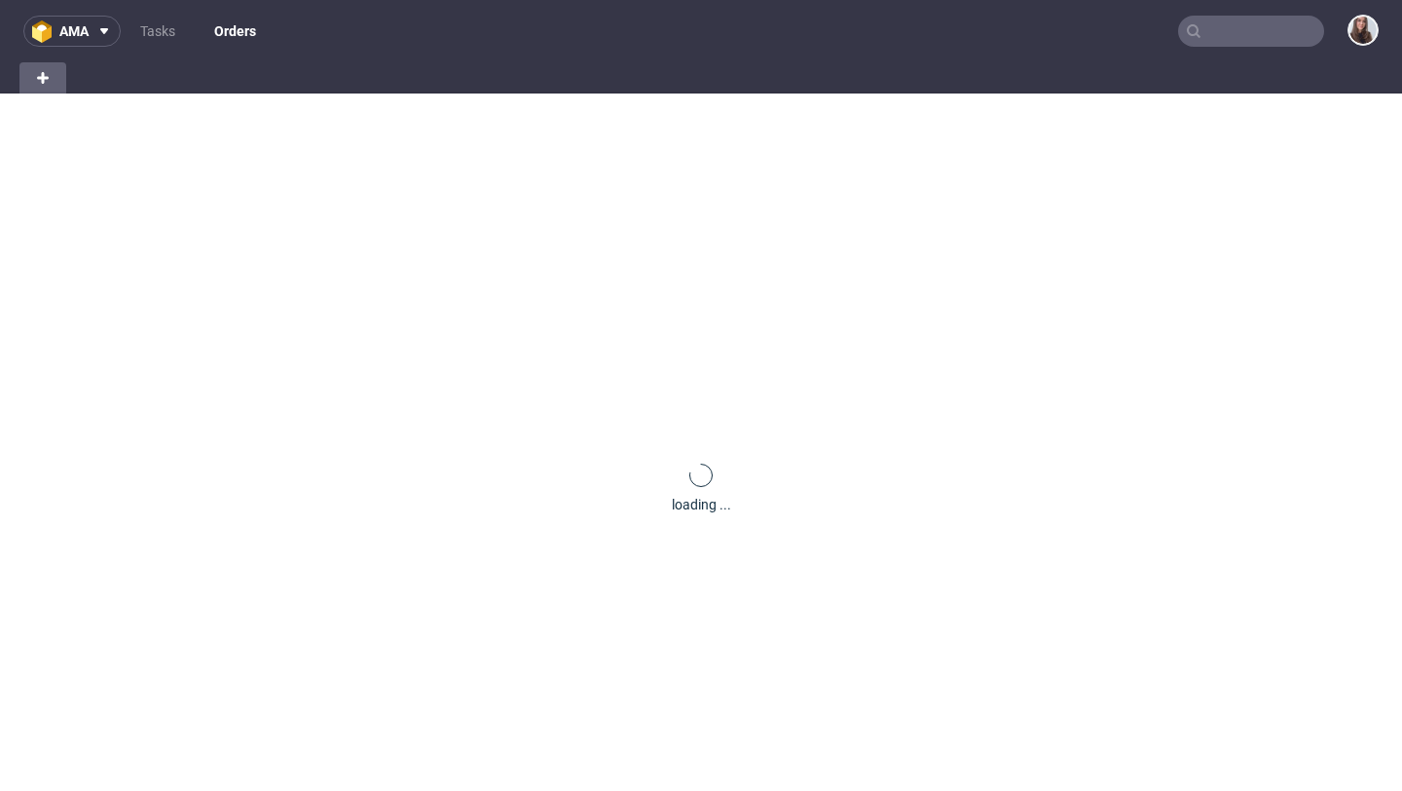
click at [1209, 25] on input "text" at bounding box center [1251, 31] width 146 height 31
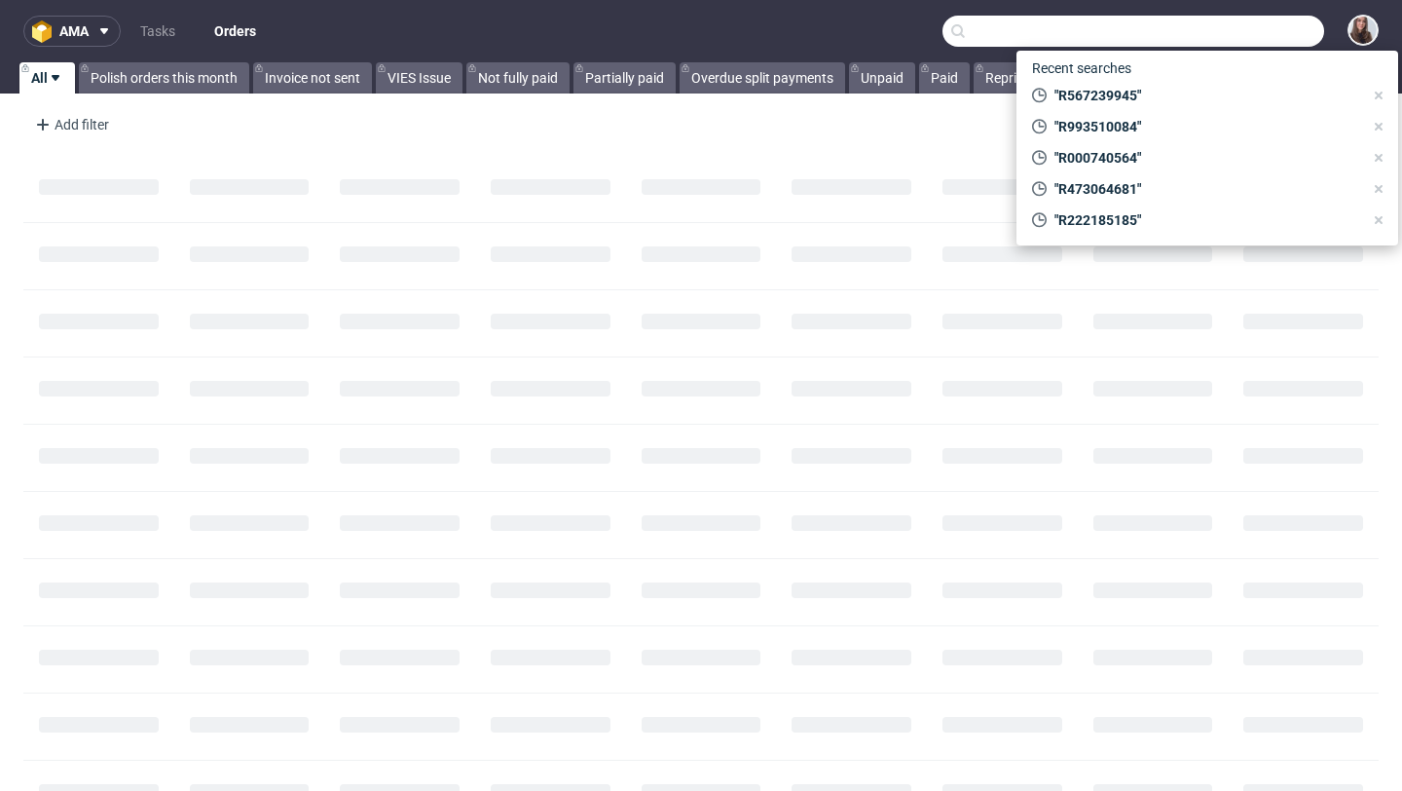
paste input "[EMAIL_ADDRESS][DOMAIN_NAME]"
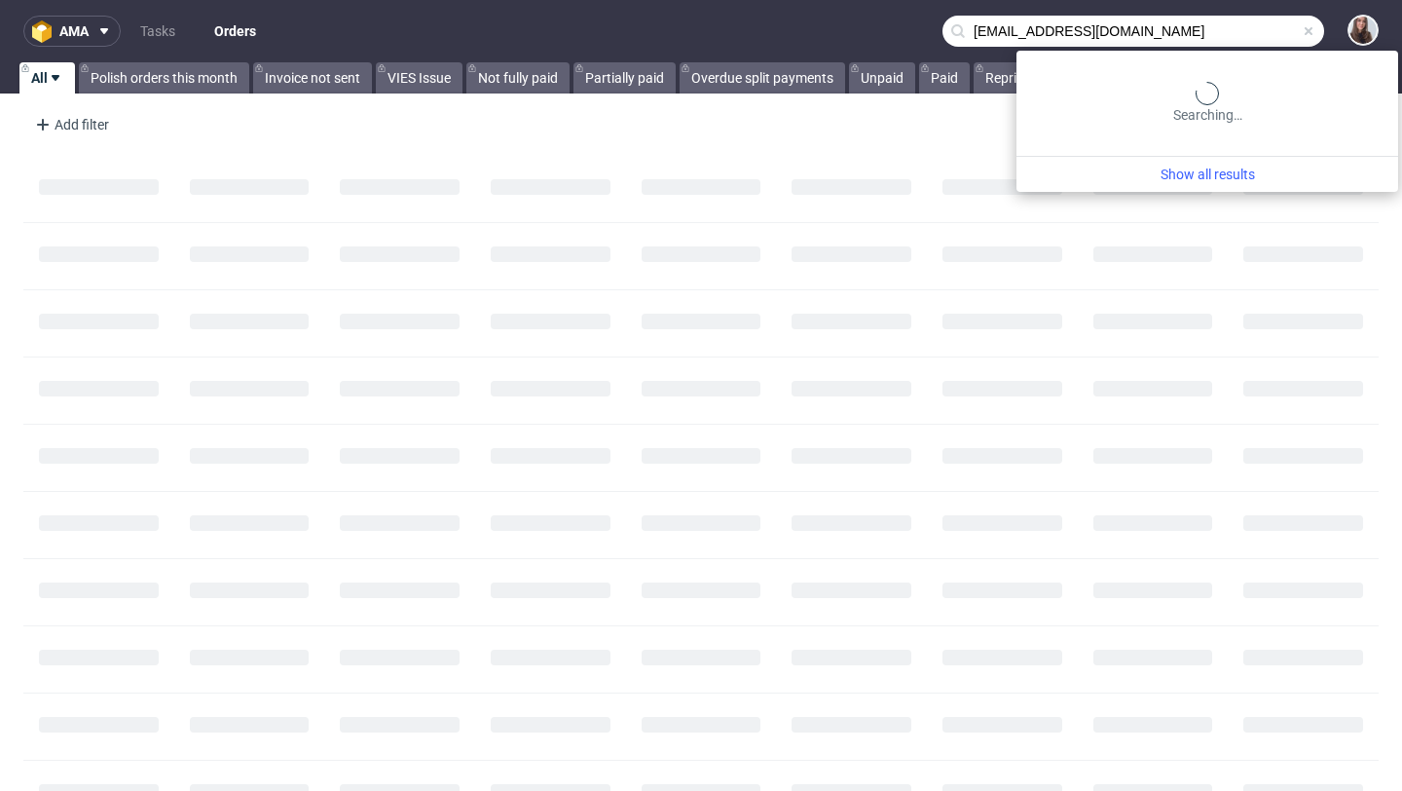
type input "[EMAIL_ADDRESS][DOMAIN_NAME]"
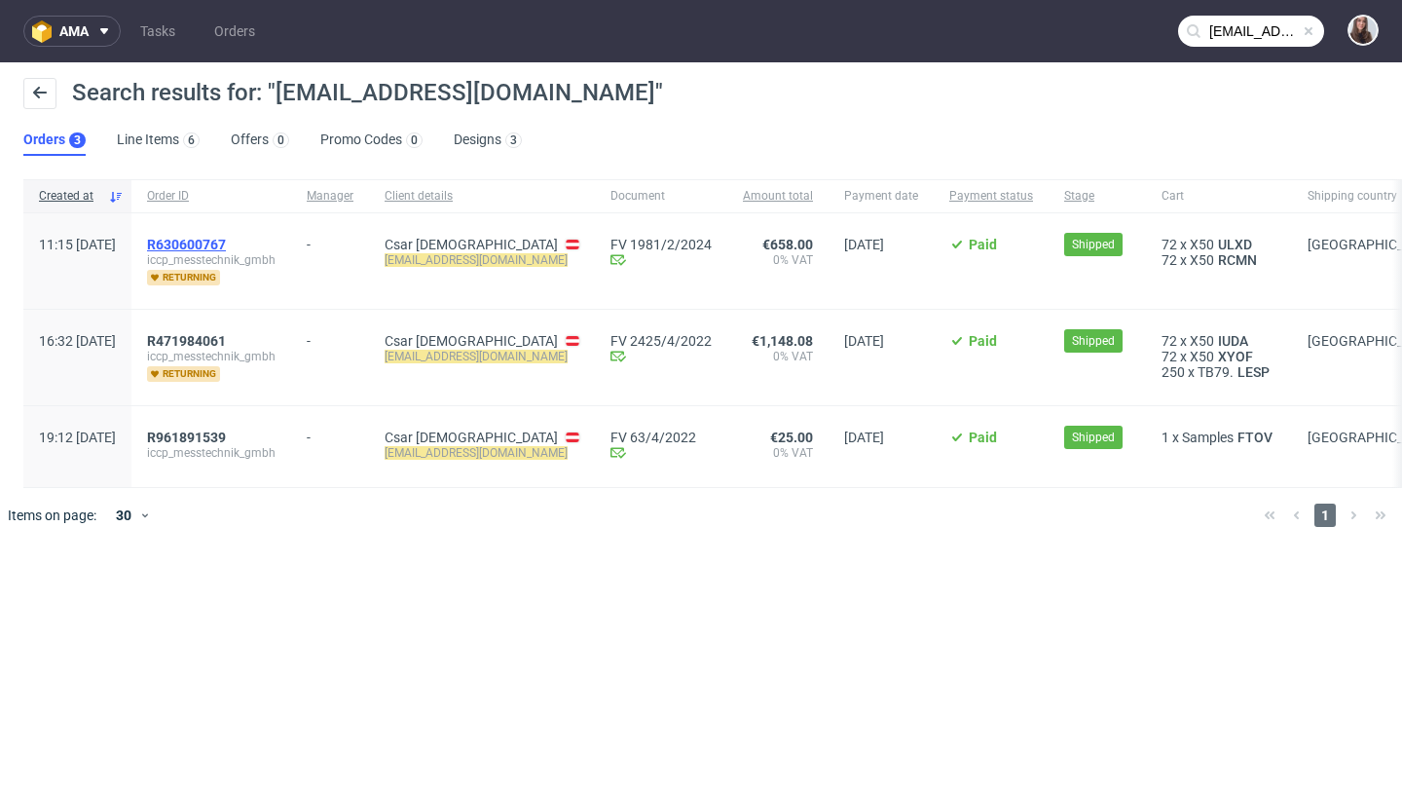
click at [226, 241] on span "R630600767" at bounding box center [186, 245] width 79 height 16
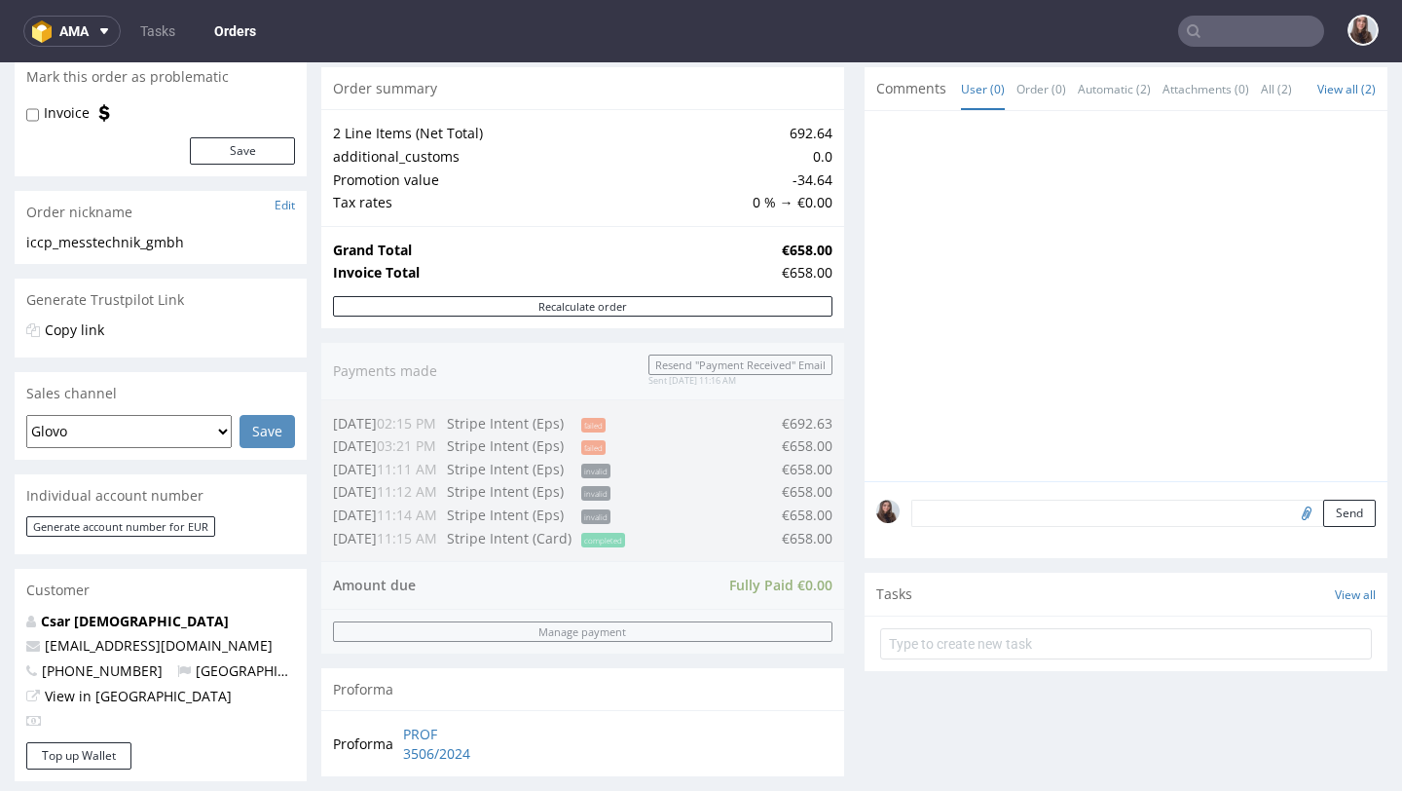
scroll to position [185, 0]
click at [624, 537] on div "Order summary 2 Line Items (Net Total) 692.64 additional_customs 0.0 Promotion …" at bounding box center [582, 432] width 523 height 724
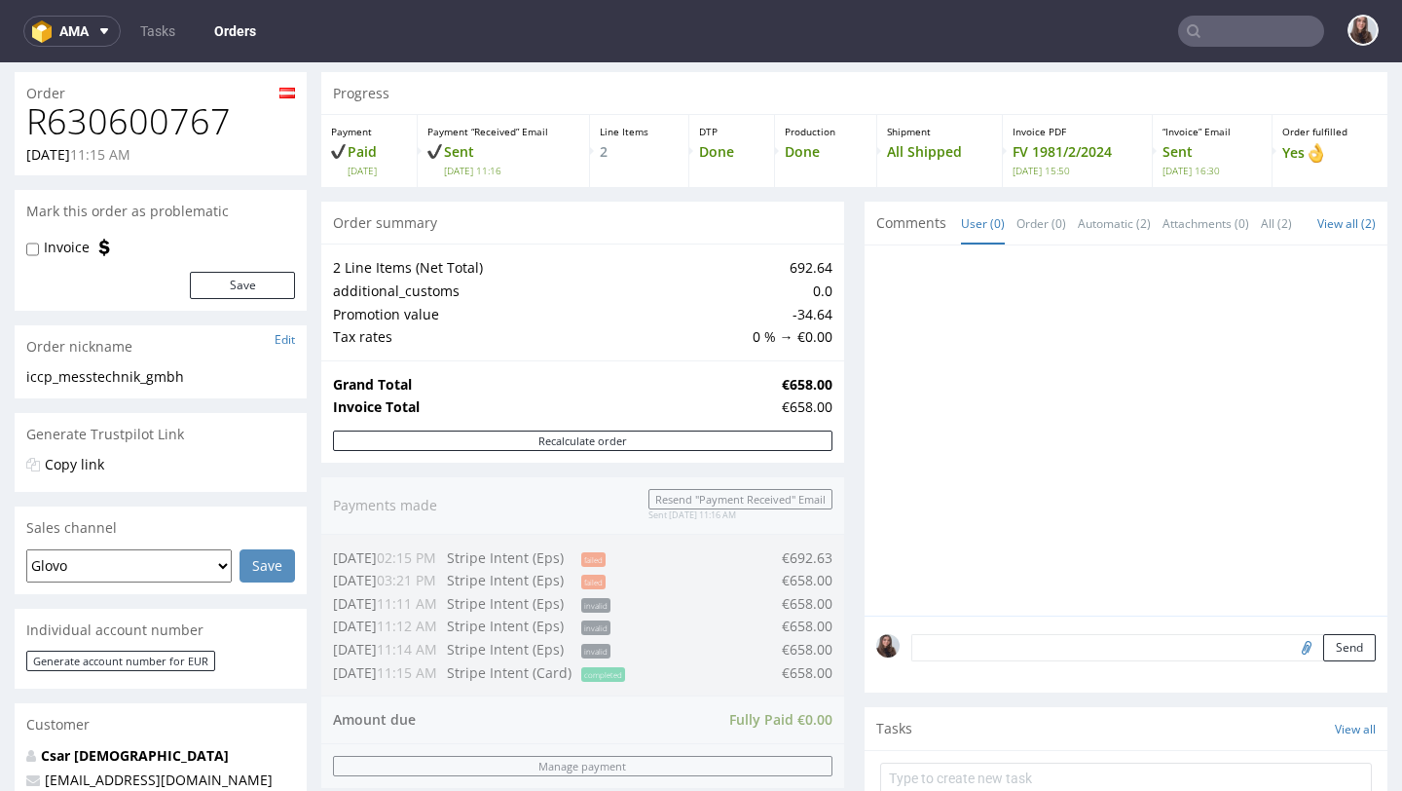
scroll to position [0, 0]
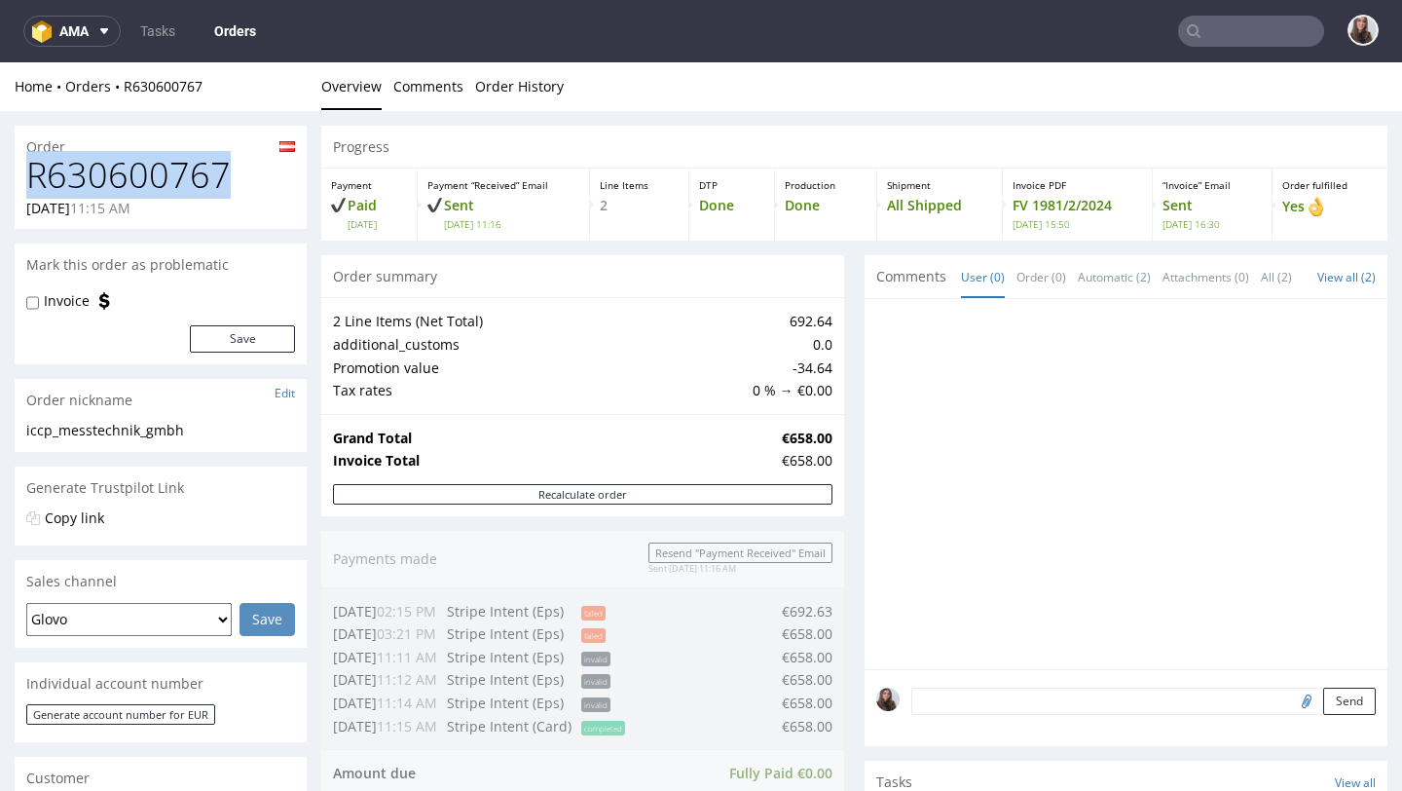
drag, startPoint x: 231, startPoint y: 177, endPoint x: 0, endPoint y: 180, distance: 230.8
copy h1 "R630600767"
